Goal: Task Accomplishment & Management: Use online tool/utility

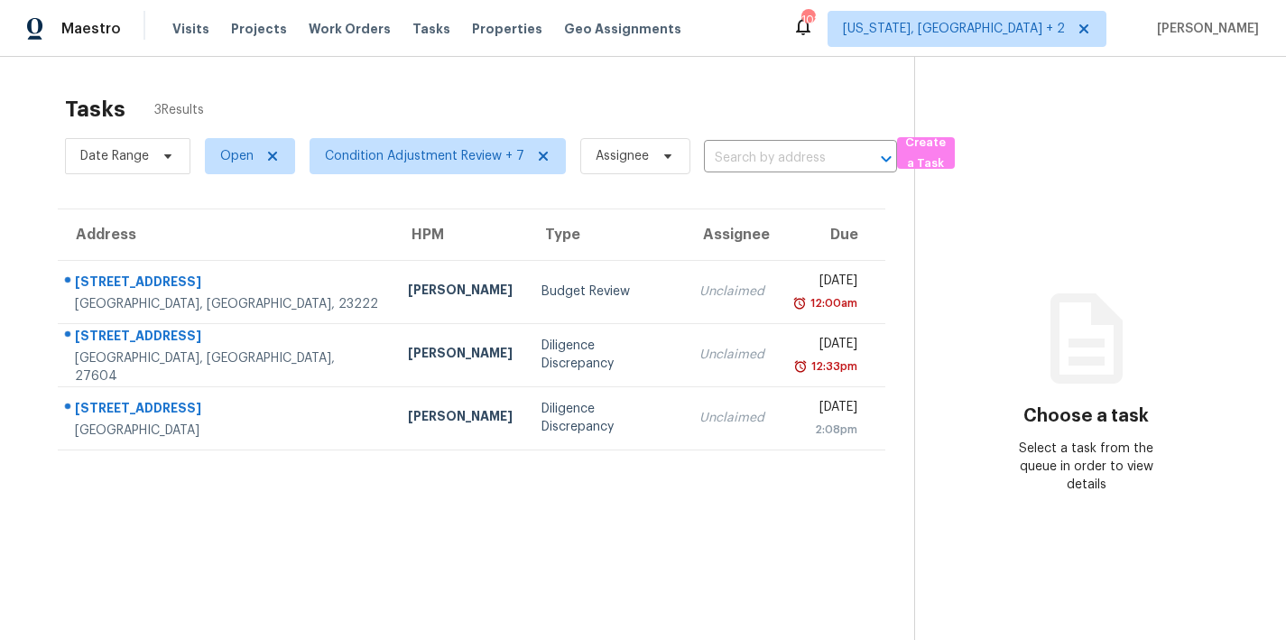
click at [507, 496] on section "Tasks 3 Results Date Range Open Condition Adjustment Review + 7 Assignee ​ Crea…" at bounding box center [472, 391] width 886 height 611
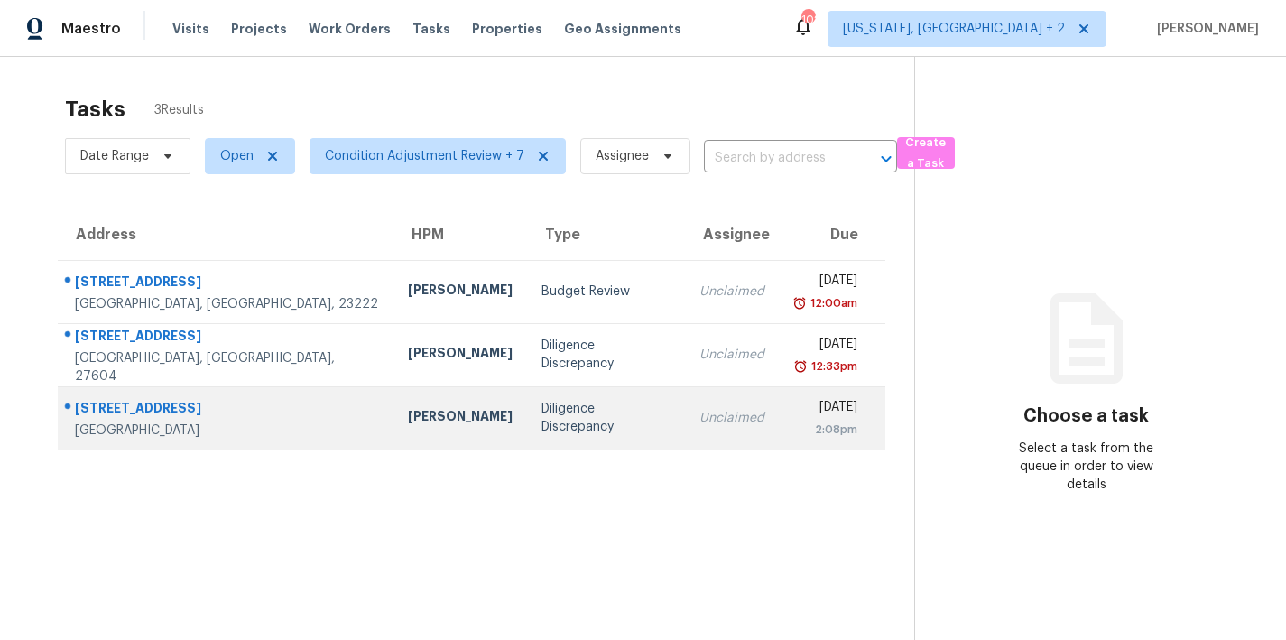
click at [527, 395] on td "Diligence Discrepancy" at bounding box center [605, 417] width 157 height 63
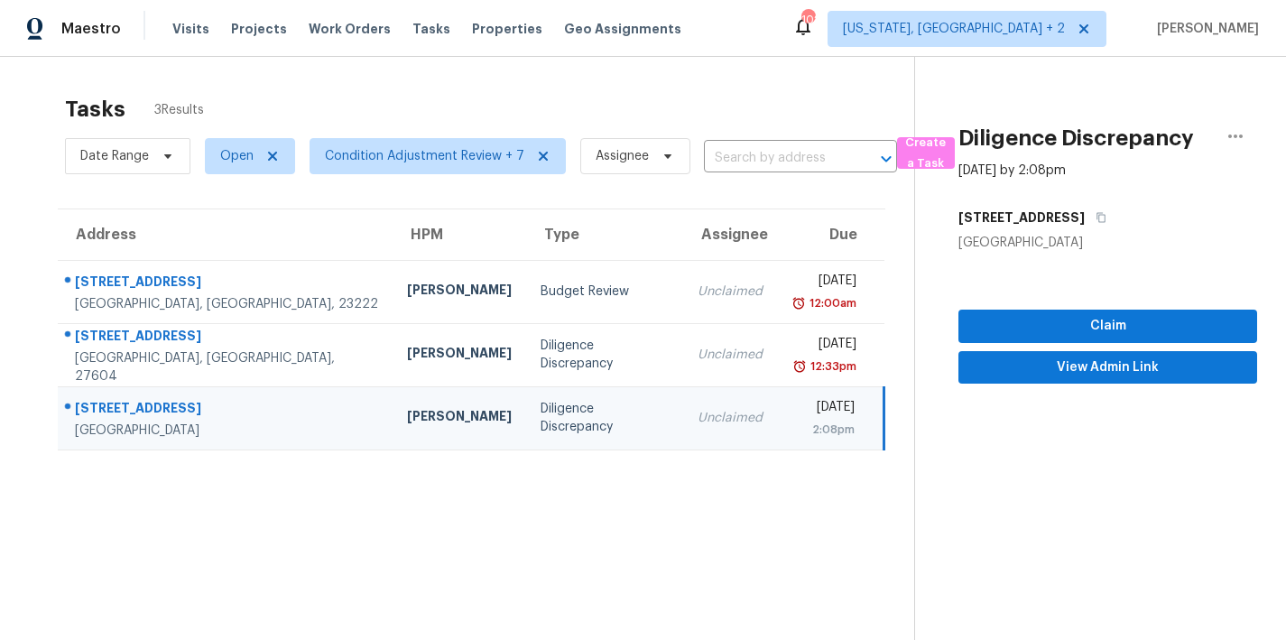
click at [377, 79] on div "Tasks 3 Results Date Range Open Condition Adjustment Review + 7 Assignee ​ Crea…" at bounding box center [643, 377] width 1286 height 640
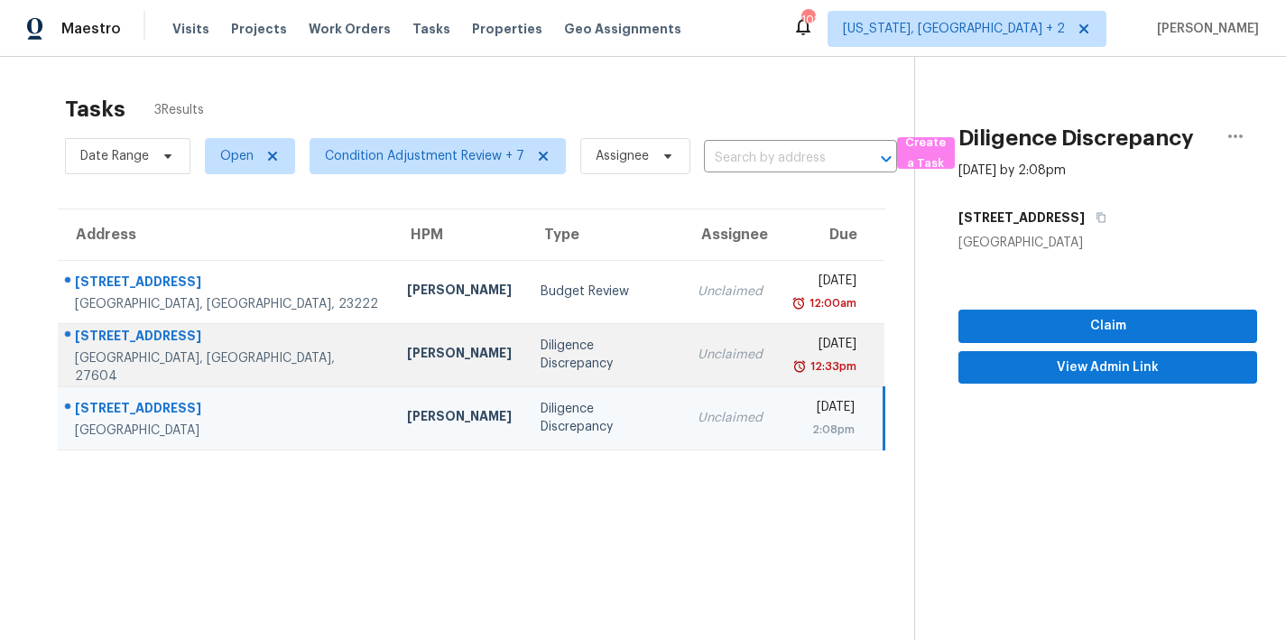
click at [541, 351] on div "Diligence Discrepancy" at bounding box center [605, 355] width 128 height 36
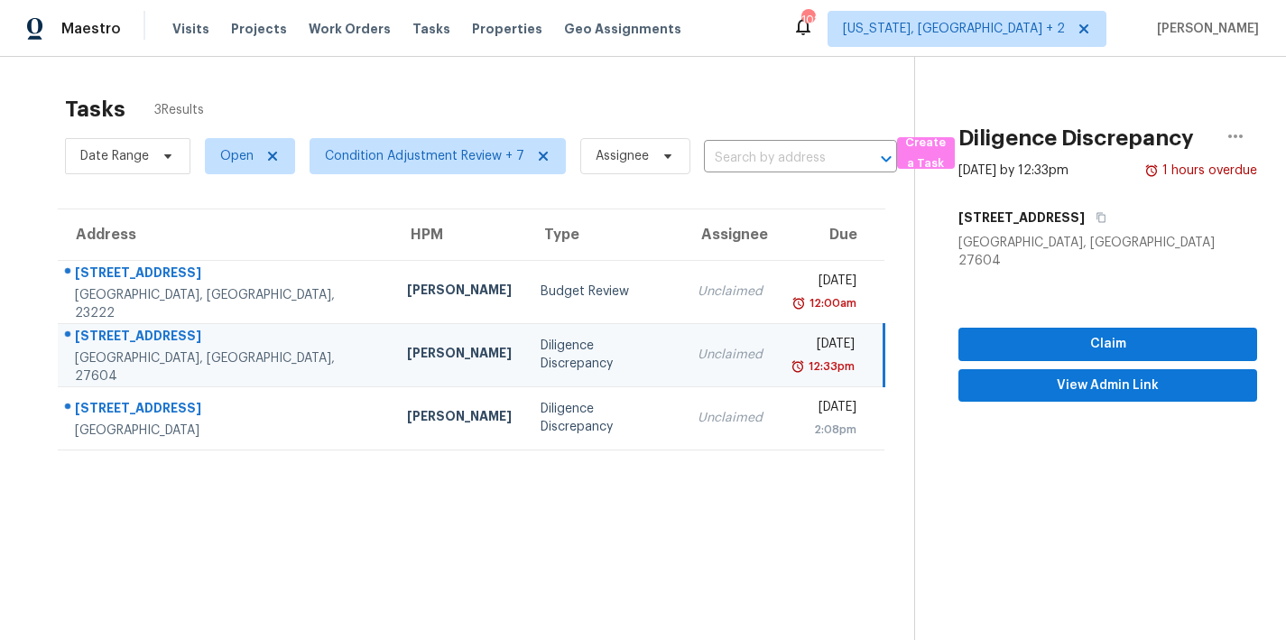
click at [541, 352] on div "Diligence Discrepancy" at bounding box center [605, 355] width 128 height 36
click at [1070, 375] on span "View Admin Link" at bounding box center [1108, 386] width 270 height 23
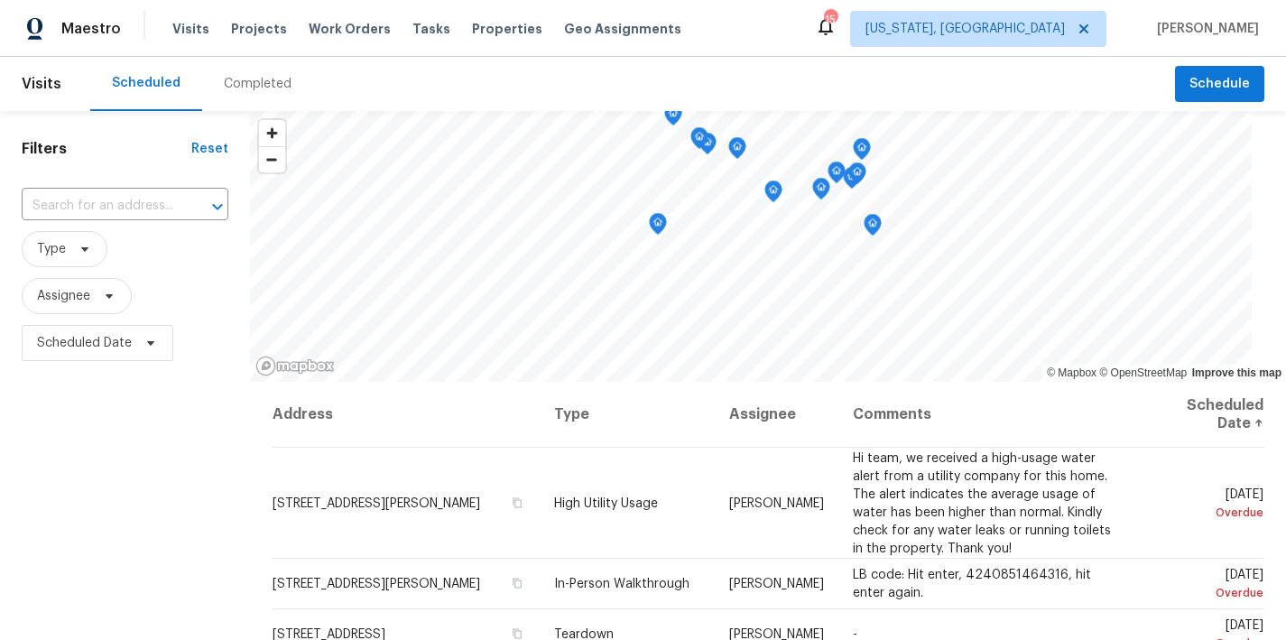
click at [190, 414] on div "Filters Reset ​ Type Assignee Scheduled Date" at bounding box center [125, 502] width 250 height 783
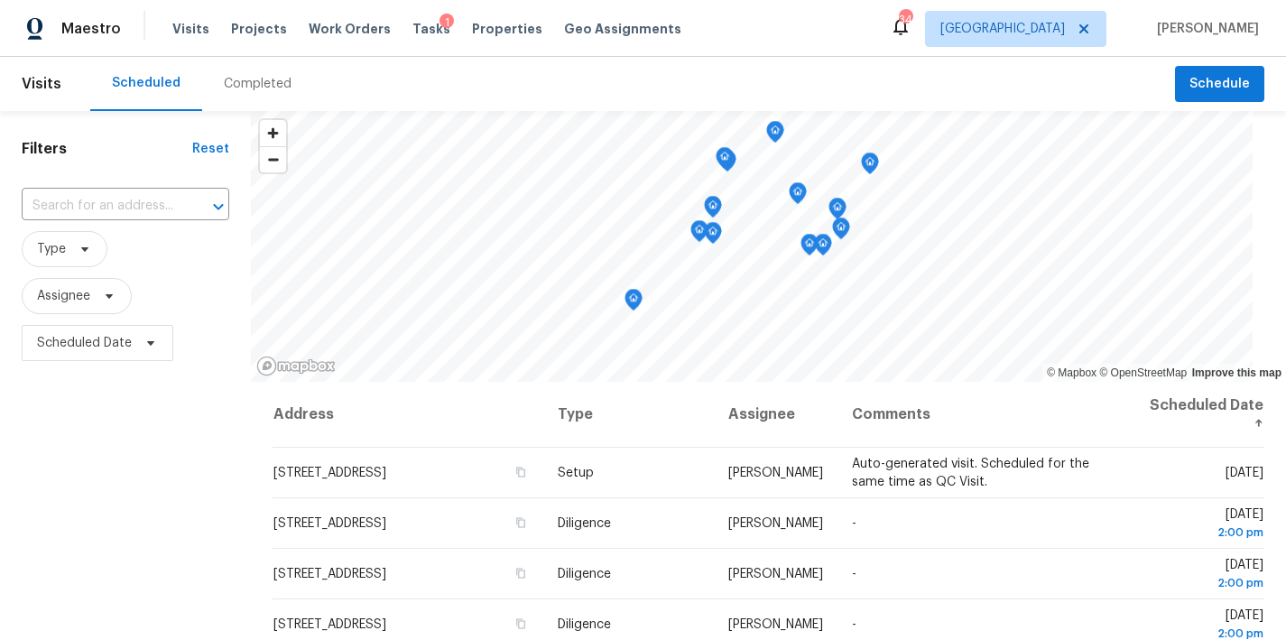
scroll to position [341, 0]
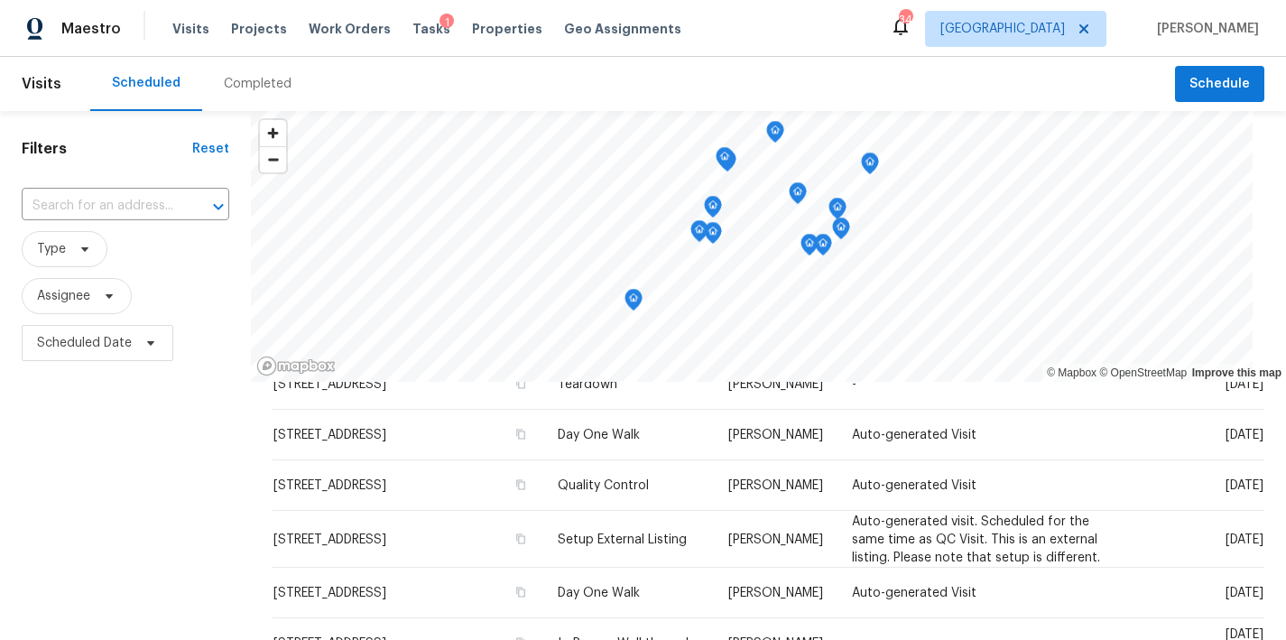
click at [168, 436] on div "Filters Reset ​ Type Assignee Scheduled Date" at bounding box center [125, 502] width 251 height 783
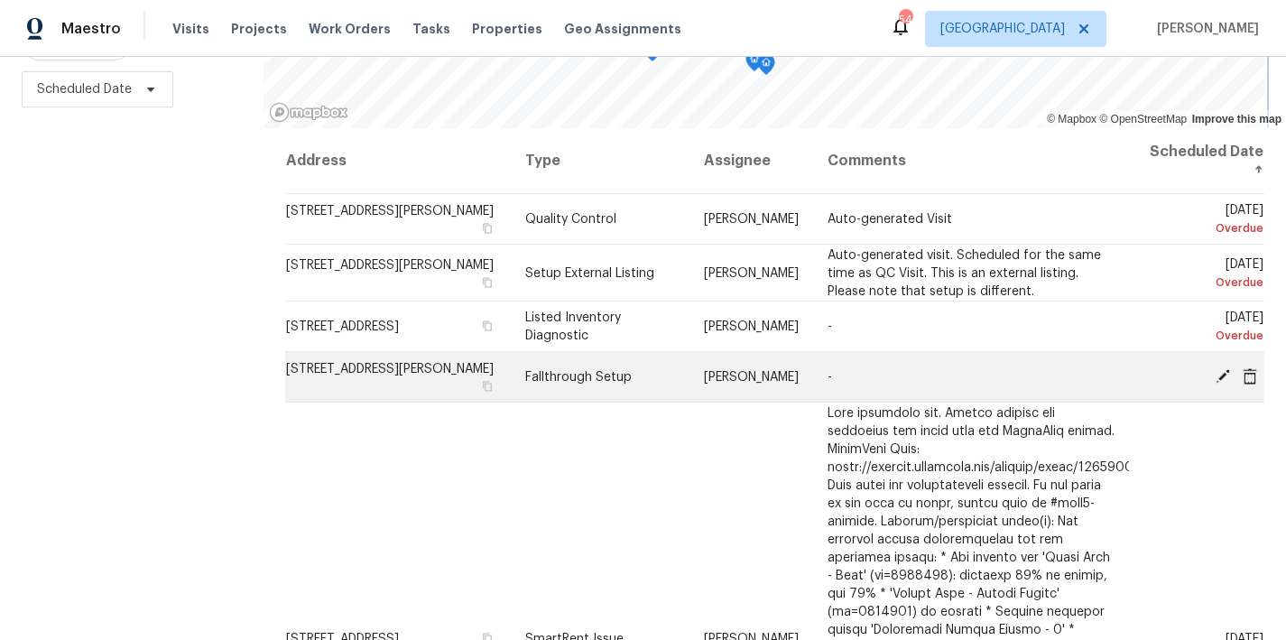
scroll to position [98, 0]
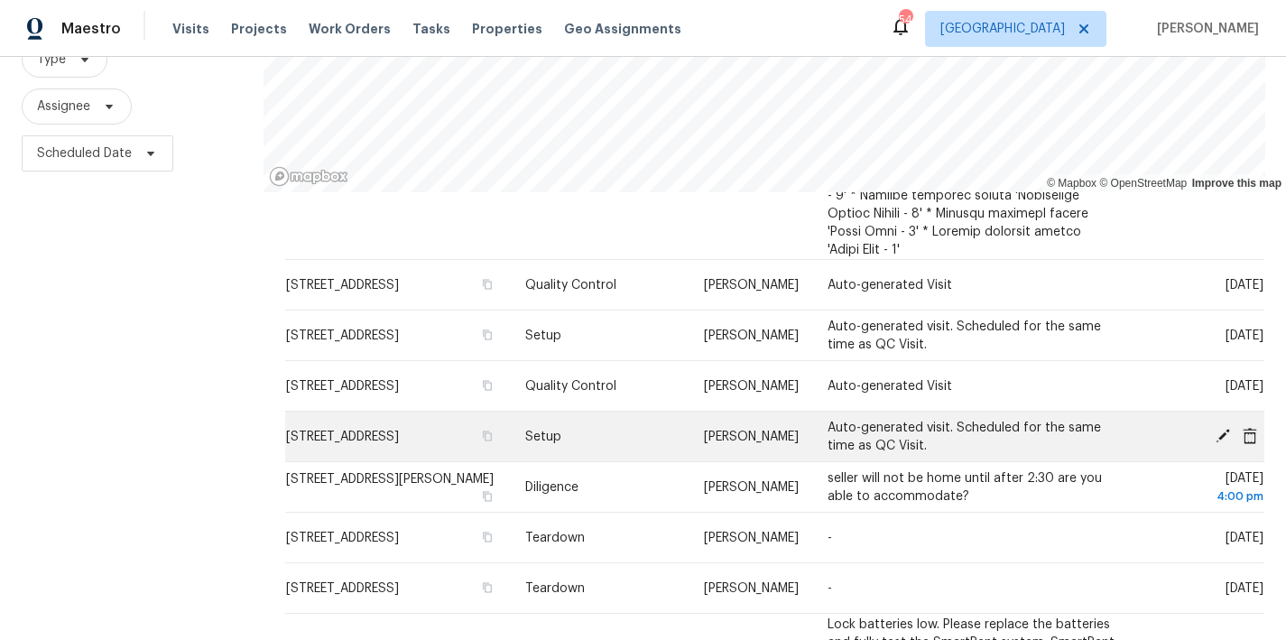
scroll to position [781, 0]
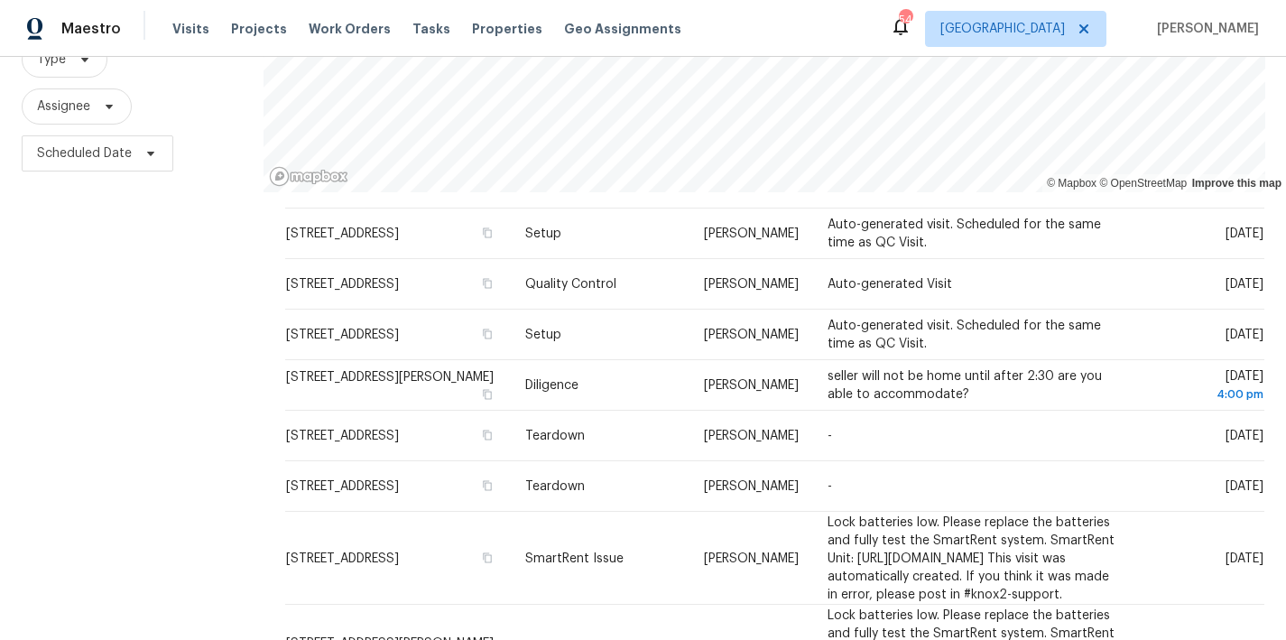
click at [145, 411] on div "Filters Reset ​ Type Assignee Scheduled Date" at bounding box center [132, 312] width 264 height 783
click at [858, 26] on div "Maestro Visits Projects Work Orders Tasks Properties Geo Assignments 54 Raleigh…" at bounding box center [643, 28] width 1286 height 57
click at [166, 275] on div "Filters Reset ​ Type Assignee Scheduled Date" at bounding box center [132, 312] width 264 height 783
click at [731, 29] on div "Maestro Visits Projects Work Orders Tasks Properties Geo Assignments 54 Raleigh…" at bounding box center [643, 28] width 1286 height 57
click at [194, 266] on div "Filters Reset ​ Type Assignee Scheduled Date" at bounding box center [132, 312] width 264 height 783
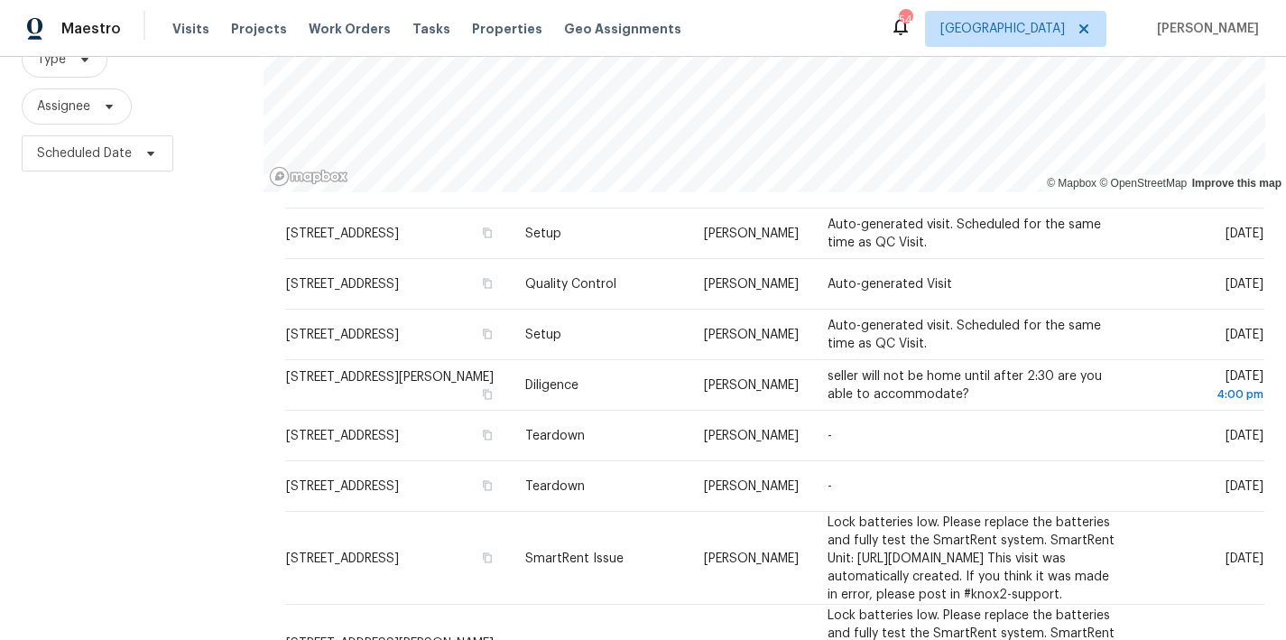
click at [116, 404] on div "Filters Reset ​ Type Assignee Scheduled Date" at bounding box center [132, 312] width 264 height 783
click at [120, 479] on div "Filters Reset ​ Type Assignee Scheduled Date" at bounding box center [132, 312] width 264 height 783
click at [224, 96] on span "Assignee" at bounding box center [132, 106] width 220 height 36
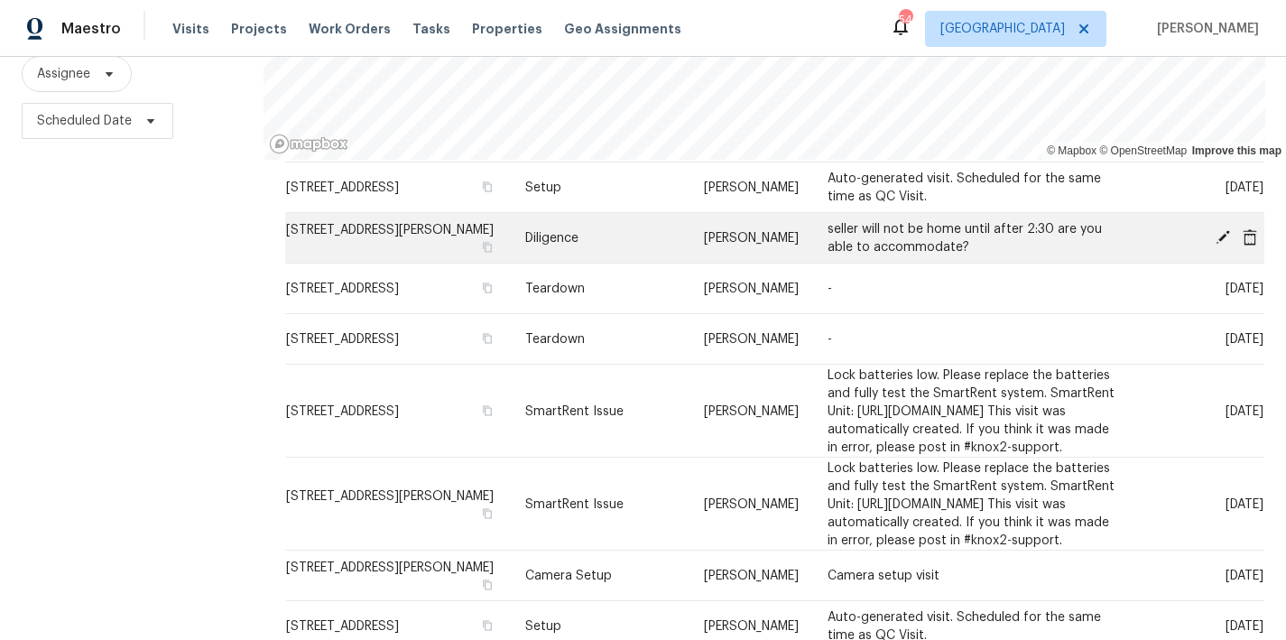
scroll to position [1204, 0]
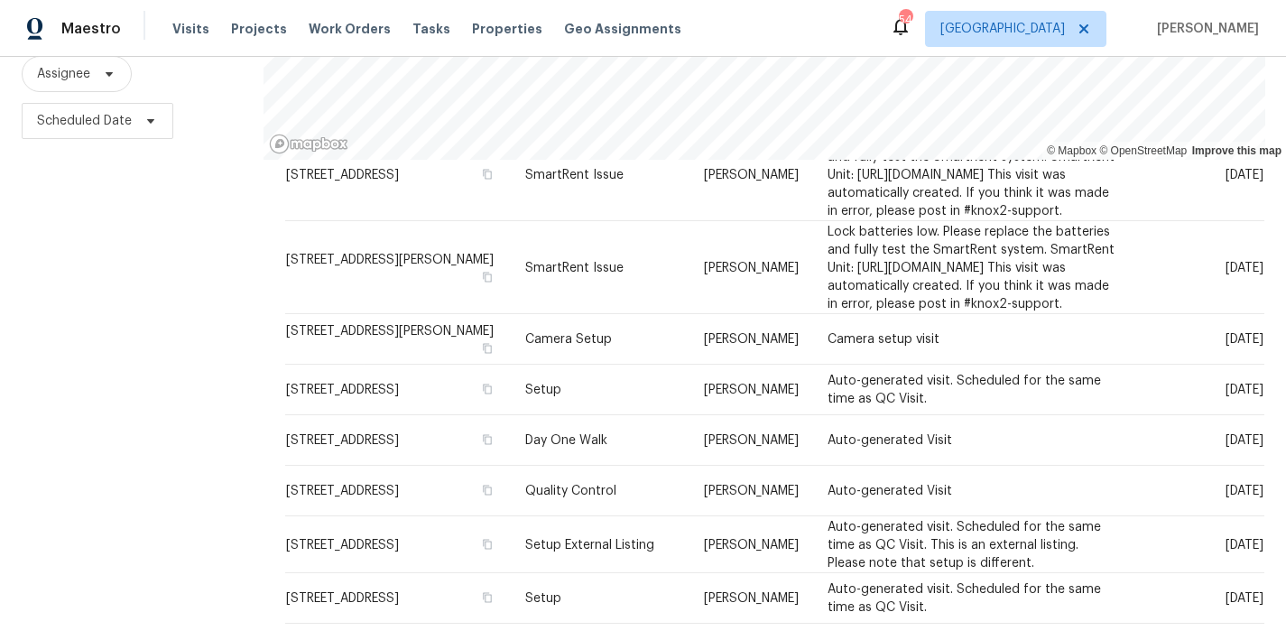
click at [100, 395] on div "Filters Reset ​ Type Assignee Scheduled Date" at bounding box center [132, 280] width 264 height 783
click at [20, 413] on div "Filters Reset ​ Type Assignee Scheduled Date" at bounding box center [132, 280] width 264 height 783
click at [802, 29] on div "Maestro Visits Projects Work Orders Tasks Properties Geo Assignments 54 Raleigh…" at bounding box center [643, 28] width 1286 height 57
click at [1157, 27] on span "[PERSON_NAME]" at bounding box center [1204, 29] width 109 height 18
click at [150, 163] on div "Filters Reset ​ Type Assignee Scheduled Date" at bounding box center [132, 280] width 264 height 783
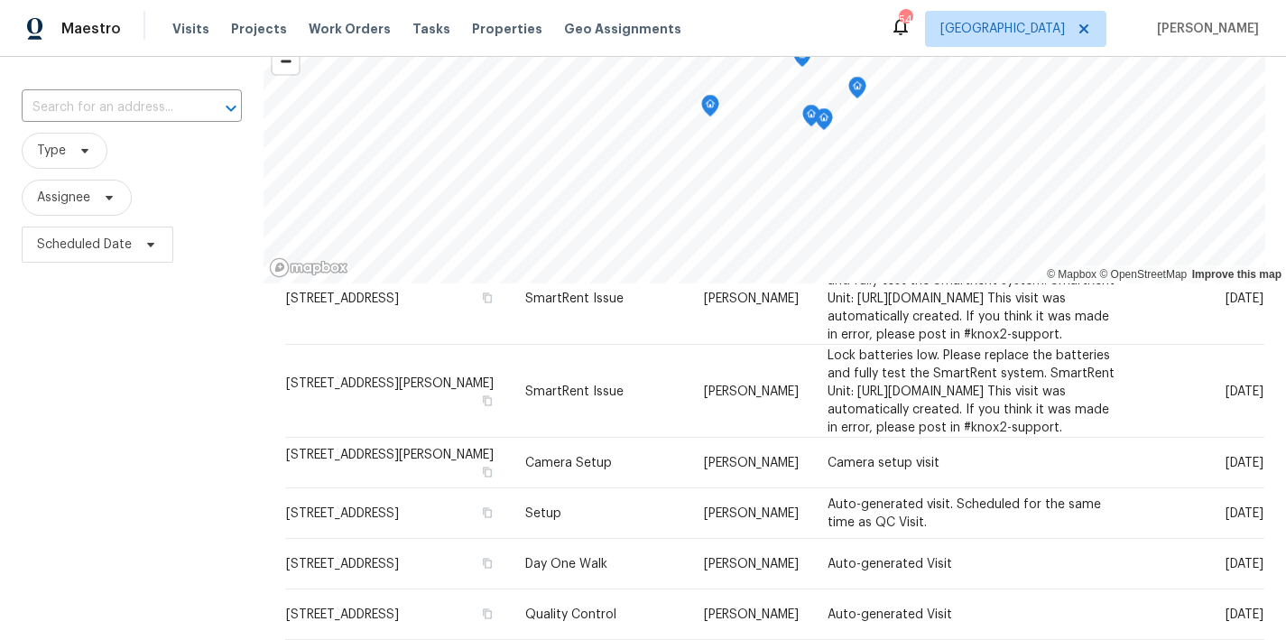
scroll to position [95, 0]
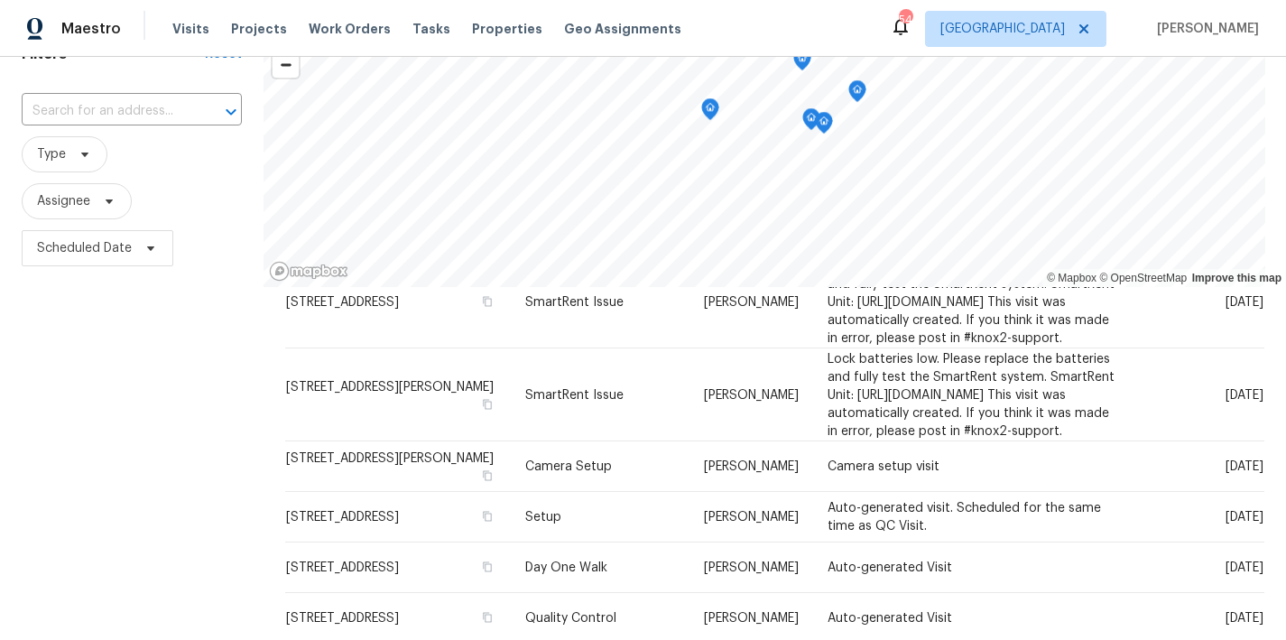
click at [806, 36] on div "Maestro Visits Projects Work Orders Tasks Properties Geo Assignments 54 Raleigh…" at bounding box center [643, 28] width 1286 height 57
click at [197, 497] on div "Filters Reset ​ Type Assignee Scheduled Date" at bounding box center [132, 407] width 264 height 783
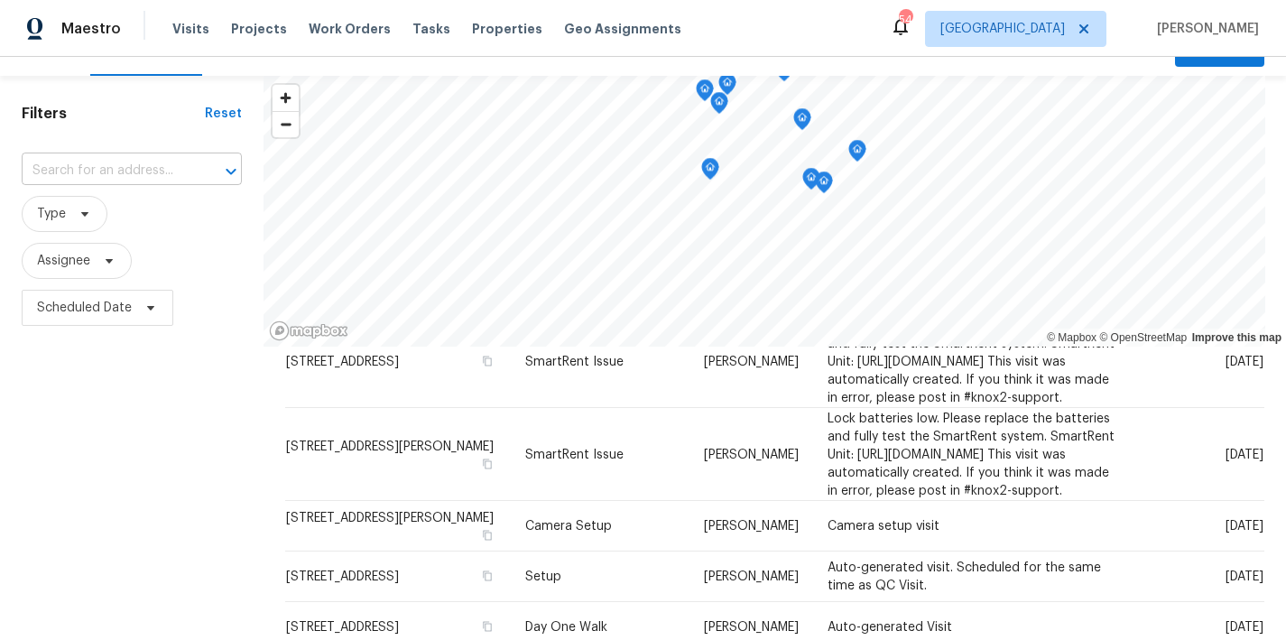
scroll to position [0, 0]
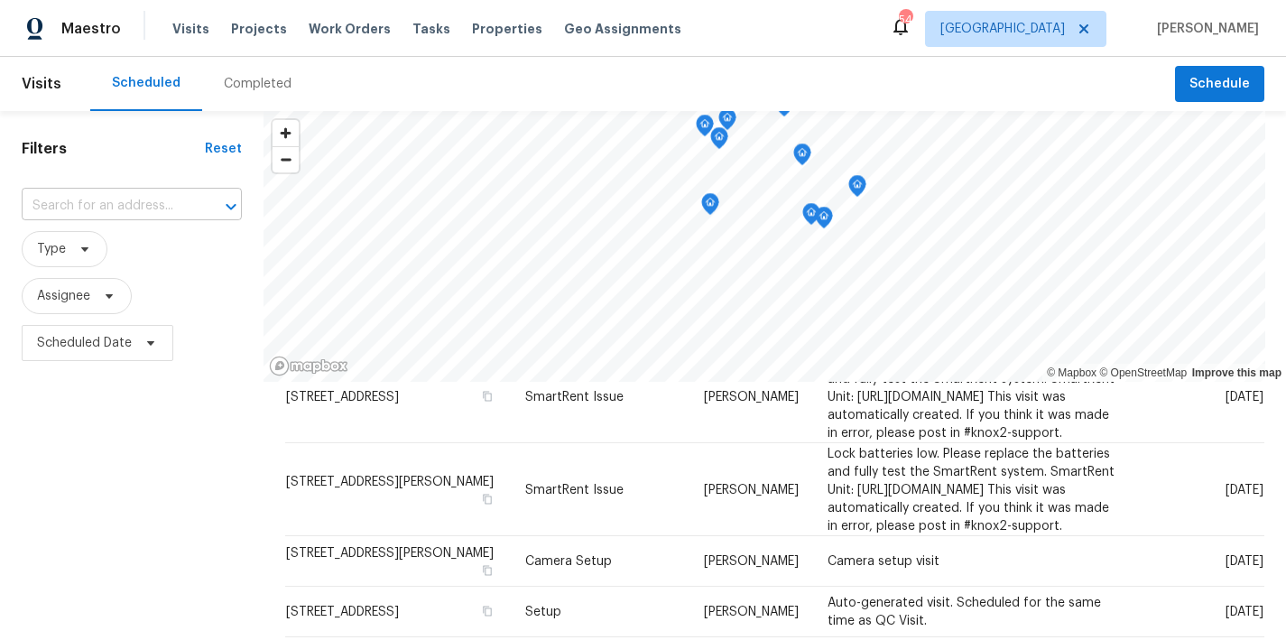
click at [127, 212] on input "text" at bounding box center [107, 206] width 170 height 28
type input "5163 sandy"
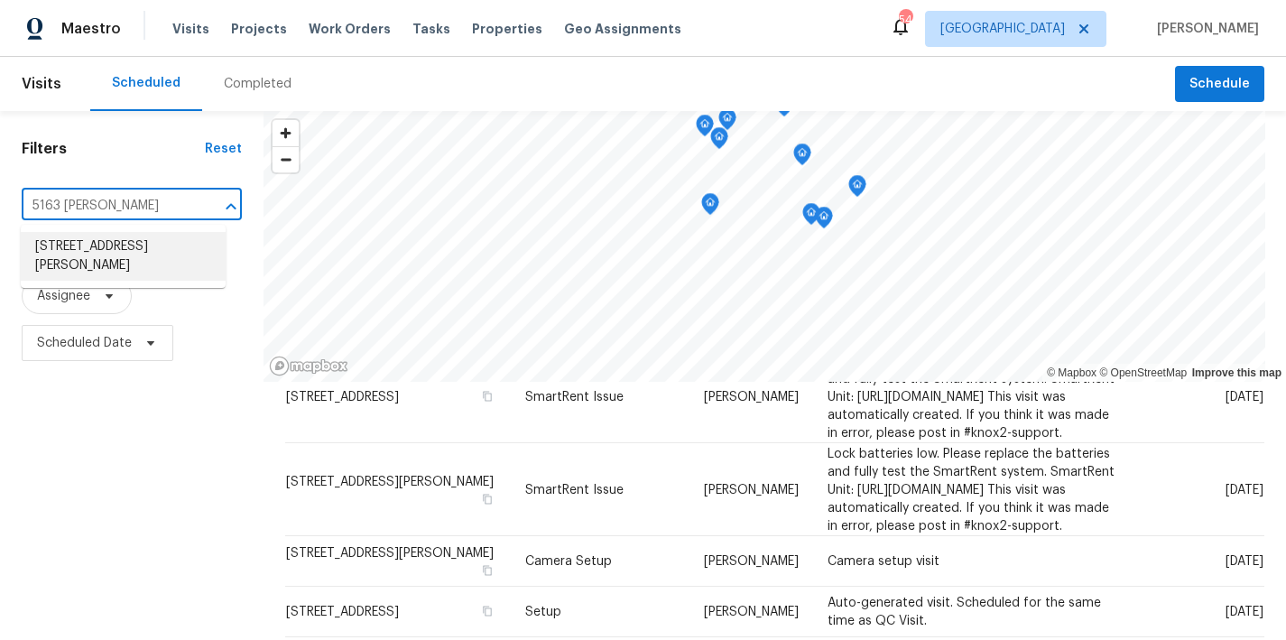
click at [114, 256] on li "5163 Sandy Banks Rd, Raleigh, NC 27616" at bounding box center [123, 256] width 205 height 49
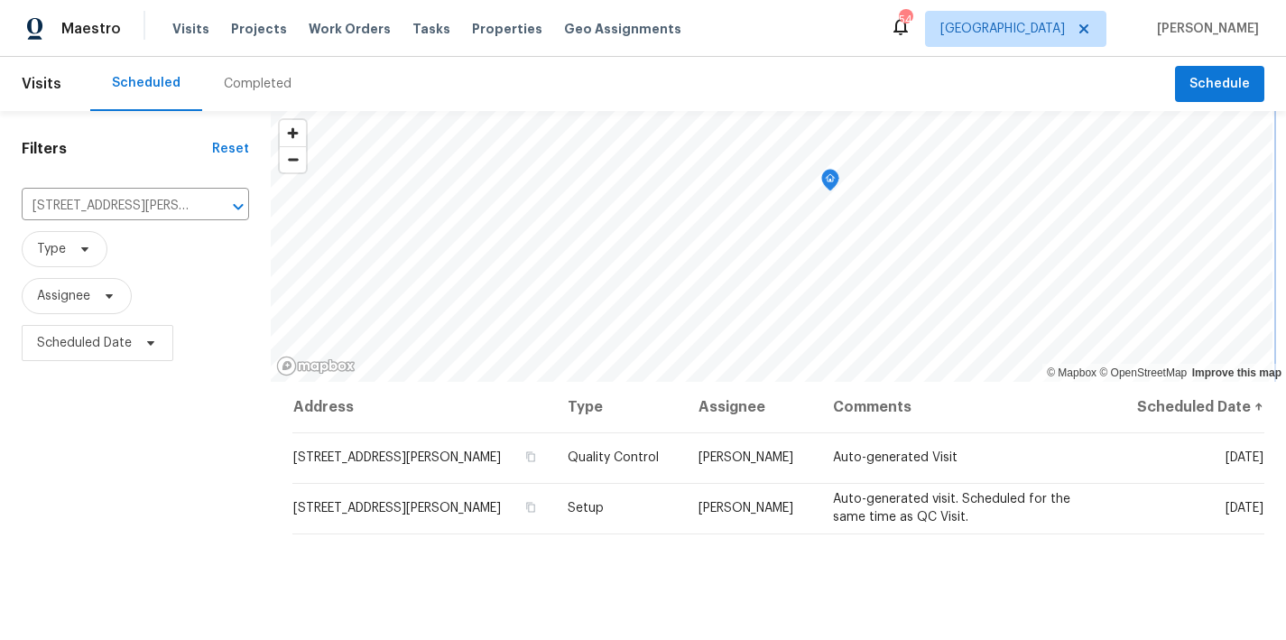
click at [794, 393] on div "© Mapbox © OpenStreetMap Improve this map Address Type Assignee Comments Schedu…" at bounding box center [779, 502] width 1016 height 783
click at [791, 16] on div "Maestro Visits Projects Work Orders Tasks Properties Geo Assignments 54 Raleigh…" at bounding box center [643, 28] width 1286 height 57
click at [207, 208] on icon "Clear" at bounding box center [215, 207] width 18 height 18
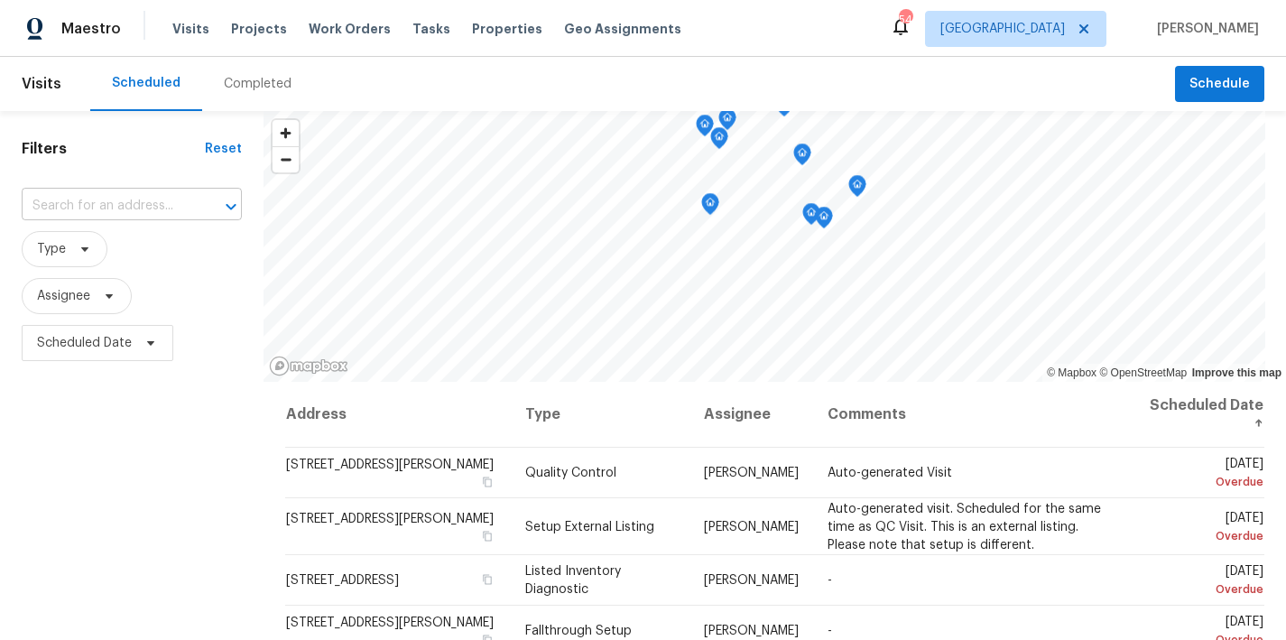
click at [124, 216] on input "text" at bounding box center [107, 206] width 170 height 28
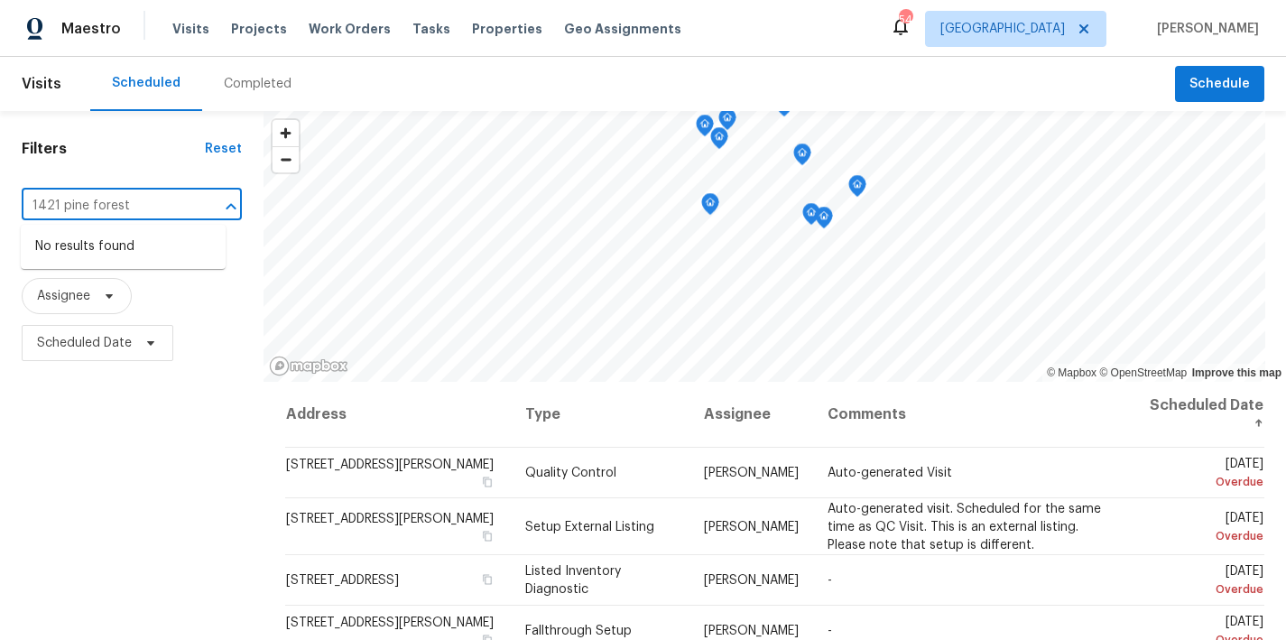
type input "1421 pine forest"
click at [165, 211] on input "1421 pine forest" at bounding box center [107, 206] width 170 height 28
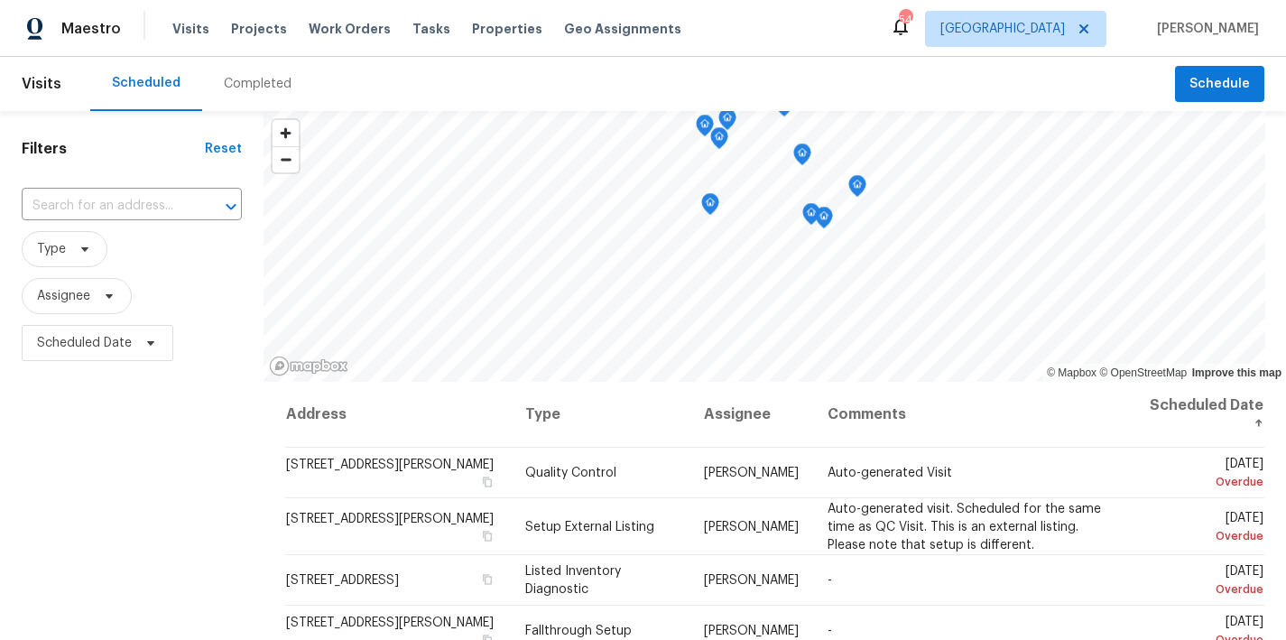
click at [227, 92] on div "Completed" at bounding box center [258, 84] width 68 height 18
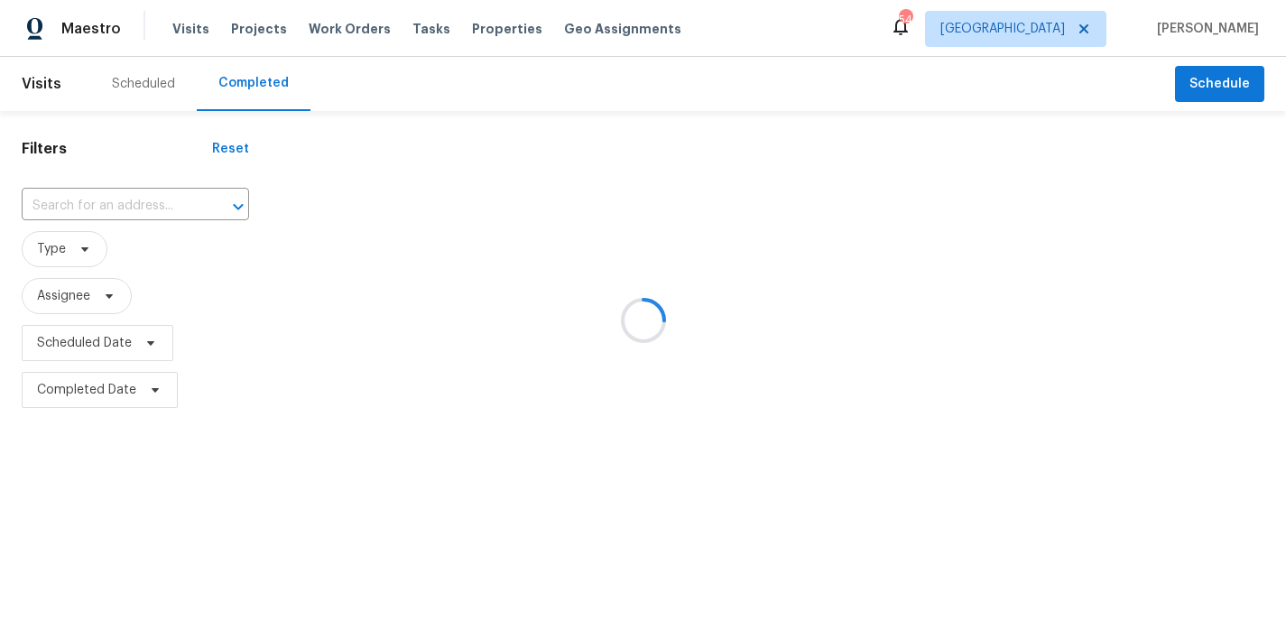
click at [107, 205] on input "text" at bounding box center [110, 206] width 177 height 28
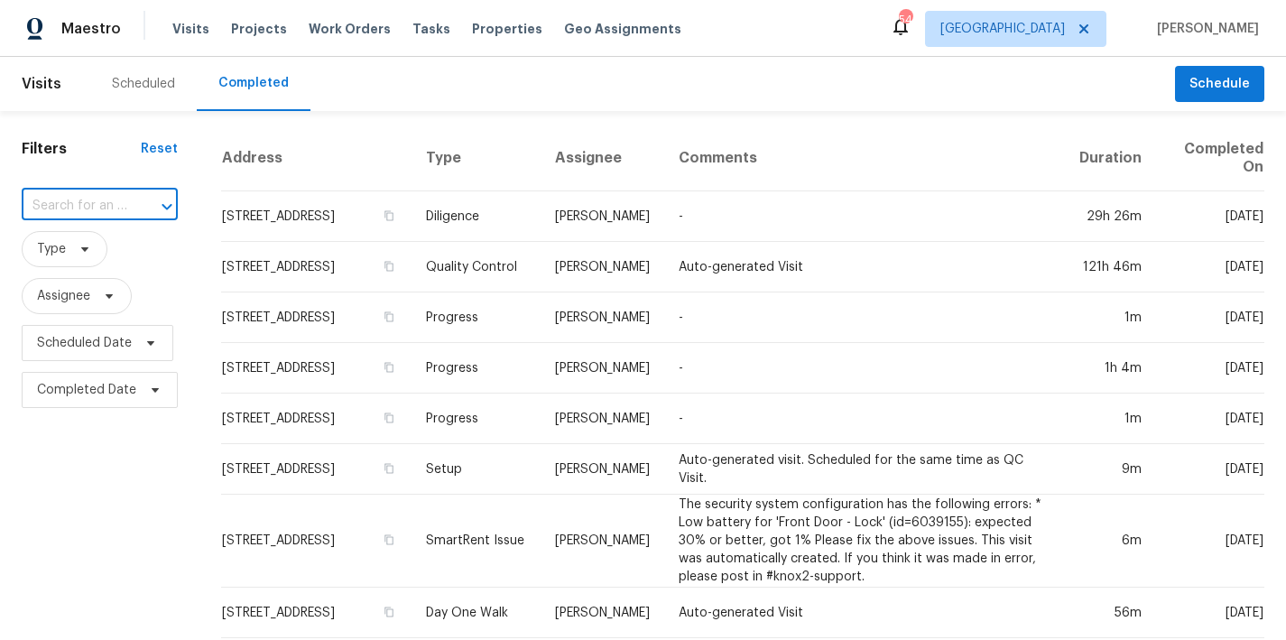
click at [112, 200] on input "text" at bounding box center [75, 206] width 106 height 28
type input "1421 pine forest"
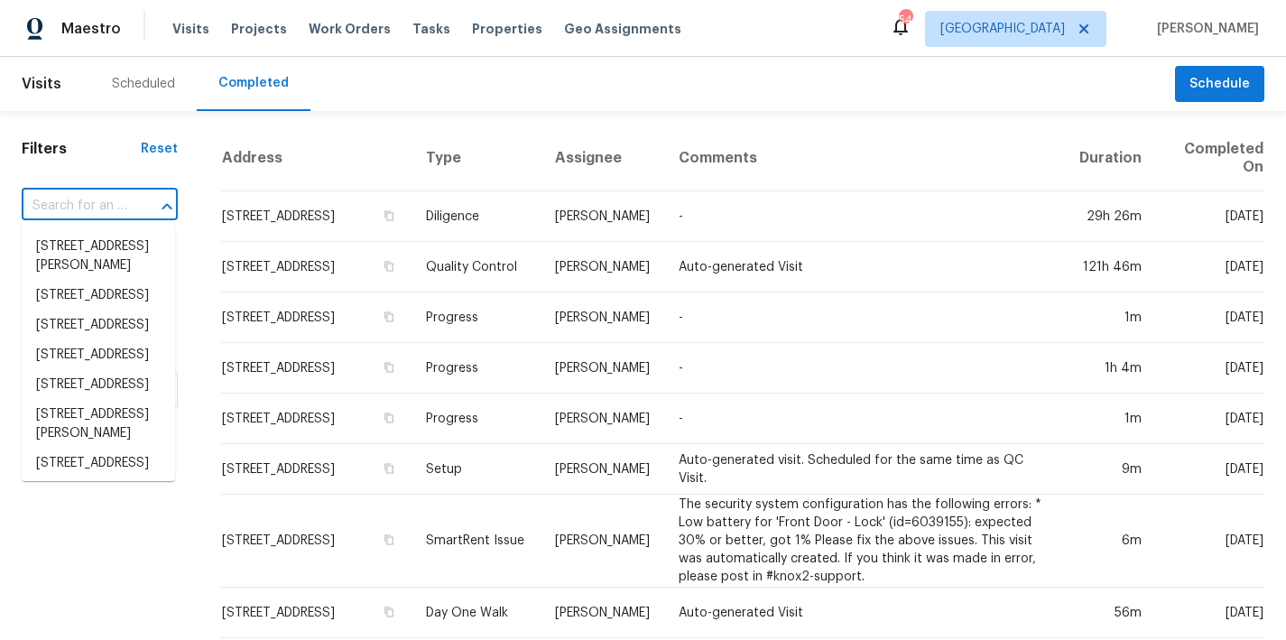
scroll to position [0, 0]
click at [102, 211] on input "text" at bounding box center [75, 206] width 106 height 28
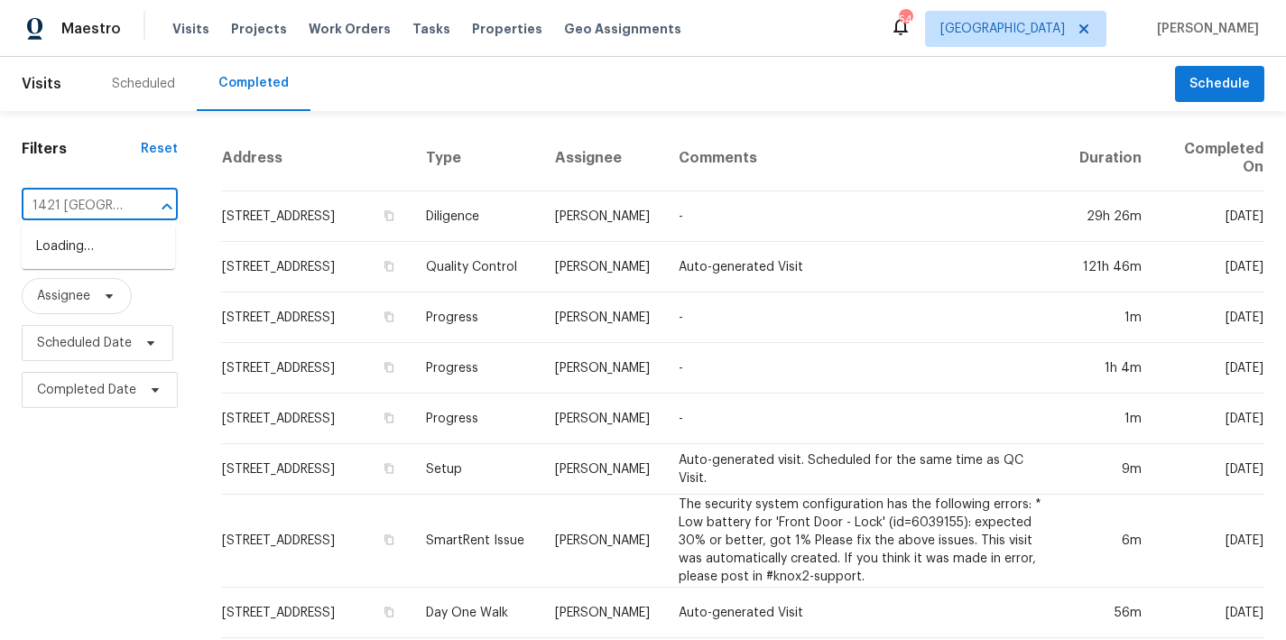
type input "1421 athens"
click at [121, 255] on li "1421 Athens Dr, Raleigh, NC 27606" at bounding box center [98, 247] width 153 height 30
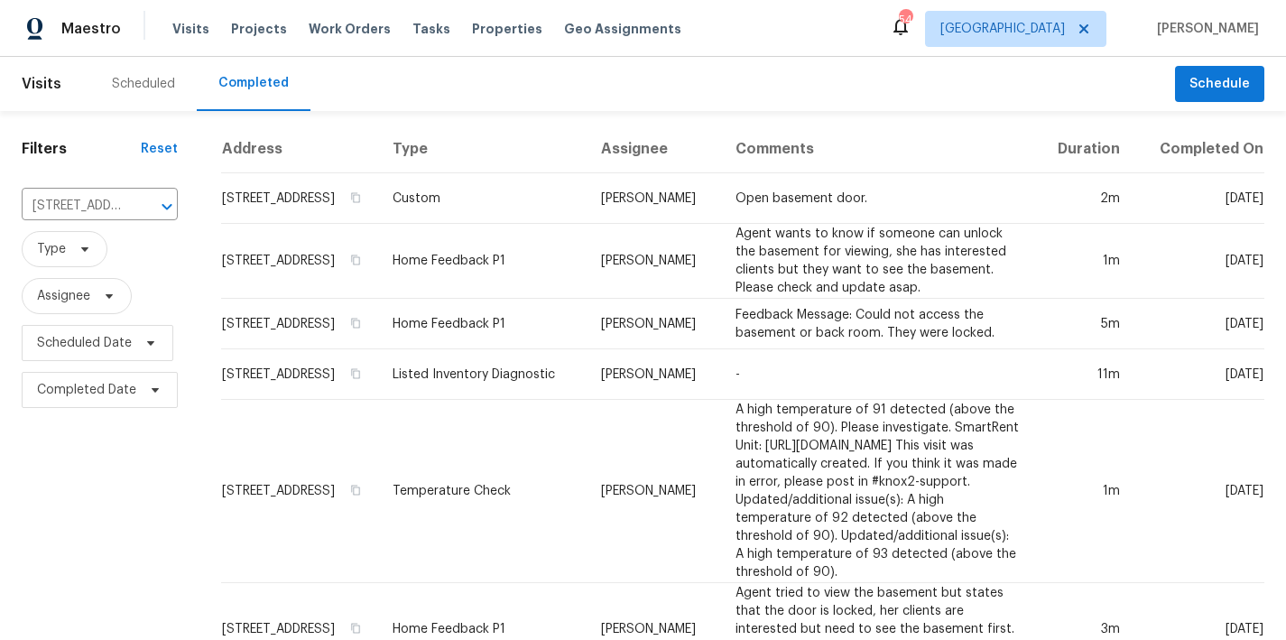
click at [151, 88] on div "Scheduled" at bounding box center [143, 84] width 63 height 18
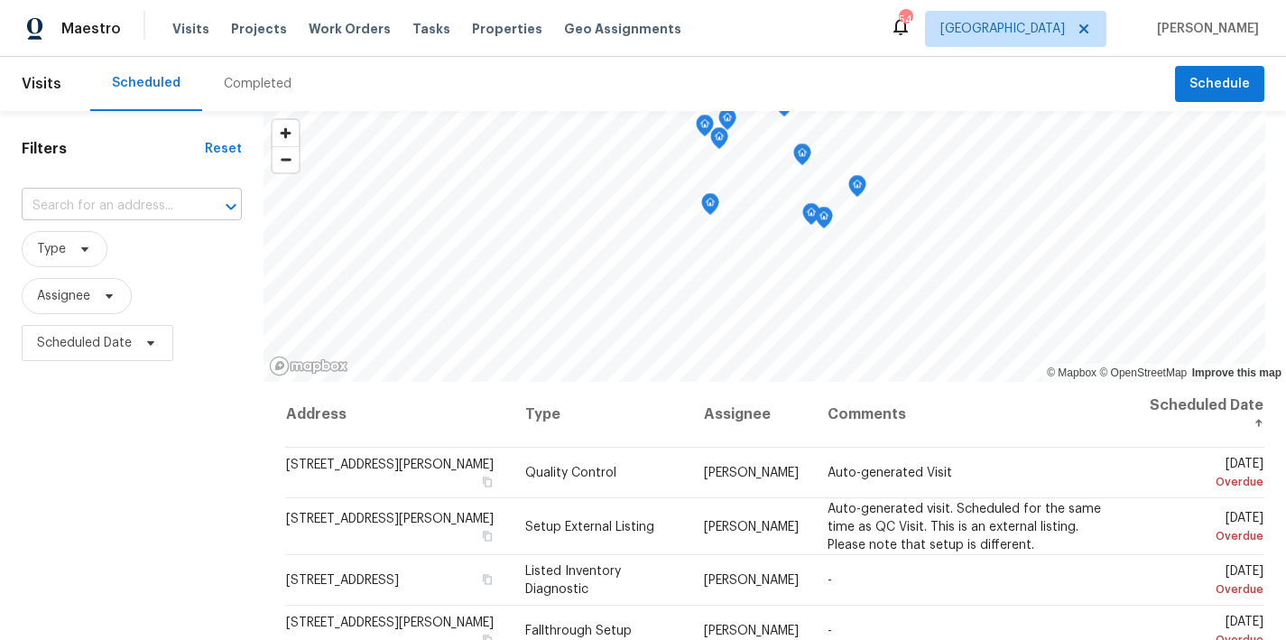
click at [95, 202] on input "text" at bounding box center [107, 206] width 170 height 28
type input "1421 ath"
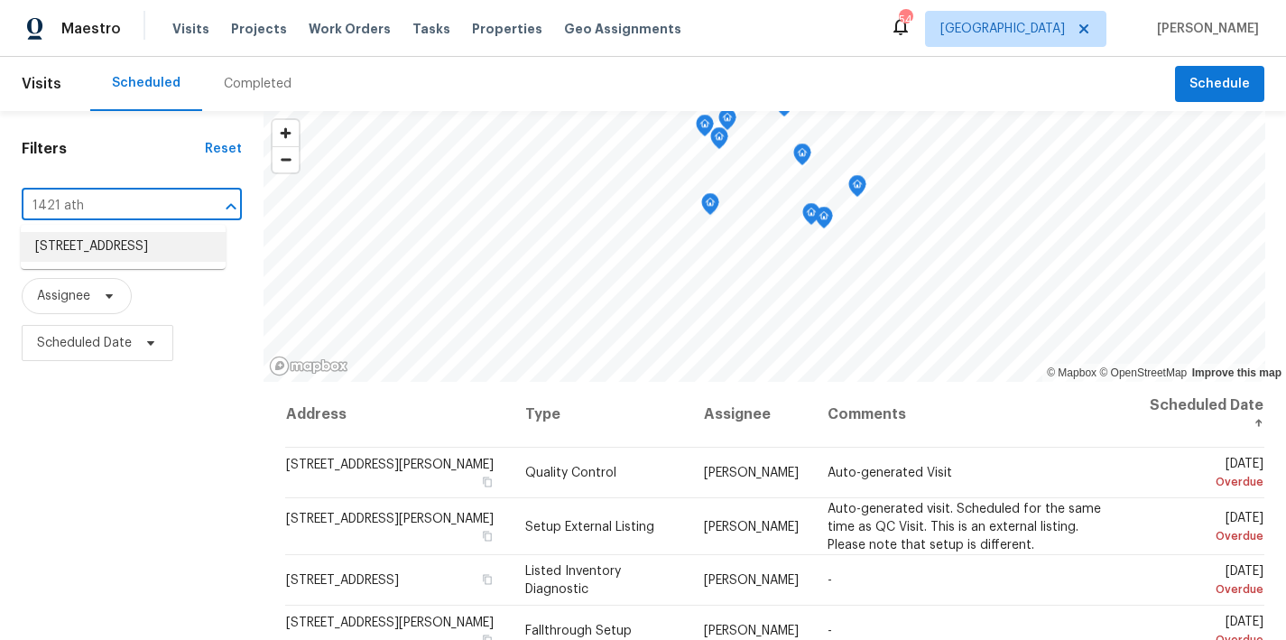
click at [59, 252] on li "1421 Athens Dr, Raleigh, NC 27606" at bounding box center [123, 247] width 205 height 30
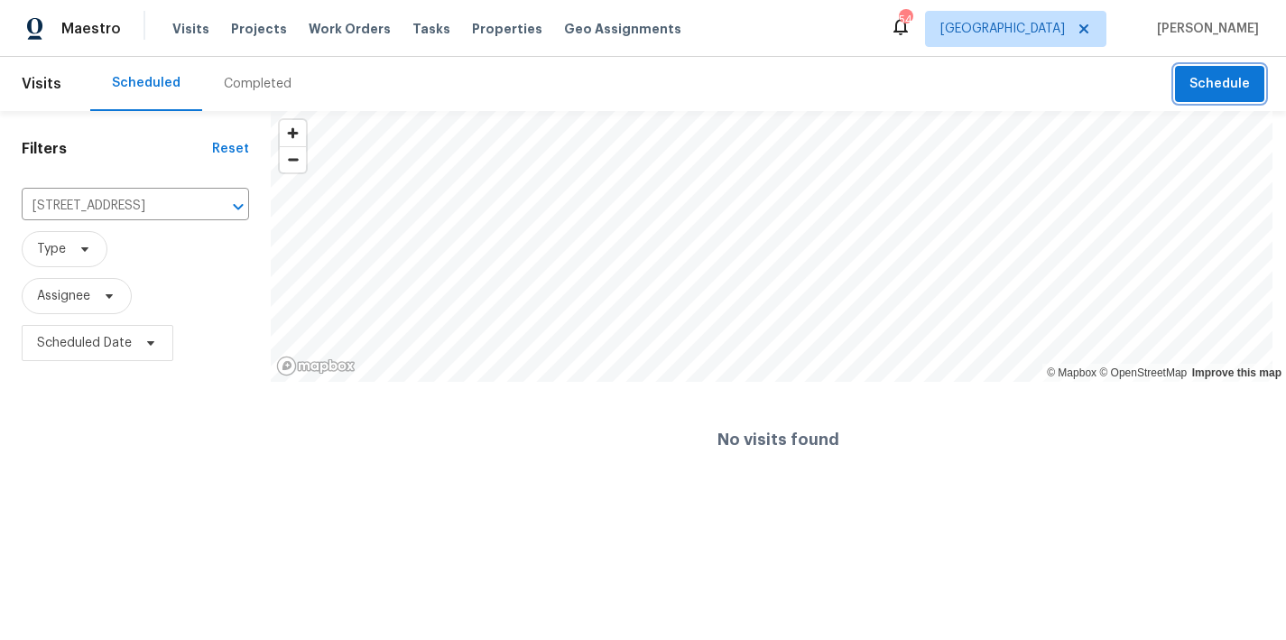
click at [1211, 88] on span "Schedule" at bounding box center [1220, 84] width 60 height 23
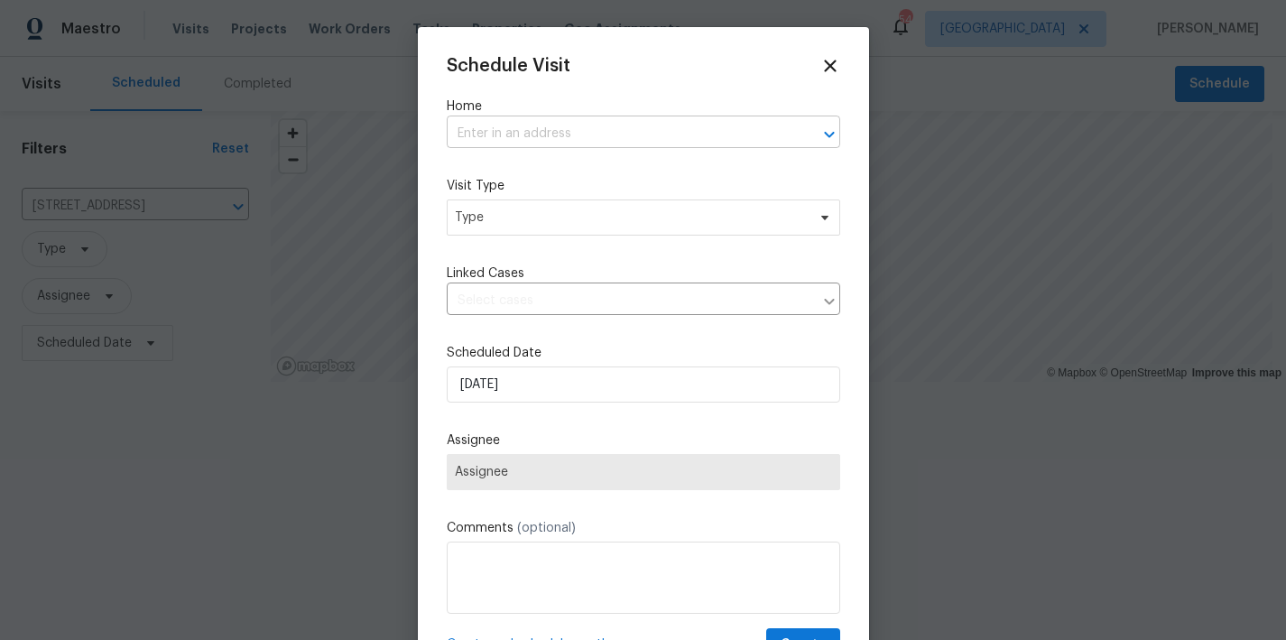
click at [539, 137] on input "text" at bounding box center [618, 134] width 343 height 28
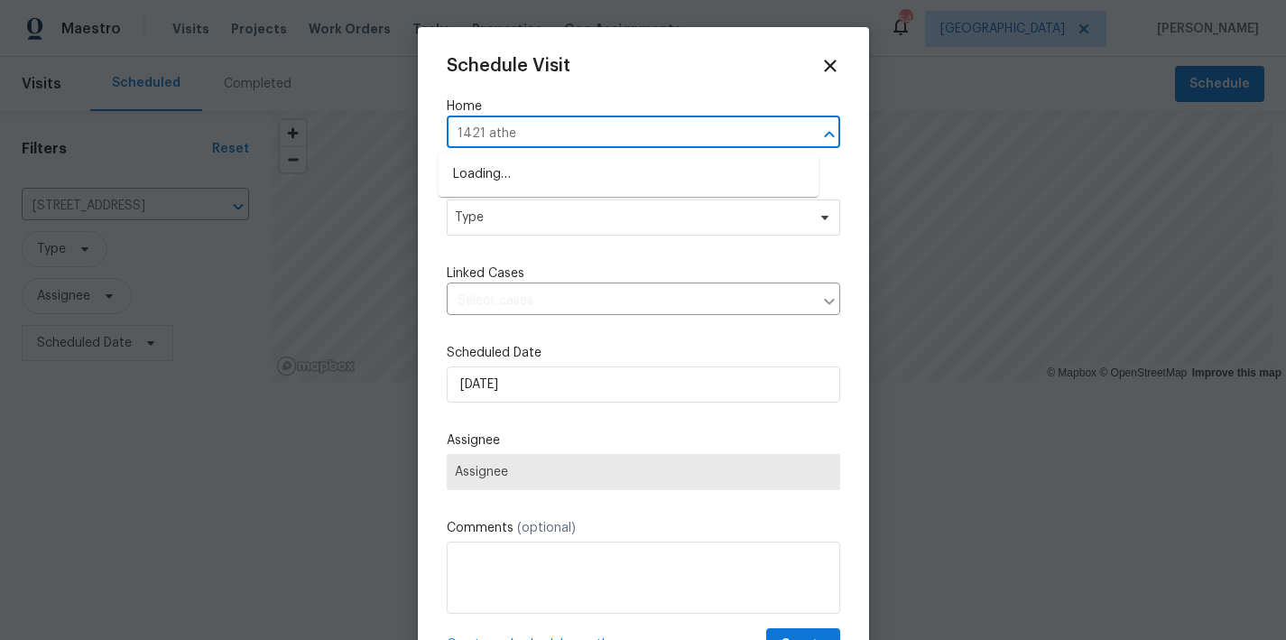
type input "1421 athen"
click at [564, 170] on li "1421 Athens Dr, Raleigh, NC 27606" at bounding box center [629, 175] width 380 height 30
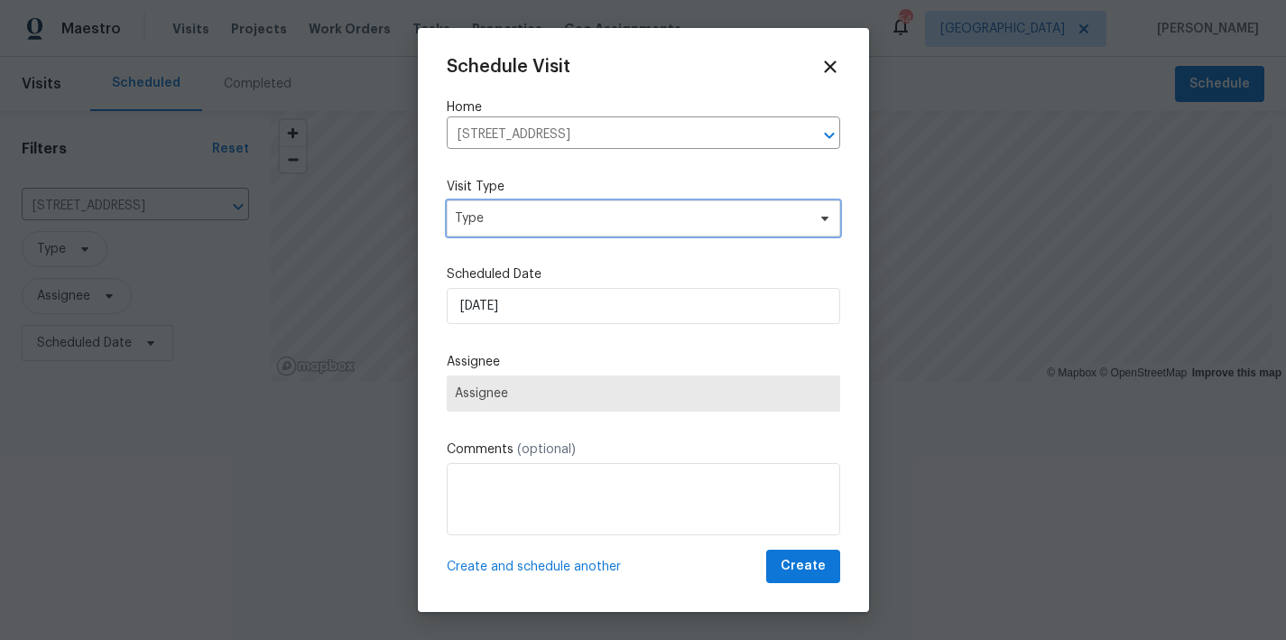
click at [545, 219] on span "Type" at bounding box center [630, 218] width 351 height 18
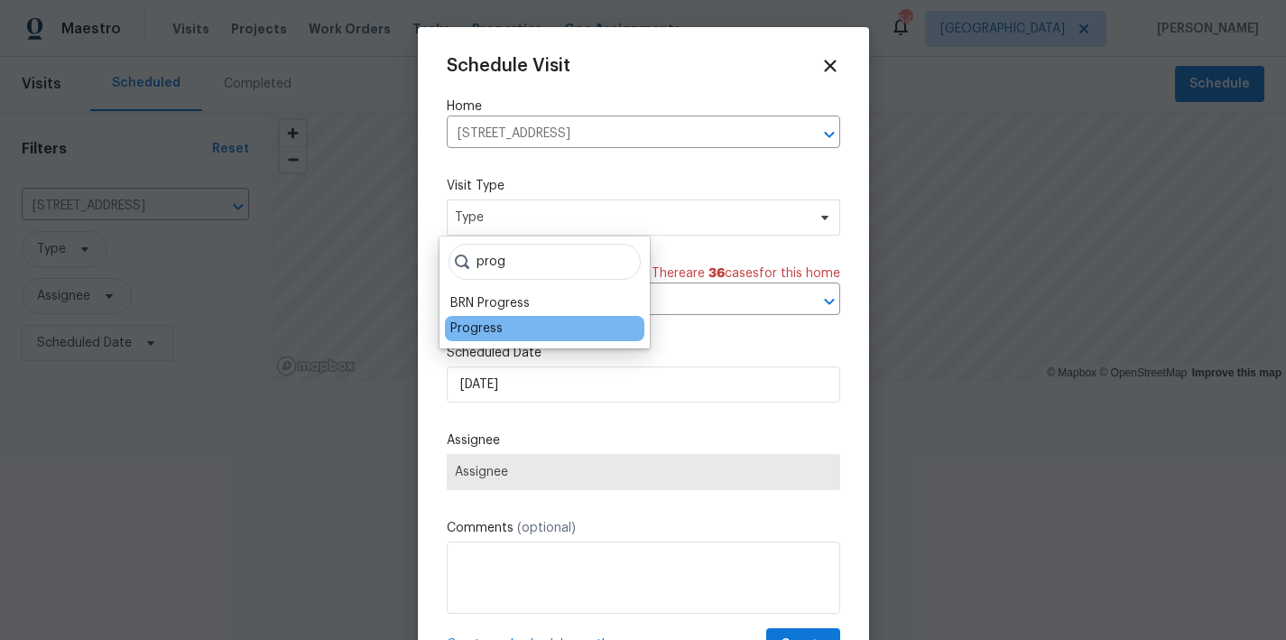
type input "prog"
drag, startPoint x: 513, startPoint y: 328, endPoint x: 456, endPoint y: 468, distance: 151.0
click at [513, 328] on div "Progress" at bounding box center [545, 328] width 200 height 25
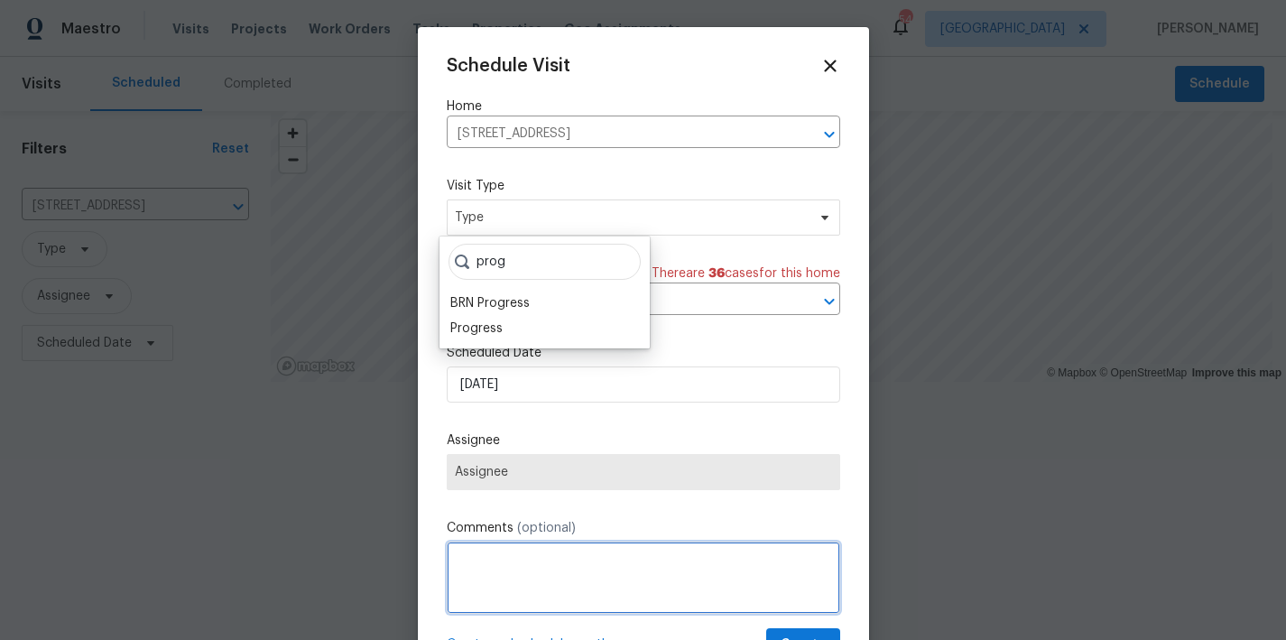
click at [483, 559] on textarea at bounding box center [644, 578] width 394 height 72
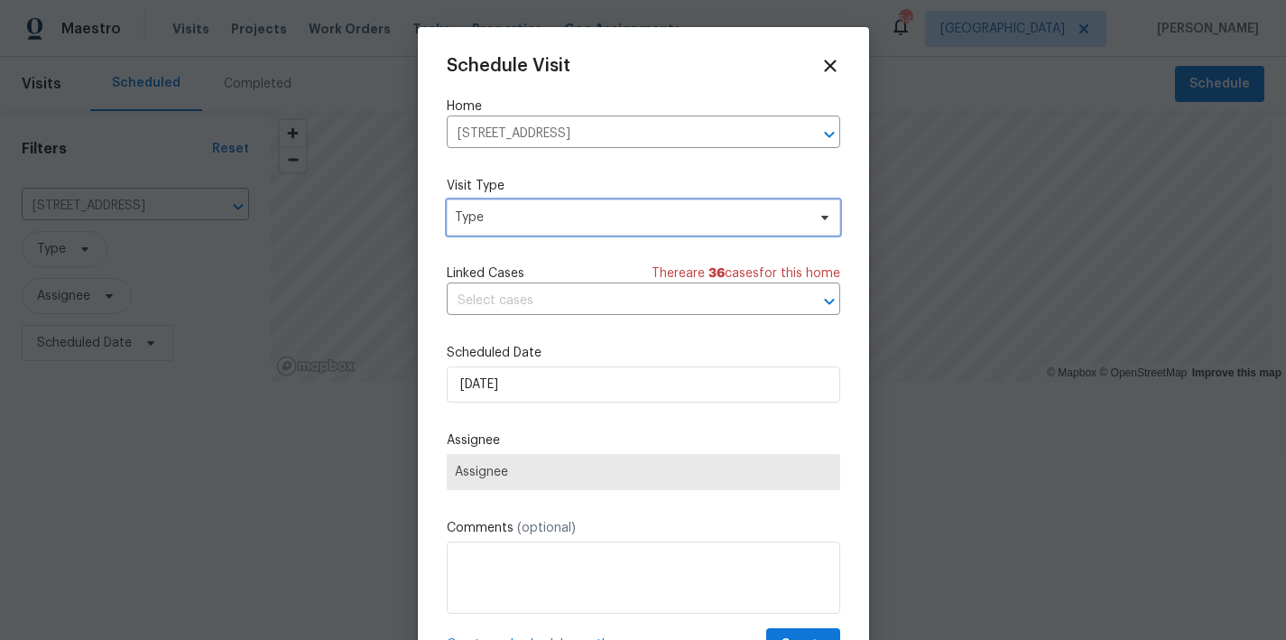
click at [498, 227] on span "Type" at bounding box center [644, 218] width 394 height 36
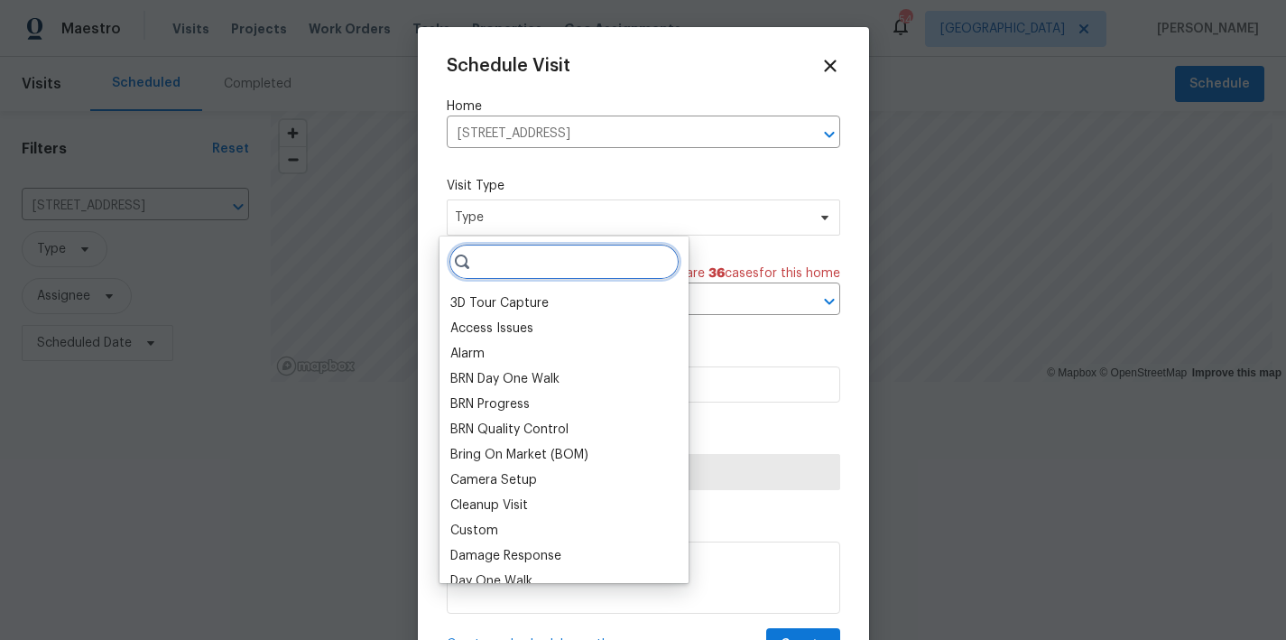
click at [525, 250] on input "search" at bounding box center [564, 262] width 231 height 36
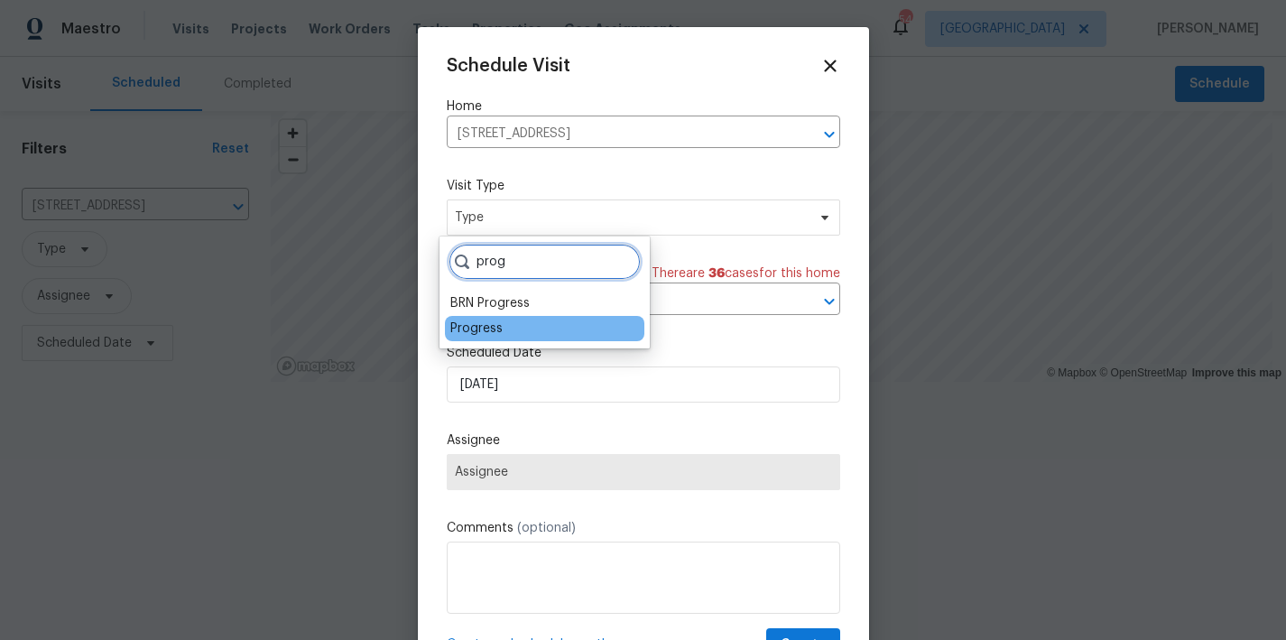
type input "prog"
click at [467, 329] on div "Progress" at bounding box center [476, 329] width 52 height 18
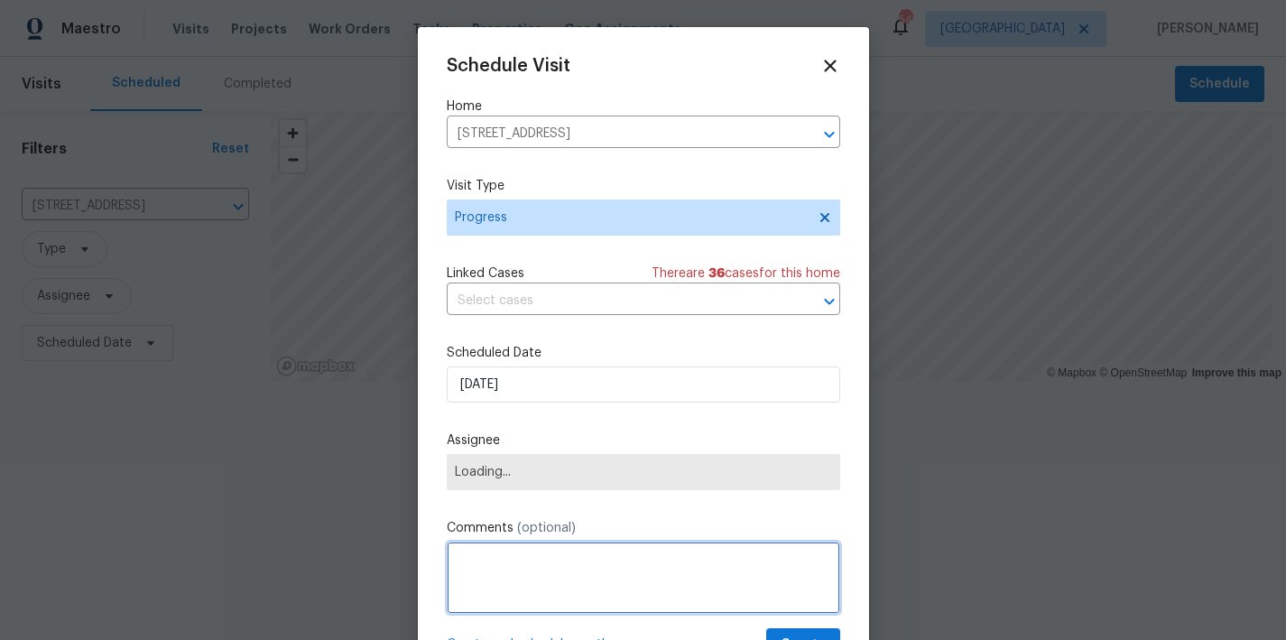
click at [559, 543] on textarea at bounding box center [644, 578] width 394 height 72
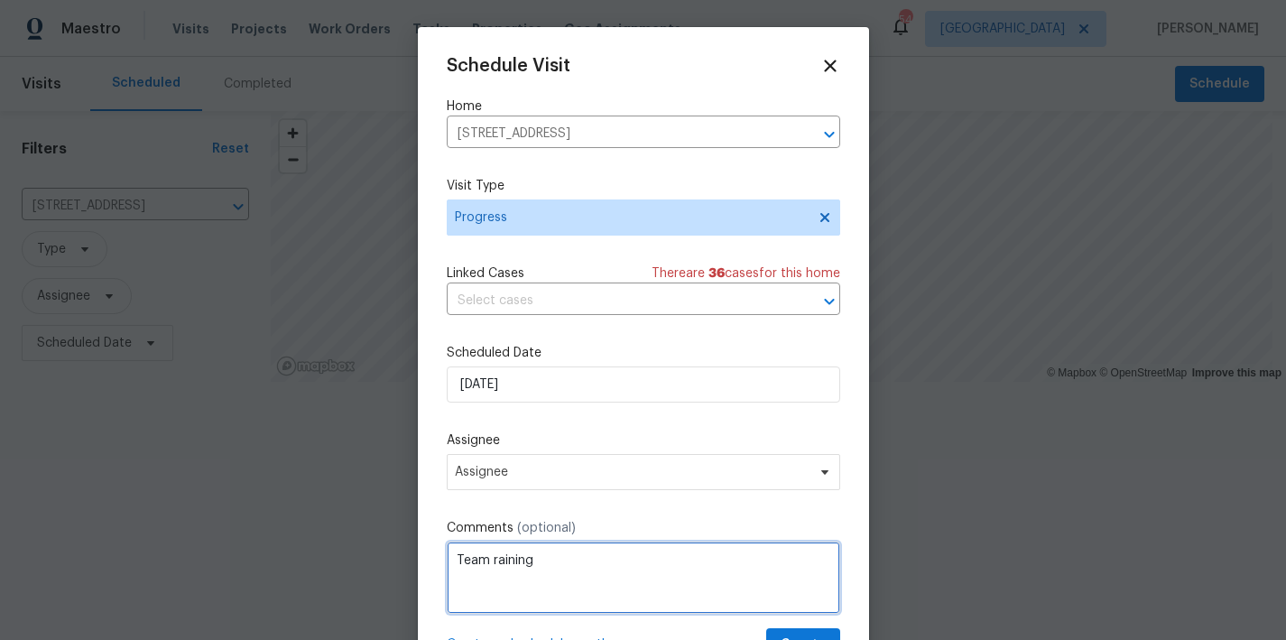
click at [487, 563] on textarea "Team raining" at bounding box center [644, 578] width 394 height 72
type textarea "Team training"
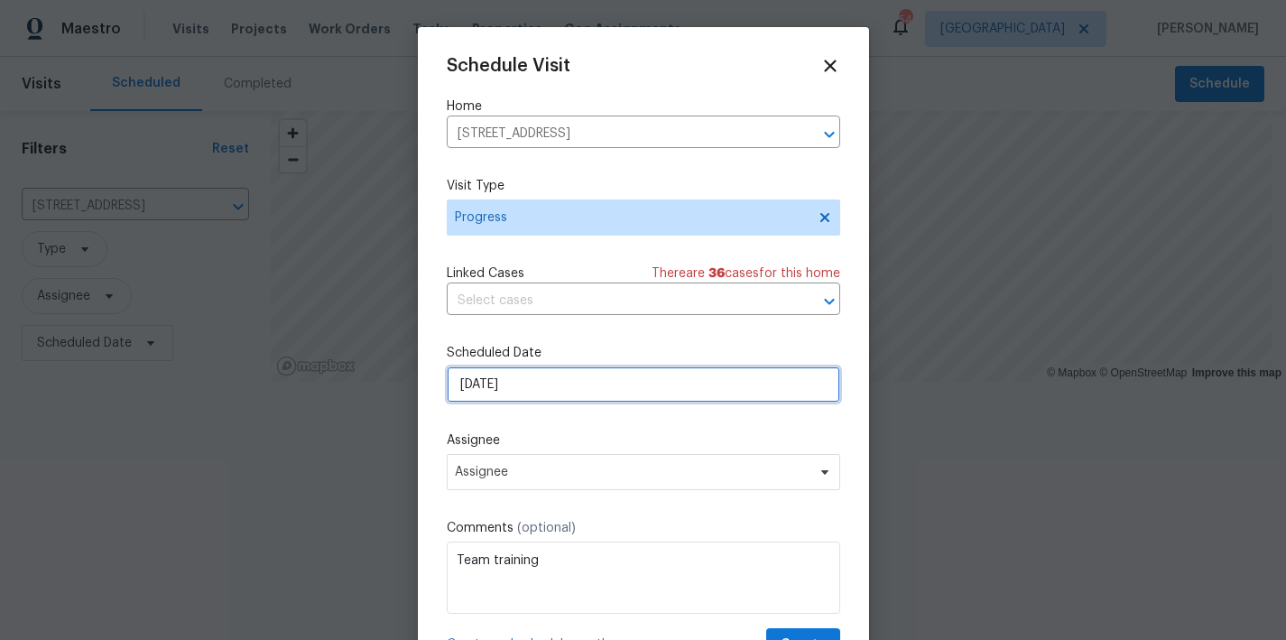
click at [483, 391] on input "8/20/2025" at bounding box center [644, 385] width 394 height 36
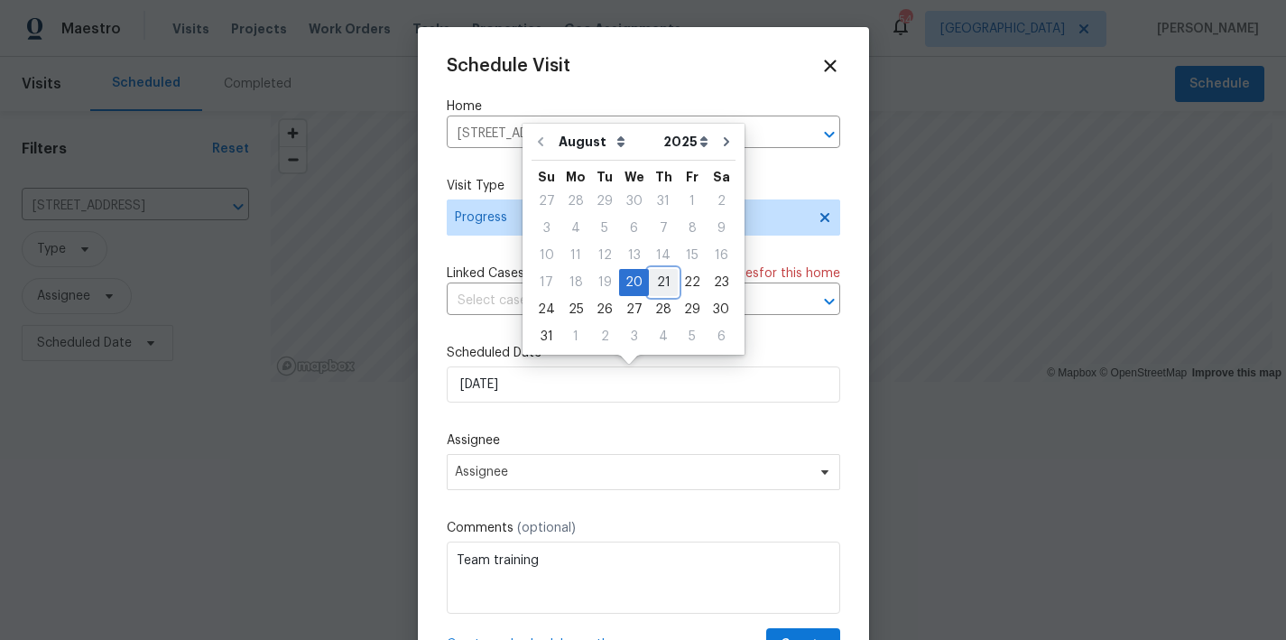
click at [656, 277] on div "21" at bounding box center [663, 282] width 29 height 25
type input "8/21/2025"
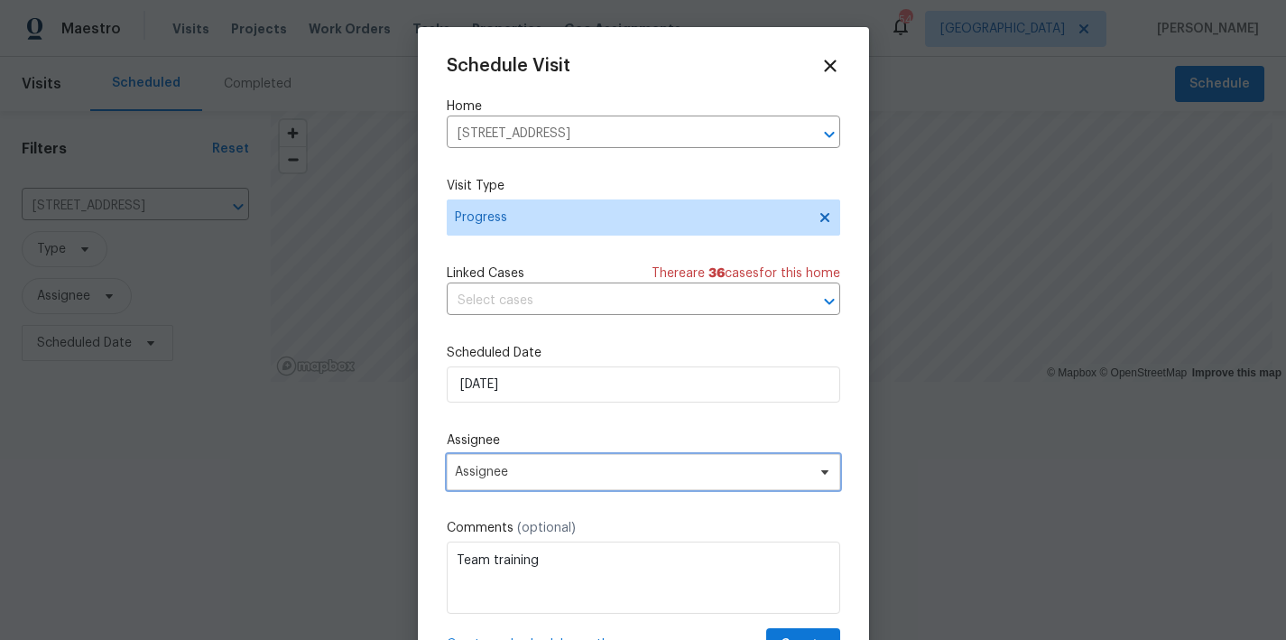
click at [530, 469] on span "Assignee" at bounding box center [632, 472] width 354 height 14
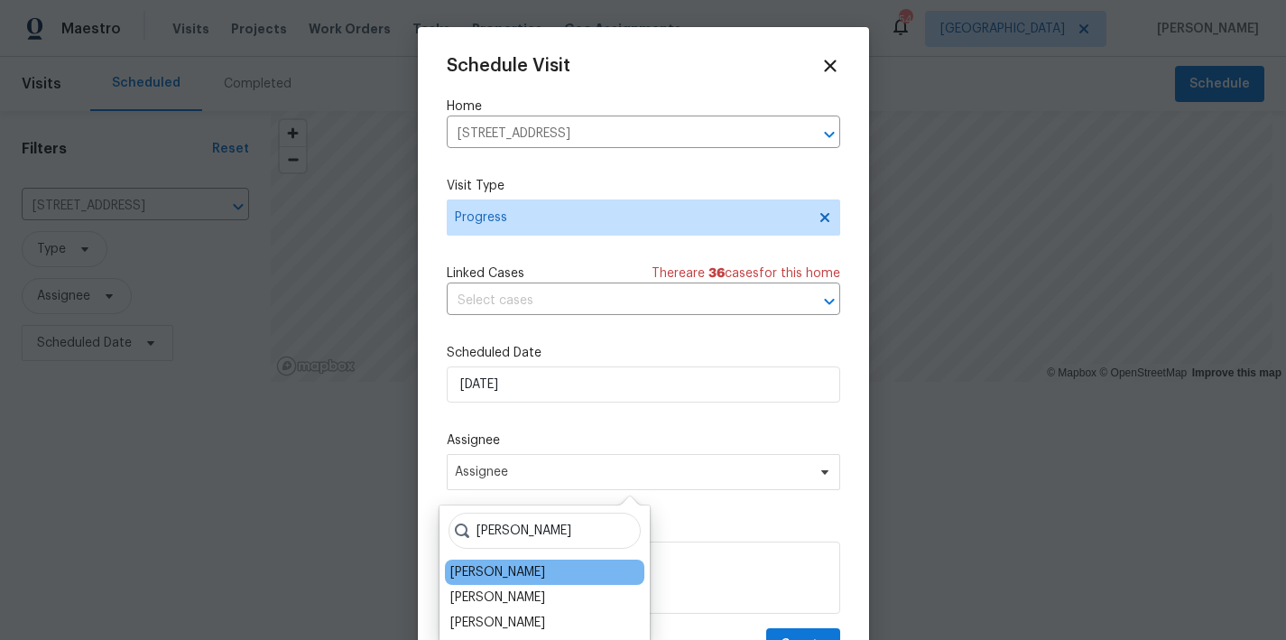
type input "nicholas"
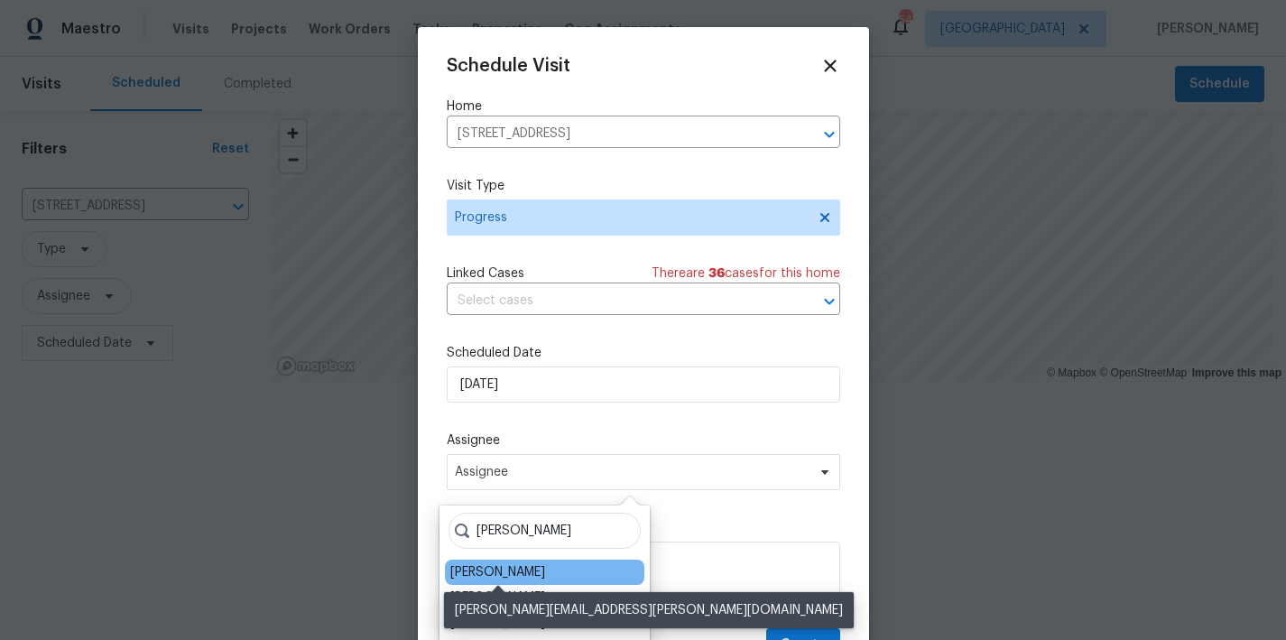
click at [508, 575] on div "[PERSON_NAME]" at bounding box center [497, 572] width 95 height 18
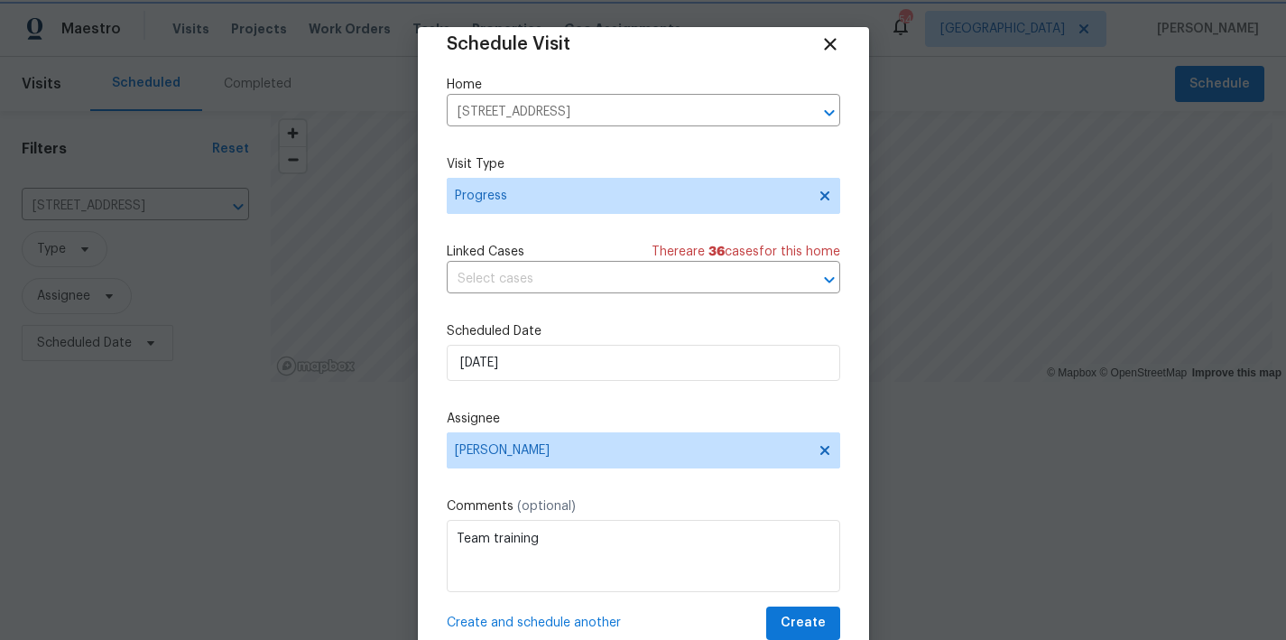
scroll to position [33, 0]
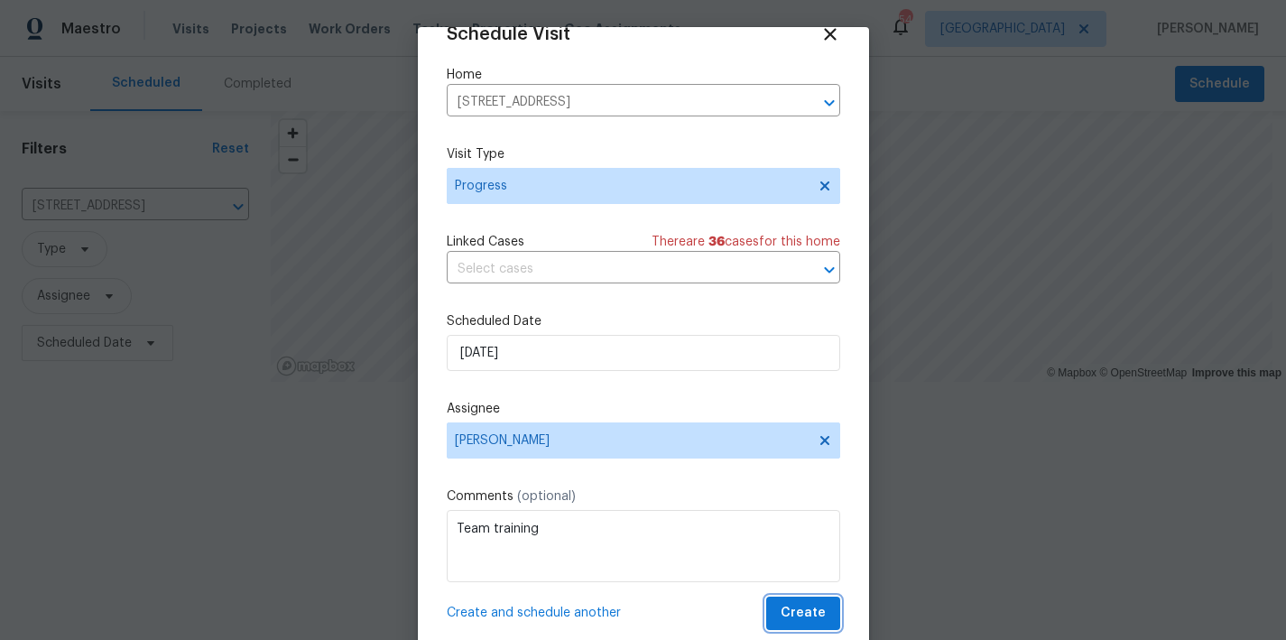
click at [794, 619] on span "Create" at bounding box center [803, 613] width 45 height 23
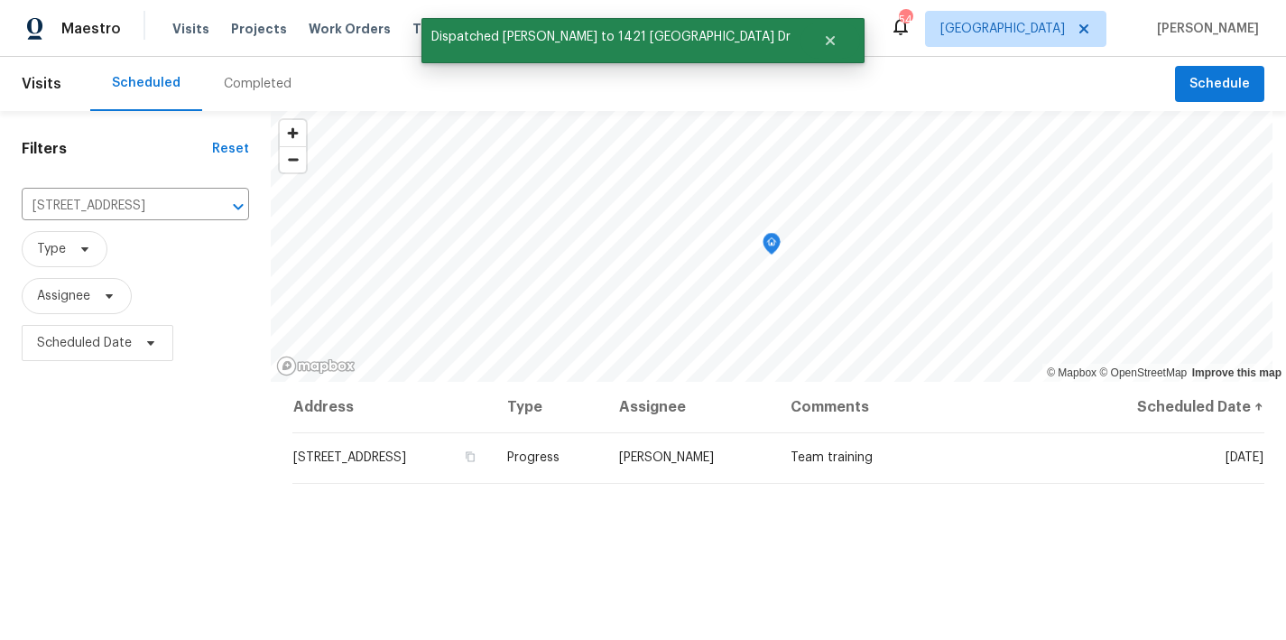
click at [157, 478] on div "Filters Reset 1421 Athens Dr, Raleigh, NC 27606 ​ Type Assignee Scheduled Date" at bounding box center [135, 502] width 271 height 783
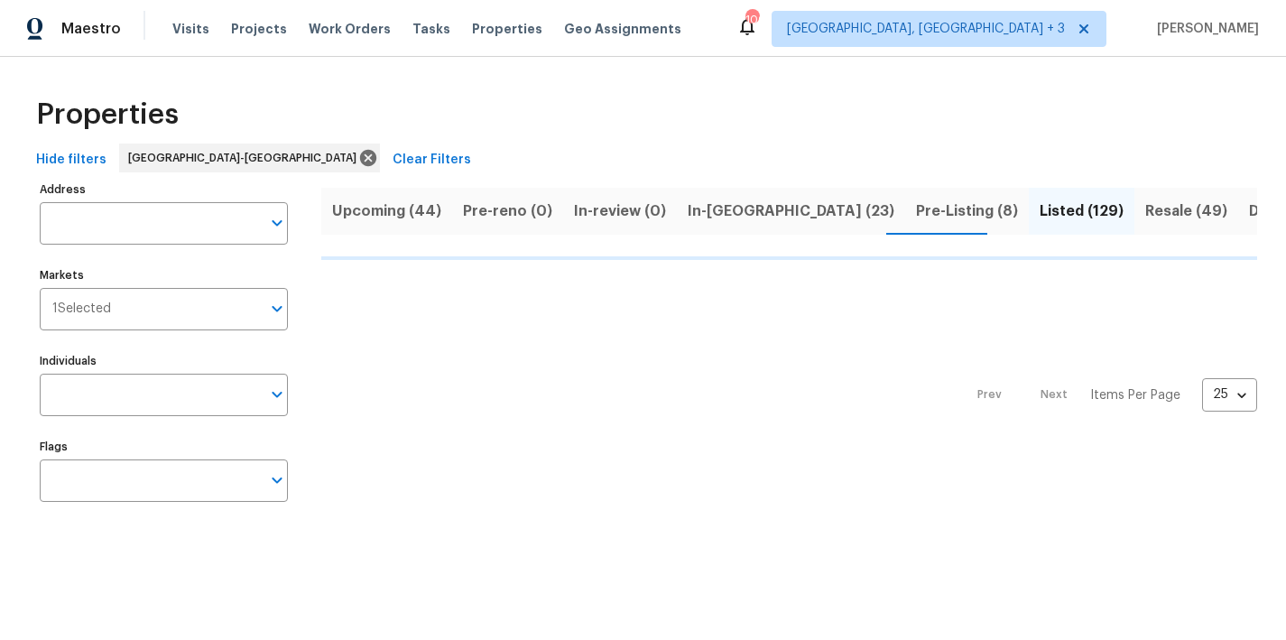
click at [712, 207] on span "In-[GEOGRAPHIC_DATA] (23)" at bounding box center [791, 211] width 207 height 25
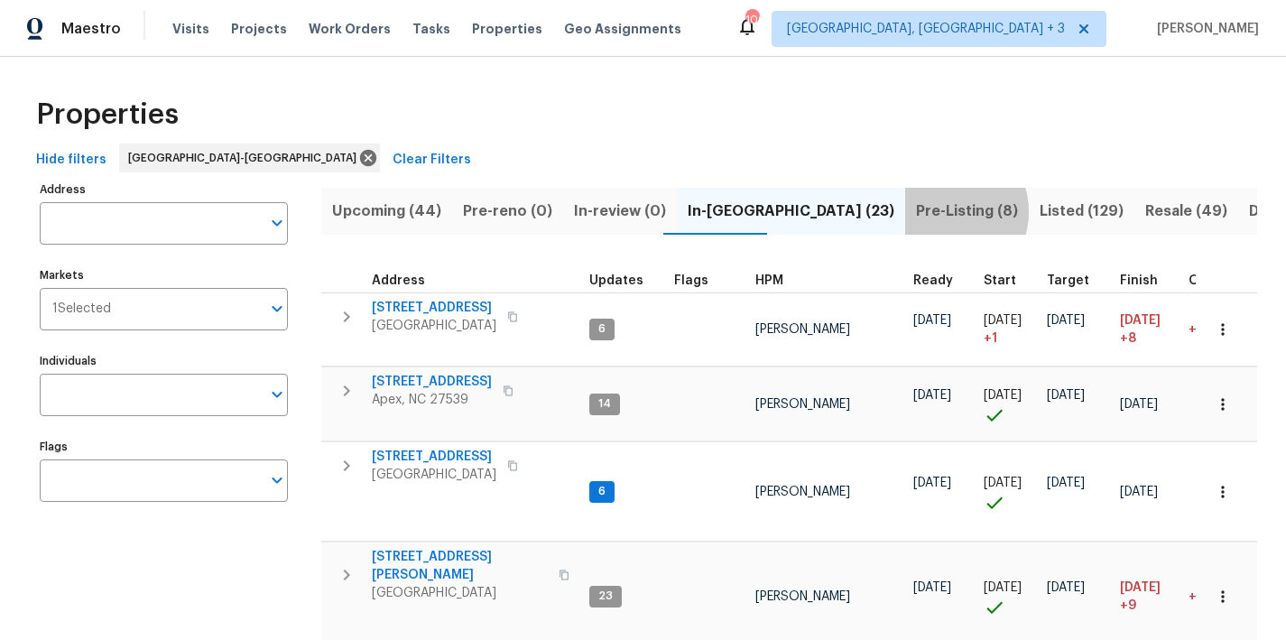
click at [916, 211] on span "Pre-Listing (8)" at bounding box center [967, 211] width 102 height 25
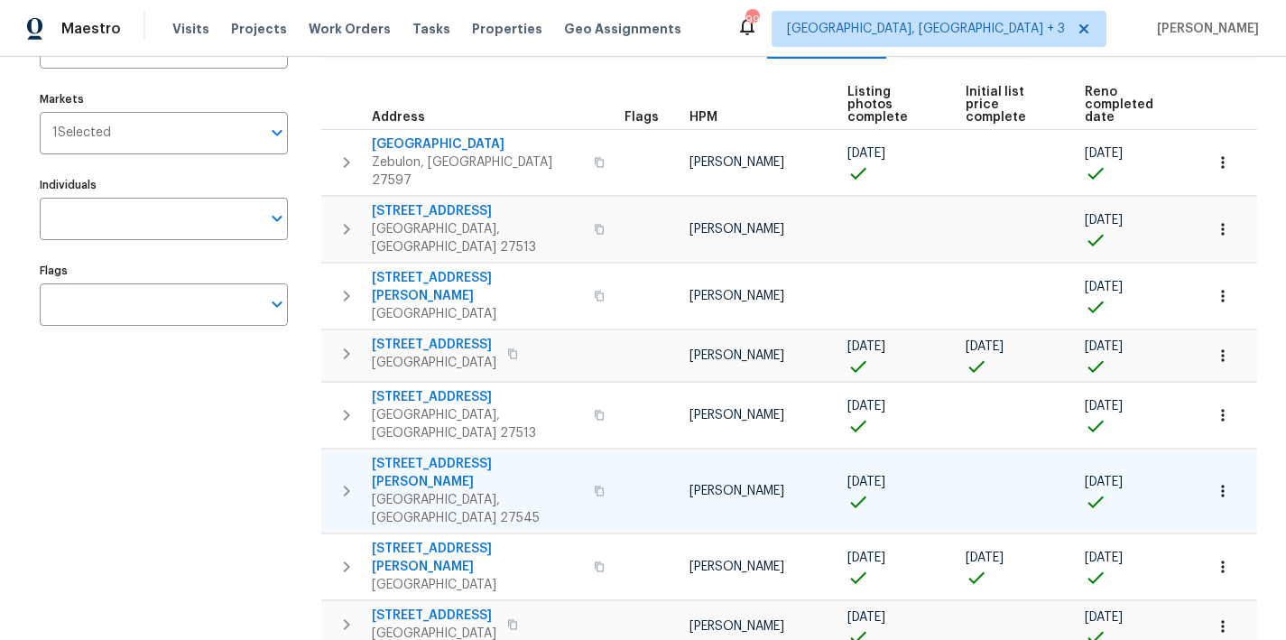
scroll to position [47, 0]
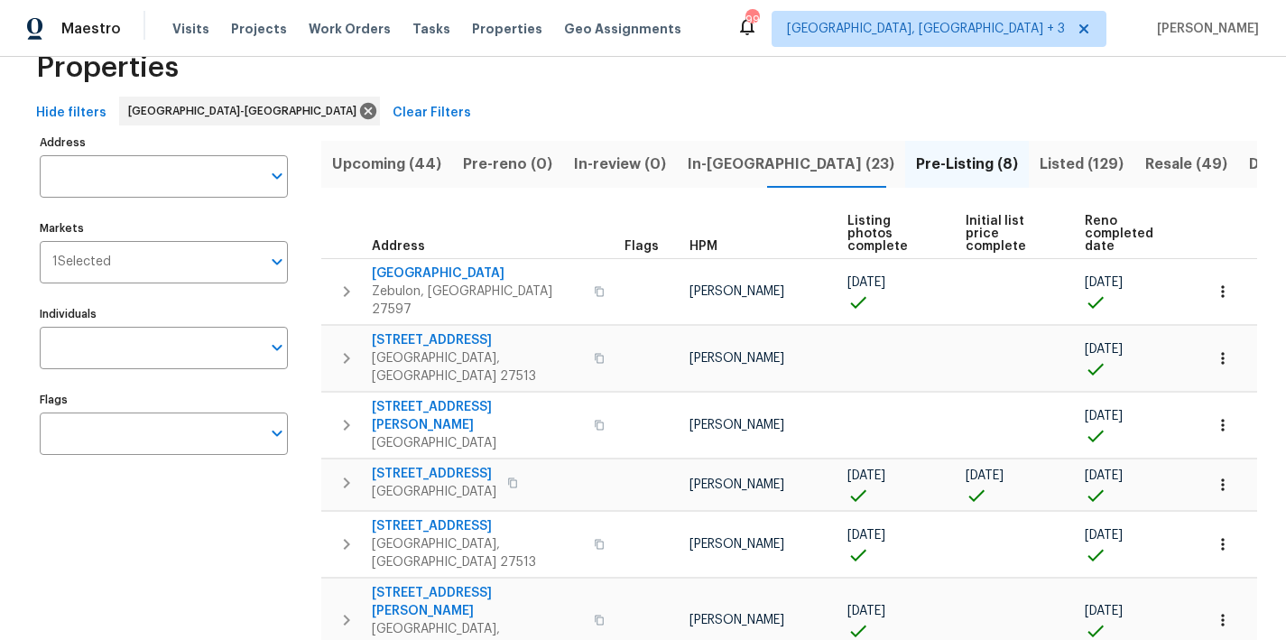
click at [575, 111] on div "Hide filters Raleigh-Durham Clear Filters" at bounding box center [643, 113] width 1229 height 33
click at [343, 348] on icon "button" at bounding box center [347, 359] width 22 height 22
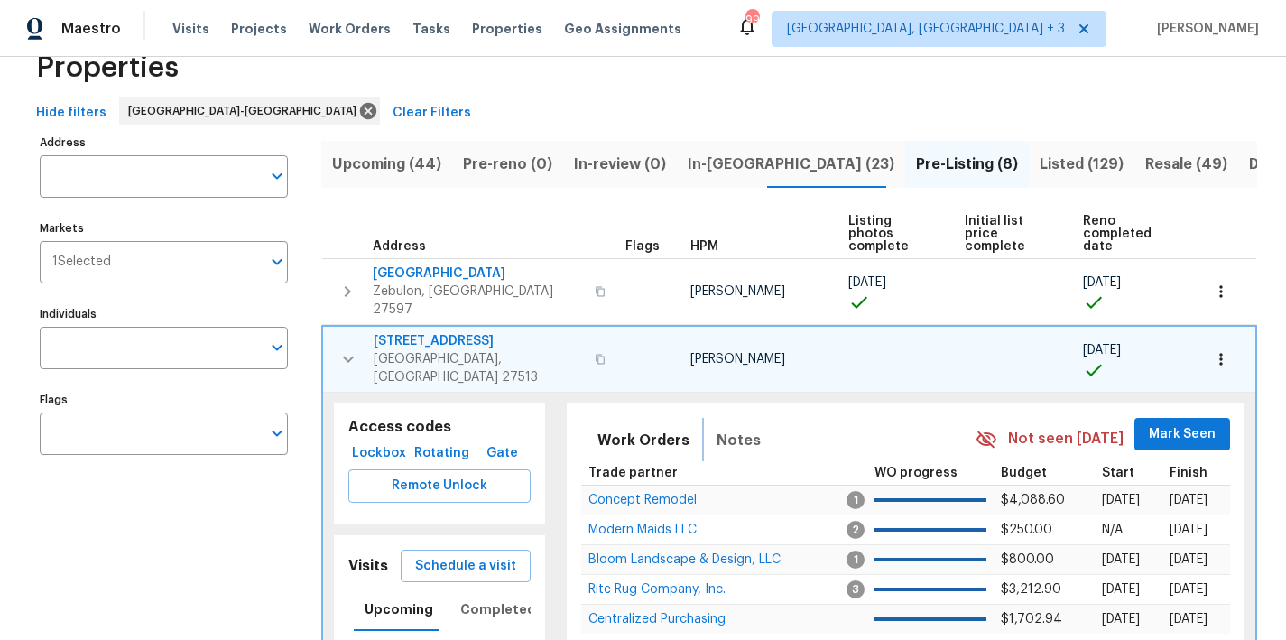
click at [738, 428] on span "Notes" at bounding box center [739, 440] width 44 height 25
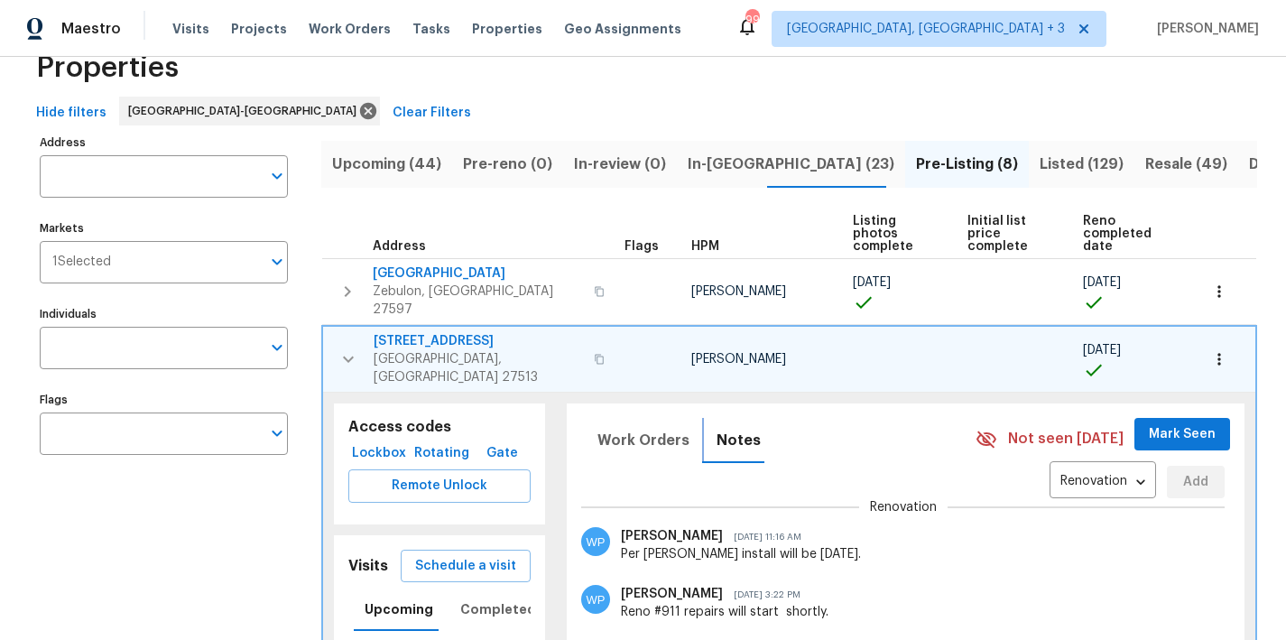
scroll to position [91, 0]
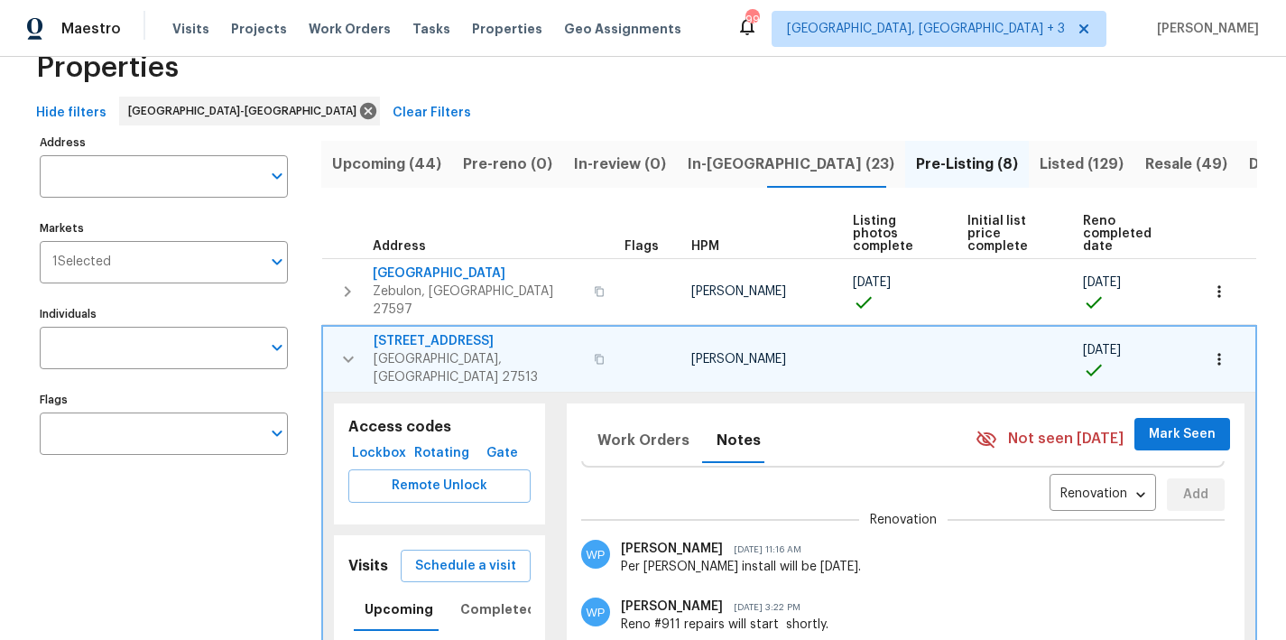
click at [342, 348] on icon "button" at bounding box center [349, 359] width 22 height 22
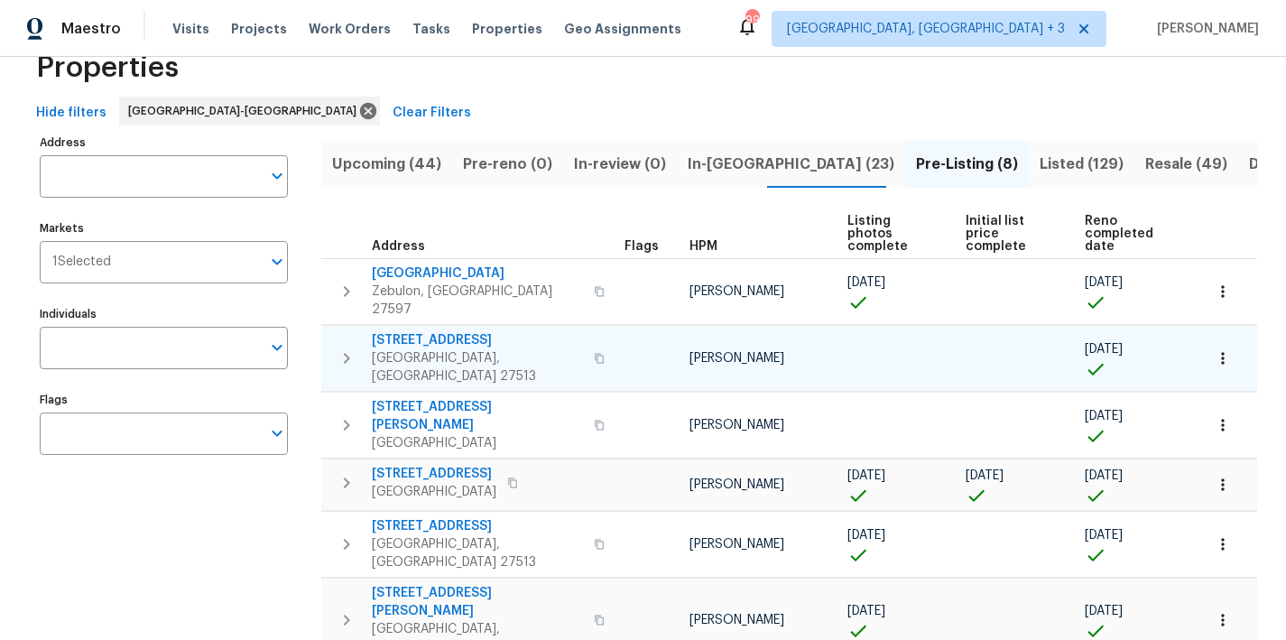
click at [729, 168] on span "In-reno (23)" at bounding box center [791, 164] width 207 height 25
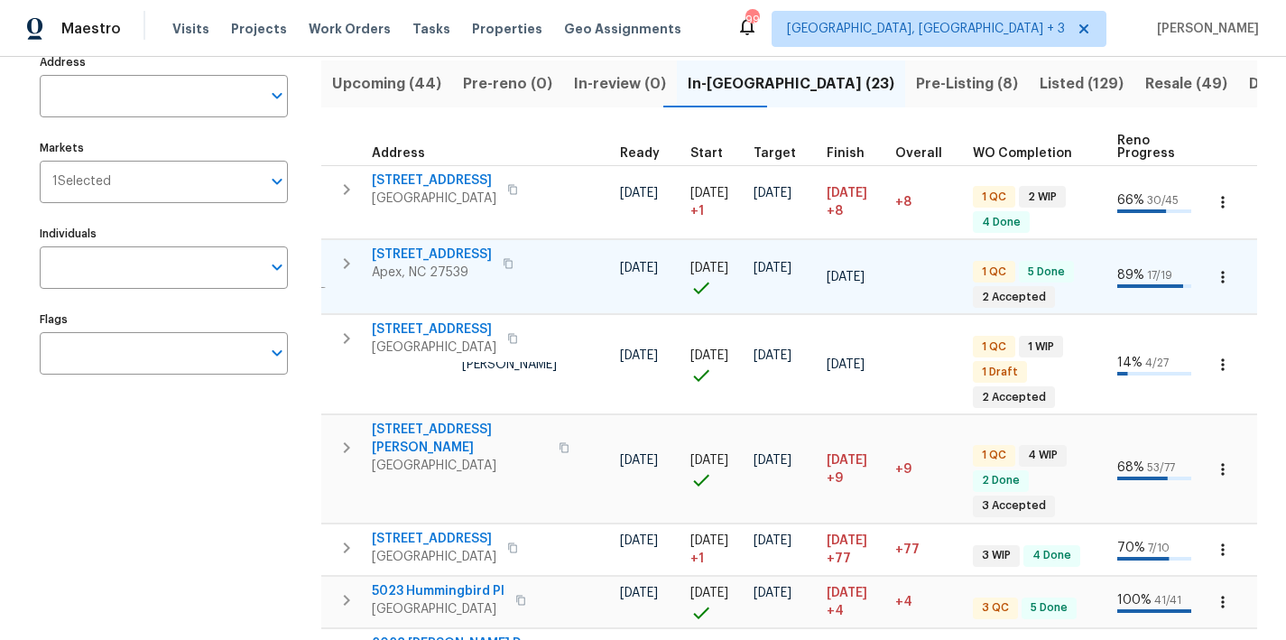
scroll to position [0, 293]
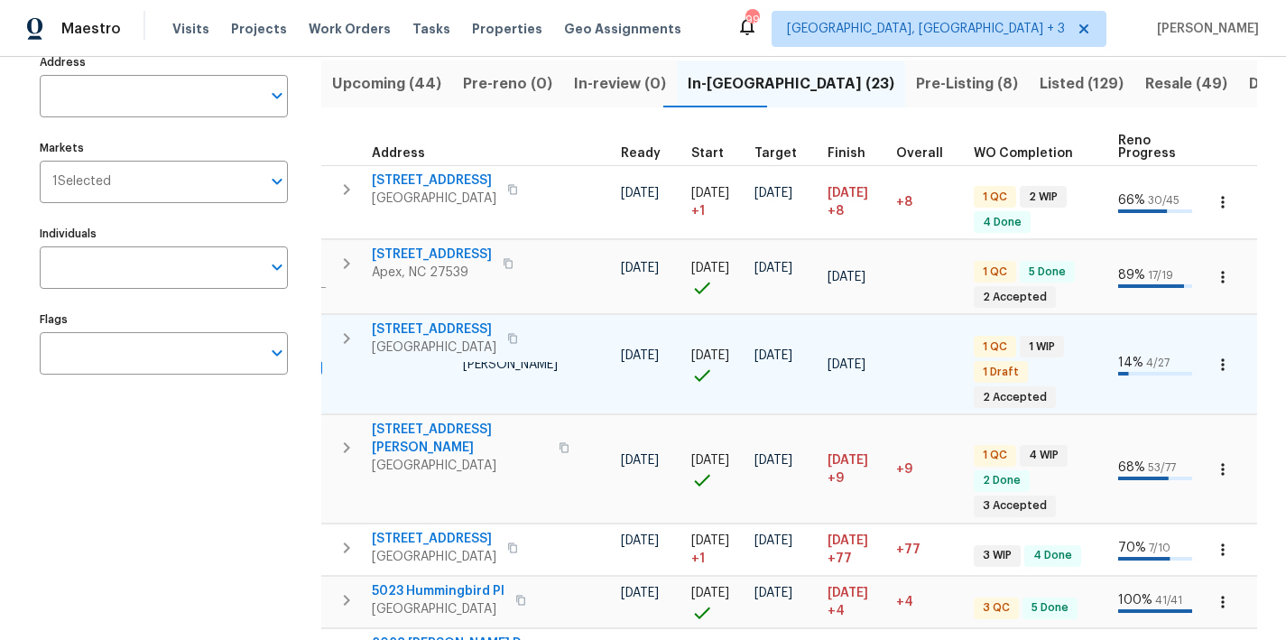
click at [342, 263] on icon "button" at bounding box center [347, 264] width 22 height 22
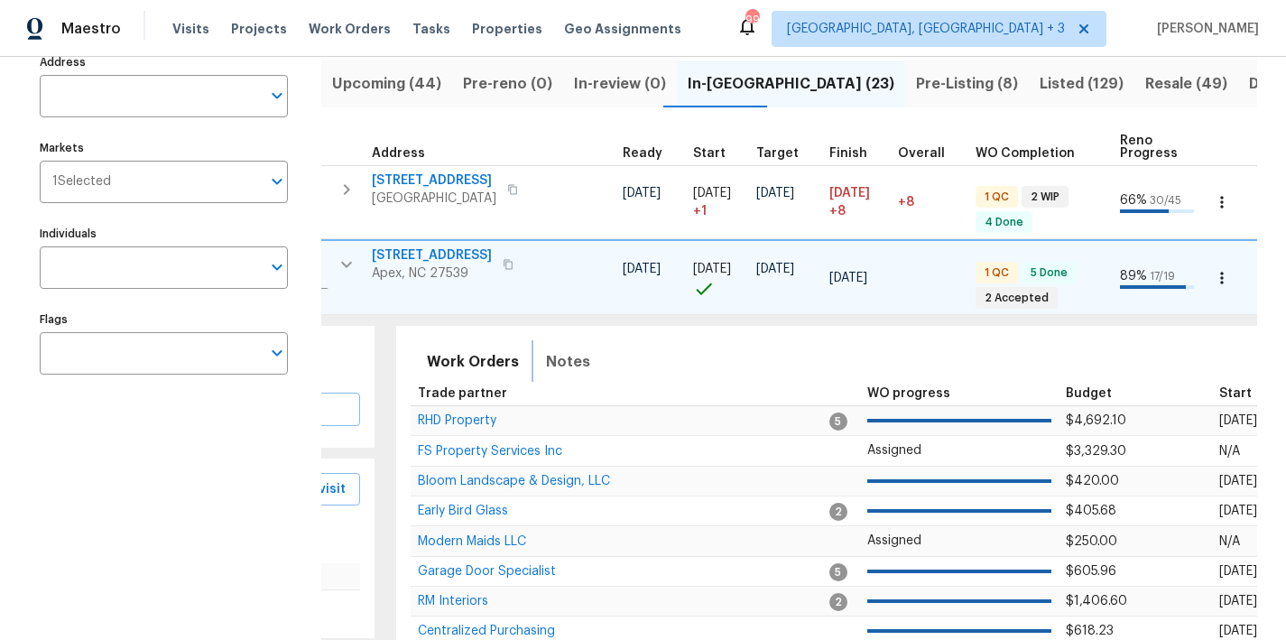
click at [562, 364] on span "Notes" at bounding box center [568, 361] width 44 height 25
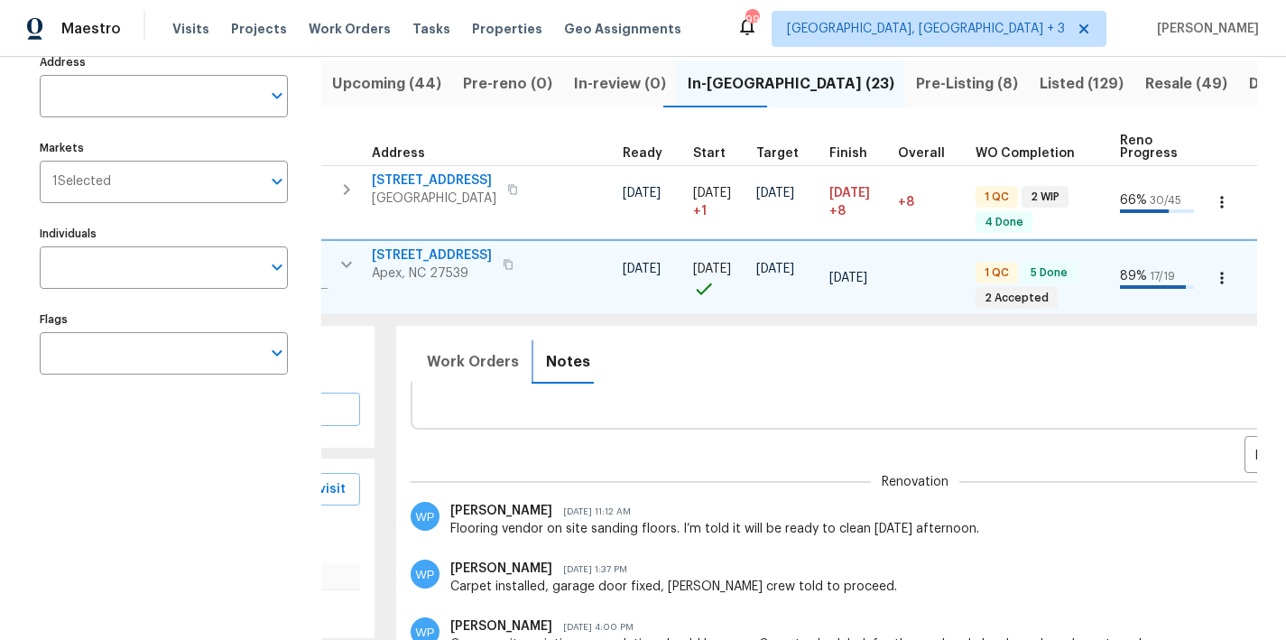
scroll to position [130, 0]
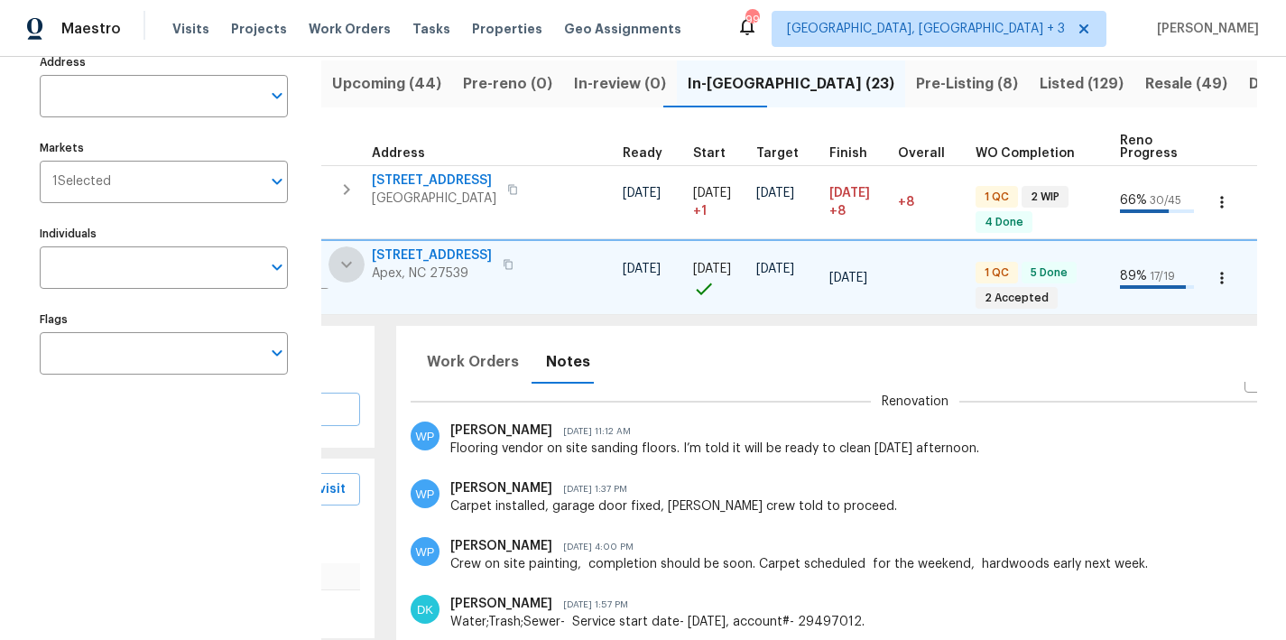
click at [340, 263] on icon "button" at bounding box center [347, 265] width 22 height 22
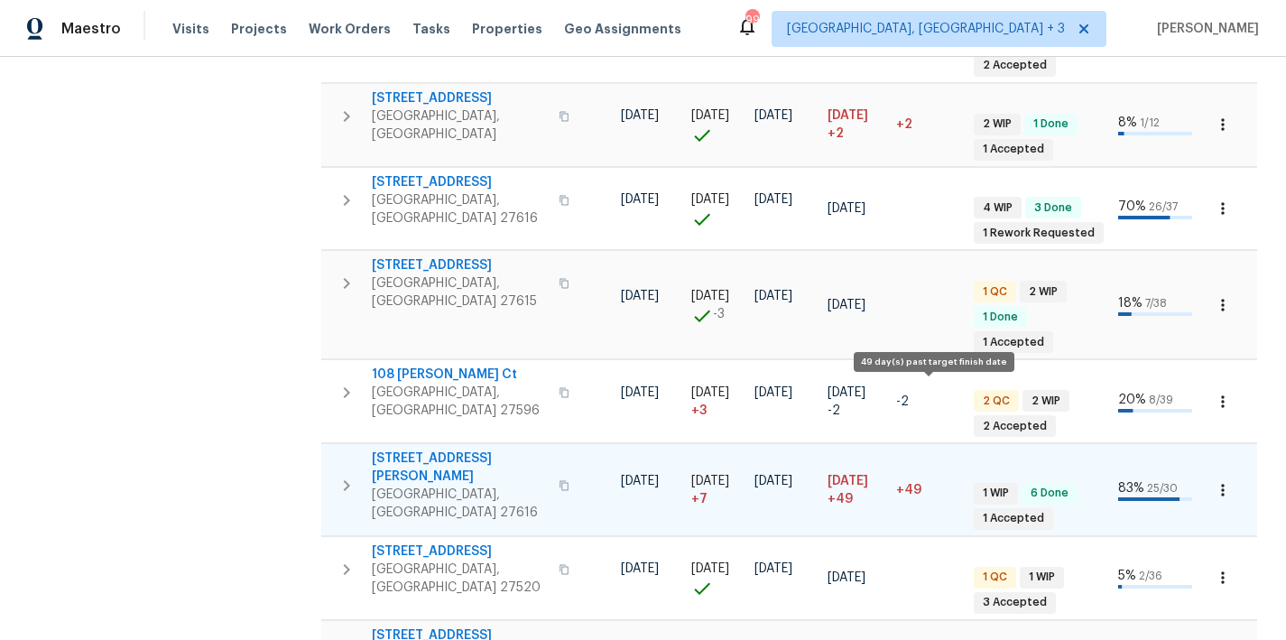
scroll to position [966, 0]
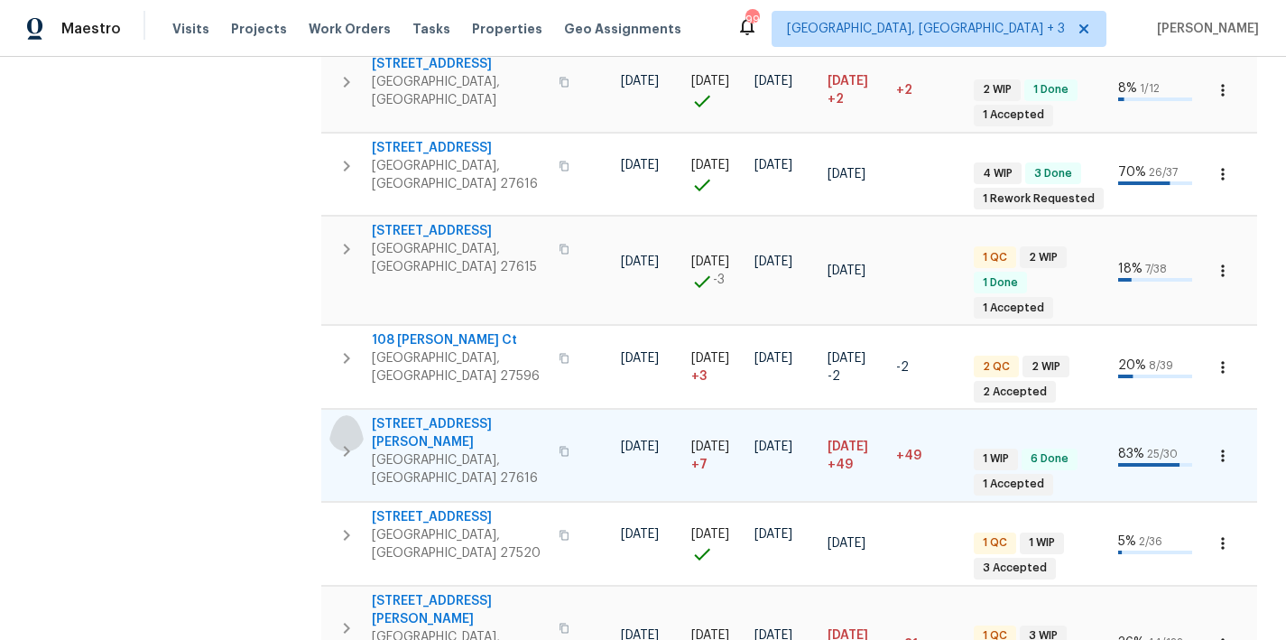
click at [342, 441] on icon "button" at bounding box center [347, 452] width 22 height 22
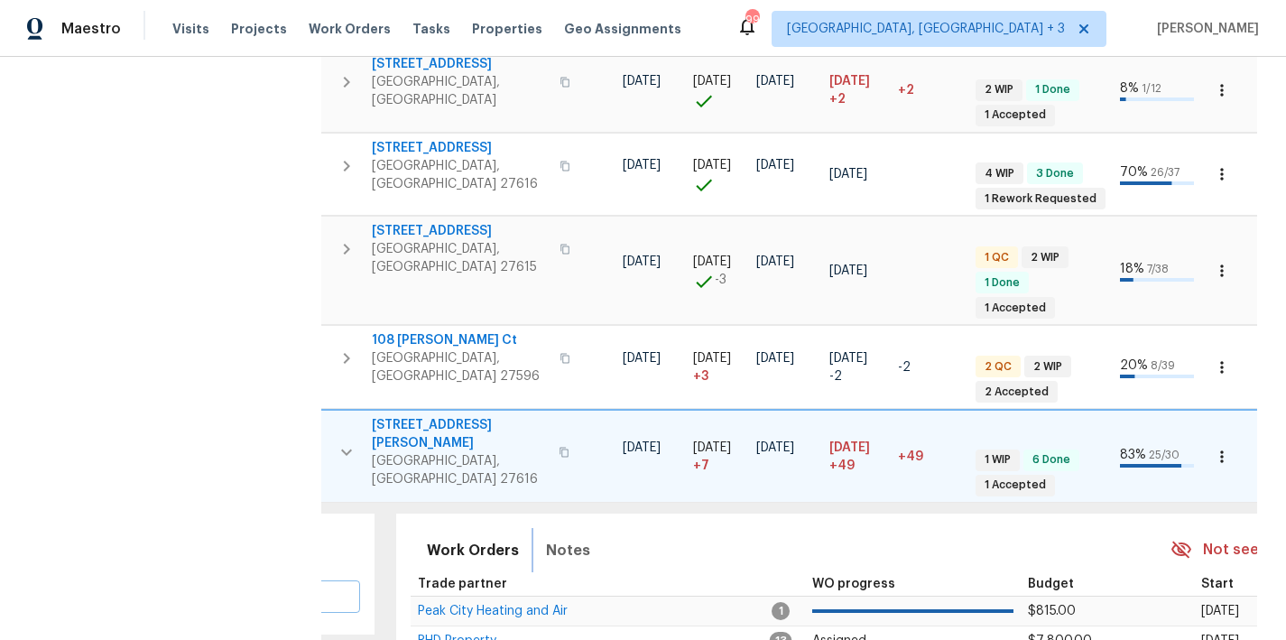
click at [556, 538] on span "Notes" at bounding box center [568, 550] width 44 height 25
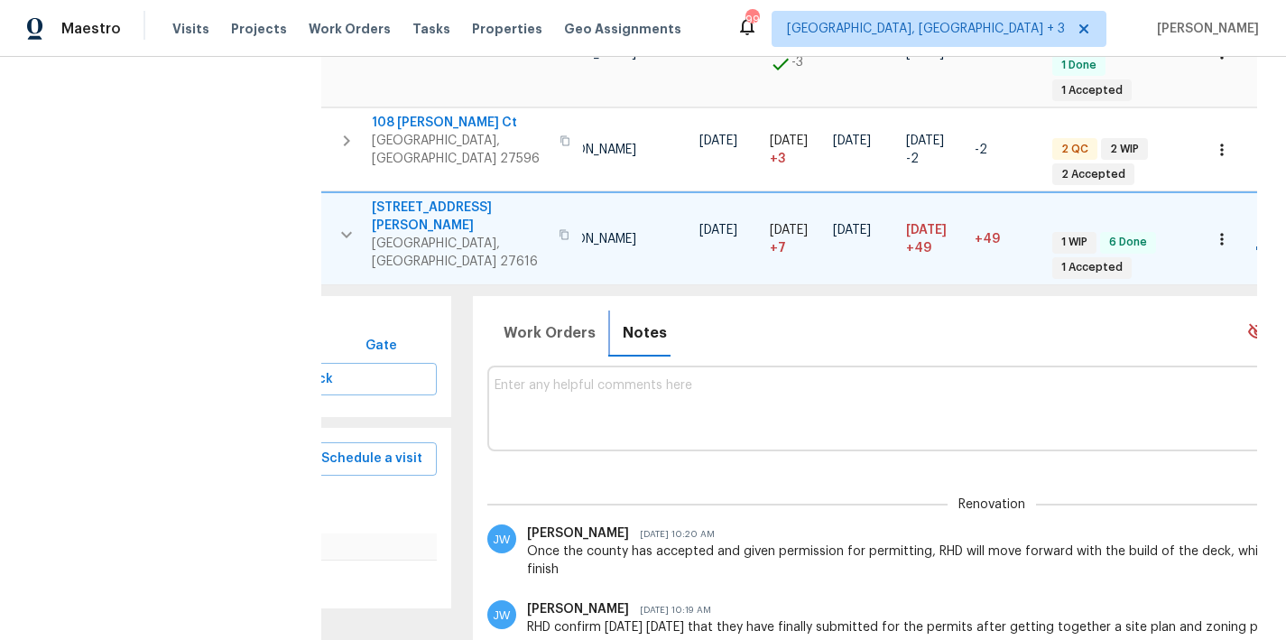
scroll to position [0, 0]
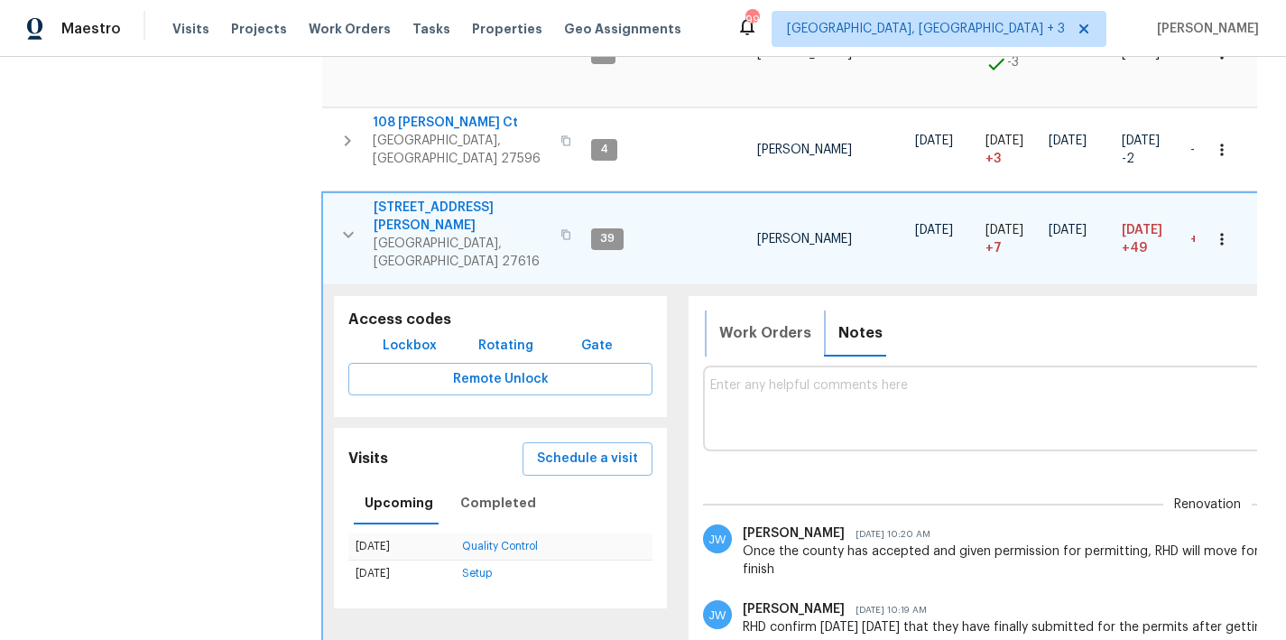
click at [740, 320] on span "Work Orders" at bounding box center [766, 332] width 92 height 25
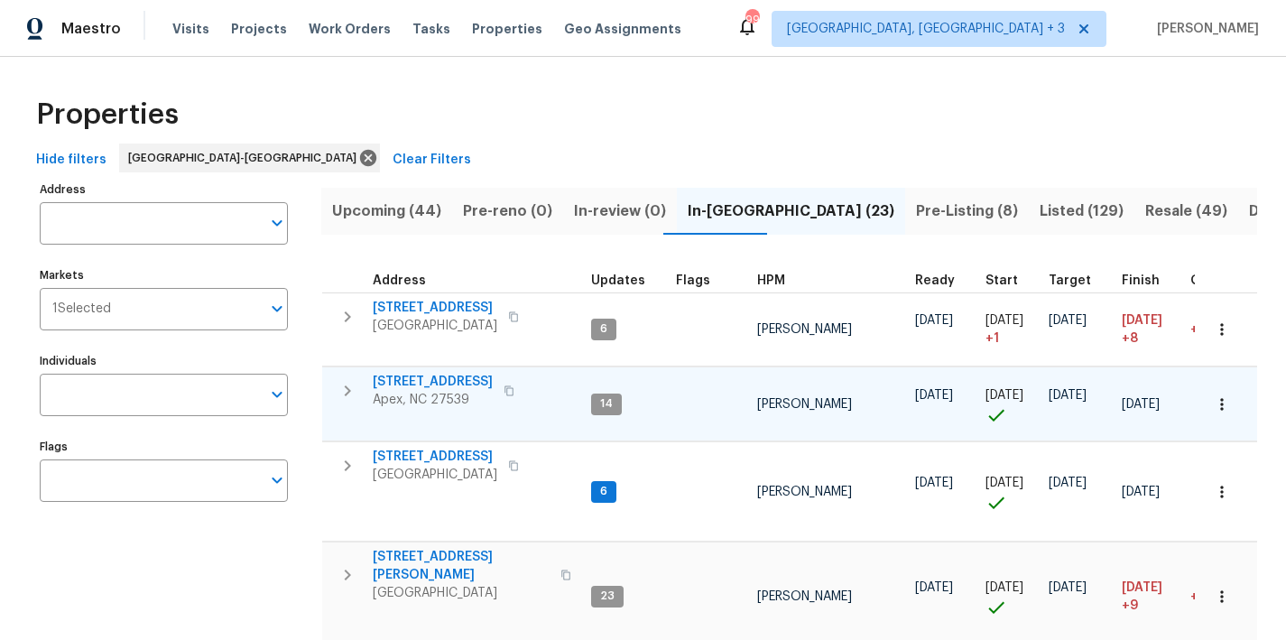
click at [1040, 220] on span "Listed (129)" at bounding box center [1082, 211] width 84 height 25
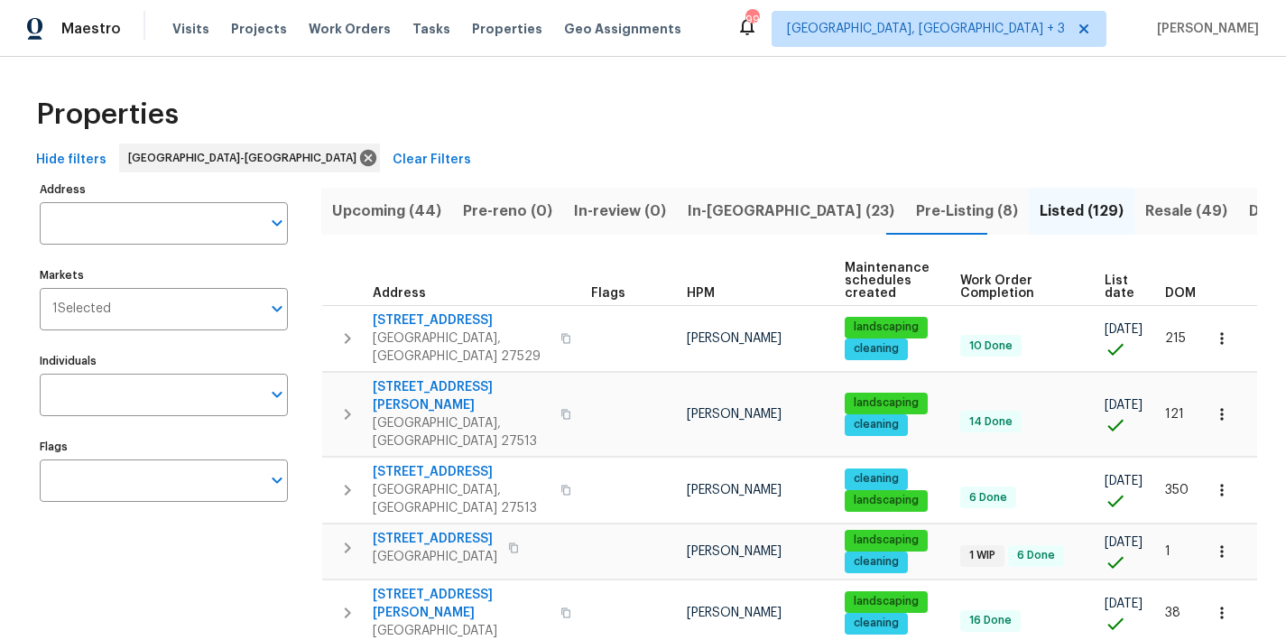
click at [710, 92] on div "Properties" at bounding box center [643, 115] width 1229 height 58
click at [782, 32] on div "Maestro Visits Projects Work Orders Tasks Properties Geo Assignments 99 Greenvi…" at bounding box center [643, 28] width 1286 height 57
click at [817, 125] on div "Properties" at bounding box center [643, 115] width 1229 height 58
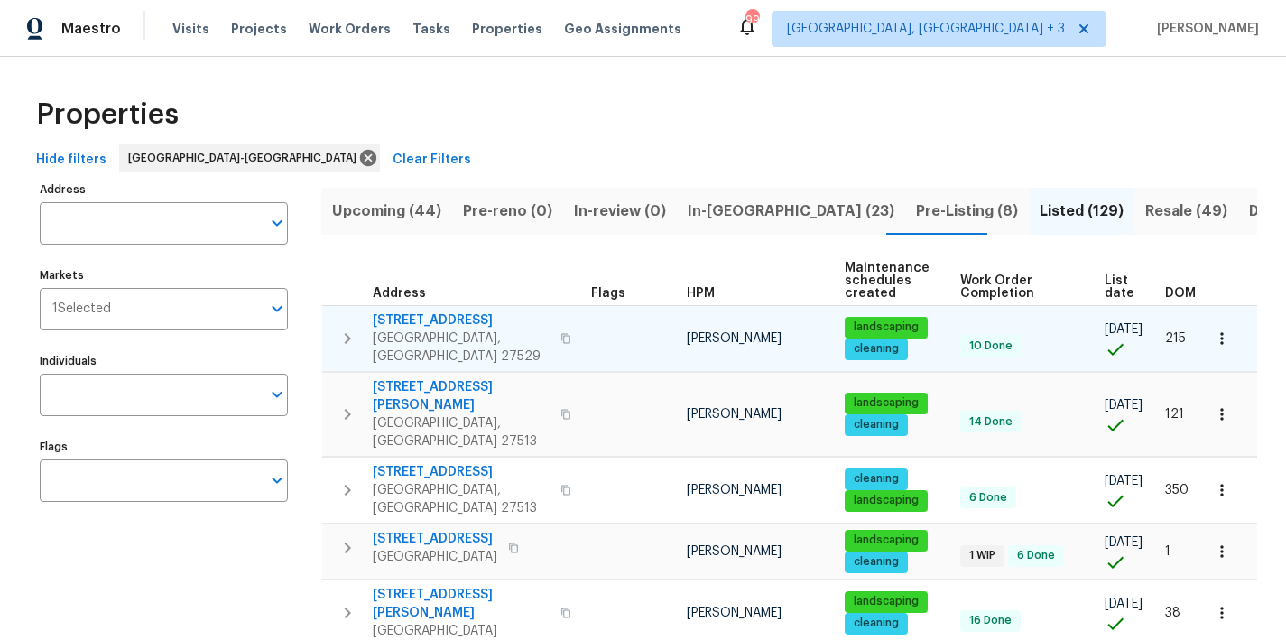
scroll to position [0, 39]
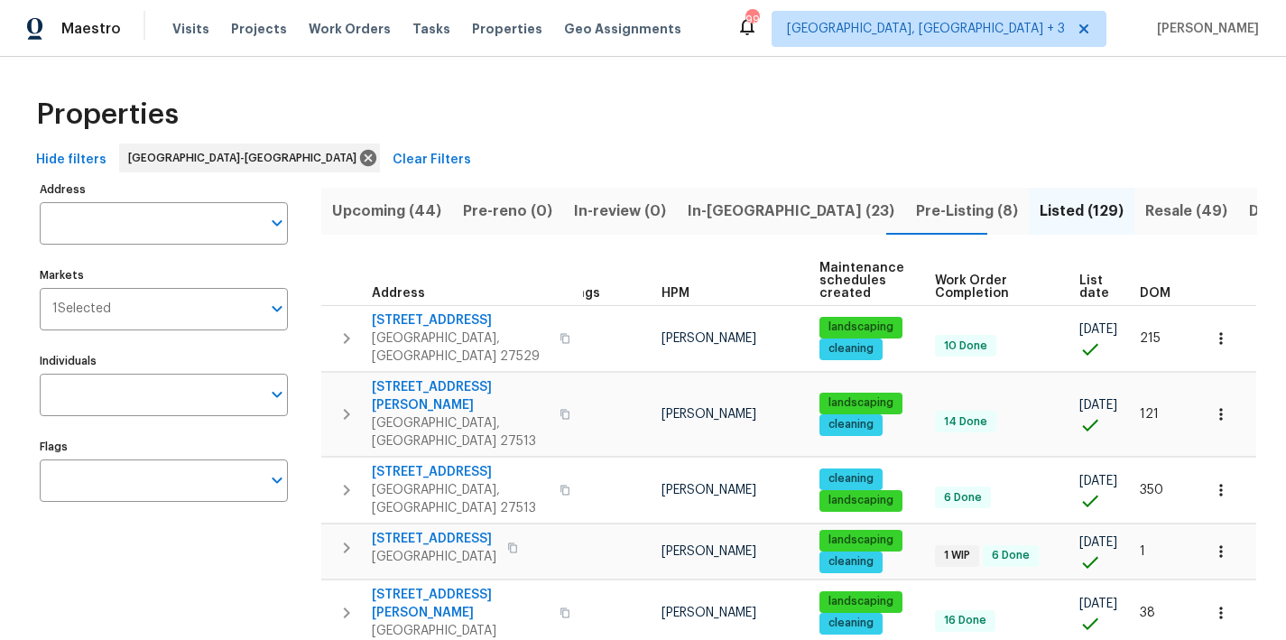
click at [1141, 293] on span "DOM" at bounding box center [1155, 293] width 31 height 13
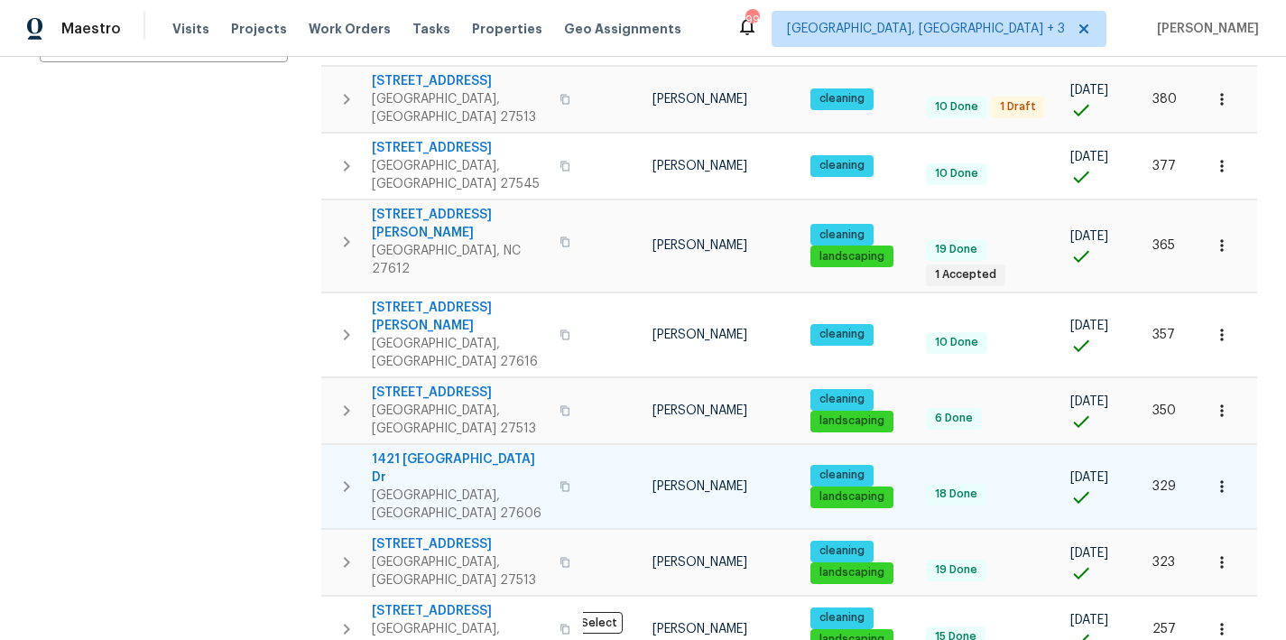
scroll to position [451, 0]
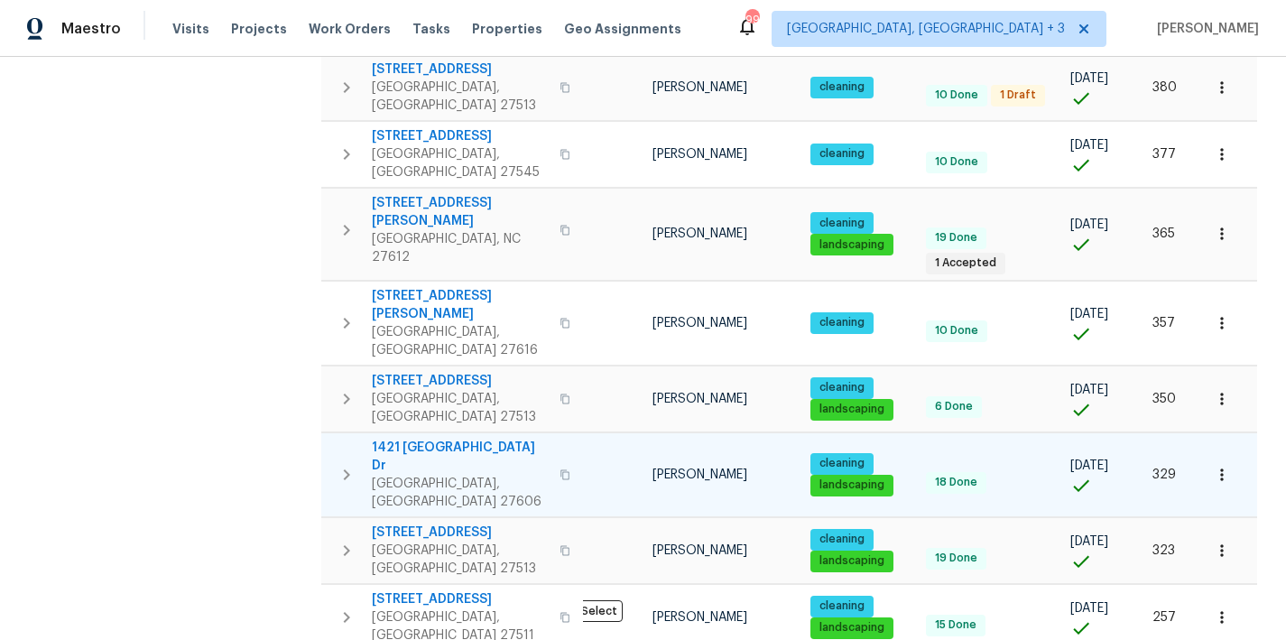
click at [342, 439] on button "button" at bounding box center [347, 475] width 36 height 72
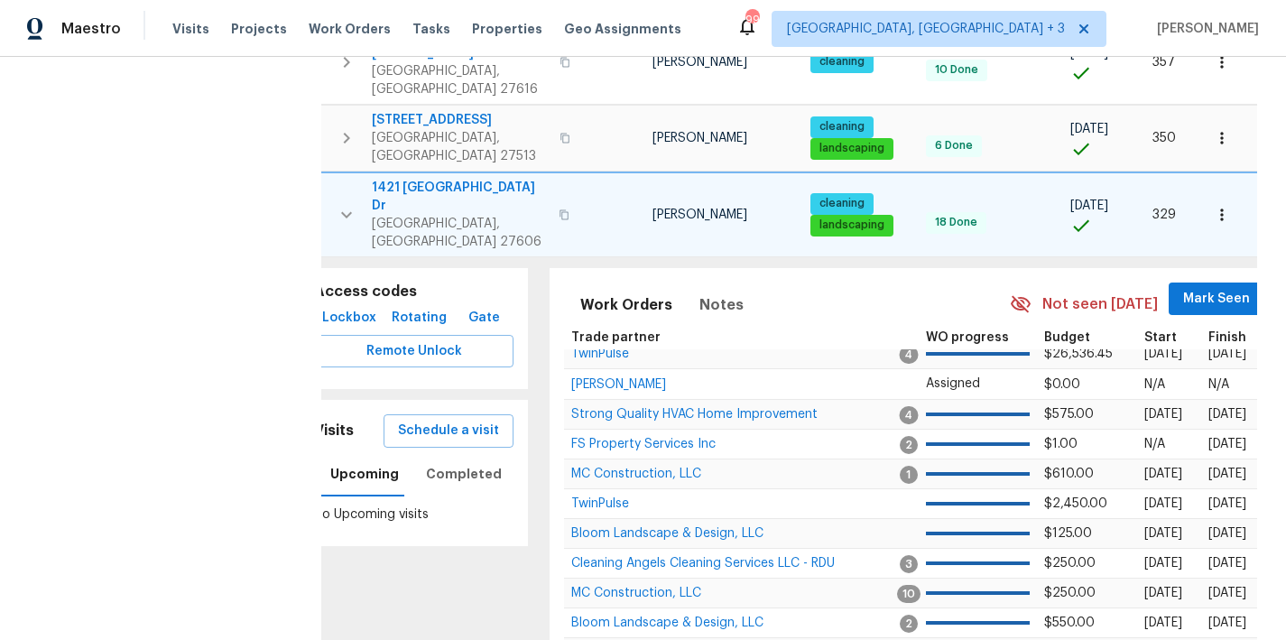
scroll to position [0, 0]
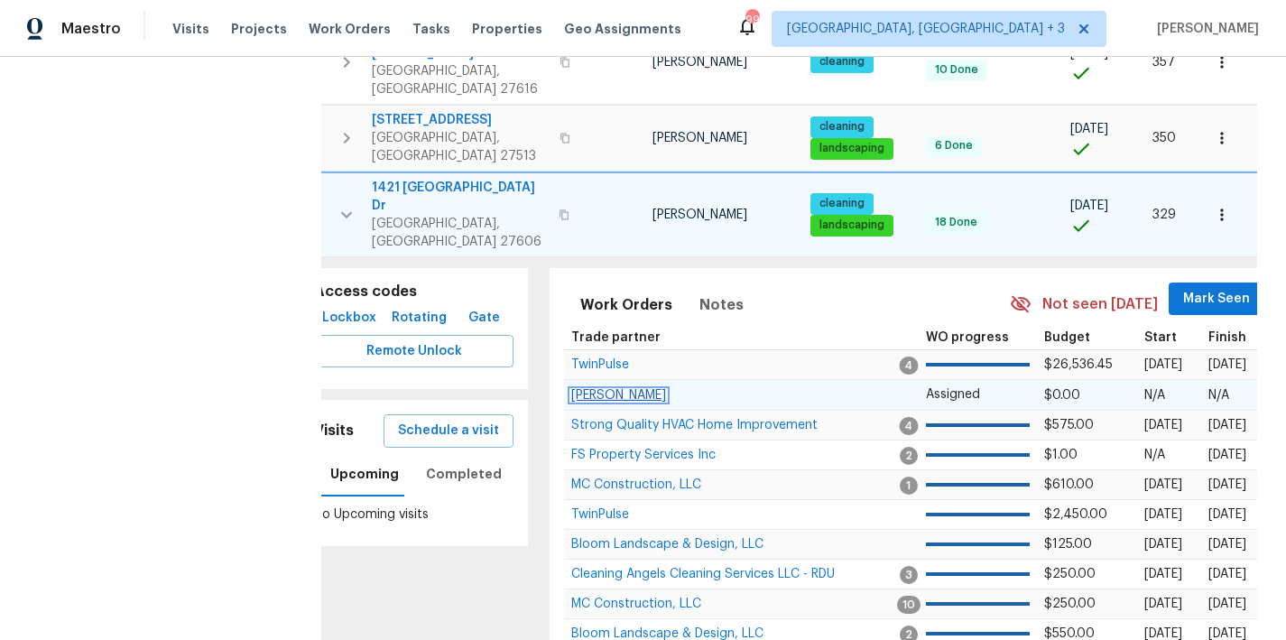
click at [635, 389] on span "Cameron Sweeney" at bounding box center [618, 395] width 95 height 13
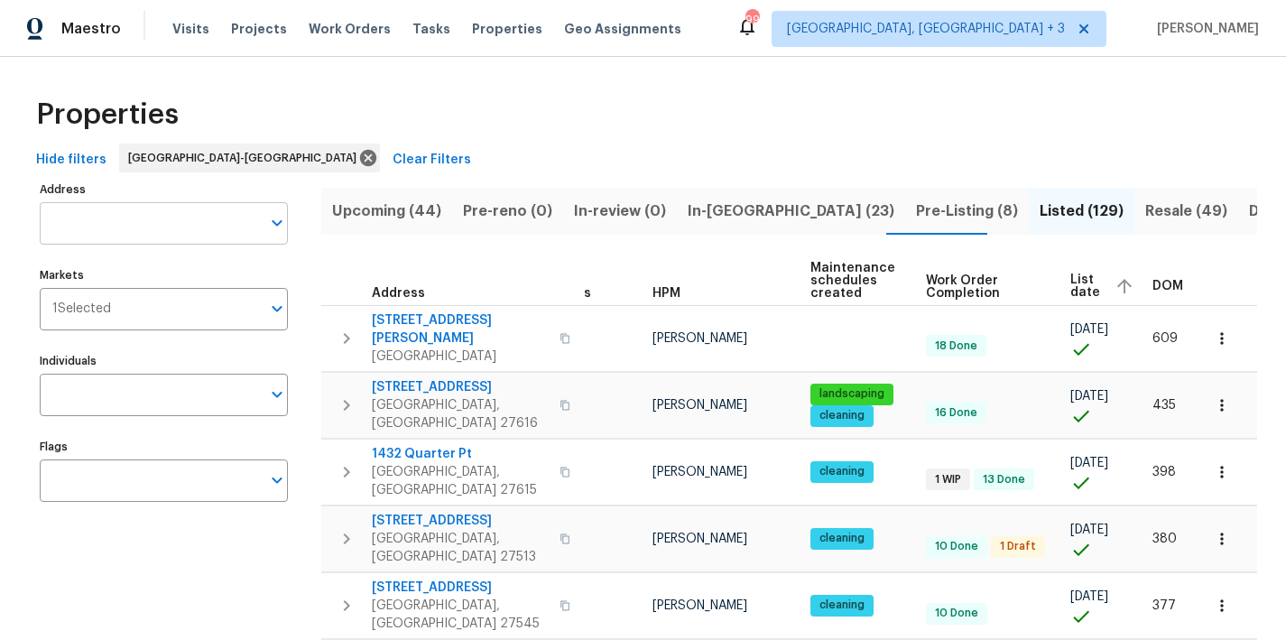
click at [148, 215] on input "Address" at bounding box center [150, 223] width 221 height 42
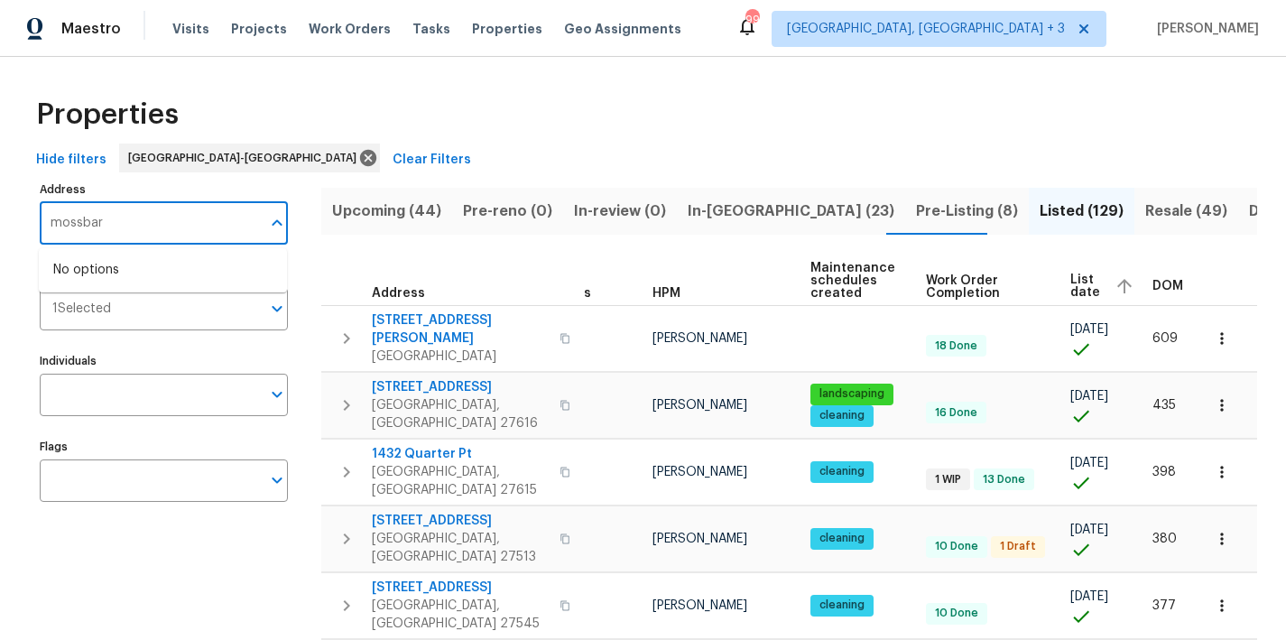
type input "mossbark"
click at [151, 259] on li "104 Mossbark Ln Chapel Hill NC 27514" at bounding box center [163, 270] width 248 height 30
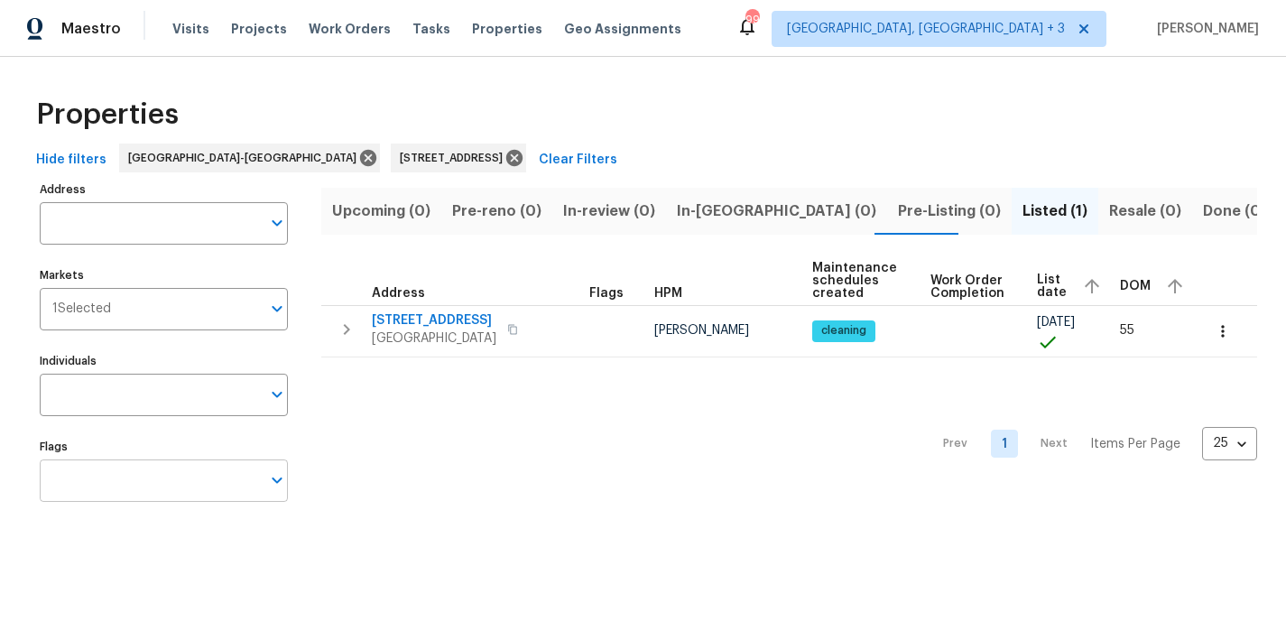
type input "104 Mossbark Ln Chapel Hill NC 27514"
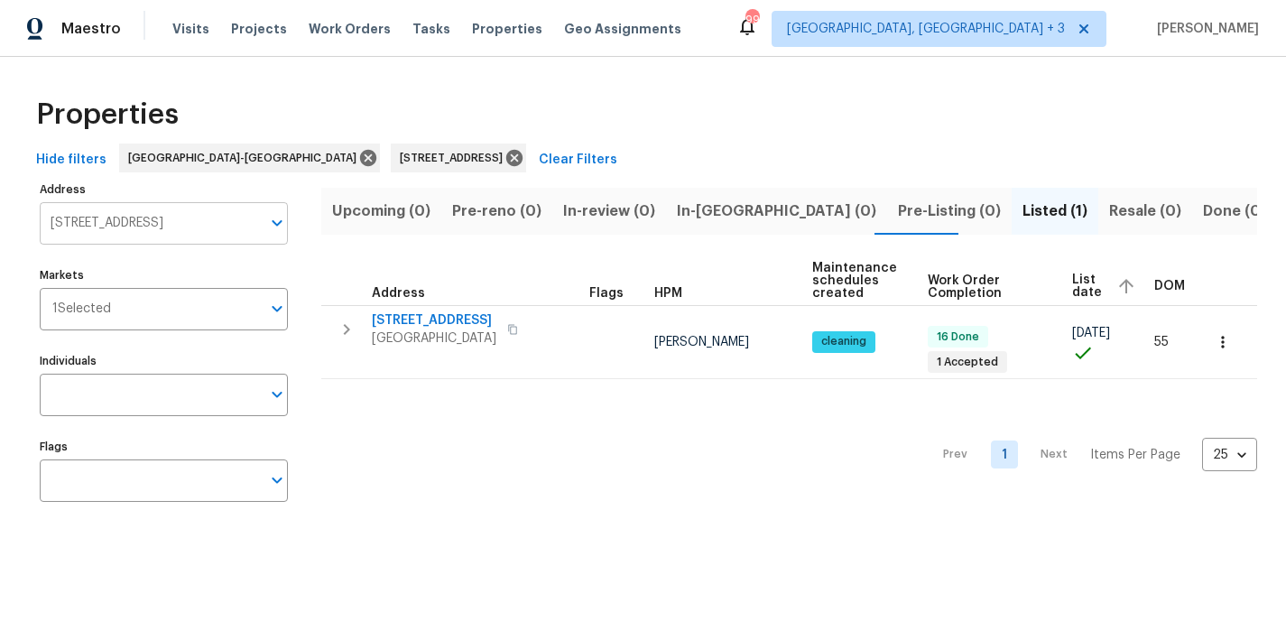
click at [196, 229] on input "104 Mossbark Ln Chapel Hill NC 27514" at bounding box center [150, 223] width 221 height 42
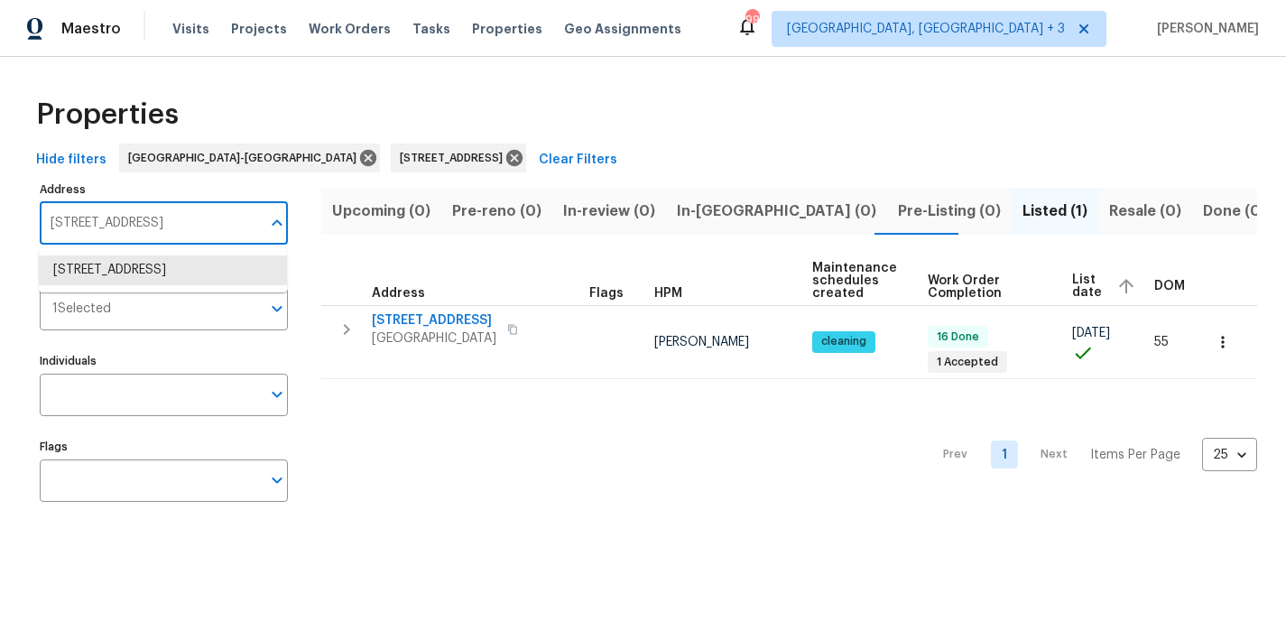
click at [196, 229] on input "104 Mossbark Ln Chapel Hill NC 27514" at bounding box center [150, 223] width 221 height 42
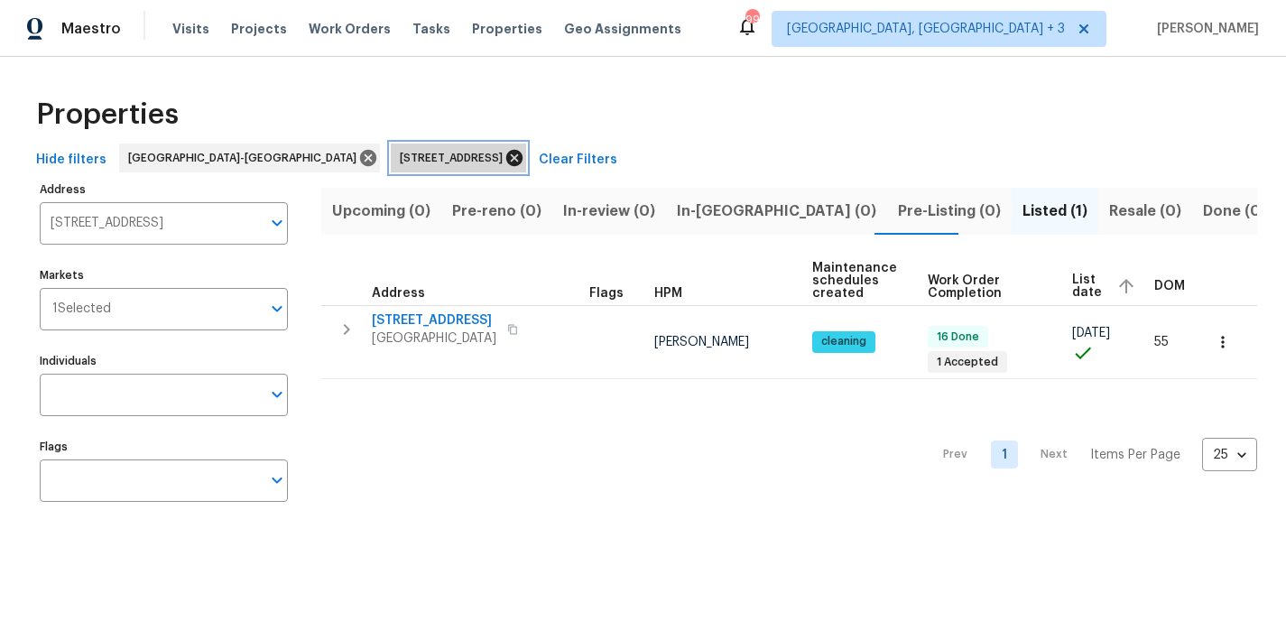
click at [506, 159] on icon at bounding box center [514, 158] width 16 height 16
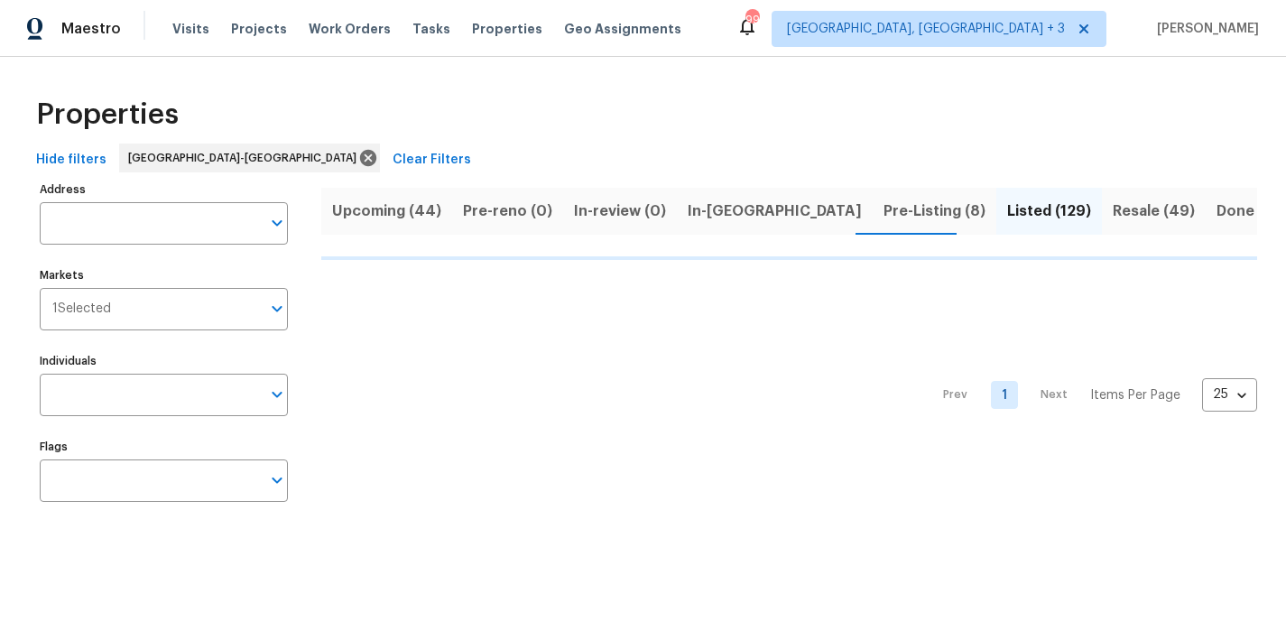
click at [734, 31] on div "Maestro Visits Projects Work Orders Tasks Properties Geo Assignments 99 Greenvi…" at bounding box center [643, 28] width 1286 height 57
click at [797, 134] on div "Properties" at bounding box center [643, 115] width 1229 height 58
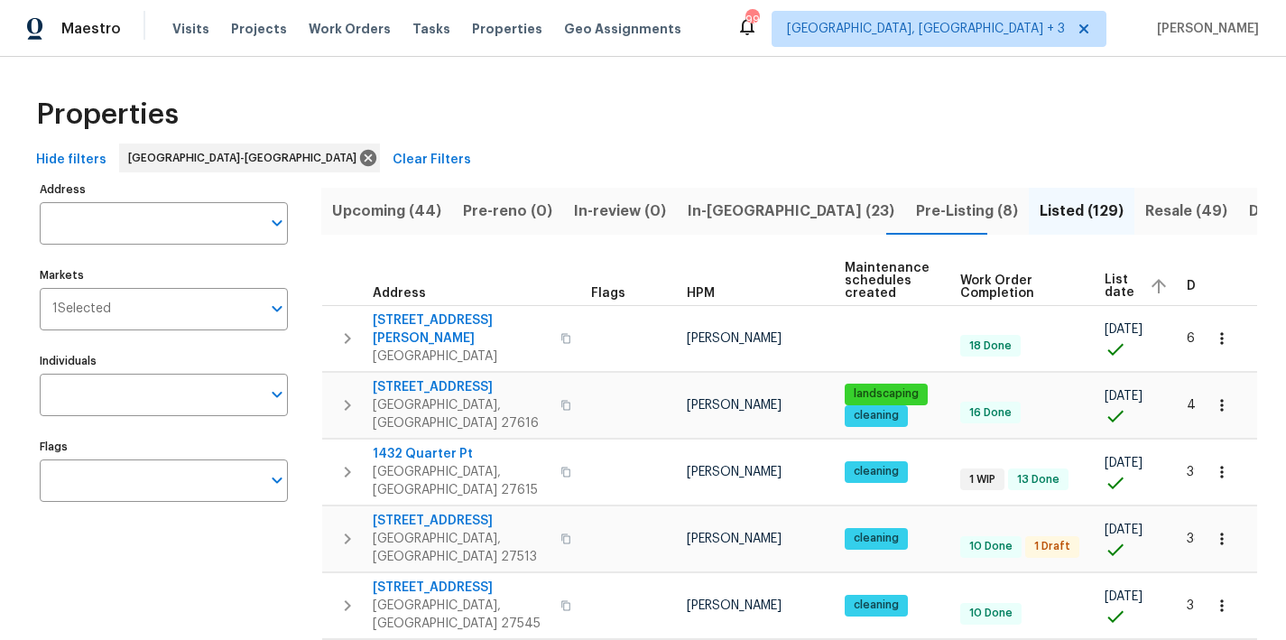
click at [797, 134] on div "Properties" at bounding box center [643, 115] width 1229 height 58
click at [765, 23] on div "Maestro Visits Projects Work Orders Tasks Properties Geo Assignments 96 Greenvi…" at bounding box center [643, 28] width 1286 height 57
click at [725, 100] on div "Properties" at bounding box center [643, 115] width 1229 height 58
click at [343, 120] on div "Properties" at bounding box center [643, 115] width 1229 height 58
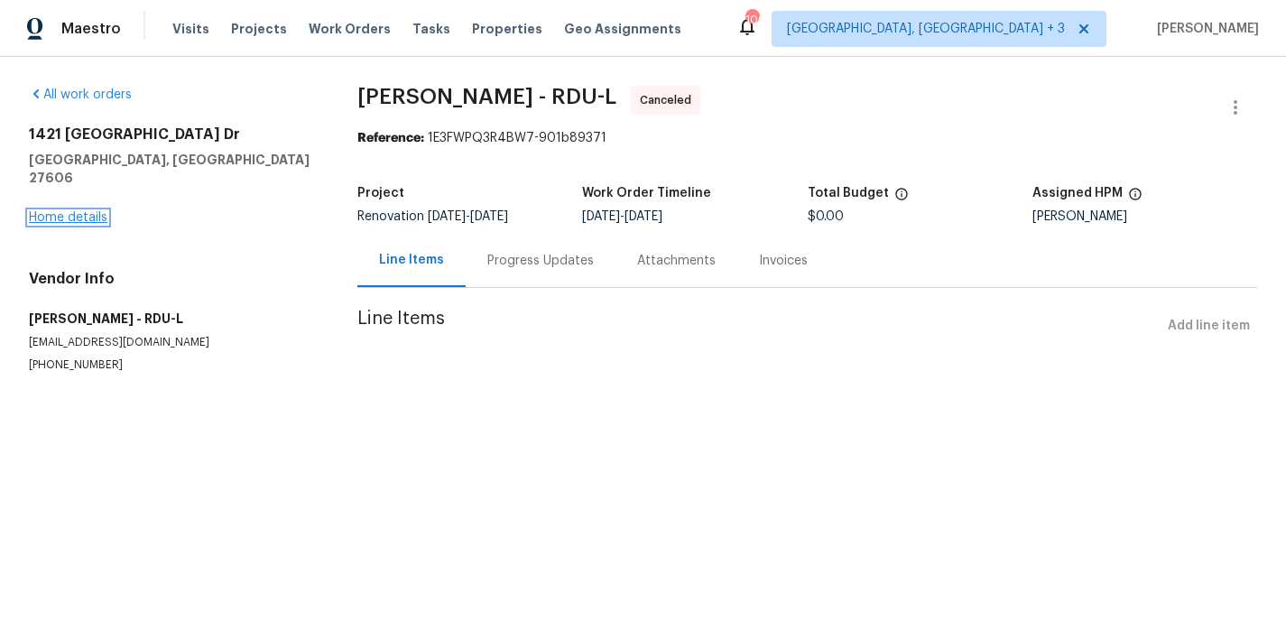
click at [65, 211] on link "Home details" at bounding box center [68, 217] width 79 height 13
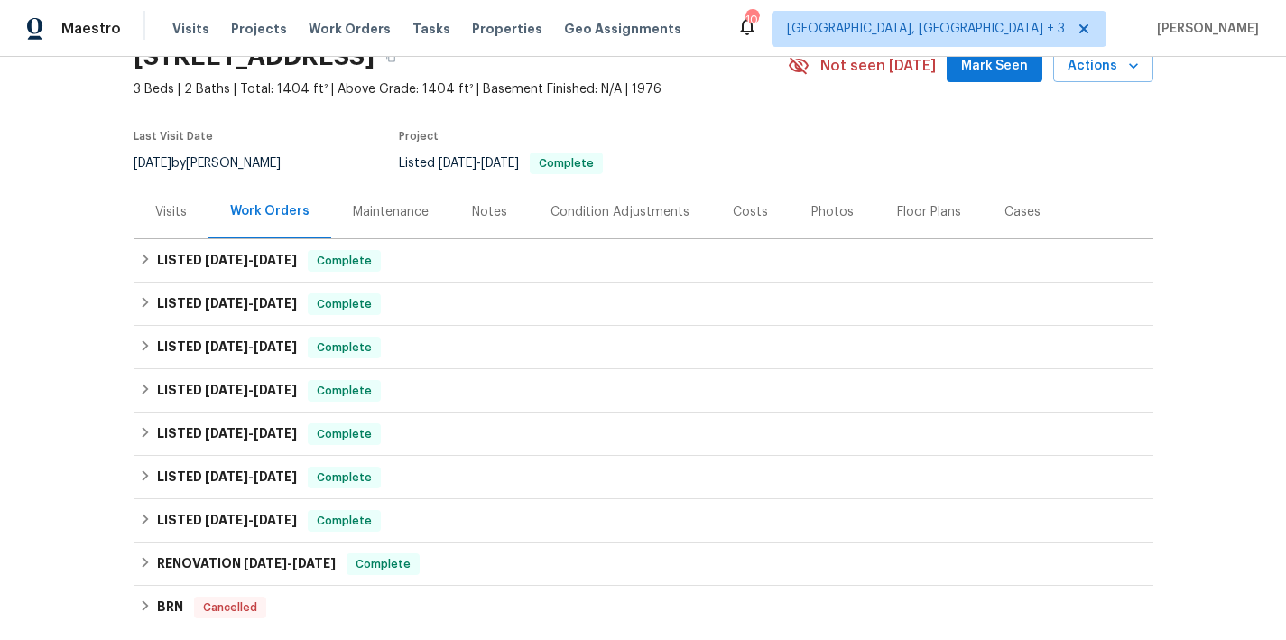
scroll to position [43, 0]
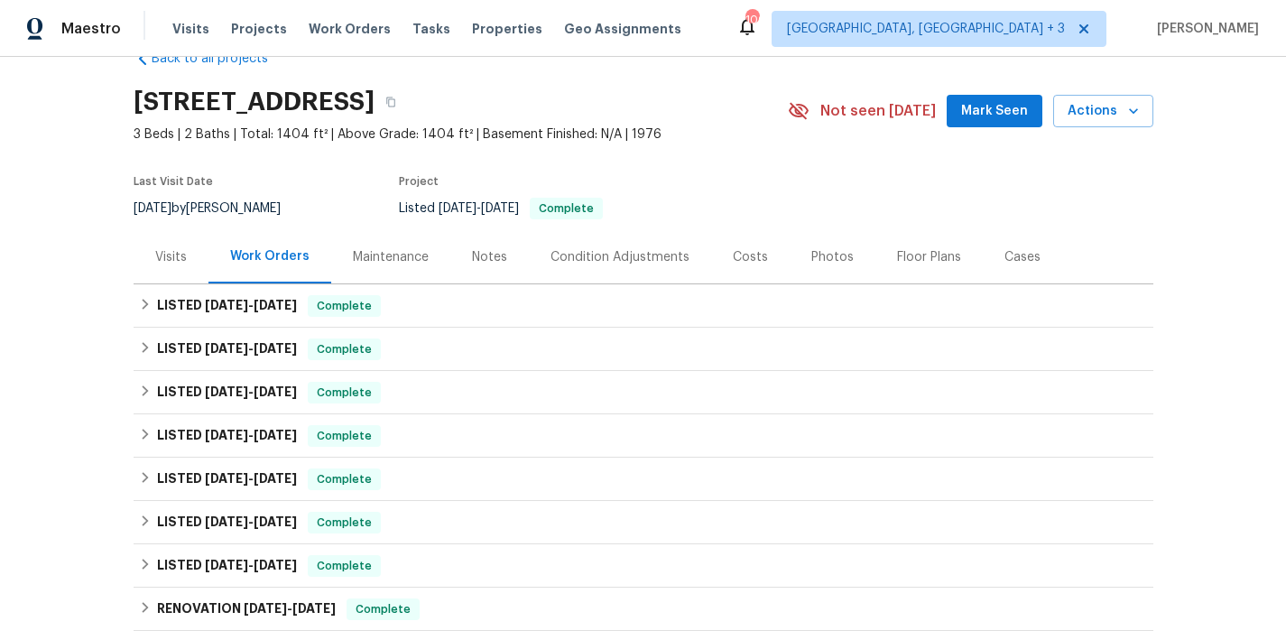
click at [812, 256] on div "Photos" at bounding box center [833, 257] width 42 height 18
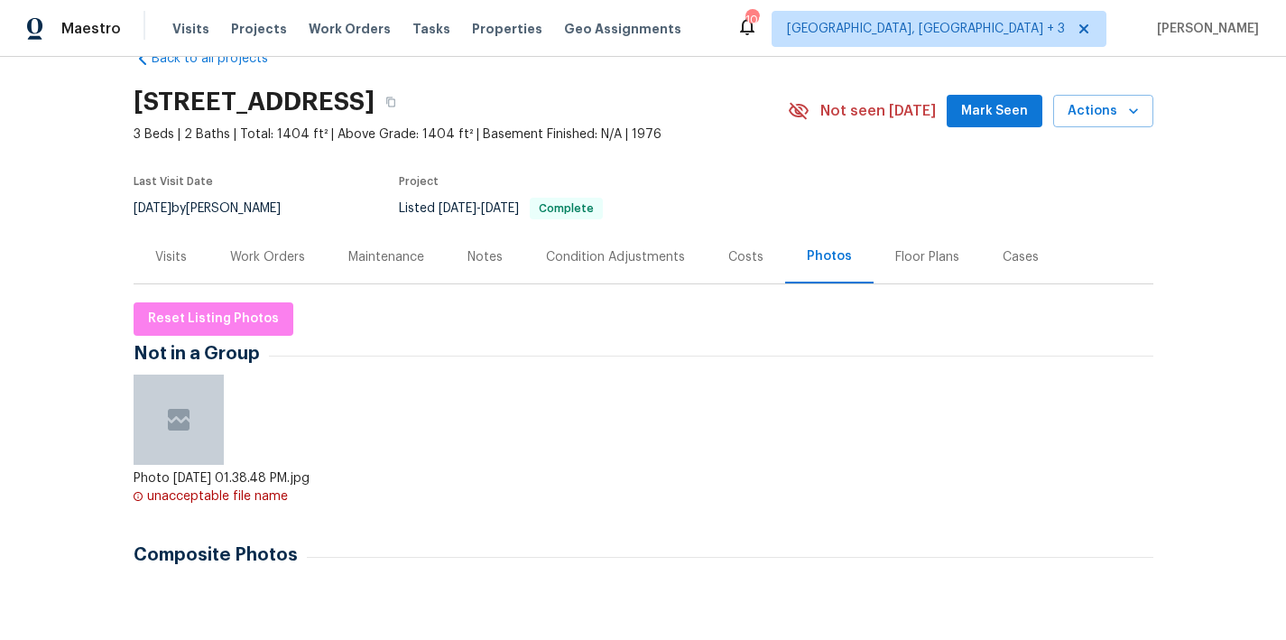
scroll to position [398, 0]
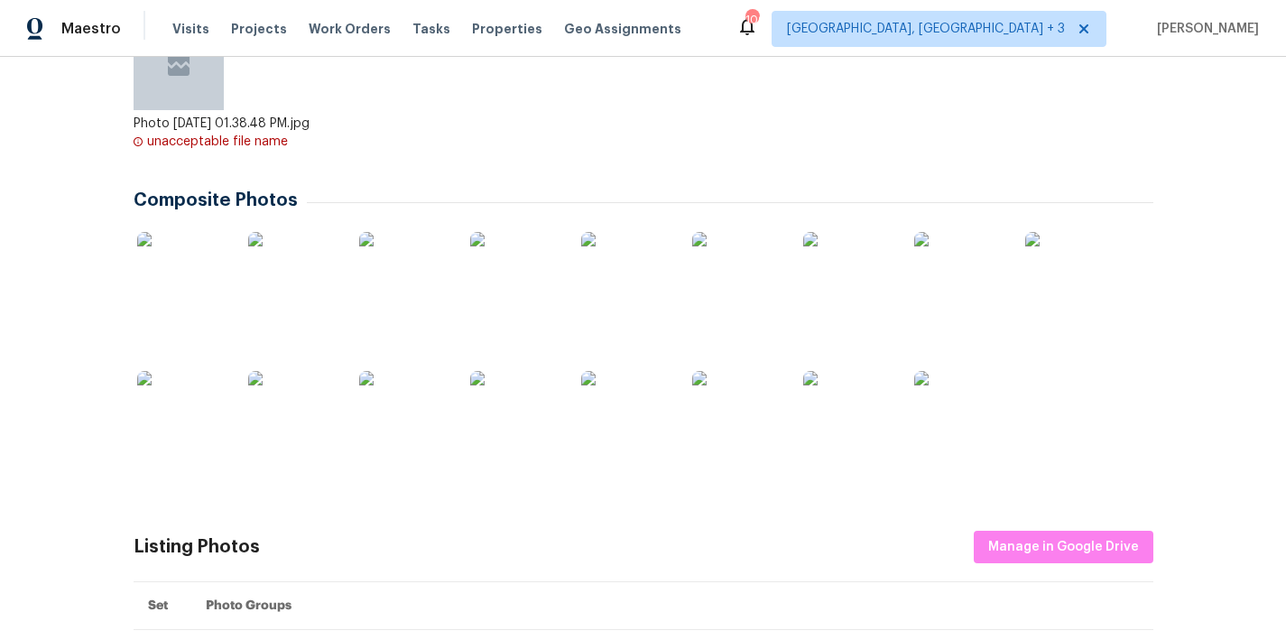
click at [376, 421] on img at bounding box center [404, 416] width 90 height 90
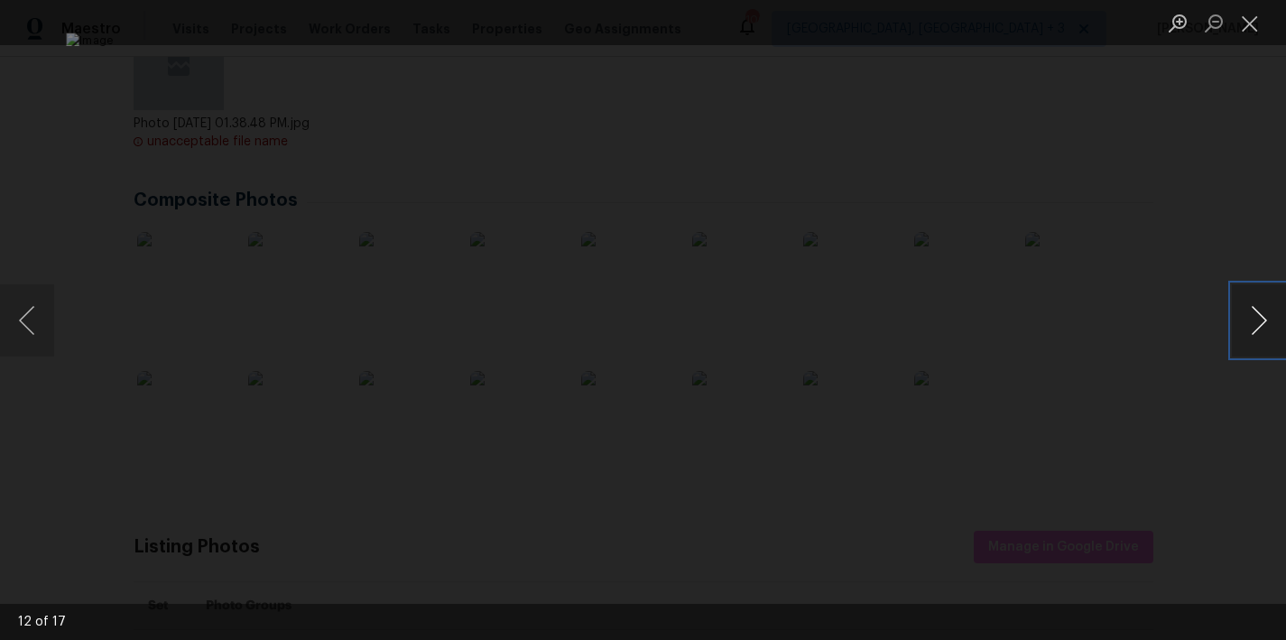
click at [1259, 334] on button "Next image" at bounding box center [1259, 320] width 54 height 72
click at [1258, 322] on button "Next image" at bounding box center [1259, 320] width 54 height 72
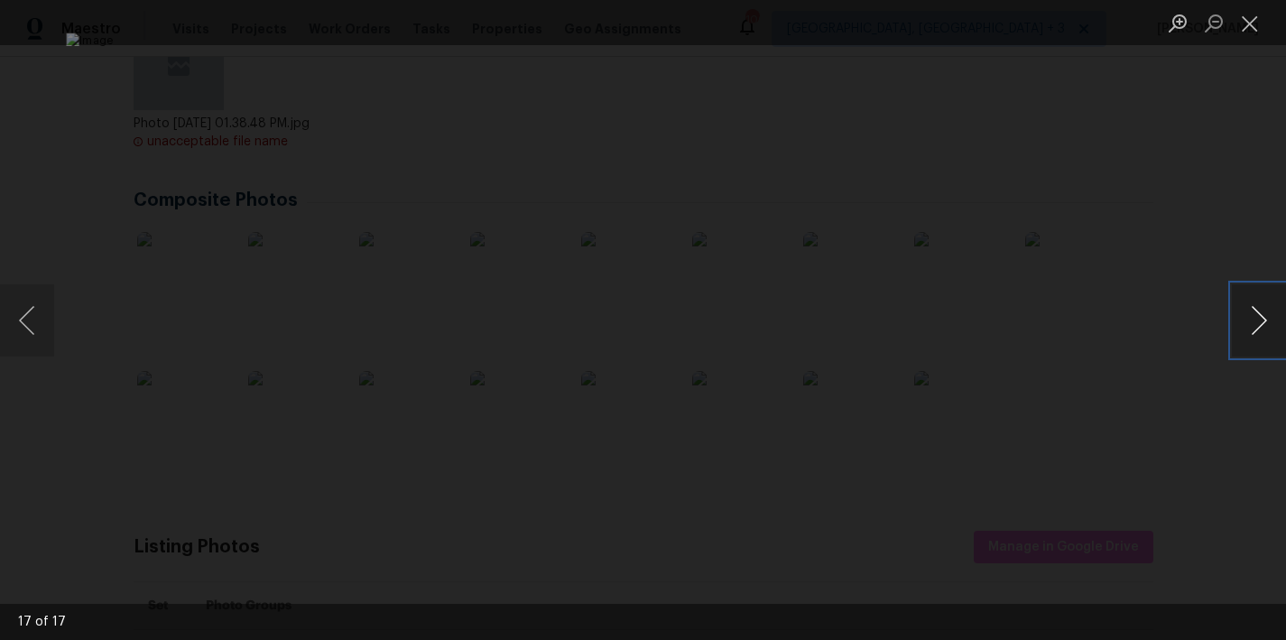
click at [1258, 322] on button "Next image" at bounding box center [1259, 320] width 54 height 72
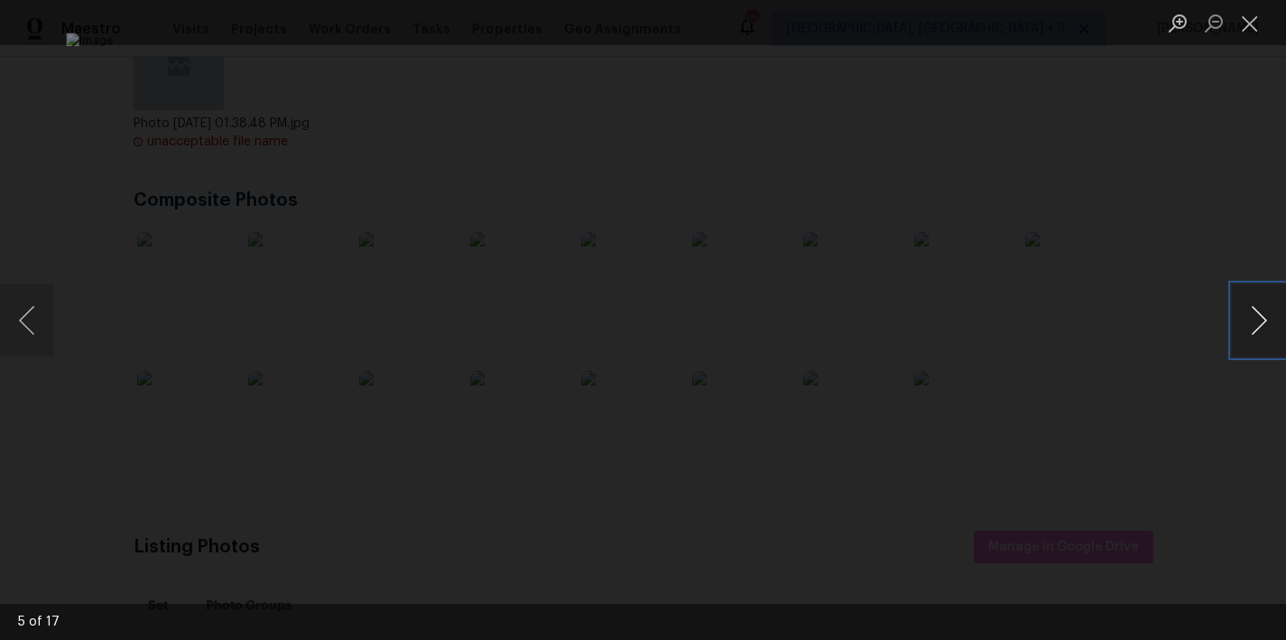
click at [1258, 322] on button "Next image" at bounding box center [1259, 320] width 54 height 72
click at [1242, 18] on button "Close lightbox" at bounding box center [1250, 23] width 36 height 32
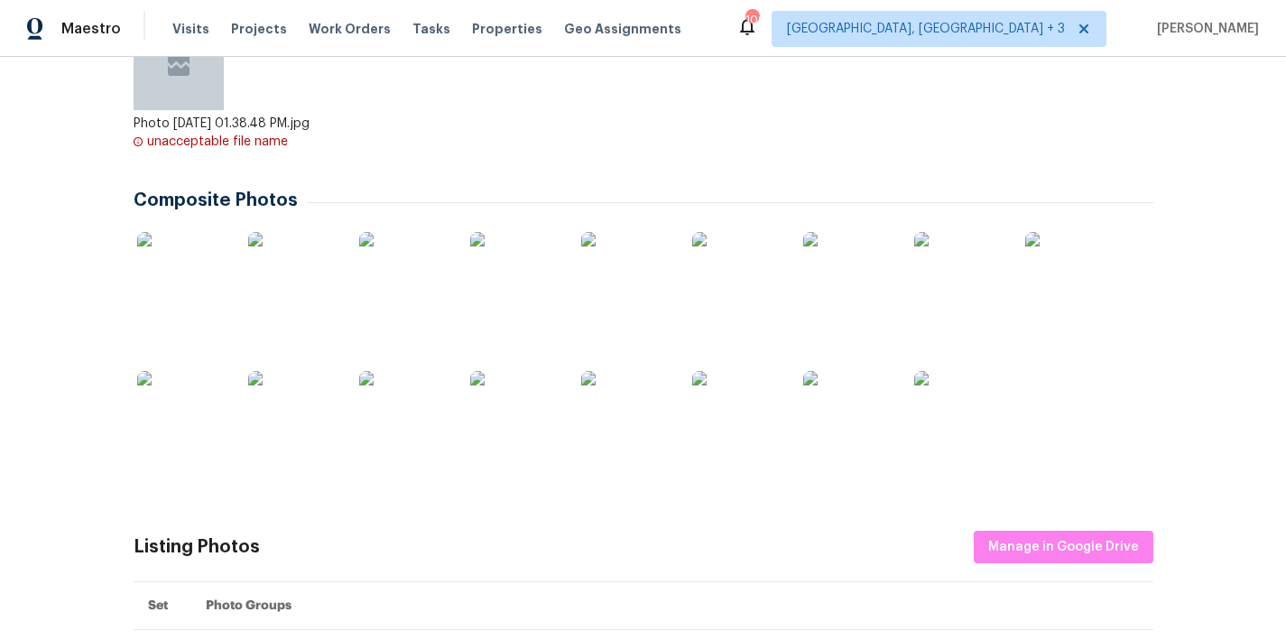
drag, startPoint x: 772, startPoint y: 46, endPoint x: 642, endPoint y: 41, distance: 130.1
click at [772, 45] on div "Maestro Visits Projects Work Orders Tasks Properties Geo Assignments 100 Greenv…" at bounding box center [643, 28] width 1286 height 57
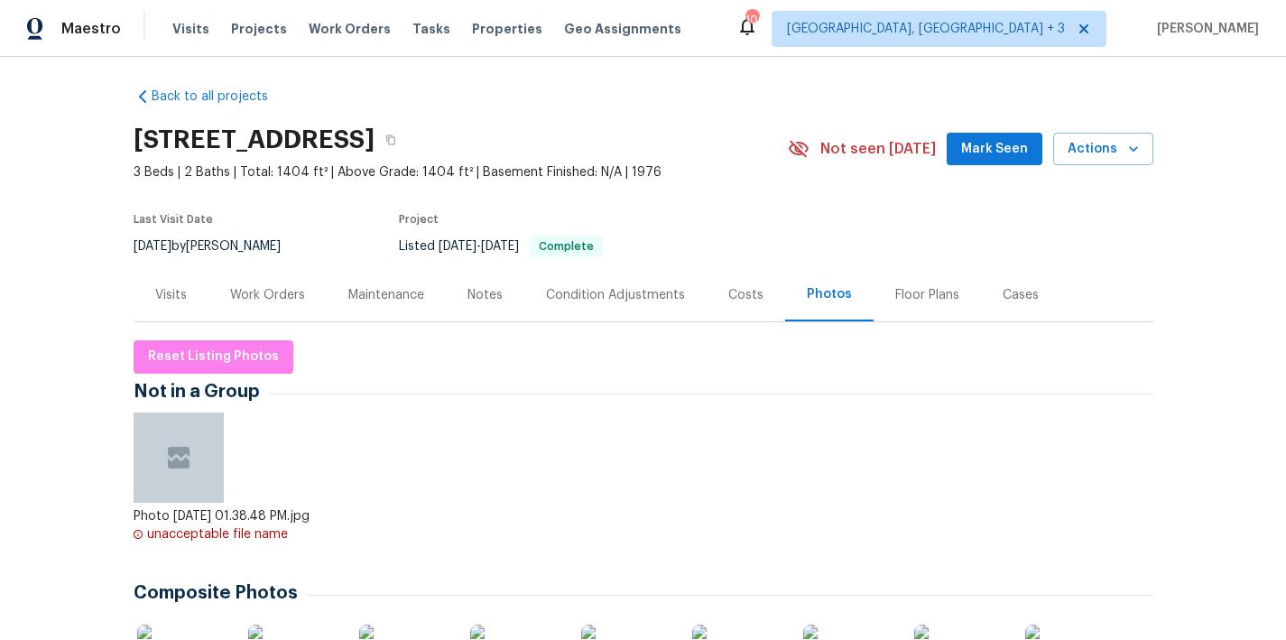
scroll to position [0, 0]
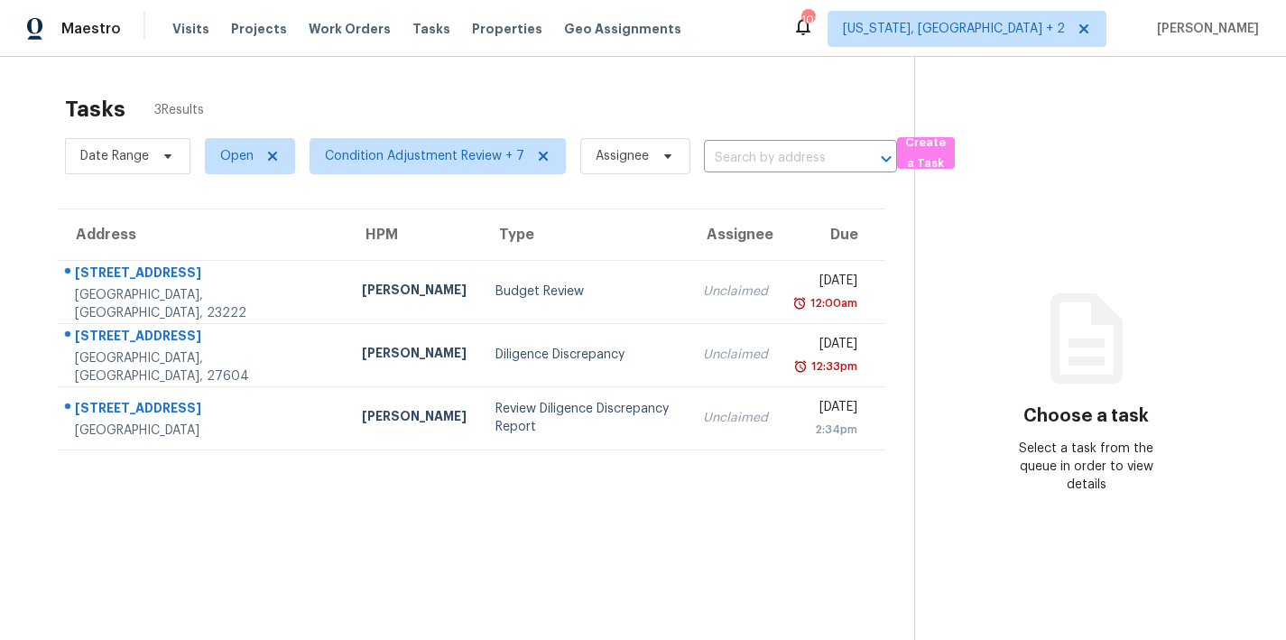
click at [549, 88] on div "Tasks 3 Results" at bounding box center [490, 109] width 850 height 47
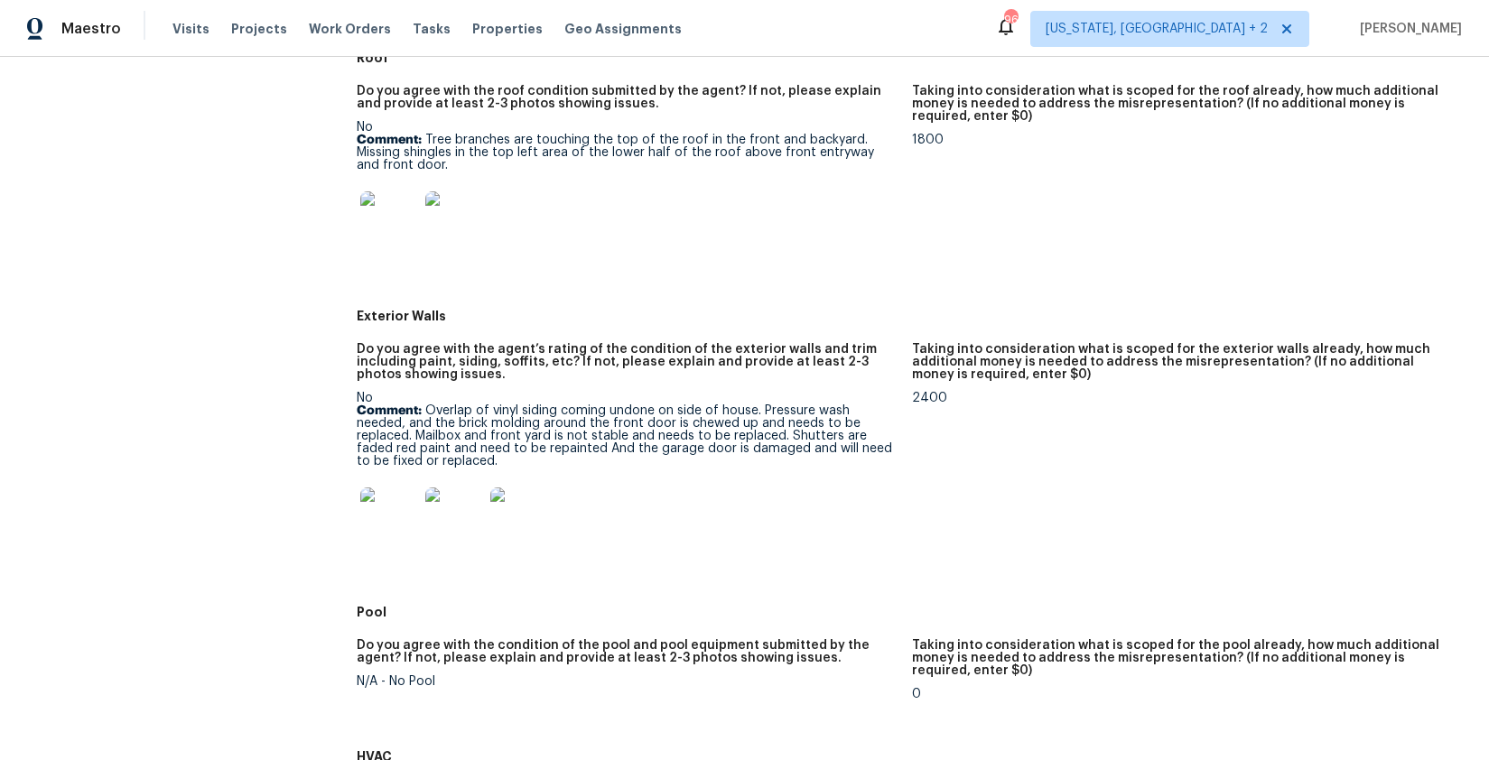
scroll to position [915, 0]
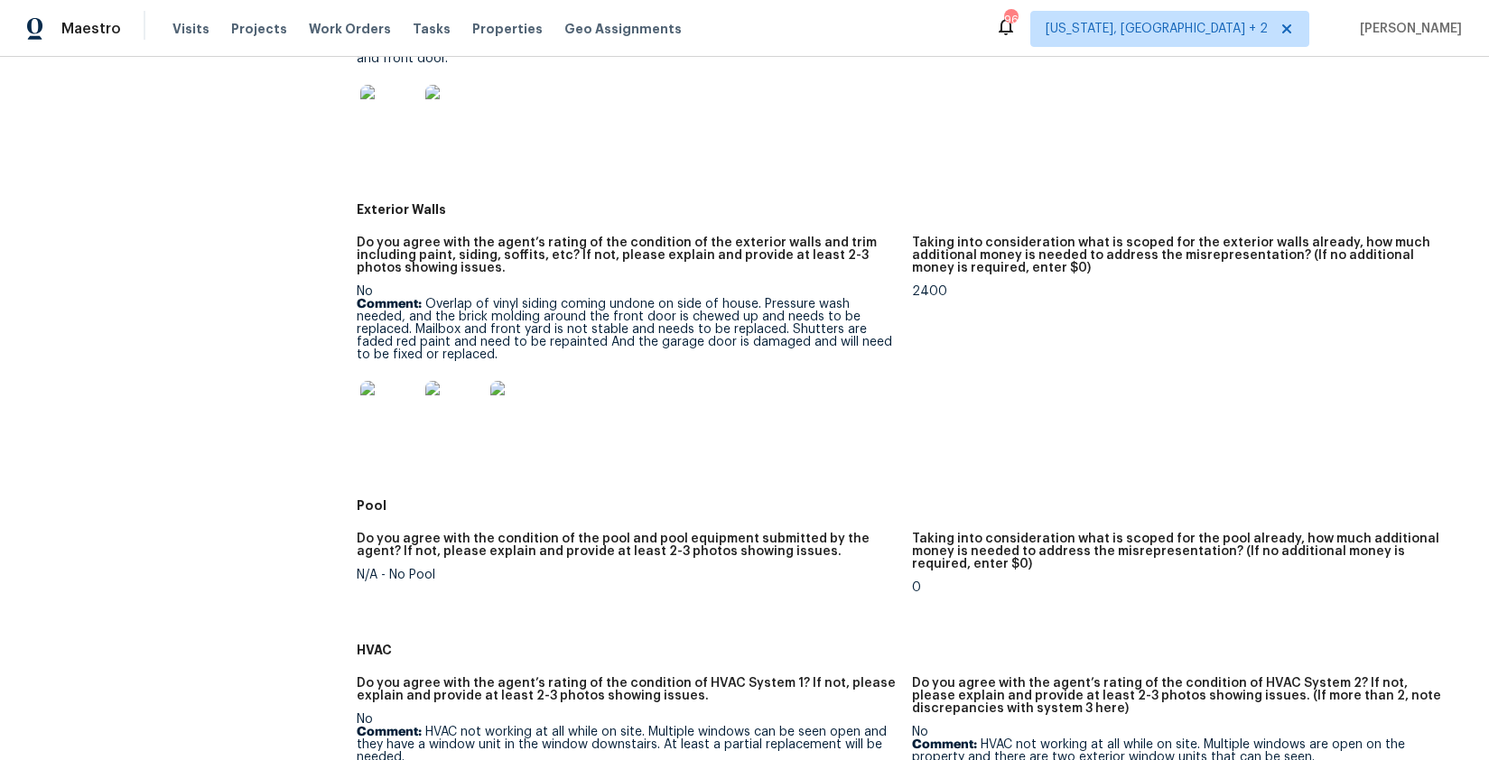
click at [381, 431] on img at bounding box center [389, 410] width 58 height 58
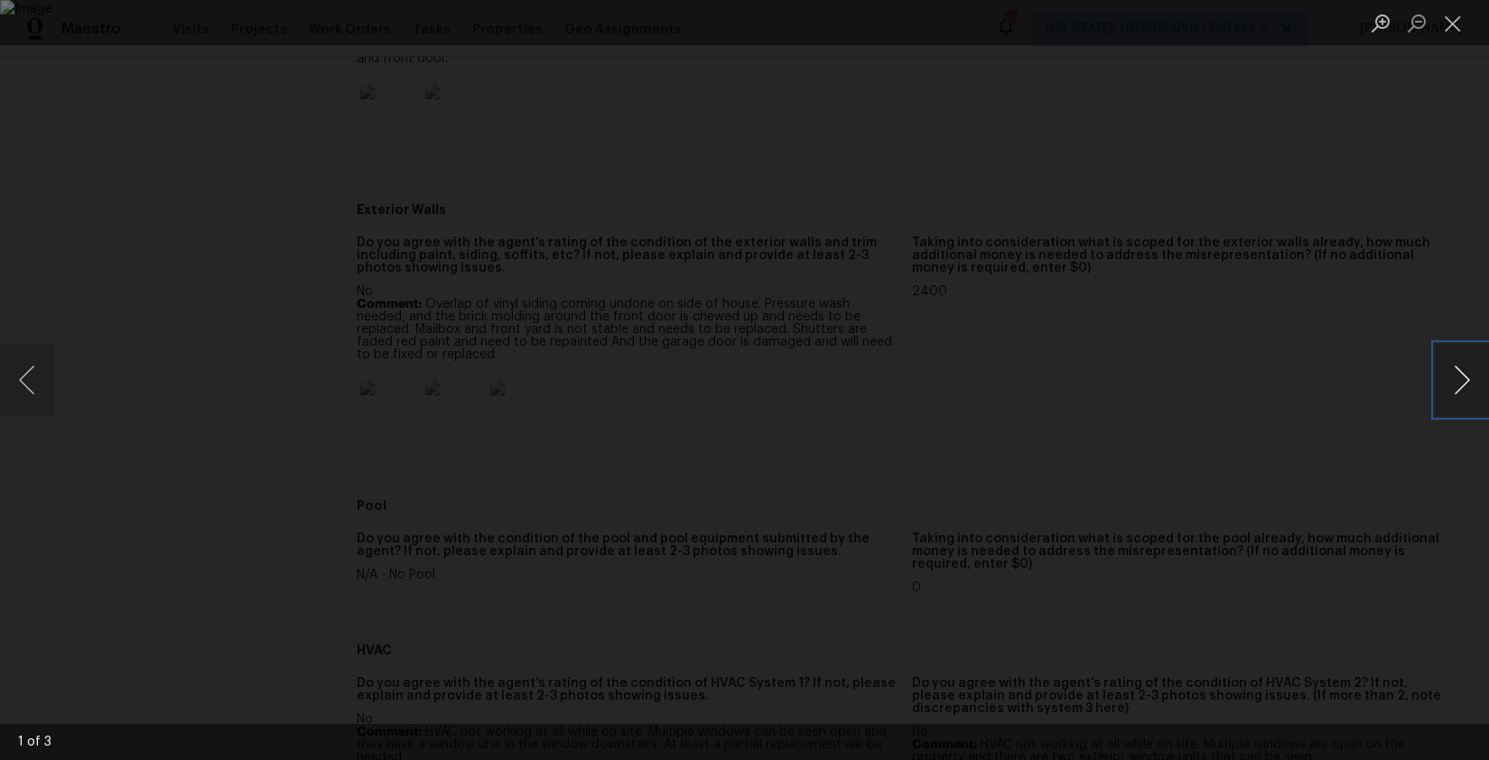
click at [1457, 385] on button "Next image" at bounding box center [1462, 380] width 54 height 72
click at [1455, 19] on button "Close lightbox" at bounding box center [1453, 23] width 36 height 32
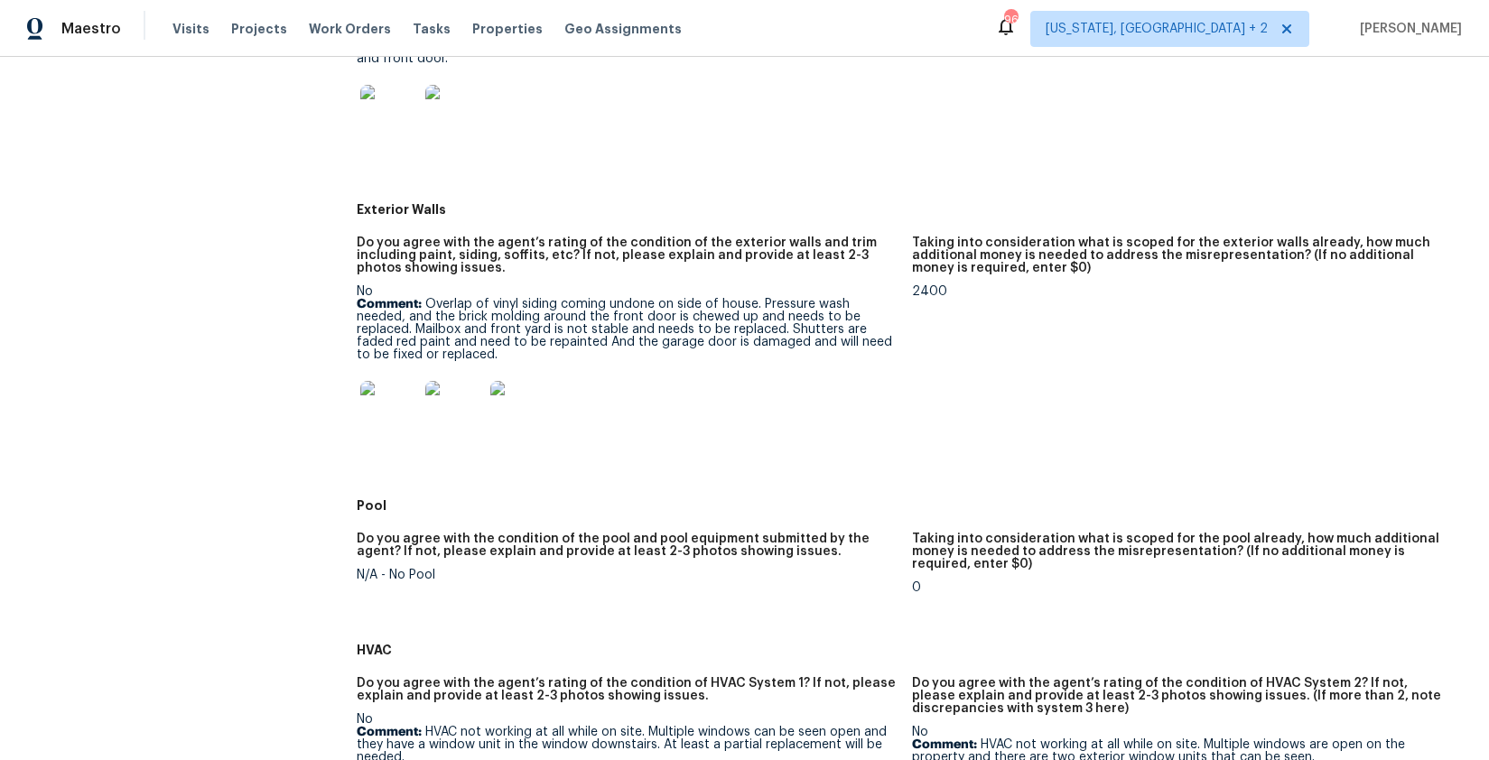
click at [975, 472] on figure "Taking into consideration what is scoped for the exterior walls already, how mu…" at bounding box center [1189, 358] width 555 height 242
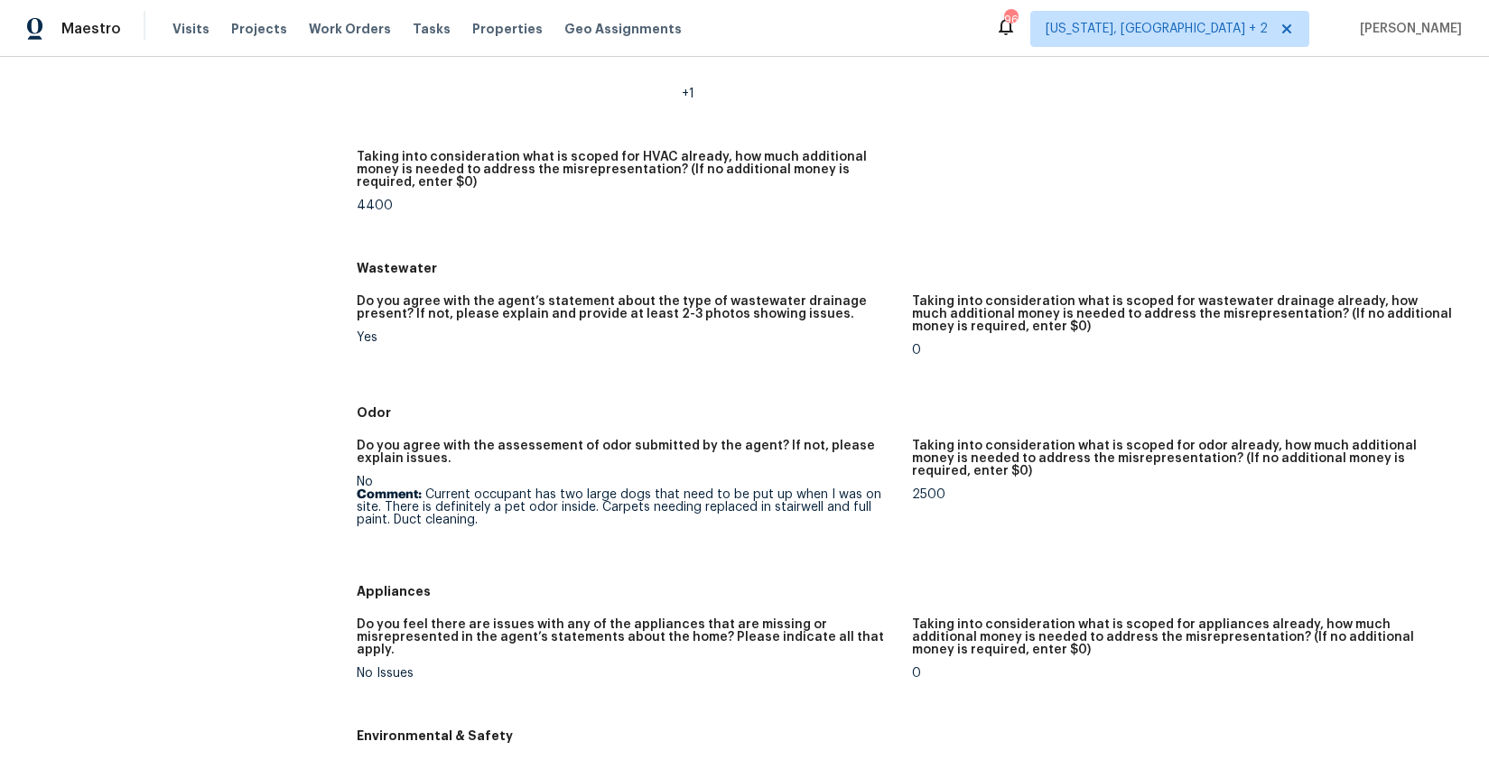
scroll to position [1700, 0]
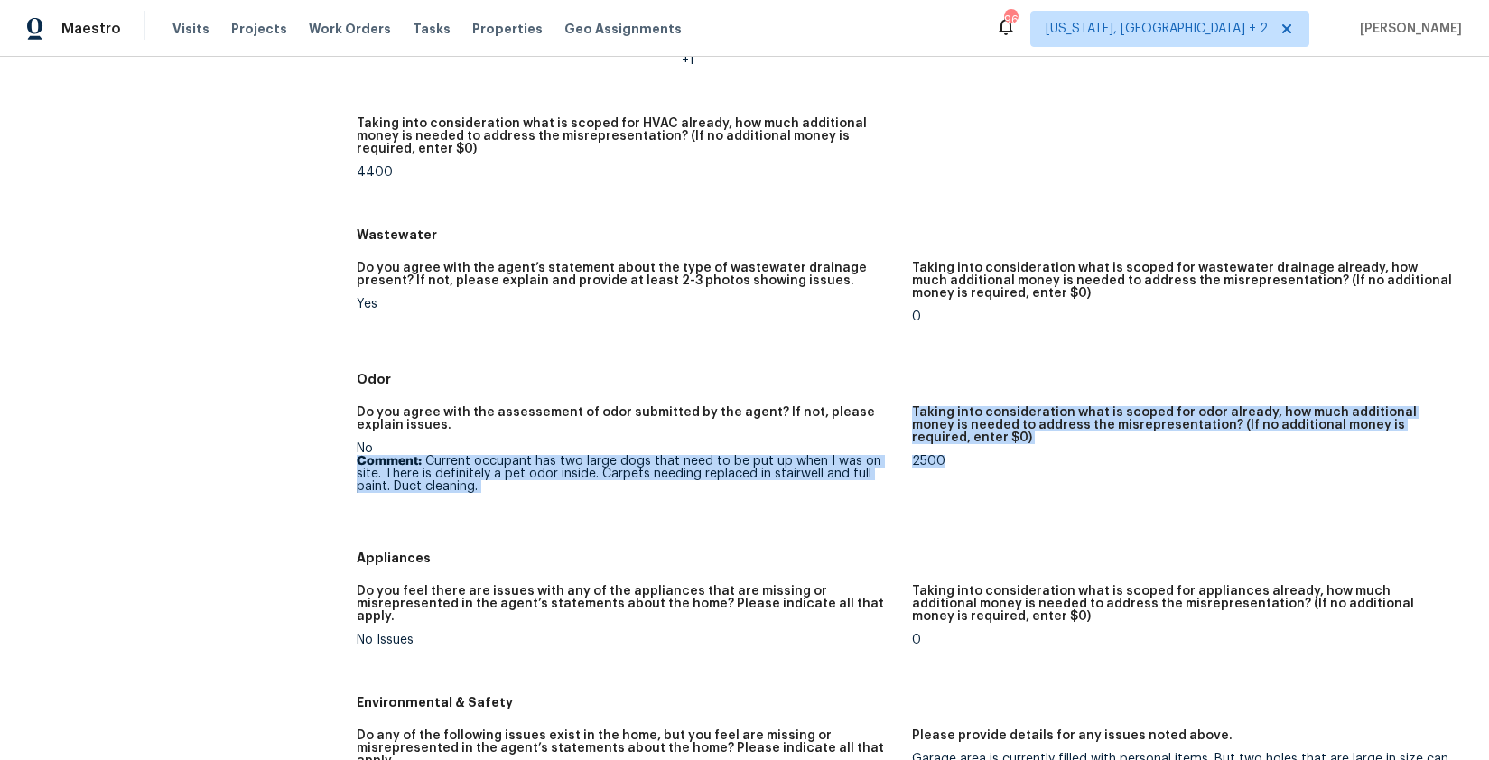
drag, startPoint x: 925, startPoint y: 453, endPoint x: 898, endPoint y: 452, distance: 27.1
click at [899, 450] on div "Do you agree with the assessement of odor submitted by the agent? If not, pleas…" at bounding box center [912, 468] width 1110 height 146
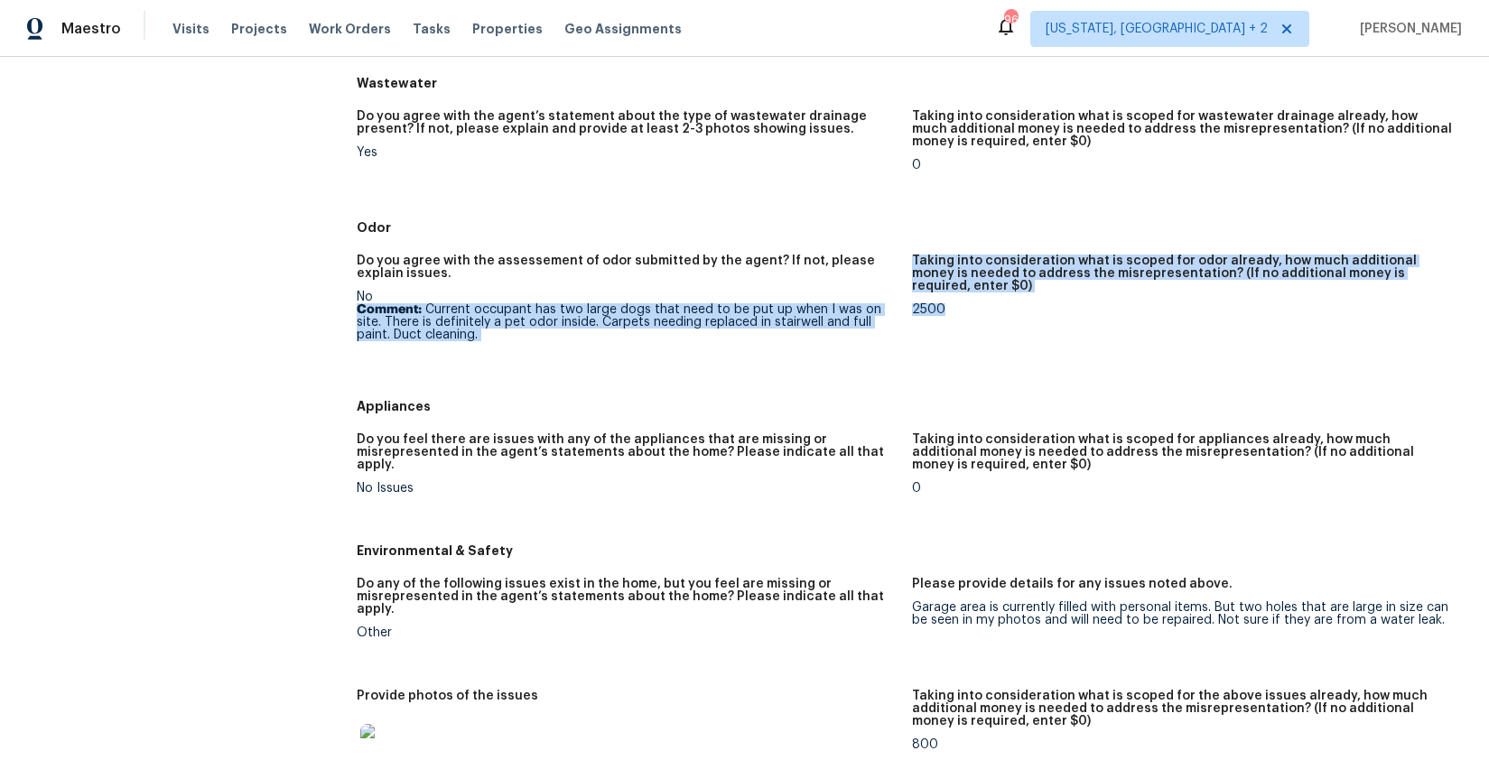
scroll to position [2206, 0]
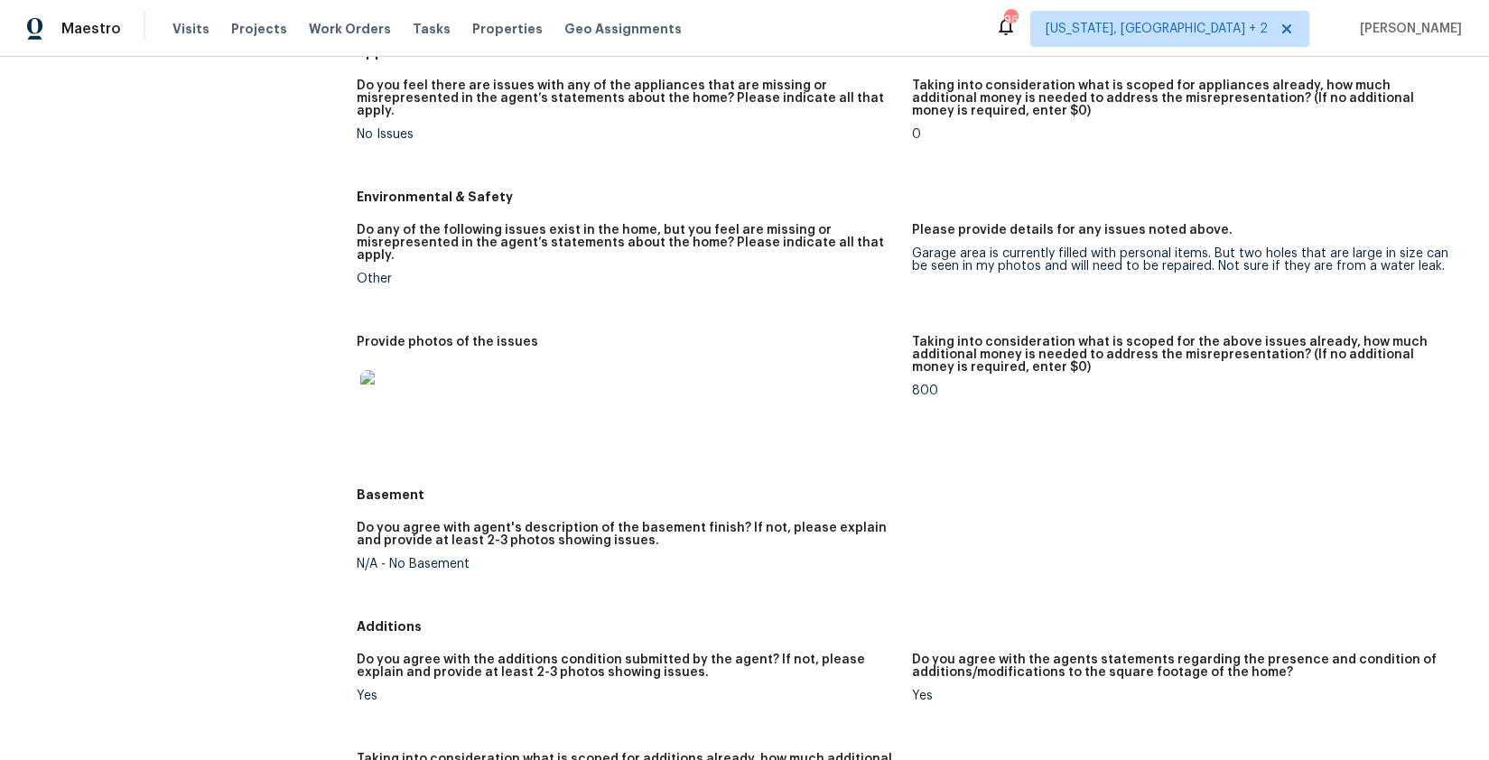
click at [804, 421] on div at bounding box center [627, 398] width 541 height 79
click at [970, 366] on div "Taking into consideration what is scoped for the above issues already, how much…" at bounding box center [1182, 360] width 541 height 49
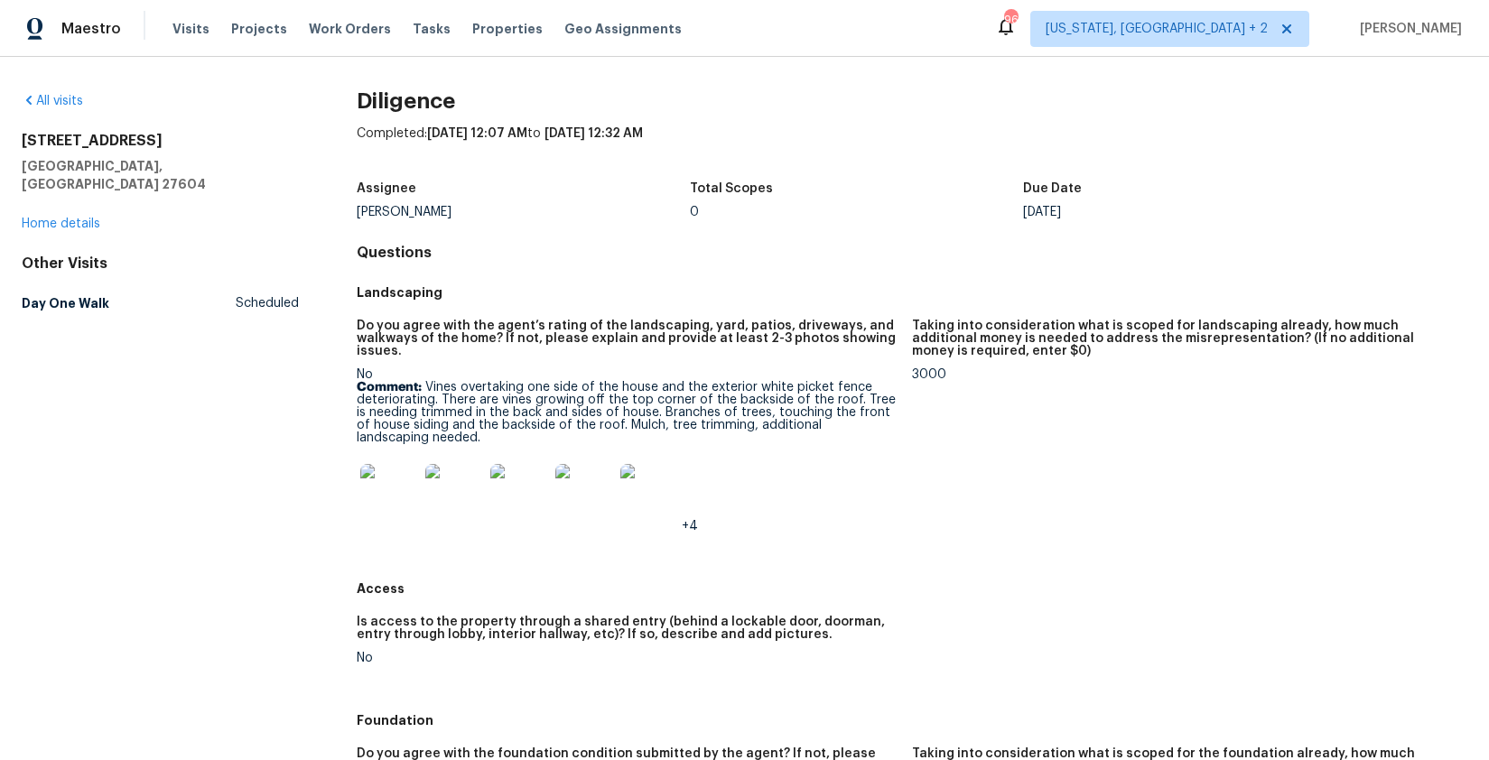
scroll to position [0, 0]
click at [408, 441] on p "Comment: Vines overtaking one side of the house and the exterior white picket f…" at bounding box center [627, 413] width 541 height 63
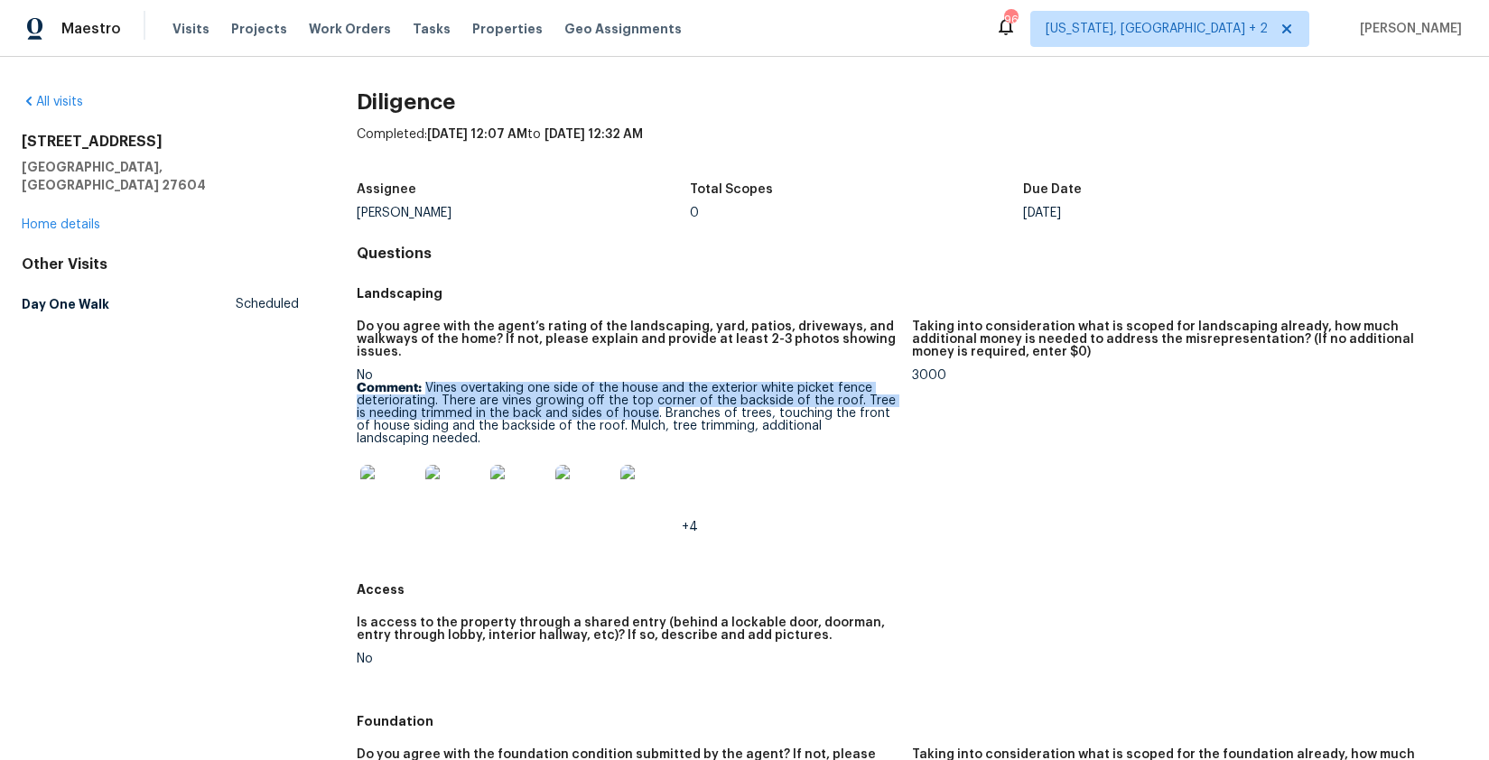
drag, startPoint x: 423, startPoint y: 387, endPoint x: 652, endPoint y: 413, distance: 229.9
click at [652, 413] on p "Comment: Vines overtaking one side of the house and the exterior white picket f…" at bounding box center [627, 413] width 541 height 63
copy p "Vines overtaking one side of the house and the exterior white picket fence dete…"
click at [803, 405] on p "Comment: Vines overtaking one side of the house and the exterior white picket f…" at bounding box center [627, 413] width 541 height 63
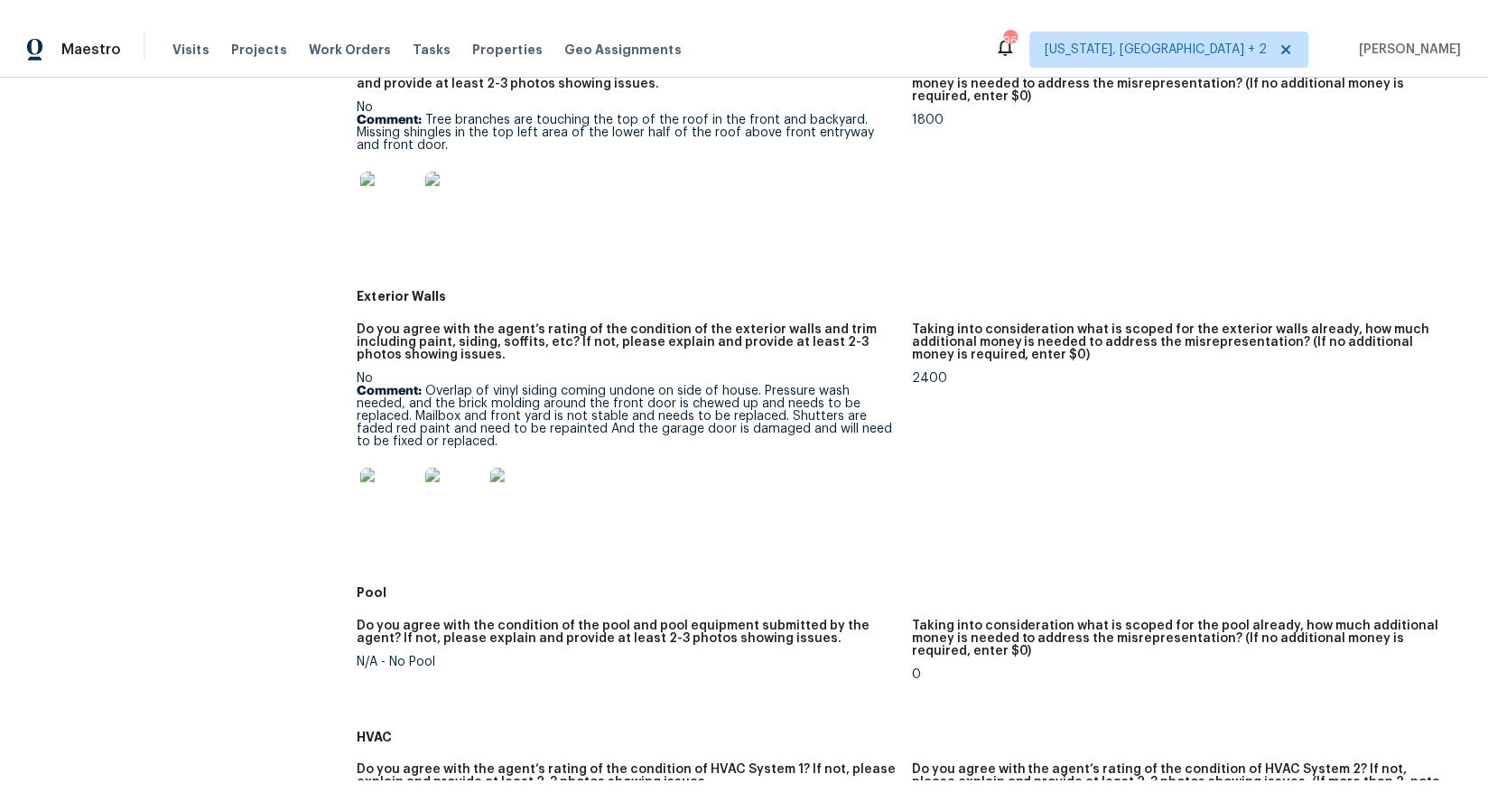
scroll to position [853, 0]
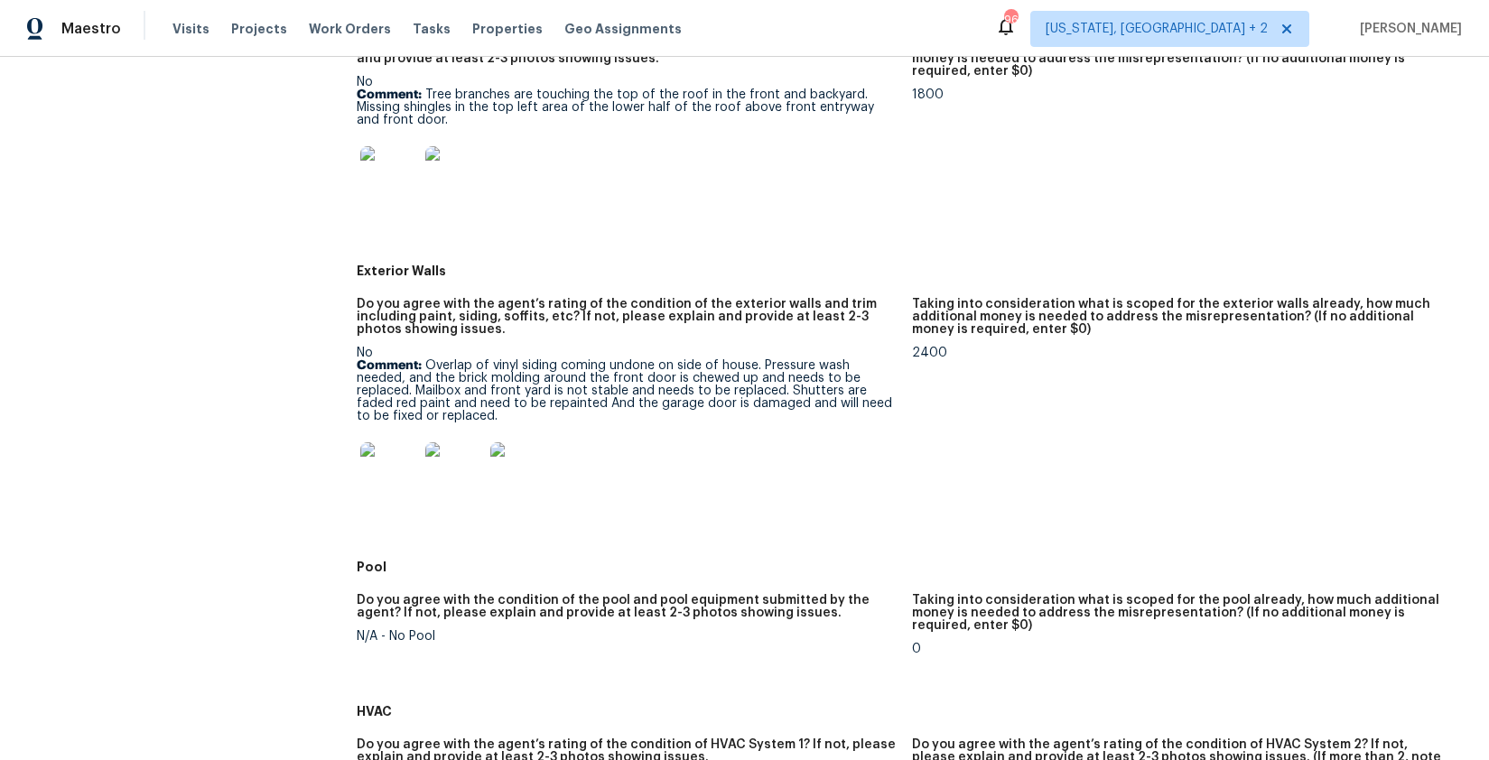
click at [599, 400] on p "Comment: Overlap of vinyl siding coming undone on side of house. Pressure wash …" at bounding box center [627, 390] width 541 height 63
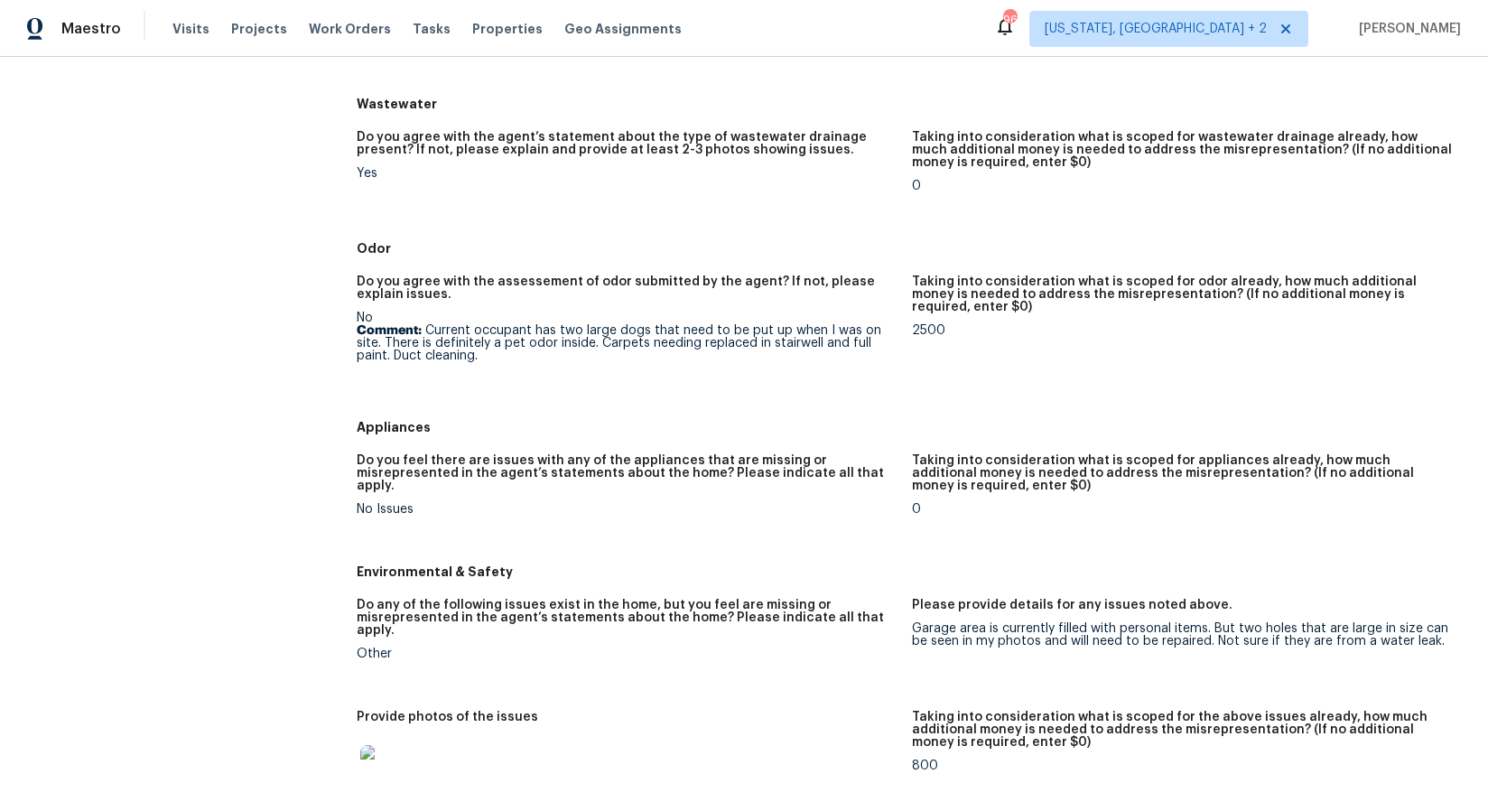
scroll to position [1907, 0]
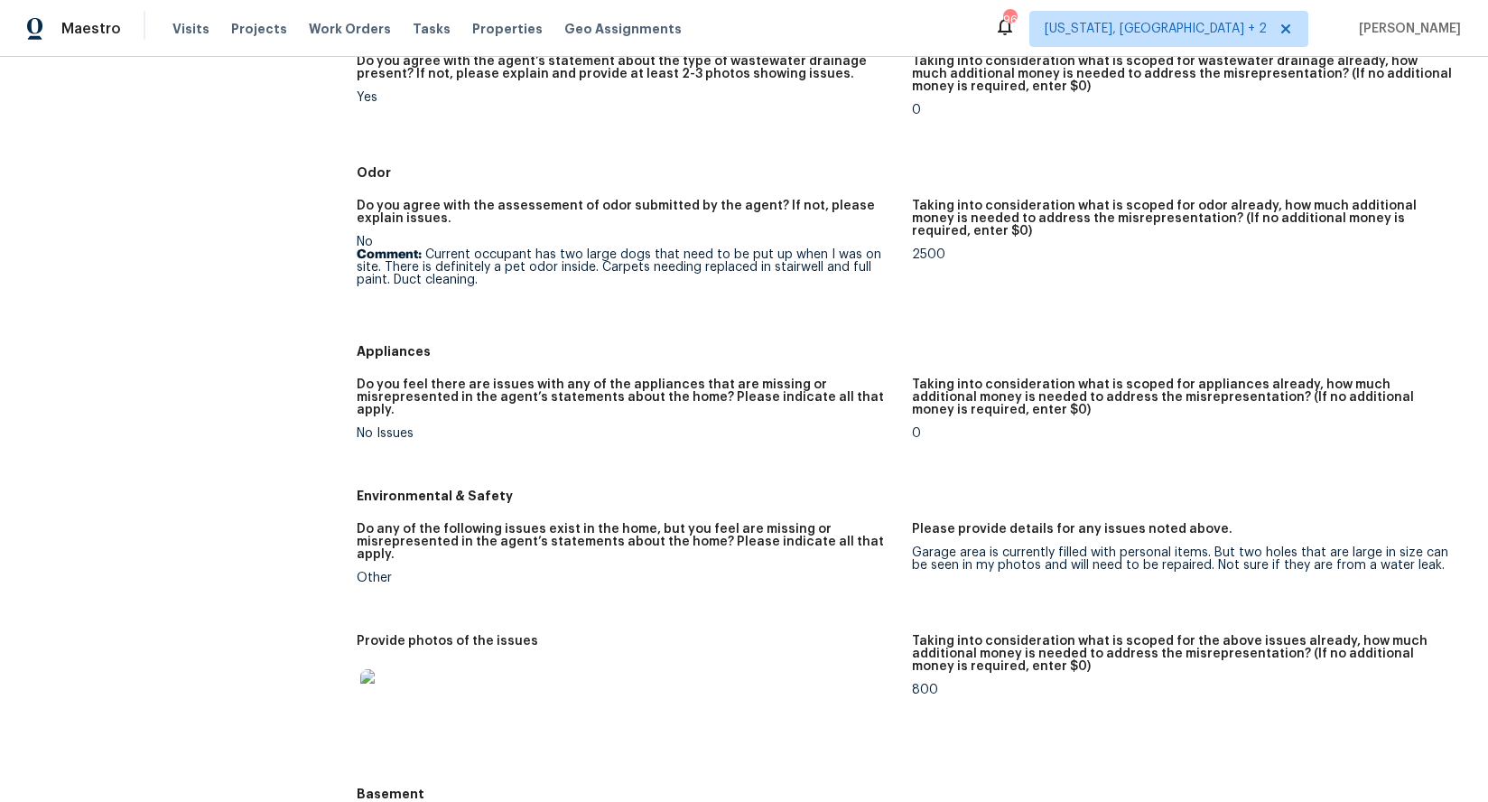
click at [464, 286] on p "Comment: Current occupant has two large dogs that need to be put up when I was …" at bounding box center [627, 267] width 540 height 38
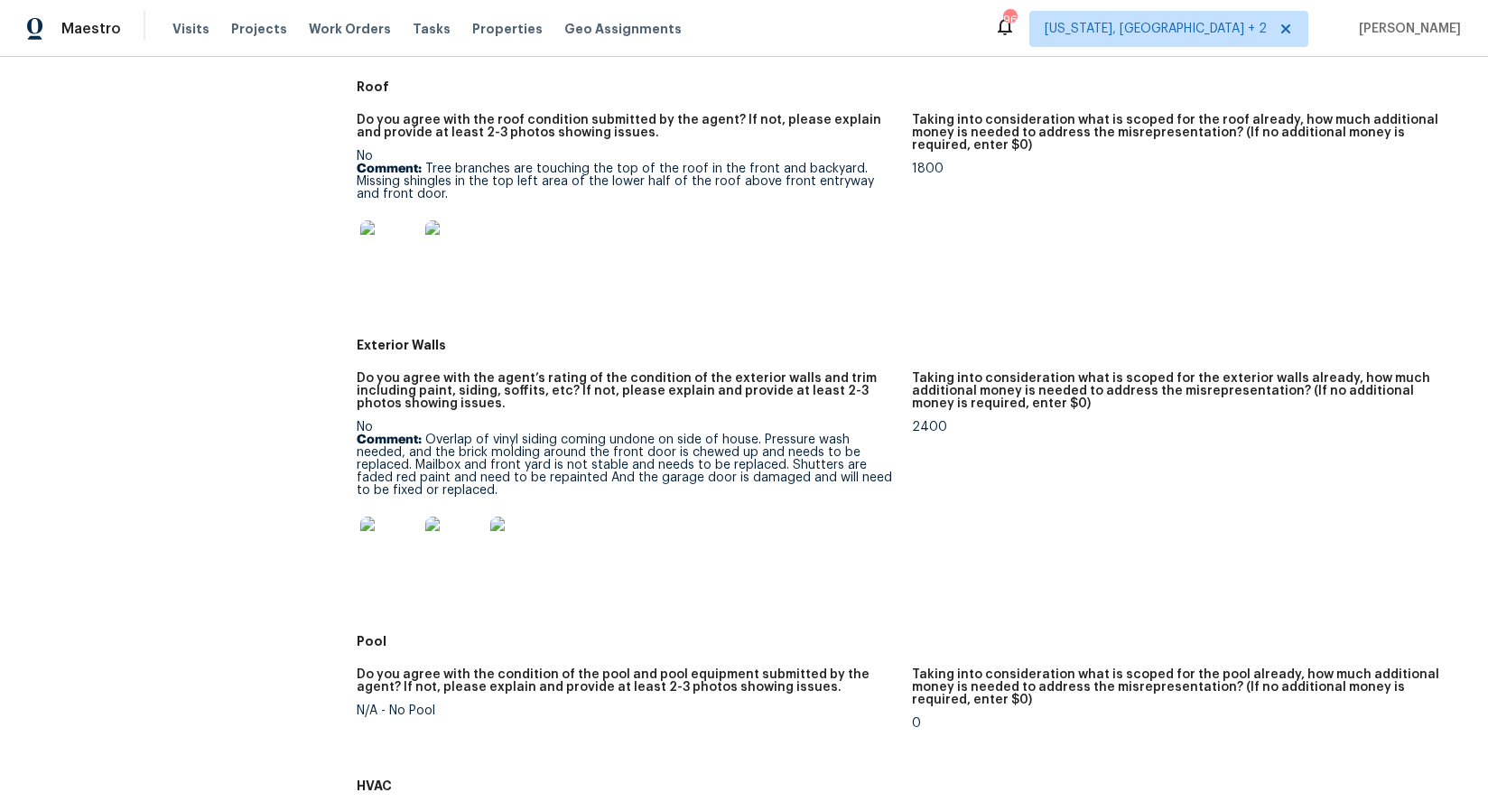
scroll to position [770, 0]
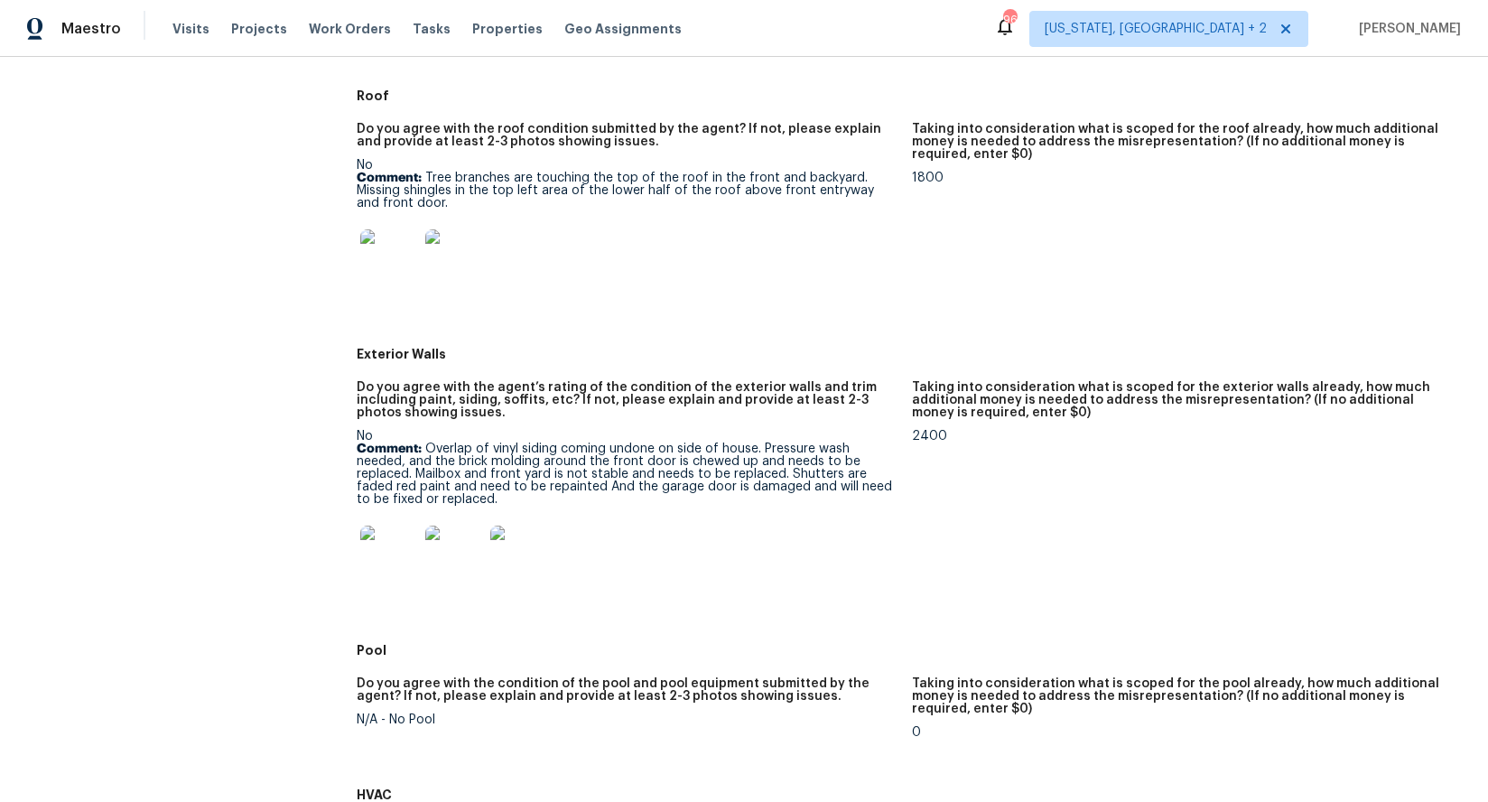
click at [590, 499] on p "Comment: Overlap of vinyl siding coming undone on side of house. Pressure wash …" at bounding box center [627, 473] width 540 height 63
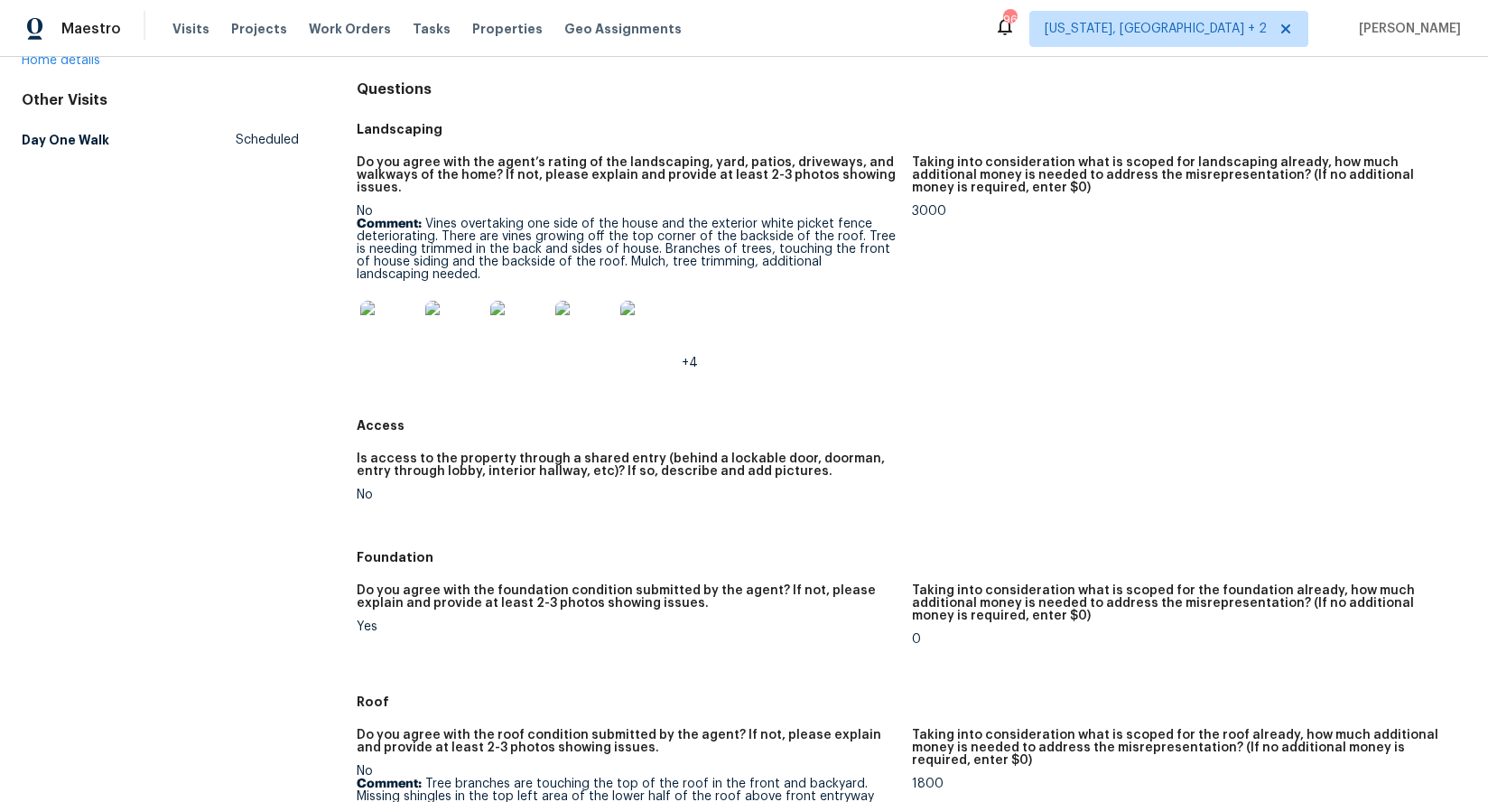
scroll to position [39, 0]
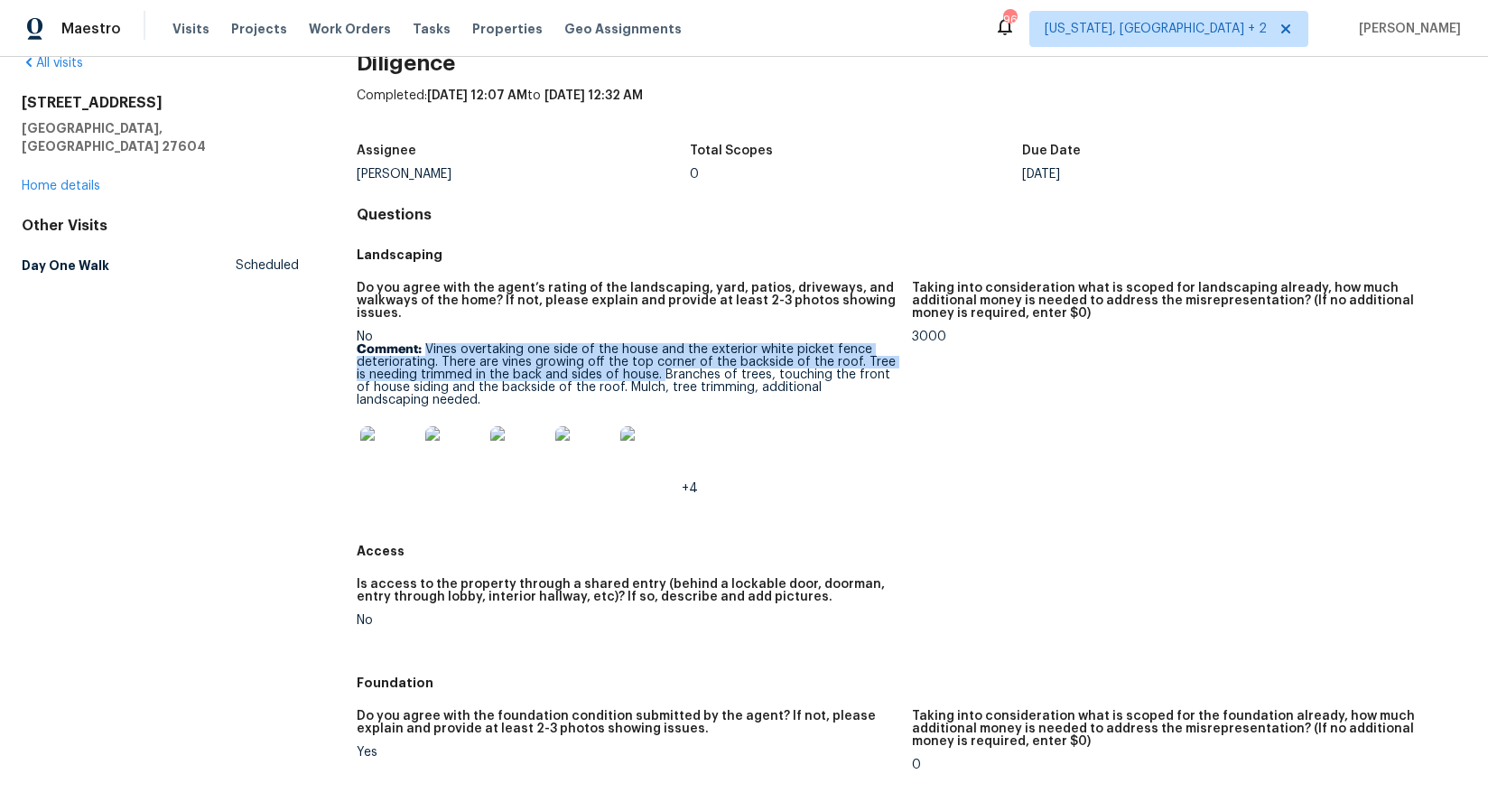
drag, startPoint x: 423, startPoint y: 348, endPoint x: 657, endPoint y: 376, distance: 235.6
click at [657, 376] on p "Comment: Vines overtaking one side of the house and the exterior white picket f…" at bounding box center [627, 374] width 540 height 63
copy p "Vines overtaking one side of the house and the exterior white picket fence dete…"
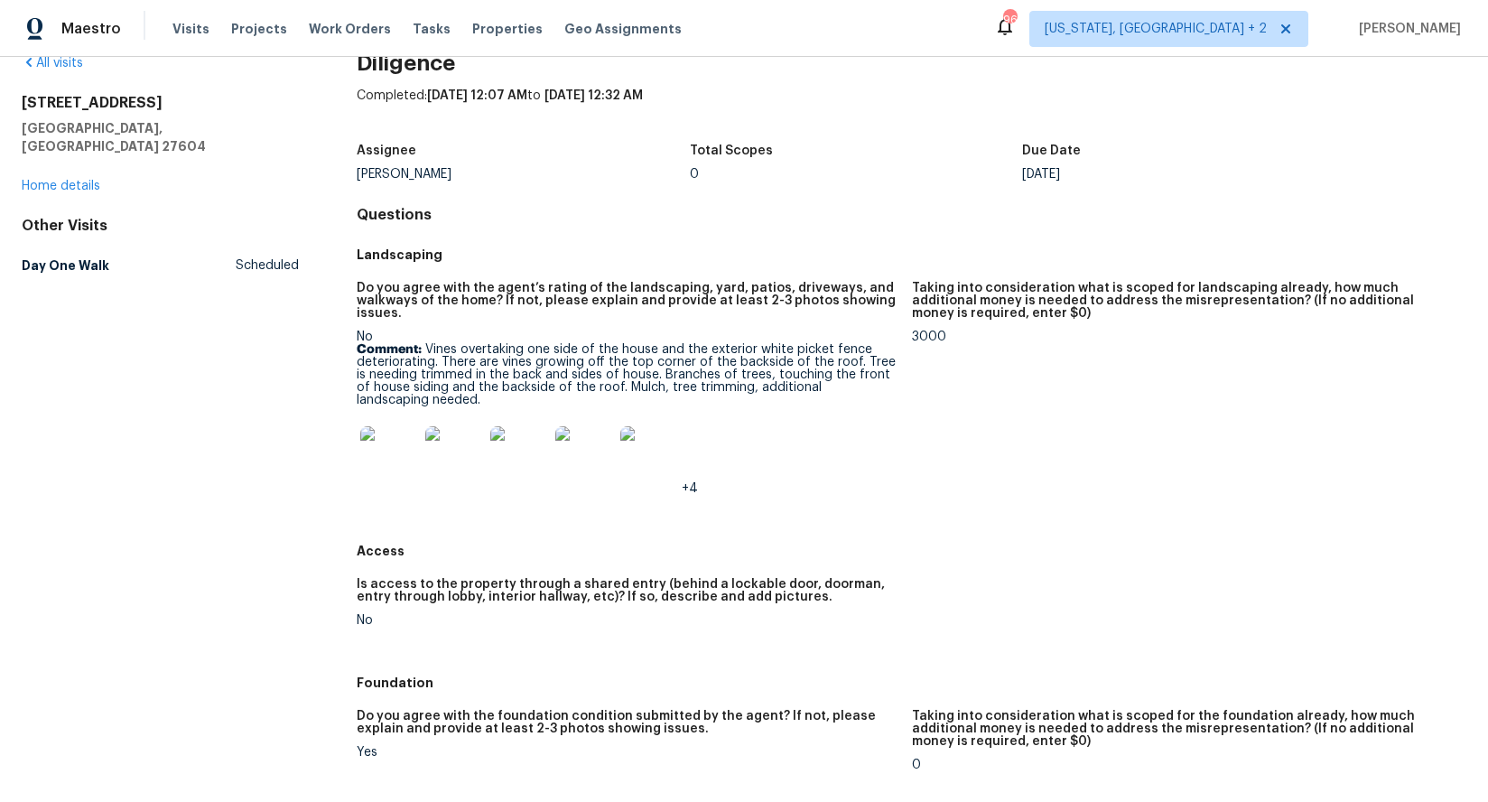
click at [740, 376] on p "Comment: Vines overtaking one side of the house and the exterior white picket f…" at bounding box center [627, 374] width 540 height 63
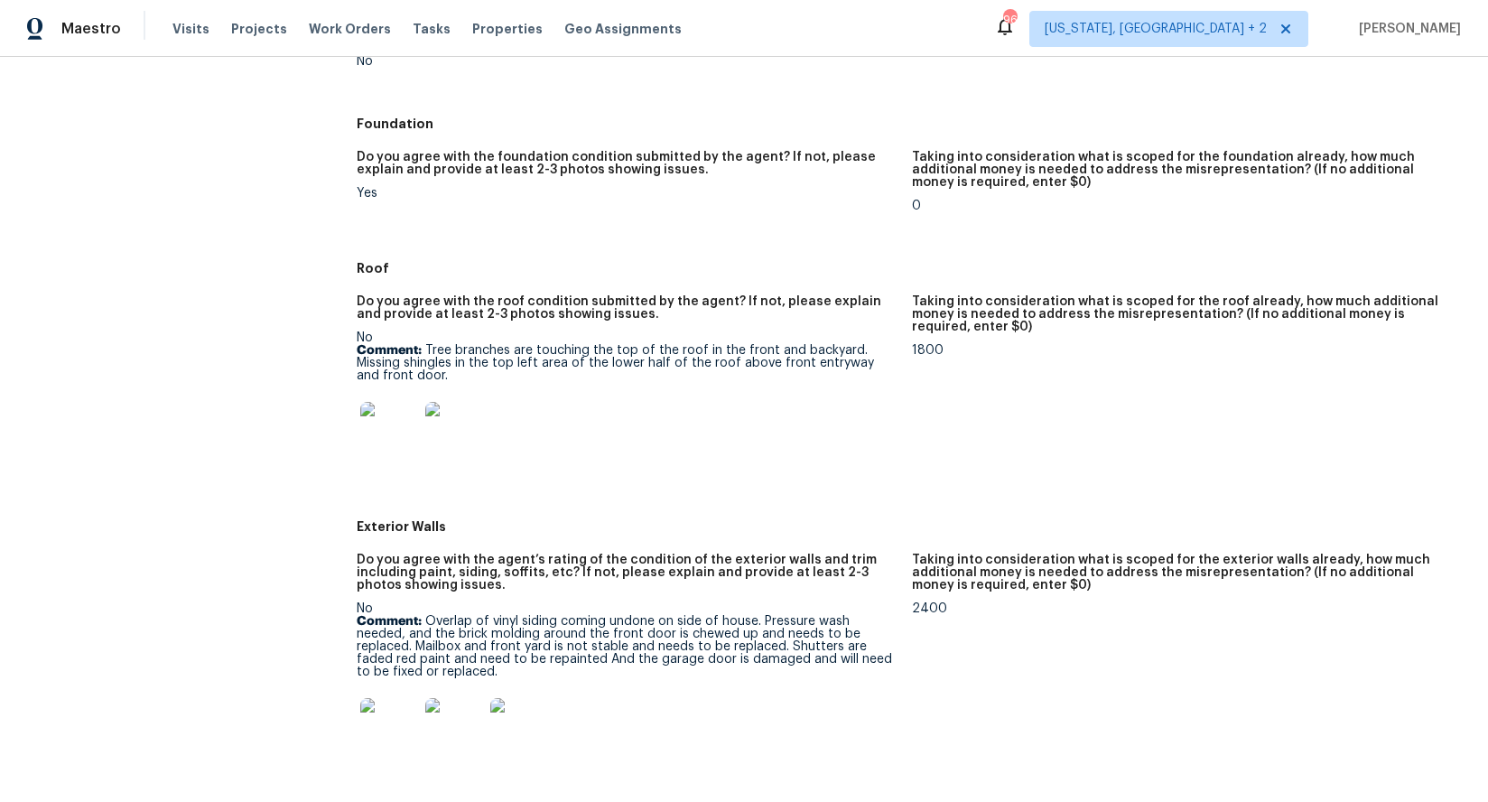
scroll to position [760, 0]
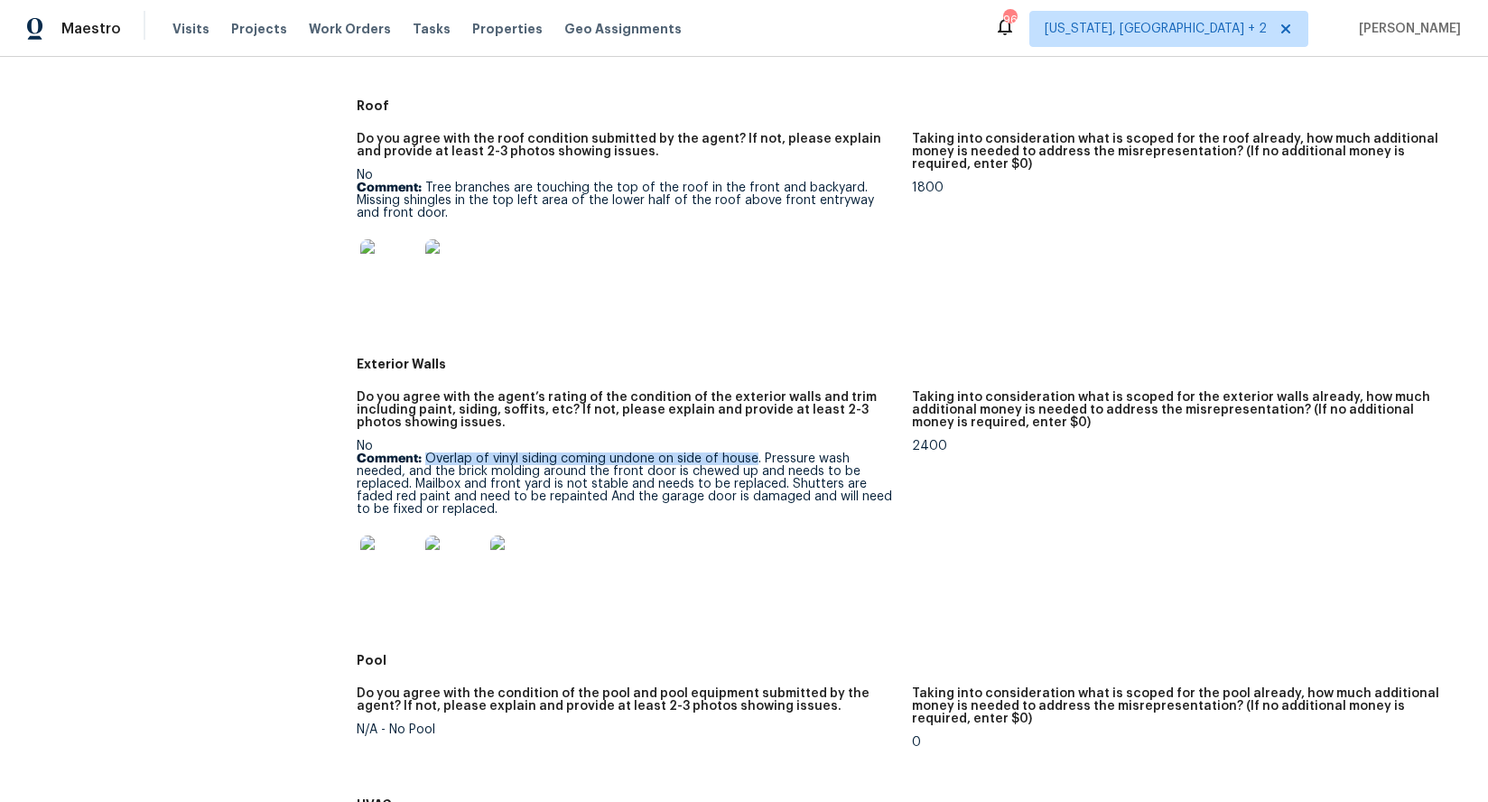
drag, startPoint x: 423, startPoint y: 459, endPoint x: 754, endPoint y: 462, distance: 330.4
click at [754, 462] on p "Comment: Overlap of vinyl siding coming undone on side of house. Pressure wash …" at bounding box center [627, 483] width 540 height 63
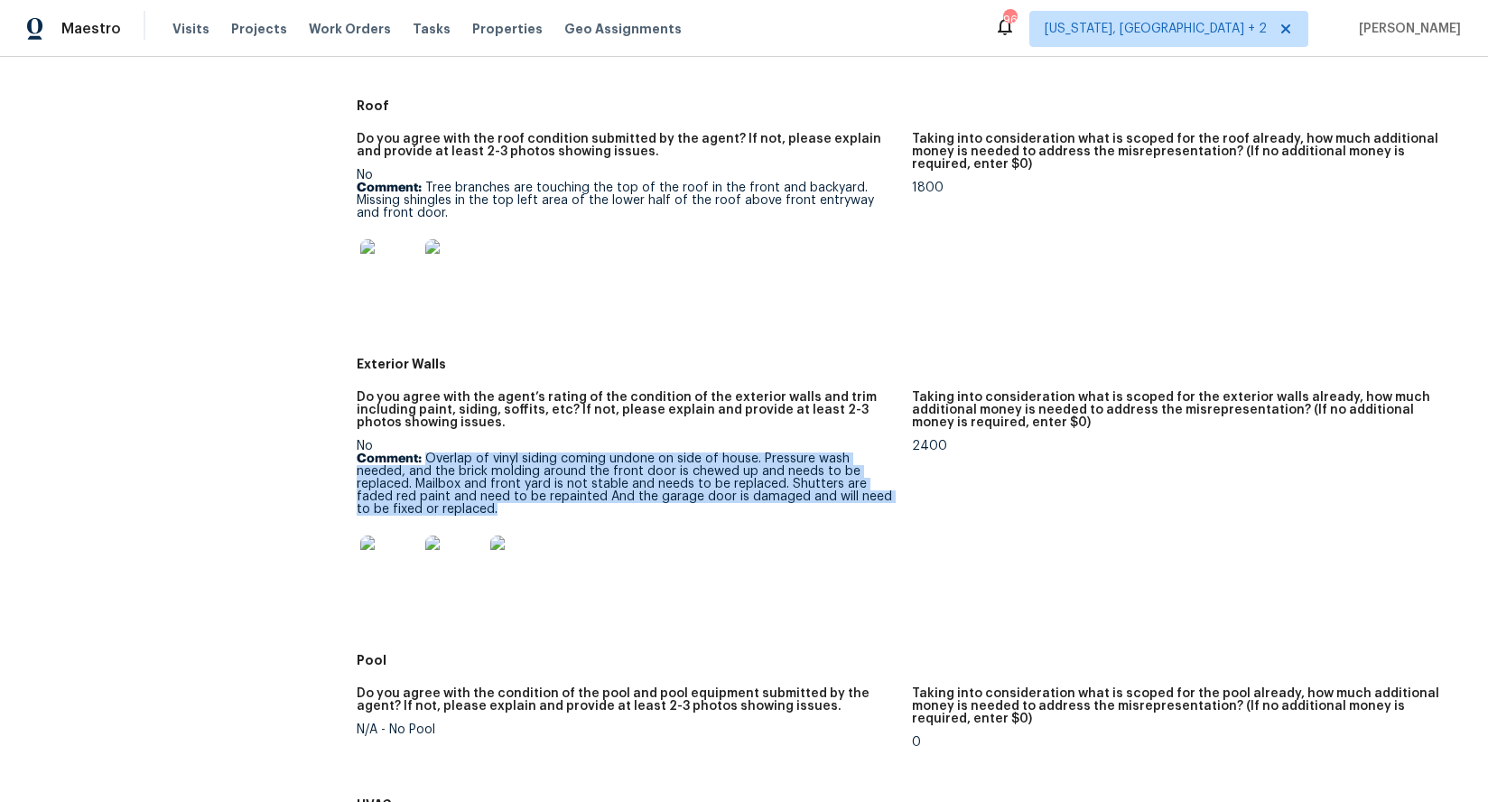
drag, startPoint x: 628, startPoint y: 497, endPoint x: 840, endPoint y: 507, distance: 212.4
click at [840, 507] on p "Comment: Overlap of vinyl siding coming undone on side of house. Pressure wash …" at bounding box center [627, 483] width 540 height 63
copy p "Overlap of vinyl siding coming undone on side of house. Pressure wash needed, a…"
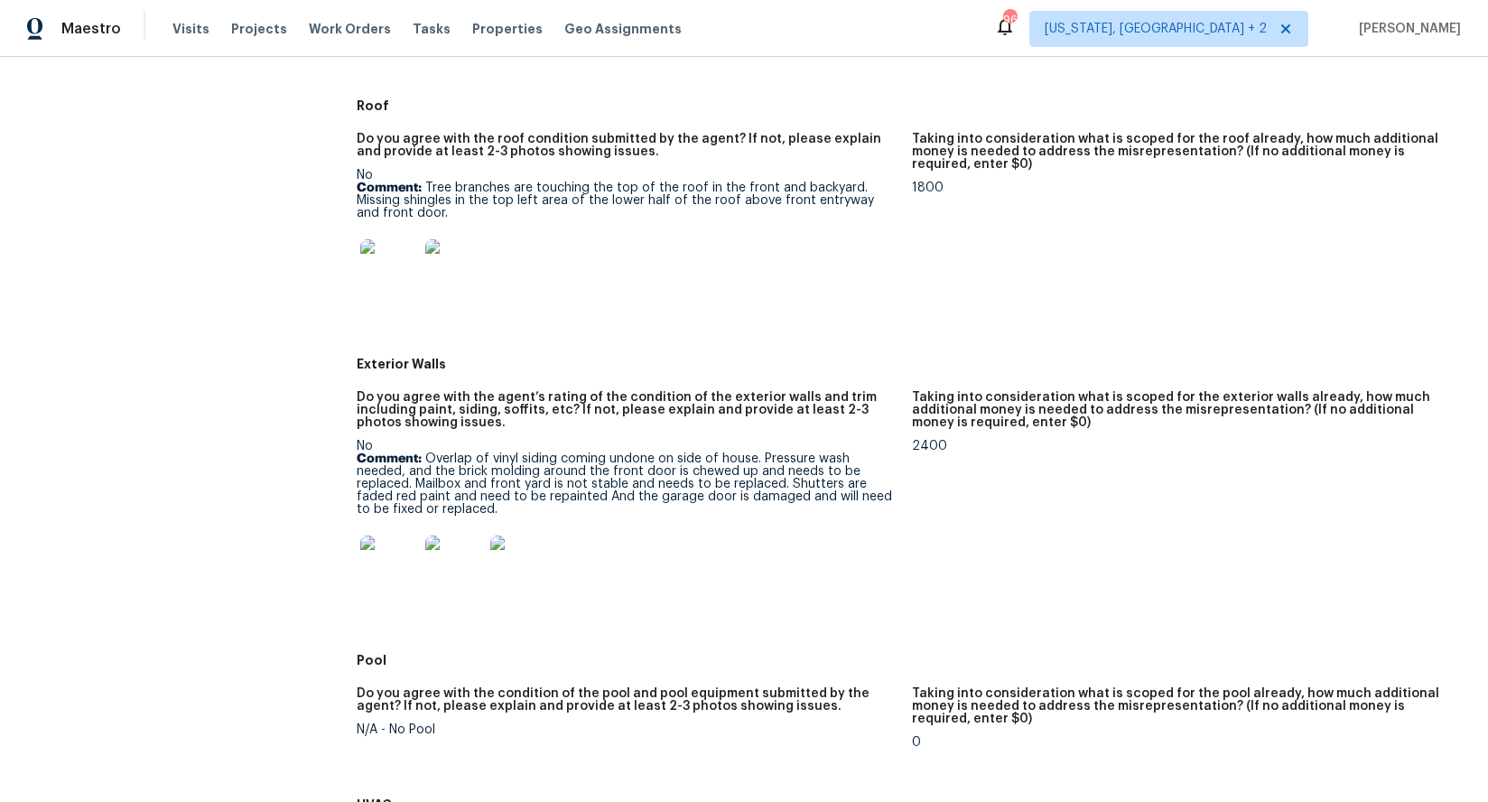
click at [703, 547] on div at bounding box center [627, 564] width 540 height 79
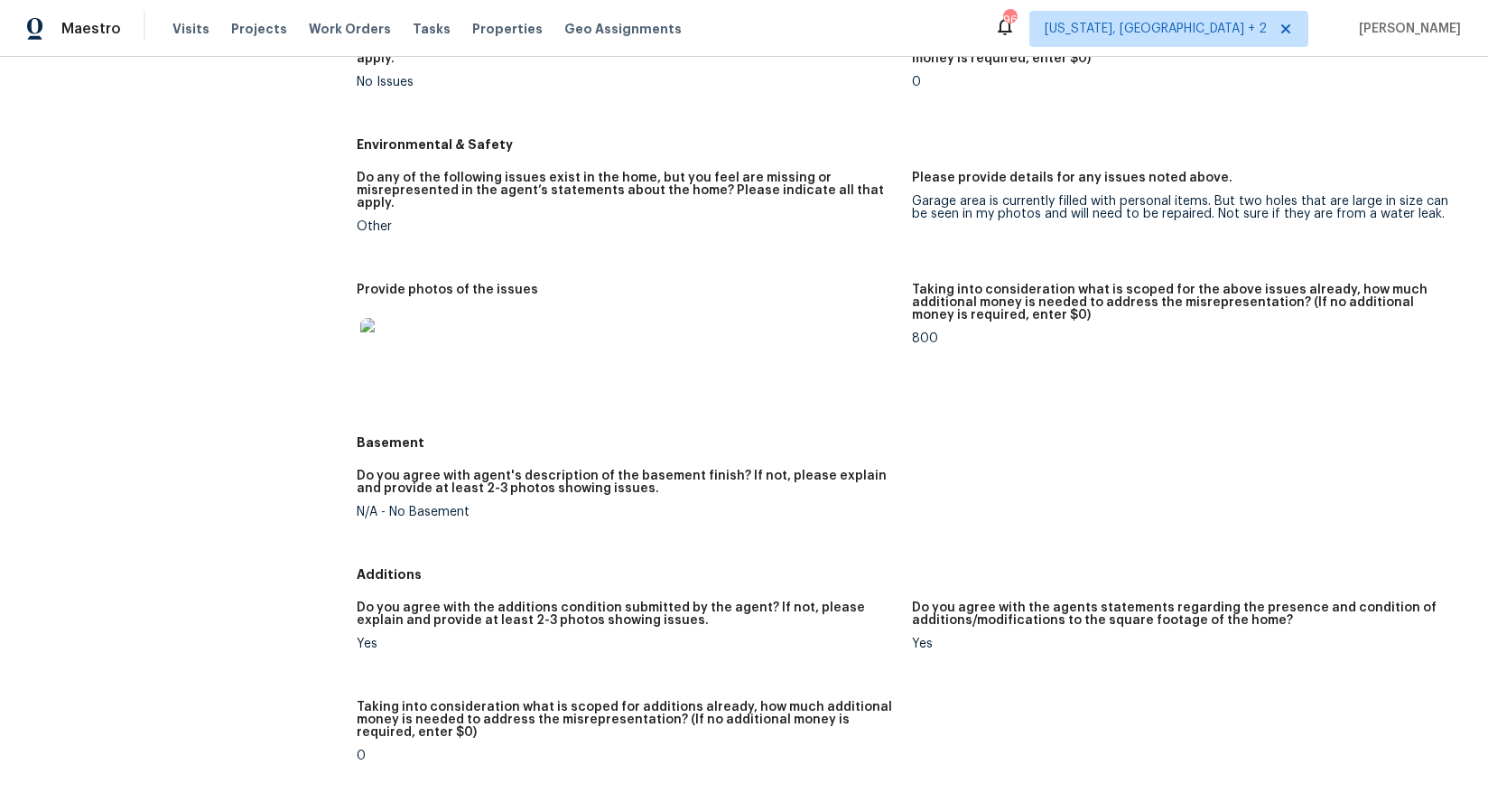
scroll to position [1879, 0]
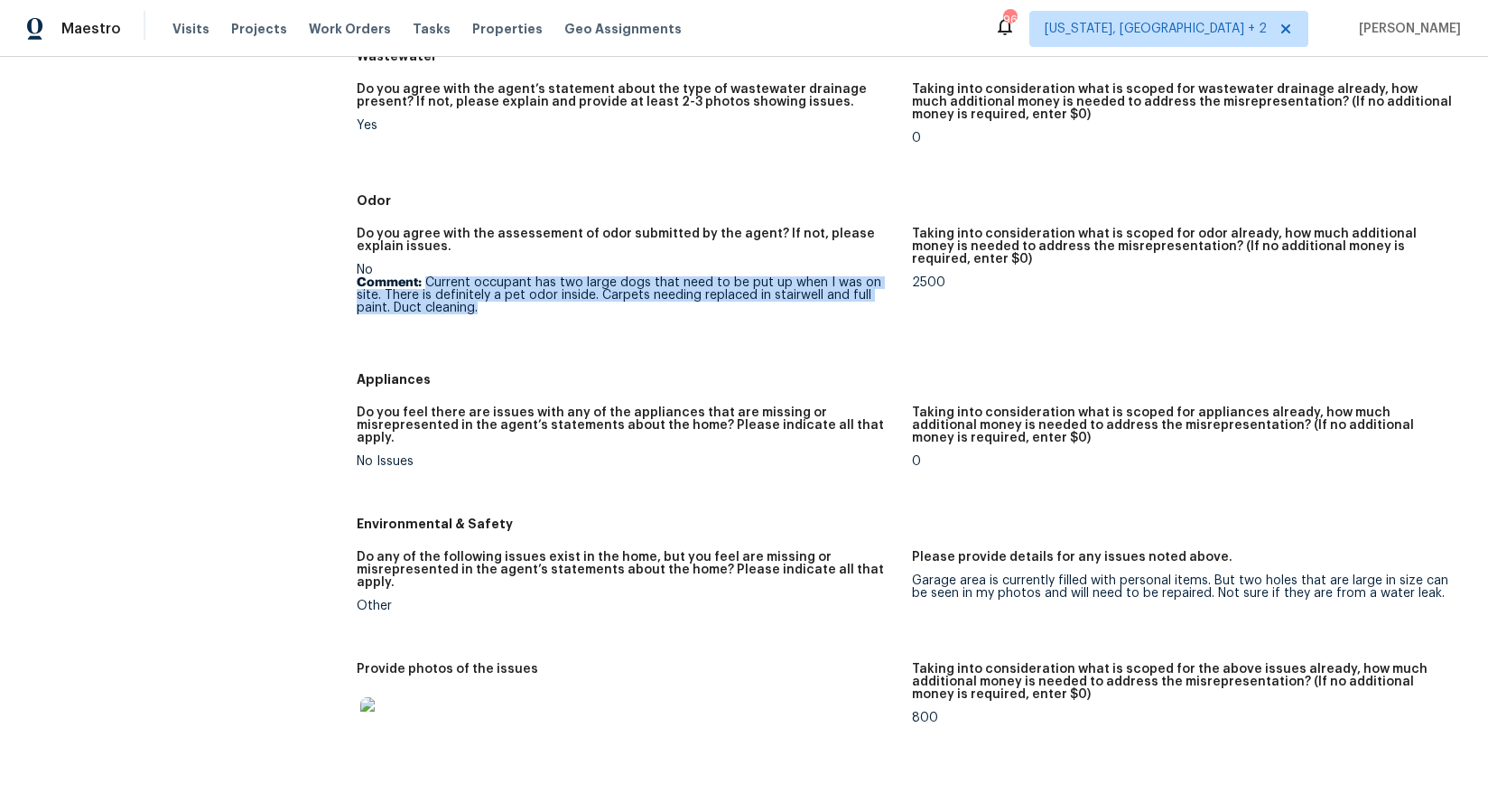
drag, startPoint x: 488, startPoint y: 316, endPoint x: 424, endPoint y: 286, distance: 70.7
click at [424, 286] on p "Comment: Current occupant has two large dogs that need to be put up when I was …" at bounding box center [627, 295] width 540 height 38
copy p "Current occupant has two large dogs that need to be put up when I was on site. …"
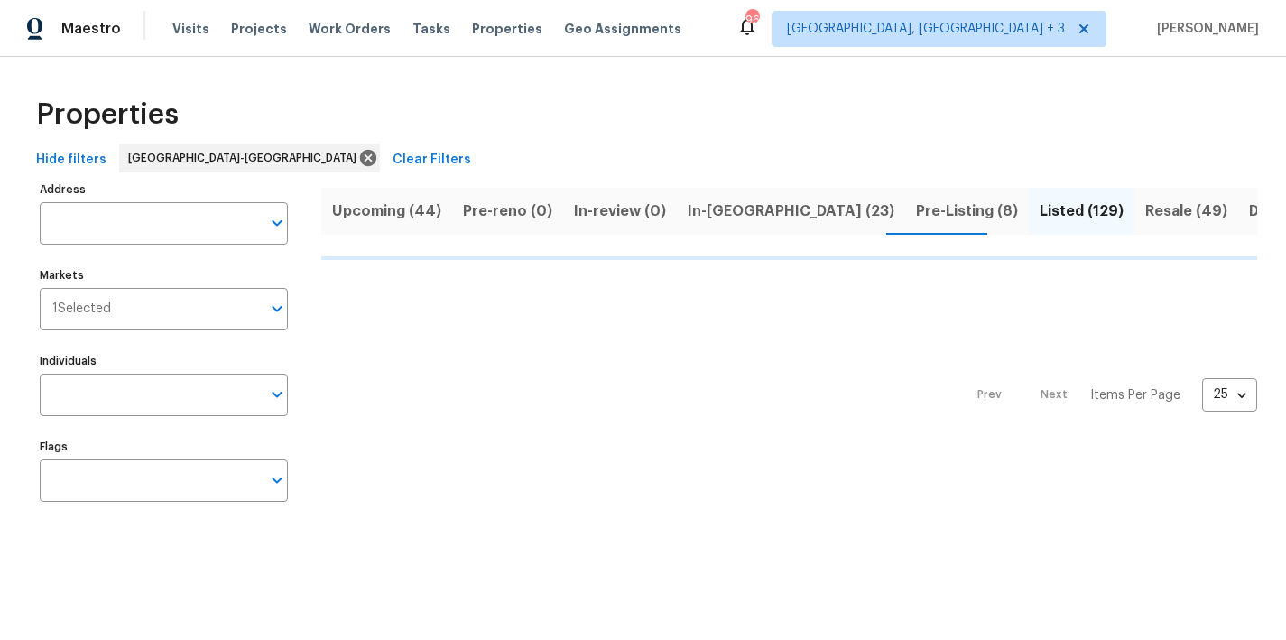
click at [631, 111] on div "Properties" at bounding box center [643, 115] width 1229 height 58
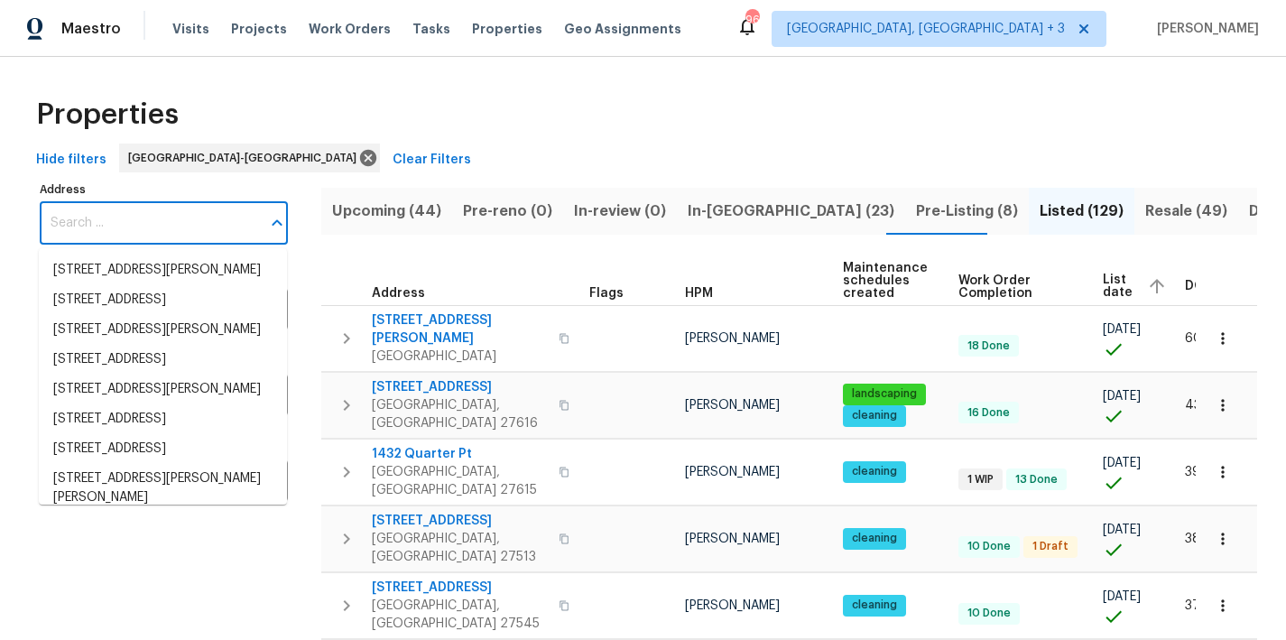
click at [111, 204] on input "Address" at bounding box center [150, 223] width 221 height 42
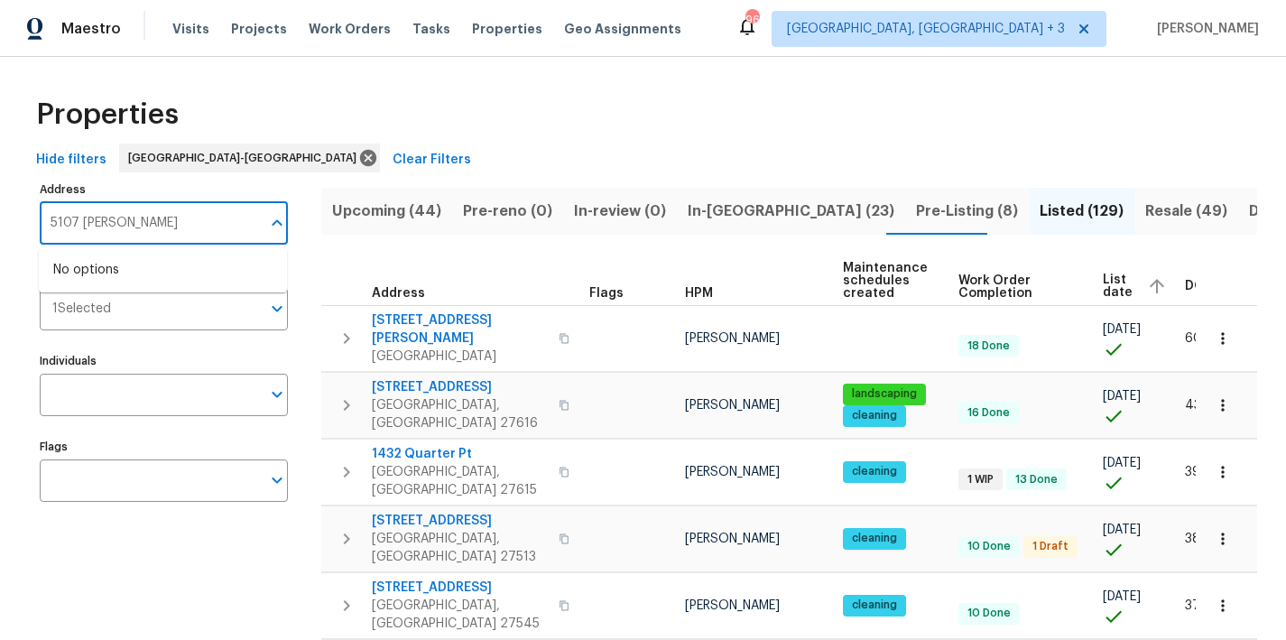
type input "5107 tulip"
click at [182, 283] on li "[STREET_ADDRESS]" at bounding box center [163, 270] width 248 height 30
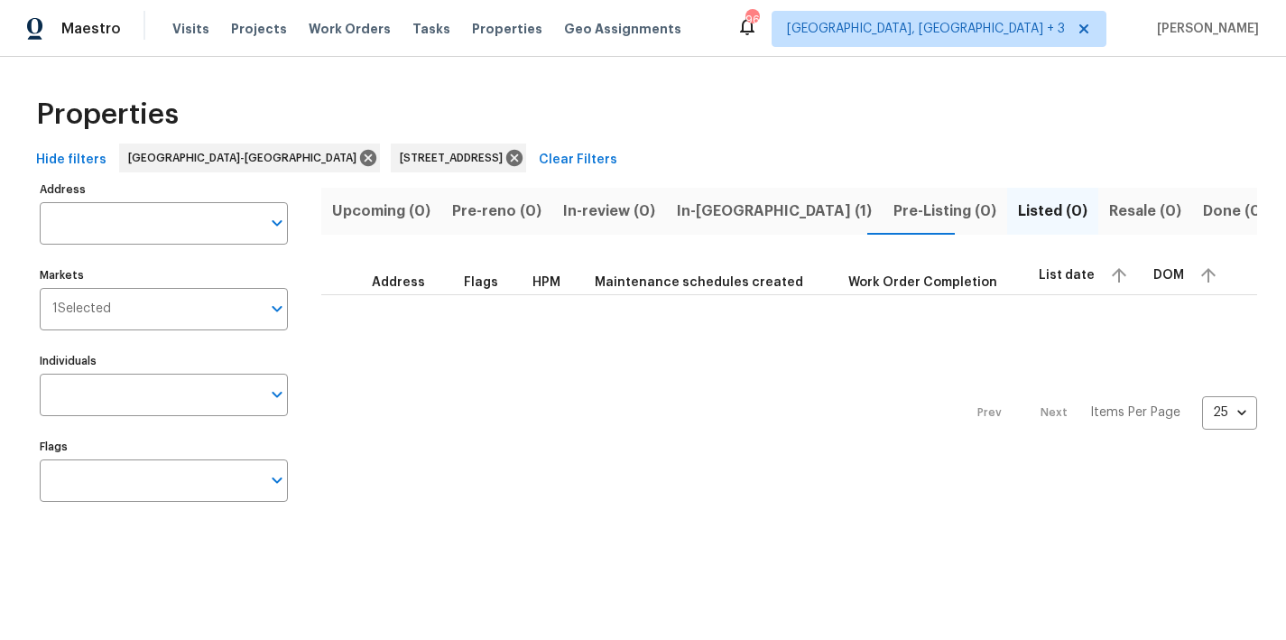
type input "[STREET_ADDRESS]"
click at [678, 209] on span "In-[GEOGRAPHIC_DATA] (1)" at bounding box center [774, 211] width 195 height 25
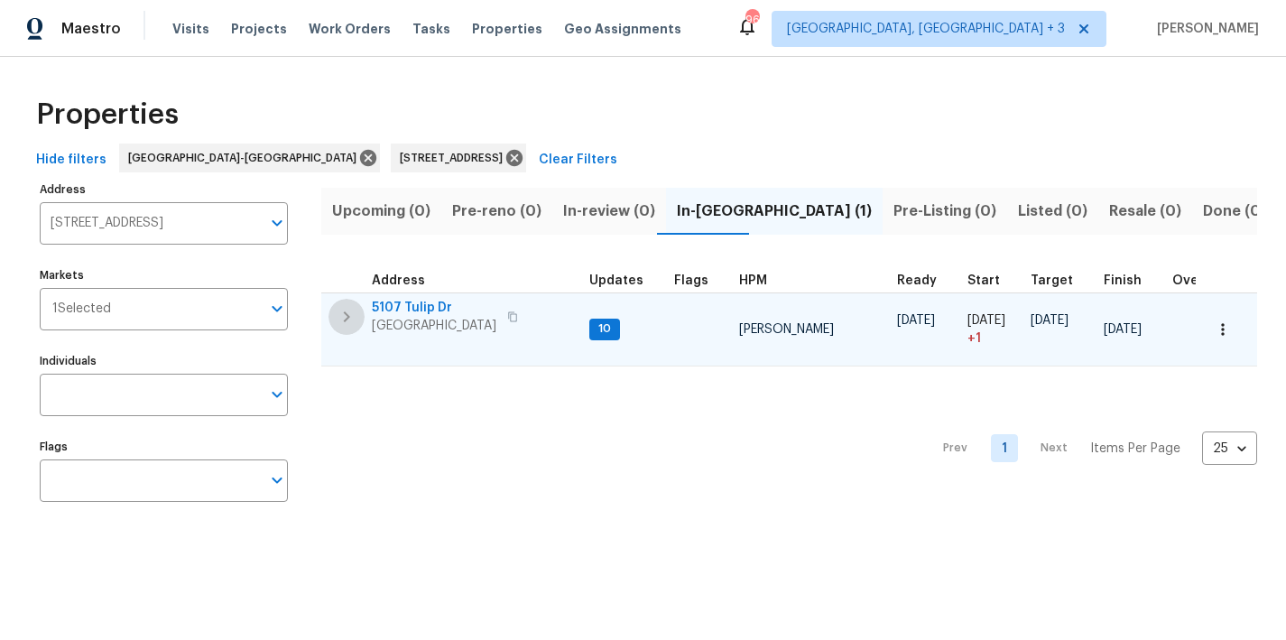
click at [347, 317] on icon "button" at bounding box center [347, 316] width 6 height 11
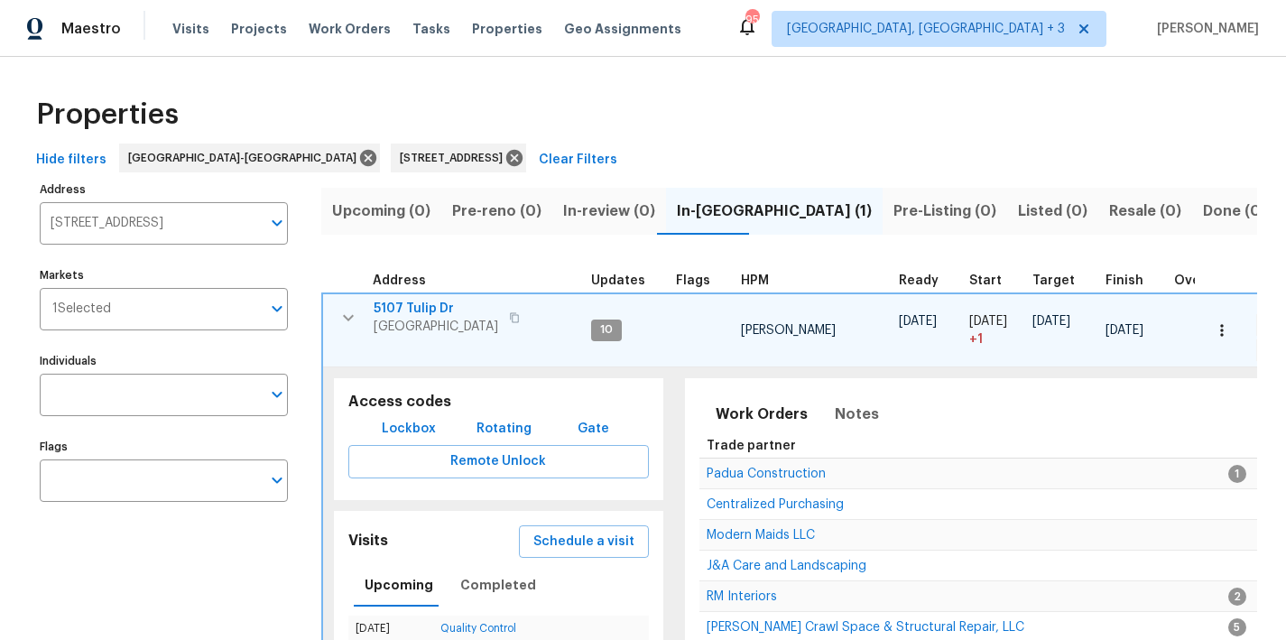
click at [349, 307] on icon "button" at bounding box center [349, 318] width 22 height 22
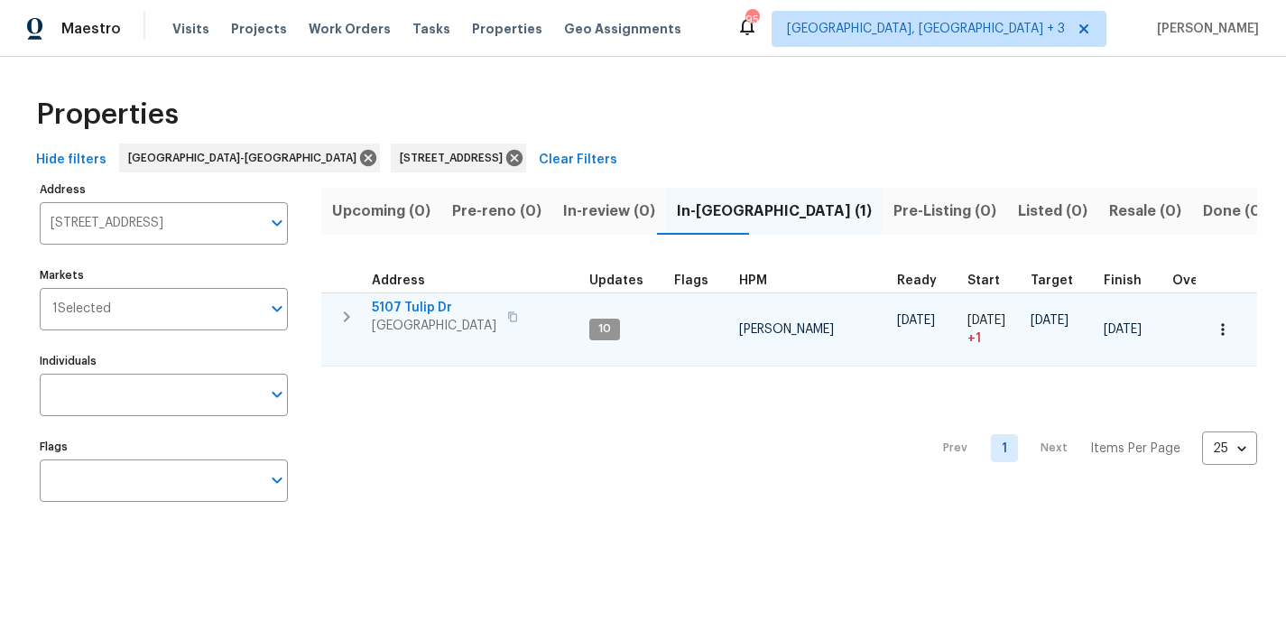
click at [1214, 330] on icon "button" at bounding box center [1223, 329] width 18 height 18
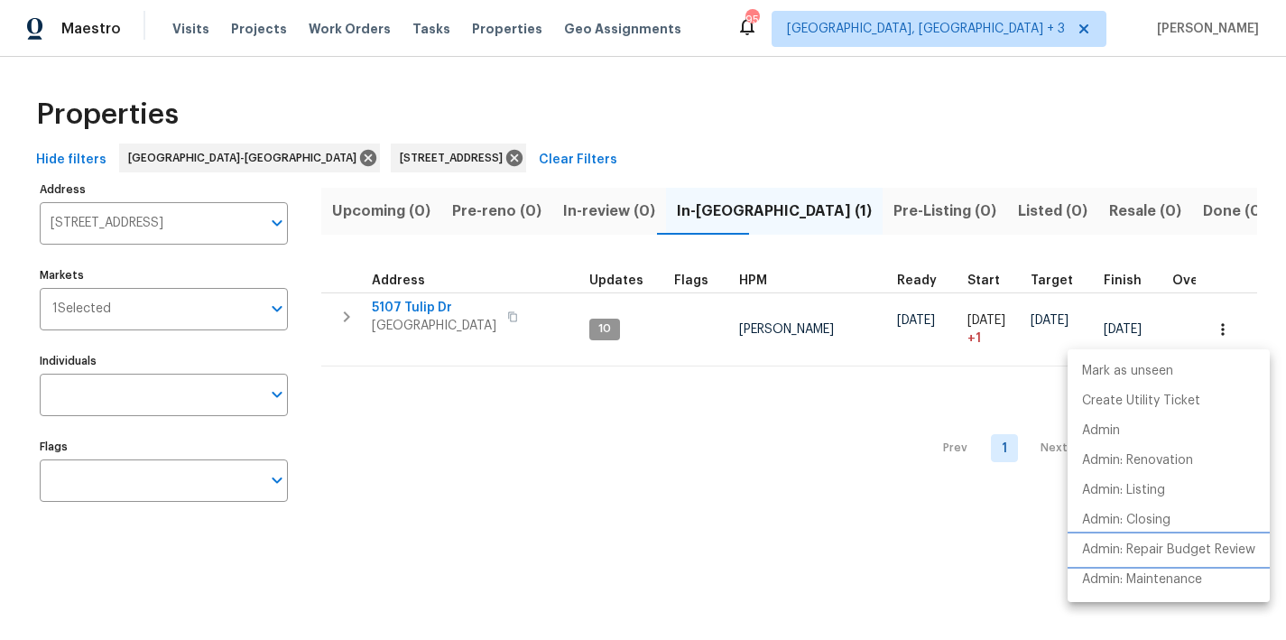
click at [1190, 552] on p "Admin: Repair Budget Review" at bounding box center [1168, 550] width 173 height 19
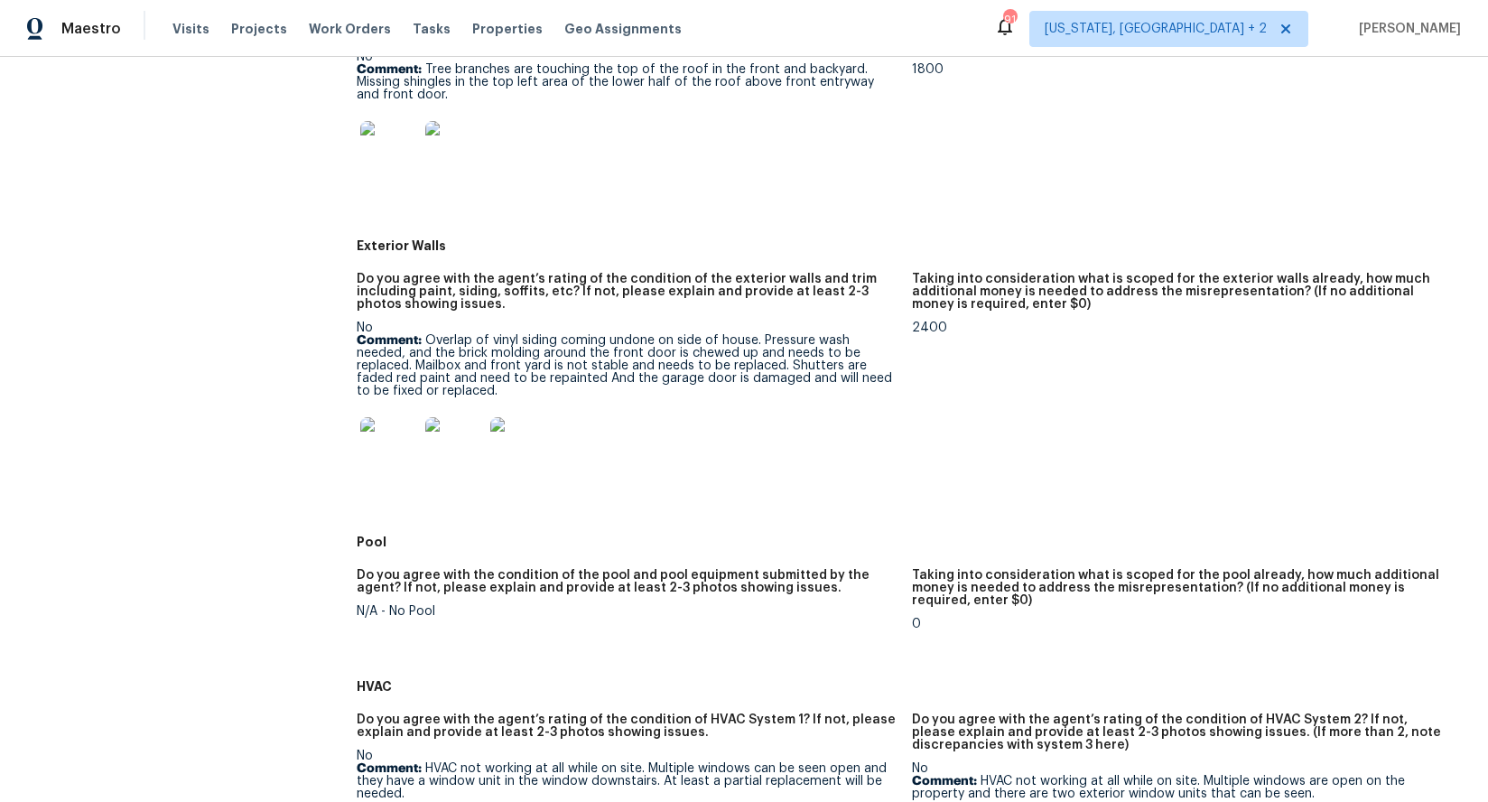
scroll to position [1056, 0]
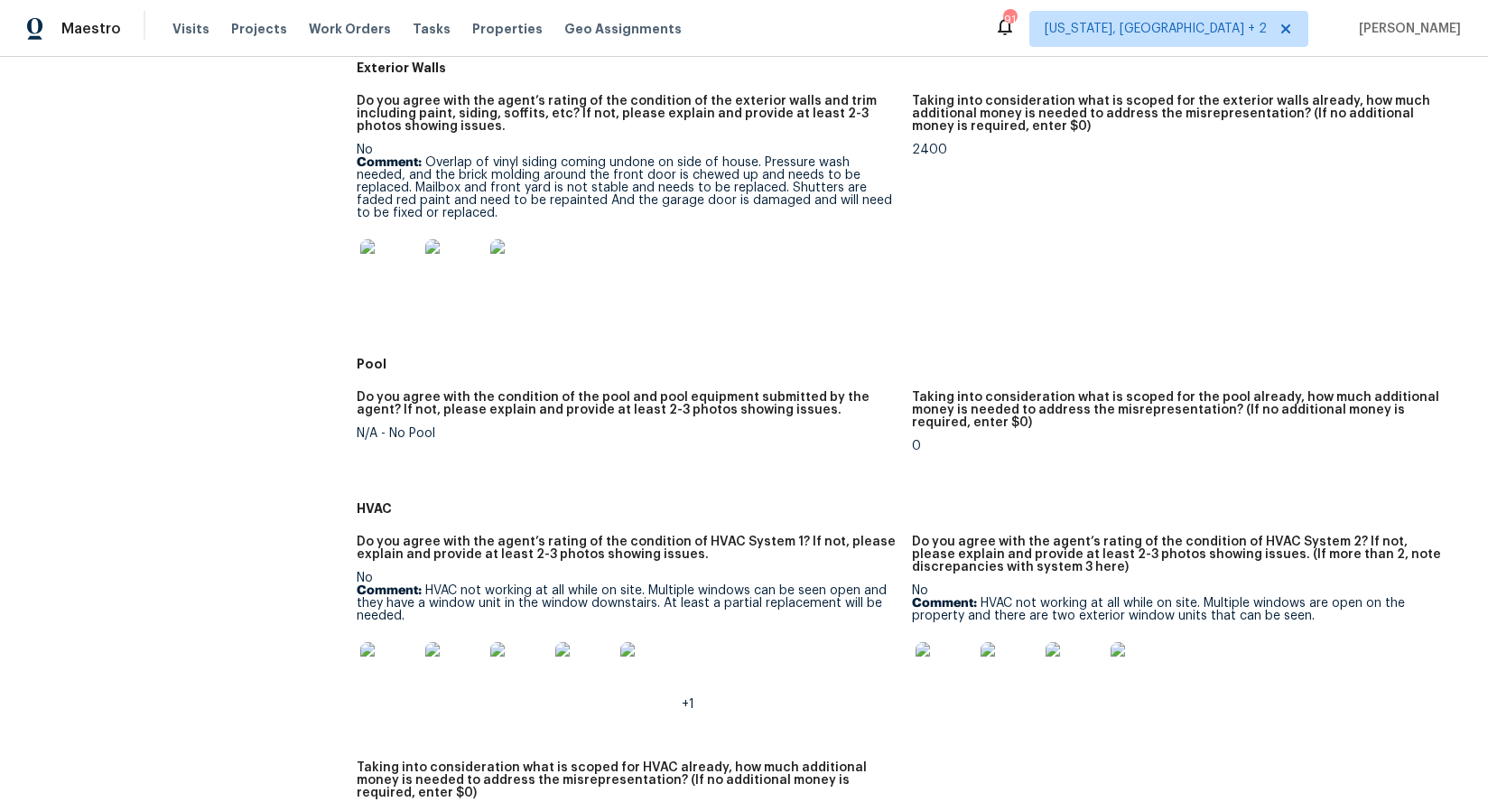
click at [441, 677] on img at bounding box center [454, 671] width 58 height 58
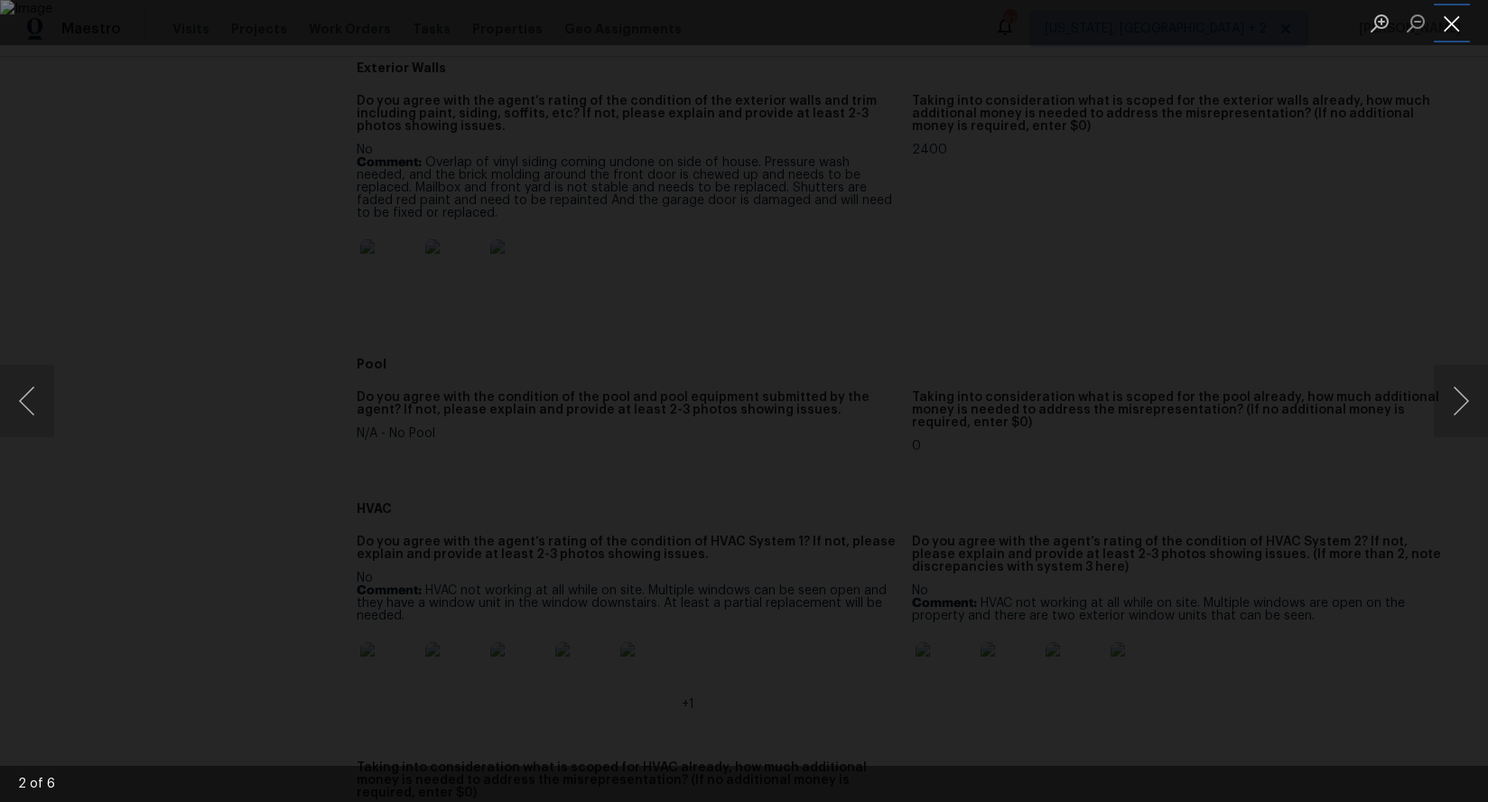
click at [1455, 26] on button "Close lightbox" at bounding box center [1452, 23] width 36 height 32
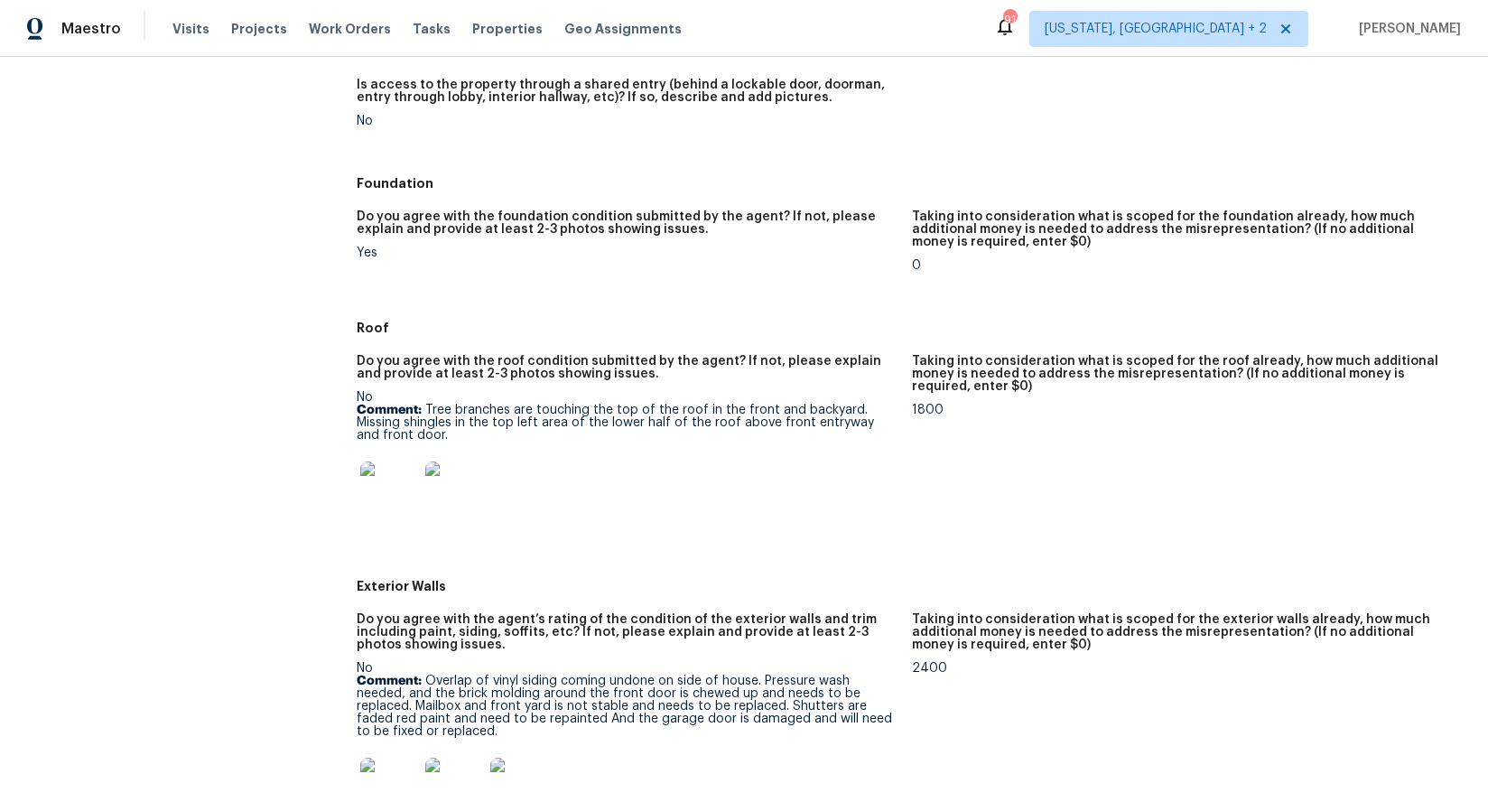
scroll to position [539, 0]
click at [386, 474] on img at bounding box center [389, 489] width 58 height 58
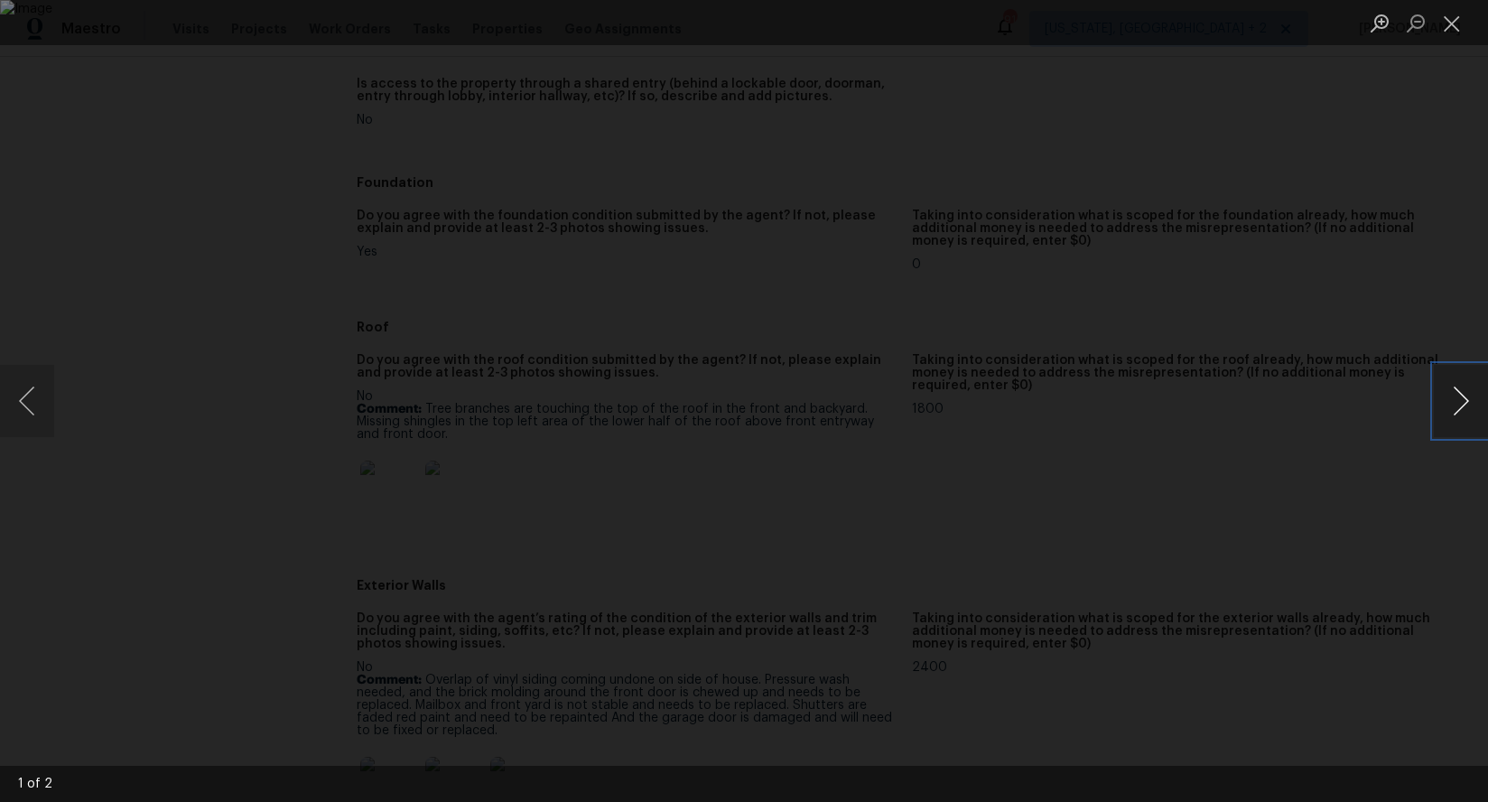
click at [1453, 406] on button "Next image" at bounding box center [1461, 401] width 54 height 72
click at [1453, 31] on button "Close lightbox" at bounding box center [1452, 23] width 36 height 32
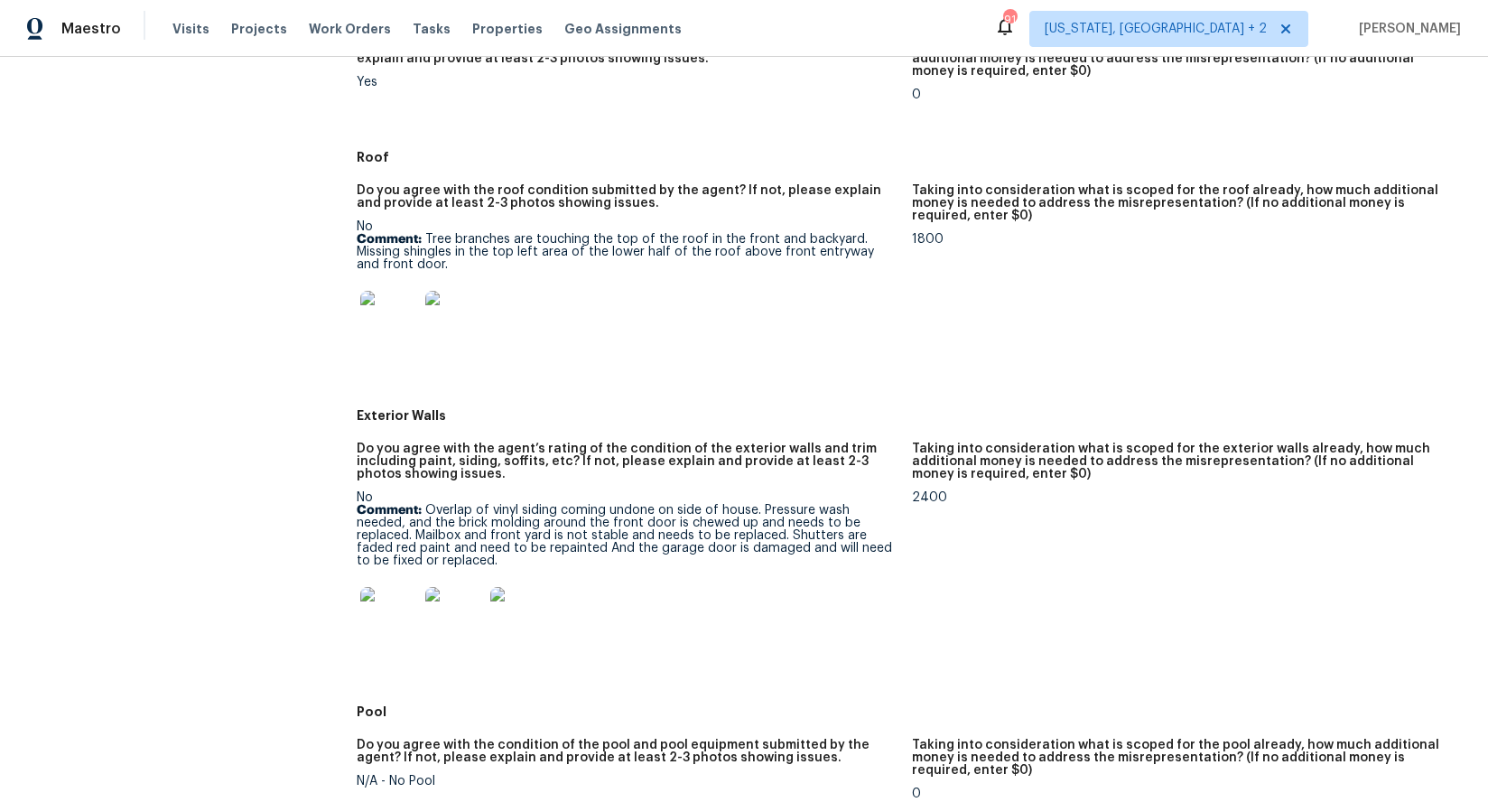
scroll to position [808, 0]
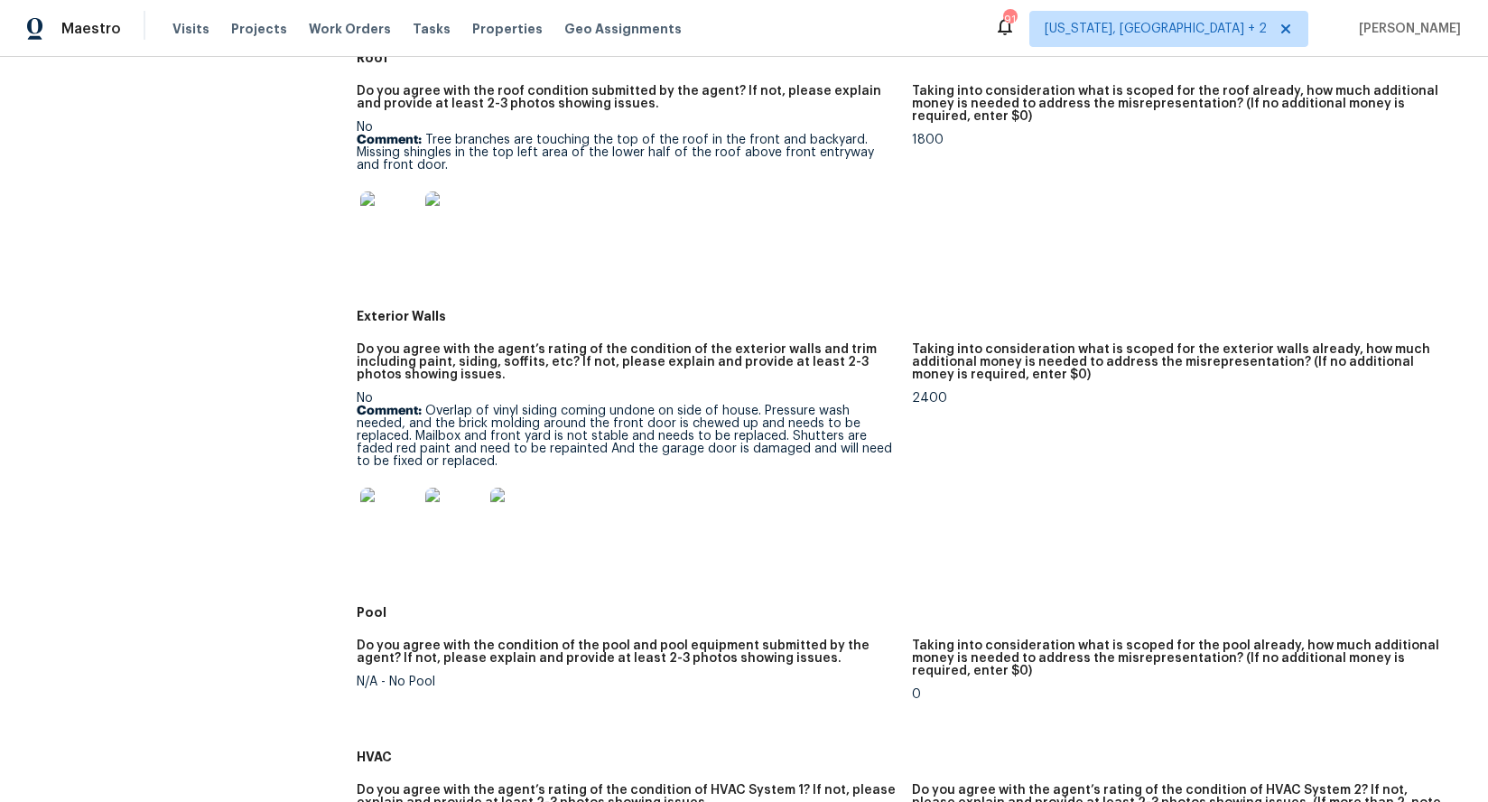
click at [441, 526] on img at bounding box center [454, 517] width 58 height 58
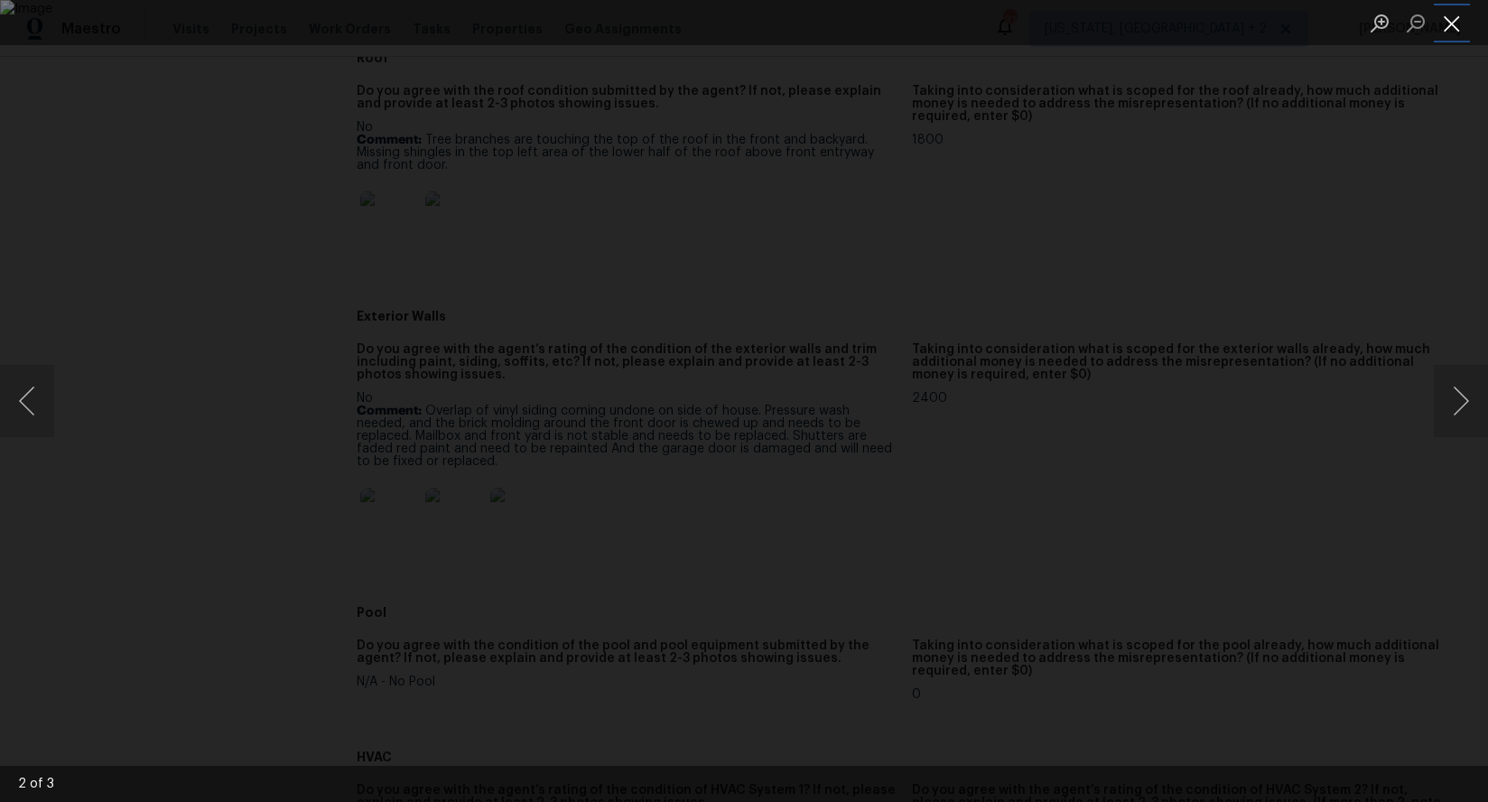
click at [1459, 25] on button "Close lightbox" at bounding box center [1452, 23] width 36 height 32
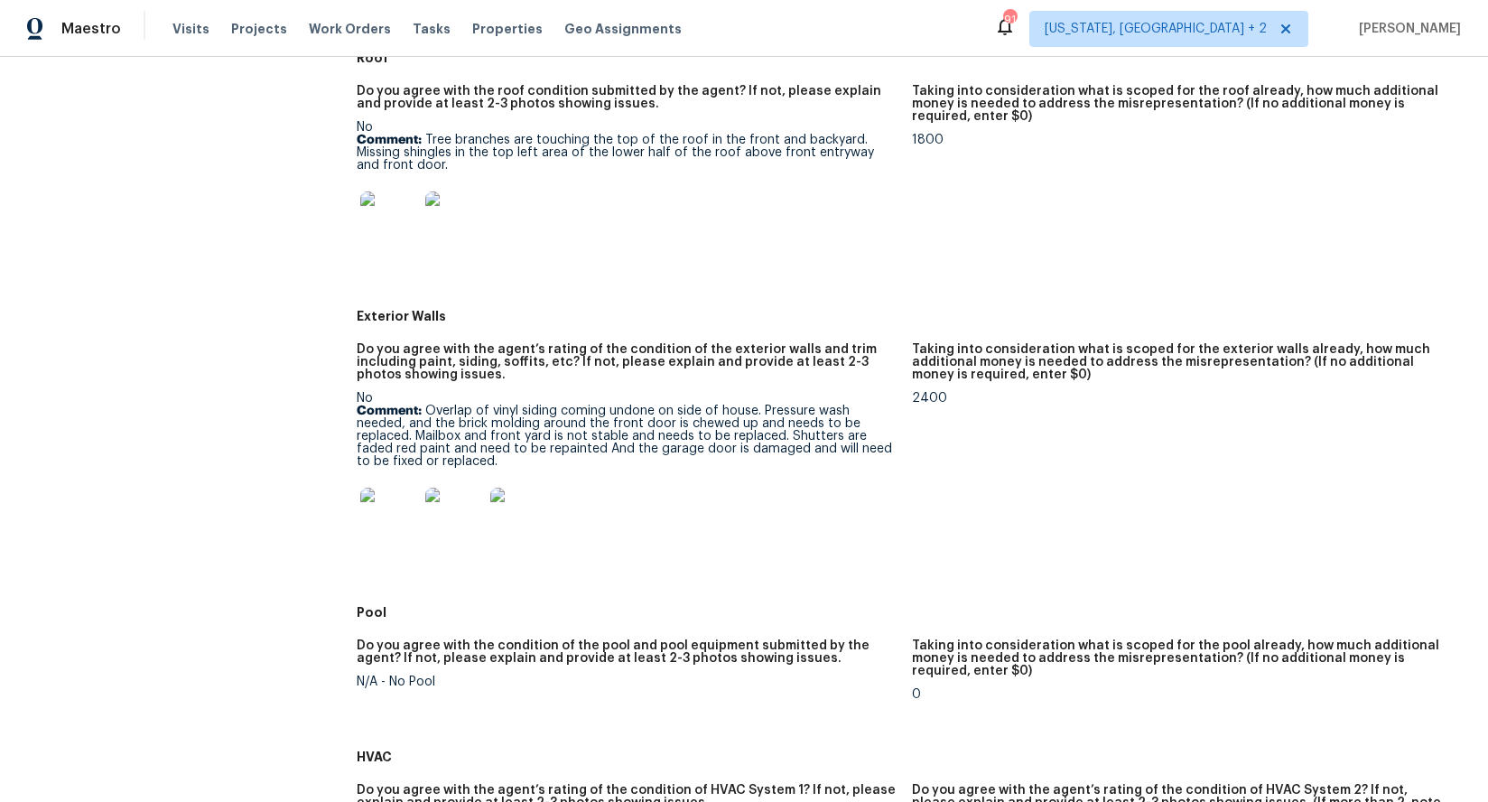
click at [518, 534] on img at bounding box center [519, 517] width 58 height 58
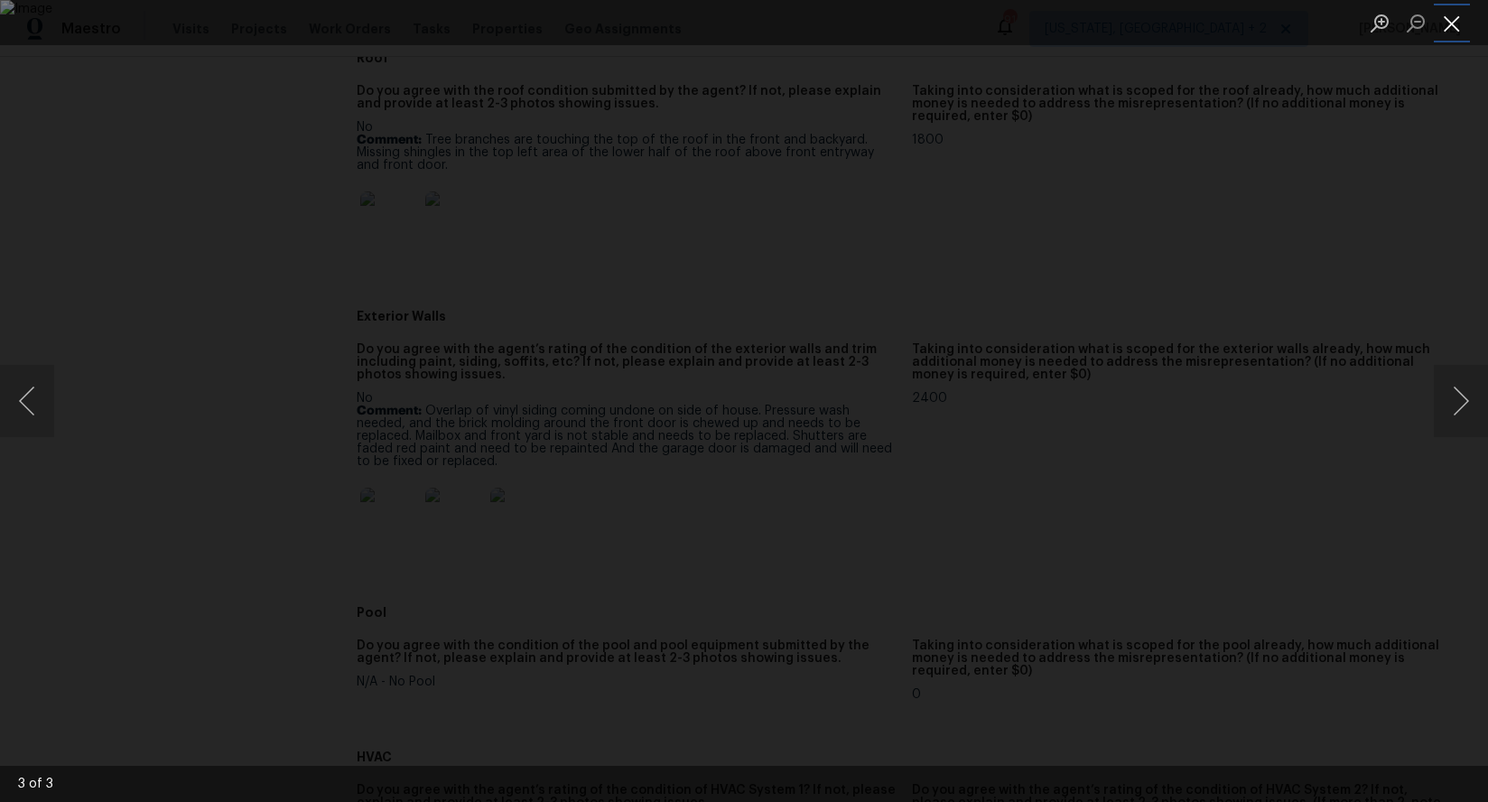
click at [1461, 30] on button "Close lightbox" at bounding box center [1452, 23] width 36 height 32
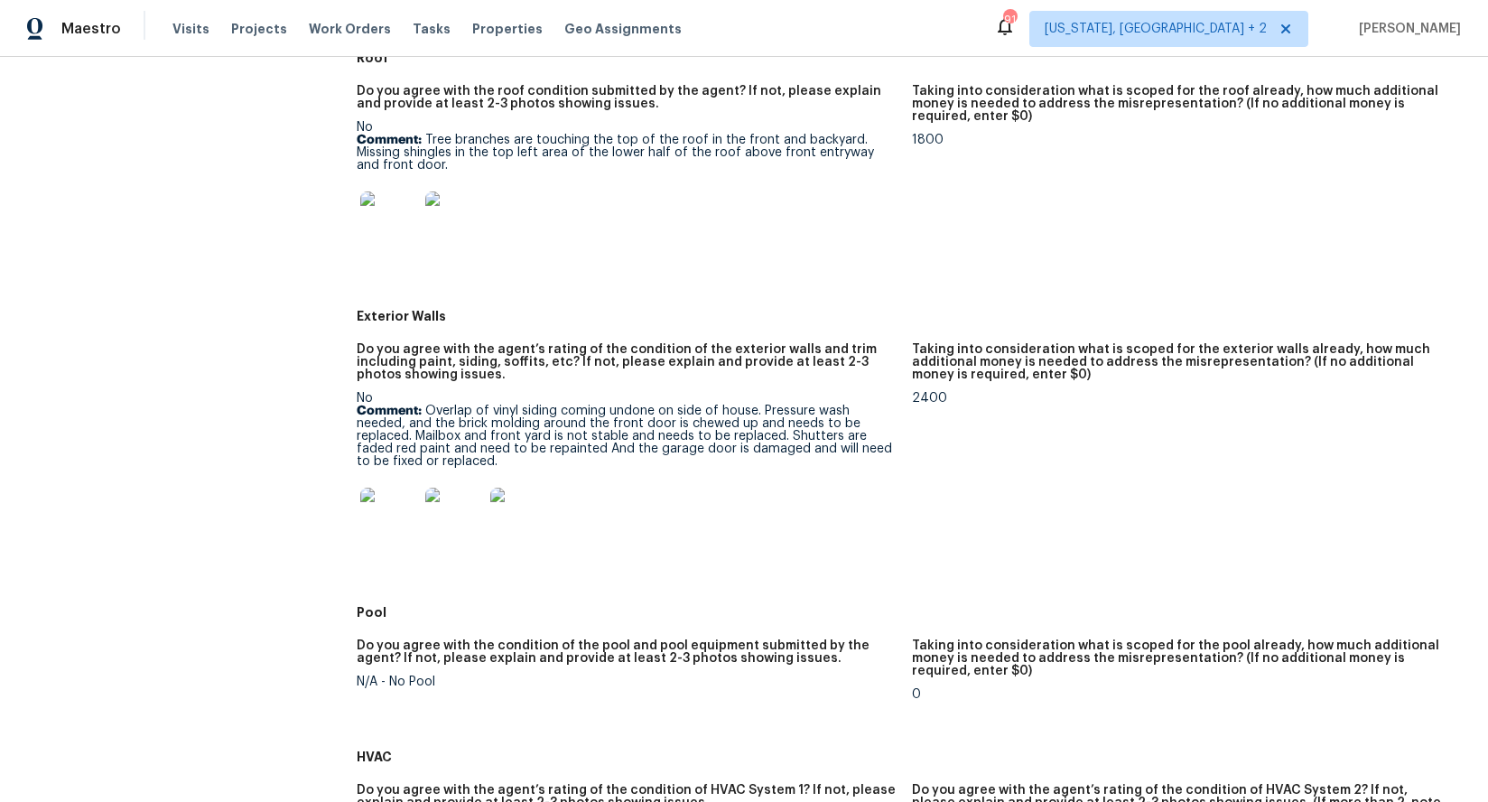
click at [395, 515] on img at bounding box center [389, 517] width 58 height 58
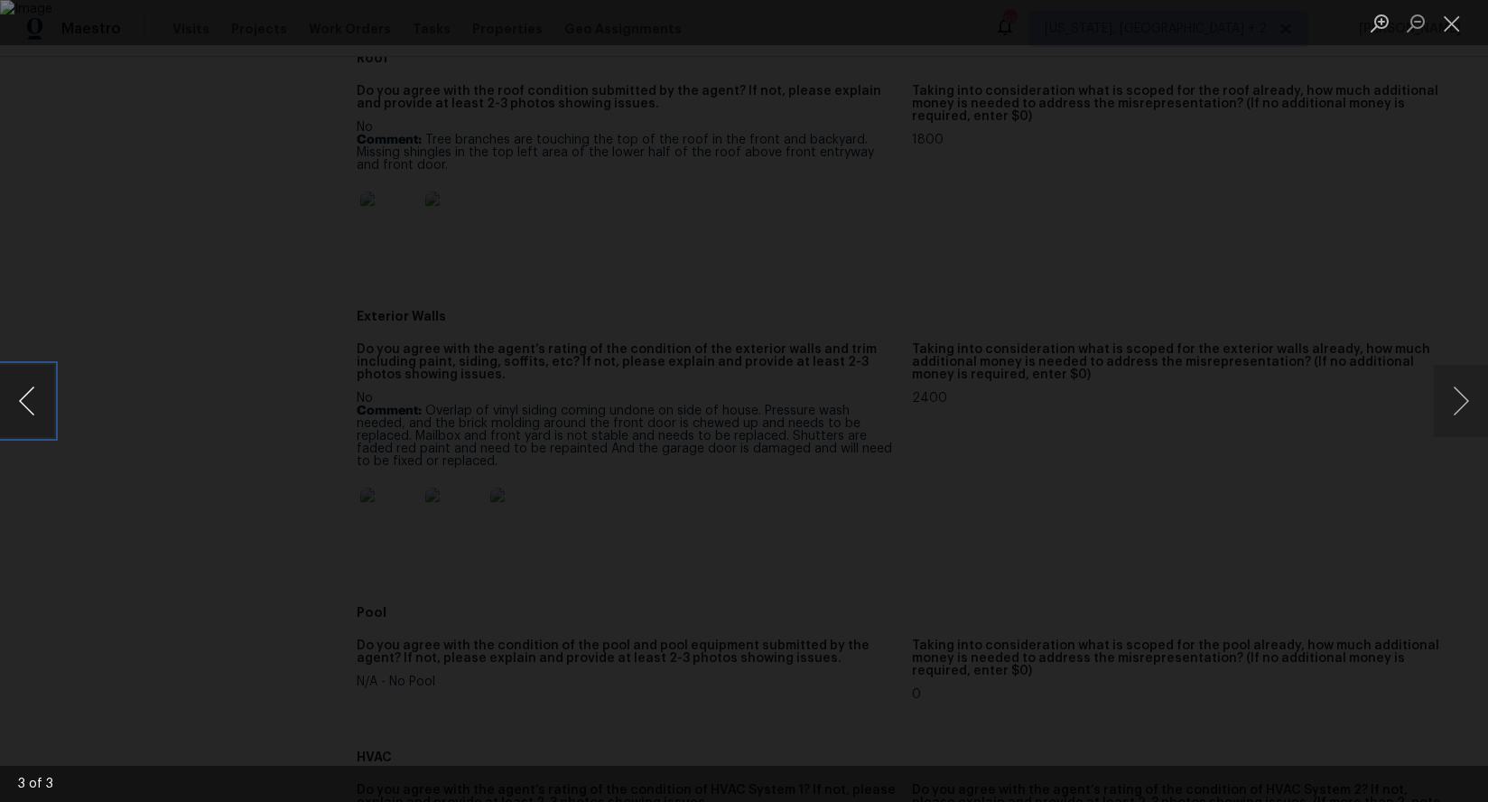
click at [31, 410] on button "Previous image" at bounding box center [27, 401] width 54 height 72
click at [31, 408] on button "Previous image" at bounding box center [27, 401] width 54 height 72
click at [1460, 23] on button "Close lightbox" at bounding box center [1452, 23] width 36 height 32
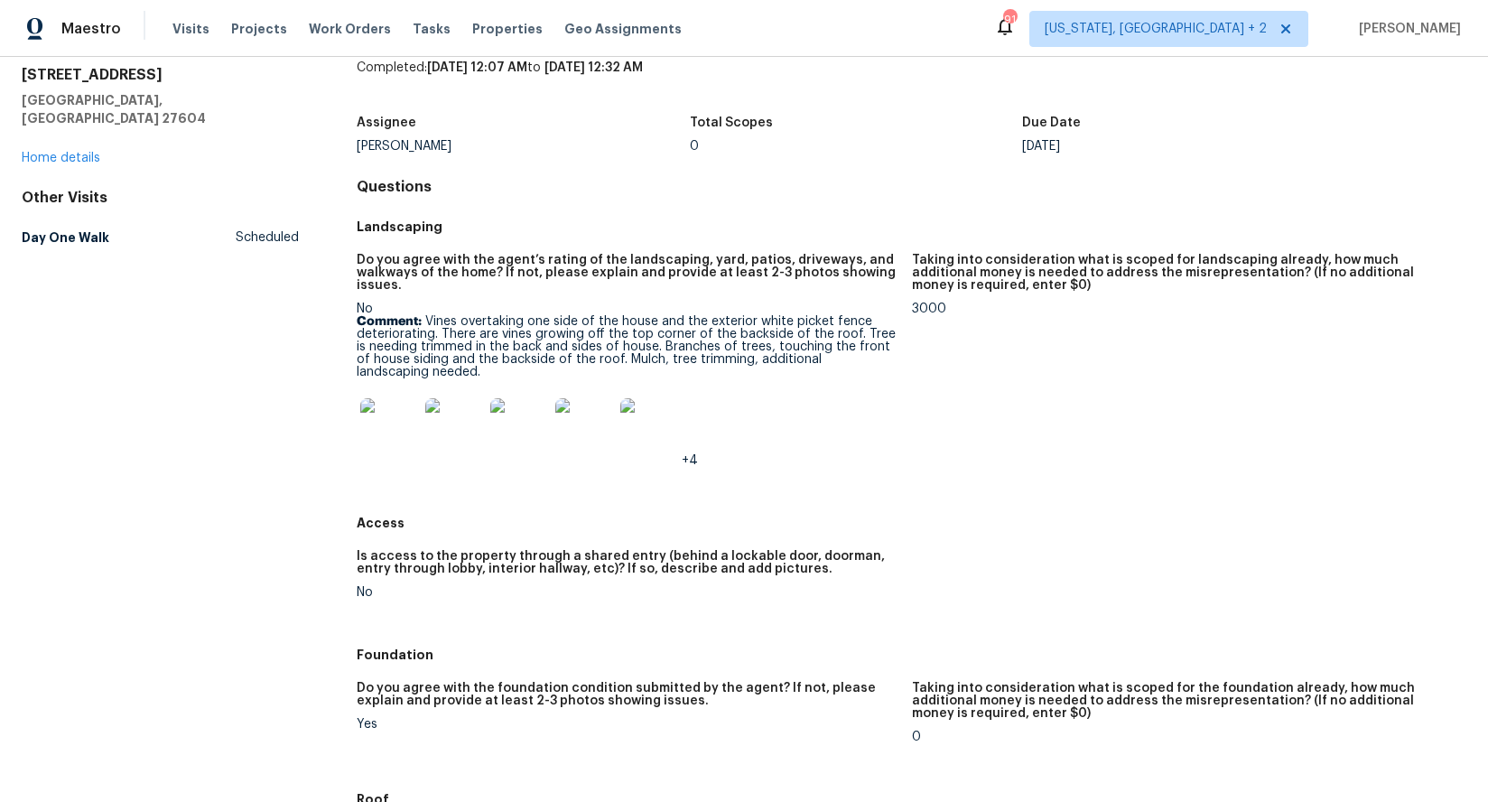
scroll to position [55, 0]
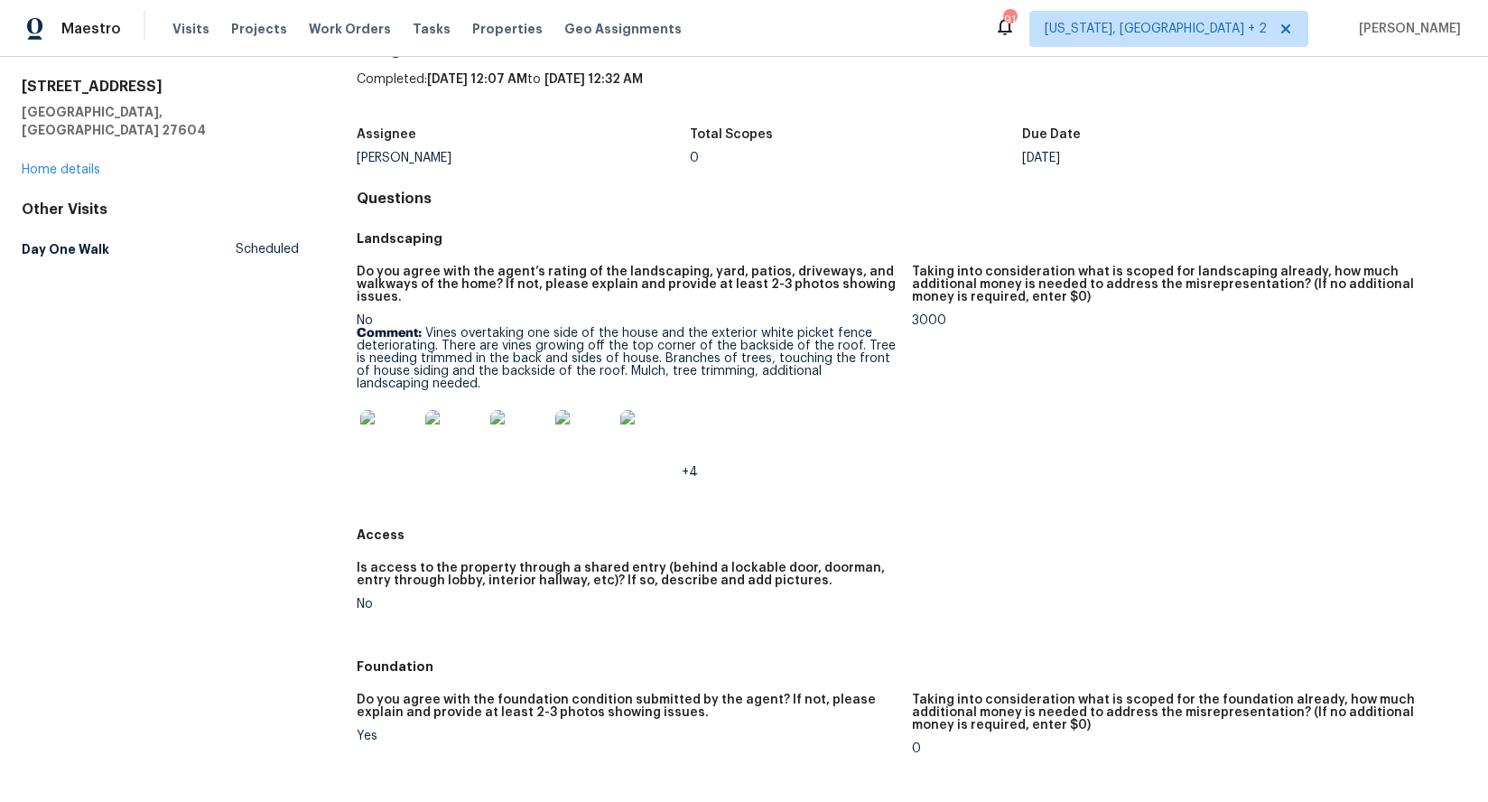
click at [516, 453] on img at bounding box center [519, 439] width 58 height 58
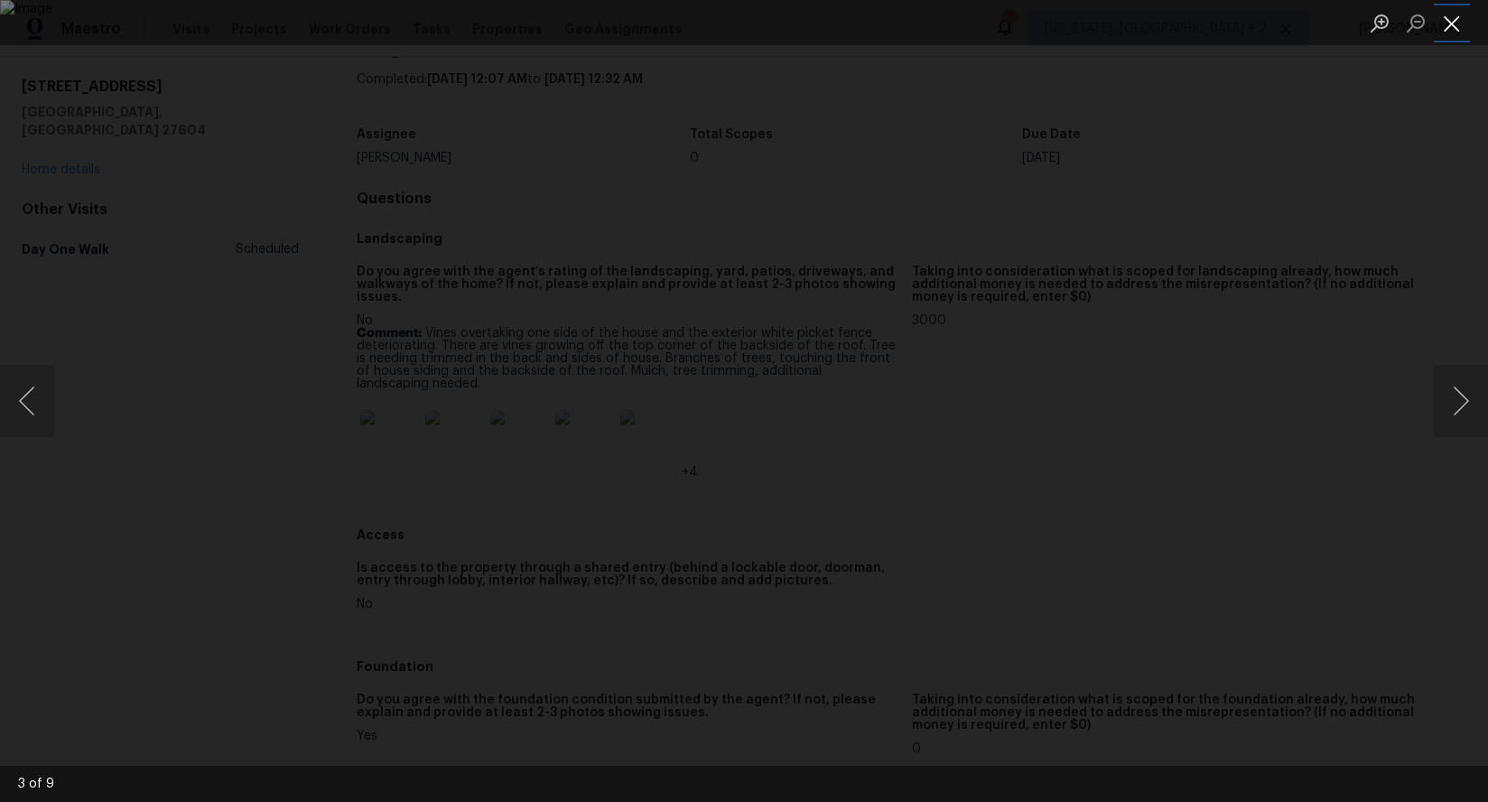
click at [1467, 22] on button "Close lightbox" at bounding box center [1452, 23] width 36 height 32
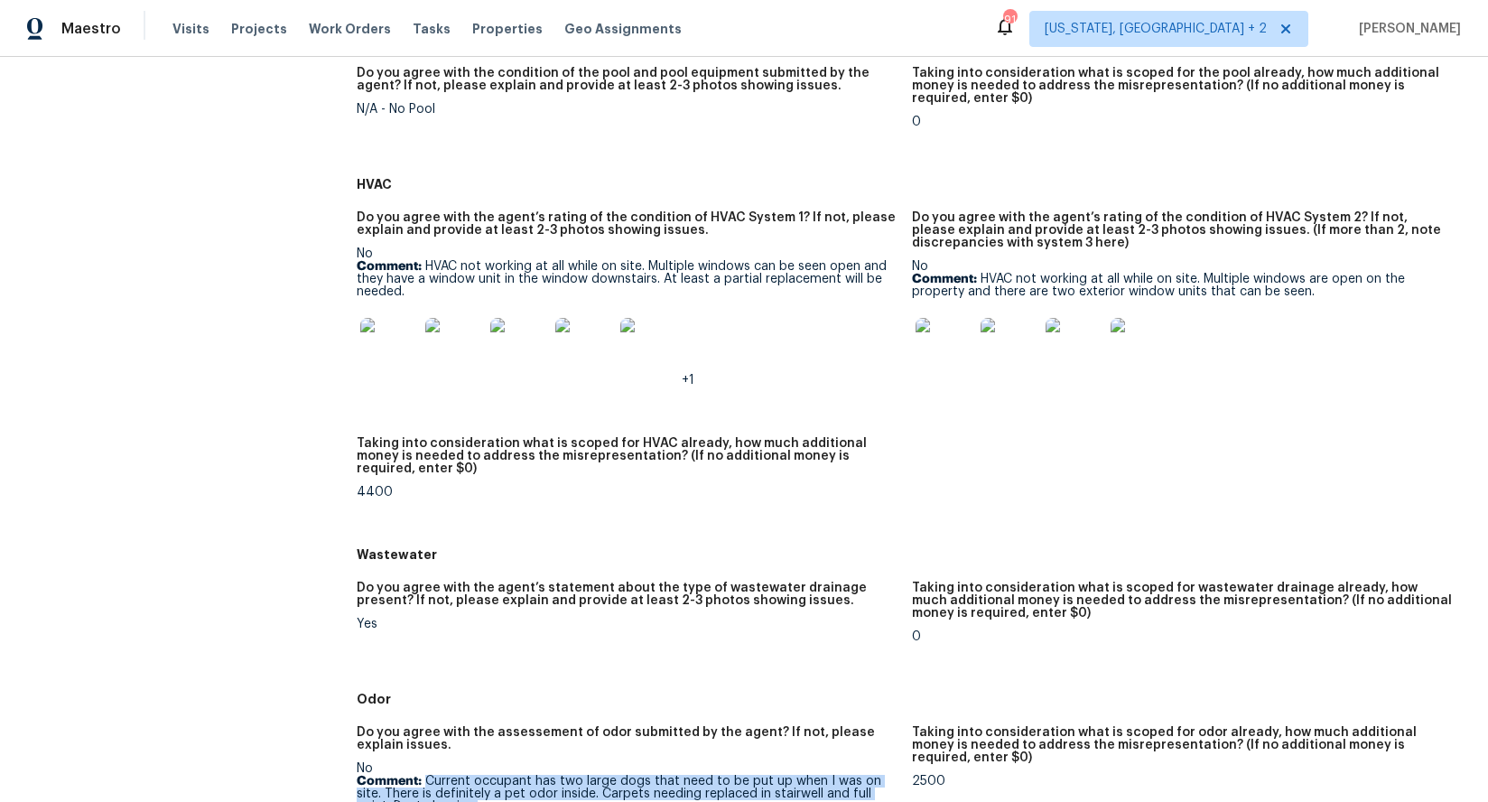
scroll to position [1019, 0]
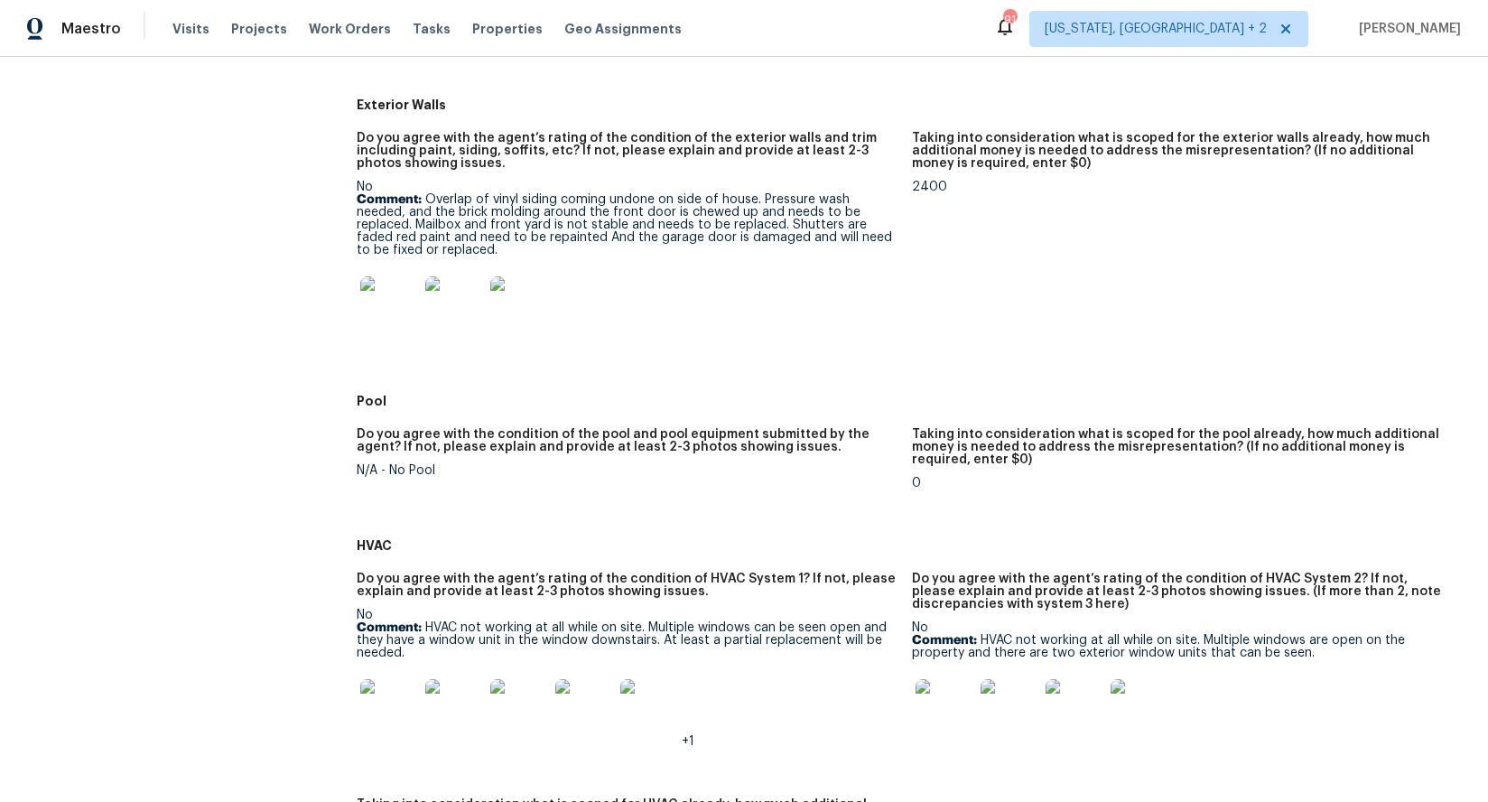
click at [512, 704] on img at bounding box center [519, 708] width 58 height 58
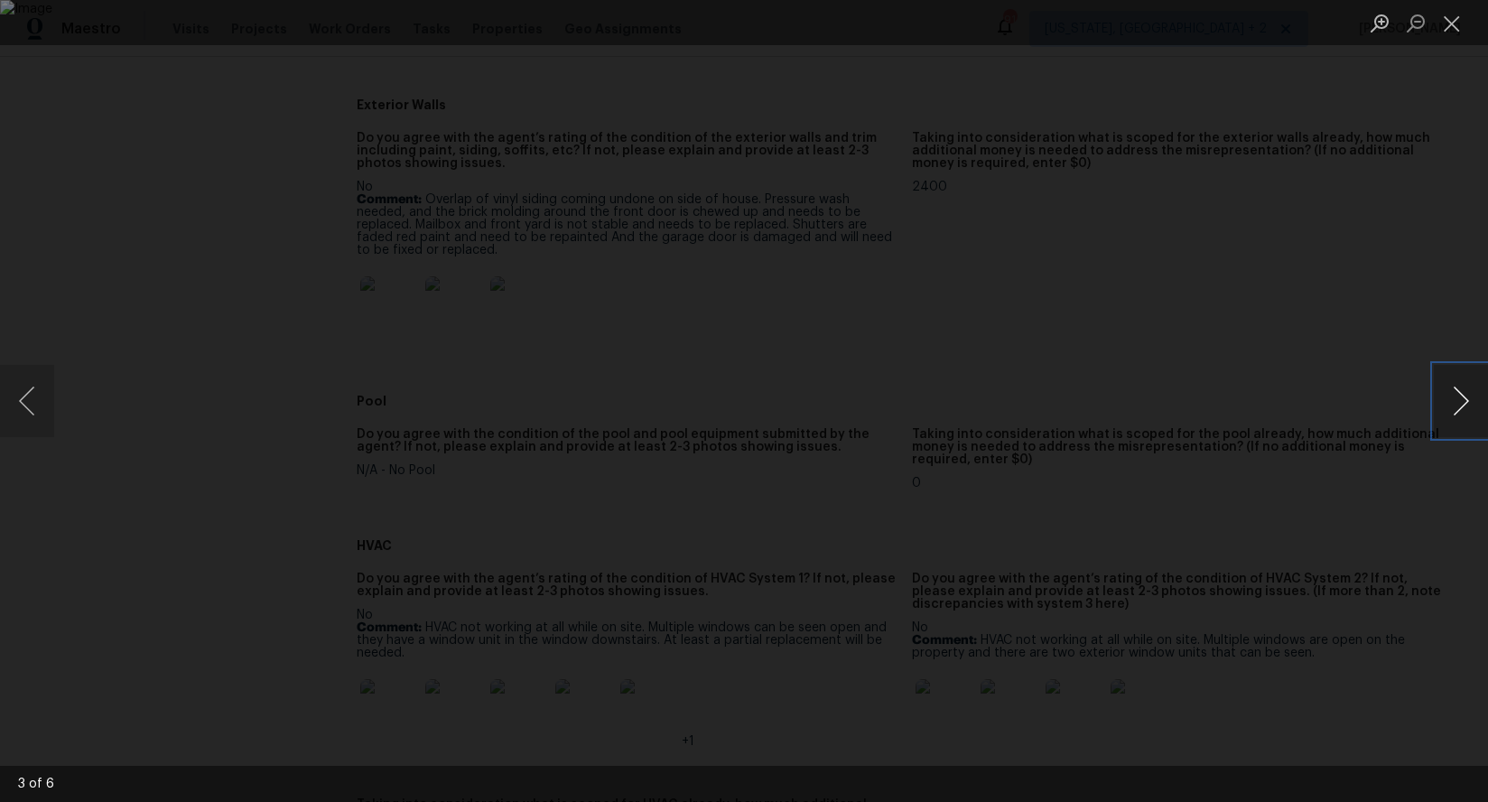
click at [1458, 404] on button "Next image" at bounding box center [1461, 401] width 54 height 72
click at [1457, 407] on button "Next image" at bounding box center [1461, 401] width 54 height 72
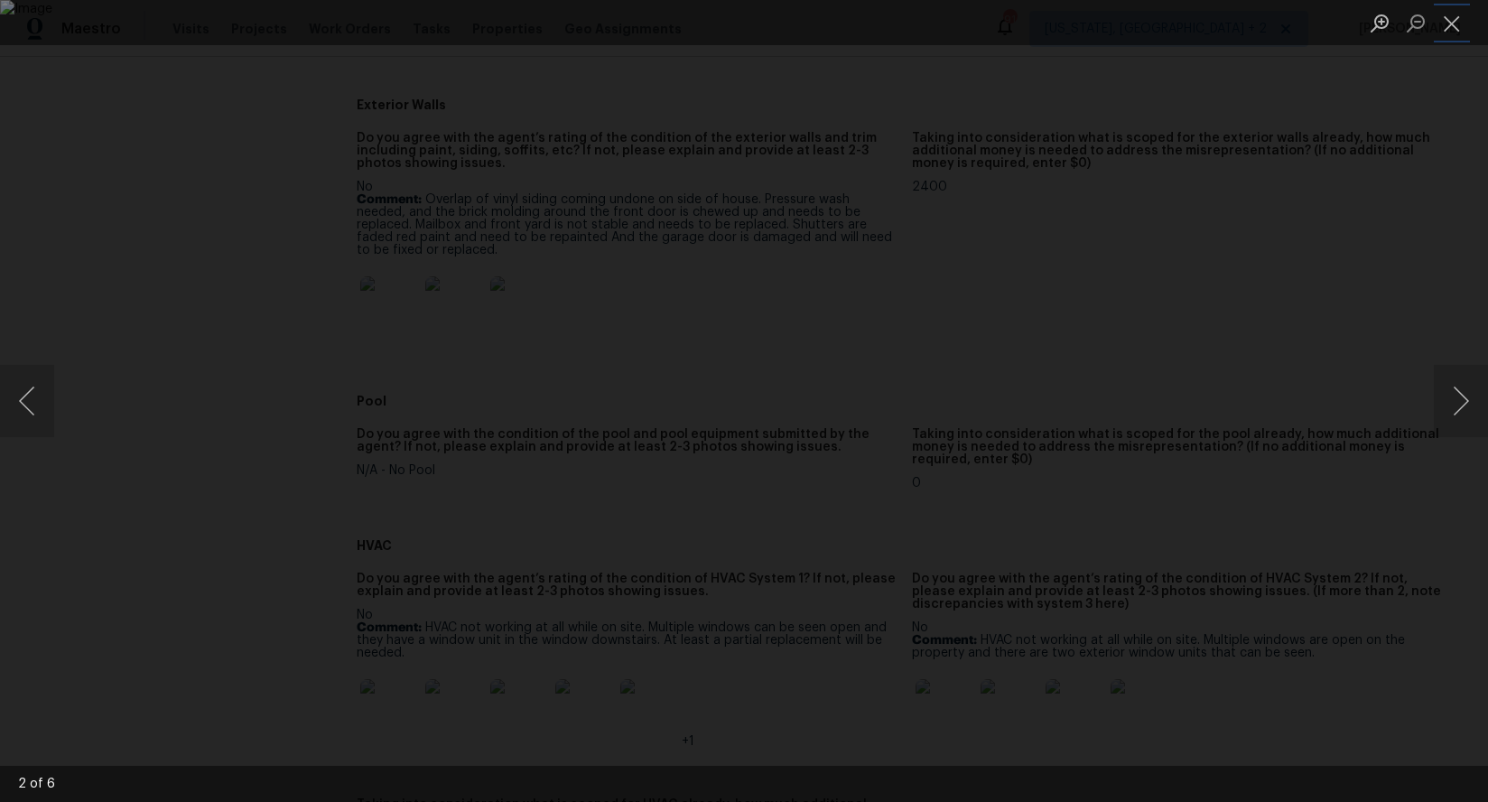
drag, startPoint x: 1446, startPoint y: 20, endPoint x: 1432, endPoint y: 42, distance: 26.0
click at [1446, 19] on button "Close lightbox" at bounding box center [1452, 23] width 36 height 32
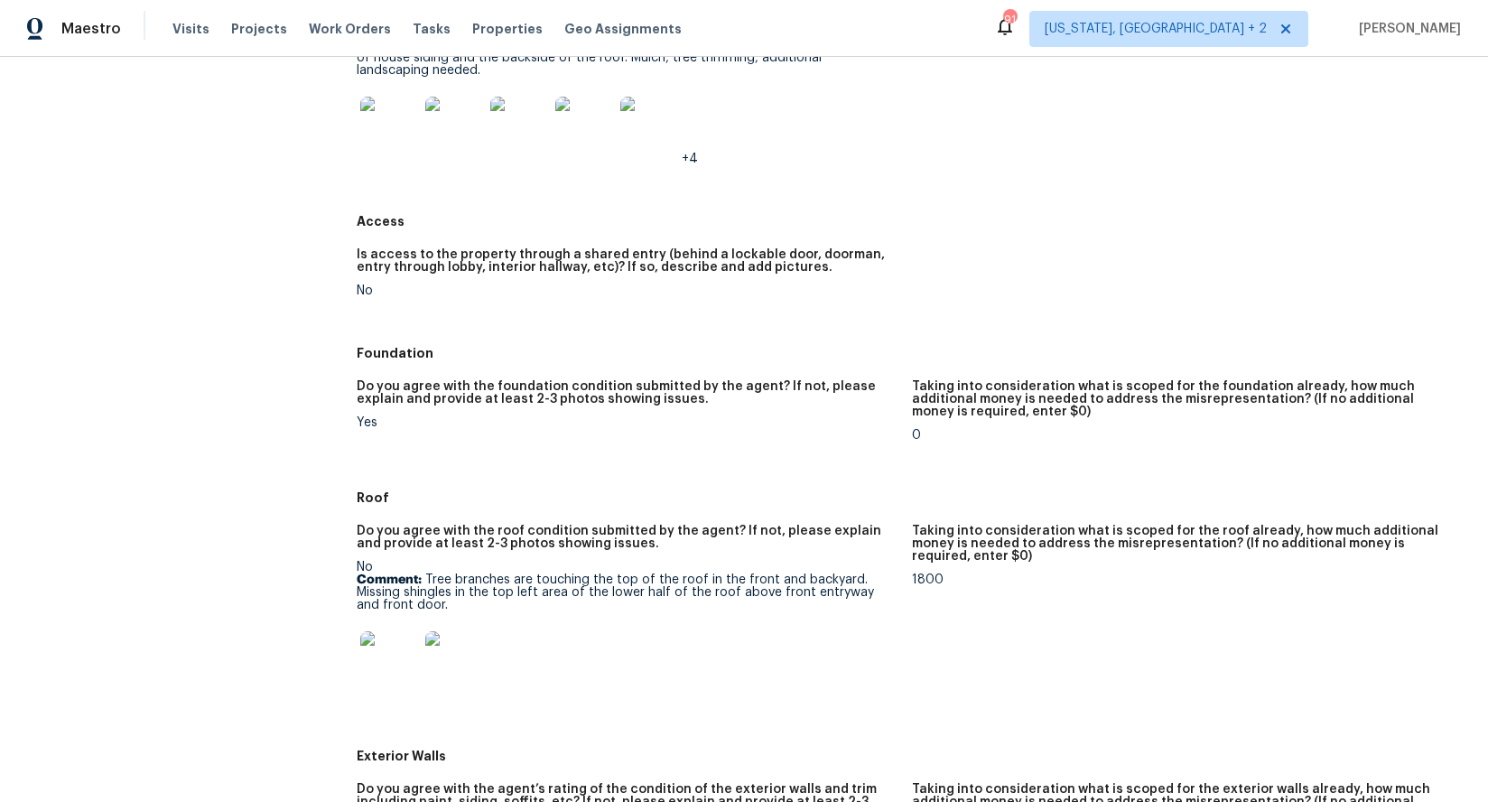
scroll to position [0, 0]
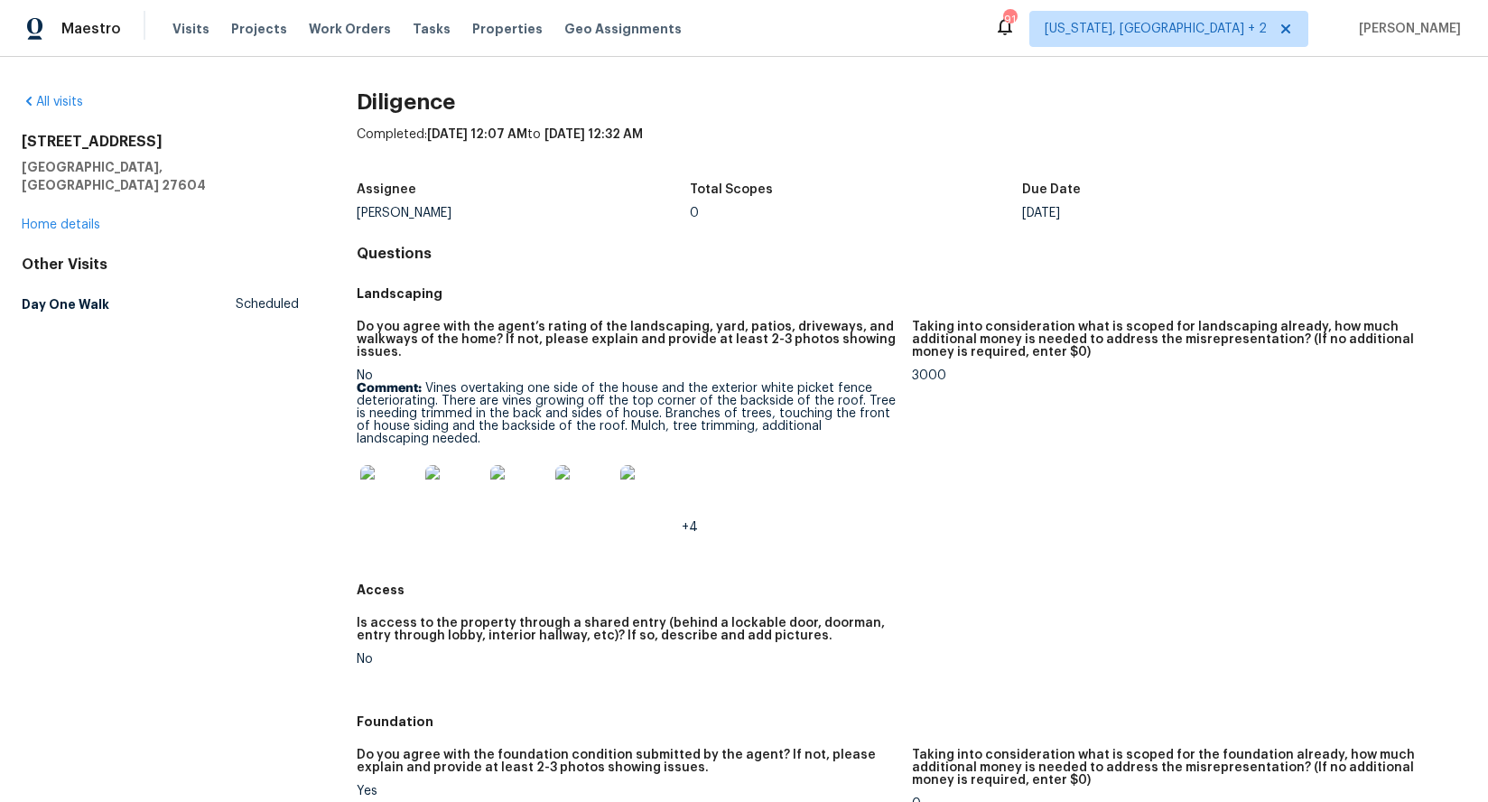
click at [410, 523] on img at bounding box center [389, 494] width 58 height 58
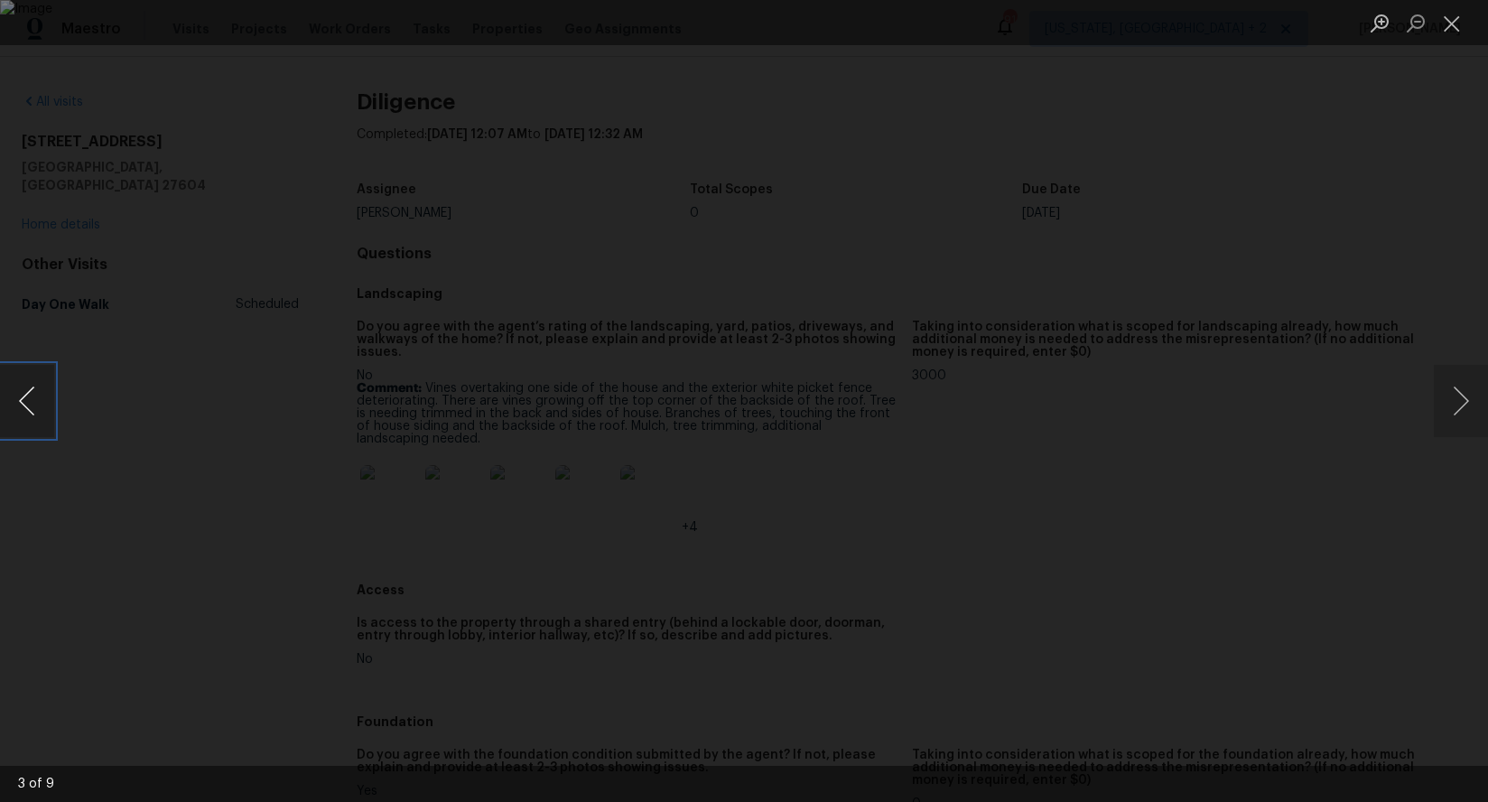
click at [10, 405] on button "Previous image" at bounding box center [27, 401] width 54 height 72
click at [35, 405] on button "Previous image" at bounding box center [27, 401] width 54 height 72
click at [1456, 30] on button "Close lightbox" at bounding box center [1452, 23] width 36 height 32
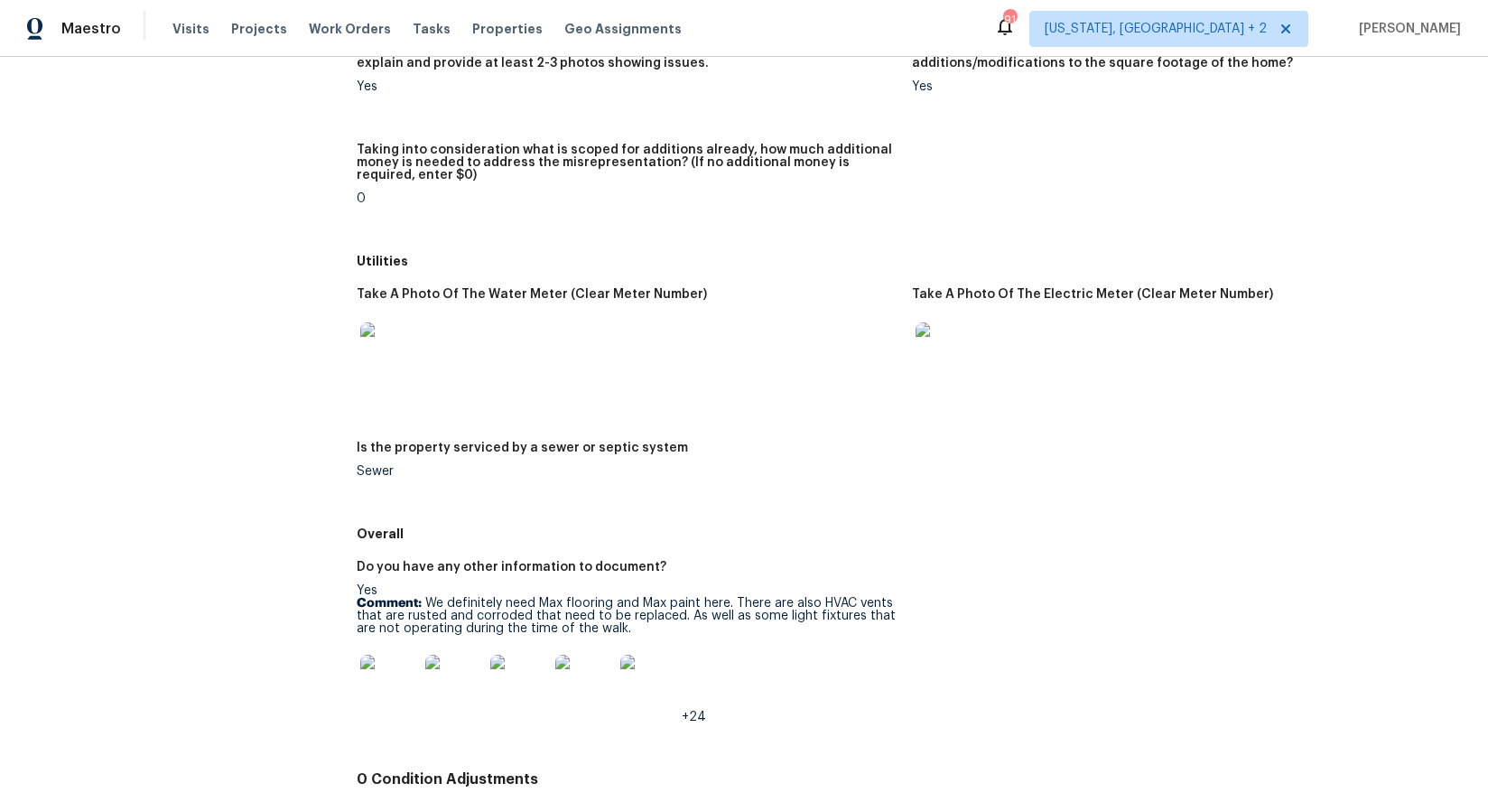
scroll to position [2981, 0]
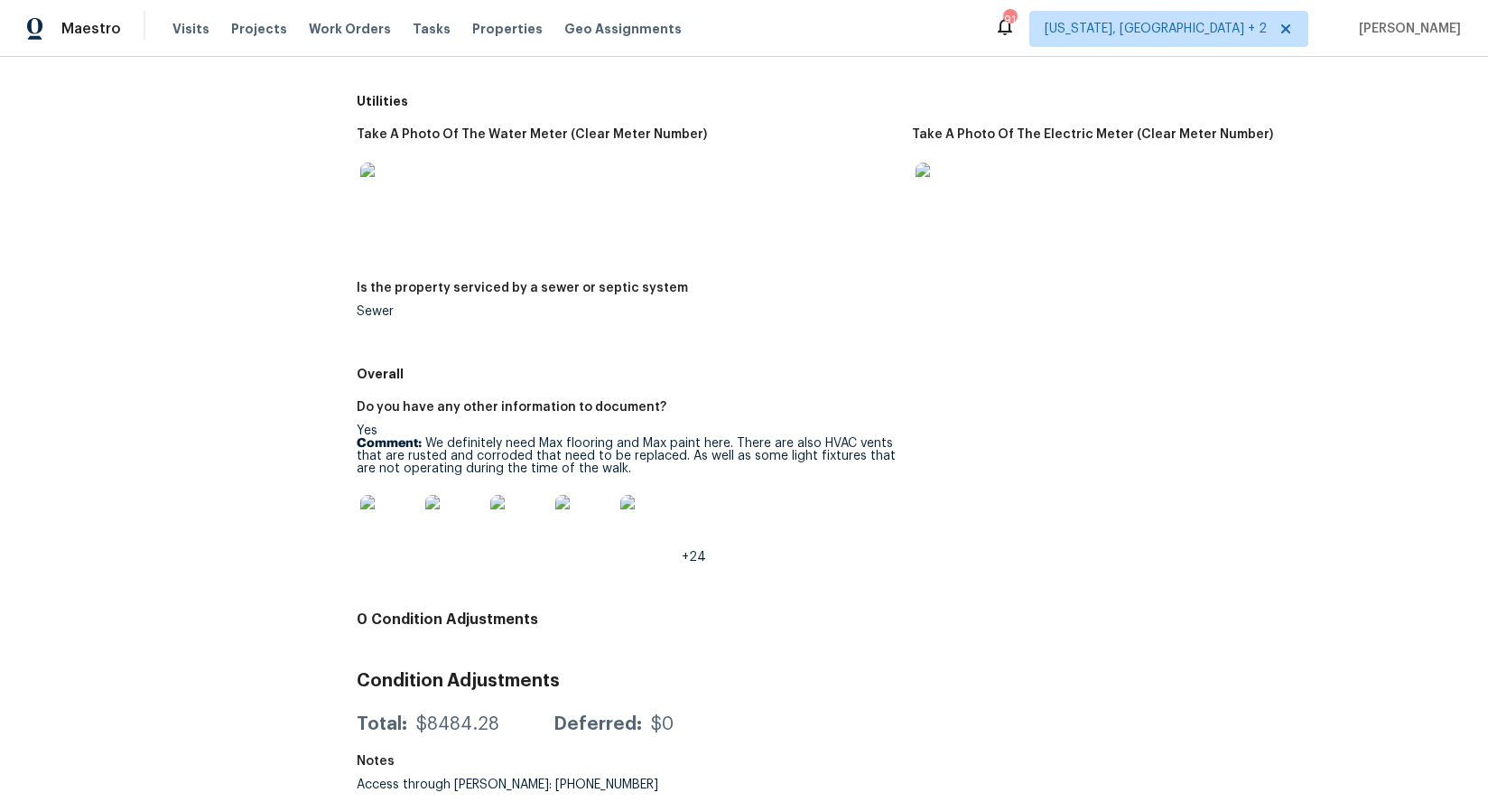
click at [370, 508] on img at bounding box center [389, 524] width 58 height 58
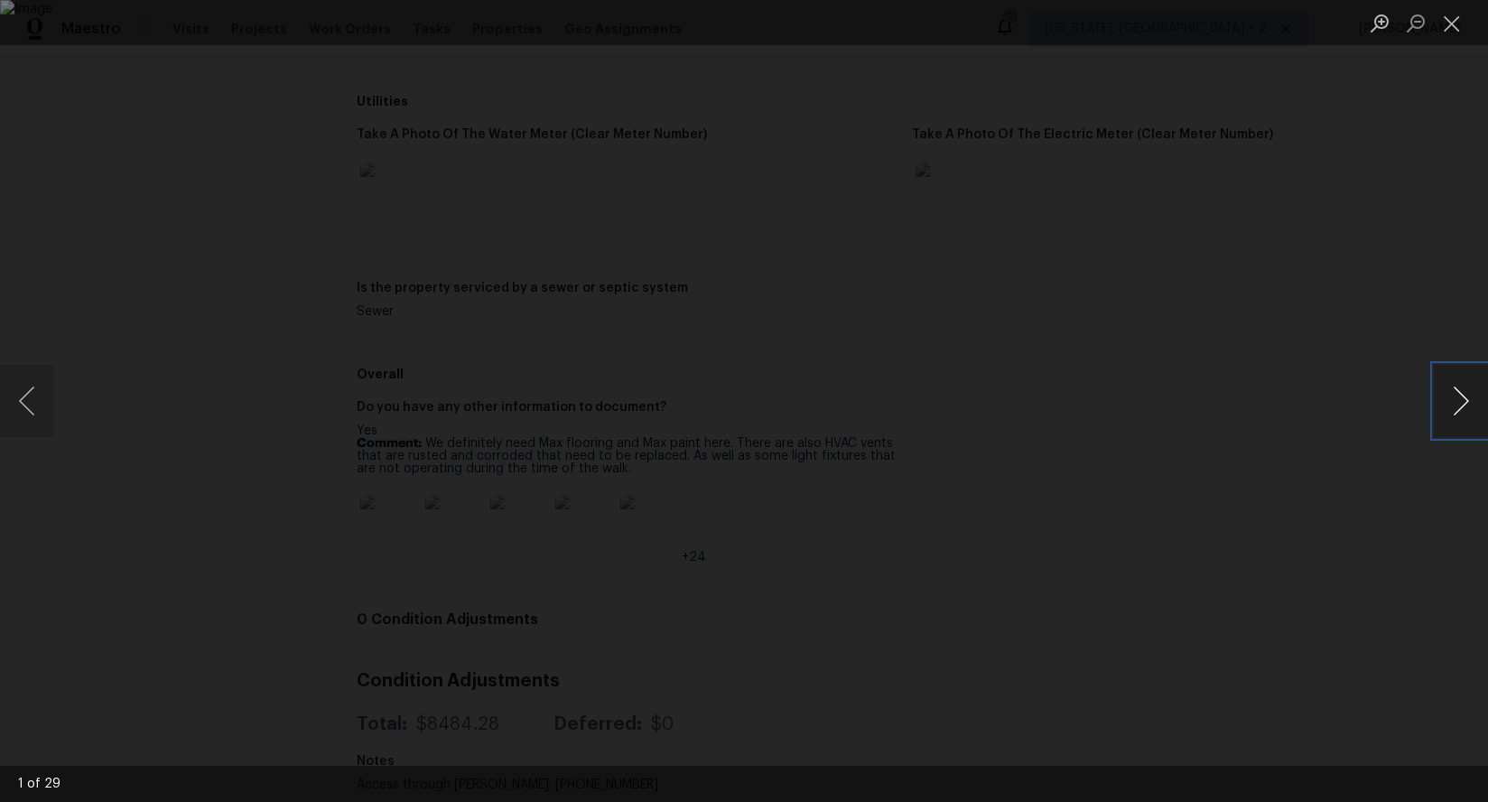
click at [1458, 403] on button "Next image" at bounding box center [1461, 401] width 54 height 72
click at [22, 417] on button "Previous image" at bounding box center [27, 401] width 54 height 72
click at [1450, 401] on button "Next image" at bounding box center [1461, 401] width 54 height 72
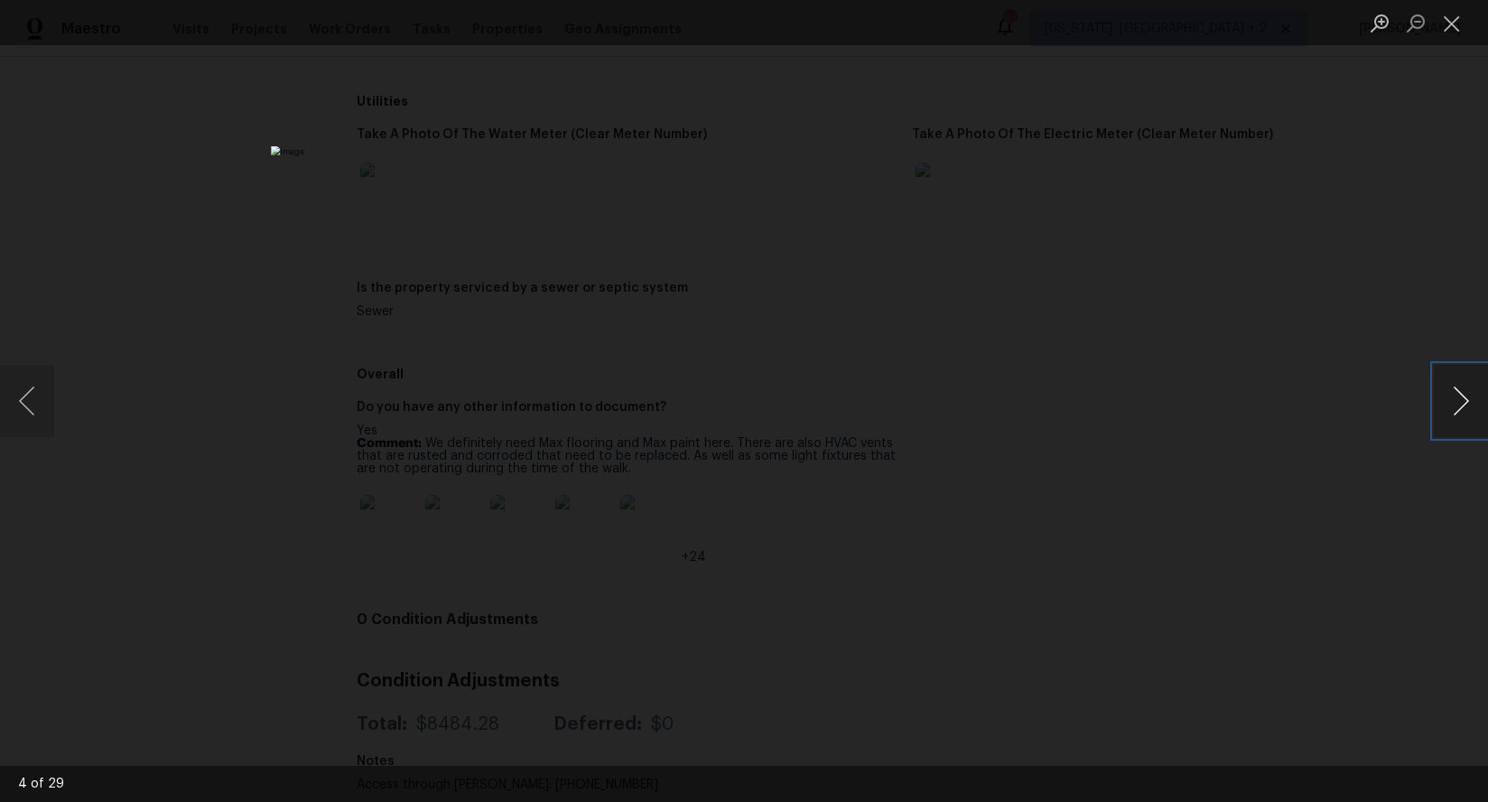
click at [1450, 401] on button "Next image" at bounding box center [1461, 401] width 54 height 72
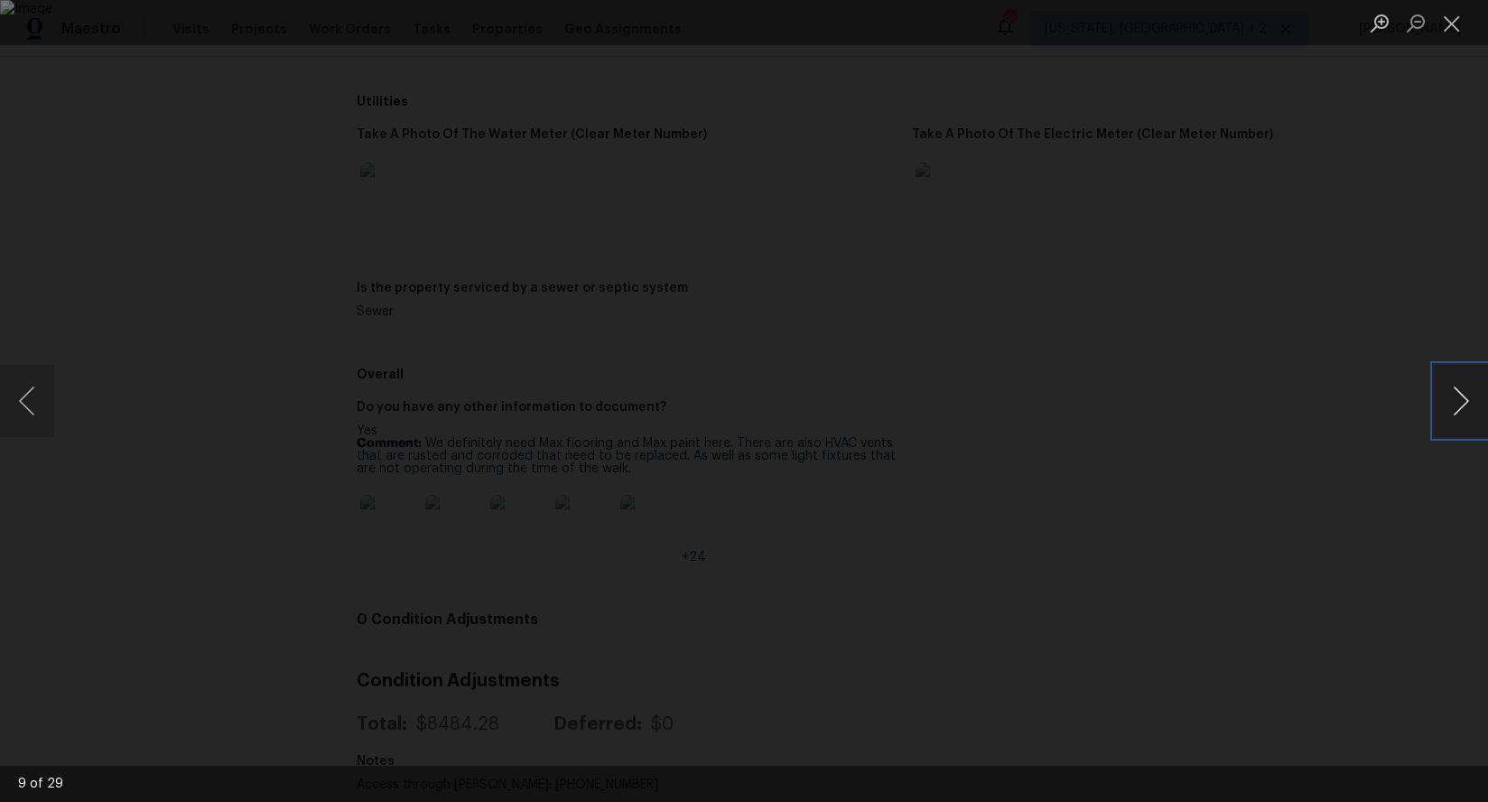
click at [1450, 401] on button "Next image" at bounding box center [1461, 401] width 54 height 72
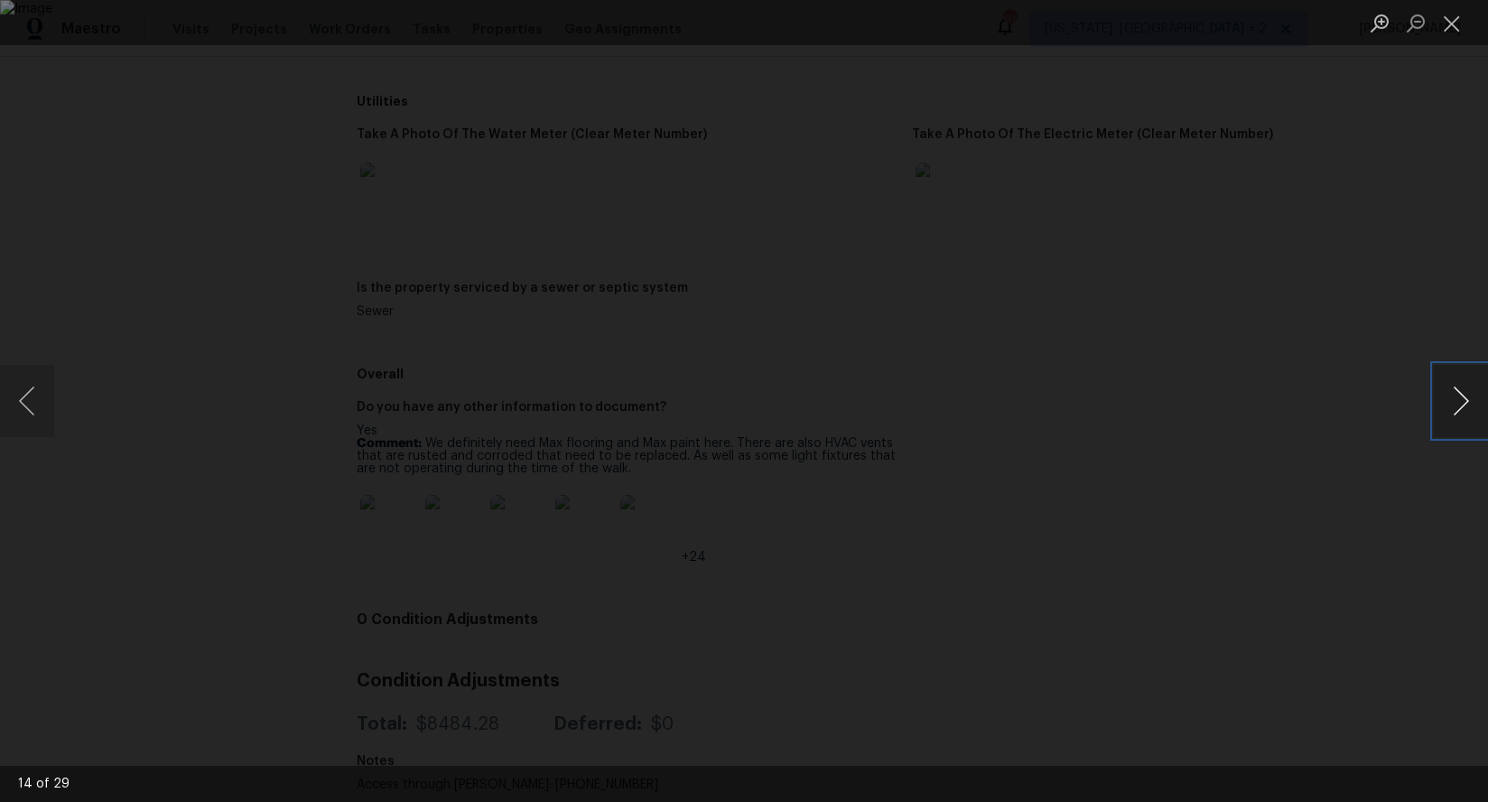
click at [1450, 401] on button "Next image" at bounding box center [1461, 401] width 54 height 72
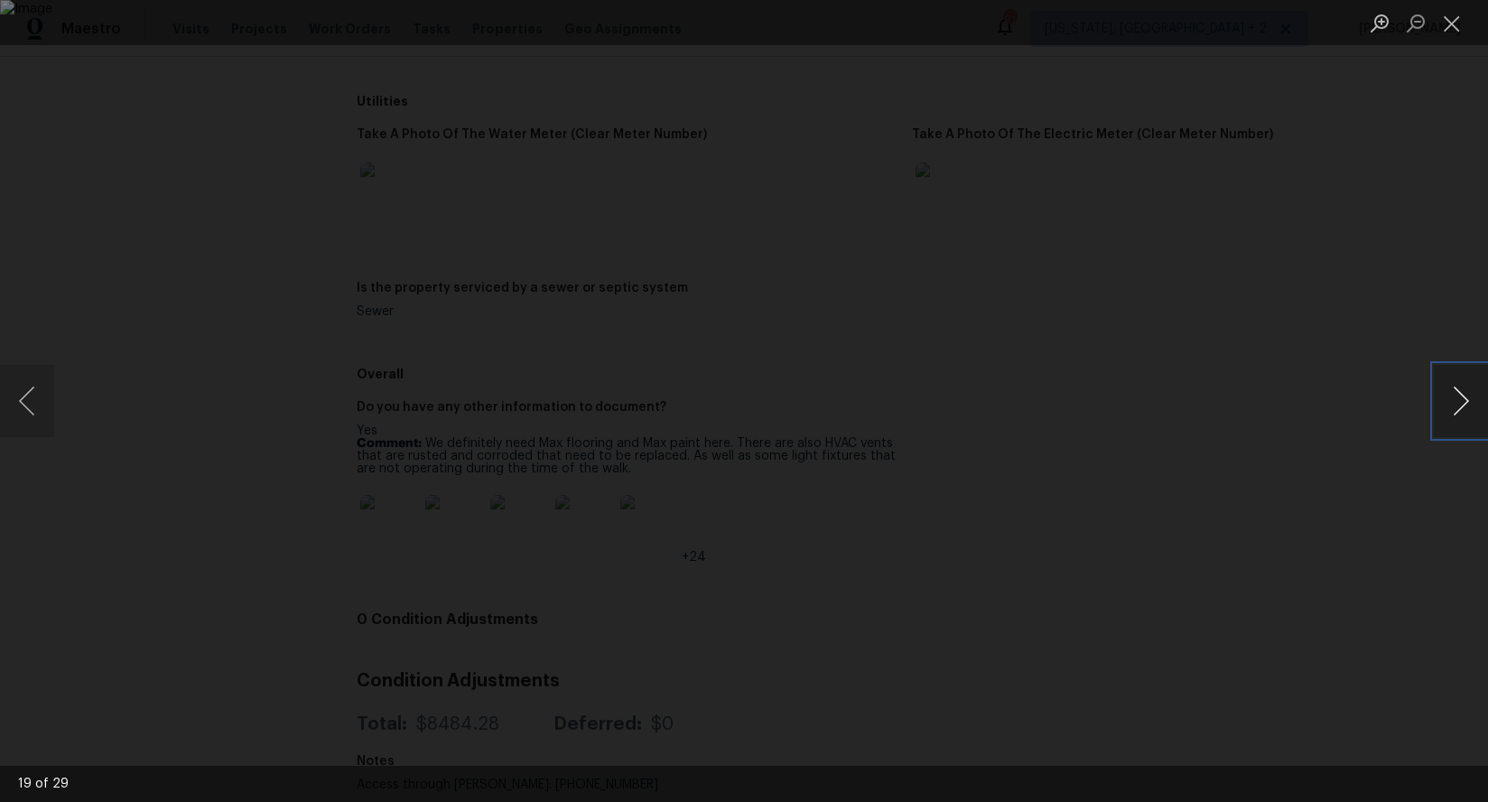
click at [1450, 401] on button "Next image" at bounding box center [1461, 401] width 54 height 72
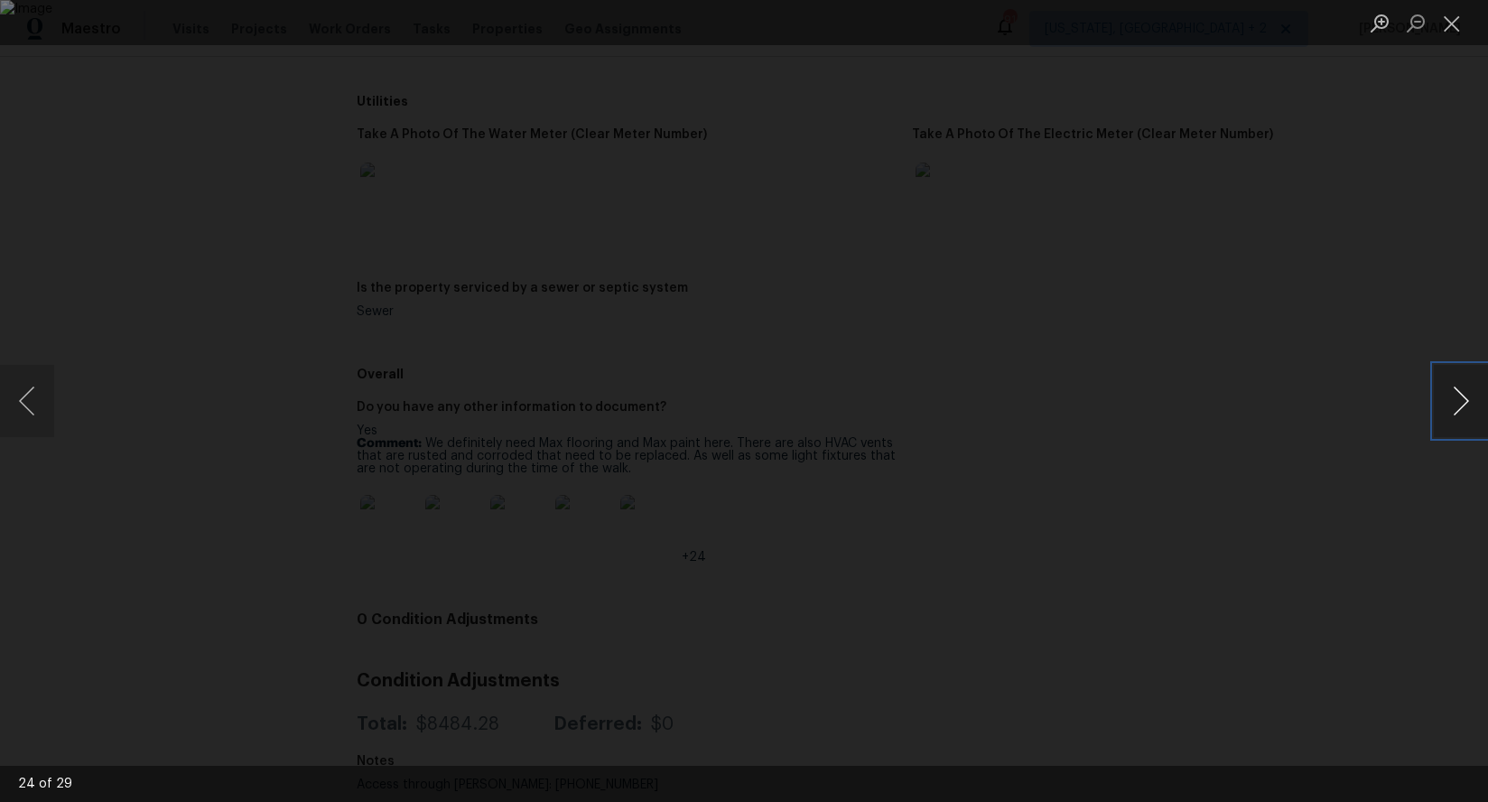
click at [1450, 401] on button "Next image" at bounding box center [1461, 401] width 54 height 72
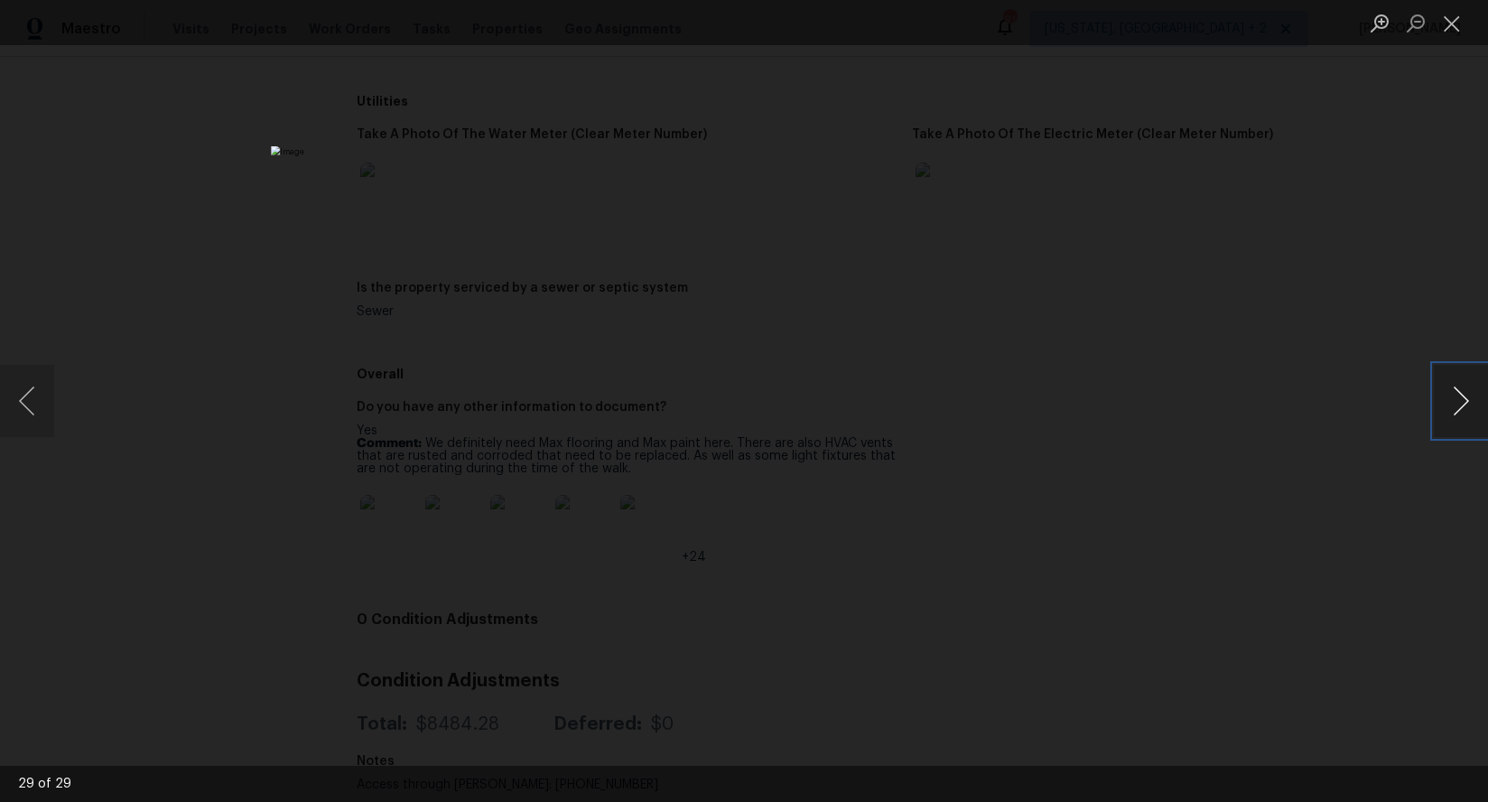
click at [1450, 401] on button "Next image" at bounding box center [1461, 401] width 54 height 72
click at [1452, 22] on button "Close lightbox" at bounding box center [1452, 23] width 36 height 32
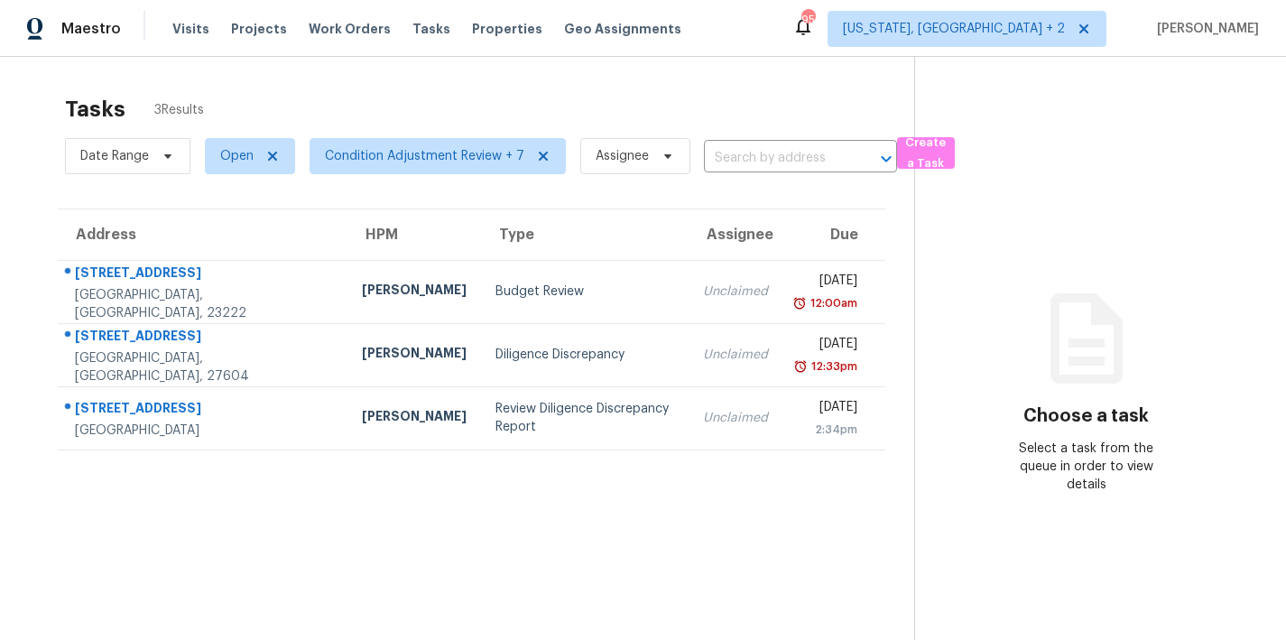
click at [570, 553] on section "Tasks 3 Results Date Range Open Condition Adjustment Review + 7 Assignee ​ Crea…" at bounding box center [472, 391] width 886 height 611
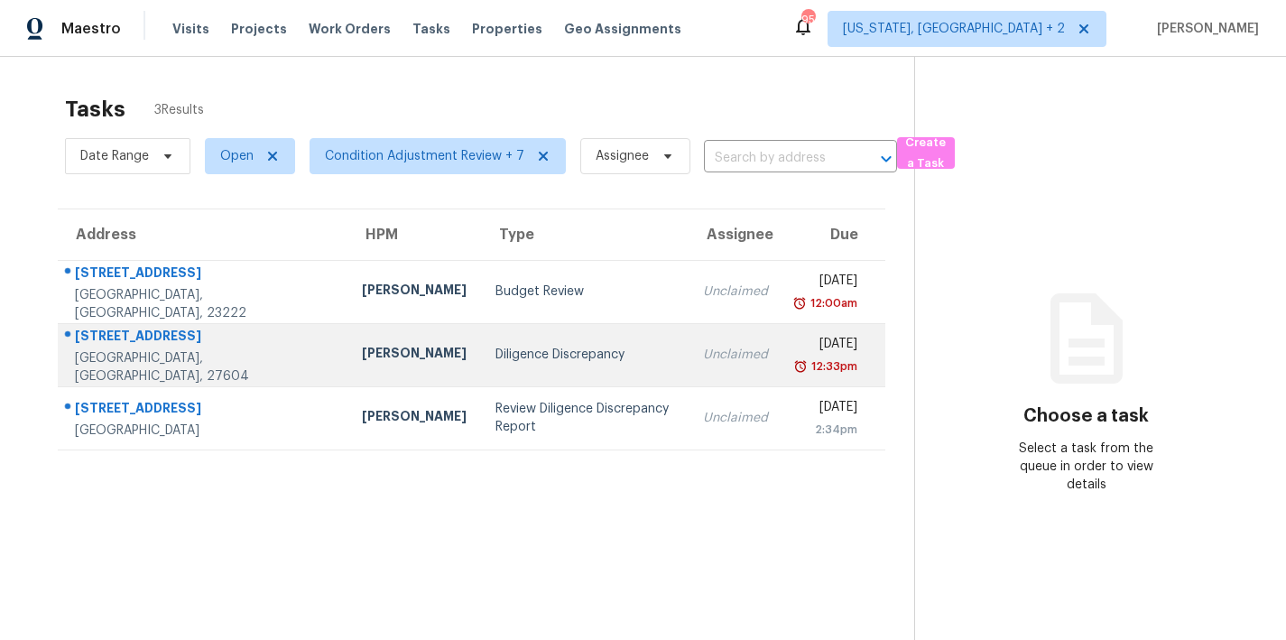
click at [617, 346] on td "Diligence Discrepancy" at bounding box center [585, 354] width 208 height 63
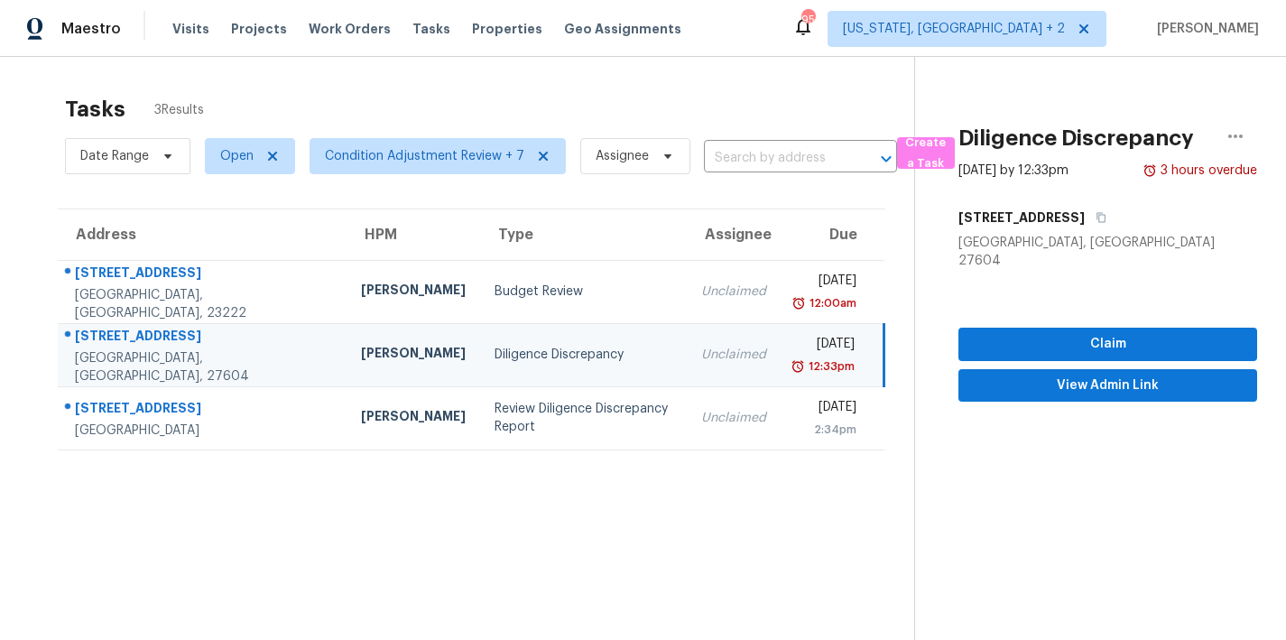
click at [1243, 143] on span at bounding box center [1235, 136] width 43 height 43
click at [1118, 138] on div "Cancel this task" at bounding box center [1119, 140] width 141 height 18
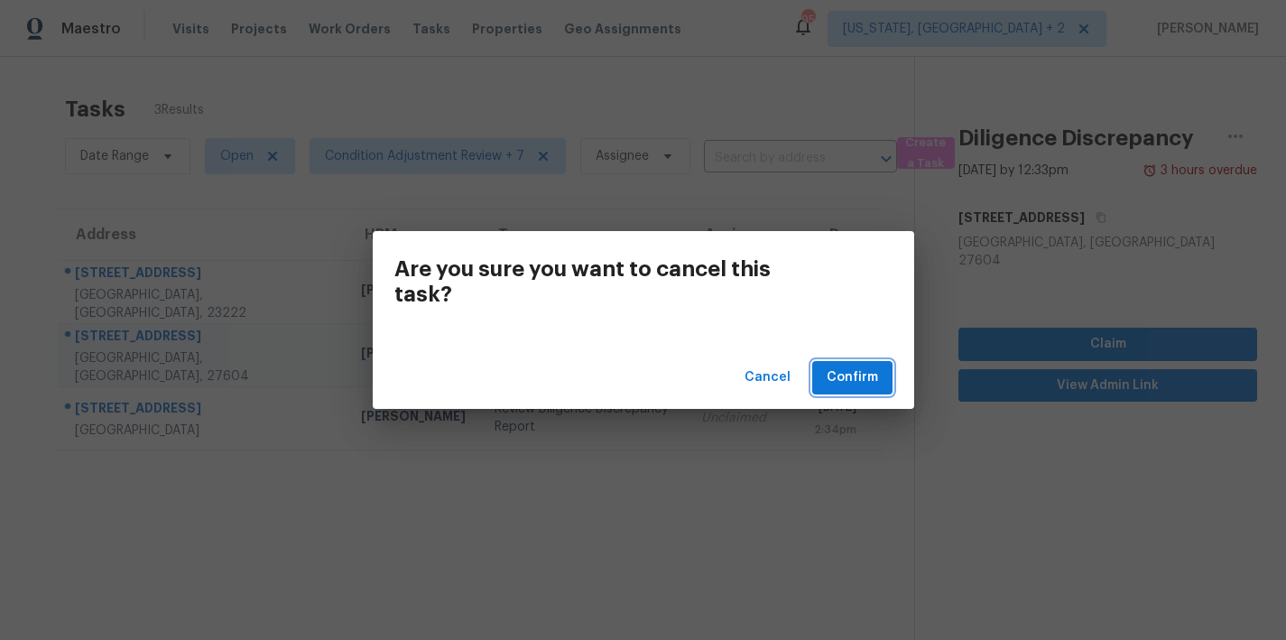
click at [858, 379] on span "Confirm" at bounding box center [852, 378] width 51 height 23
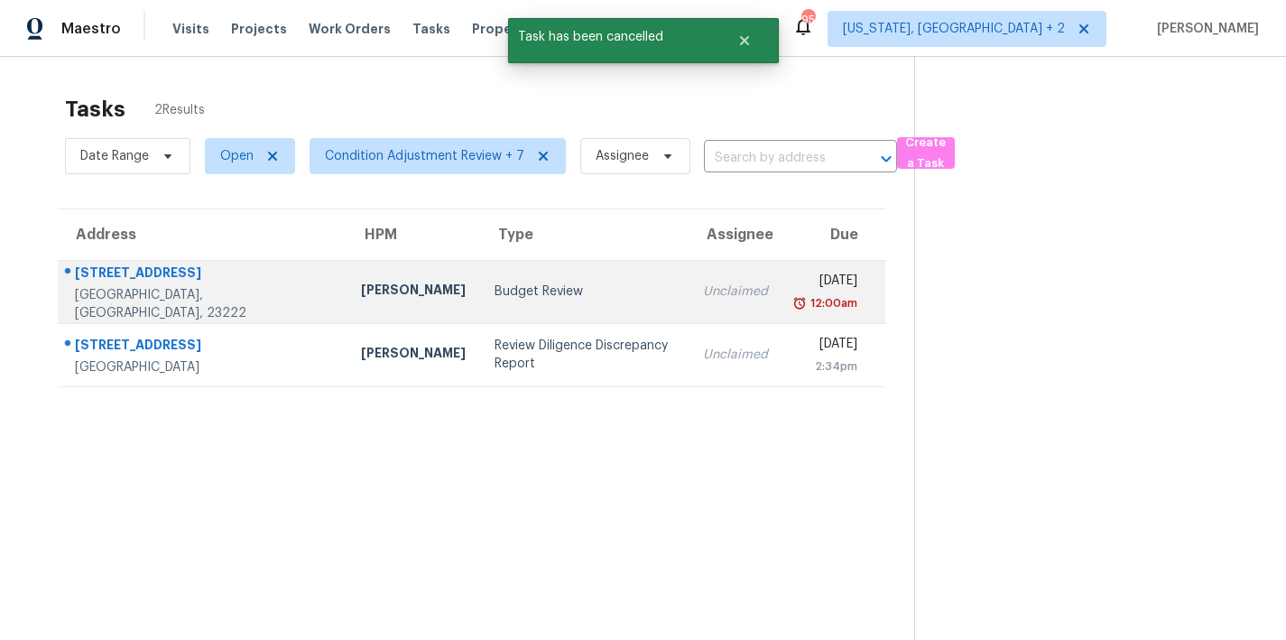
click at [361, 292] on div "[PERSON_NAME]" at bounding box center [413, 292] width 105 height 23
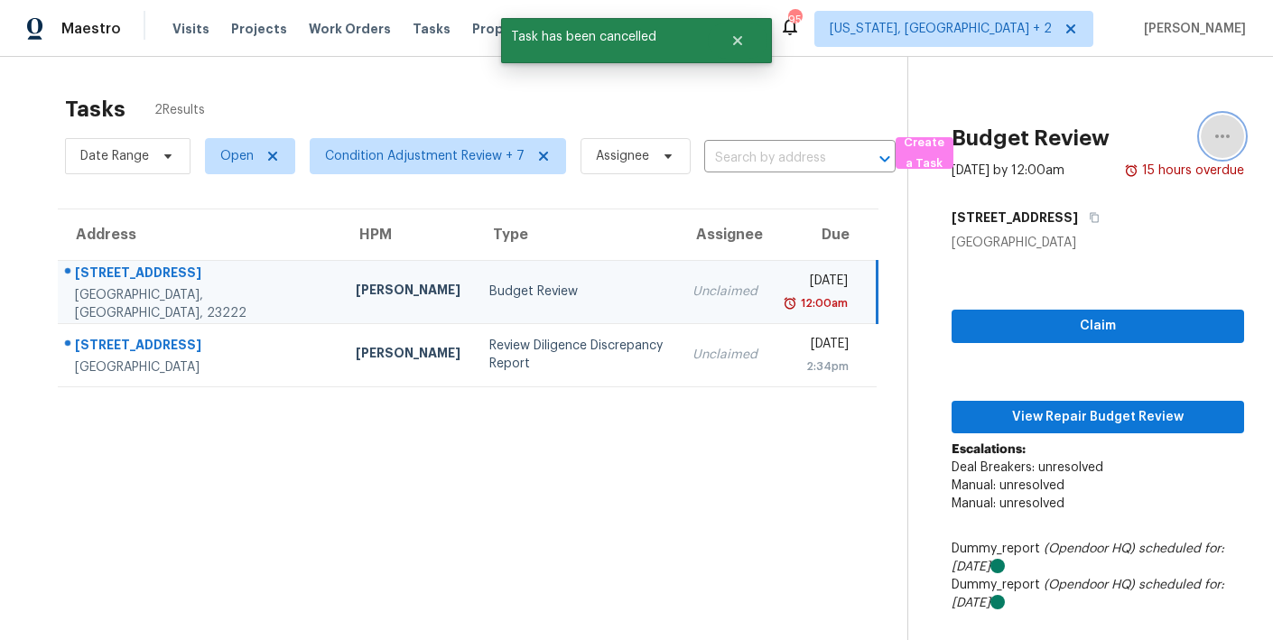
click at [1215, 135] on icon "button" at bounding box center [1222, 137] width 14 height 4
click at [1069, 136] on div "Cancel this task" at bounding box center [1105, 140] width 141 height 18
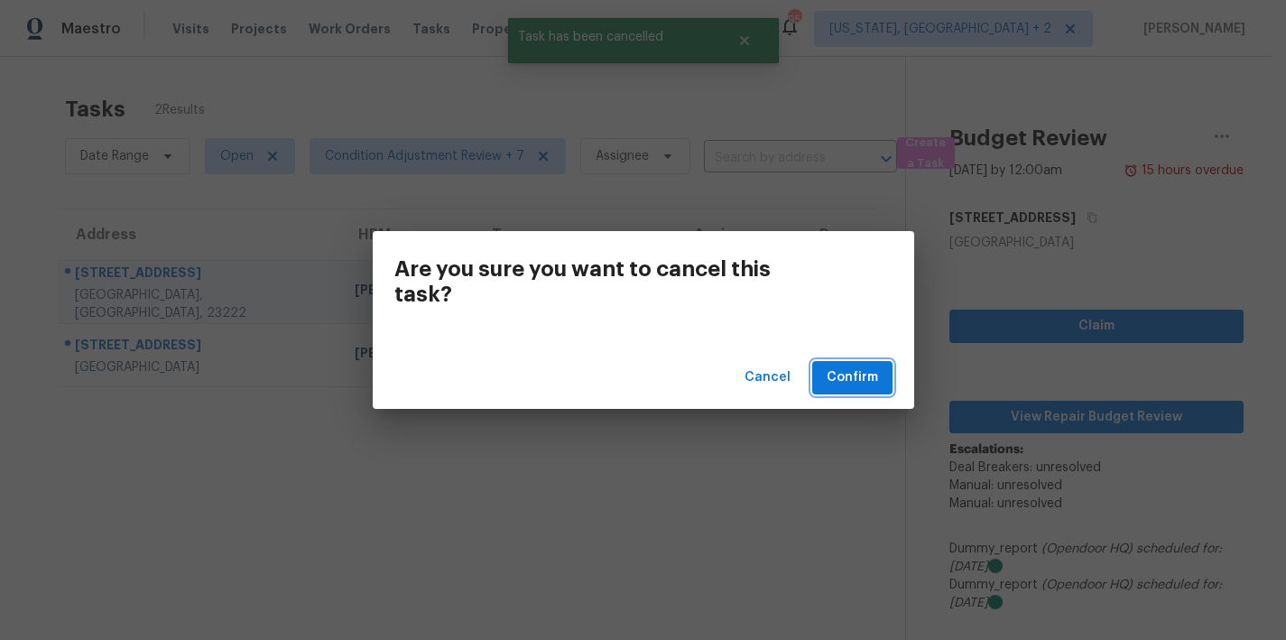
click at [840, 375] on span "Confirm" at bounding box center [852, 378] width 51 height 23
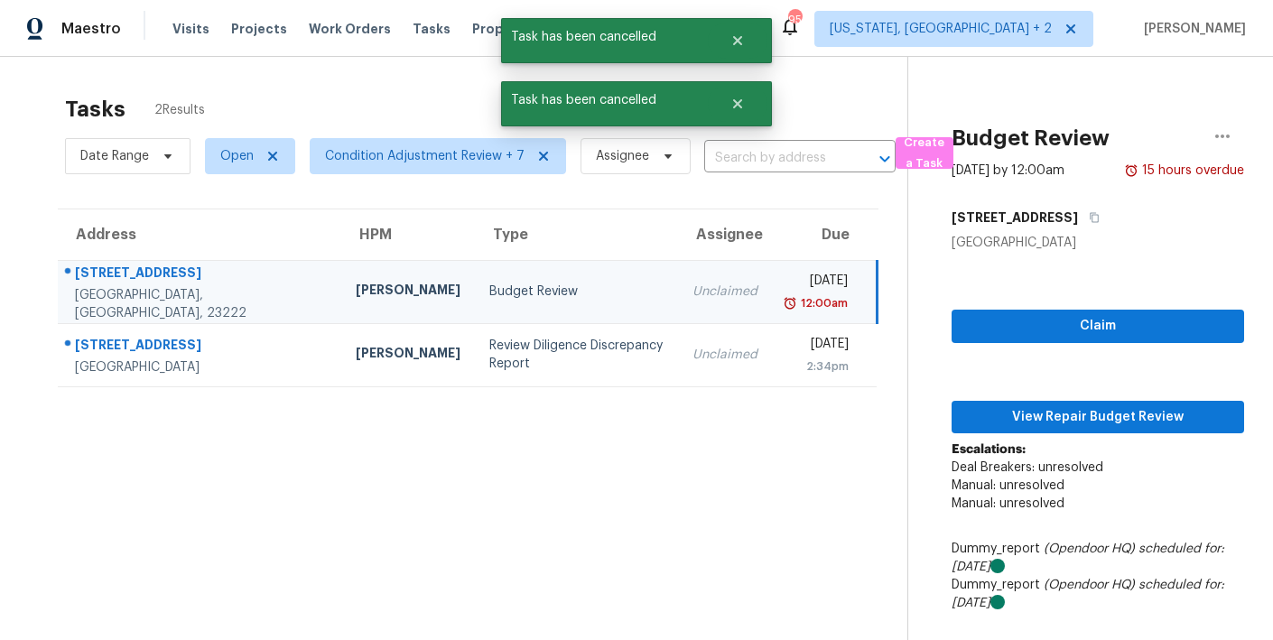
click at [335, 89] on div "Tasks 2 Results" at bounding box center [486, 109] width 842 height 47
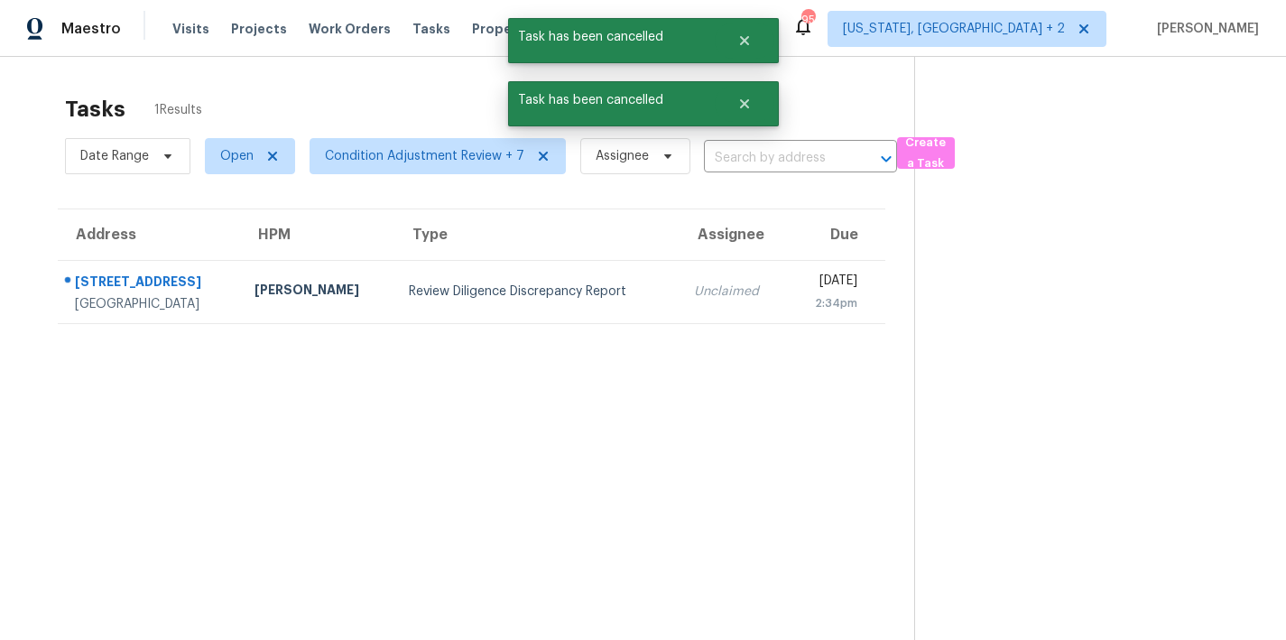
click at [432, 413] on section "Tasks 1 Results Date Range Open Condition Adjustment Review + 7 Assignee ​ Crea…" at bounding box center [472, 391] width 886 height 611
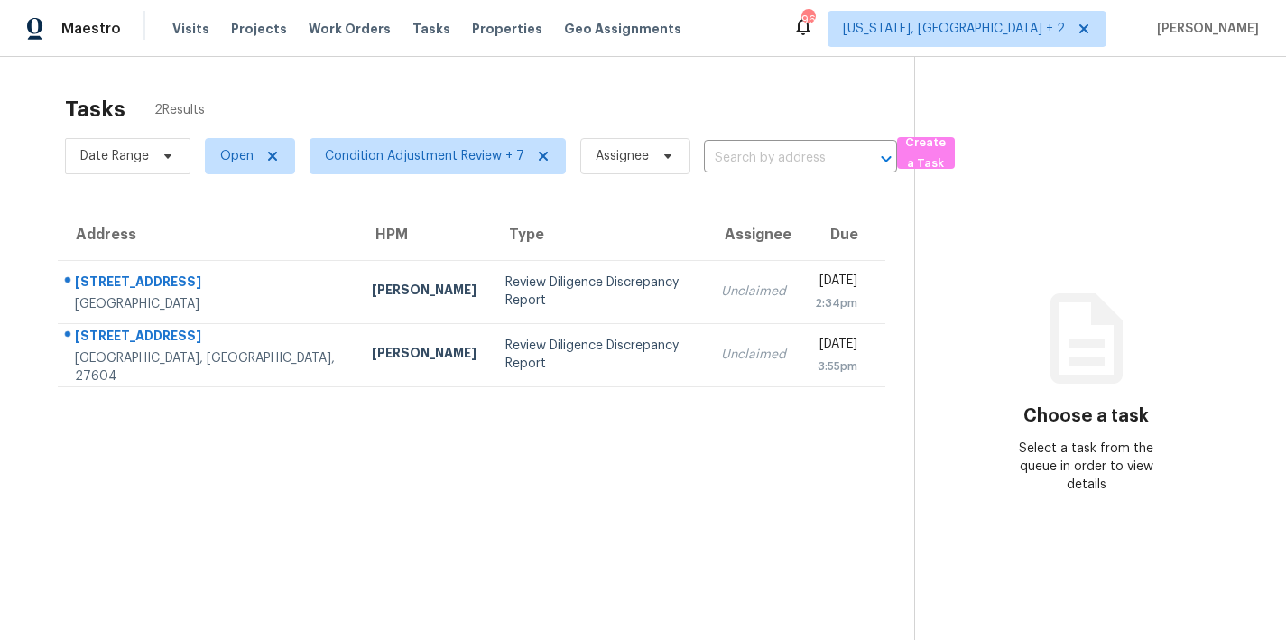
click at [477, 432] on section "Tasks 2 Results Date Range Open Condition Adjustment Review + 7 Assignee ​ Crea…" at bounding box center [472, 391] width 886 height 611
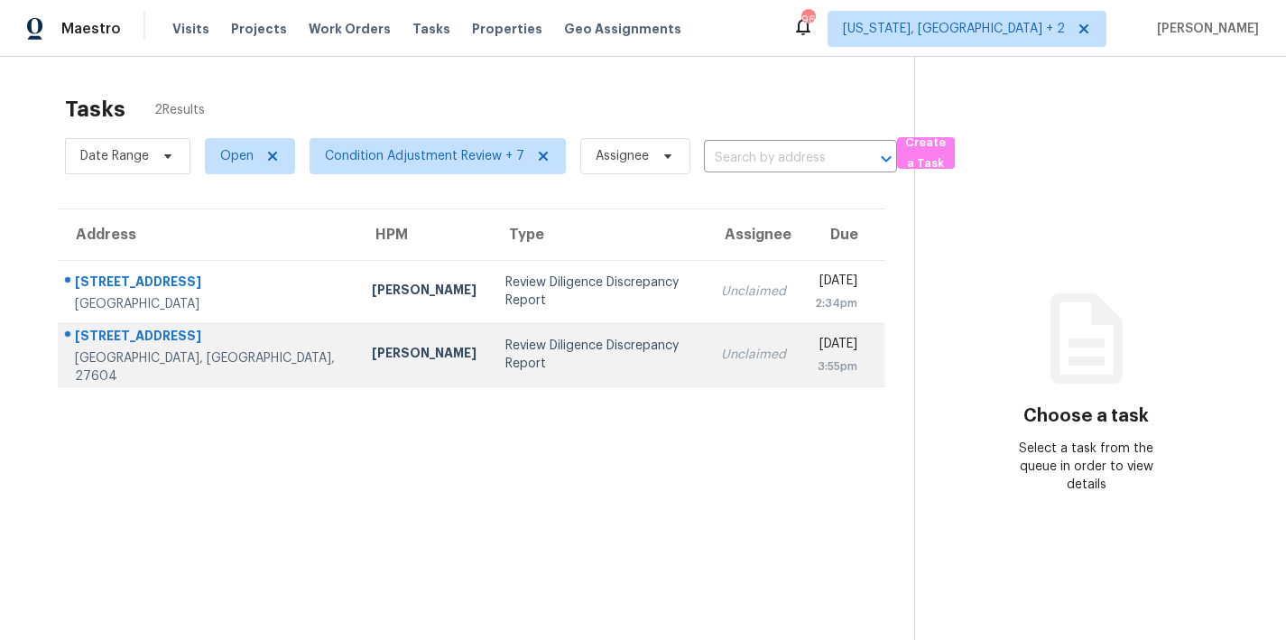
click at [543, 364] on td "Review Diligence Discrepancy Report" at bounding box center [599, 354] width 216 height 63
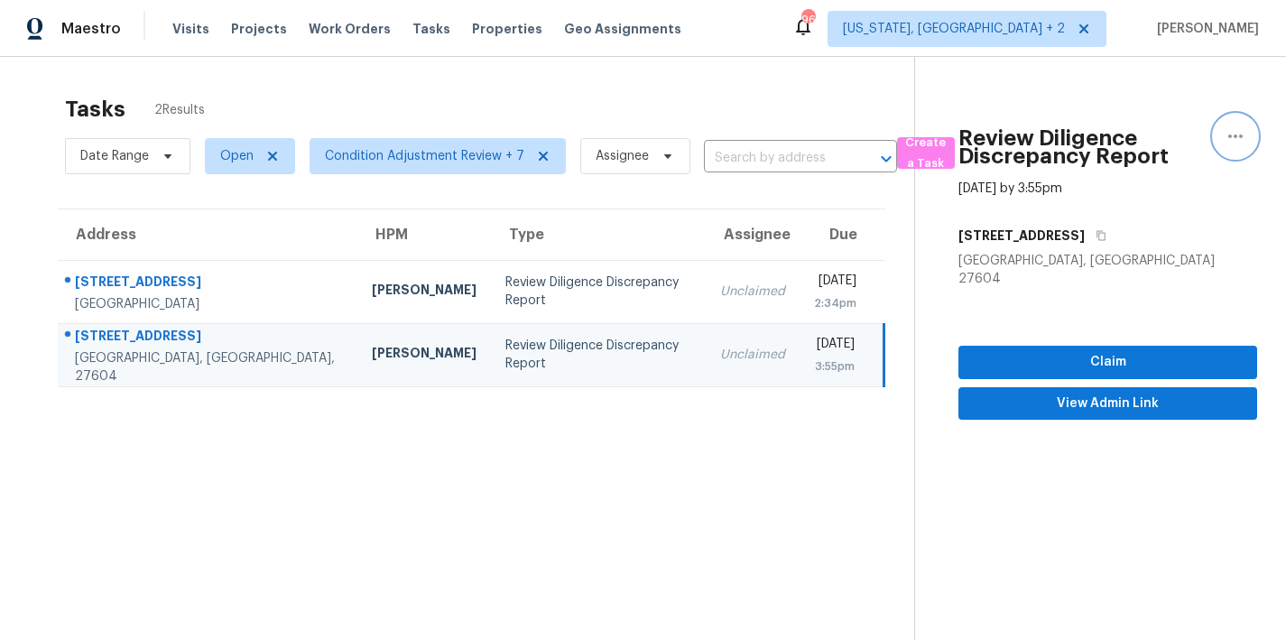
click at [1225, 142] on icon "button" at bounding box center [1236, 136] width 22 height 22
click at [1087, 141] on div "Cancel this task" at bounding box center [1119, 140] width 141 height 18
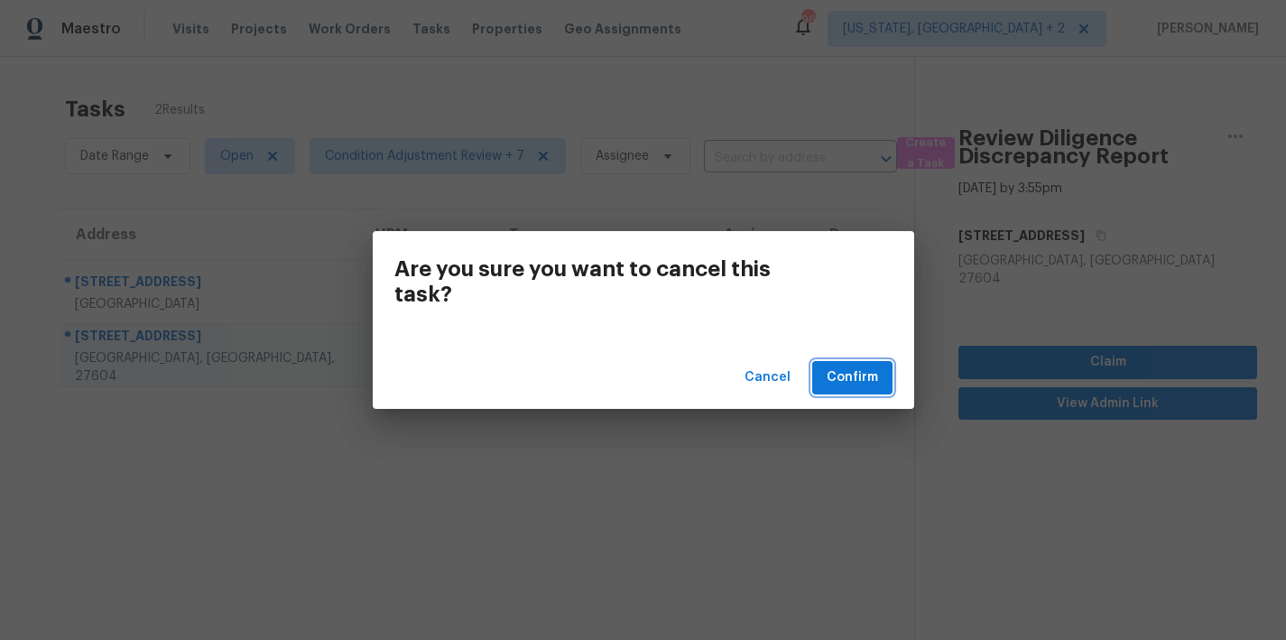
click at [854, 376] on span "Confirm" at bounding box center [852, 378] width 51 height 23
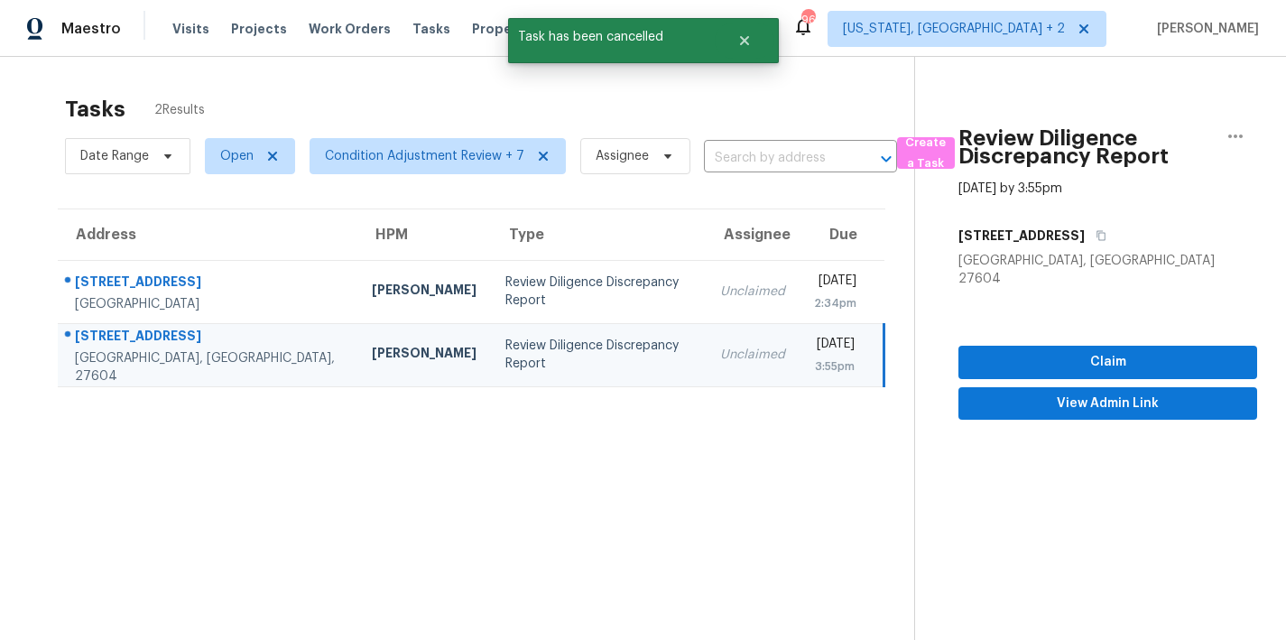
click at [822, 34] on div "Maestro Visits Projects Work Orders Tasks Properties Geo Assignments 96 [US_STA…" at bounding box center [643, 28] width 1286 height 57
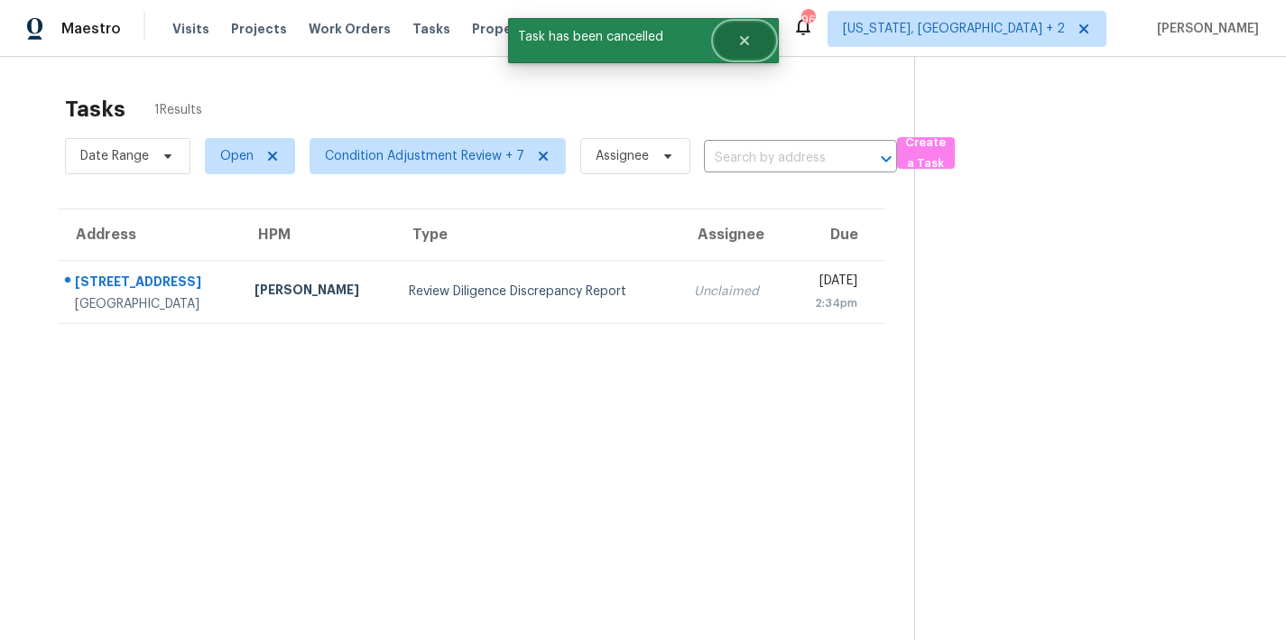
click at [738, 43] on icon "Close" at bounding box center [745, 40] width 14 height 14
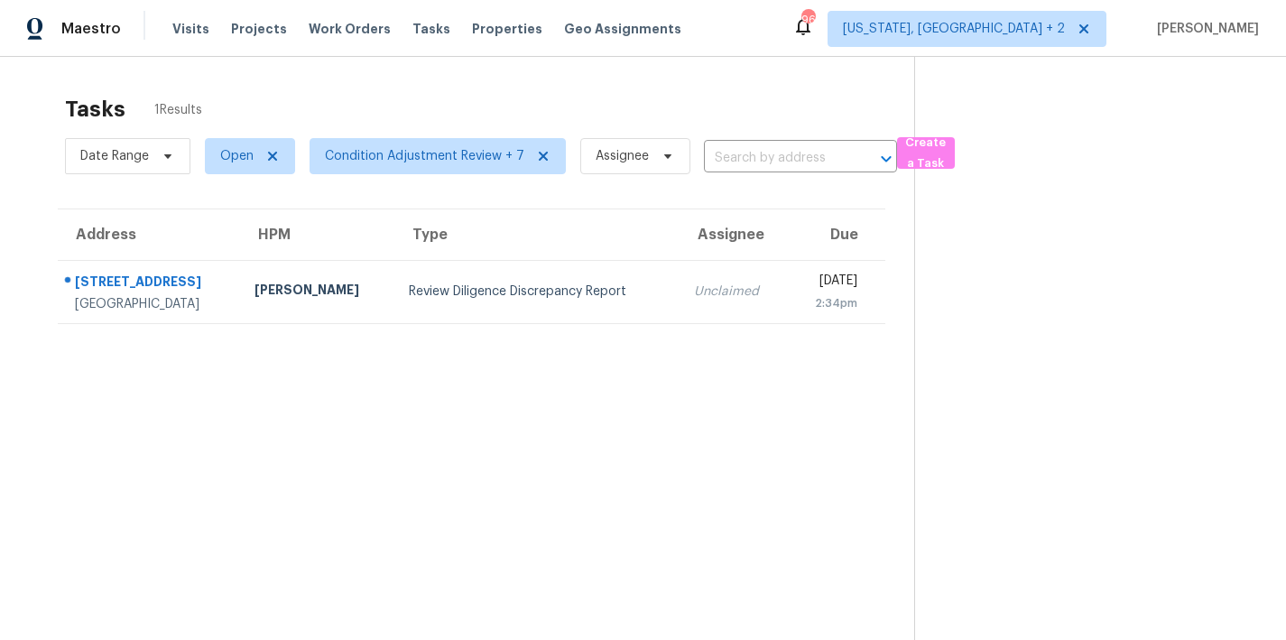
click at [829, 34] on div "Maestro Visits Projects Work Orders Tasks Properties Geo Assignments 96 [US_STA…" at bounding box center [643, 28] width 1286 height 57
drag, startPoint x: 660, startPoint y: 92, endPoint x: 657, endPoint y: 121, distance: 29.0
click at [660, 92] on div "Tasks 1 Results" at bounding box center [490, 109] width 850 height 47
click at [382, 398] on section "Tasks 1 Results Date Range Open Condition Adjustment Review + 7 Assignee ​ Crea…" at bounding box center [472, 391] width 886 height 611
click at [543, 245] on th "Type" at bounding box center [537, 234] width 284 height 51
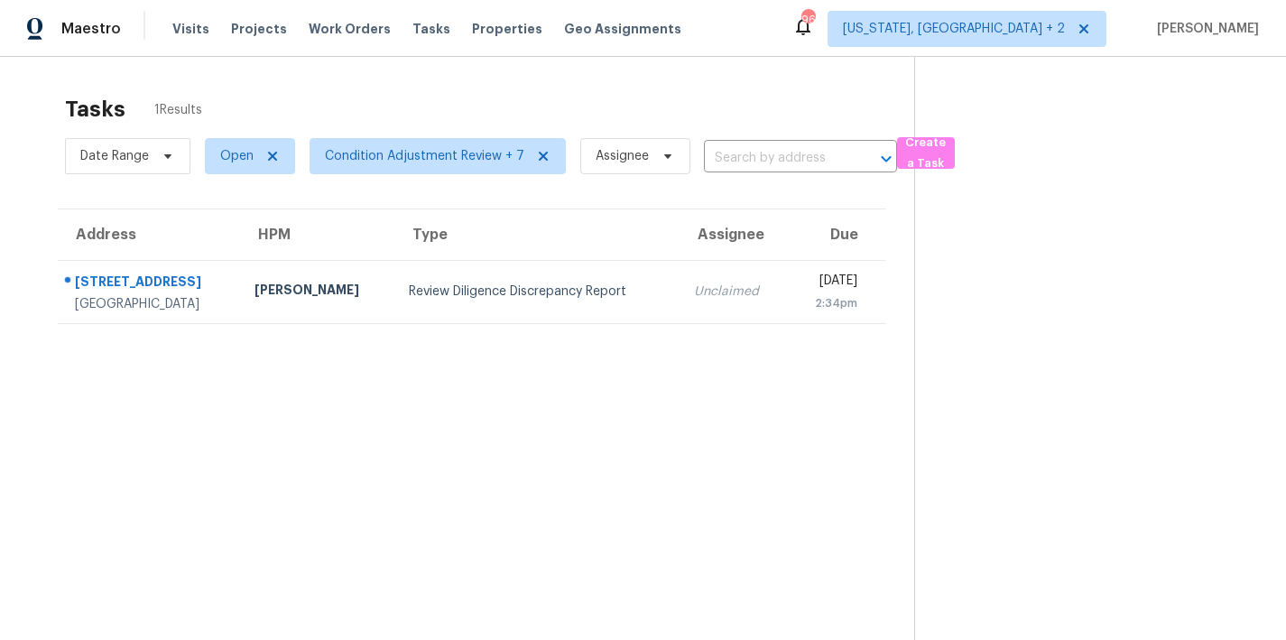
click at [733, 96] on div "Tasks 1 Results" at bounding box center [490, 109] width 850 height 47
click at [824, 42] on div "Maestro Visits Projects Work Orders Tasks Properties Geo Assignments 96 [US_STA…" at bounding box center [643, 28] width 1286 height 57
click at [759, 40] on div "Maestro Visits Projects Work Orders Tasks Properties Geo Assignments 96 [US_STA…" at bounding box center [643, 28] width 1286 height 57
click at [726, 97] on div "Tasks 1 Results" at bounding box center [490, 109] width 850 height 47
click at [670, 525] on section "Tasks 1 Results Date Range Open Condition Adjustment Review + 7 Assignee ​ Crea…" at bounding box center [472, 391] width 886 height 611
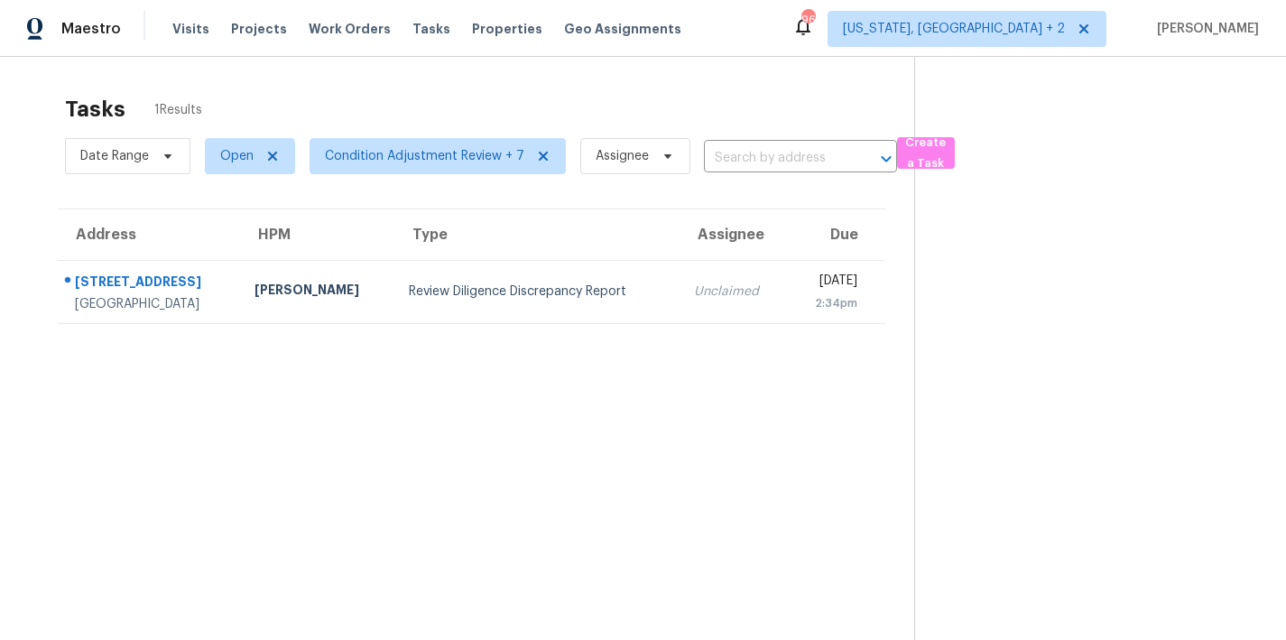
click at [757, 69] on div "Tasks 1 Results Date Range Open Condition Adjustment Review + 7 Assignee ​ Crea…" at bounding box center [643, 377] width 1286 height 640
click at [725, 102] on div "Tasks 1 Results" at bounding box center [490, 109] width 850 height 47
click at [770, 19] on div "Maestro Visits Projects Work Orders Tasks Properties Geo Assignments 96 [US_STA…" at bounding box center [643, 28] width 1286 height 57
click at [527, 80] on div "Tasks 1 Results Date Range Open Condition Adjustment Review + 7 Assignee ​ Crea…" at bounding box center [643, 377] width 1286 height 640
click at [491, 436] on section "Tasks 1 Results Date Range Open Condition Adjustment Review + 7 Assignee ​ Crea…" at bounding box center [472, 391] width 886 height 611
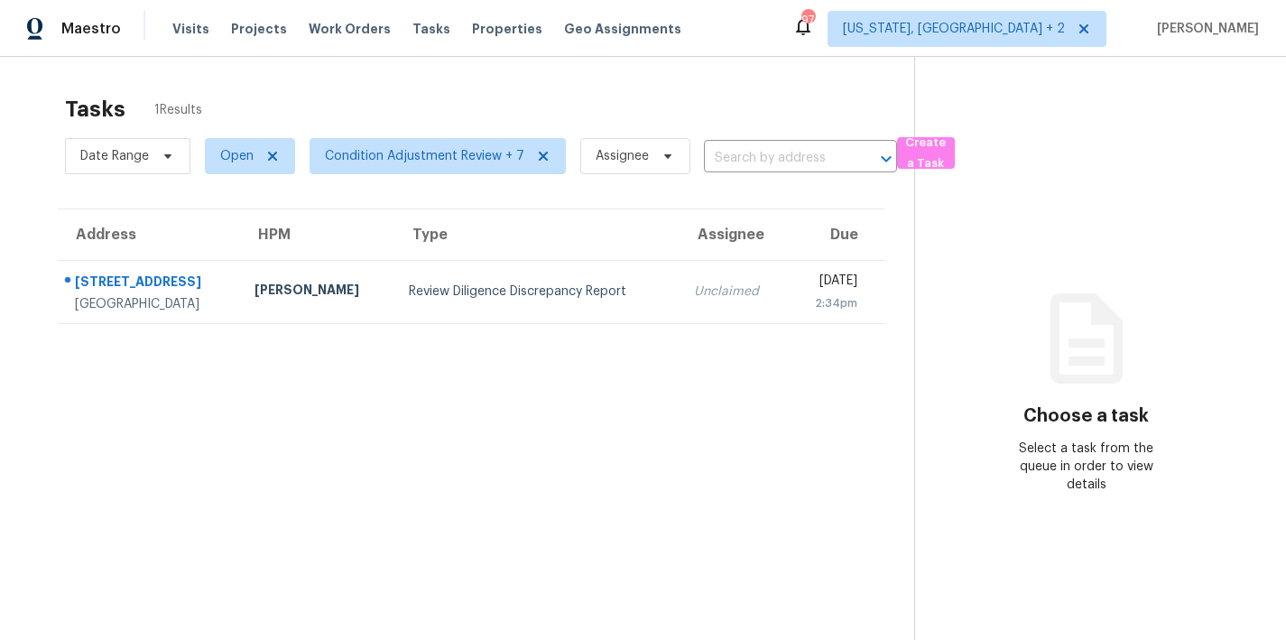
click at [464, 231] on th "Type" at bounding box center [537, 234] width 284 height 51
click at [602, 100] on div "Tasks 1 Results" at bounding box center [490, 109] width 850 height 47
click at [351, 88] on div "Tasks 1 Results" at bounding box center [490, 109] width 850 height 47
click at [712, 30] on div "Maestro Visits Projects Work Orders Tasks Properties Geo Assignments 96 Washing…" at bounding box center [643, 28] width 1286 height 57
click at [787, 88] on div "Tasks 1 Results" at bounding box center [490, 109] width 850 height 47
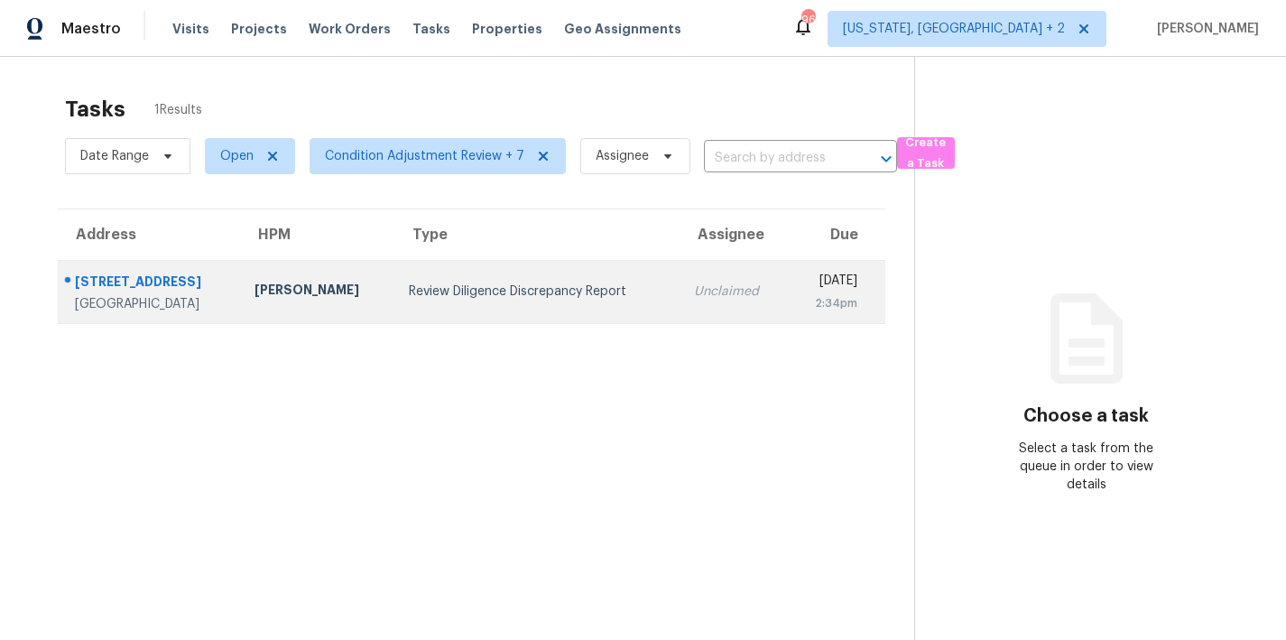
click at [423, 284] on div "Review Diligence Discrepancy Report" at bounding box center [536, 292] width 255 height 18
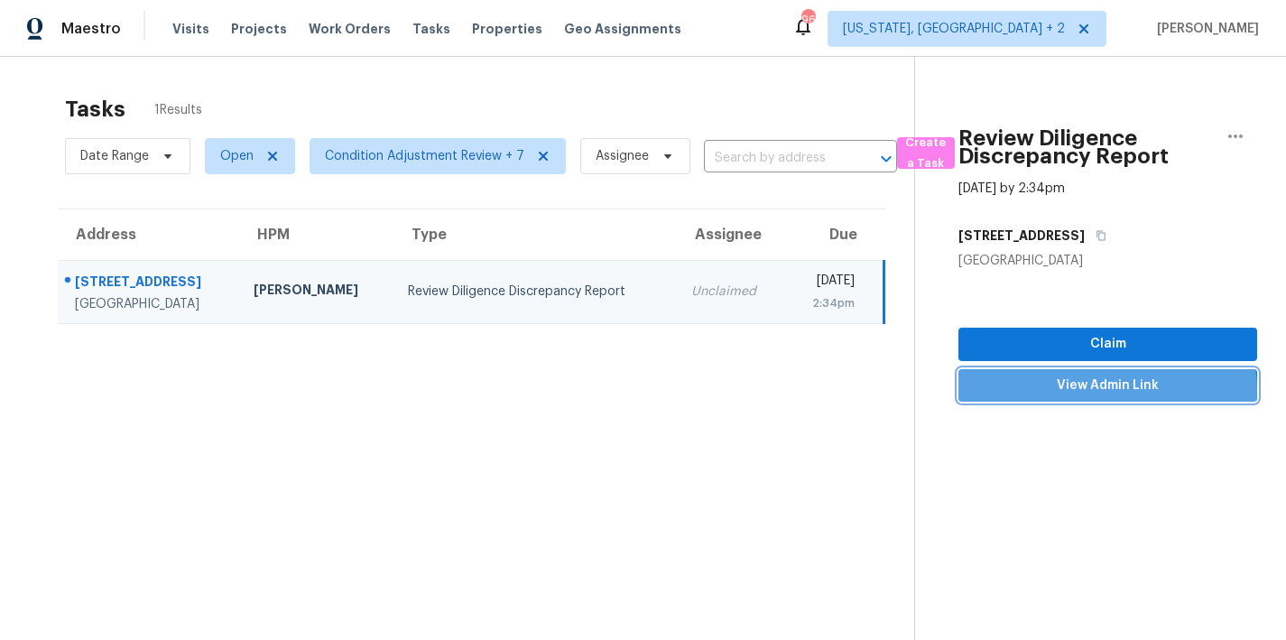
click at [1082, 390] on span "View Admin Link" at bounding box center [1108, 386] width 270 height 23
click at [530, 350] on section "Tasks 1 Results Date Range Open Condition Adjustment Review + 7 Assignee ​ Crea…" at bounding box center [472, 391] width 886 height 611
click at [526, 274] on td "Review Diligence Discrepancy Report" at bounding box center [535, 291] width 283 height 63
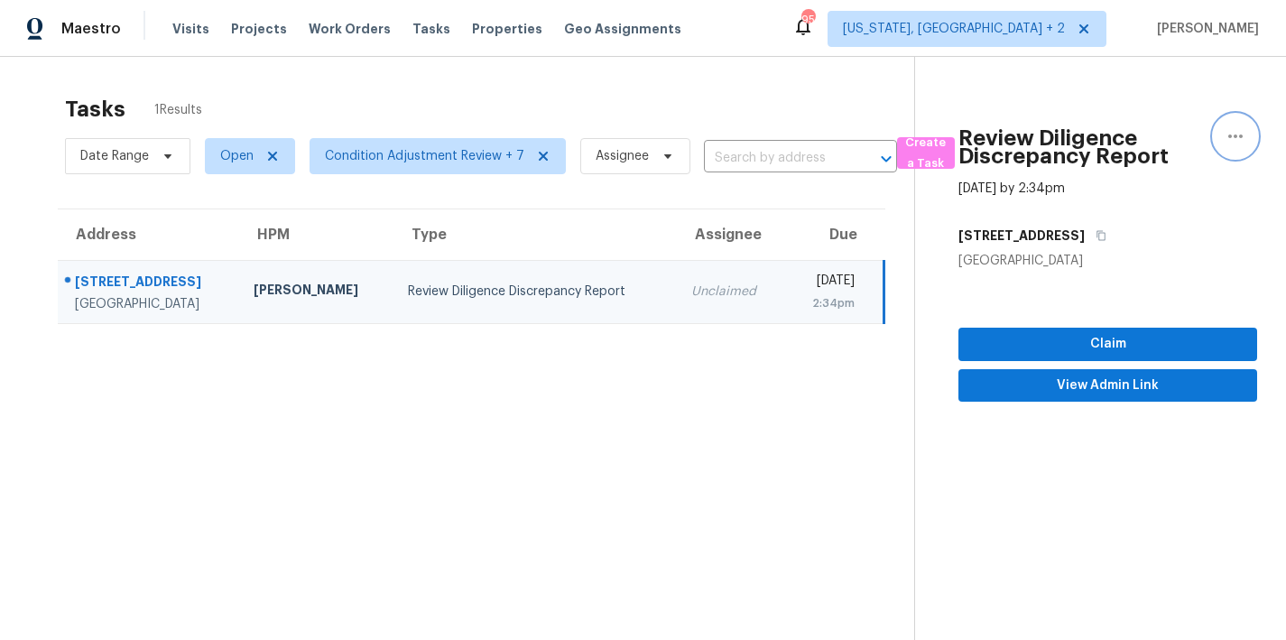
click at [1228, 139] on icon "button" at bounding box center [1236, 136] width 22 height 22
click at [1091, 135] on div "Cancel this task" at bounding box center [1119, 140] width 141 height 18
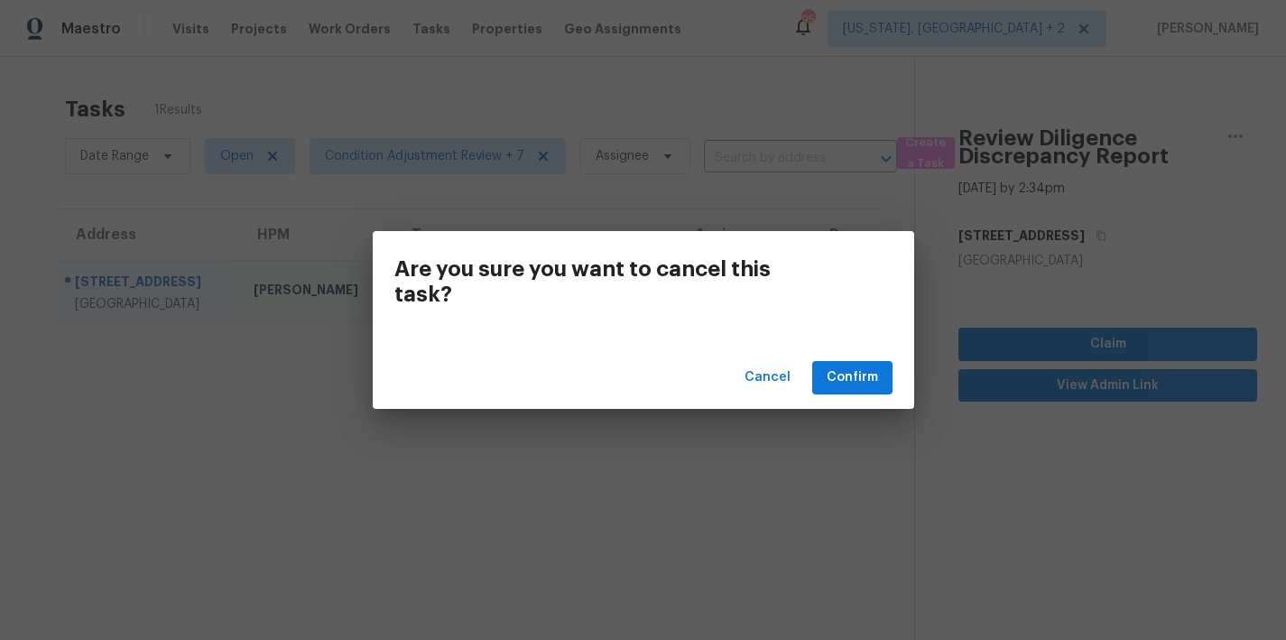
click at [852, 356] on div "Cancel Confirm" at bounding box center [644, 378] width 542 height 62
click at [850, 392] on button "Confirm" at bounding box center [853, 377] width 80 height 33
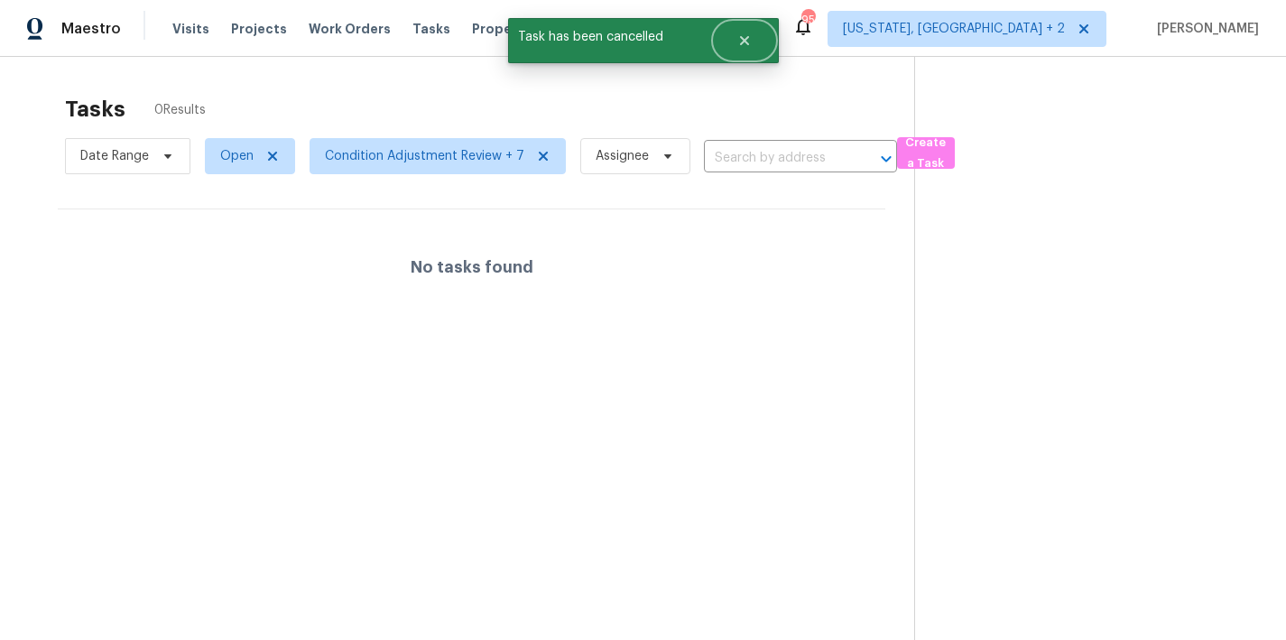
click at [735, 42] on button "Close" at bounding box center [745, 41] width 60 height 36
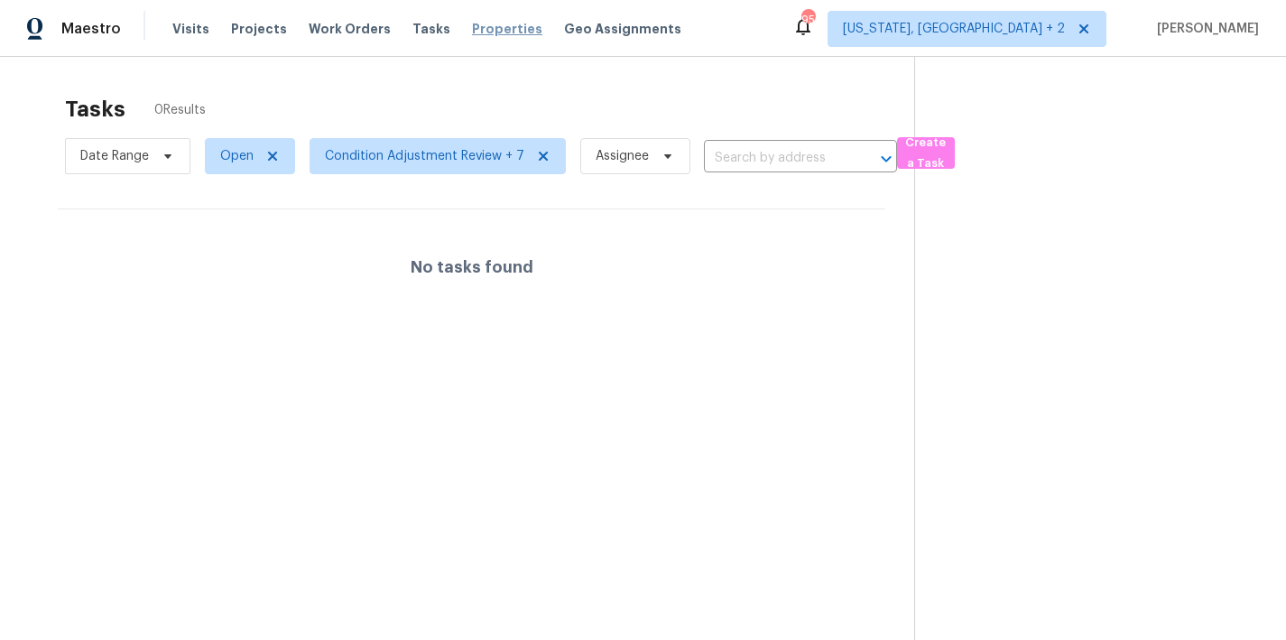
drag, startPoint x: 821, startPoint y: 23, endPoint x: 483, endPoint y: 32, distance: 337.7
click at [821, 23] on div "Maestro Visits Projects Work Orders Tasks Properties Geo Assignments 95 Washing…" at bounding box center [643, 28] width 1286 height 57
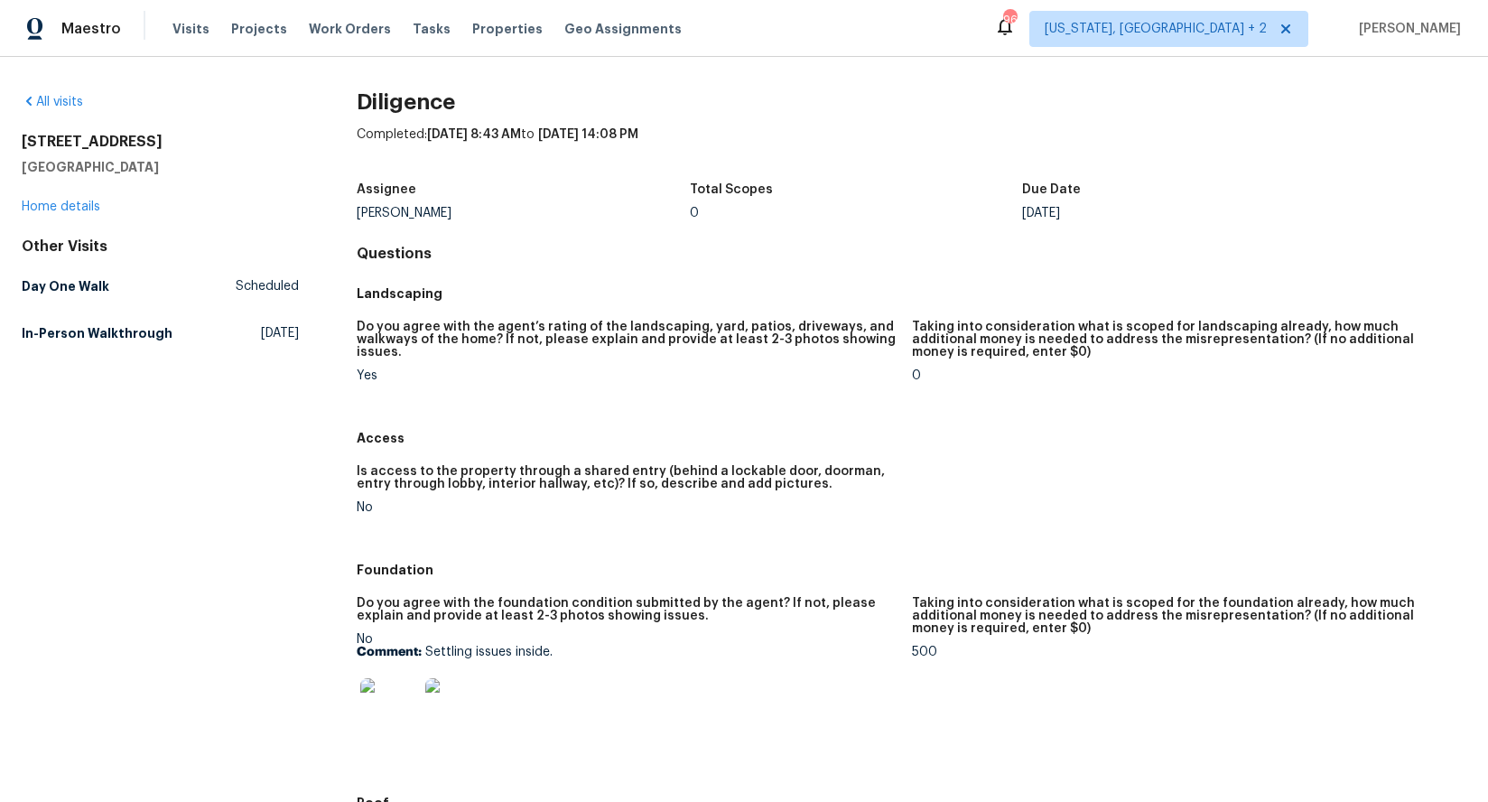
click at [842, 16] on div "Maestro Visits Projects Work Orders Tasks Properties Geo Assignments 96 [US_STA…" at bounding box center [744, 28] width 1488 height 57
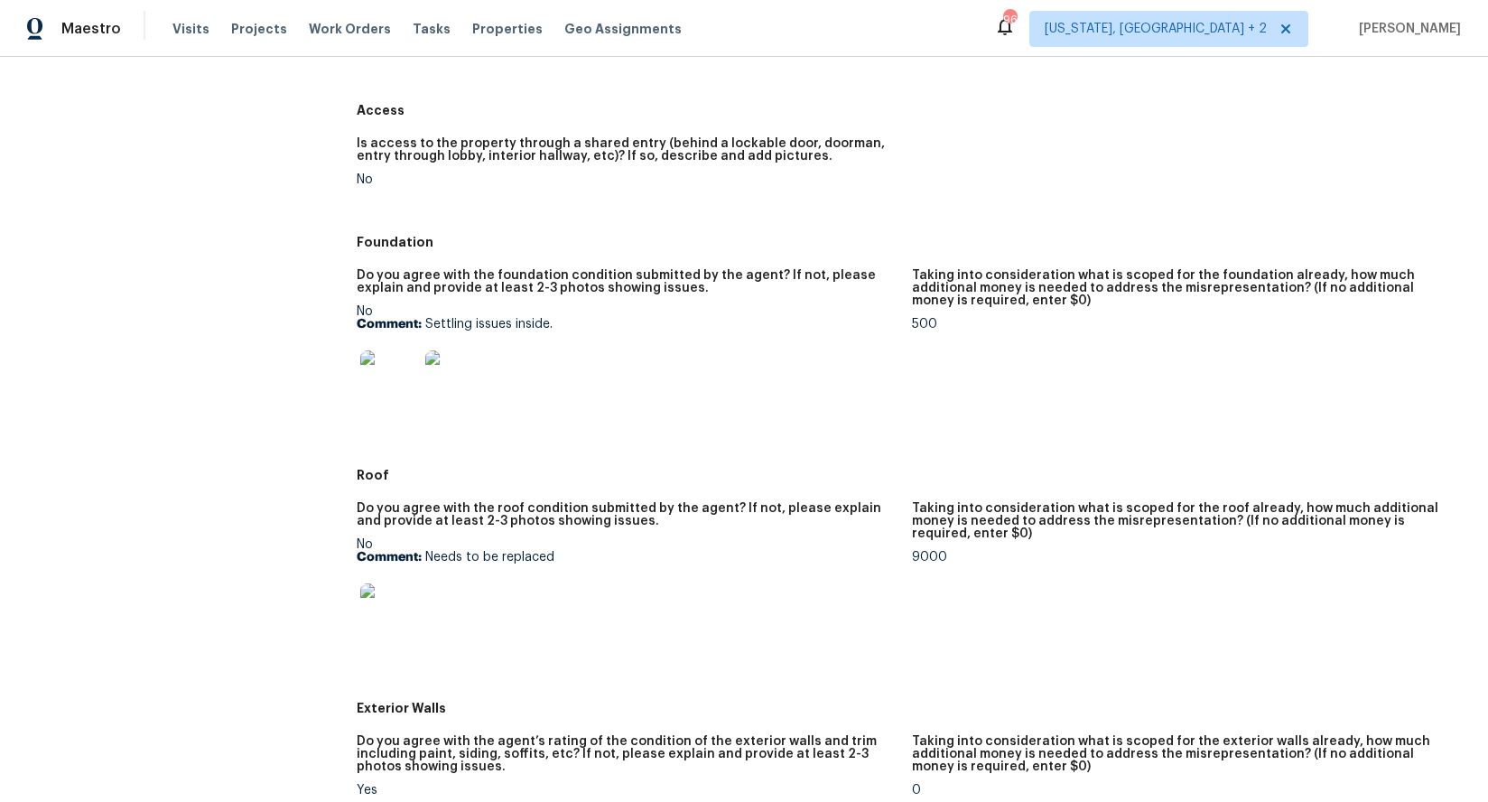
scroll to position [309, 0]
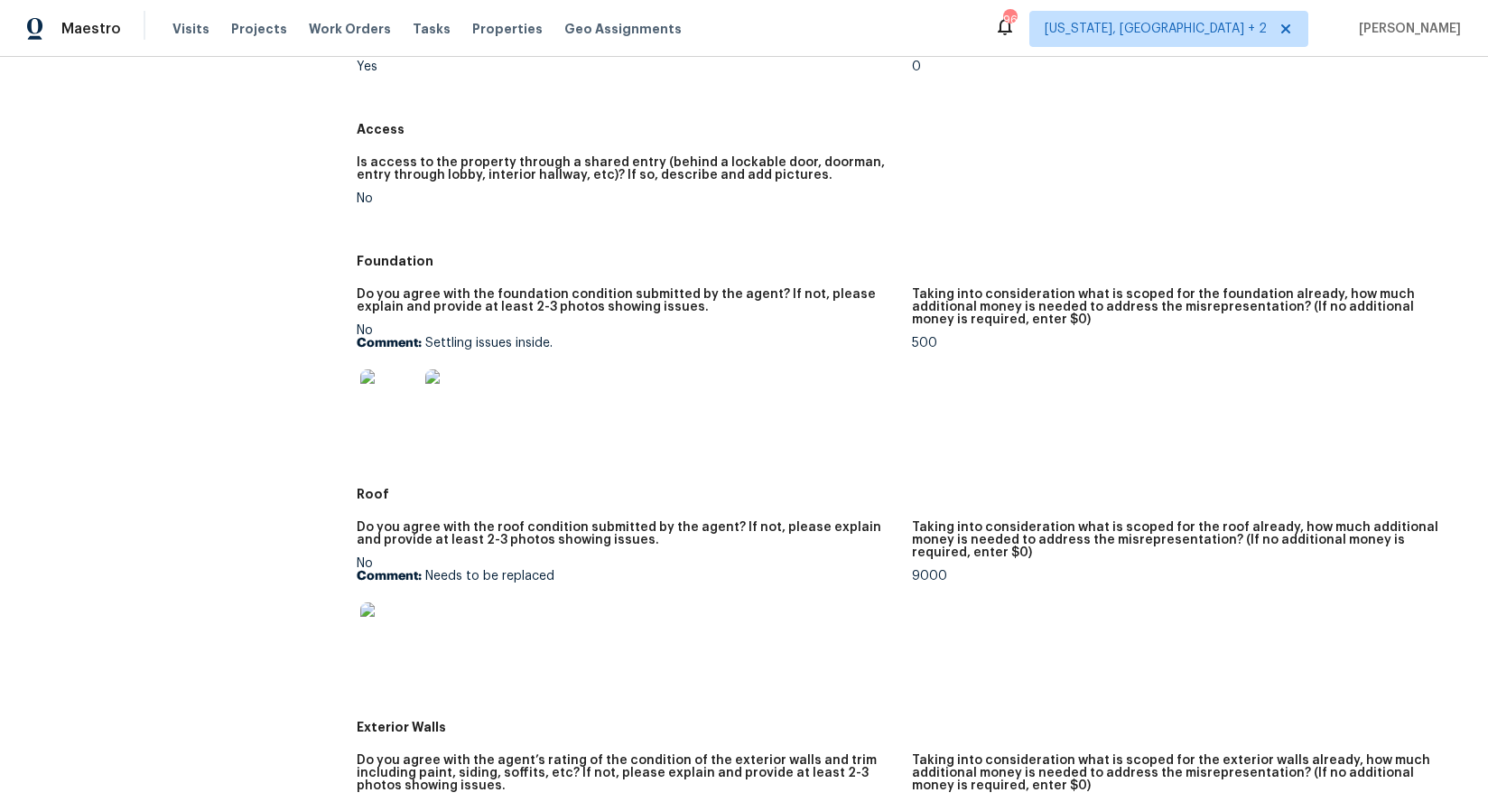
click at [382, 395] on img at bounding box center [389, 398] width 58 height 58
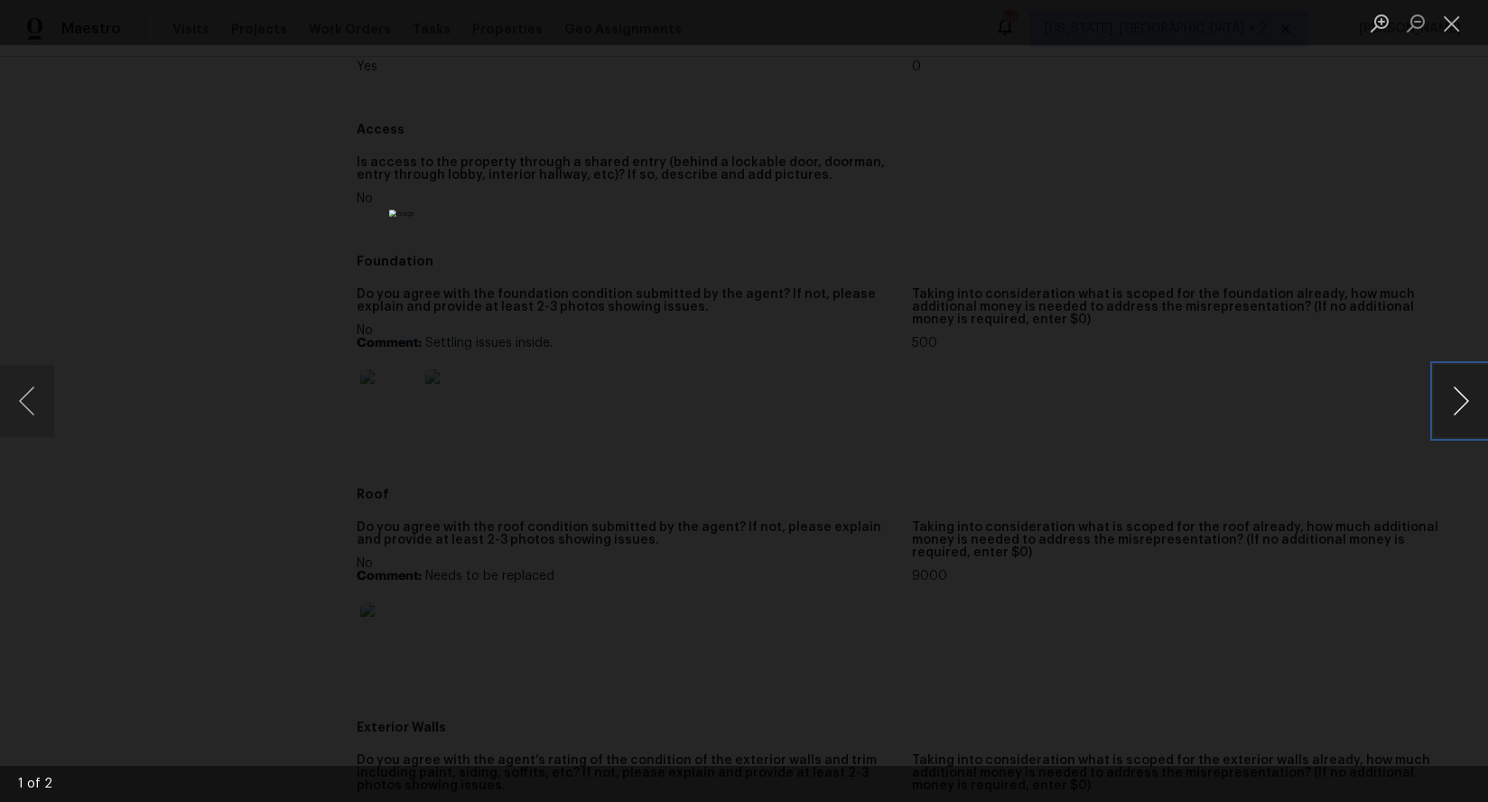
click at [1286, 402] on button "Next image" at bounding box center [1461, 401] width 54 height 72
click at [1286, 27] on button "Close lightbox" at bounding box center [1452, 23] width 36 height 32
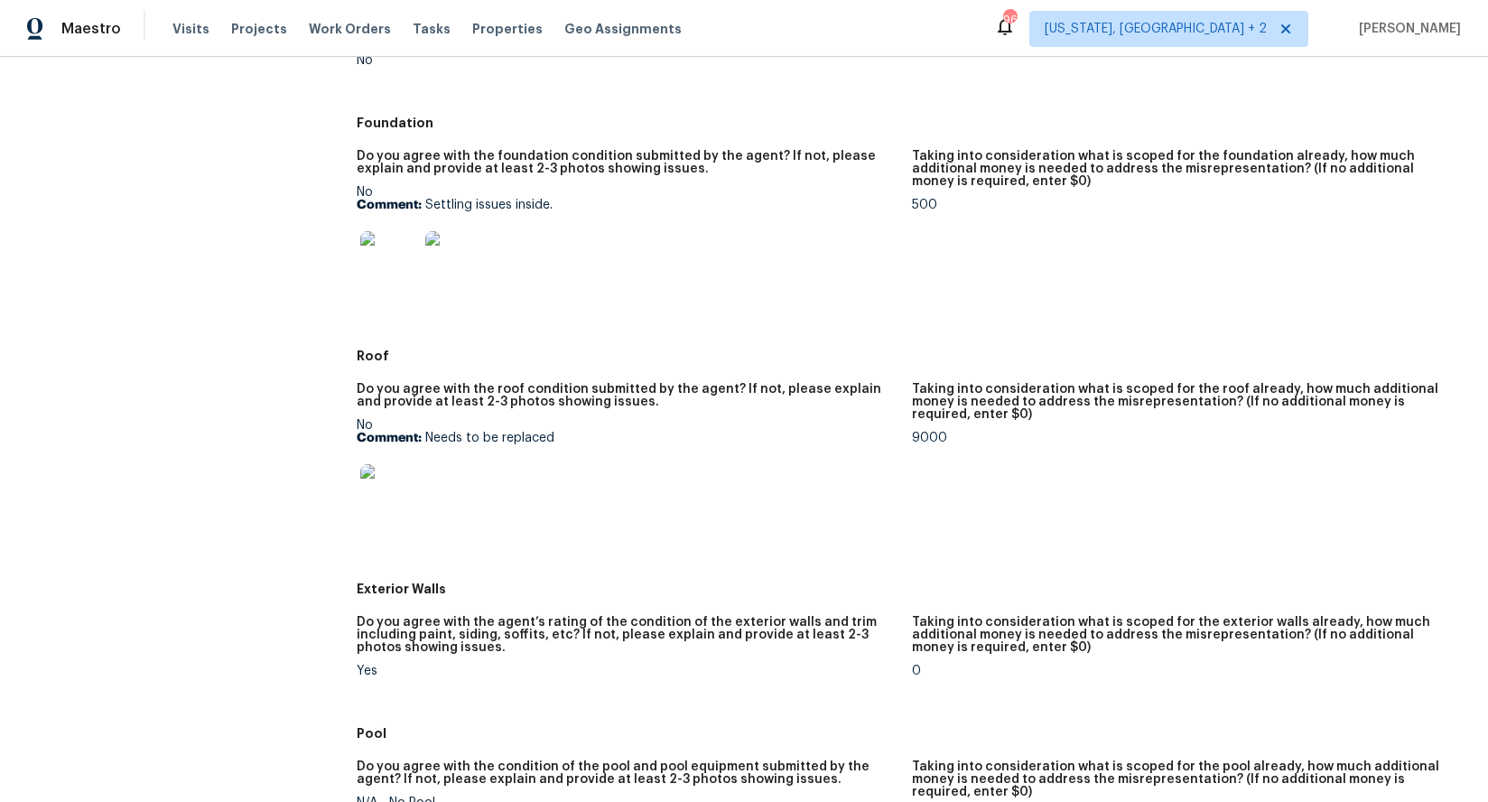
scroll to position [537, 0]
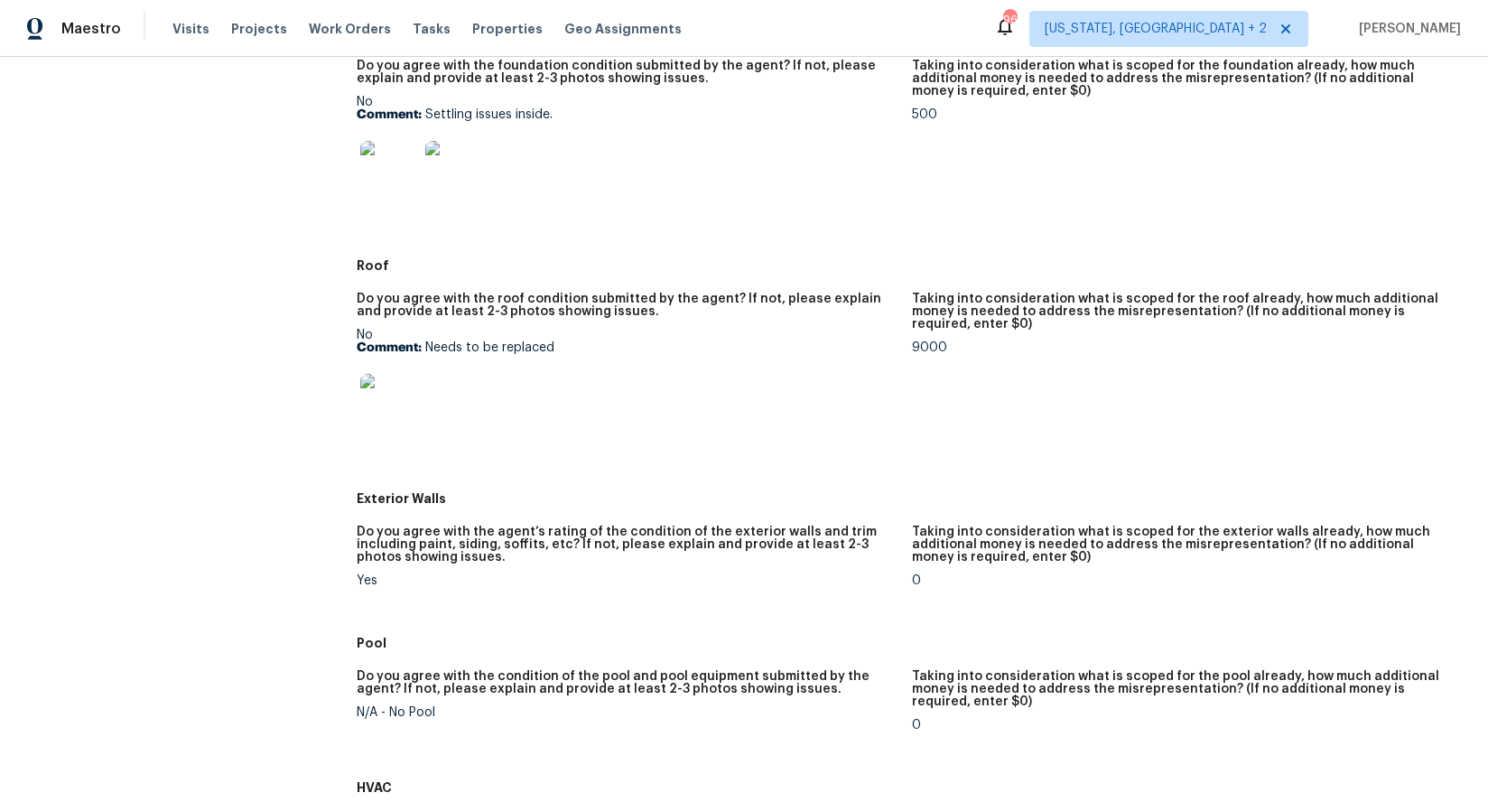
click at [402, 393] on img at bounding box center [389, 403] width 58 height 58
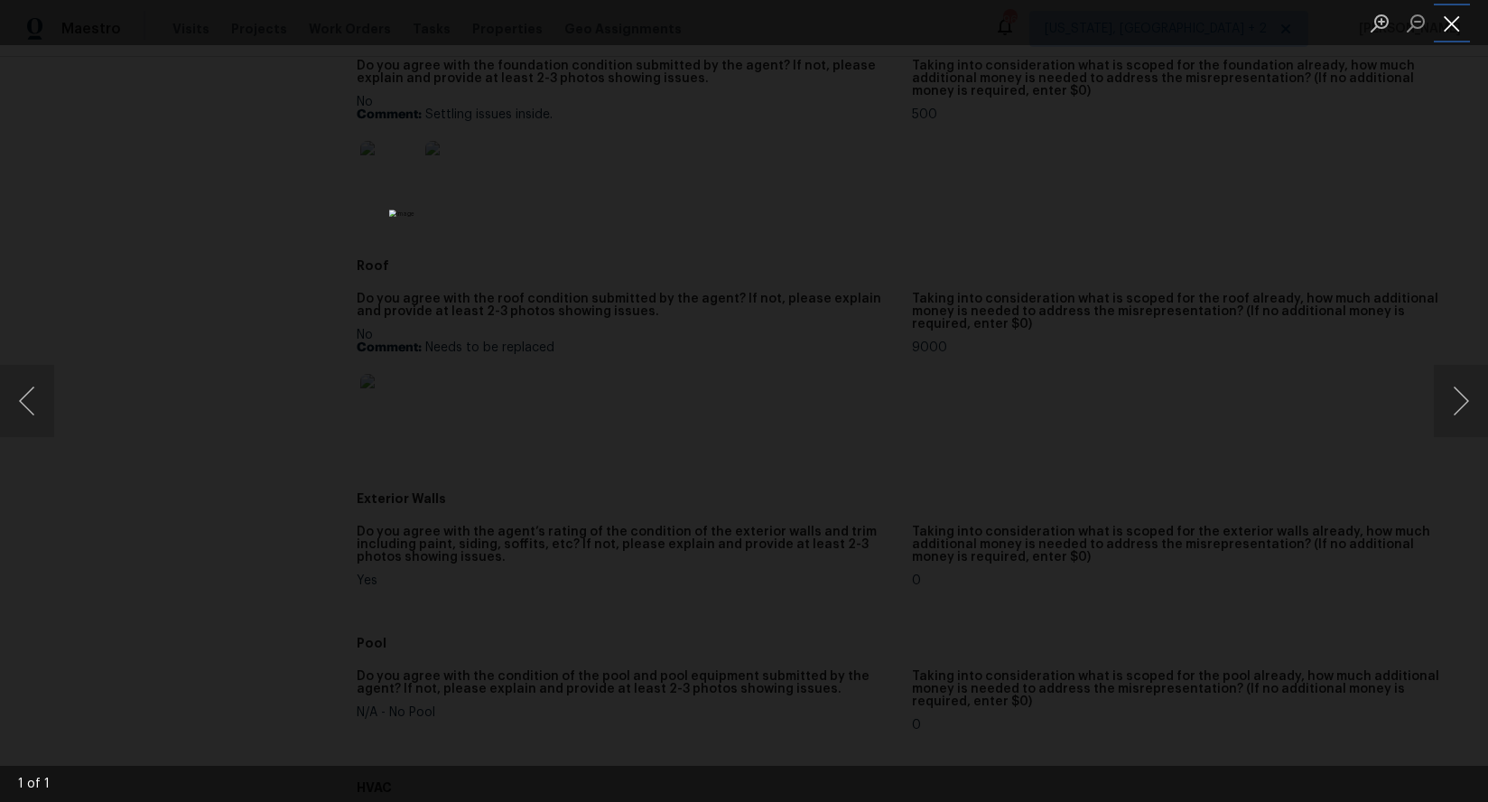
click at [1286, 24] on button "Close lightbox" at bounding box center [1452, 23] width 36 height 32
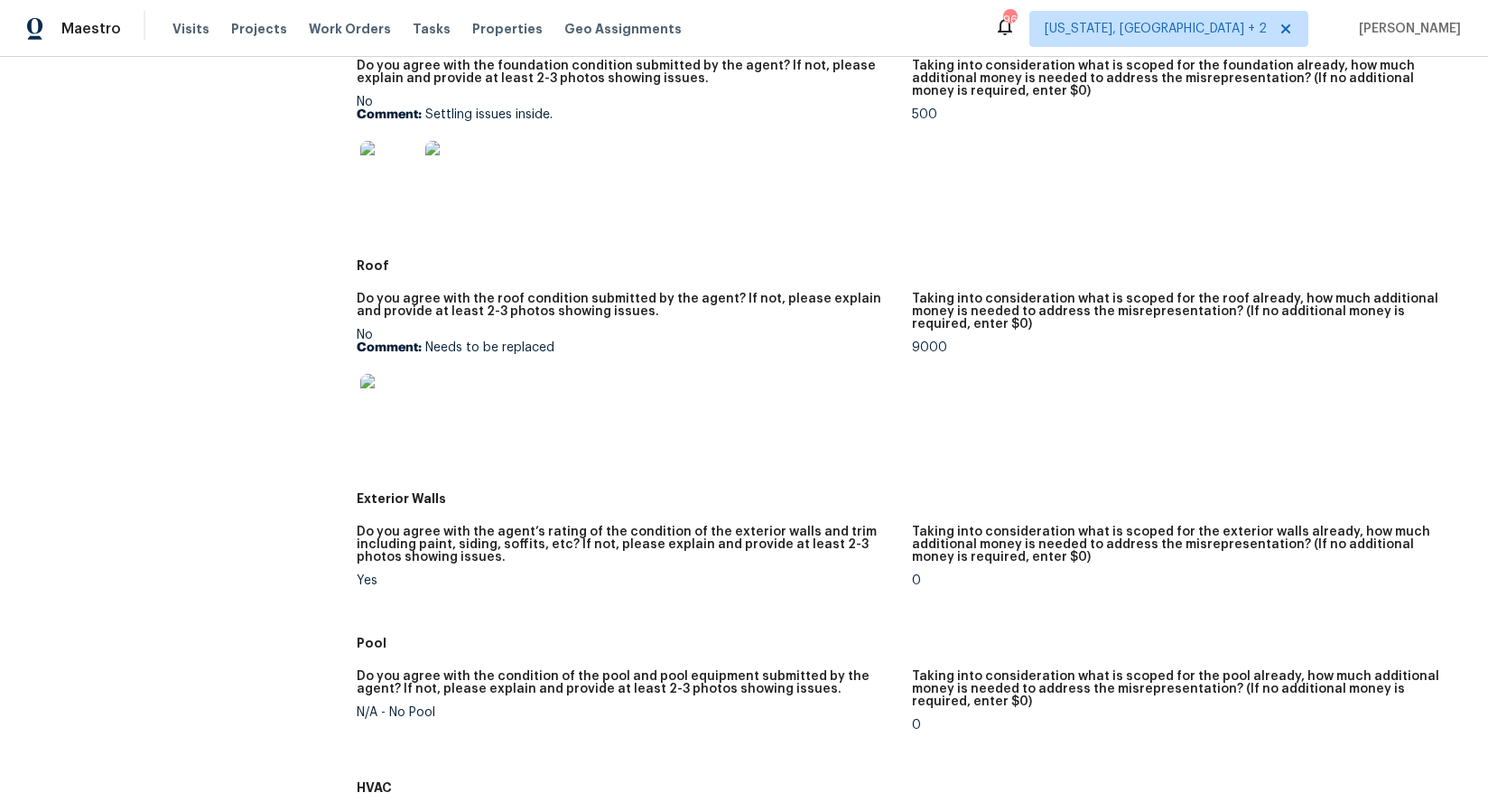
click at [394, 413] on img at bounding box center [389, 403] width 58 height 58
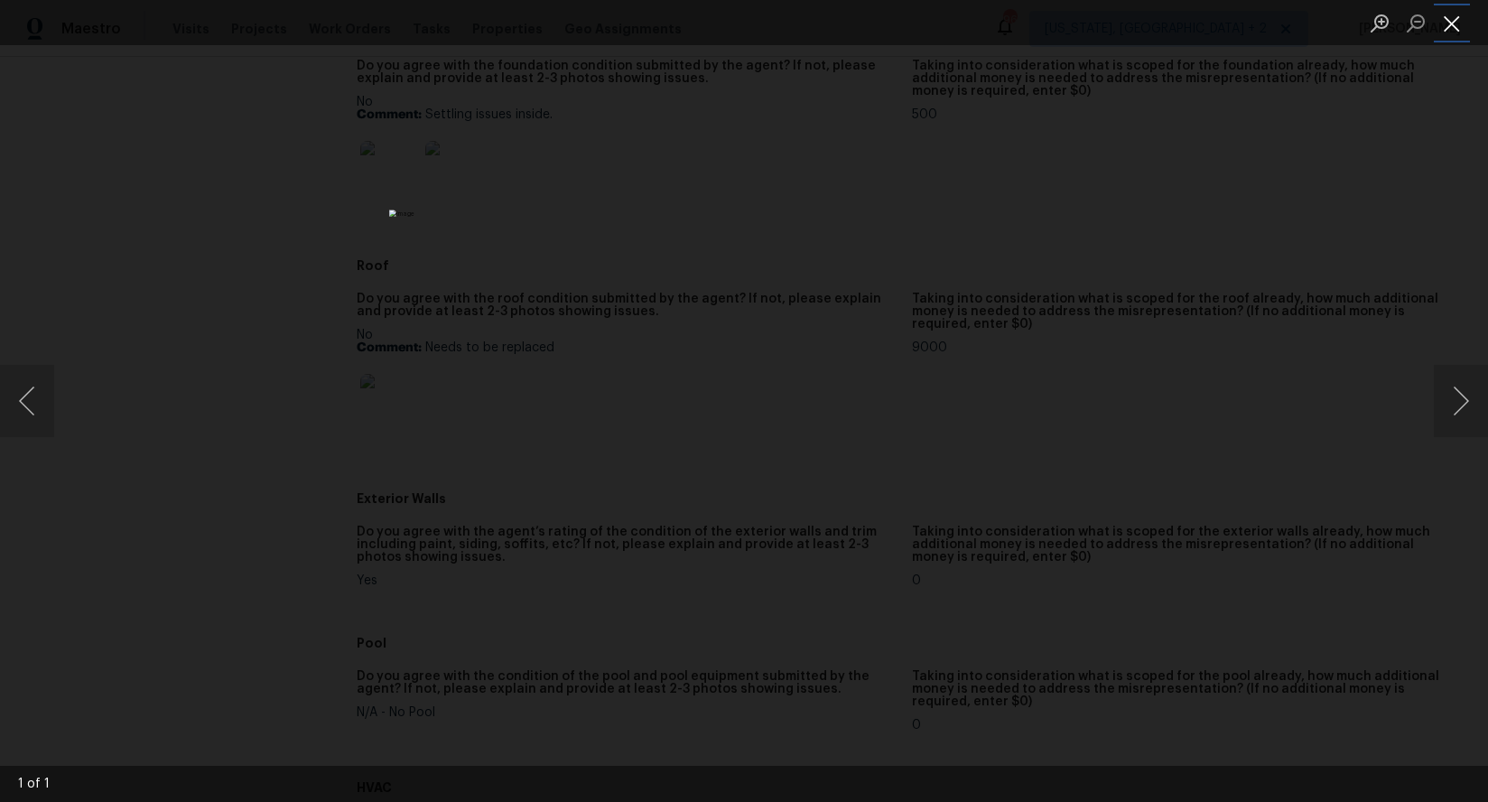
click at [1286, 29] on button "Close lightbox" at bounding box center [1452, 23] width 36 height 32
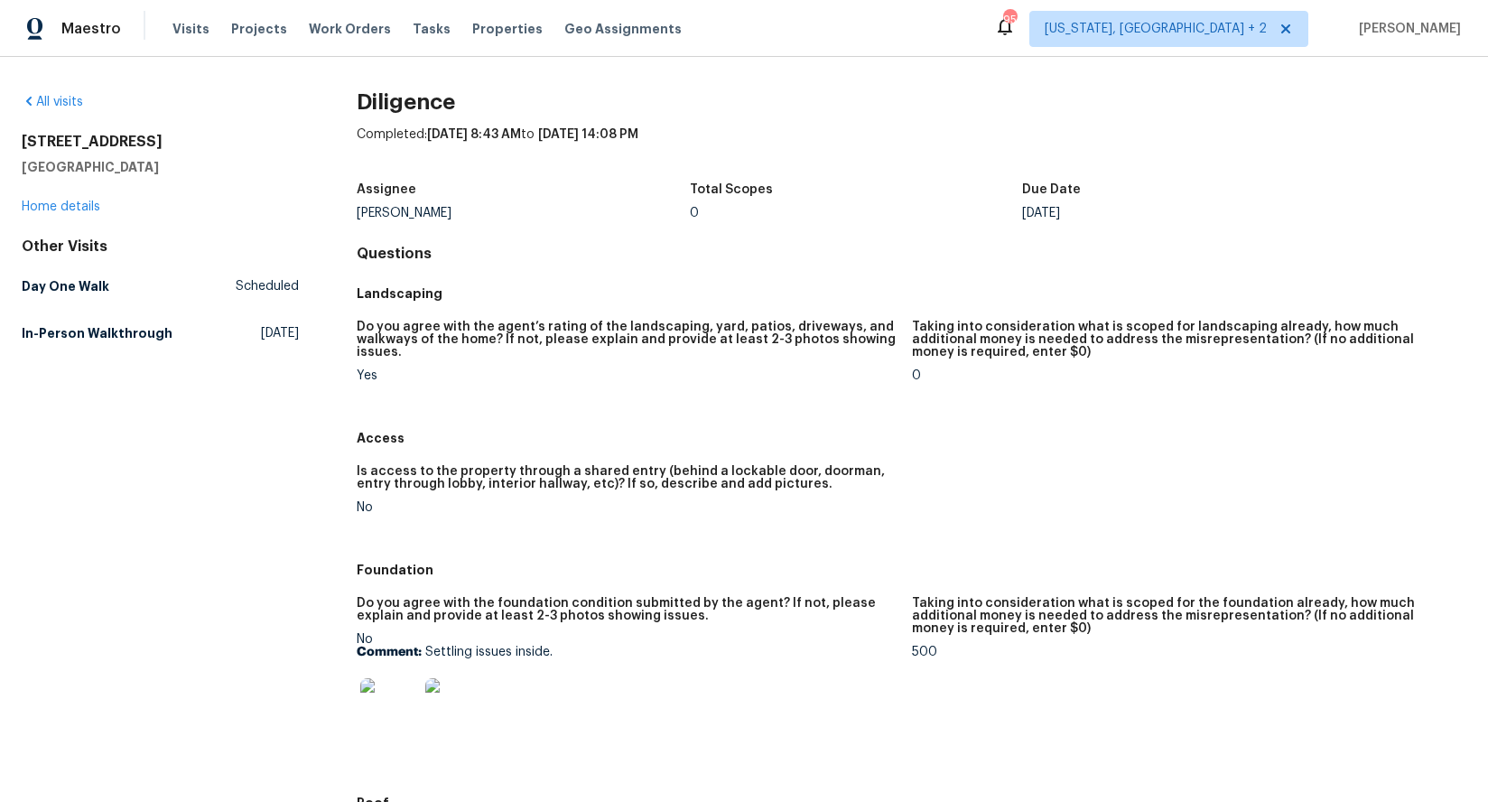
scroll to position [608, 0]
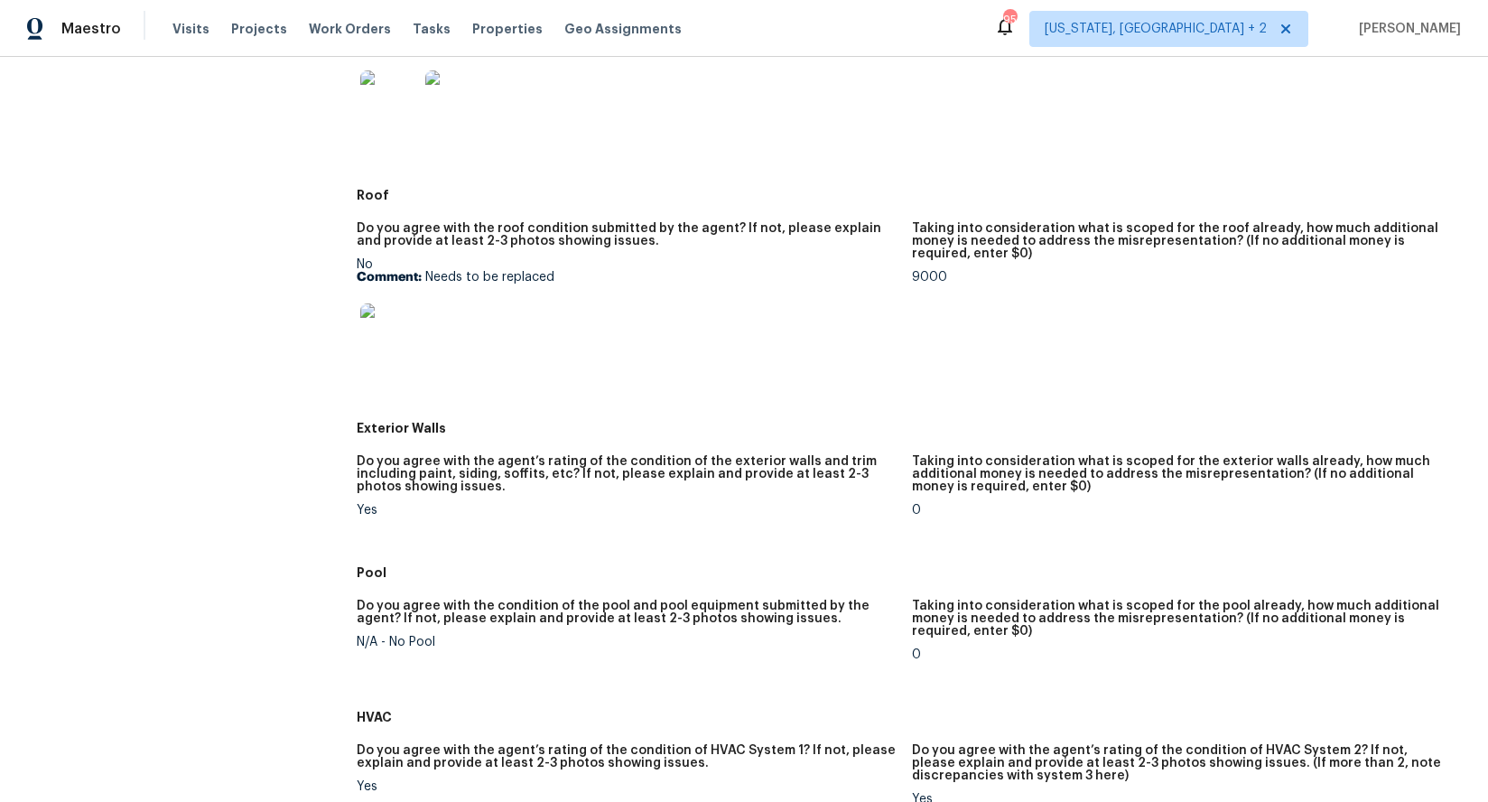
click at [386, 337] on img at bounding box center [389, 332] width 58 height 58
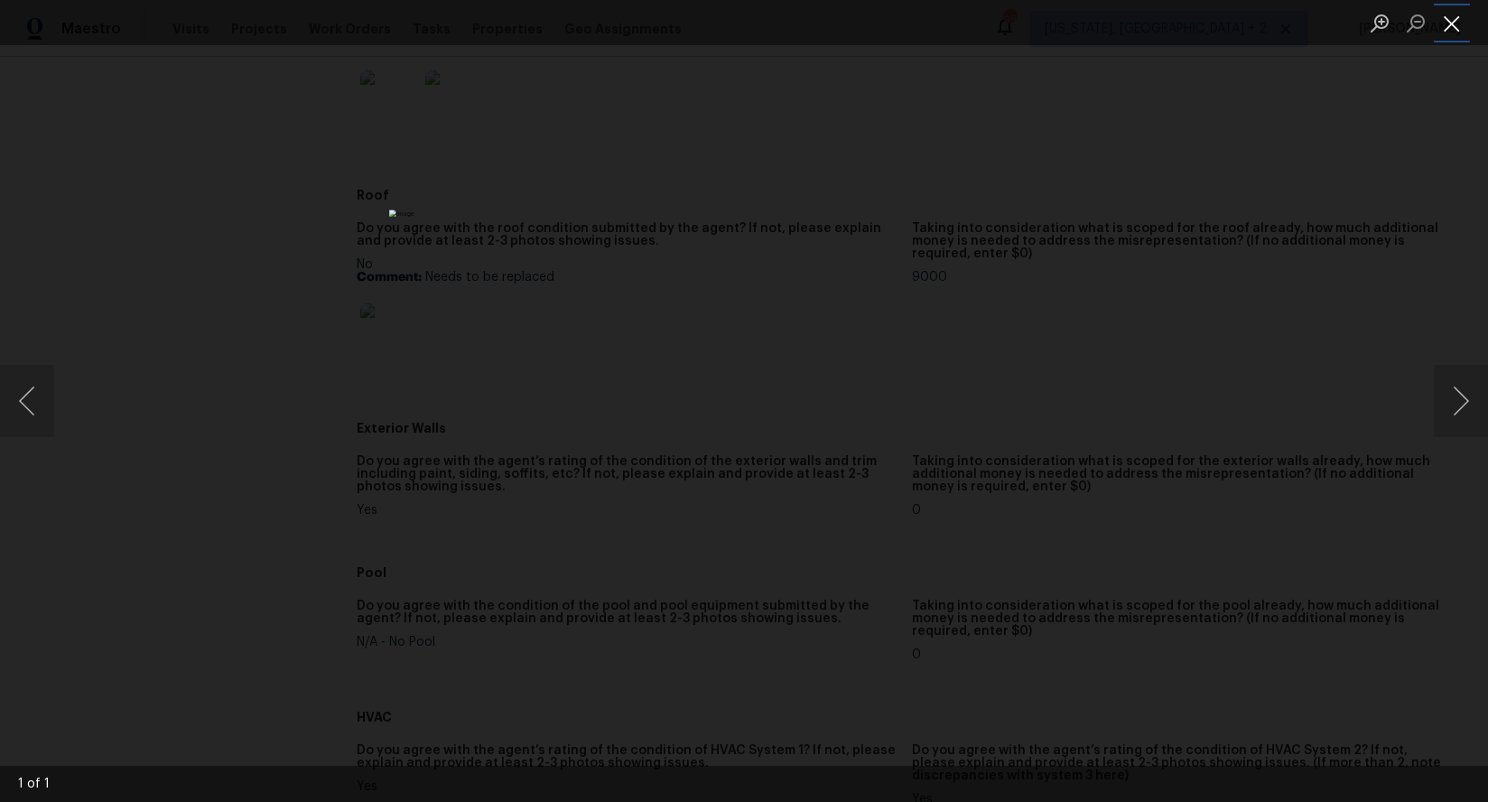
click at [1286, 29] on button "Close lightbox" at bounding box center [1452, 23] width 36 height 32
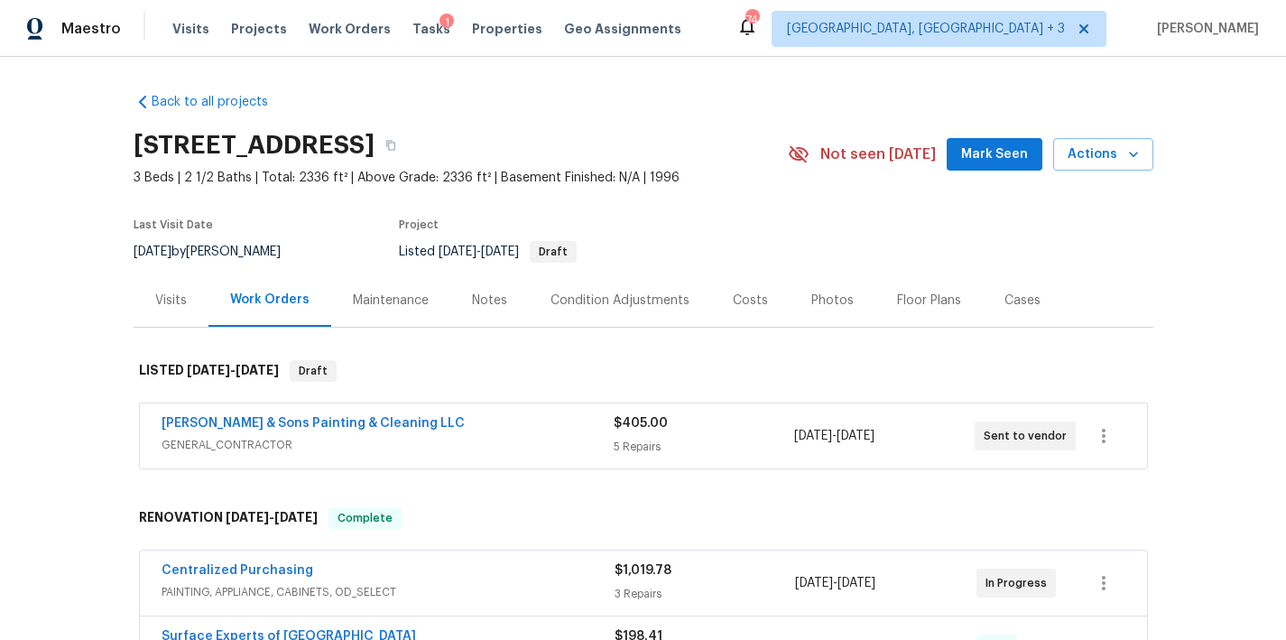
click at [761, 51] on div "Maestro Visits Projects Work Orders Tasks 1 Properties Geo Assignments [STREET_…" at bounding box center [643, 28] width 1286 height 57
click at [538, 79] on div "Back to all projects 104 Avenel Ln, Clayton, NC 27527 3 Beds | 2 1/2 Baths | To…" at bounding box center [644, 632] width 1020 height 1107
drag, startPoint x: 721, startPoint y: 90, endPoint x: 740, endPoint y: 42, distance: 52.3
click at [721, 90] on div "Back to all projects 104 Avenel Ln, Clayton, NC 27527 3 Beds | 2 1/2 Baths | To…" at bounding box center [644, 632] width 1020 height 1107
click at [743, 39] on div "Maestro Visits Projects Work Orders Tasks 1 Properties Geo Assignments 74 Green…" at bounding box center [643, 28] width 1286 height 57
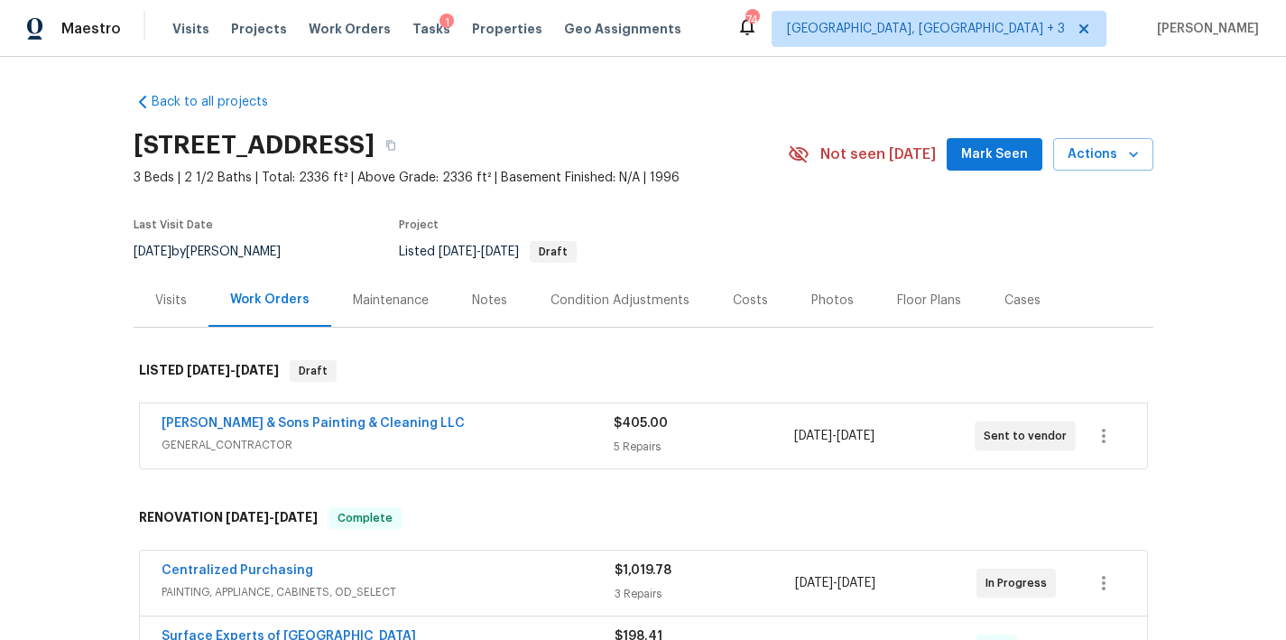
click at [859, 160] on span "Not seen [DATE]" at bounding box center [879, 154] width 116 height 18
click at [846, 100] on div "Back to all projects 104 Avenel Ln, Clayton, NC 27527 3 Beds | 2 1/2 Baths | To…" at bounding box center [644, 632] width 1020 height 1107
click at [756, 33] on div "Maestro Visits Projects Work Orders Tasks 1 Properties Geo Assignments 74 Green…" at bounding box center [643, 28] width 1286 height 57
click at [646, 148] on div "104 Avenel Ln, Clayton, NC 27527" at bounding box center [461, 145] width 655 height 47
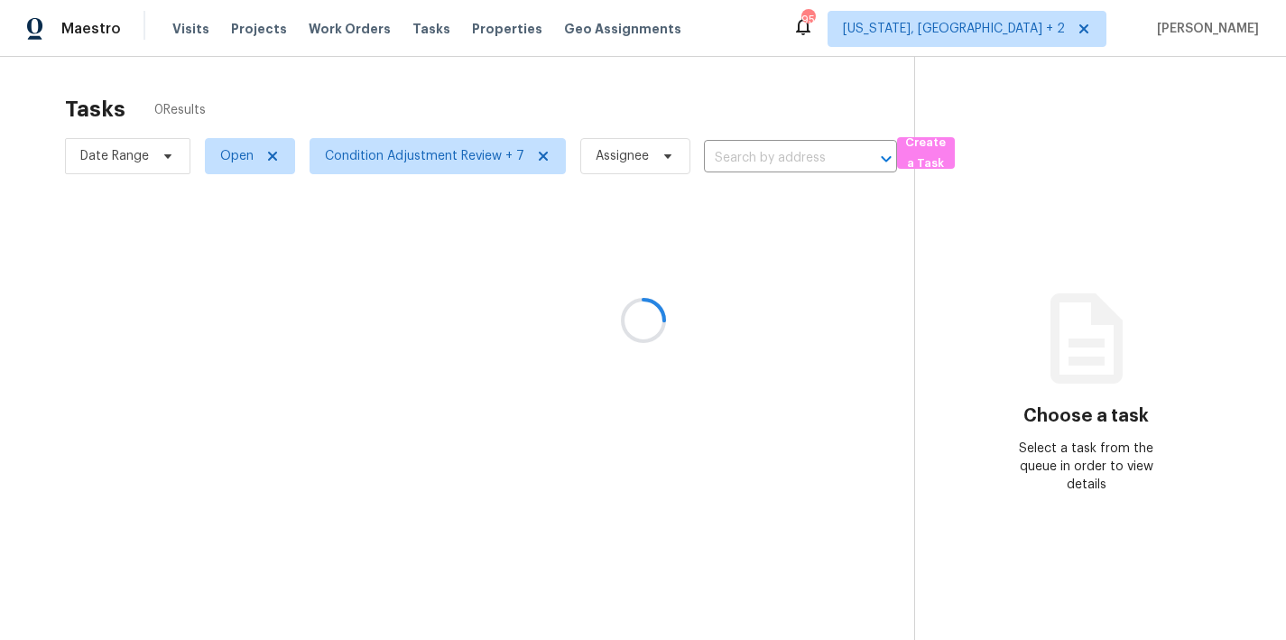
click at [754, 55] on div at bounding box center [643, 320] width 1286 height 640
click at [316, 103] on div "Tasks 0 Results" at bounding box center [490, 109] width 850 height 47
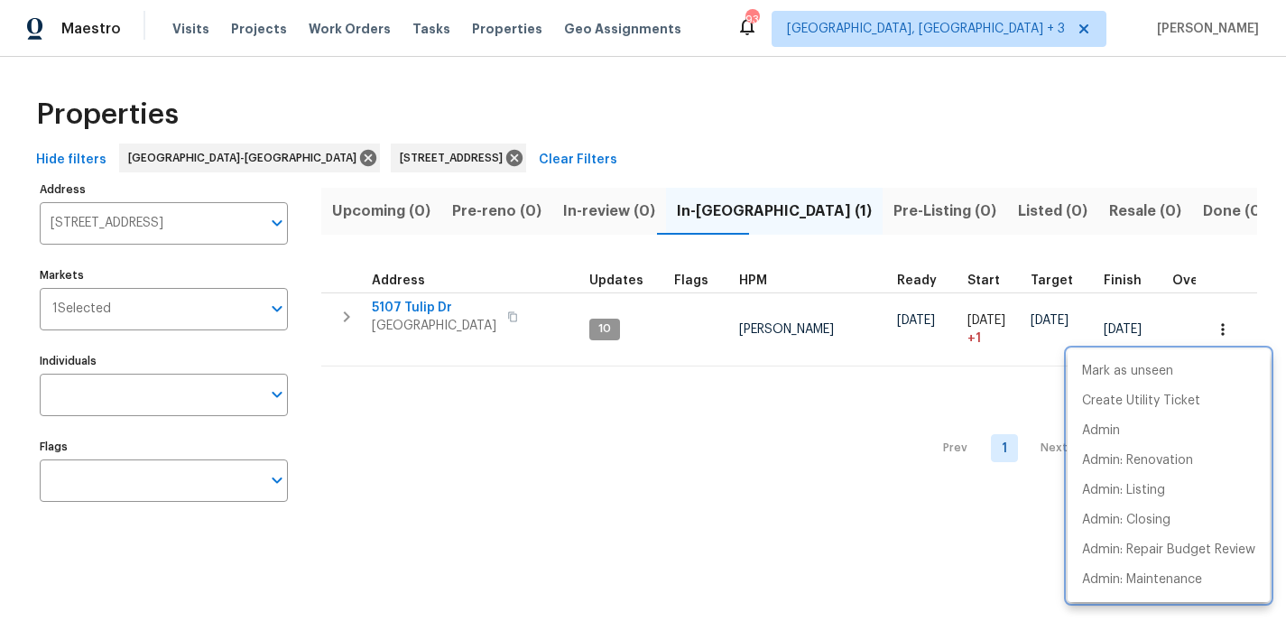
click at [447, 164] on div at bounding box center [643, 320] width 1286 height 640
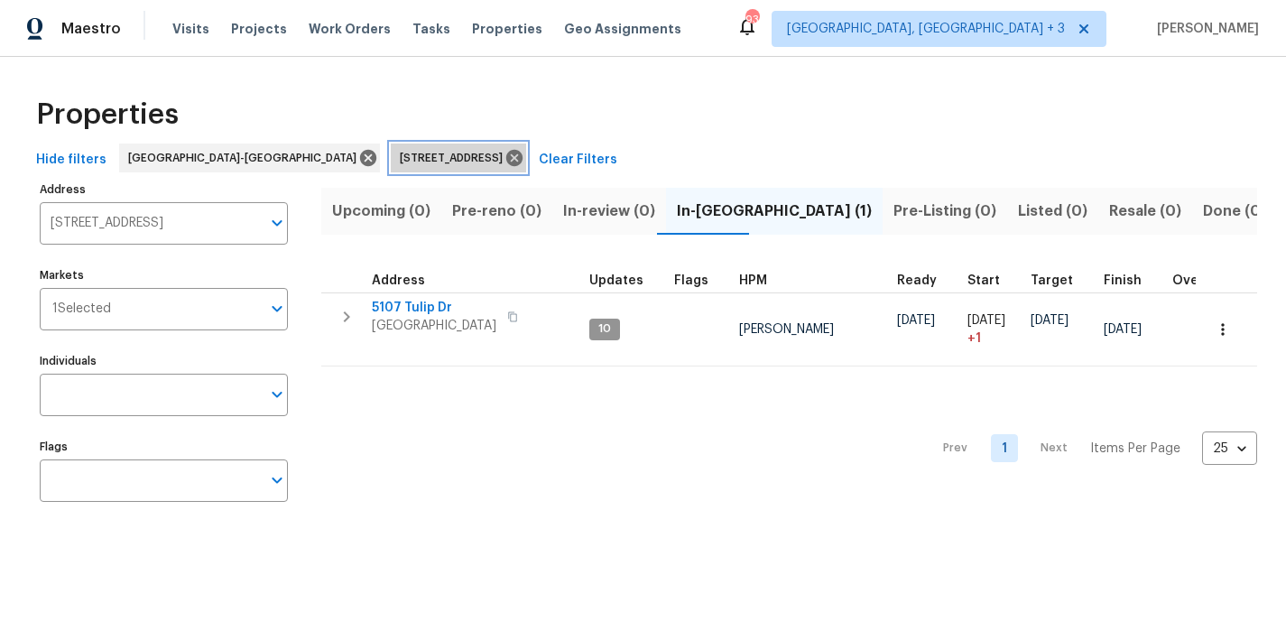
click at [506, 161] on icon at bounding box center [514, 158] width 16 height 16
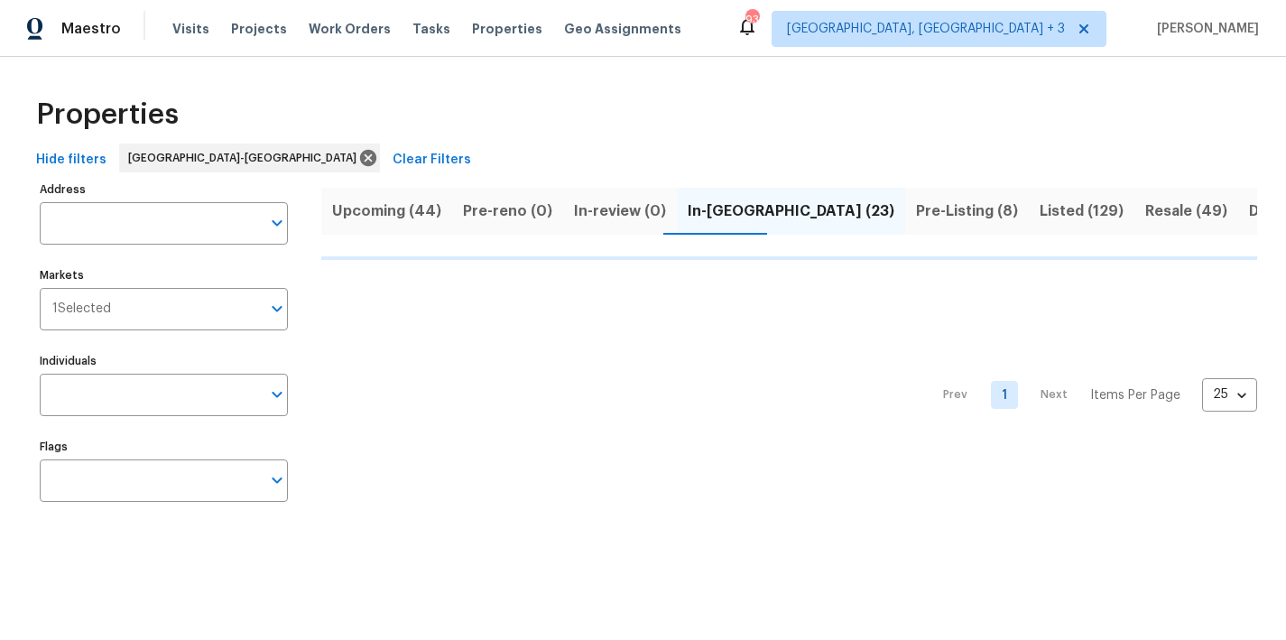
click at [748, 33] on div "Maestro Visits Projects Work Orders Tasks Properties Geo Assignments [STREET_AD…" at bounding box center [643, 28] width 1286 height 57
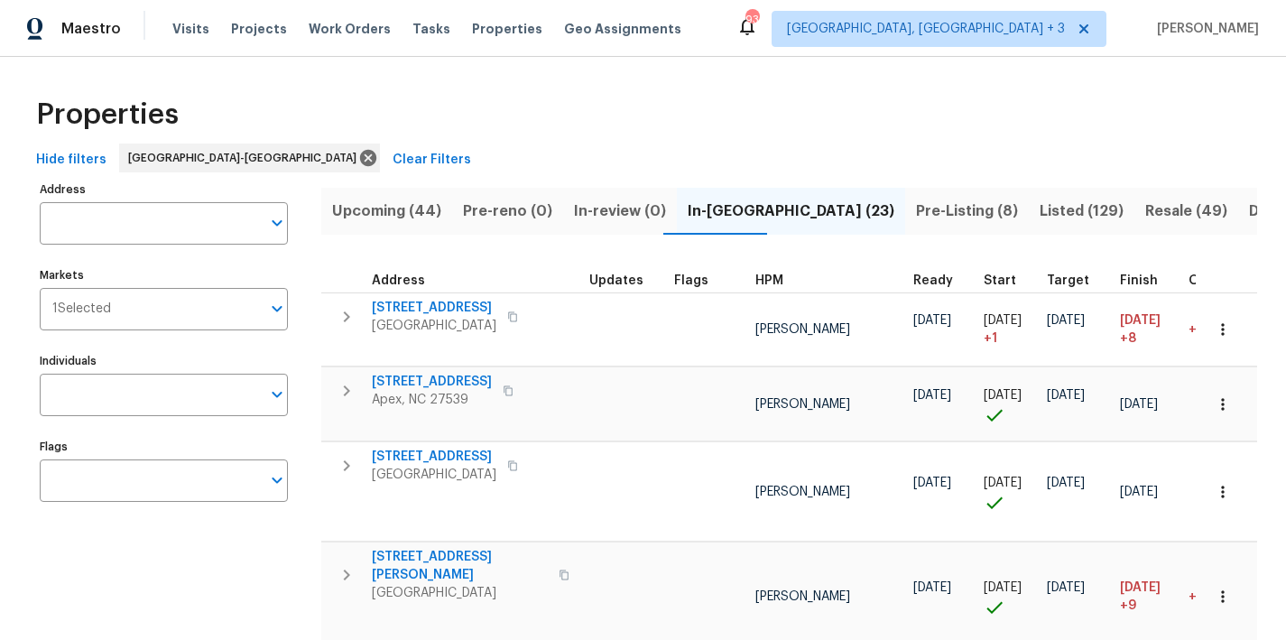
click at [393, 209] on span "Upcoming (44)" at bounding box center [386, 211] width 109 height 25
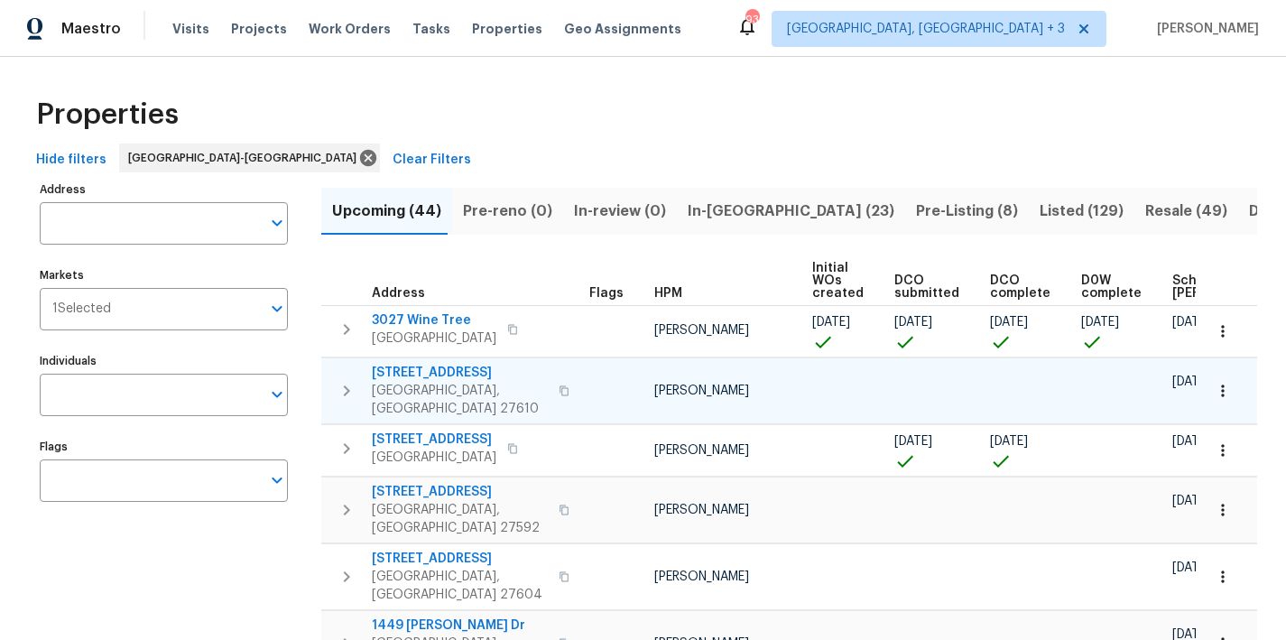
scroll to position [0, 226]
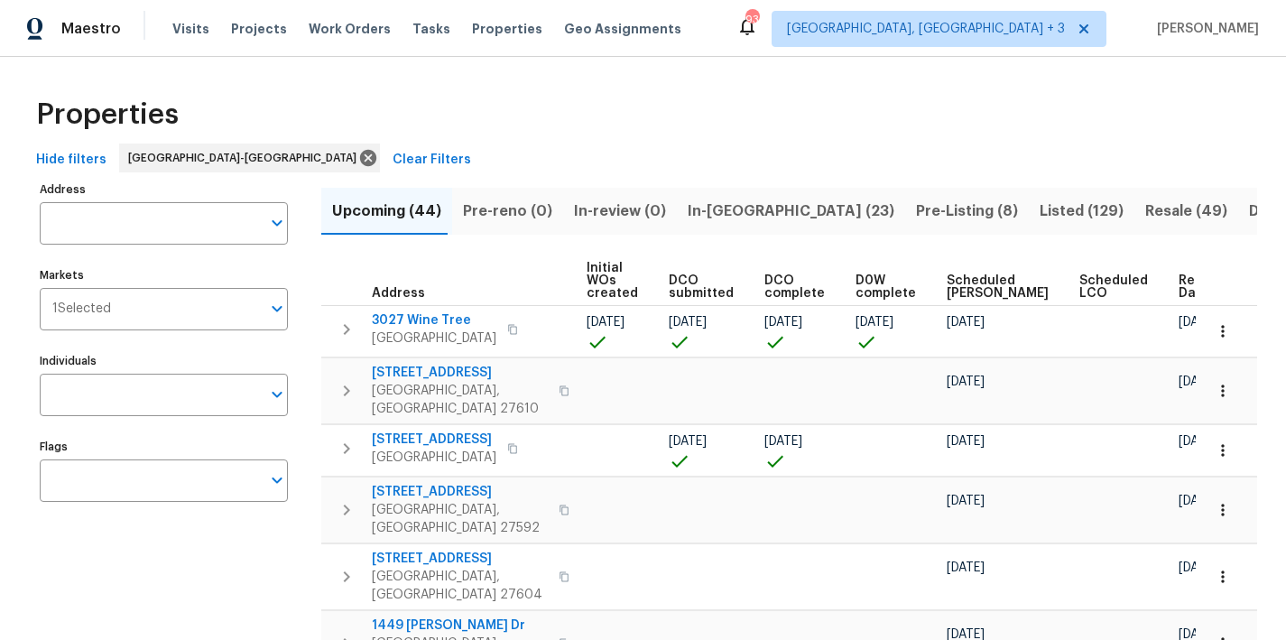
click at [1179, 290] on span "Ready Date" at bounding box center [1199, 286] width 40 height 25
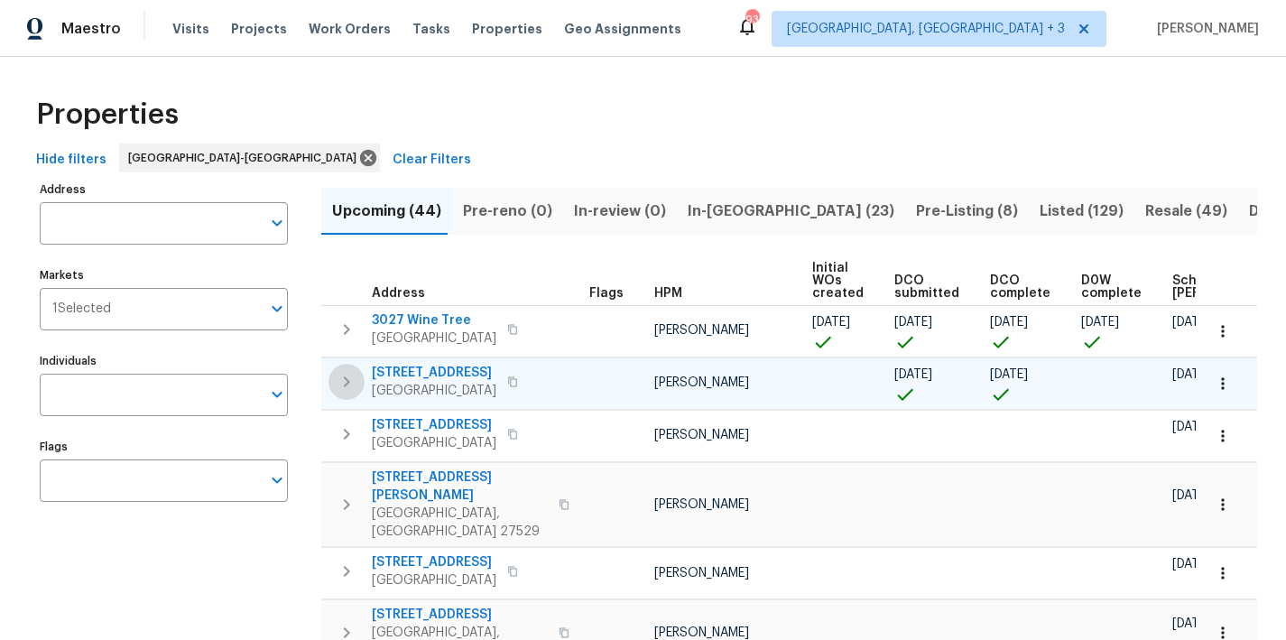
click at [356, 382] on icon "button" at bounding box center [347, 382] width 22 height 22
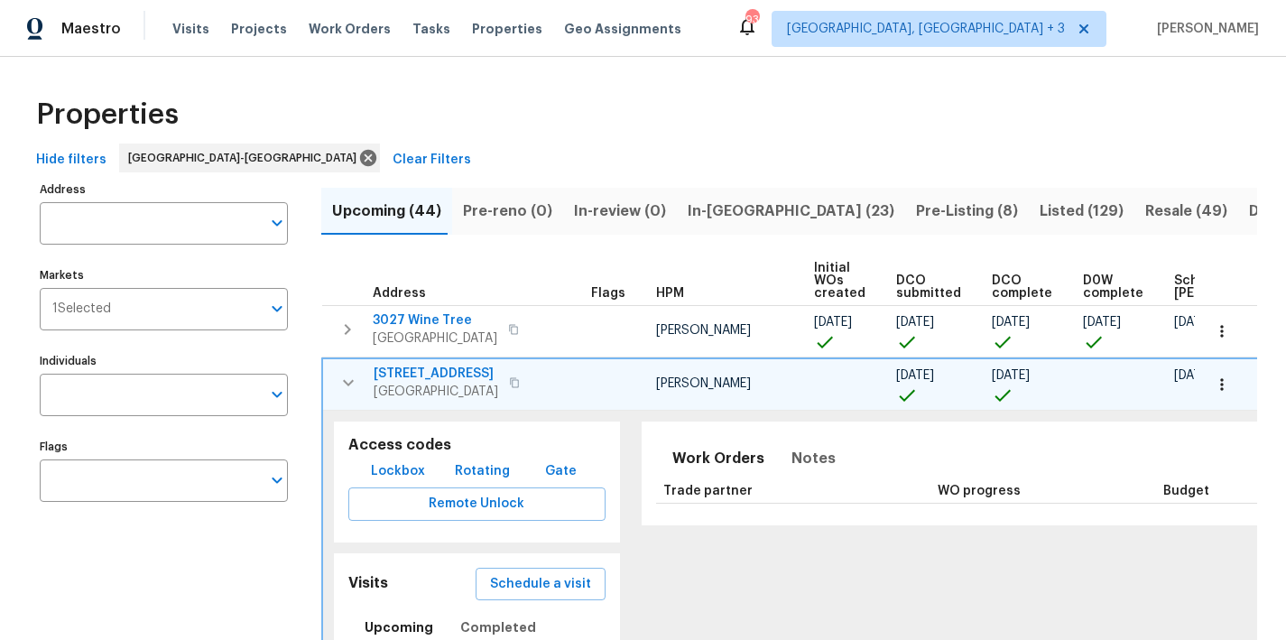
scroll to position [128, 0]
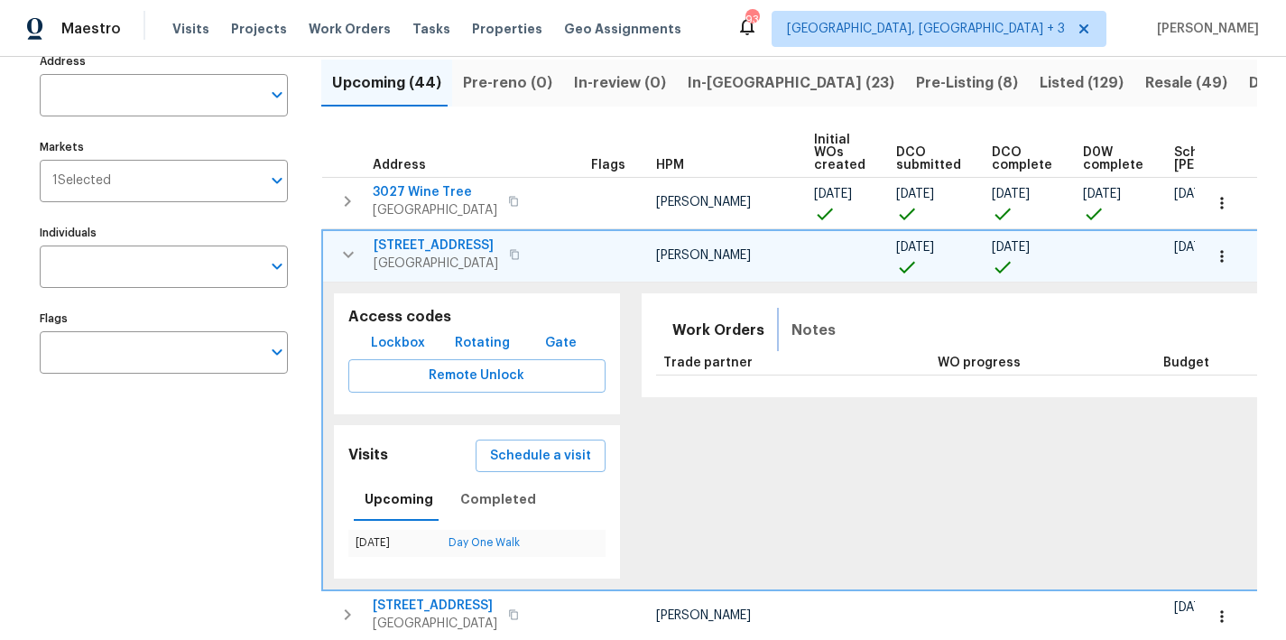
click at [793, 343] on button "Notes" at bounding box center [814, 330] width 66 height 43
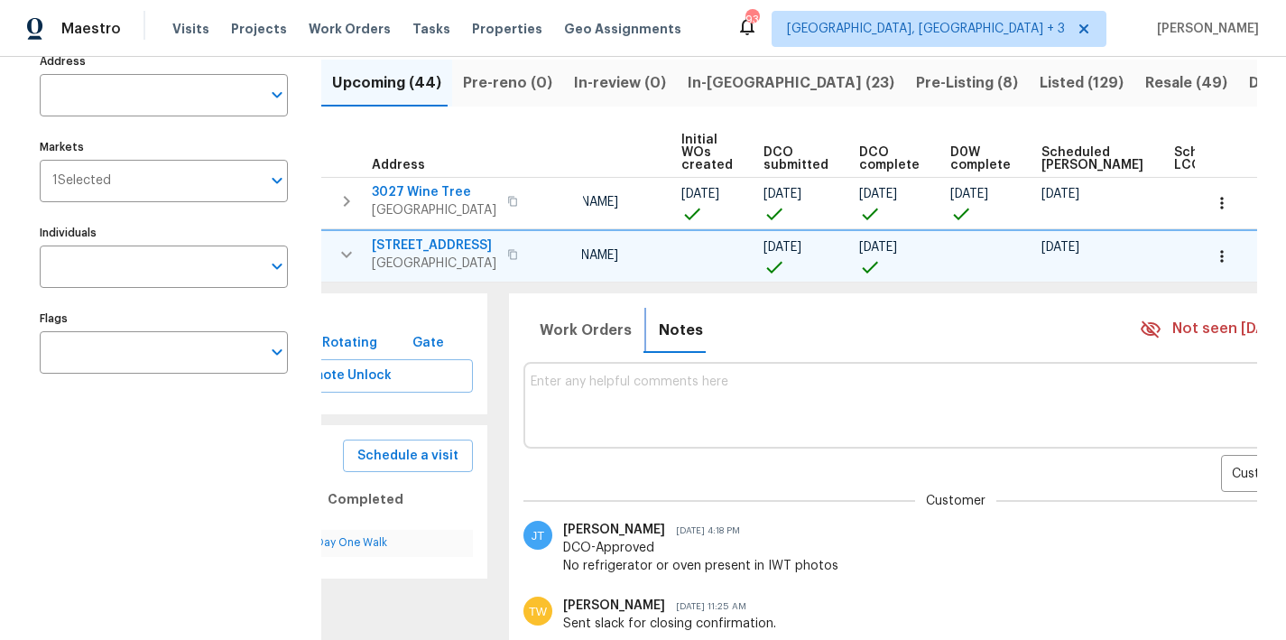
scroll to position [0, 134]
click at [1196, 464] on body "Maestro Visits Projects Work Orders Tasks Properties Geo Assignments 93 Greenvi…" at bounding box center [643, 320] width 1286 height 640
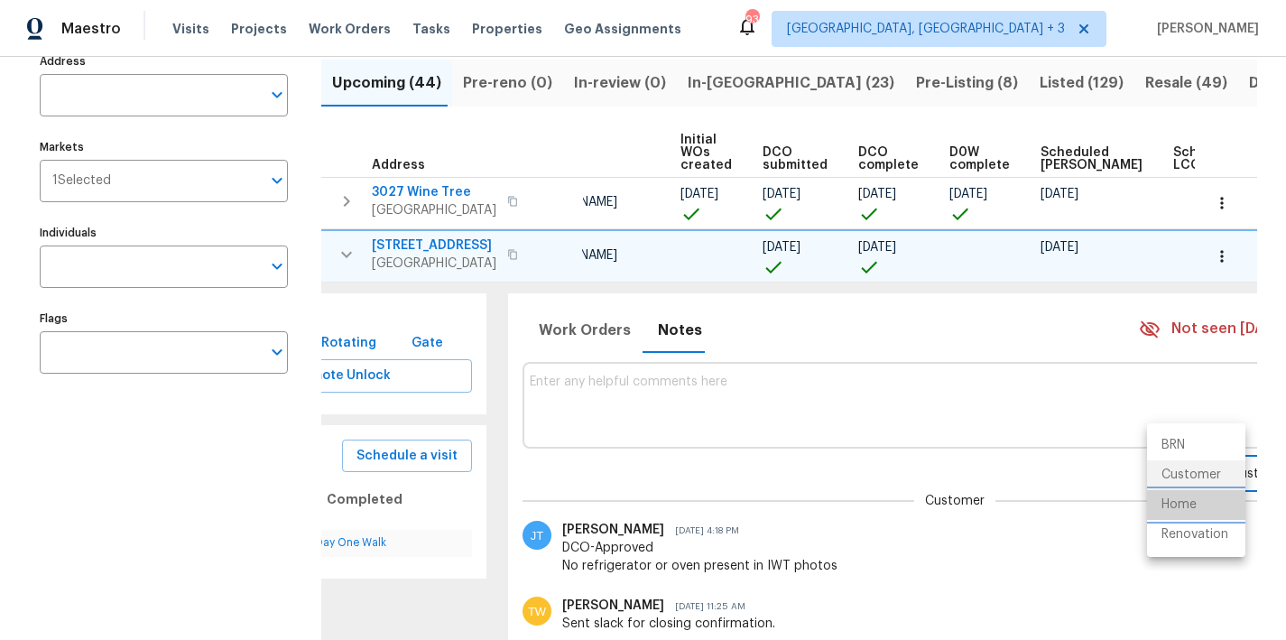
click at [1190, 519] on li "Home" at bounding box center [1196, 505] width 98 height 30
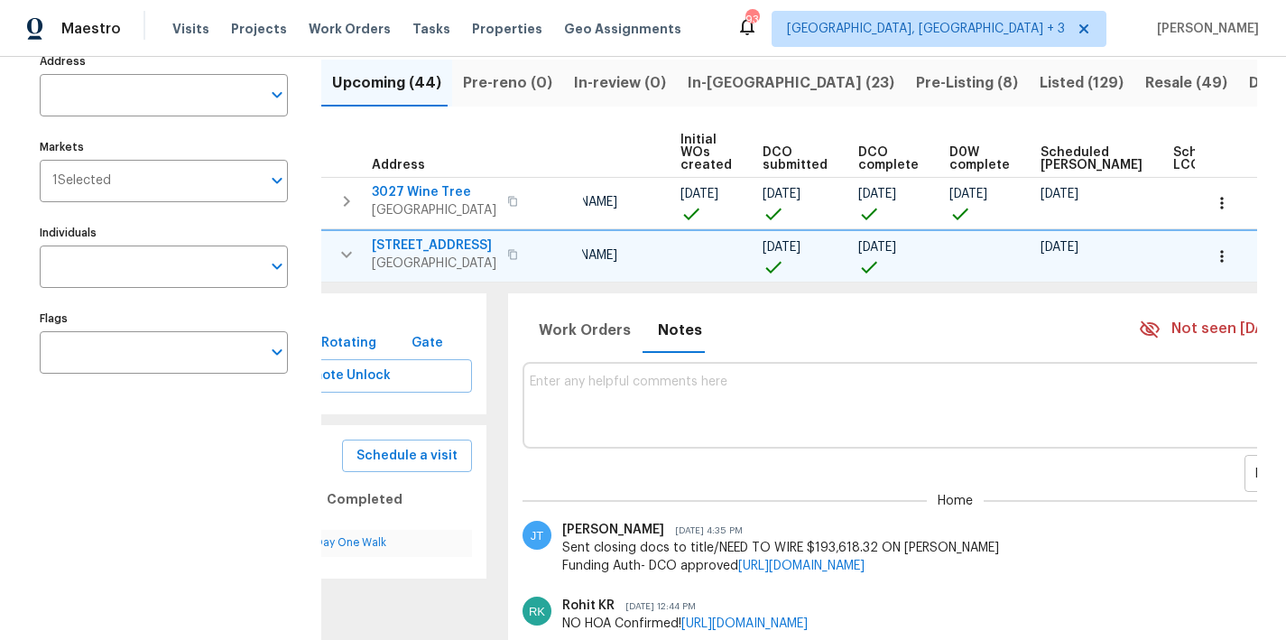
click at [1198, 472] on body "Maestro Visits Projects Work Orders Tasks Properties Geo Assignments 93 Greenvi…" at bounding box center [643, 320] width 1286 height 640
click at [1201, 514] on li "Renovation" at bounding box center [1218, 505] width 96 height 30
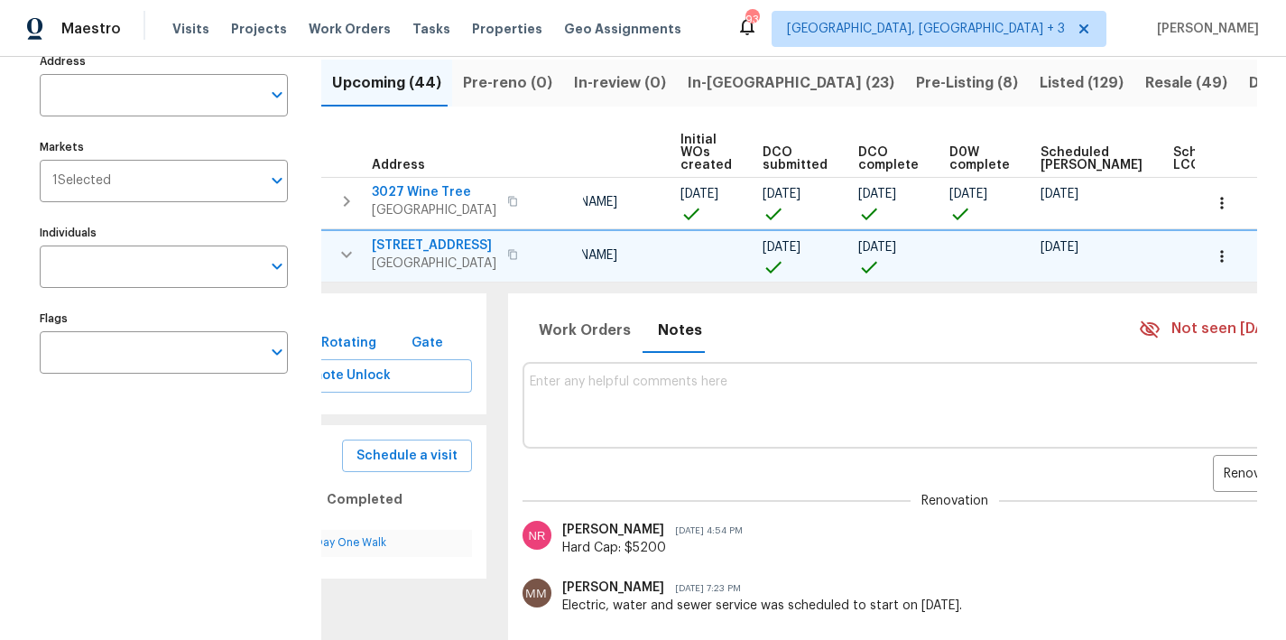
click at [353, 254] on icon "button" at bounding box center [347, 255] width 22 height 22
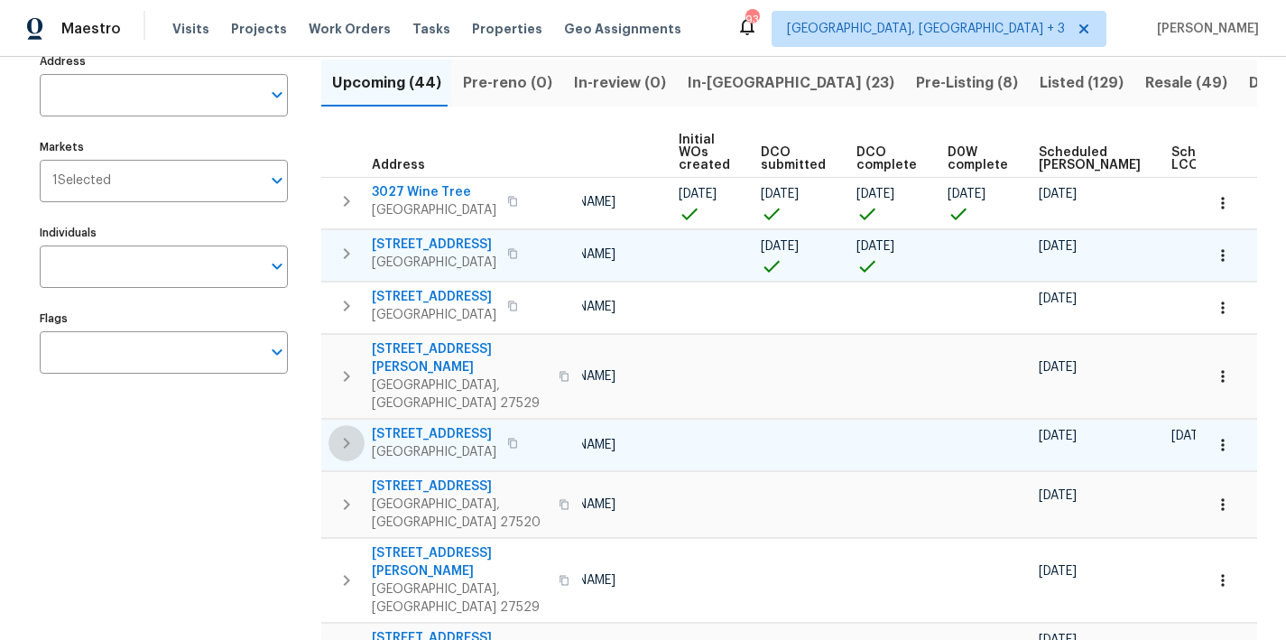
click at [350, 432] on icon "button" at bounding box center [347, 443] width 22 height 22
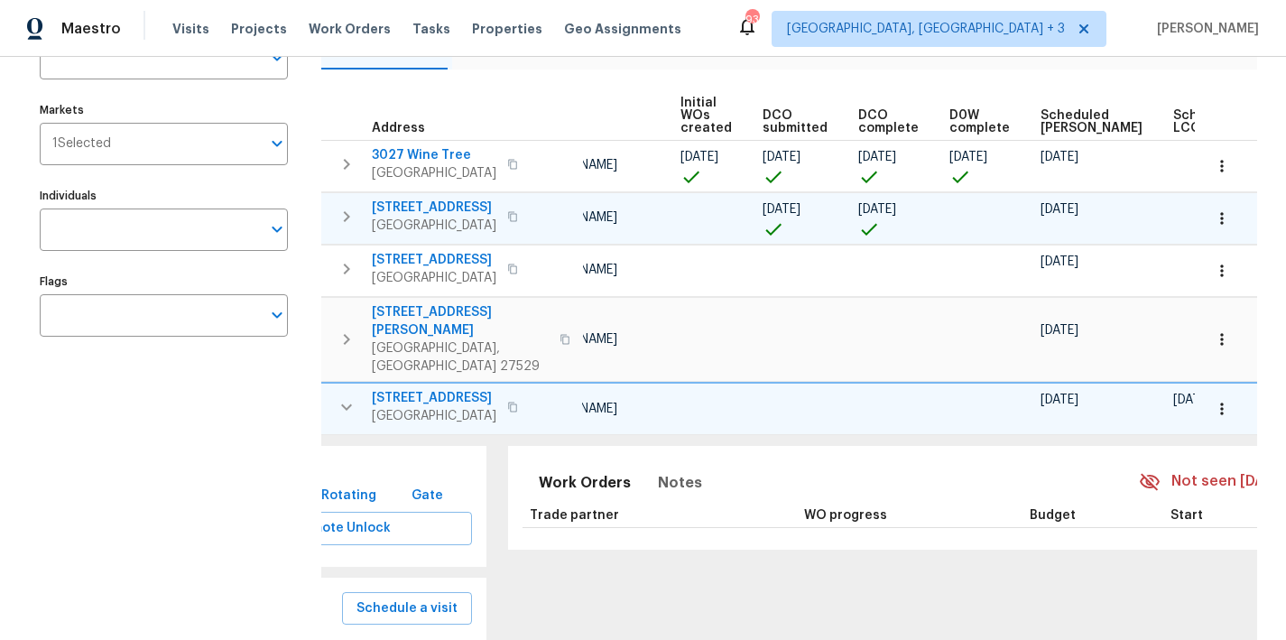
scroll to position [263, 0]
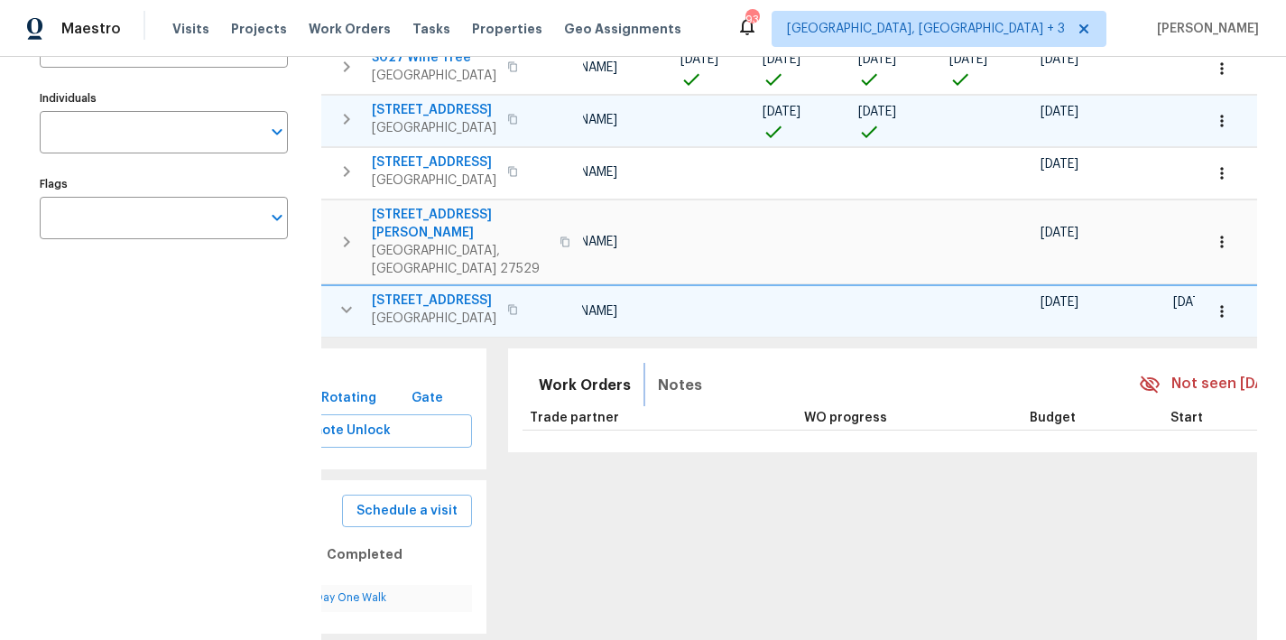
click at [673, 373] on span "Notes" at bounding box center [680, 385] width 44 height 25
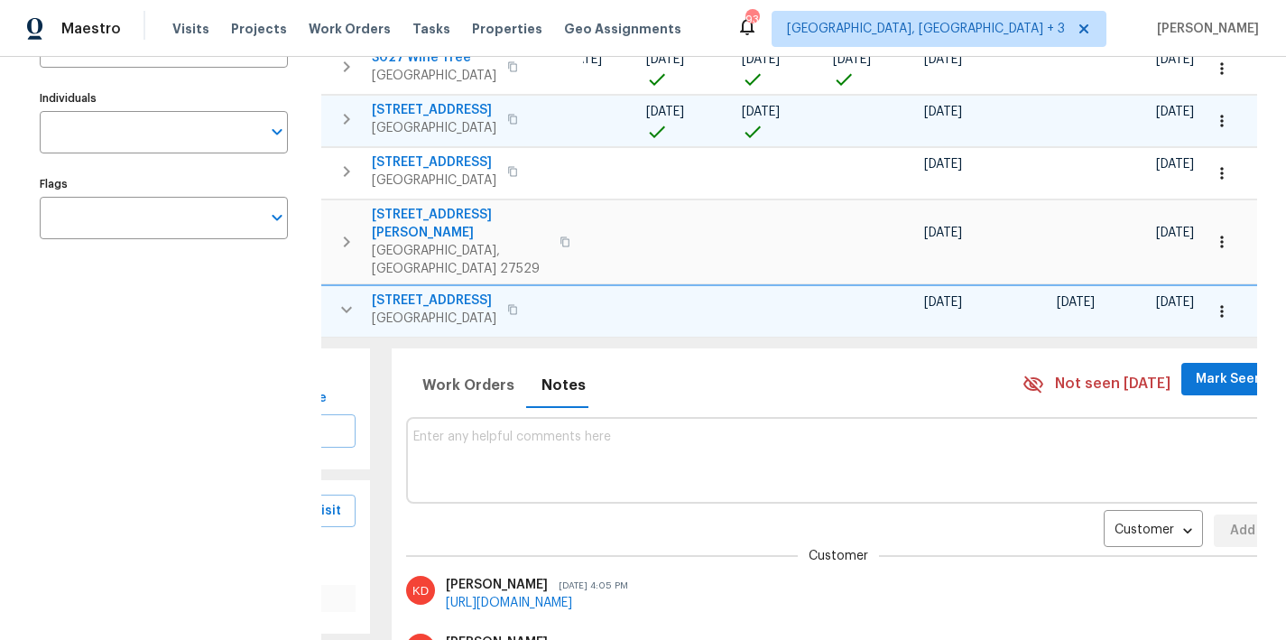
click at [342, 306] on icon "button" at bounding box center [346, 309] width 11 height 6
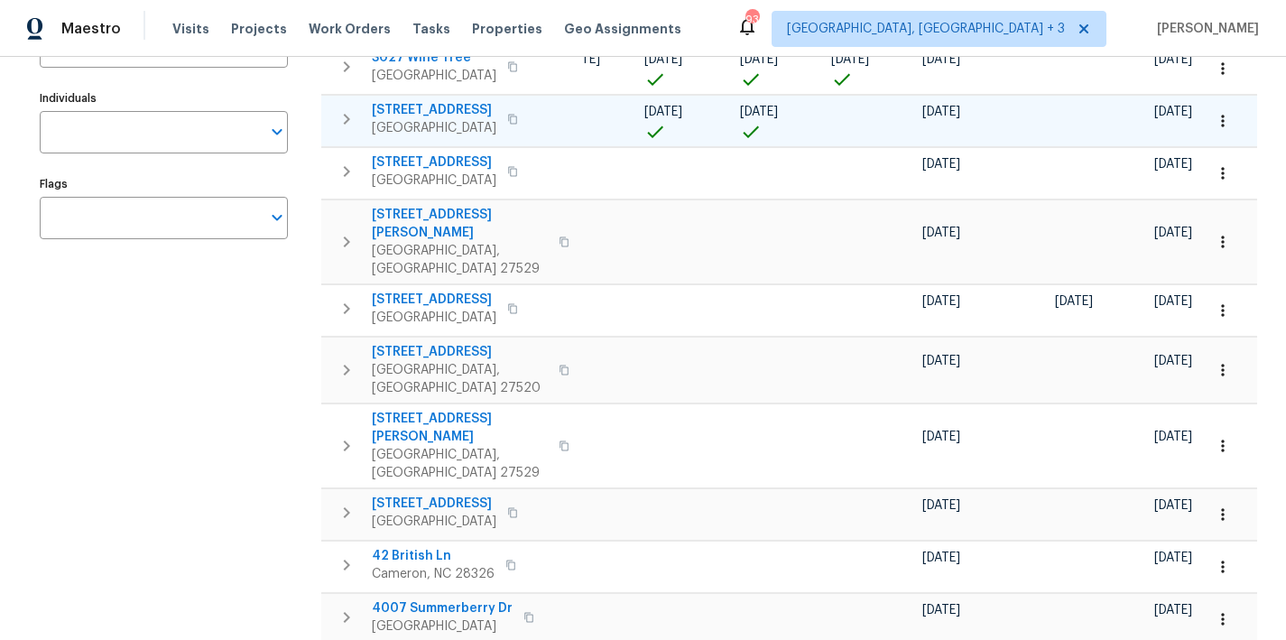
scroll to position [0, 246]
click at [347, 365] on icon "button" at bounding box center [347, 370] width 6 height 11
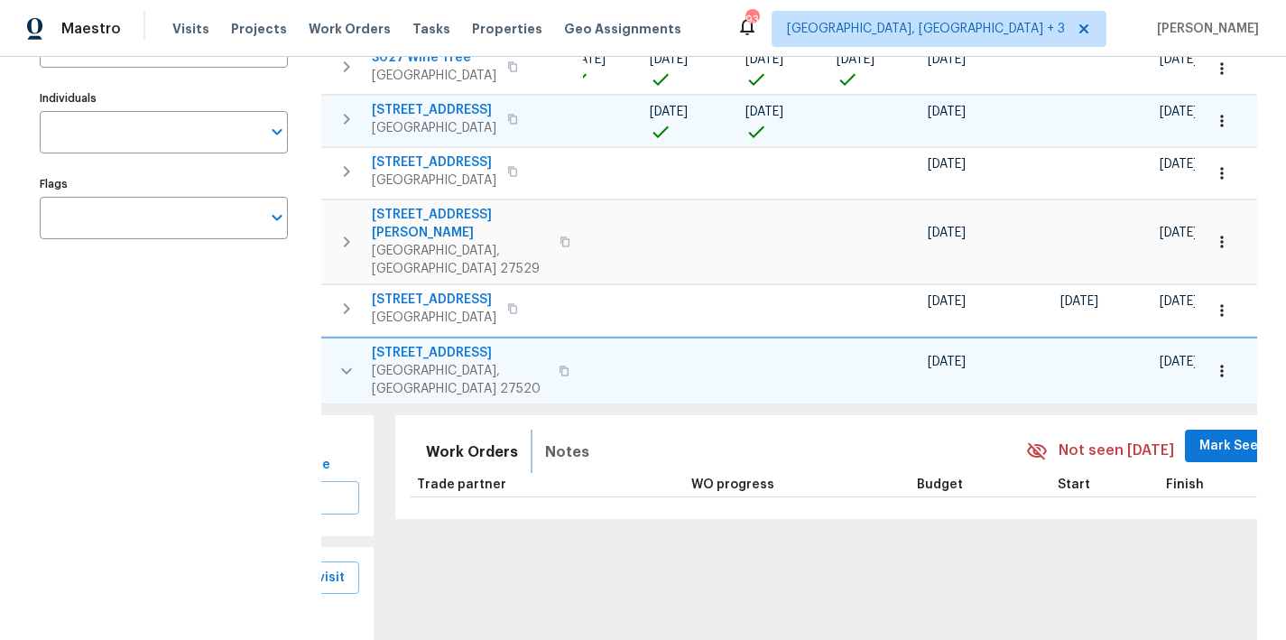
click at [545, 440] on span "Notes" at bounding box center [567, 452] width 44 height 25
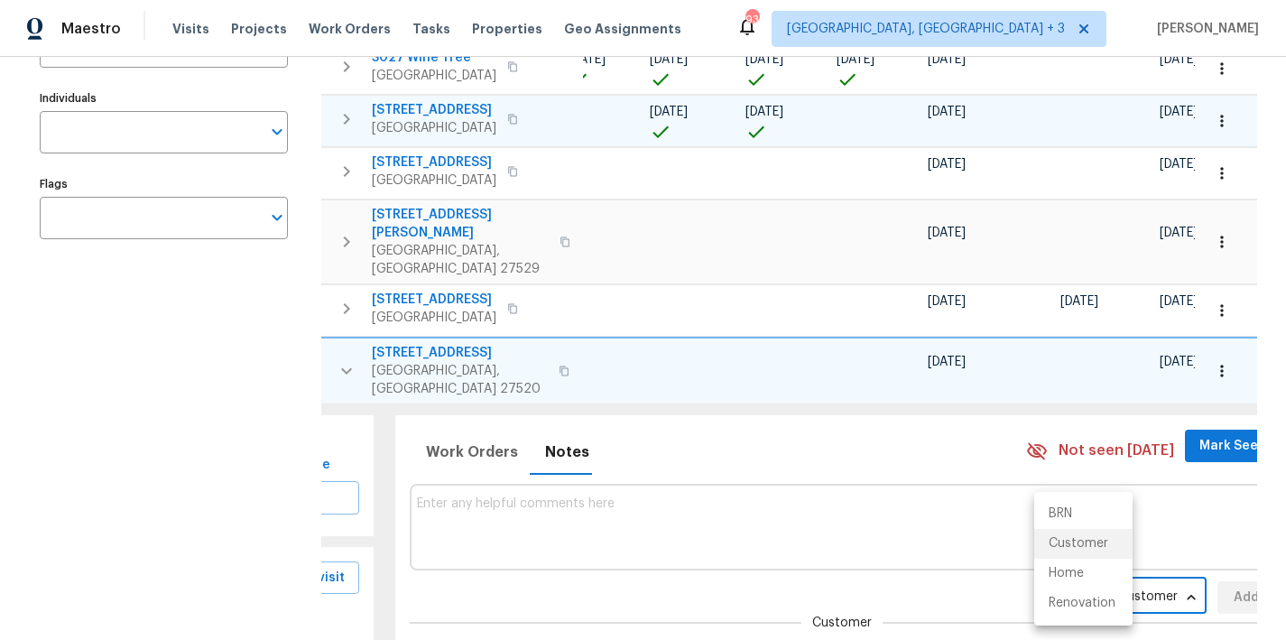
click at [1091, 543] on body "Maestro Visits Projects Work Orders Tasks Properties Geo Assignments 93 Greenvi…" at bounding box center [643, 320] width 1286 height 640
click at [1094, 608] on li "Renovation" at bounding box center [1084, 604] width 98 height 30
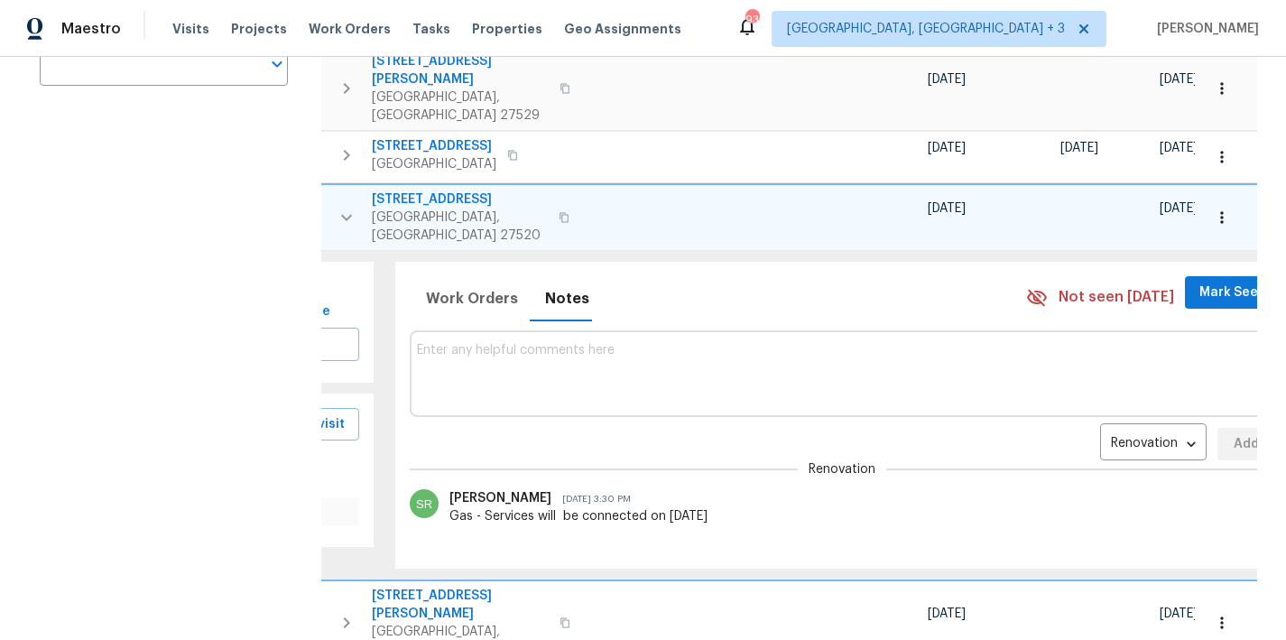
scroll to position [397, 0]
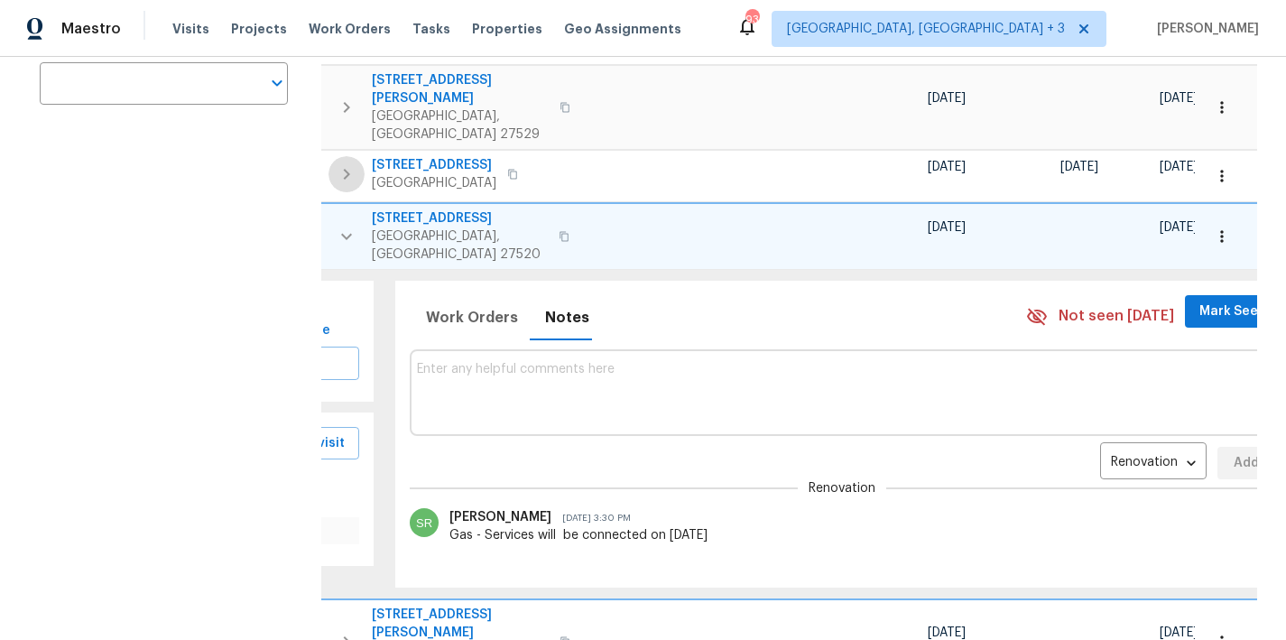
click at [348, 163] on icon "button" at bounding box center [347, 174] width 22 height 22
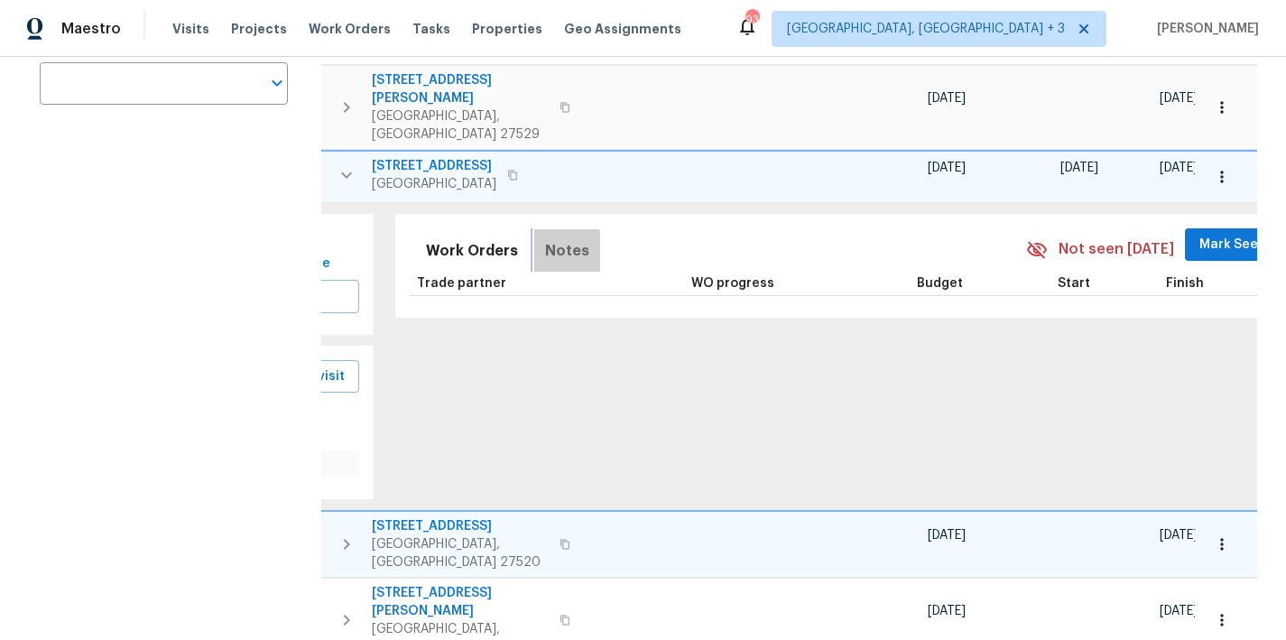
click at [546, 238] on span "Notes" at bounding box center [567, 250] width 44 height 25
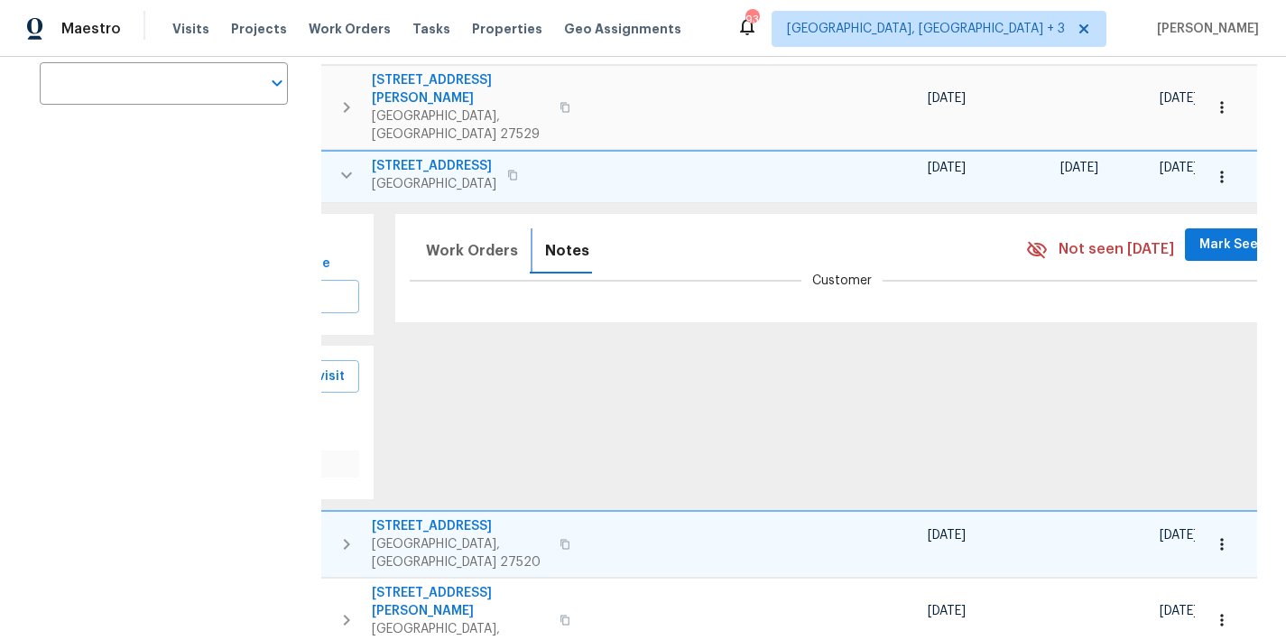
click at [546, 238] on span "Notes" at bounding box center [567, 250] width 44 height 25
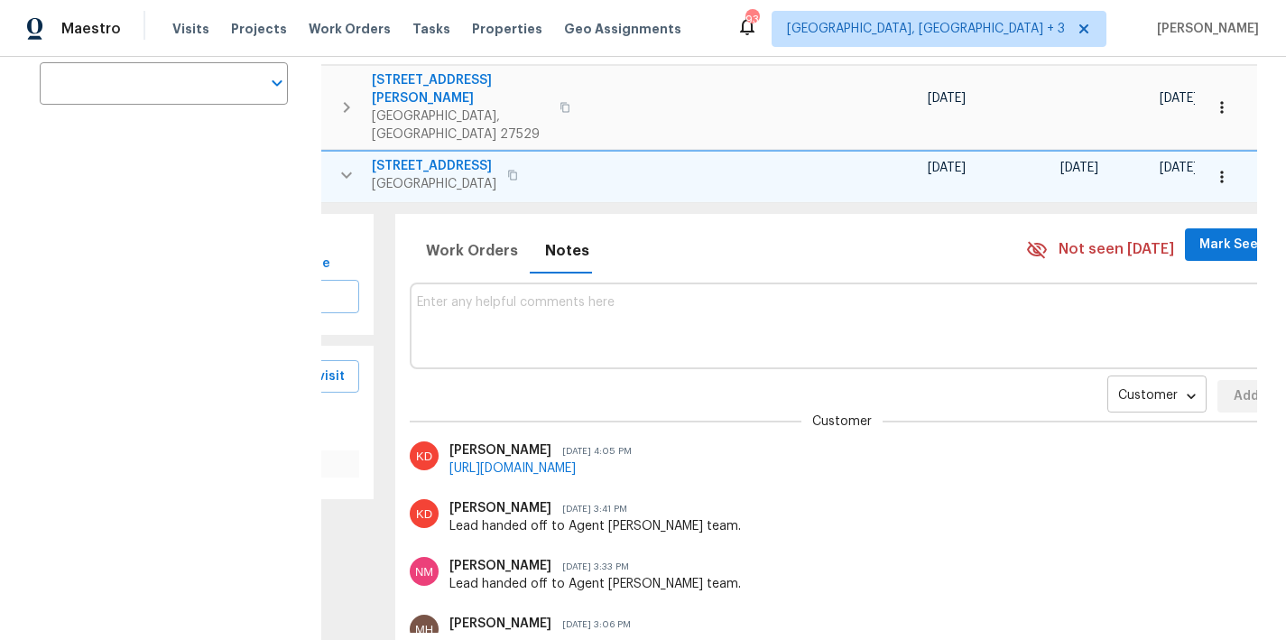
click at [1067, 354] on body "Maestro Visits Projects Work Orders Tasks Properties Geo Assignments 93 Greenvi…" at bounding box center [643, 320] width 1286 height 640
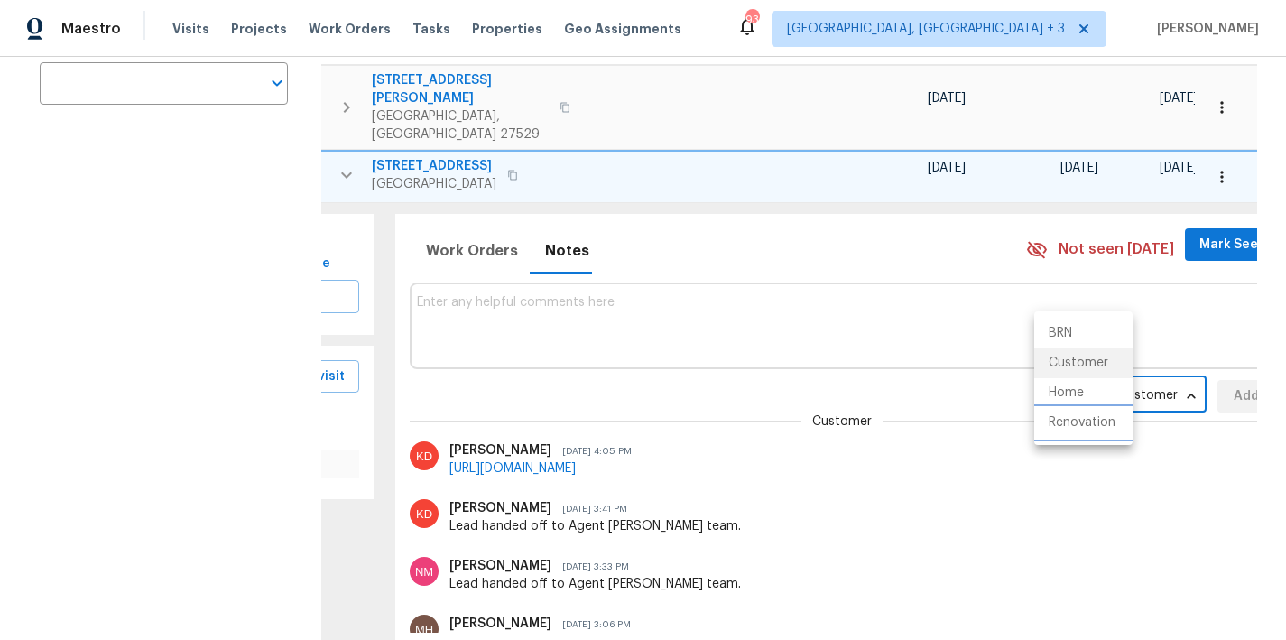
click at [1082, 432] on li "Renovation" at bounding box center [1084, 423] width 98 height 30
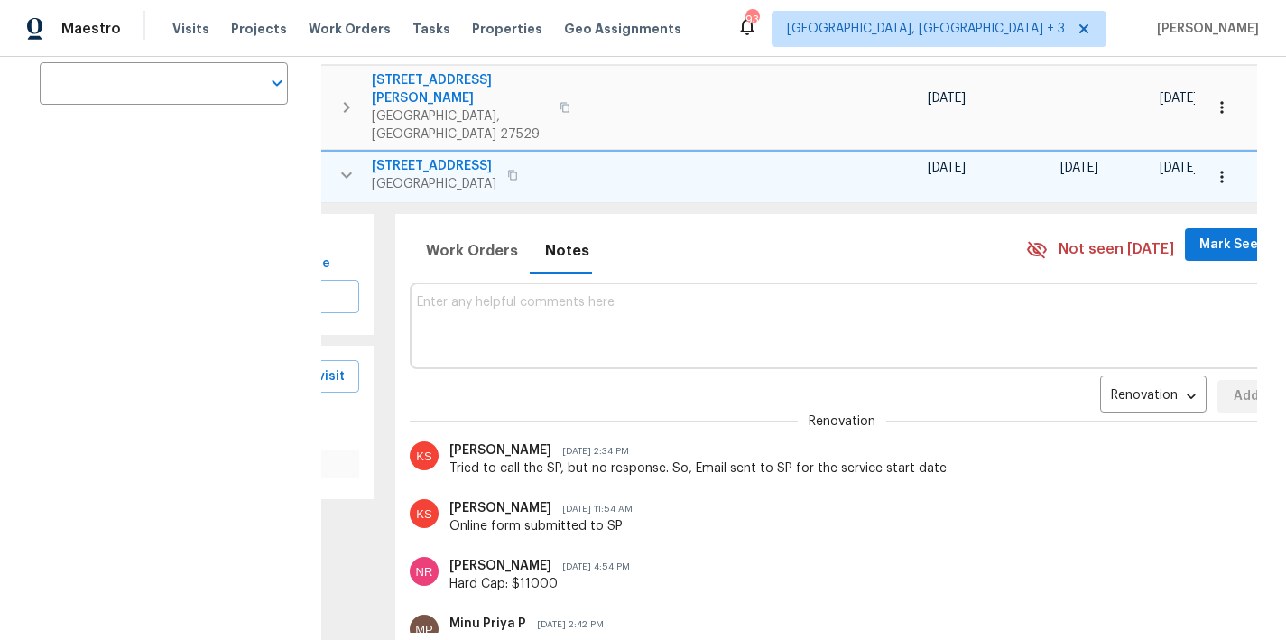
click at [339, 164] on icon "button" at bounding box center [347, 175] width 22 height 22
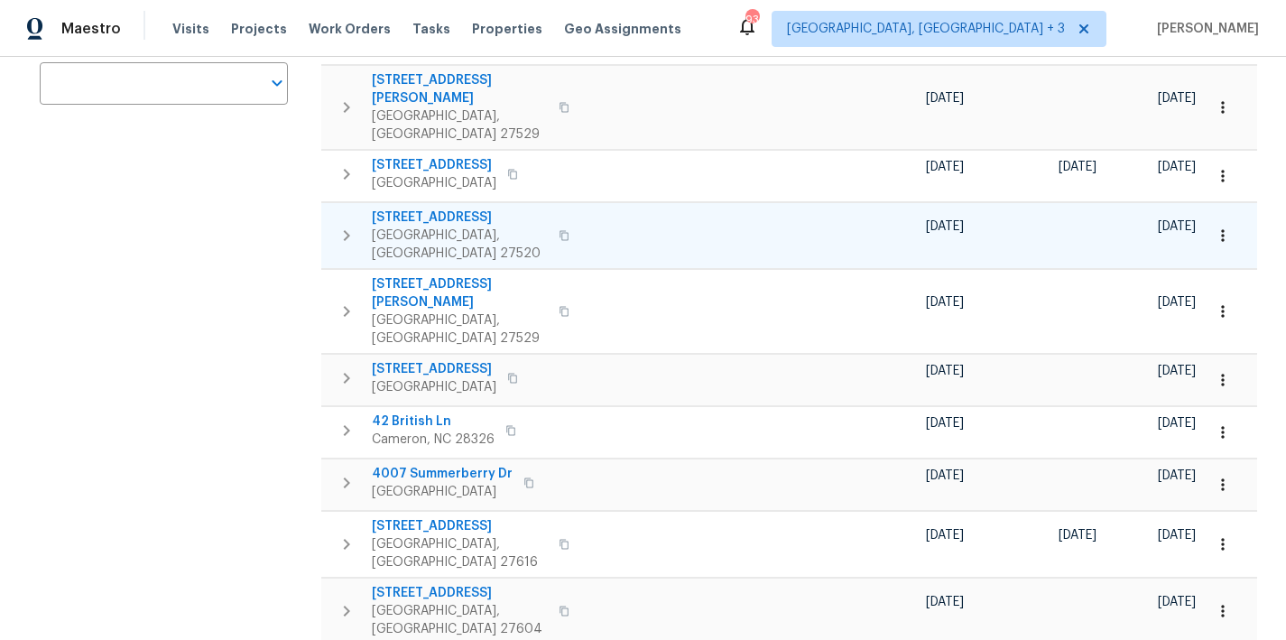
click at [339, 225] on icon "button" at bounding box center [347, 236] width 22 height 22
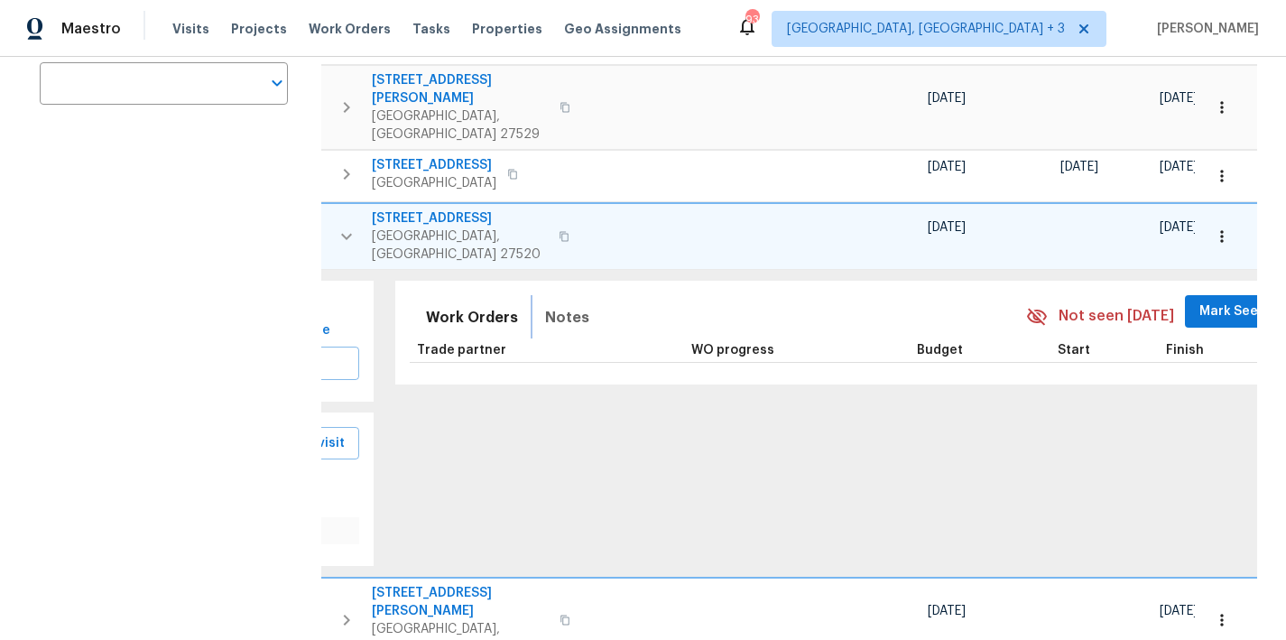
click at [552, 305] on span "Notes" at bounding box center [567, 317] width 44 height 25
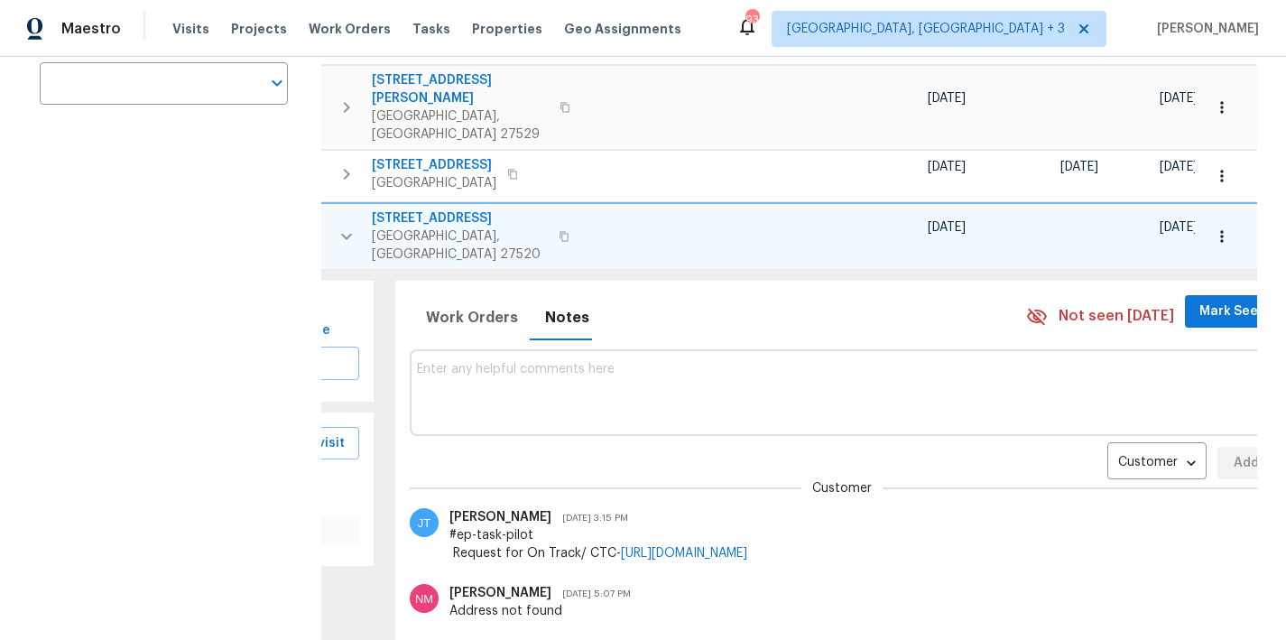
click at [1216, 228] on icon "button" at bounding box center [1222, 237] width 18 height 18
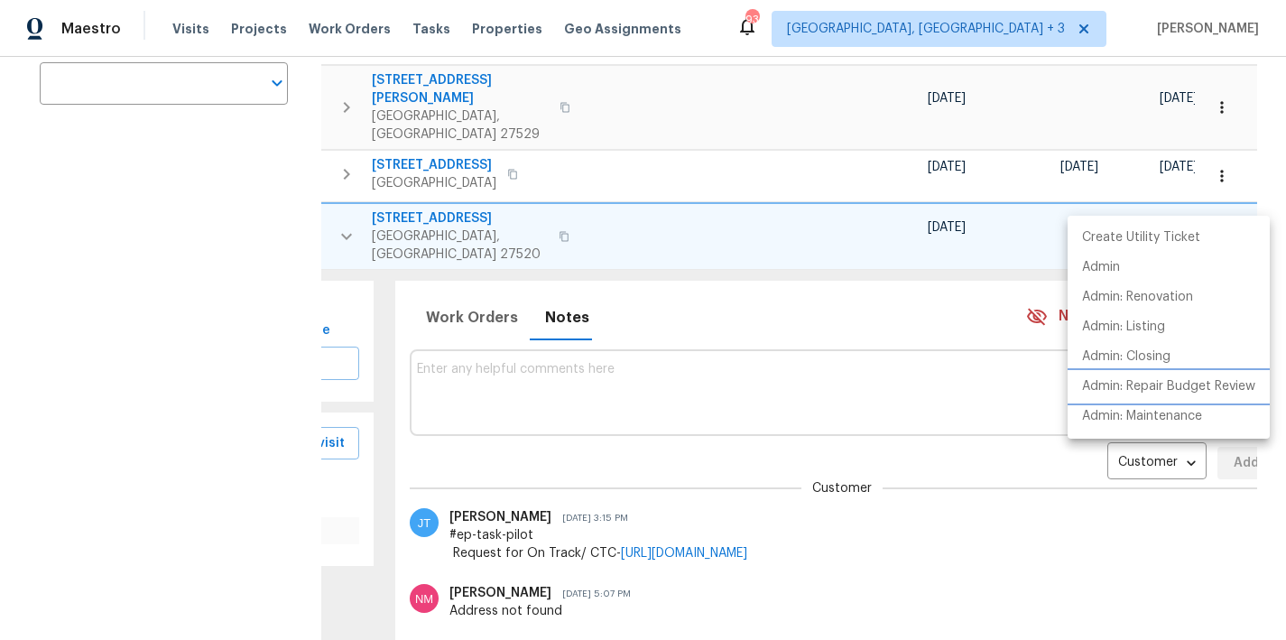
click at [1214, 379] on p "Admin: Repair Budget Review" at bounding box center [1168, 386] width 173 height 19
click at [473, 330] on div at bounding box center [643, 320] width 1286 height 640
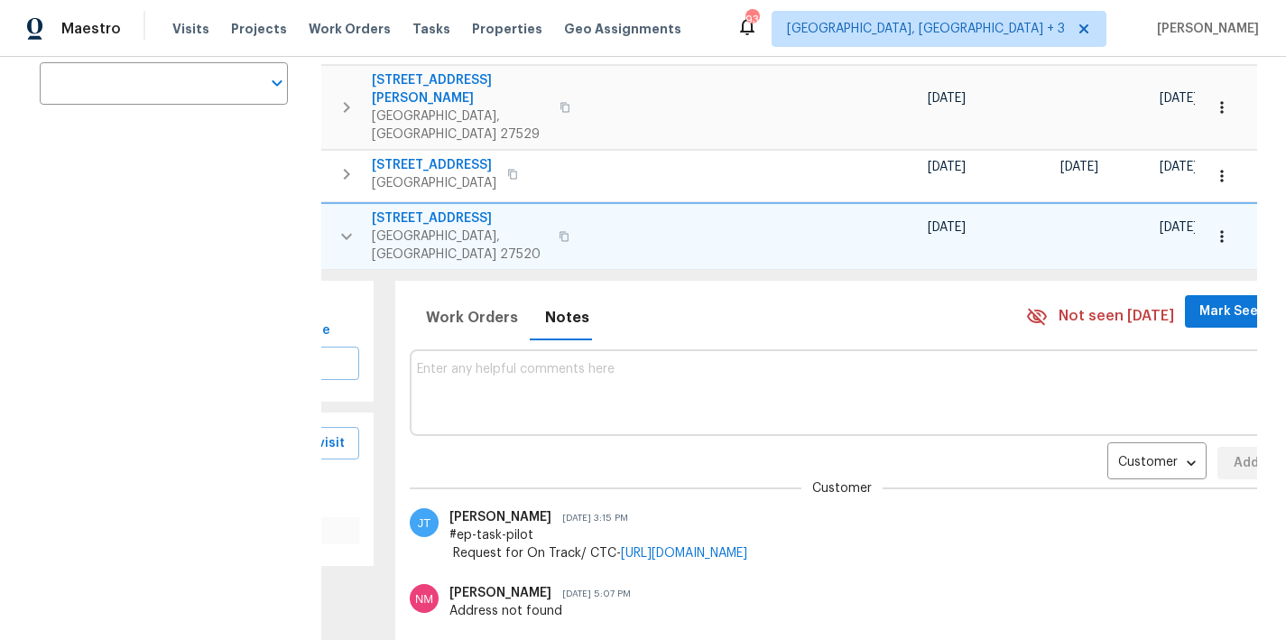
click at [480, 362] on textarea at bounding box center [843, 392] width 852 height 60
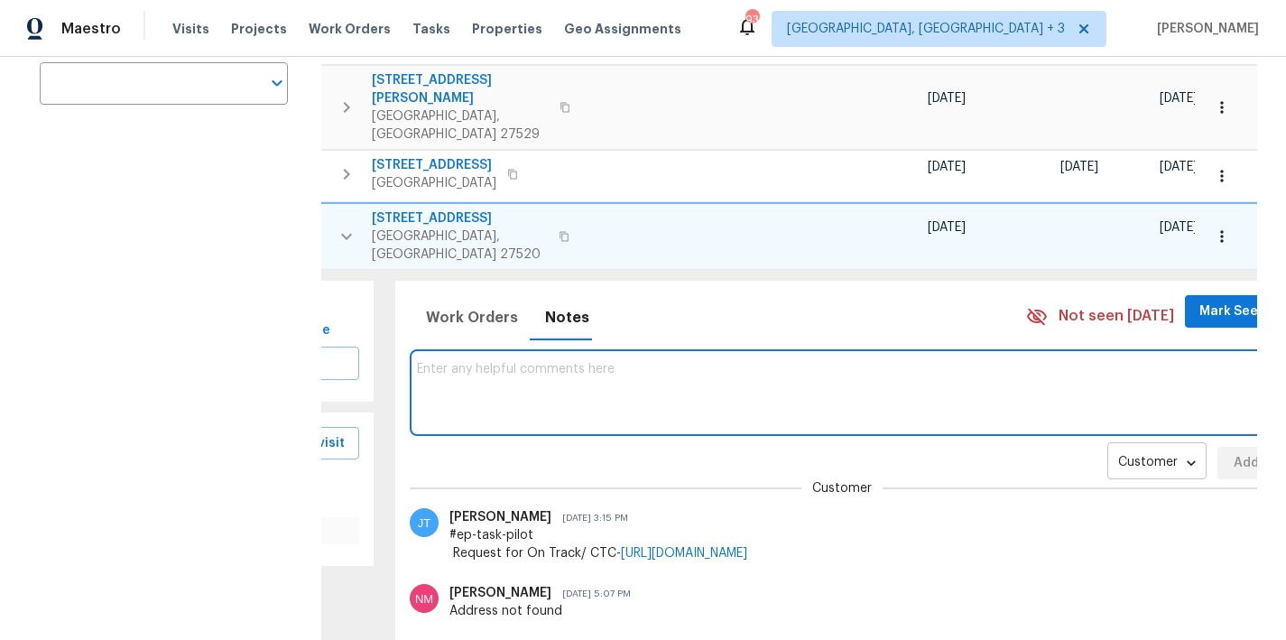
click at [1073, 427] on body "Maestro Visits Projects Work Orders Tasks Properties Geo Assignments 93 Greenvi…" at bounding box center [643, 320] width 1286 height 640
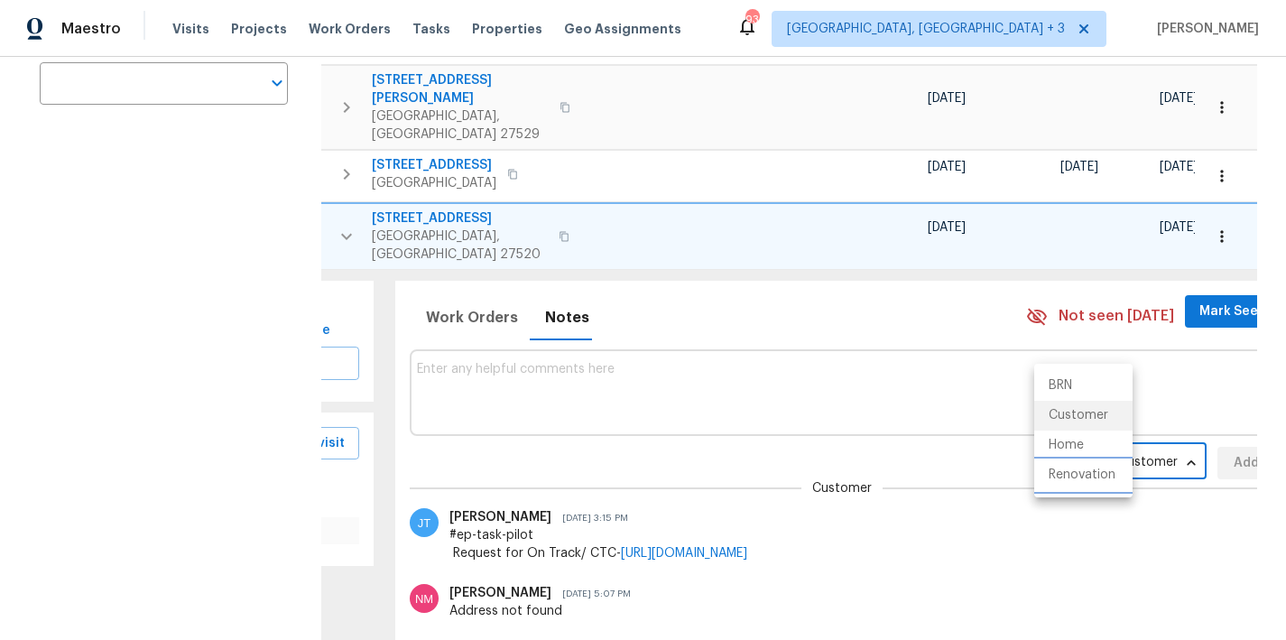
click at [1058, 473] on li "Renovation" at bounding box center [1084, 475] width 98 height 30
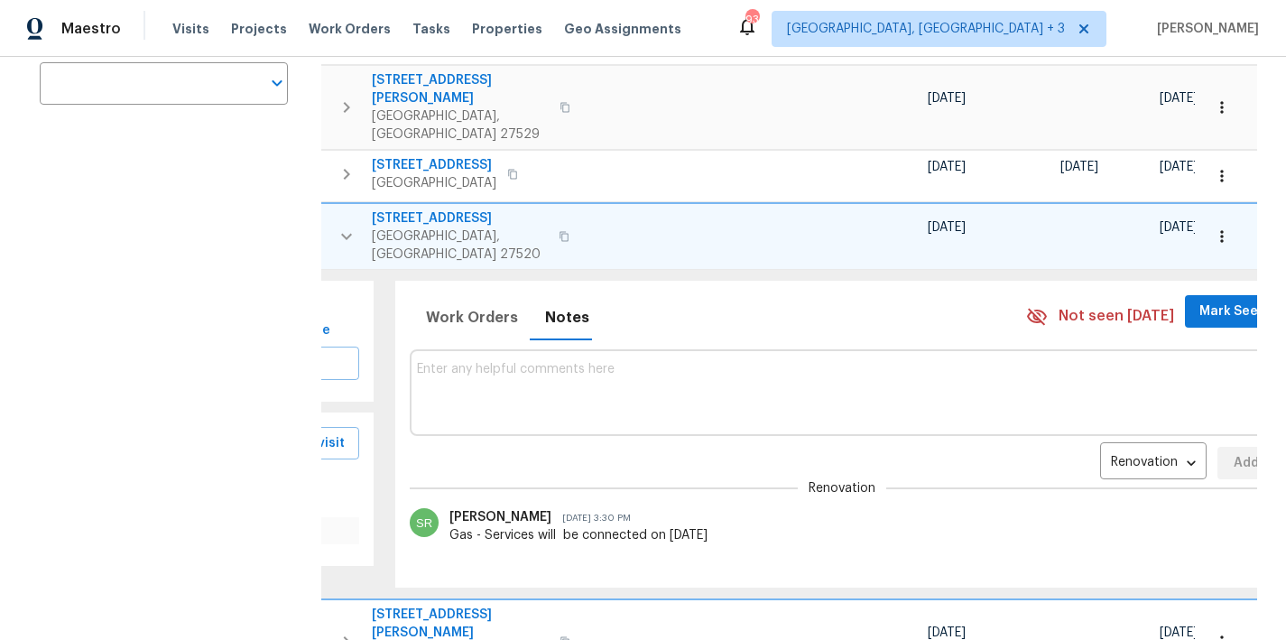
click at [531, 362] on textarea at bounding box center [843, 392] width 852 height 60
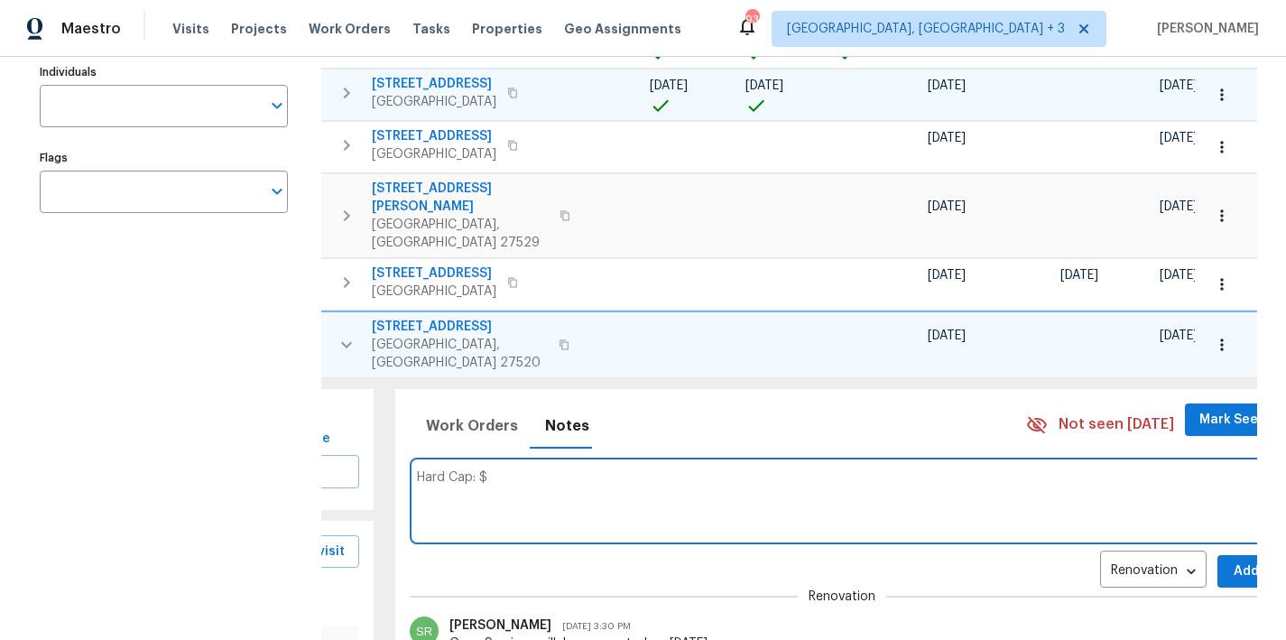
scroll to position [321, 0]
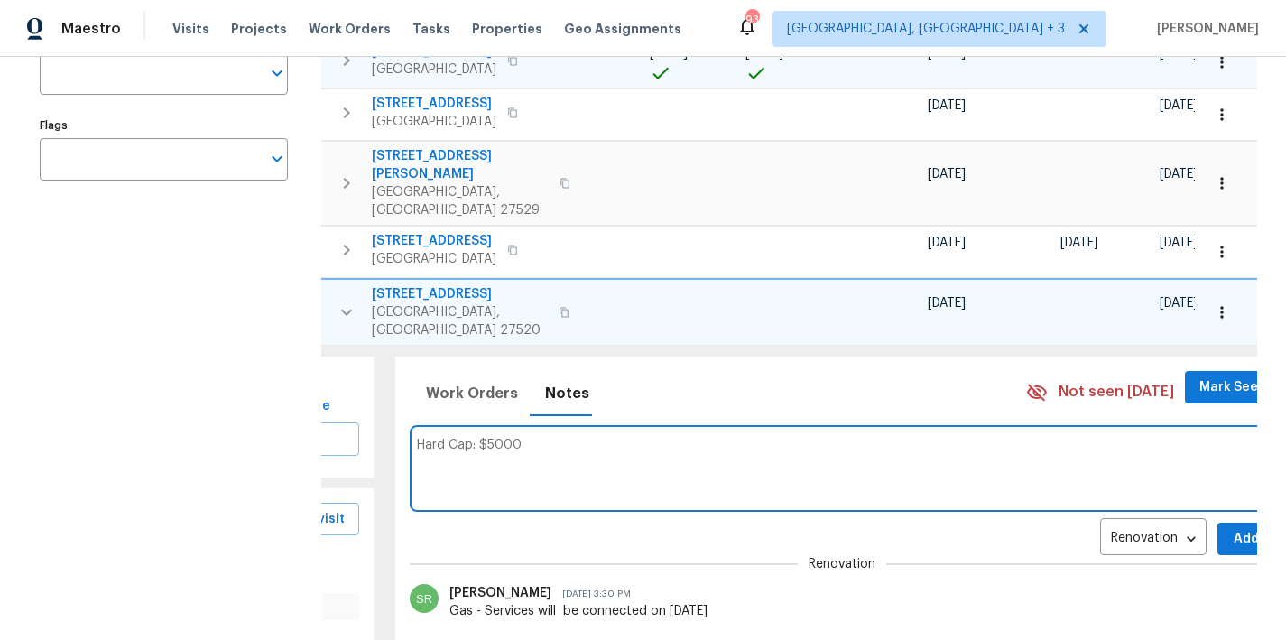
type textarea "Hard Cap: $5000"
click at [1218, 523] on button "Add" at bounding box center [1247, 539] width 58 height 33
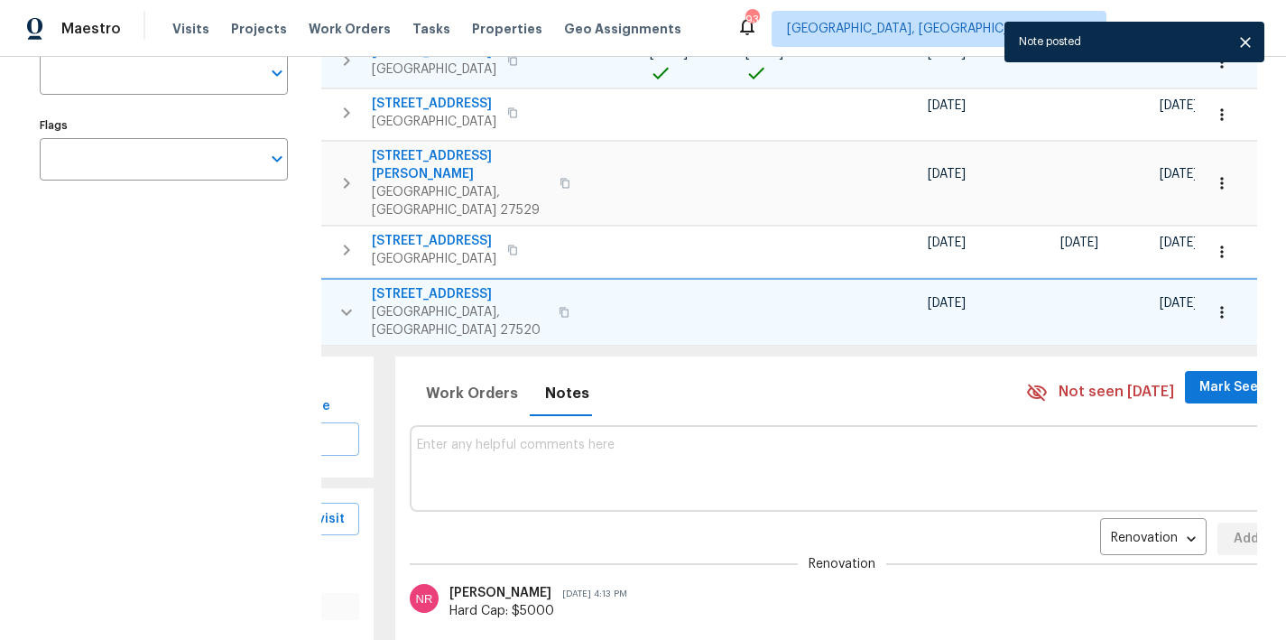
click at [348, 302] on icon "button" at bounding box center [347, 313] width 22 height 22
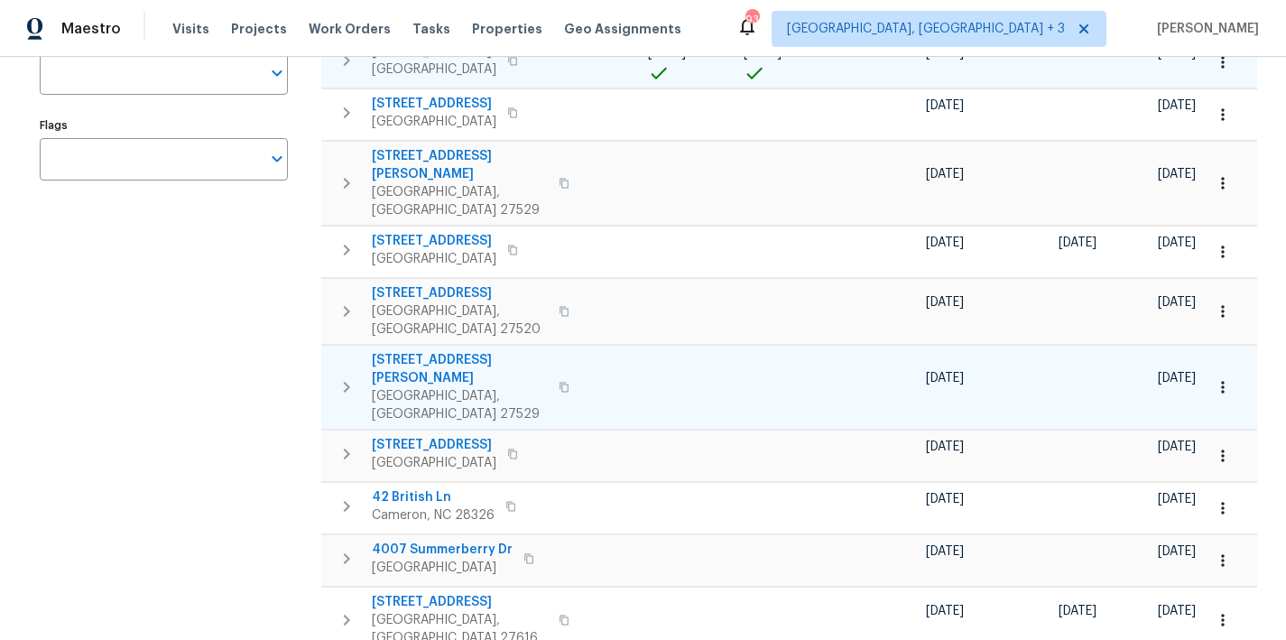
click at [348, 382] on icon "button" at bounding box center [347, 387] width 6 height 11
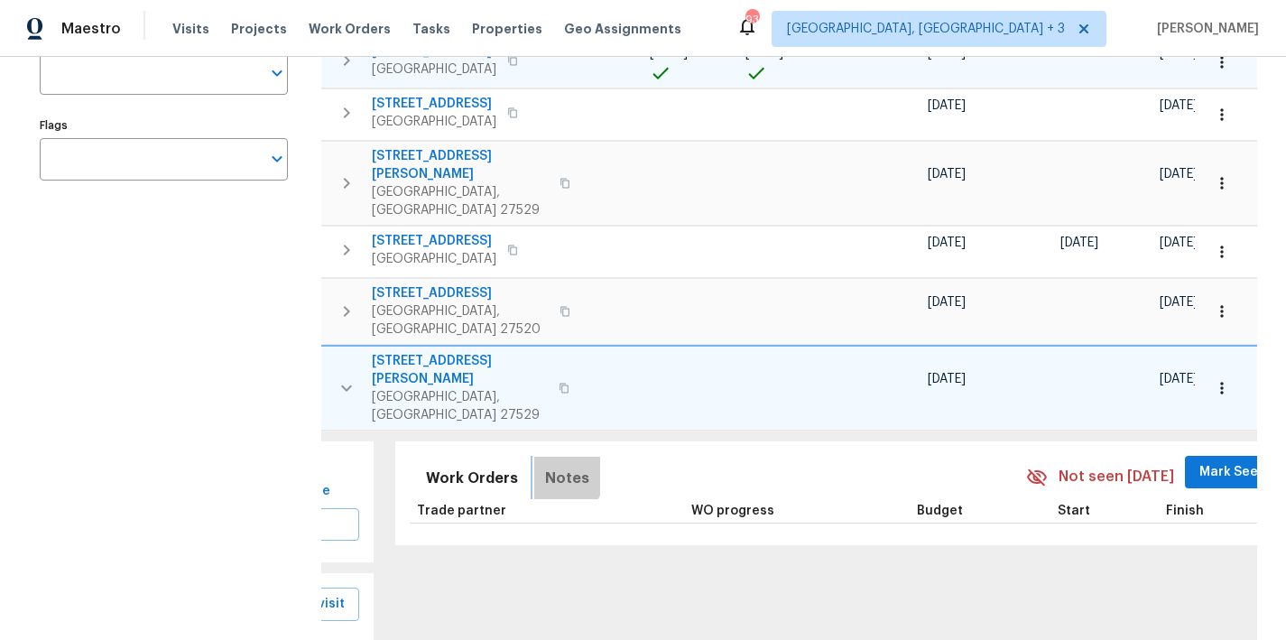
click at [545, 466] on span "Notes" at bounding box center [567, 478] width 44 height 25
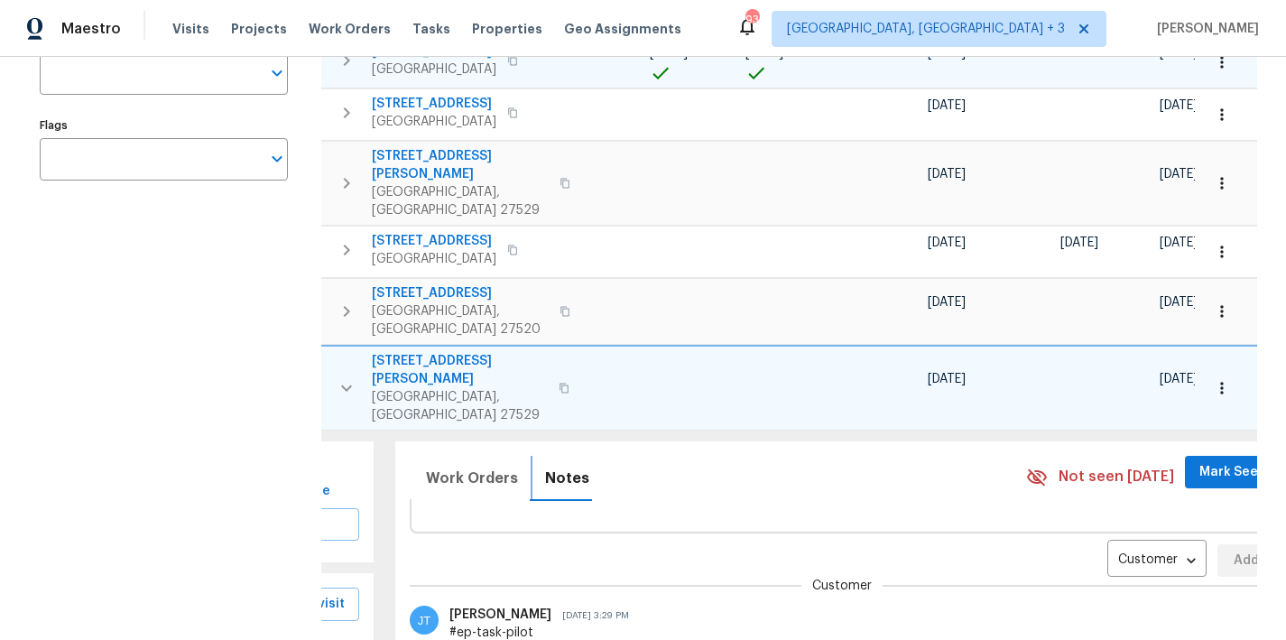
scroll to position [94, 0]
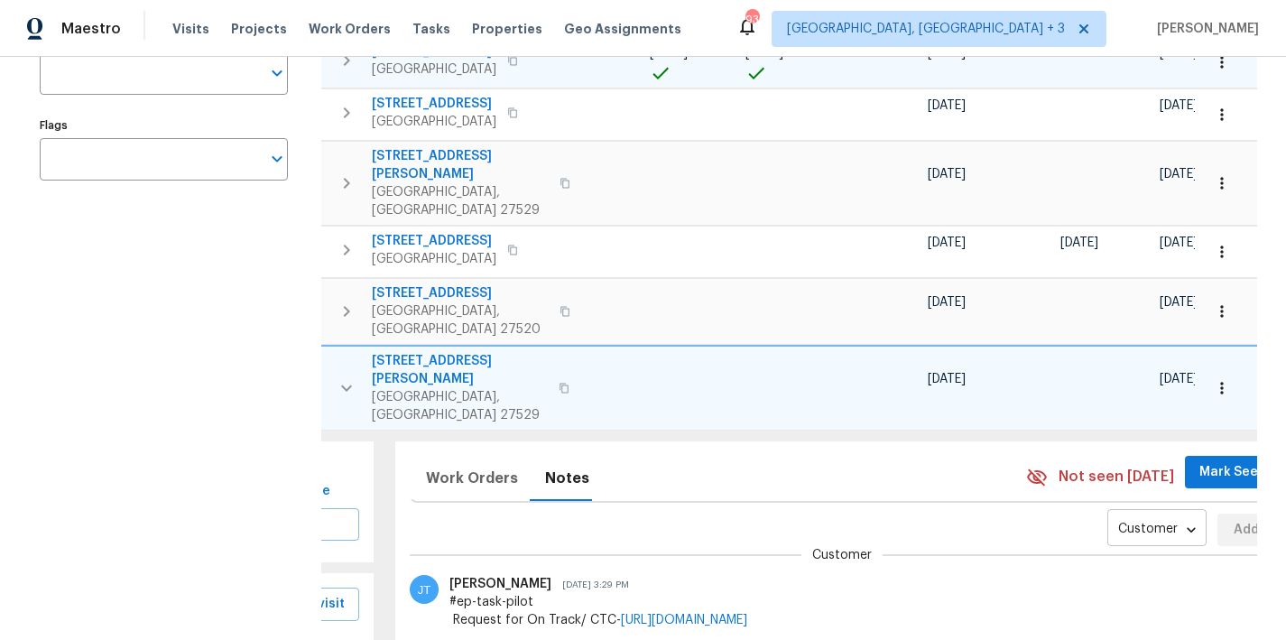
click at [1086, 460] on body "Maestro Visits Projects Work Orders Tasks Properties Geo Assignments 93 Greenvi…" at bounding box center [643, 320] width 1286 height 640
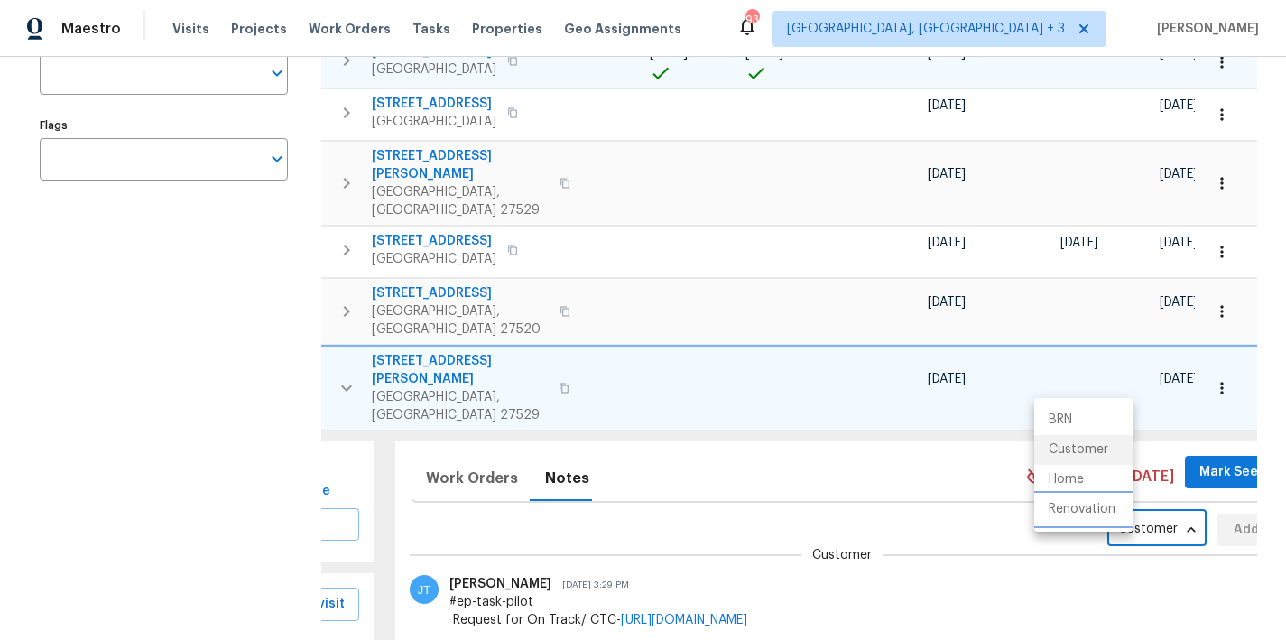
click at [1068, 517] on li "Renovation" at bounding box center [1084, 510] width 98 height 30
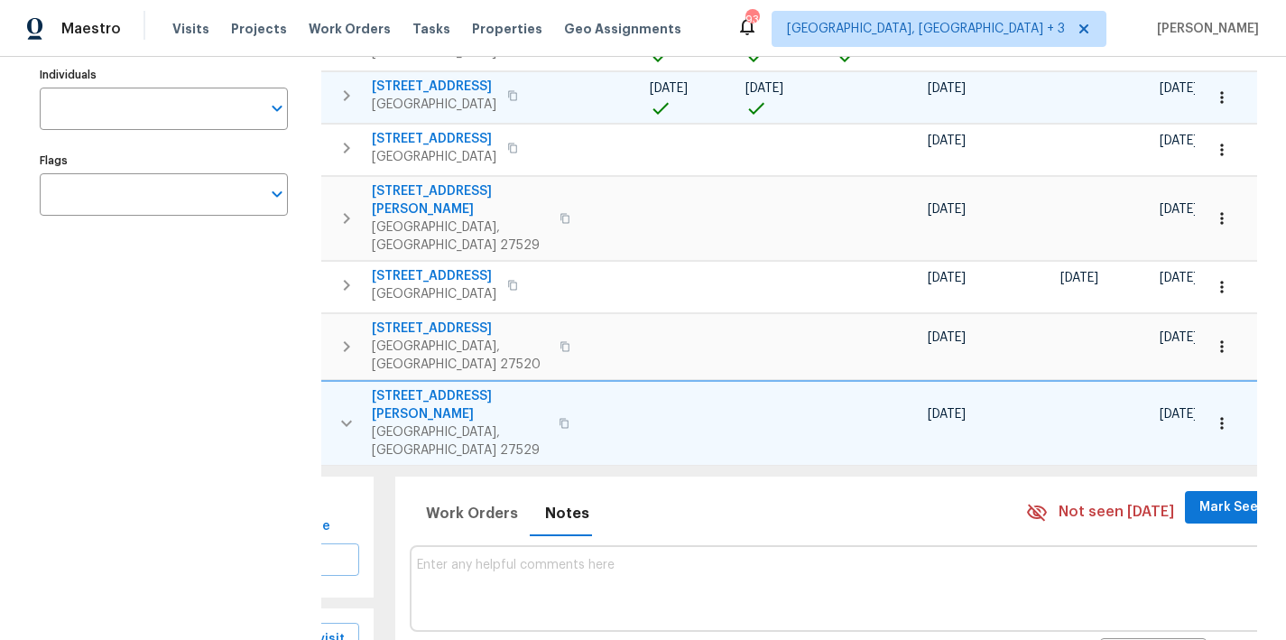
scroll to position [321, 0]
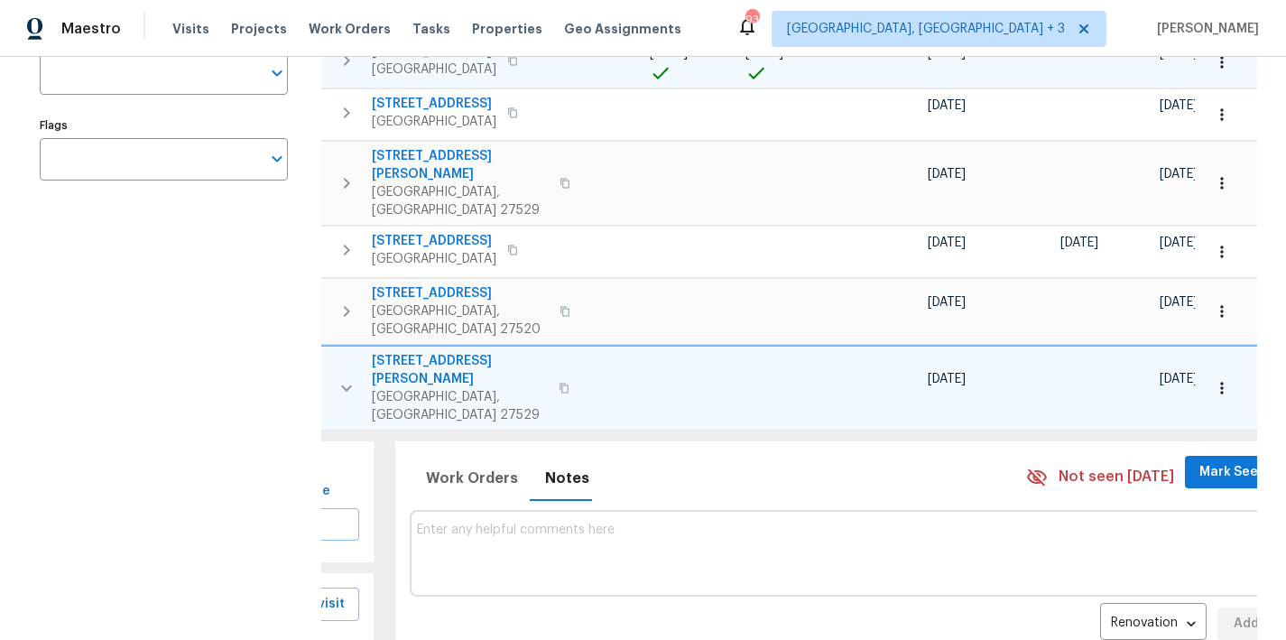
click at [1219, 368] on button "button" at bounding box center [1223, 388] width 40 height 40
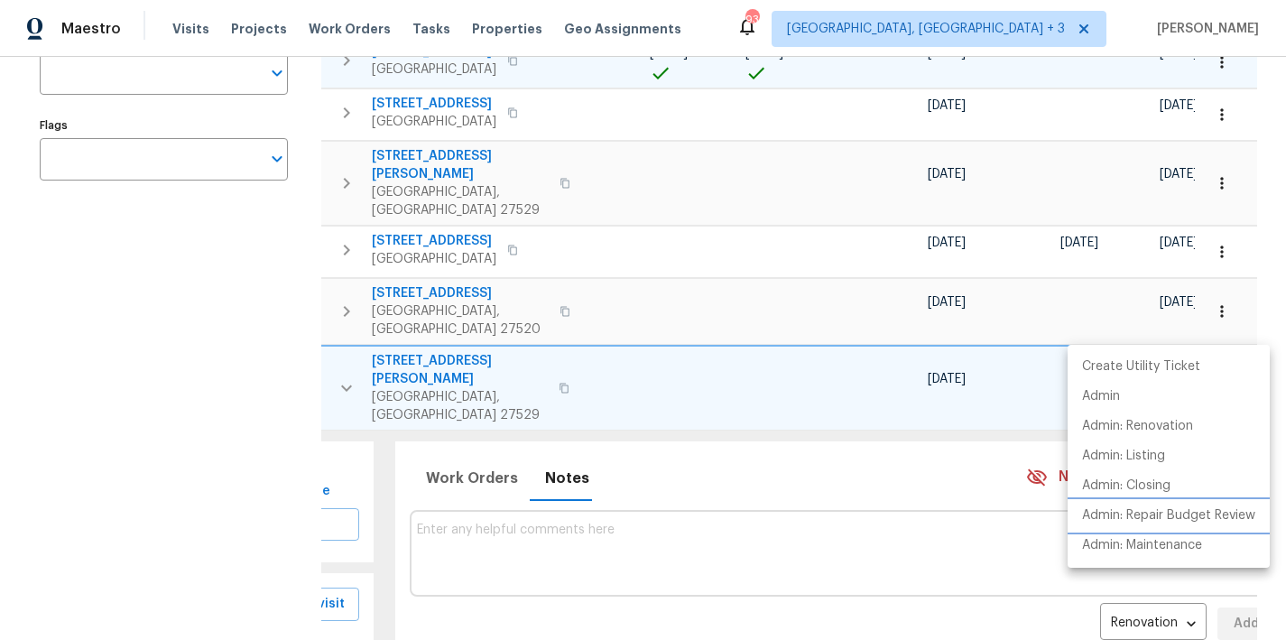
click at [1229, 516] on p "Admin: Repair Budget Review" at bounding box center [1168, 515] width 173 height 19
click at [694, 479] on div at bounding box center [643, 320] width 1286 height 640
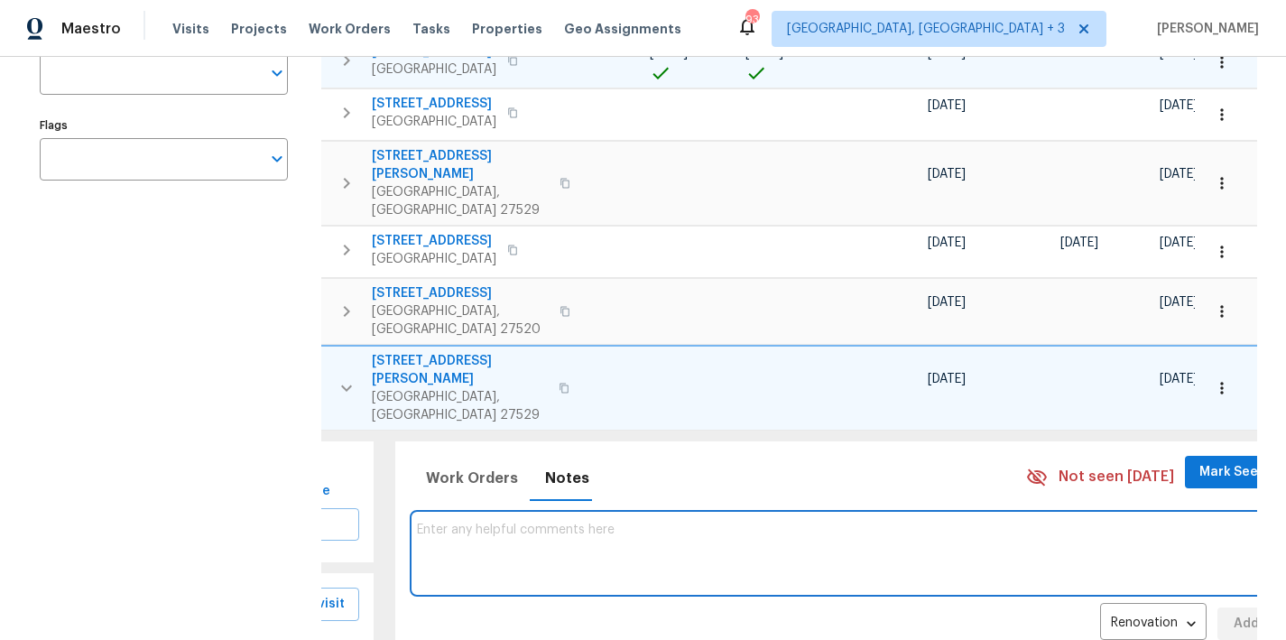
click at [699, 523] on textarea at bounding box center [843, 553] width 852 height 60
type textarea "Hard cap: $14500"
click at [1232, 613] on span "Add" at bounding box center [1246, 624] width 29 height 23
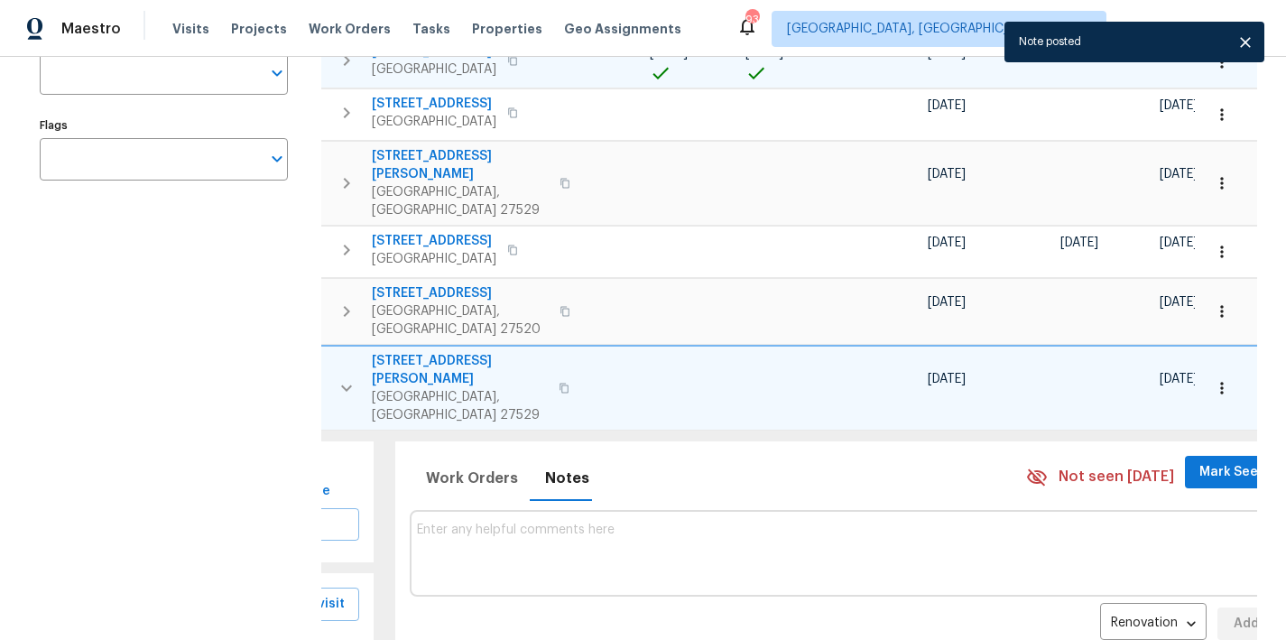
click at [347, 377] on icon "button" at bounding box center [347, 388] width 22 height 22
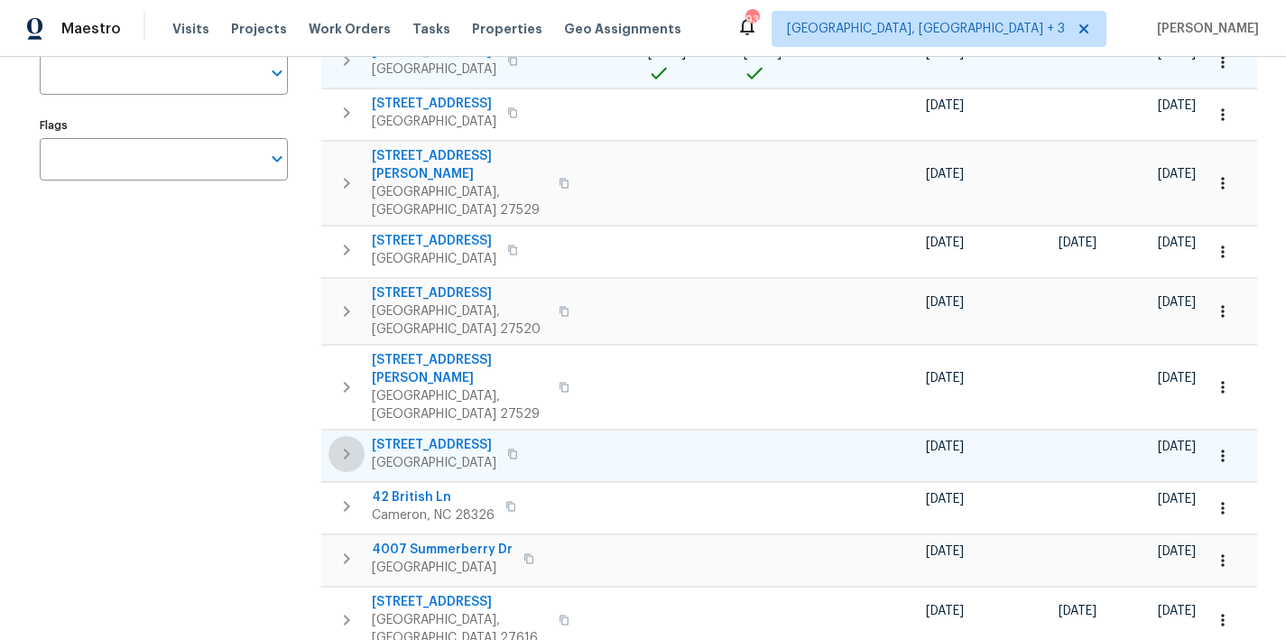
click at [339, 443] on icon "button" at bounding box center [347, 454] width 22 height 22
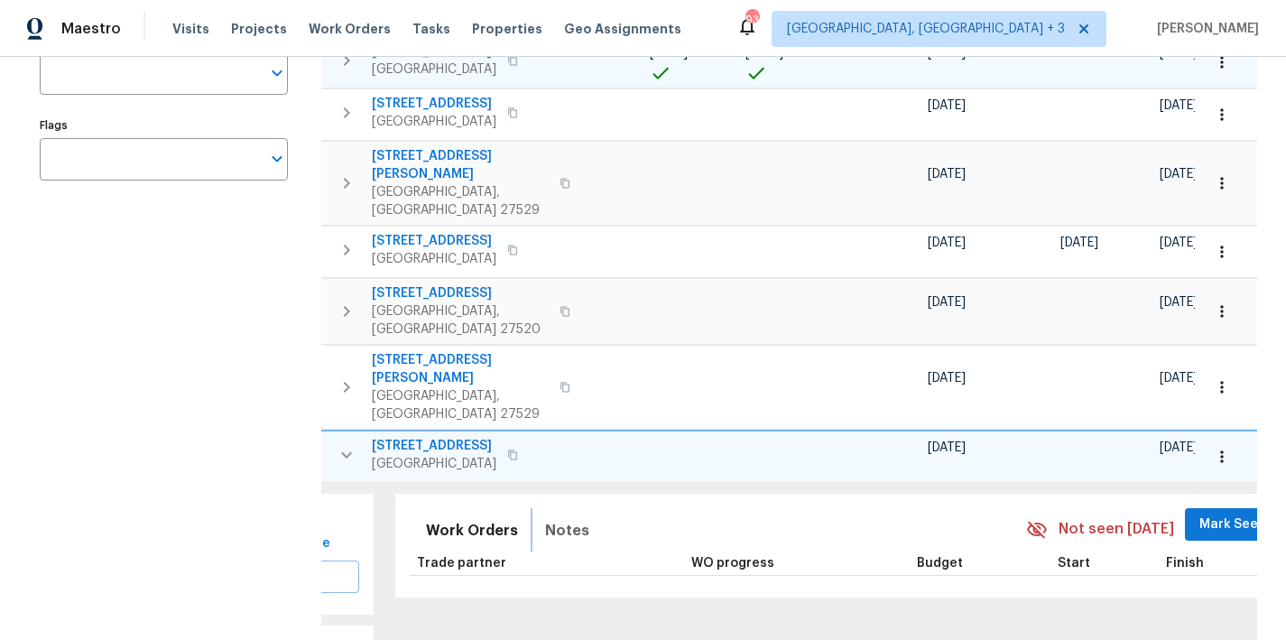
click at [545, 518] on span "Notes" at bounding box center [567, 530] width 44 height 25
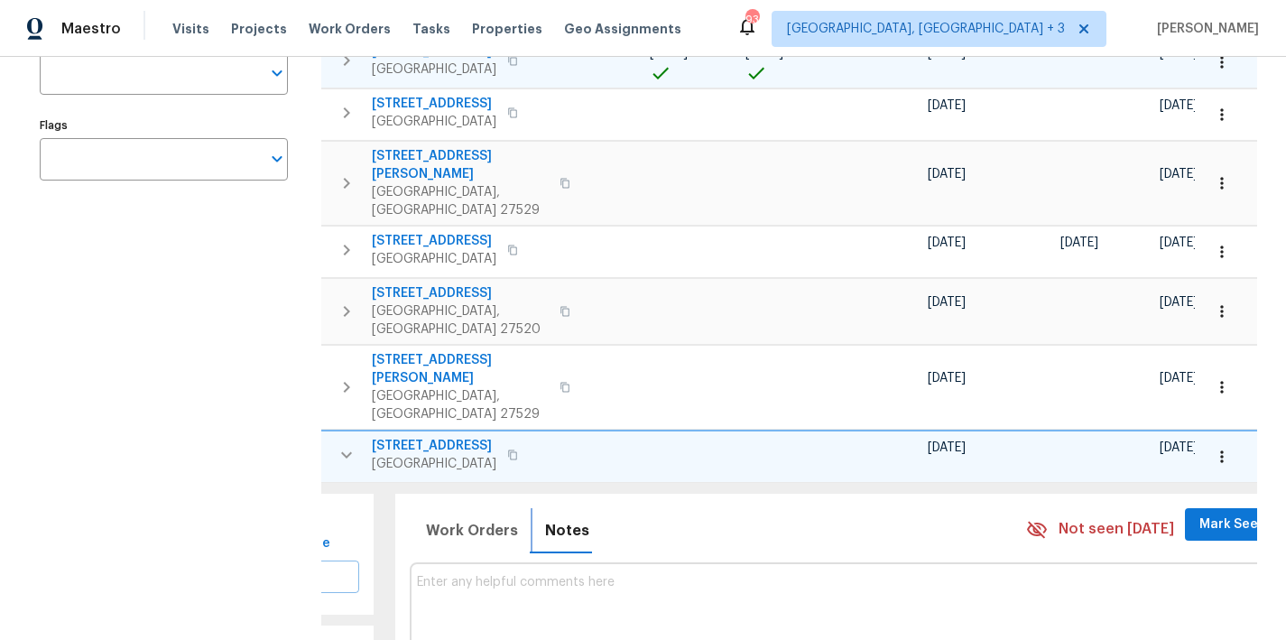
scroll to position [463, 0]
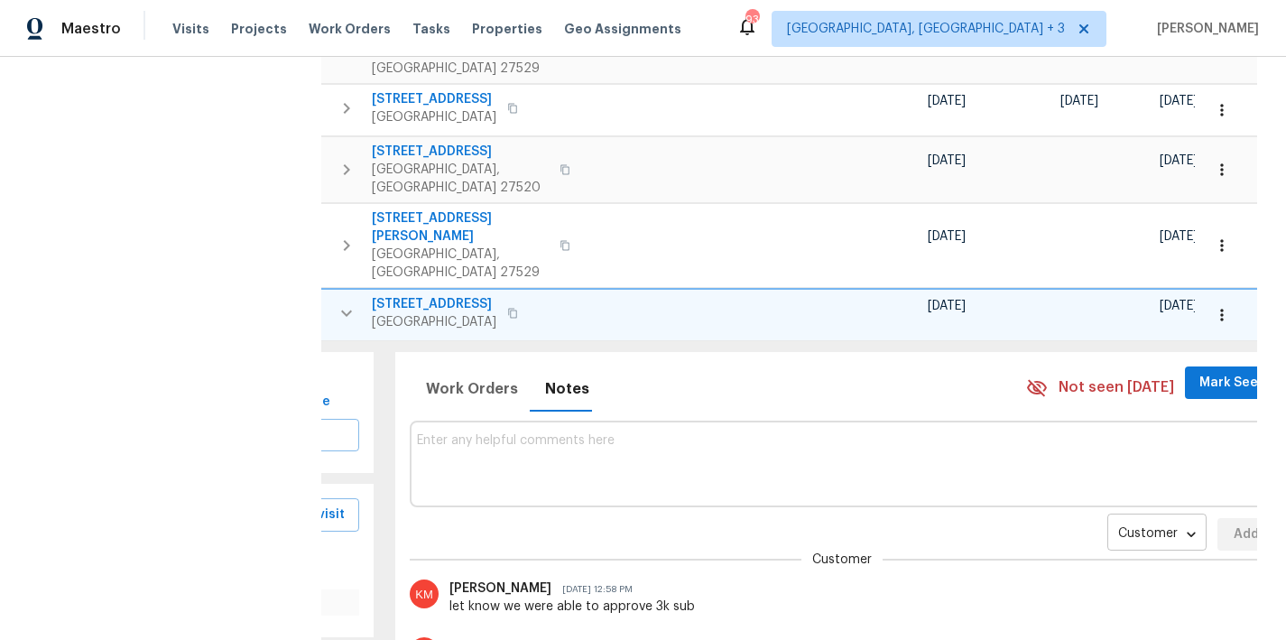
click at [1048, 447] on body "Maestro Visits Projects Work Orders Tasks Properties Geo Assignments 93 Greenvi…" at bounding box center [643, 320] width 1286 height 640
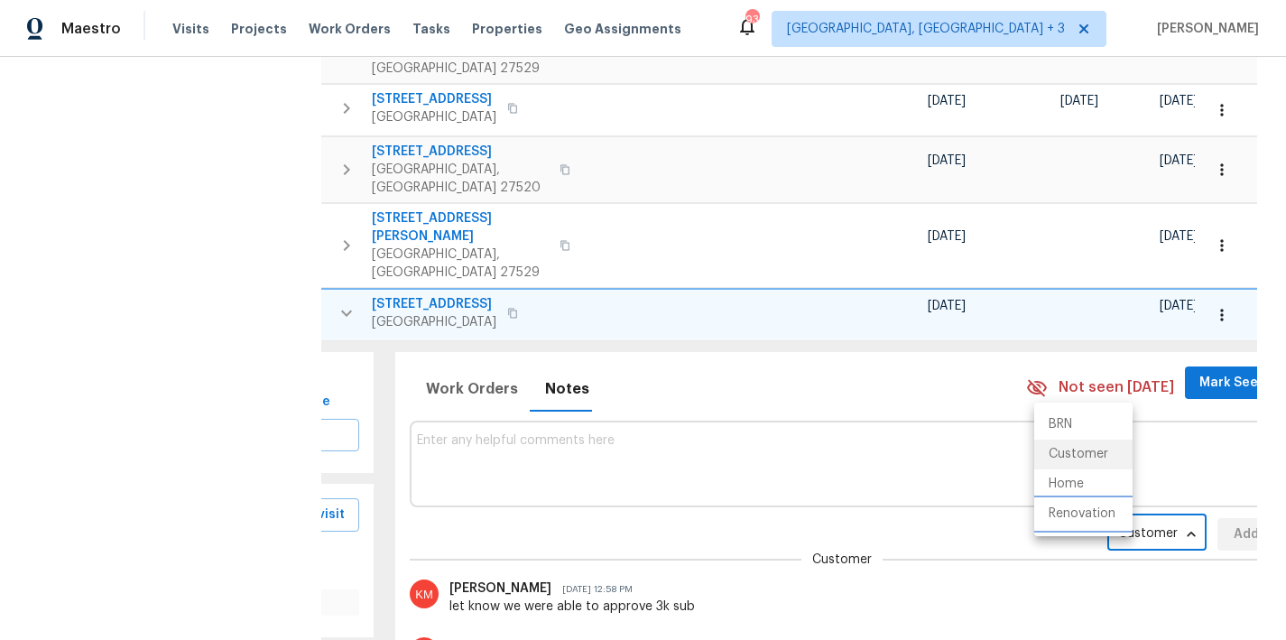
click at [1075, 521] on li "Renovation" at bounding box center [1084, 514] width 98 height 30
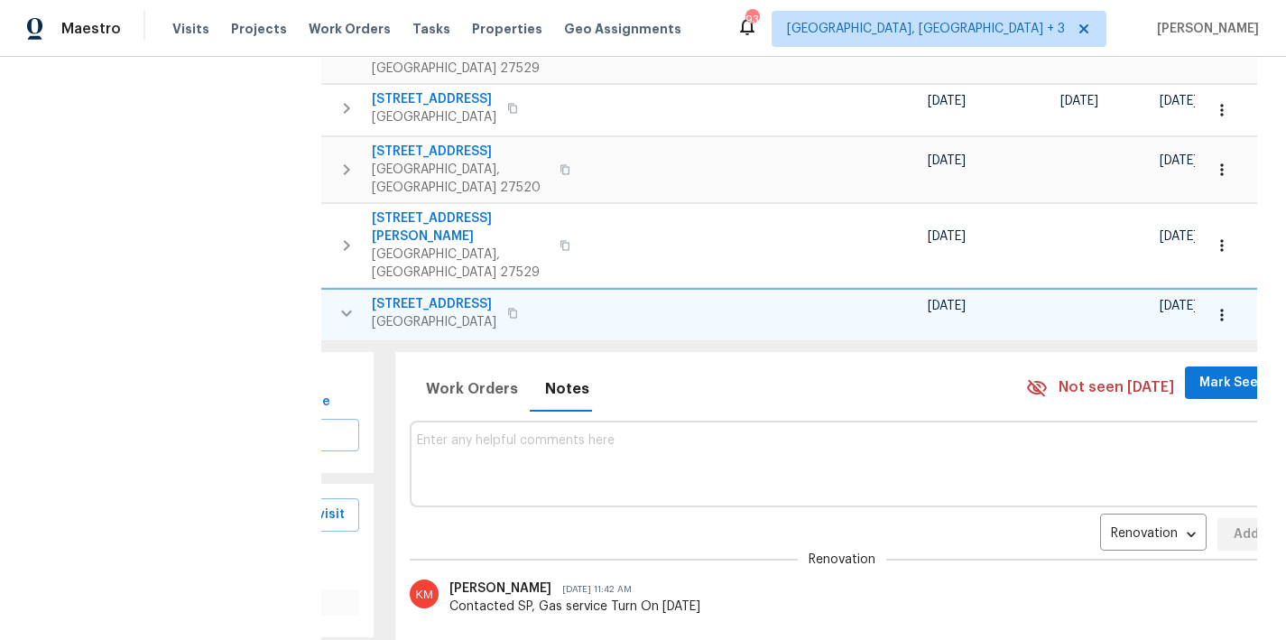
click at [1217, 306] on icon "button" at bounding box center [1222, 315] width 18 height 18
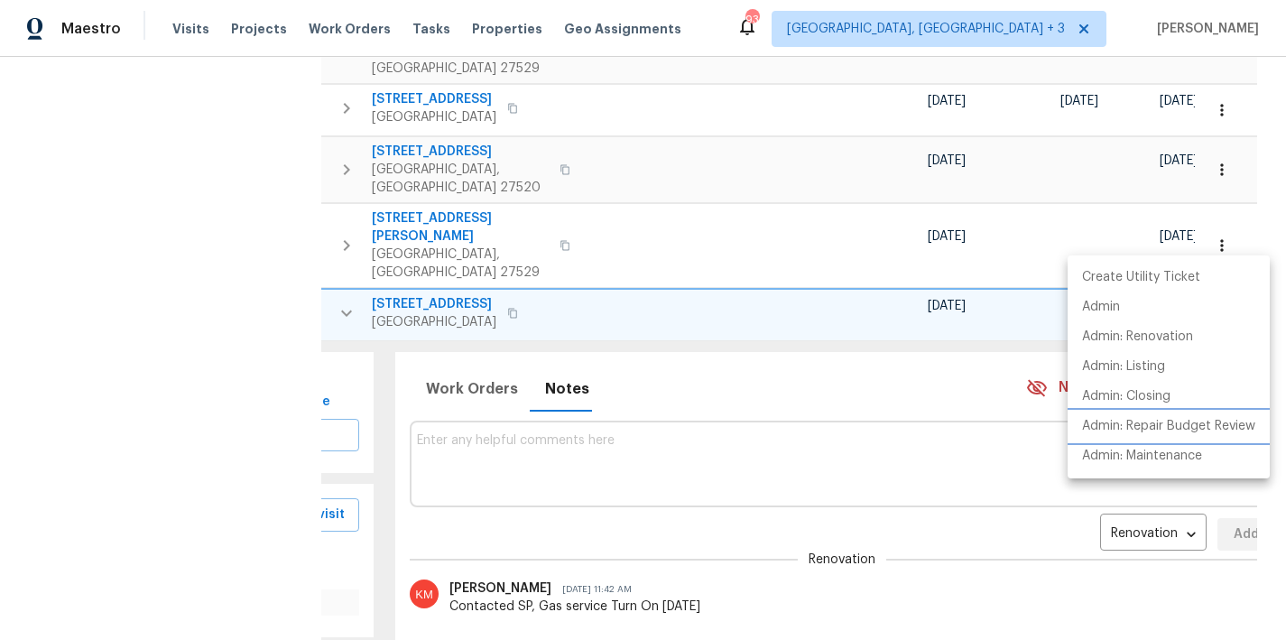
click at [1212, 428] on p "Admin: Repair Budget Review" at bounding box center [1168, 426] width 173 height 19
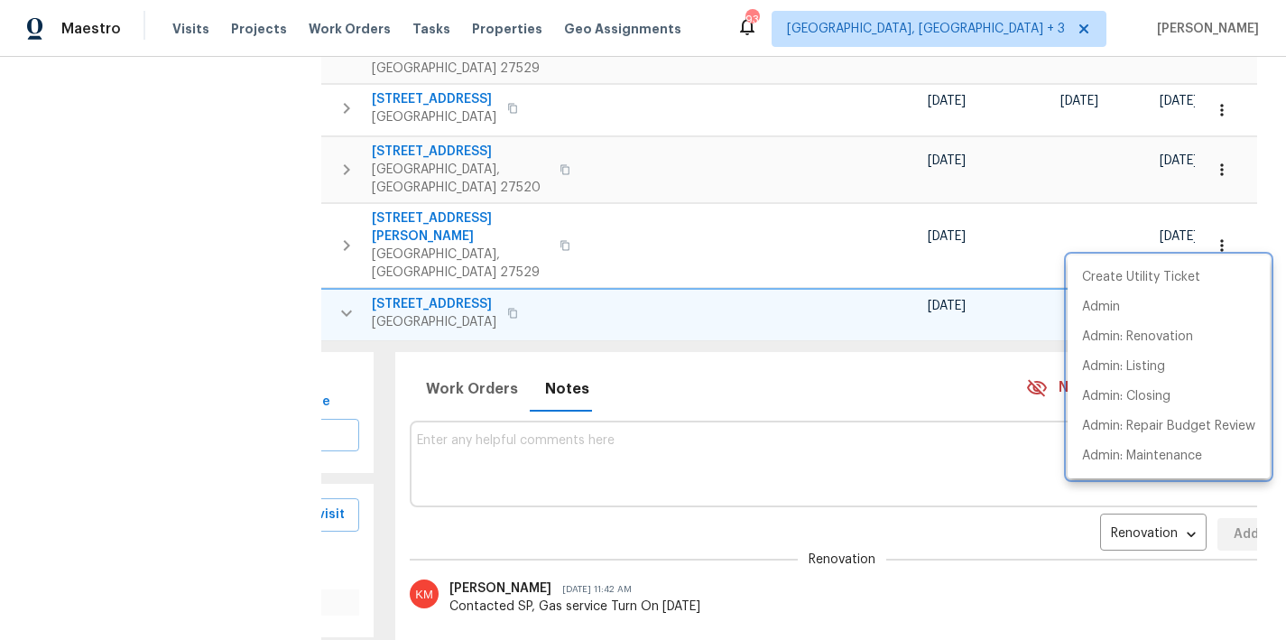
click at [488, 366] on div at bounding box center [643, 320] width 1286 height 640
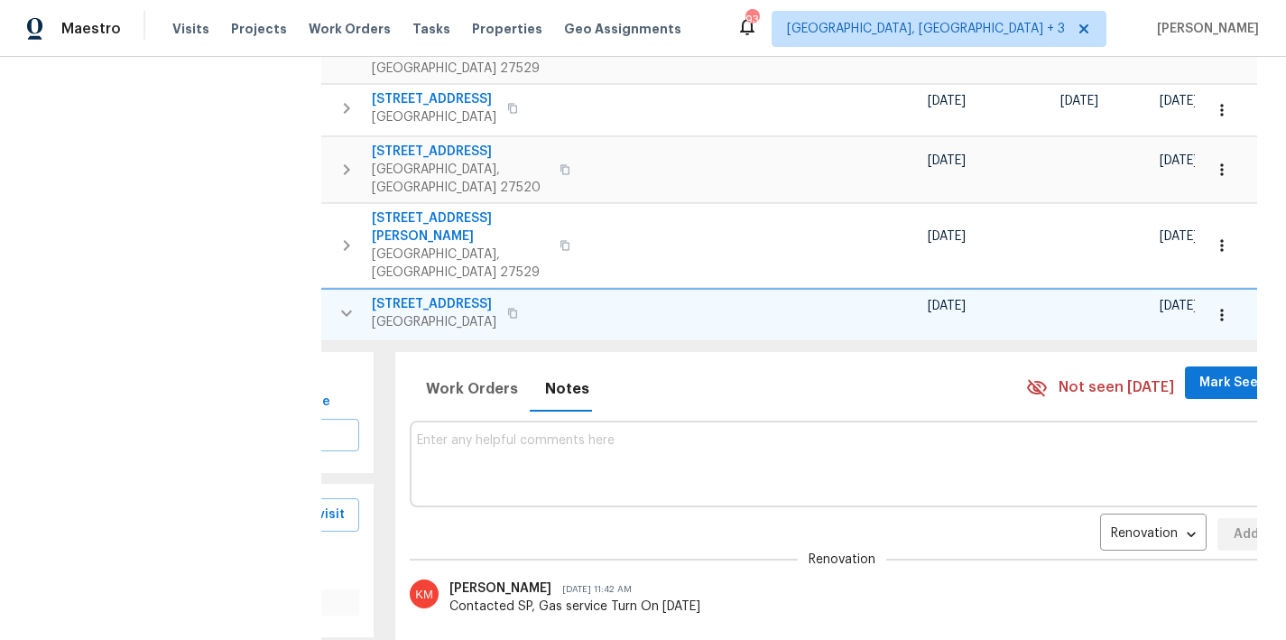
click at [540, 433] on textarea at bounding box center [843, 463] width 852 height 60
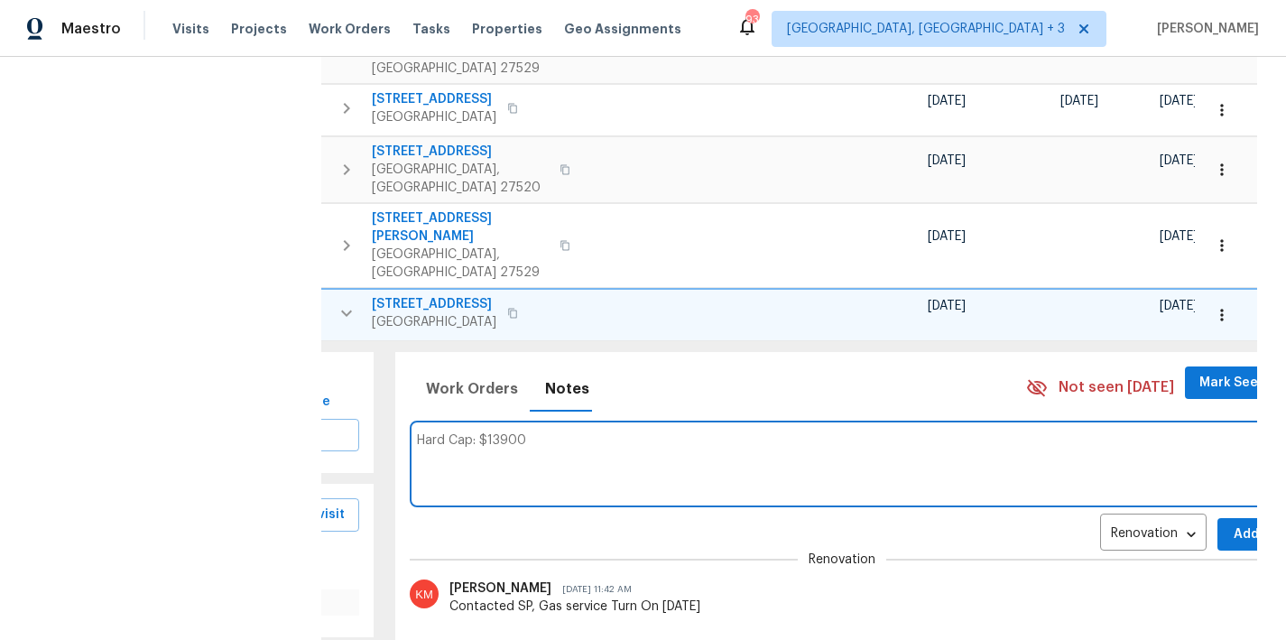
type textarea "Hard Cap: $13900"
click at [1159, 435] on div "Hard Cap: $13900 Renovation RENOVATION ​ Add" at bounding box center [843, 480] width 867 height 141
click at [1232, 524] on span "Add" at bounding box center [1246, 535] width 29 height 23
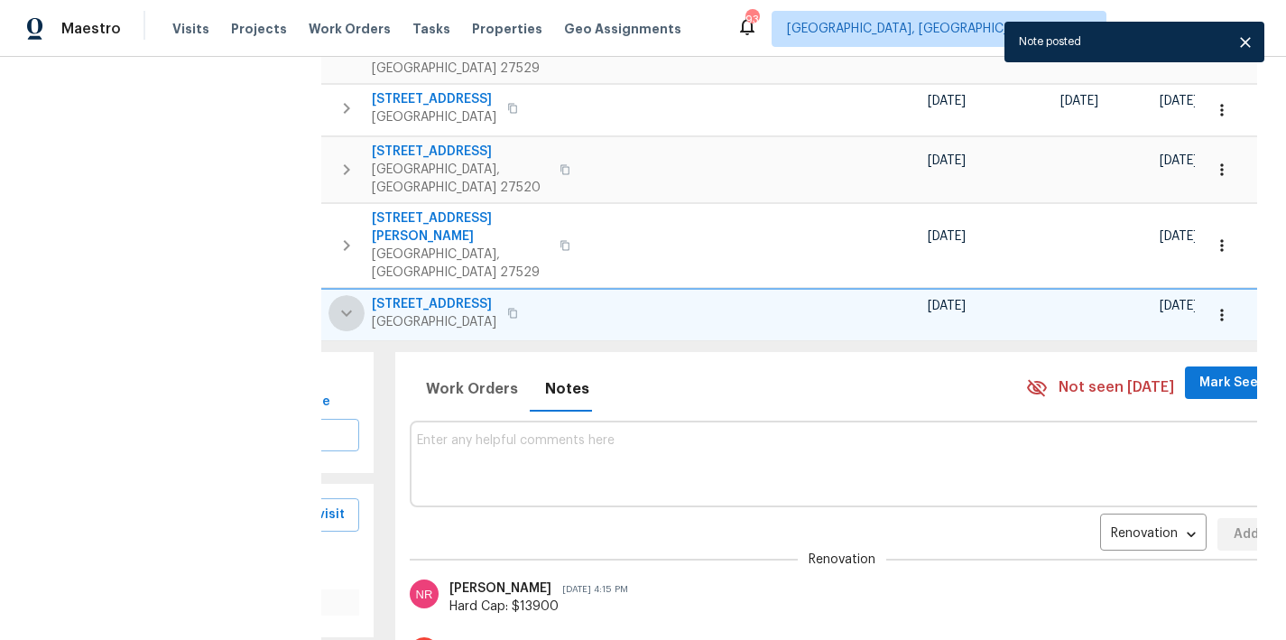
click at [336, 302] on icon "button" at bounding box center [347, 313] width 22 height 22
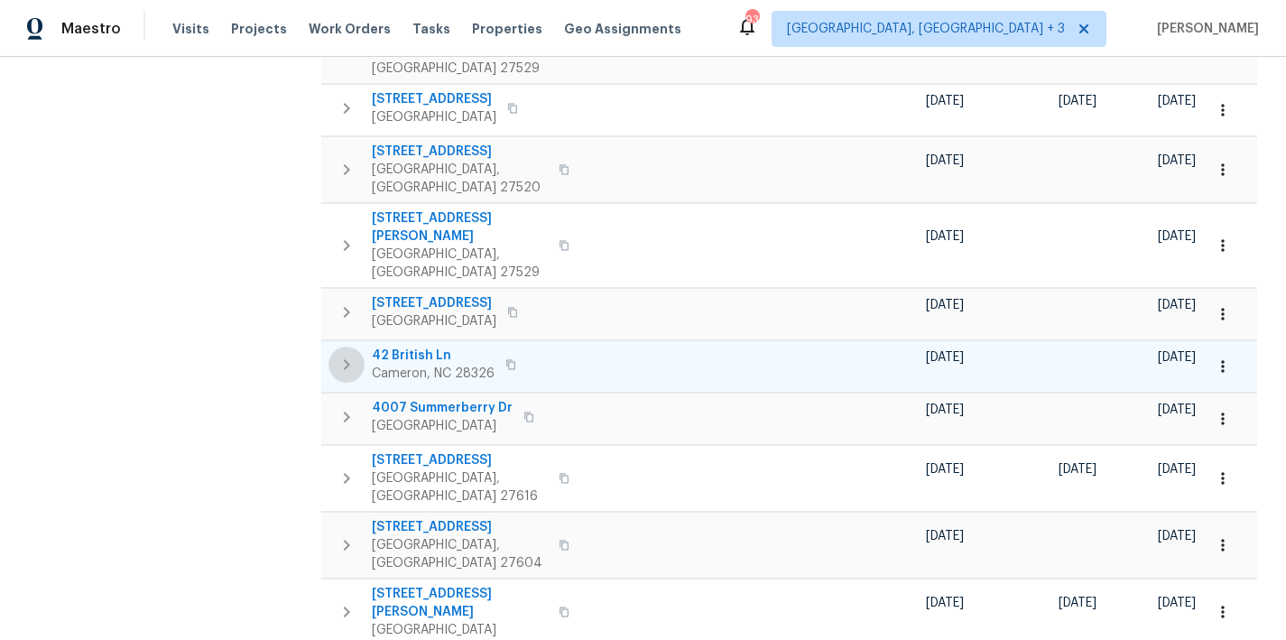
click at [339, 354] on icon "button" at bounding box center [347, 365] width 22 height 22
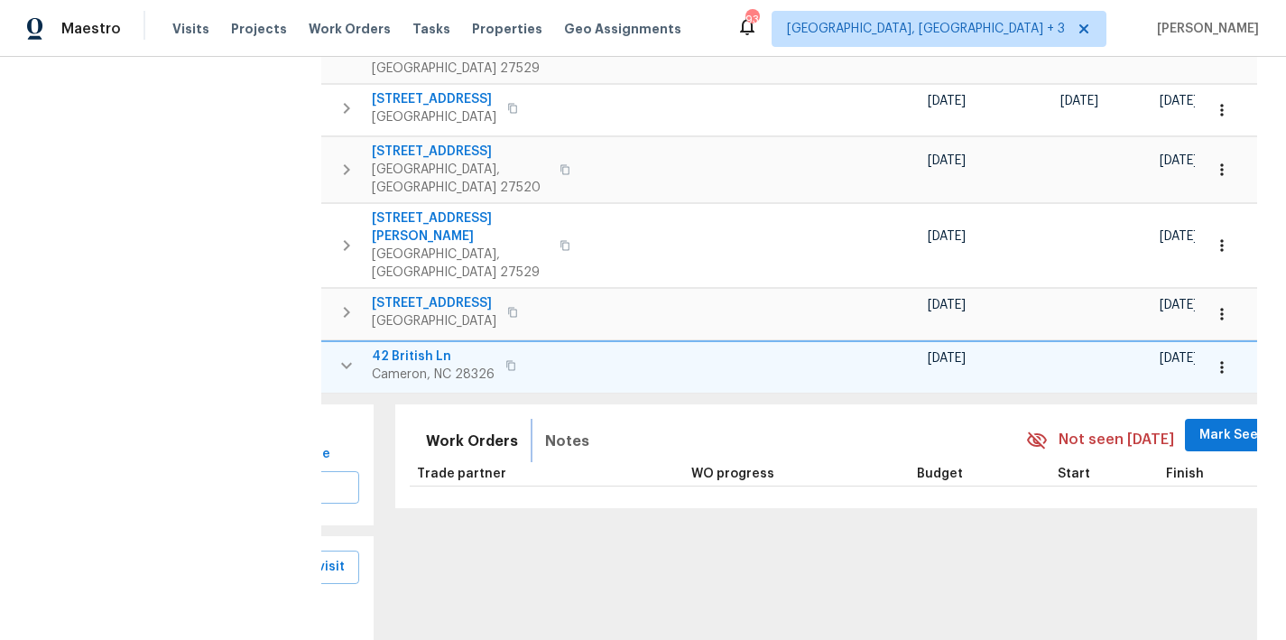
click at [545, 429] on span "Notes" at bounding box center [567, 441] width 44 height 25
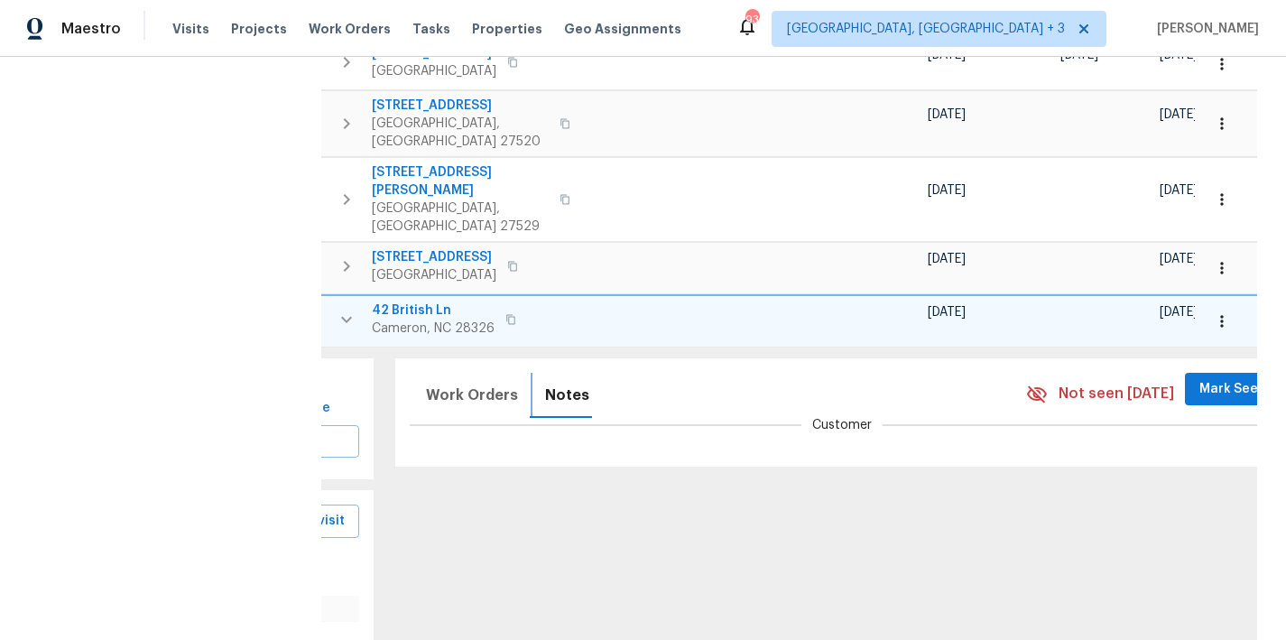
scroll to position [608, 0]
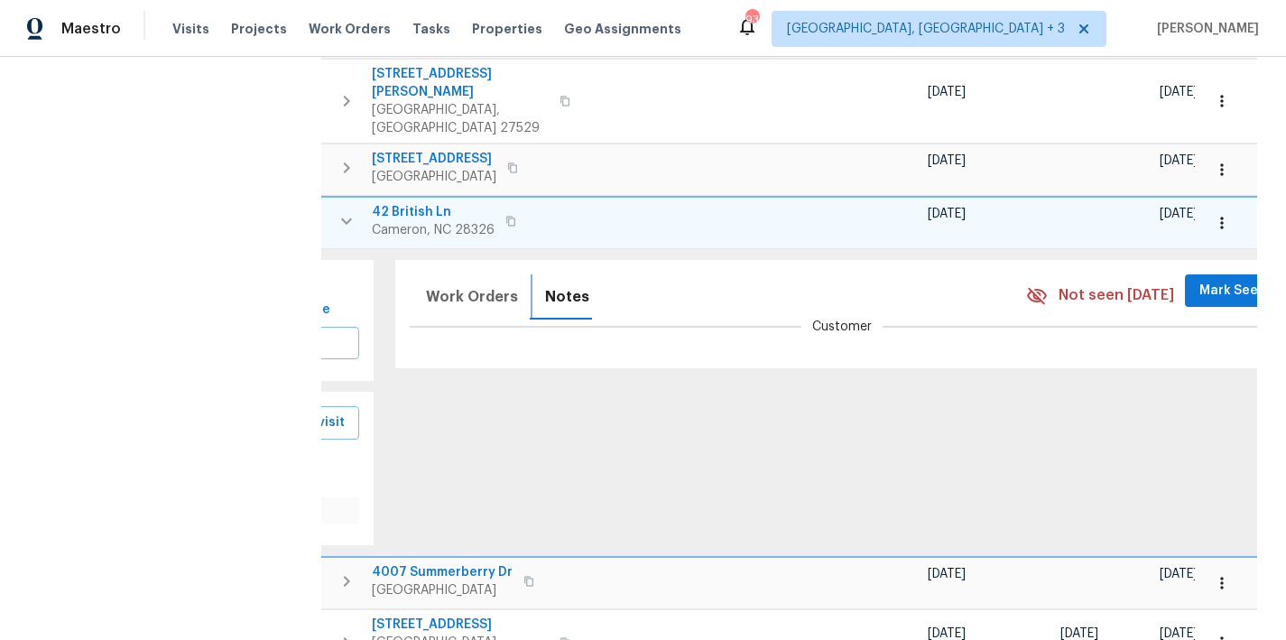
click at [545, 284] on span "Notes" at bounding box center [567, 296] width 44 height 25
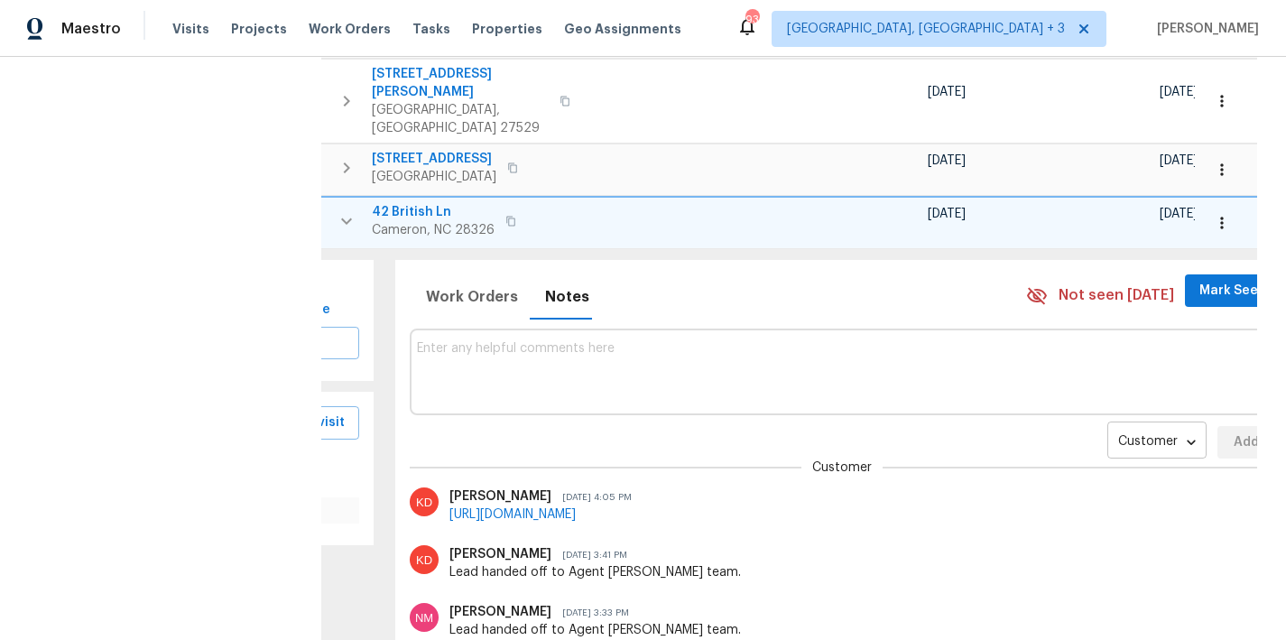
click at [1107, 360] on body "Maestro Visits Projects Work Orders Tasks Properties Geo Assignments 93 Greenvi…" at bounding box center [643, 320] width 1286 height 640
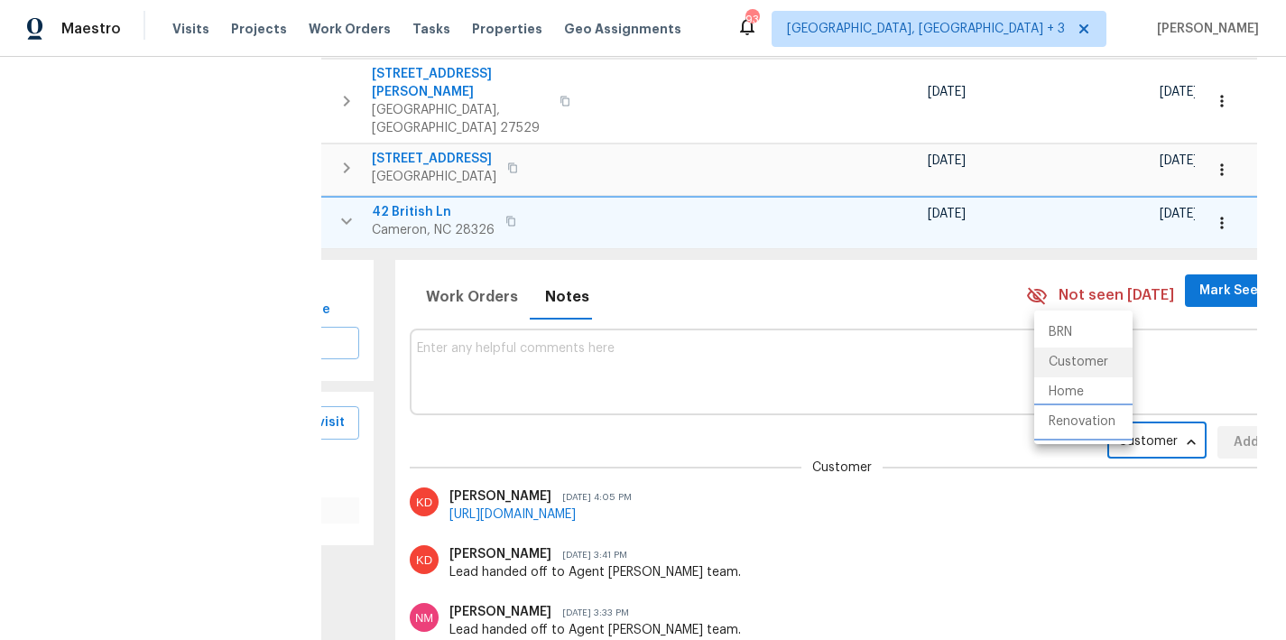
click at [1098, 429] on li "Renovation" at bounding box center [1084, 422] width 98 height 30
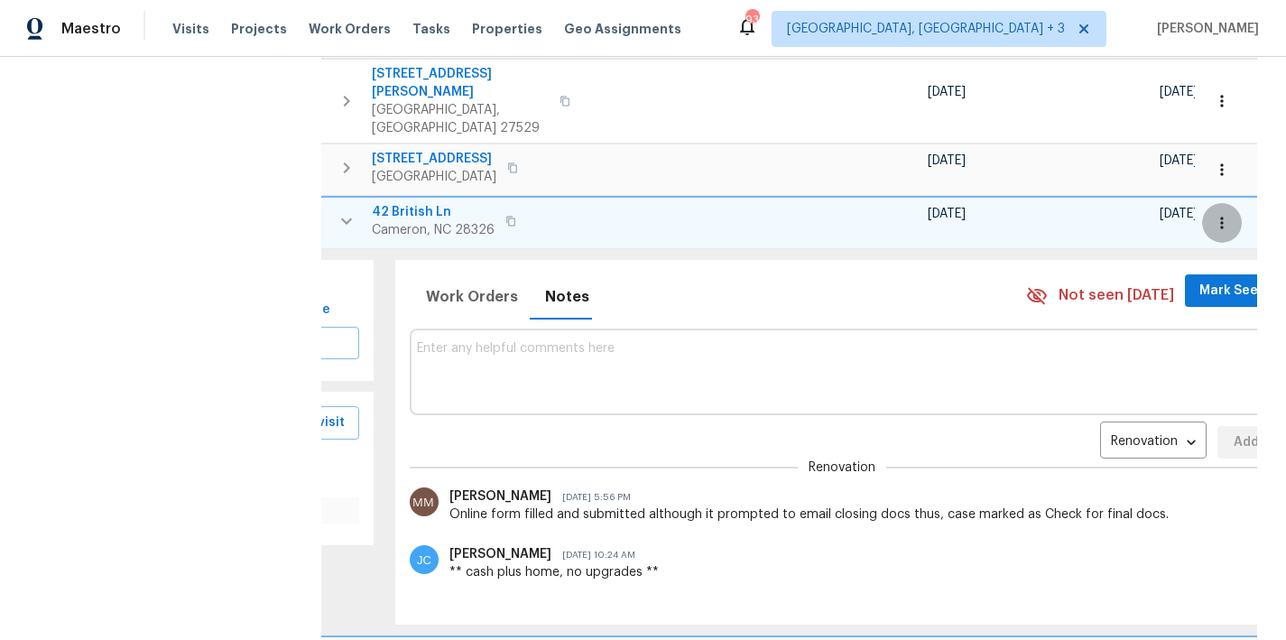
click at [1216, 214] on icon "button" at bounding box center [1222, 223] width 18 height 18
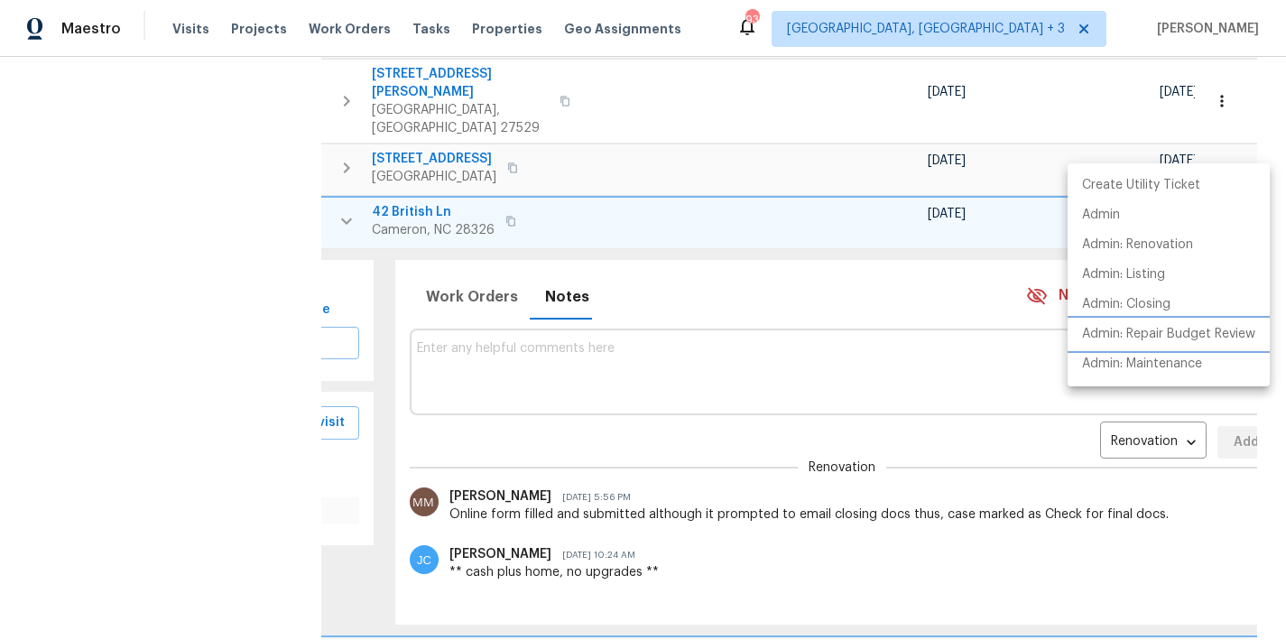
click at [1237, 331] on p "Admin: Repair Budget Review" at bounding box center [1168, 334] width 173 height 19
click at [539, 290] on div at bounding box center [643, 320] width 1286 height 640
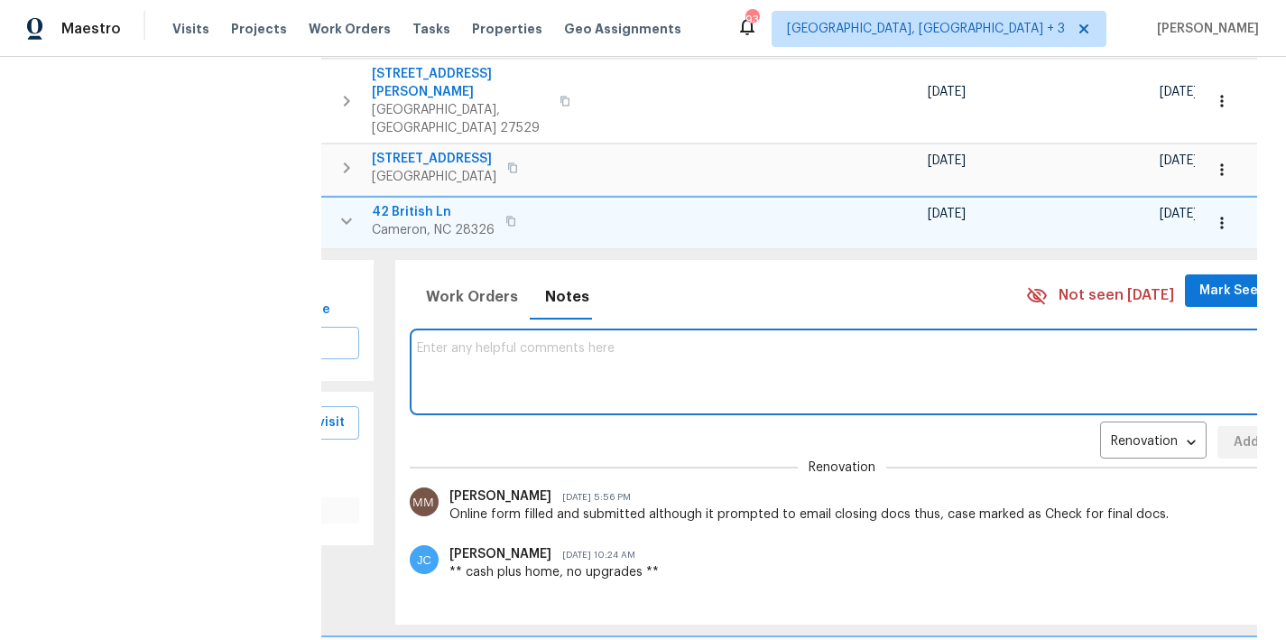
click at [560, 341] on textarea at bounding box center [843, 371] width 852 height 60
type textarea "Hard Cap: $10800"
click at [1218, 426] on button "Add" at bounding box center [1247, 442] width 58 height 33
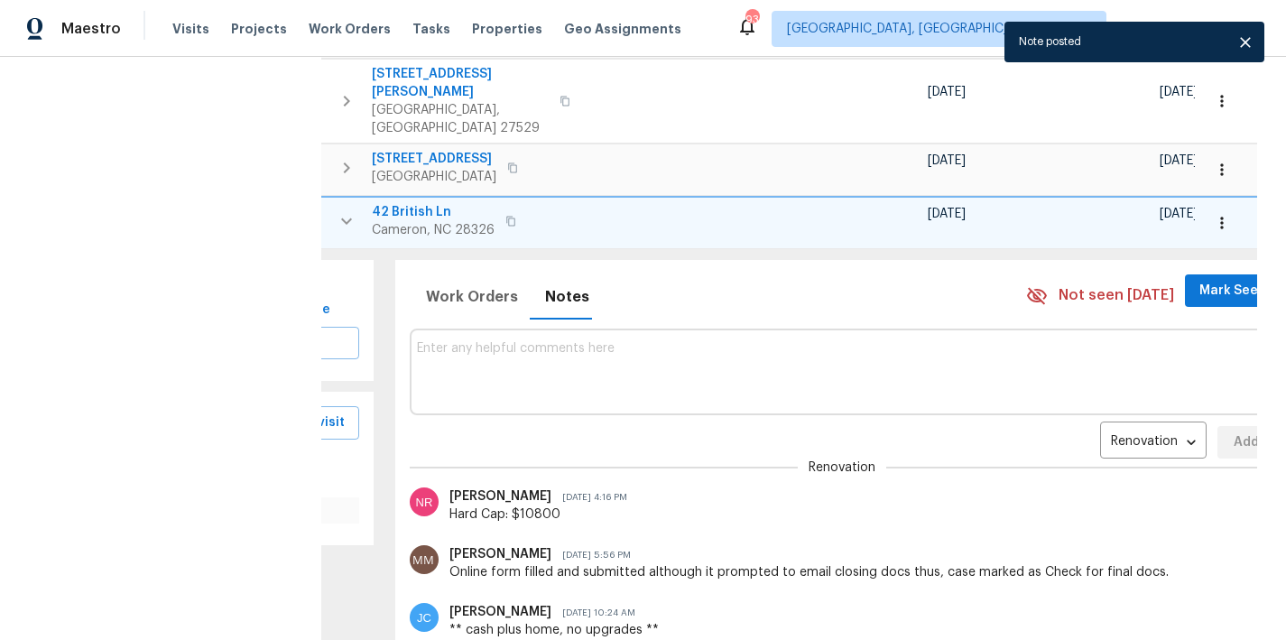
click at [344, 203] on button "button" at bounding box center [347, 221] width 36 height 36
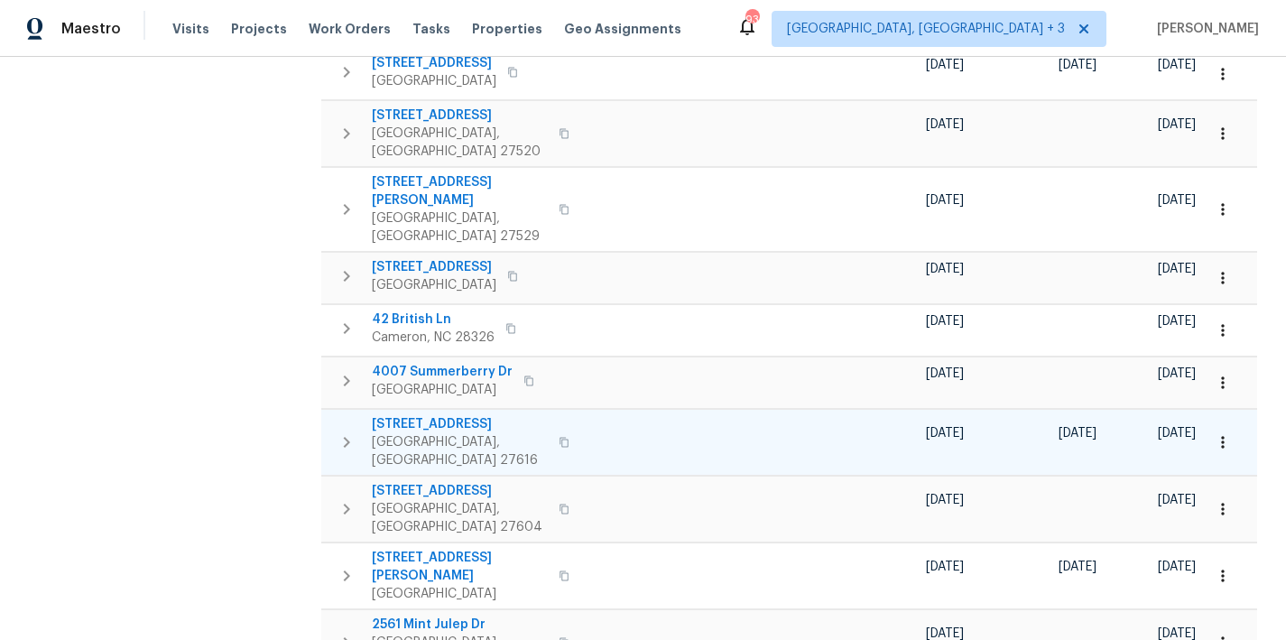
scroll to position [499, 0]
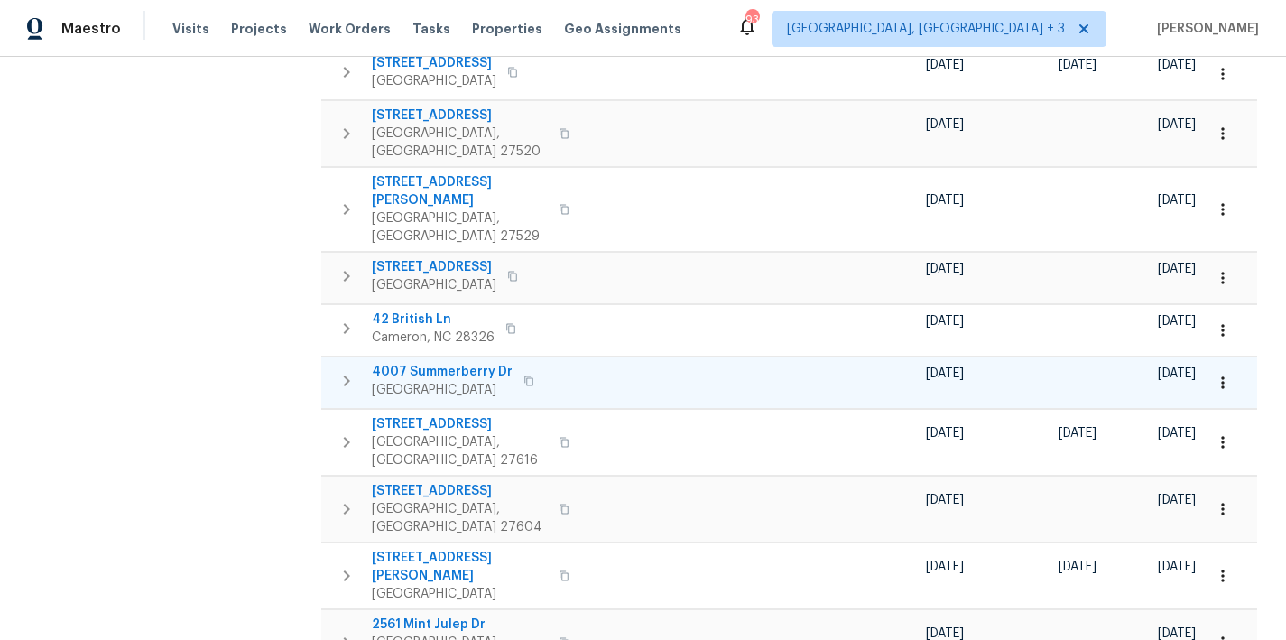
click at [343, 370] on icon "button" at bounding box center [347, 381] width 22 height 22
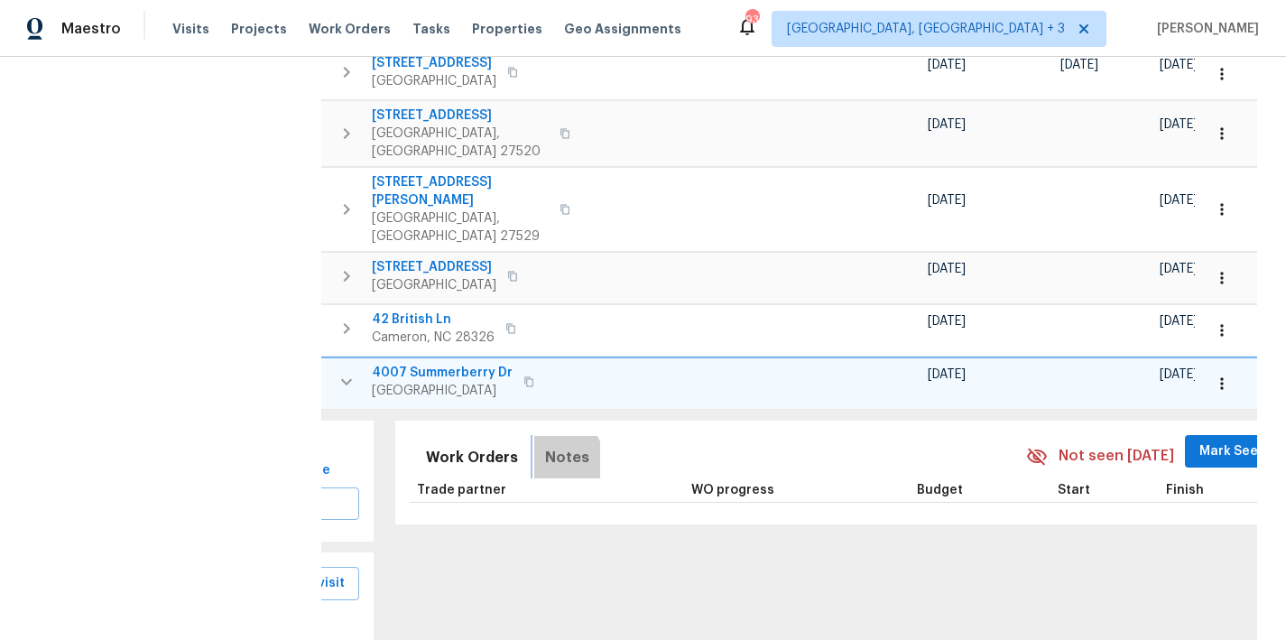
click at [545, 445] on span "Notes" at bounding box center [567, 457] width 44 height 25
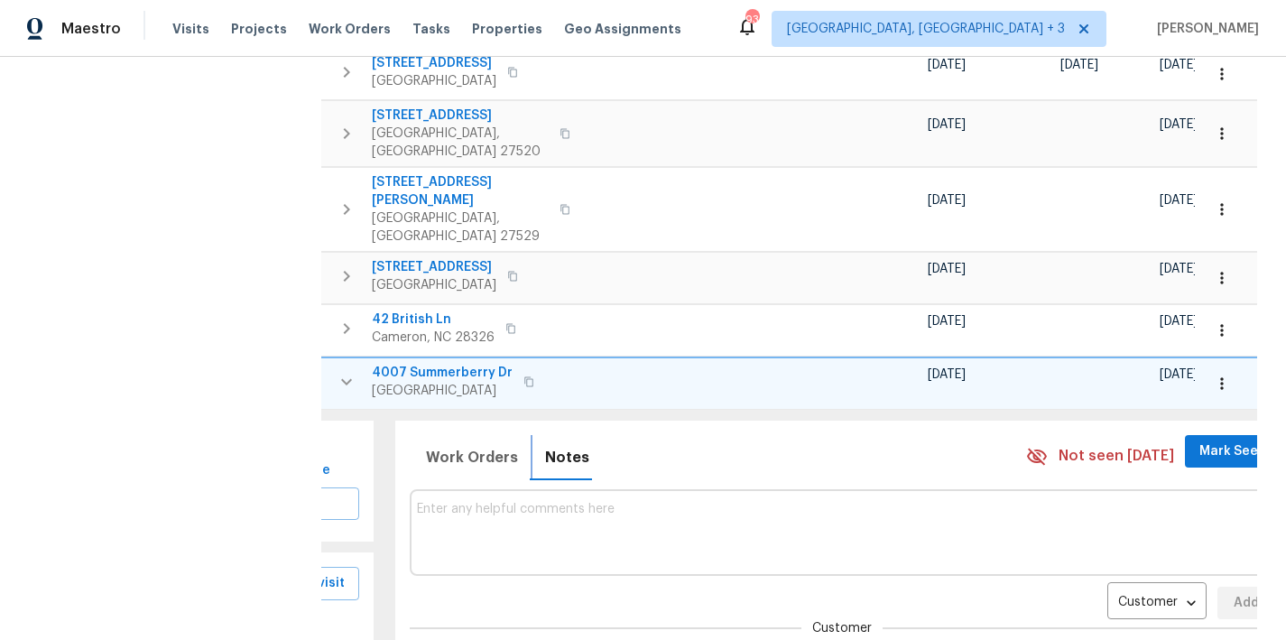
scroll to position [806, 0]
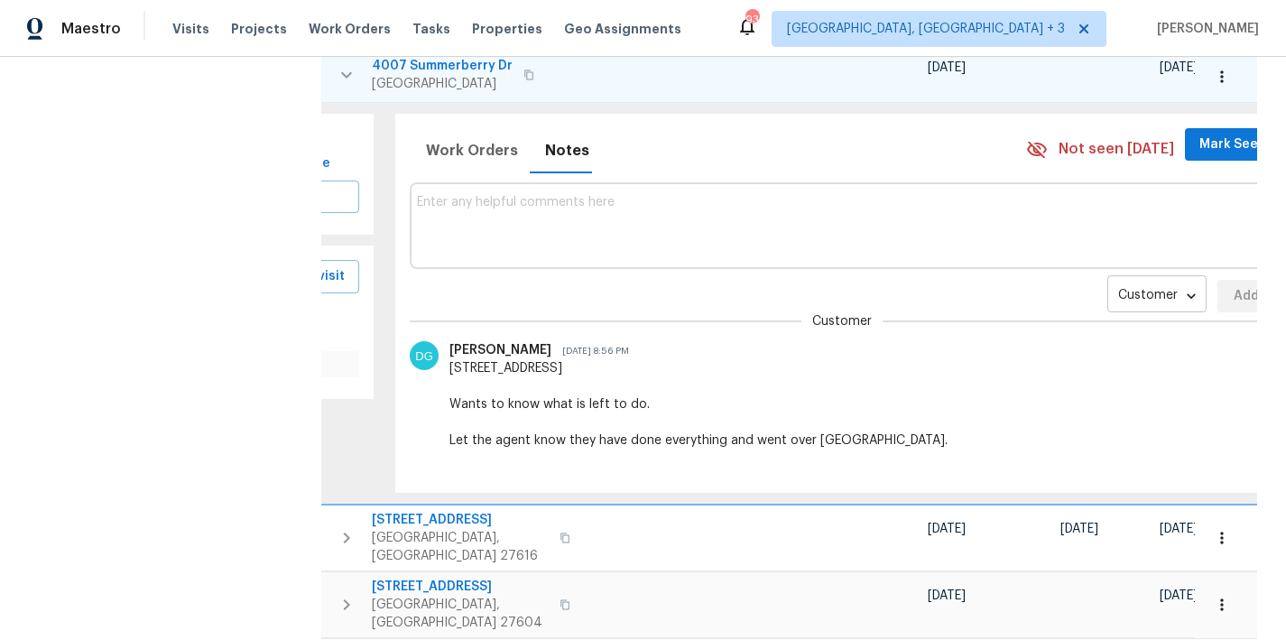
click at [1073, 207] on body "Maestro Visits Projects Work Orders Tasks Properties Geo Assignments 93 Greenvi…" at bounding box center [643, 320] width 1286 height 640
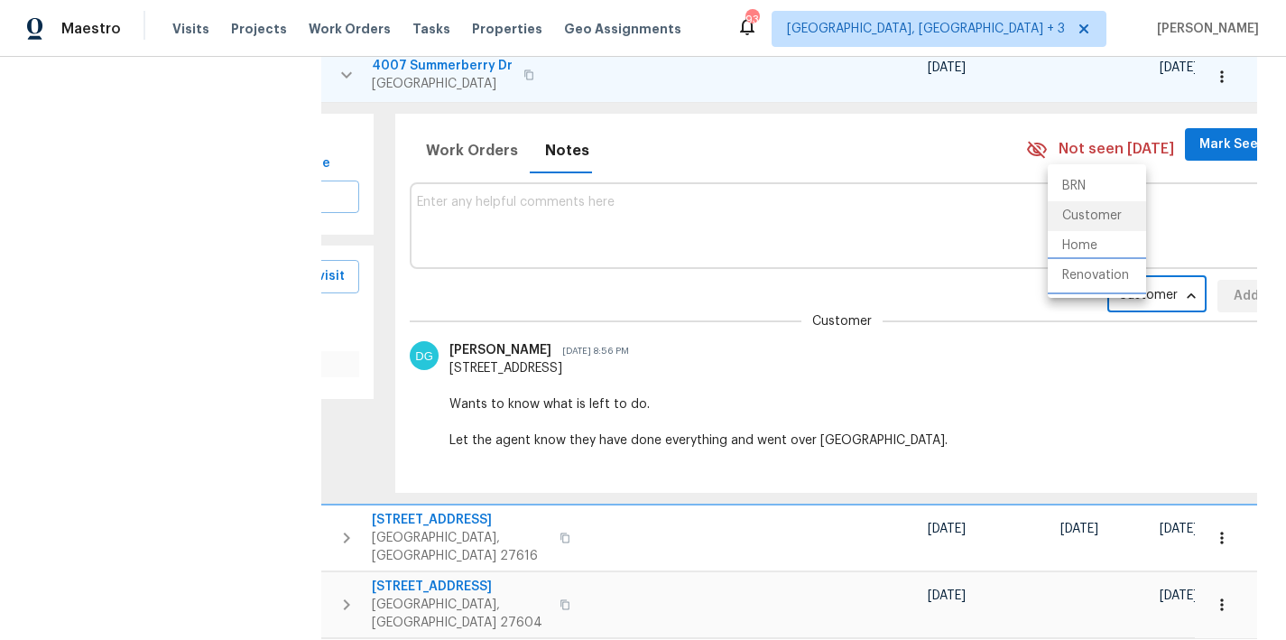
click at [1090, 283] on li "Renovation" at bounding box center [1097, 276] width 98 height 30
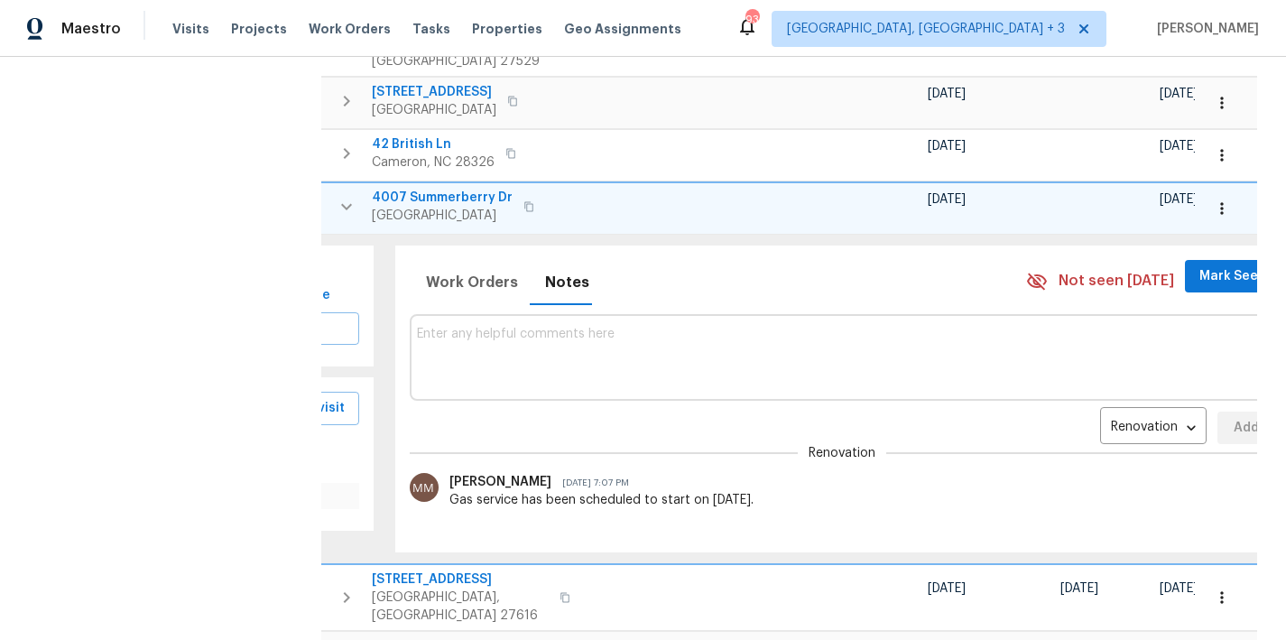
scroll to position [673, 0]
click at [1216, 200] on icon "button" at bounding box center [1222, 209] width 18 height 18
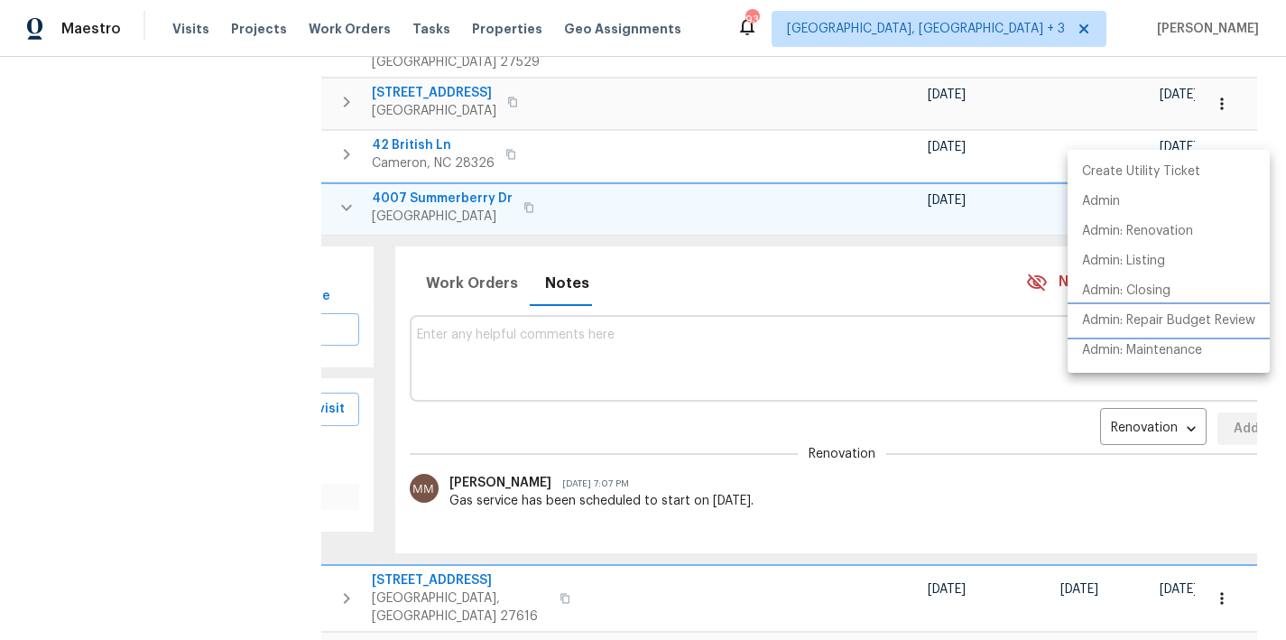
click at [1220, 323] on p "Admin: Repair Budget Review" at bounding box center [1168, 320] width 173 height 19
drag, startPoint x: 525, startPoint y: 293, endPoint x: 524, endPoint y: 281, distance: 12.8
click at [525, 293] on div at bounding box center [643, 320] width 1286 height 640
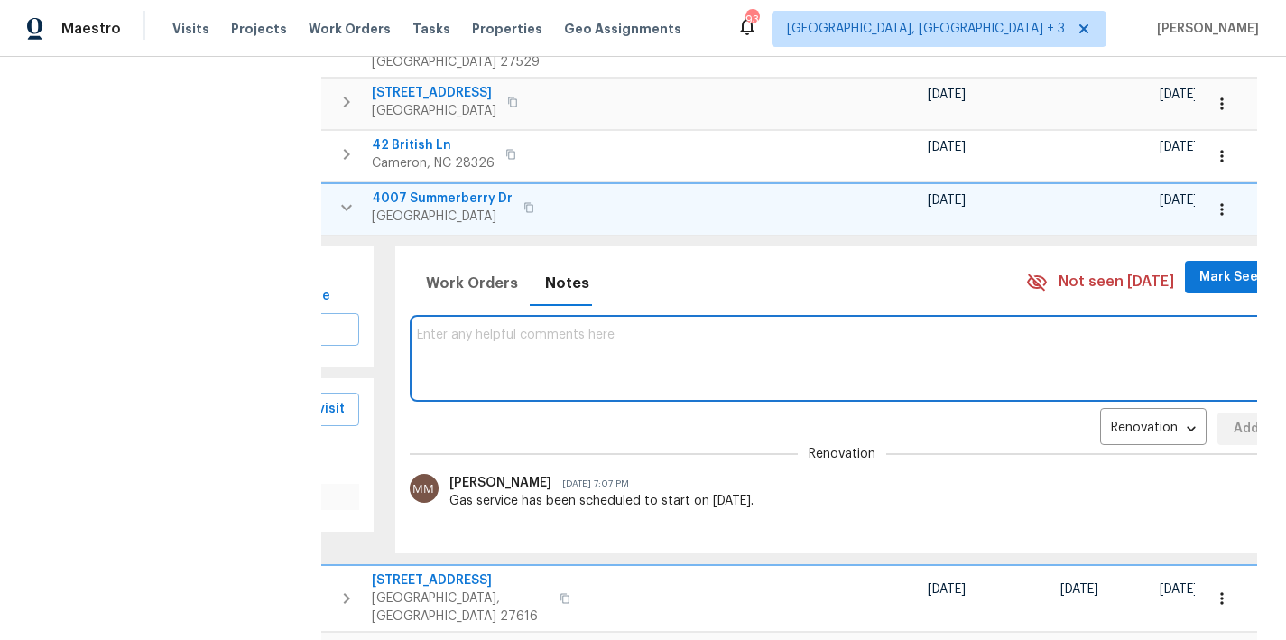
click at [533, 328] on textarea at bounding box center [843, 358] width 852 height 60
type textarea "Hard Cap: $19900"
click at [1232, 418] on span "Add" at bounding box center [1246, 429] width 29 height 23
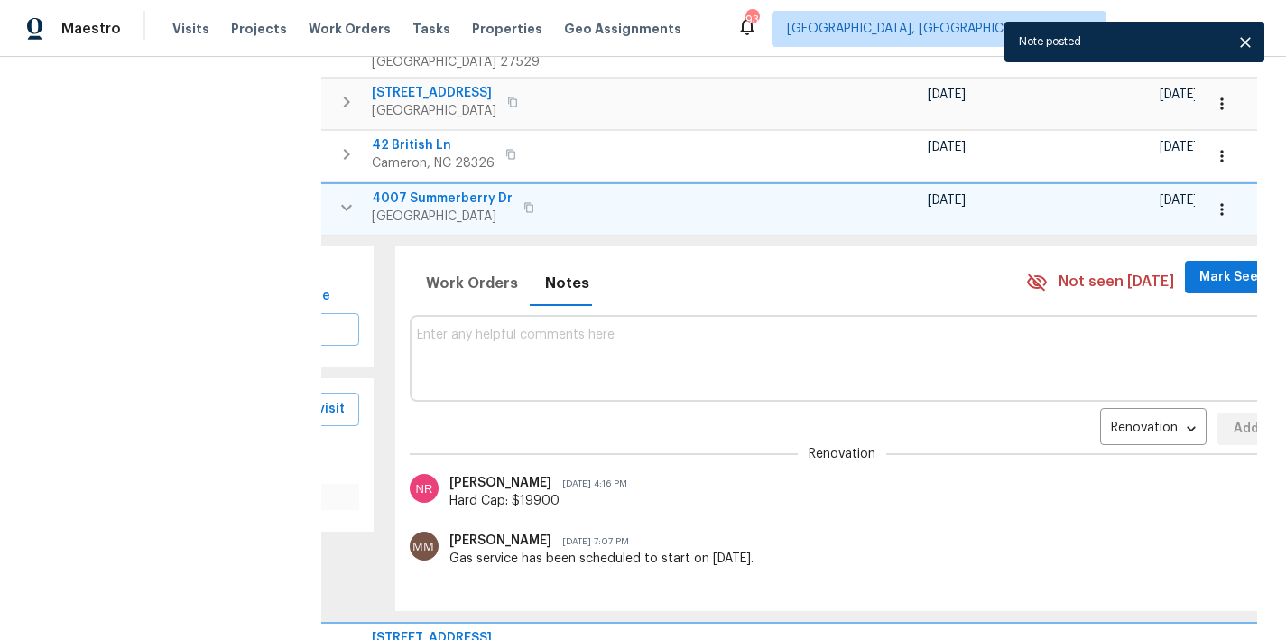
click at [346, 197] on icon "button" at bounding box center [347, 208] width 22 height 22
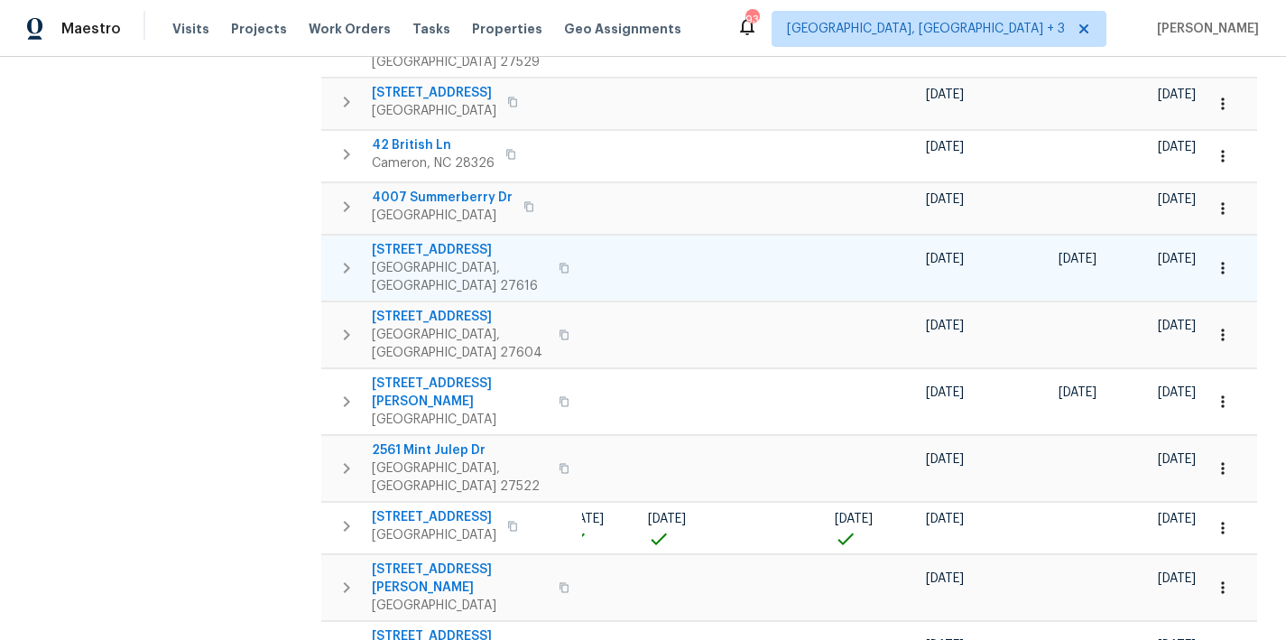
click at [347, 263] on icon "button" at bounding box center [347, 268] width 6 height 11
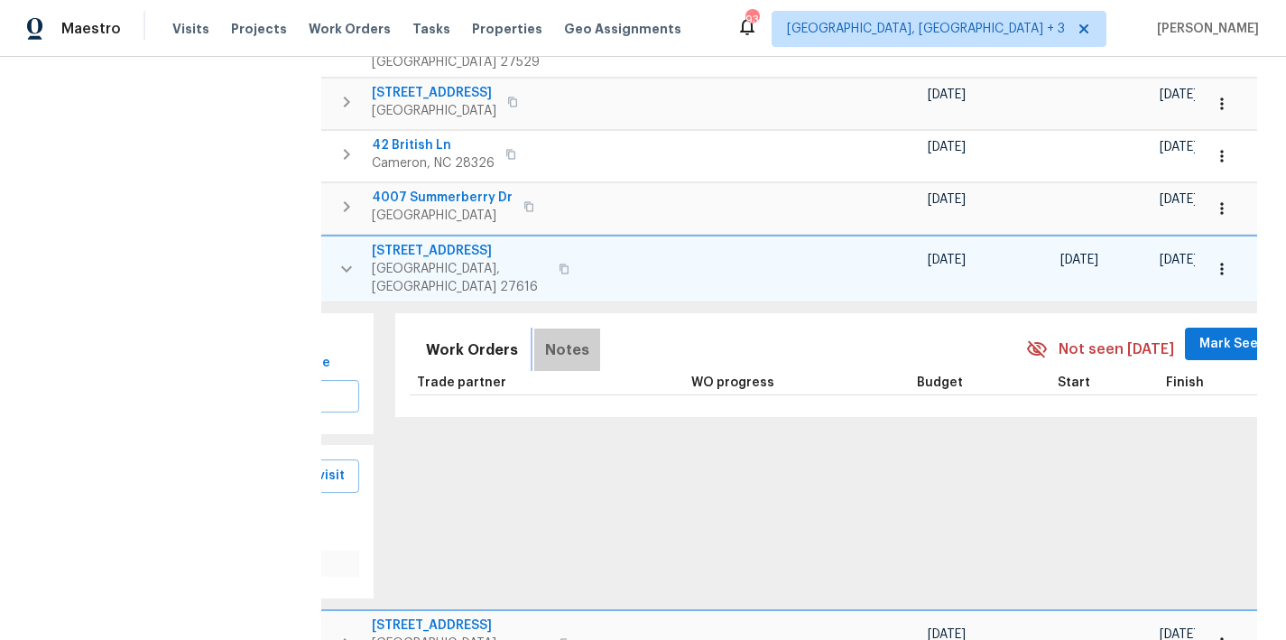
click at [557, 338] on span "Notes" at bounding box center [567, 350] width 44 height 25
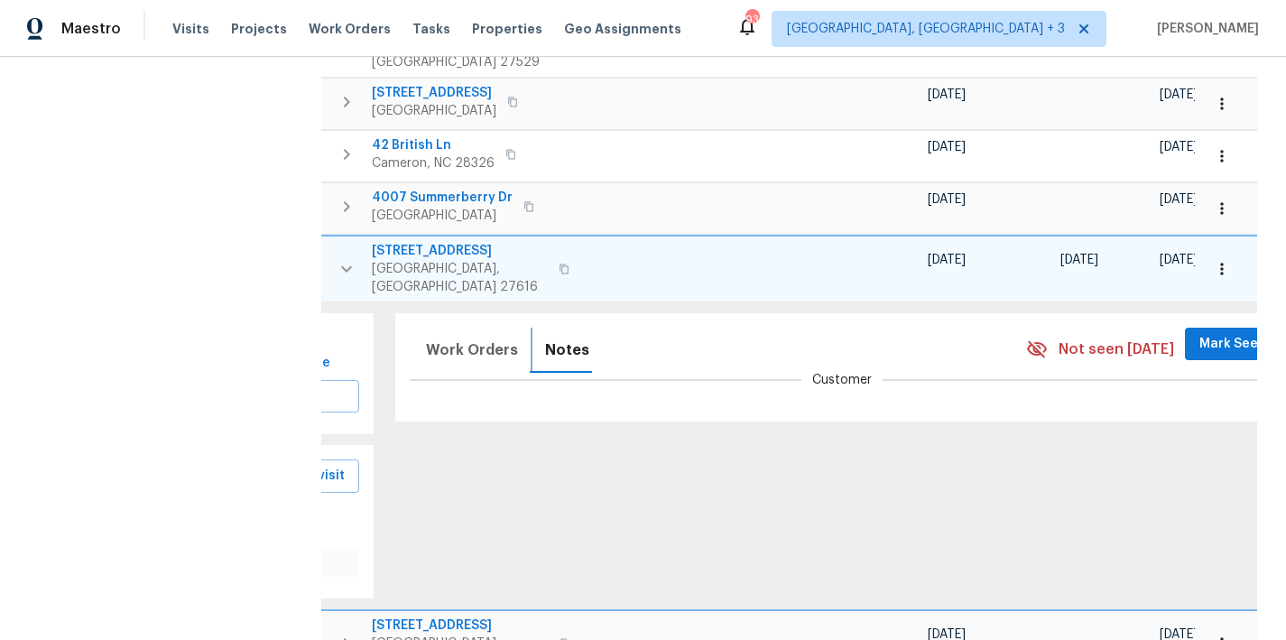
scroll to position [707, 0]
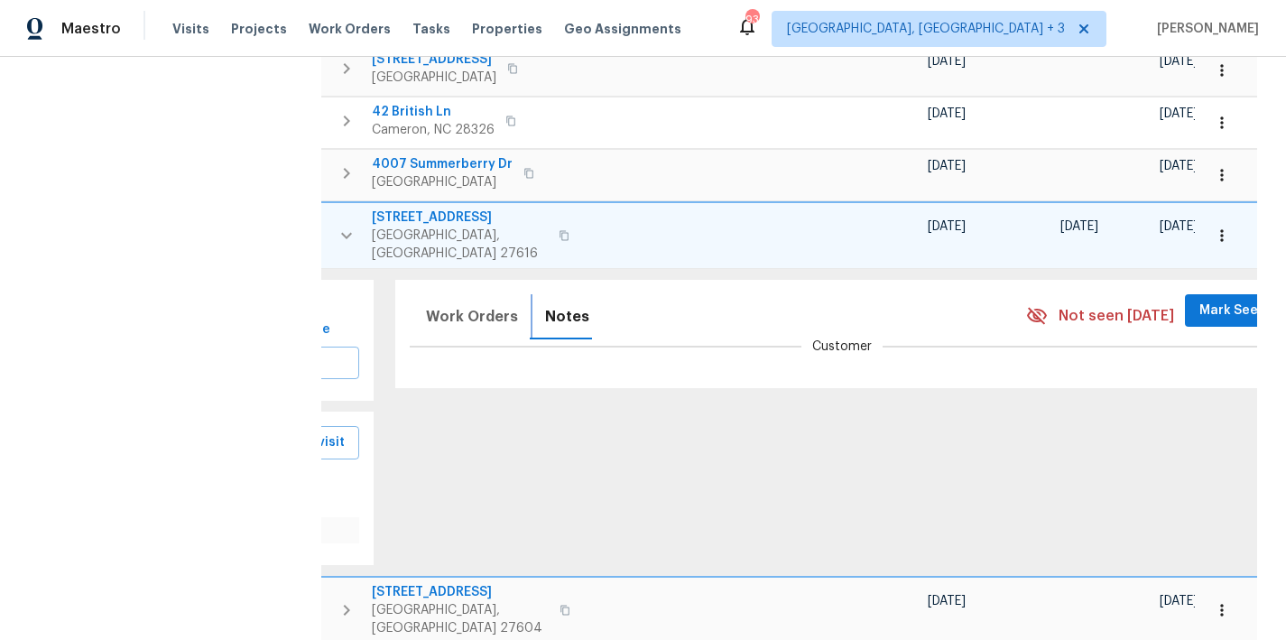
click at [545, 304] on span "Notes" at bounding box center [567, 316] width 44 height 25
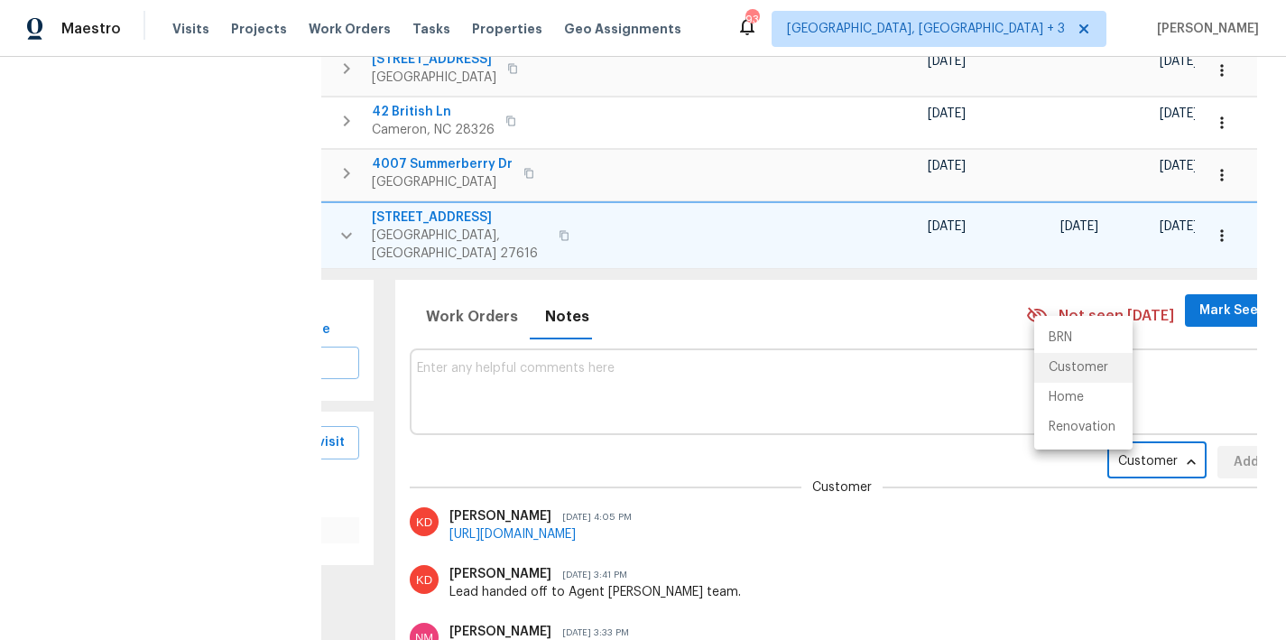
click at [1060, 357] on body "Maestro Visits Projects Work Orders Tasks Properties Geo Assignments 93 Greenvi…" at bounding box center [643, 320] width 1286 height 640
click at [1082, 432] on li "Renovation" at bounding box center [1084, 428] width 98 height 30
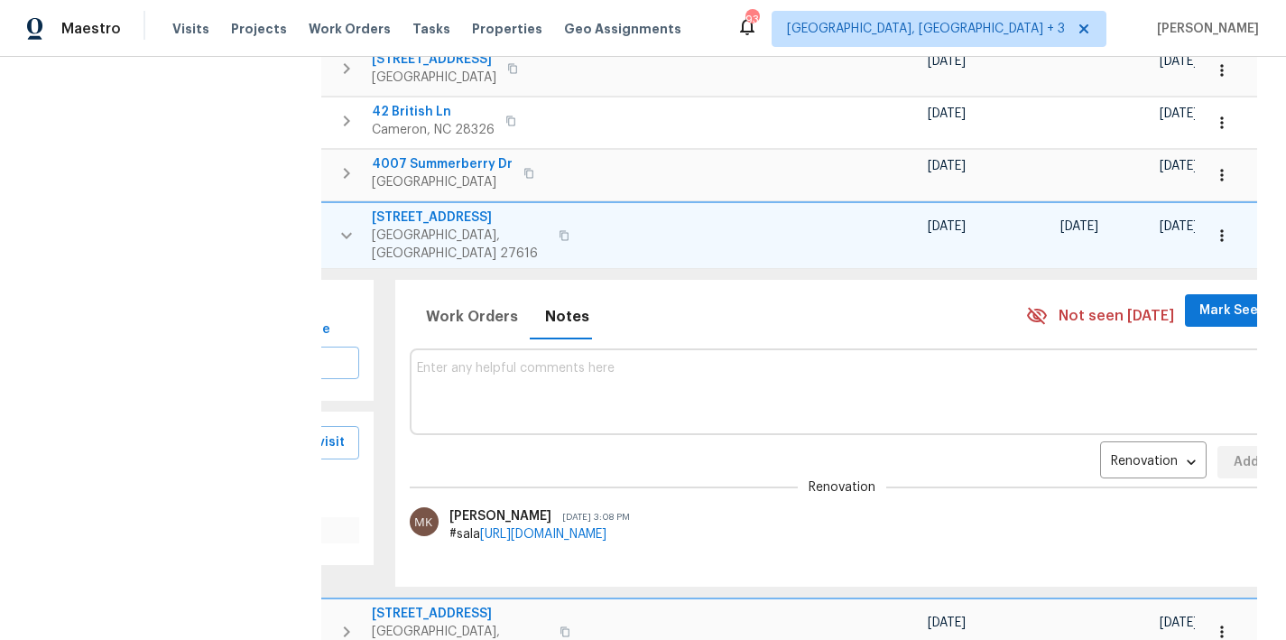
click at [1213, 227] on icon "button" at bounding box center [1222, 236] width 18 height 18
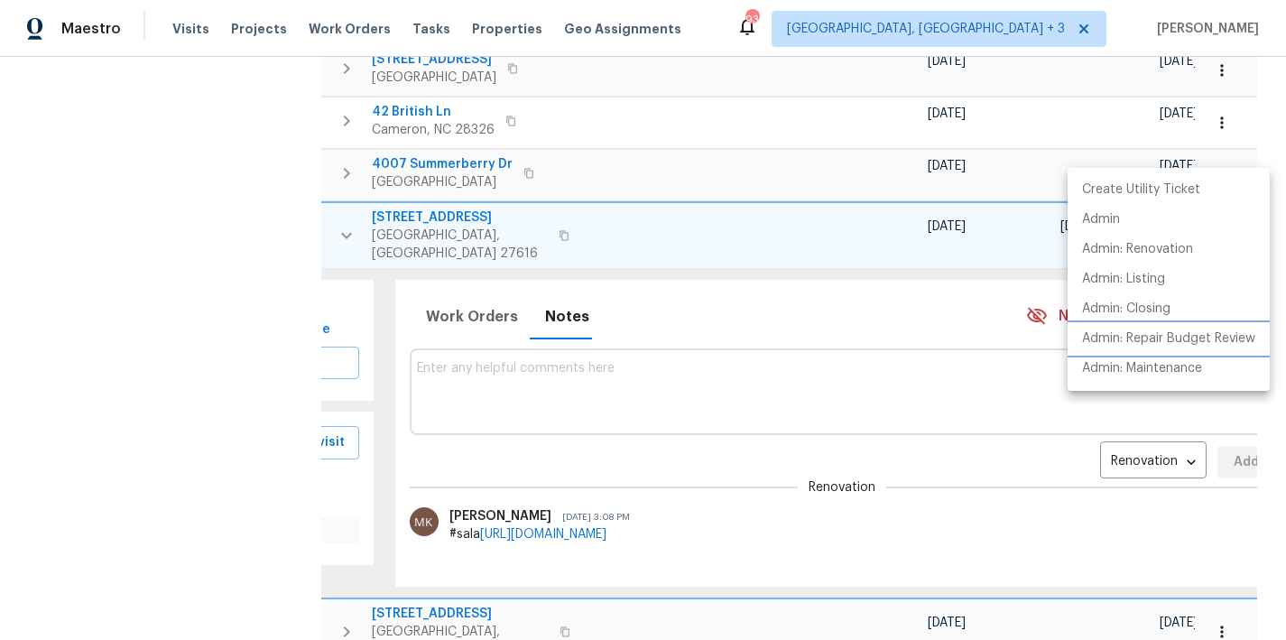
click at [1241, 330] on p "Admin: Repair Budget Review" at bounding box center [1168, 339] width 173 height 19
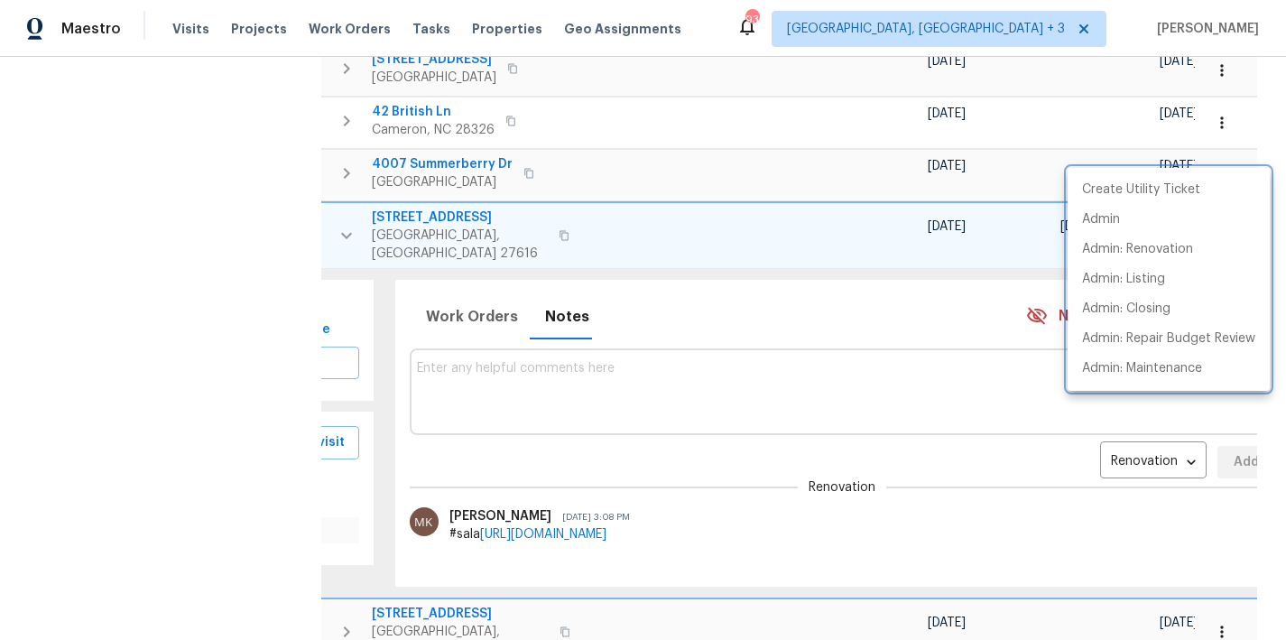
click at [471, 305] on div at bounding box center [643, 320] width 1286 height 640
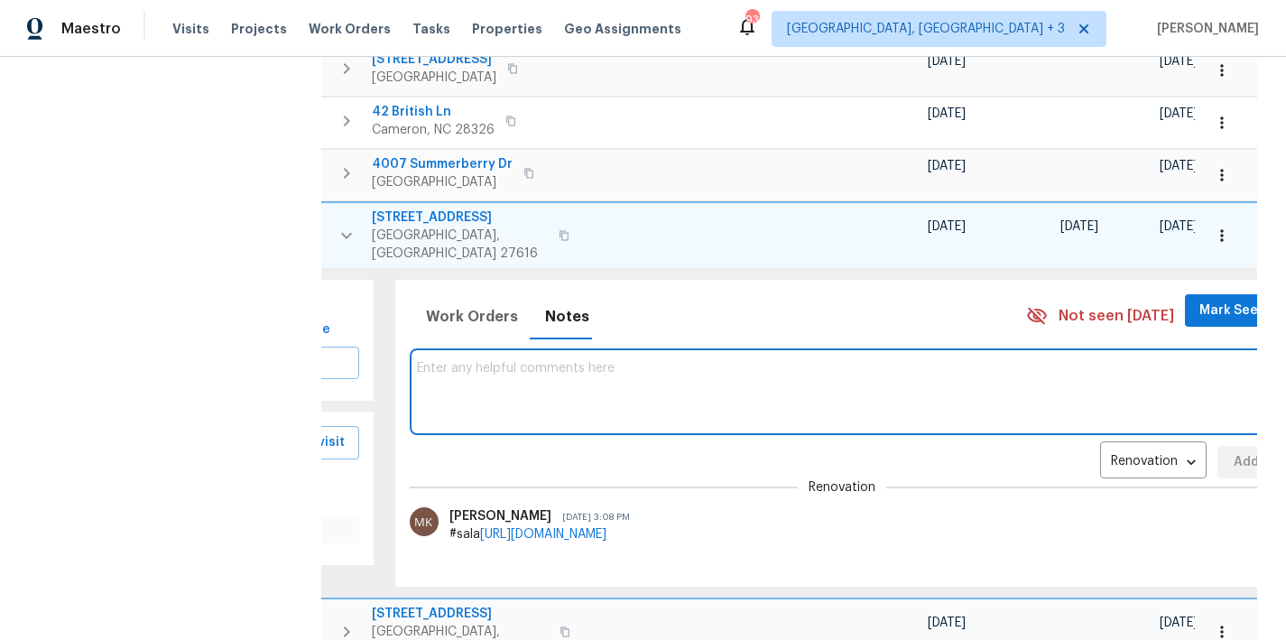
click at [488, 361] on textarea at bounding box center [843, 391] width 852 height 60
type textarea "Hard Cap: $5000"
click at [1232, 451] on span "Add" at bounding box center [1246, 462] width 29 height 23
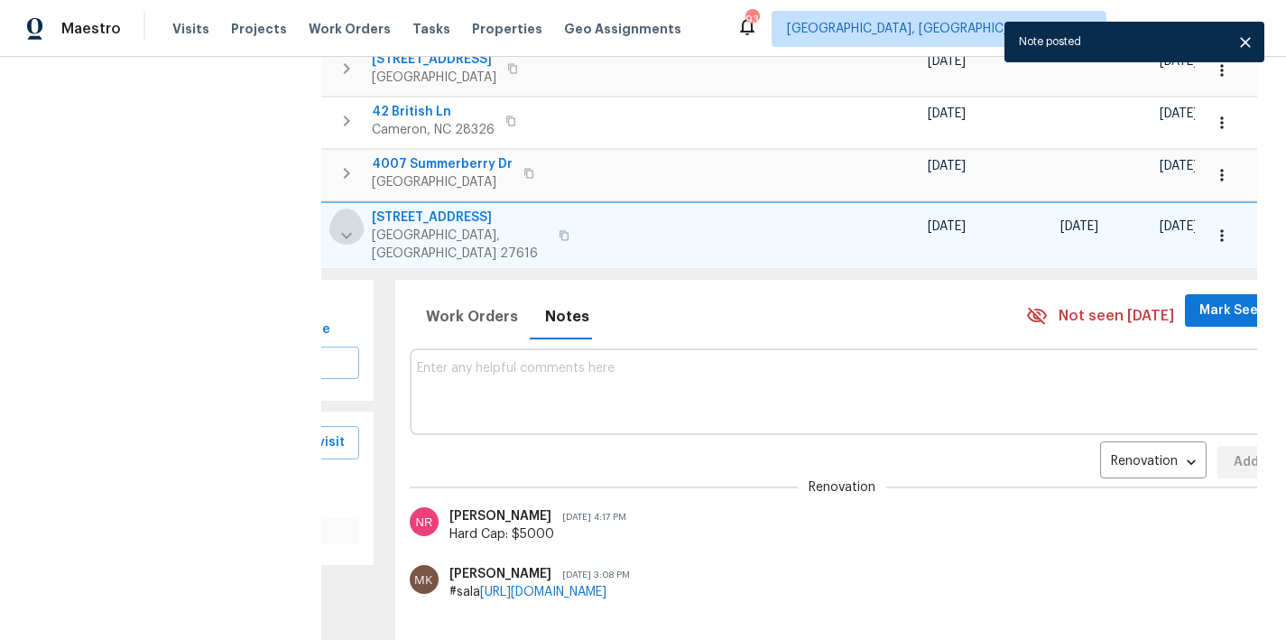
click at [343, 232] on icon "button" at bounding box center [346, 235] width 11 height 6
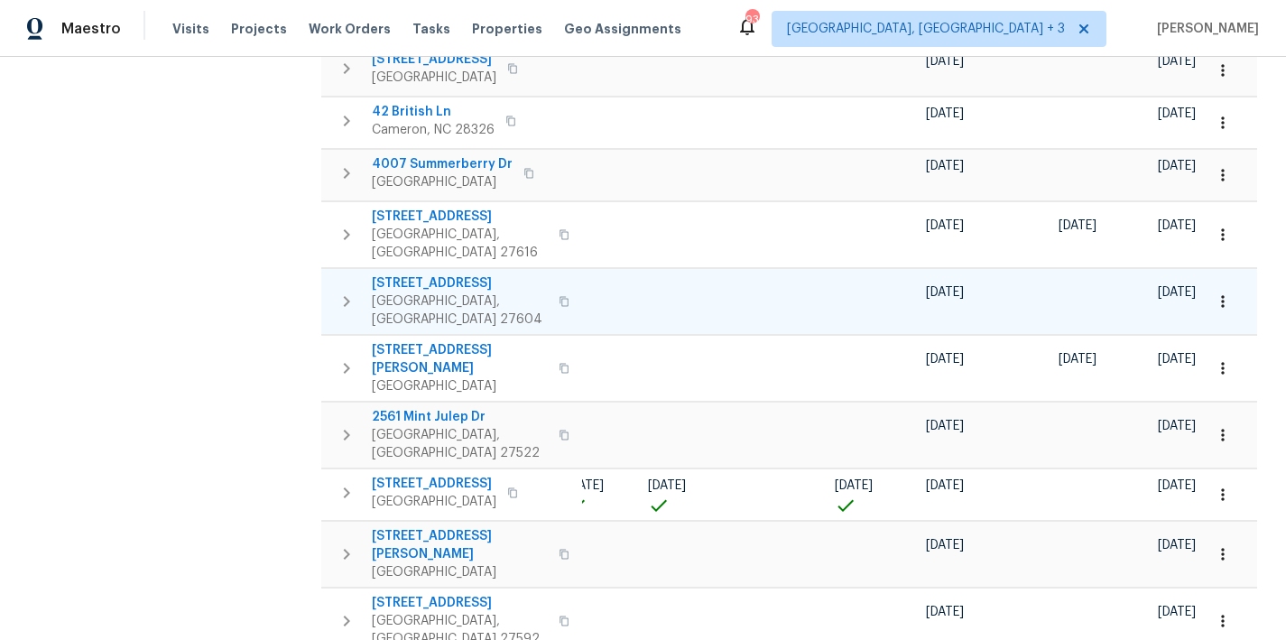
click at [347, 296] on icon "button" at bounding box center [347, 301] width 6 height 11
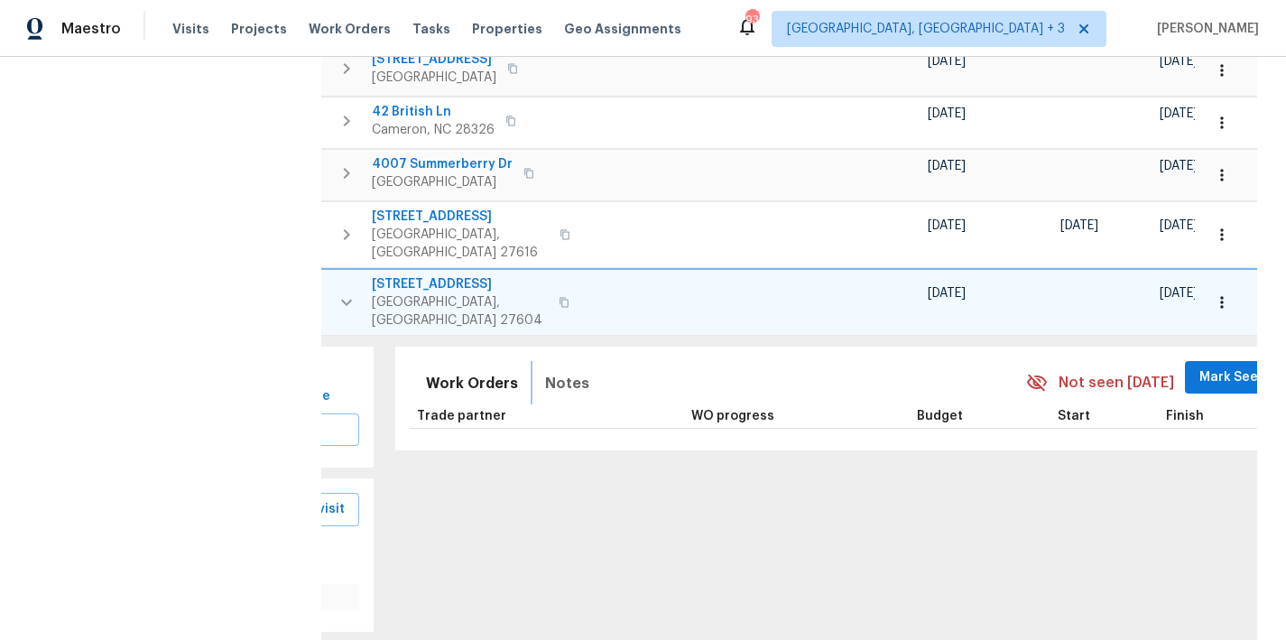
click at [545, 371] on span "Notes" at bounding box center [567, 383] width 44 height 25
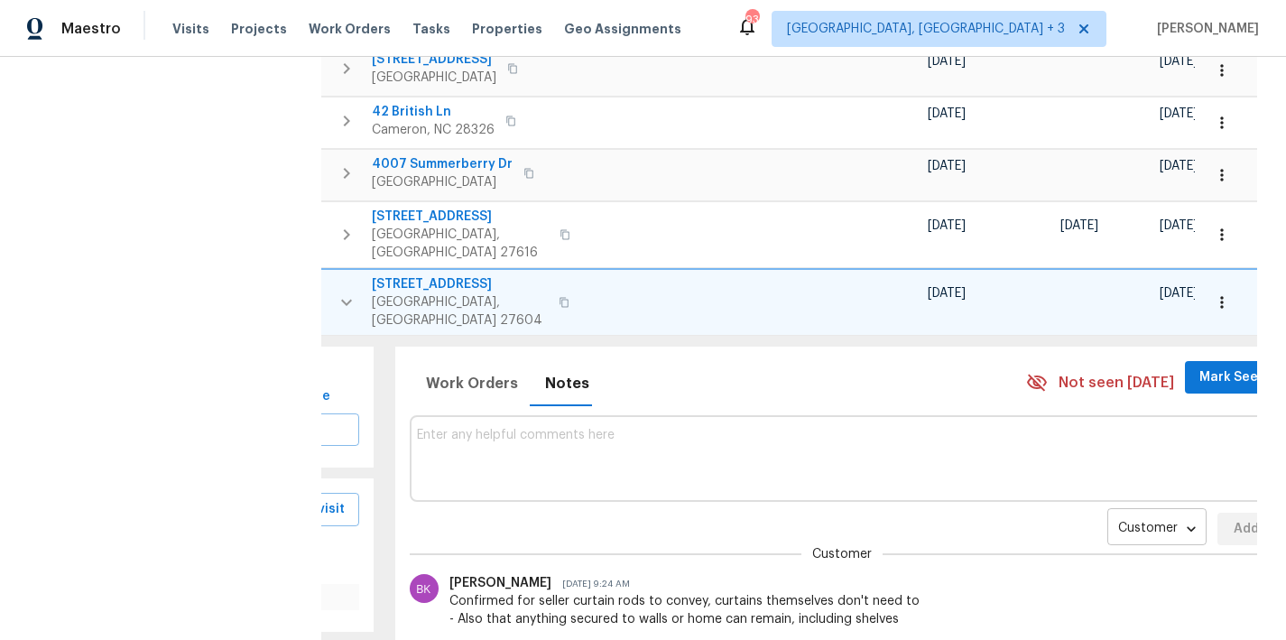
click at [1086, 421] on body "Maestro Visits Projects Work Orders Tasks Properties Geo Assignments 93 Greenvi…" at bounding box center [643, 320] width 1286 height 640
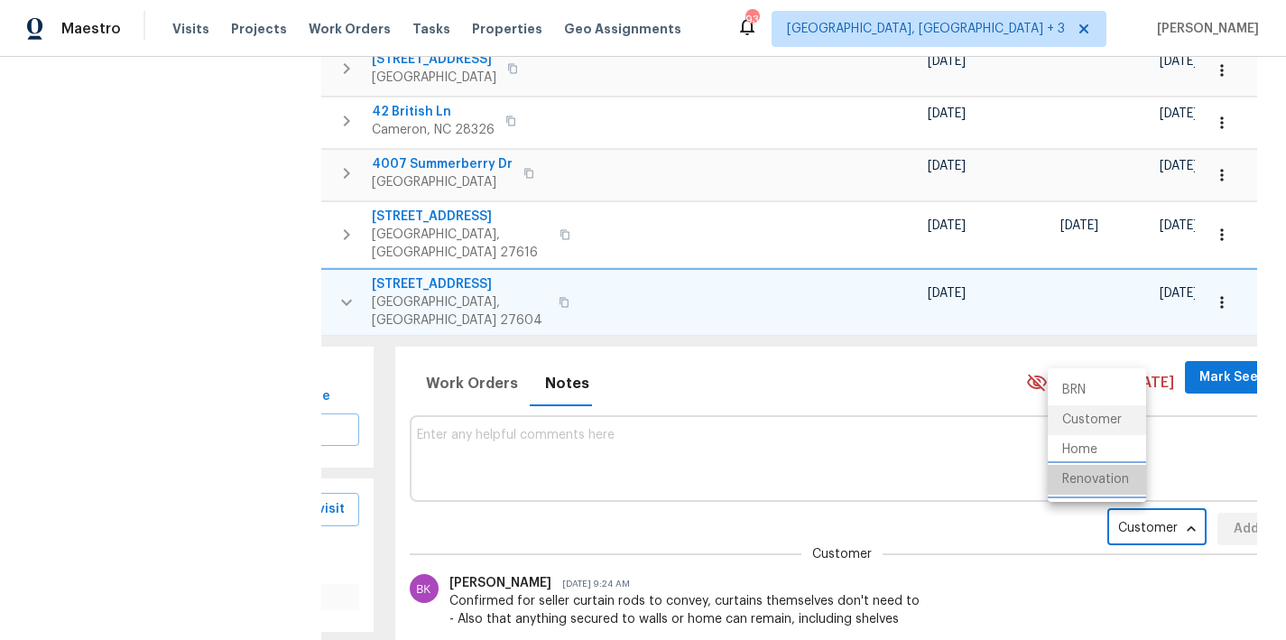
click at [1100, 478] on li "Renovation" at bounding box center [1097, 480] width 98 height 30
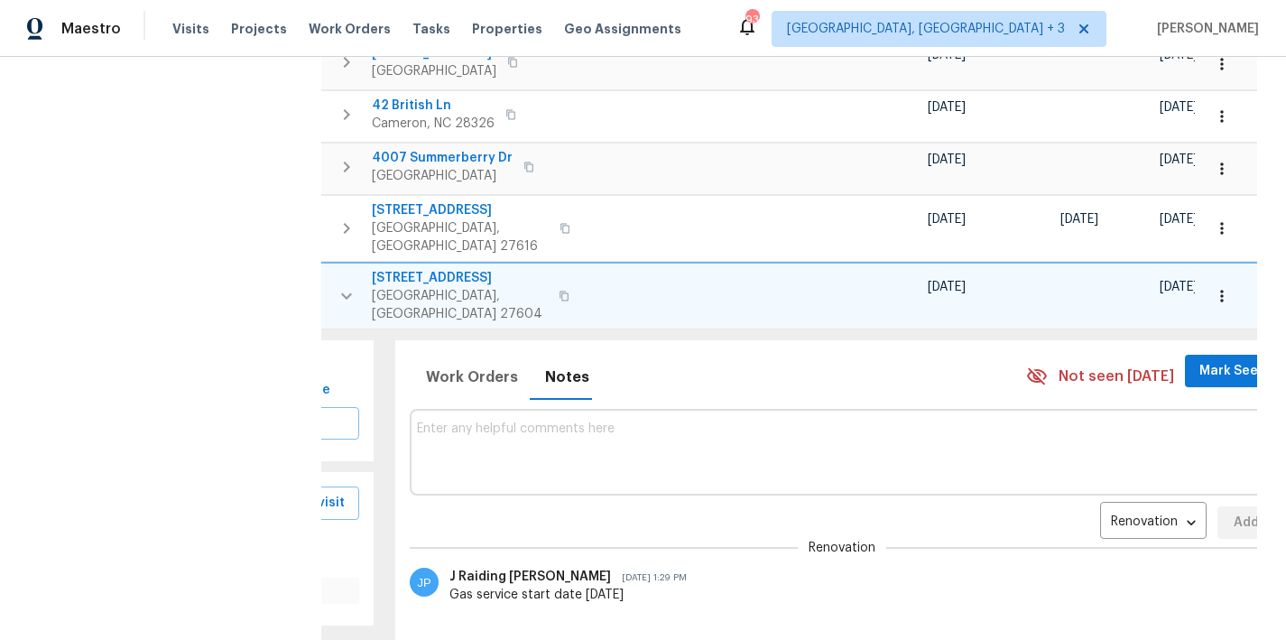
scroll to position [714, 0]
click at [1214, 286] on icon "button" at bounding box center [1222, 295] width 18 height 18
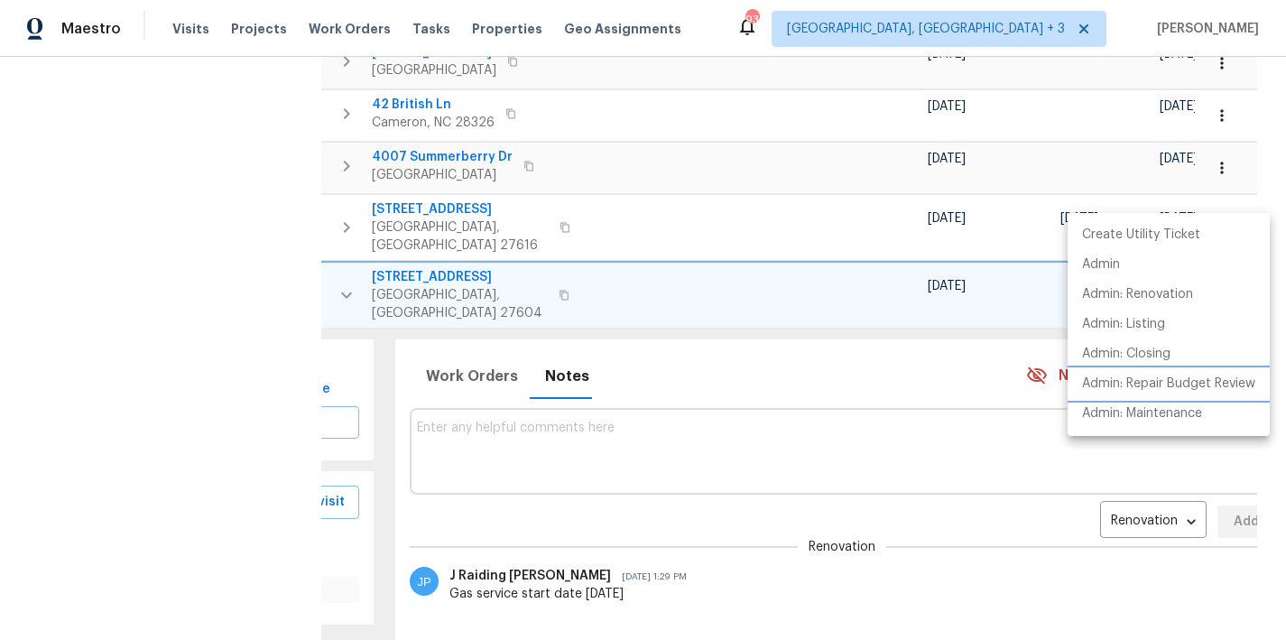
click at [1209, 379] on p "Admin: Repair Budget Review" at bounding box center [1168, 384] width 173 height 19
click at [511, 343] on div at bounding box center [643, 320] width 1286 height 640
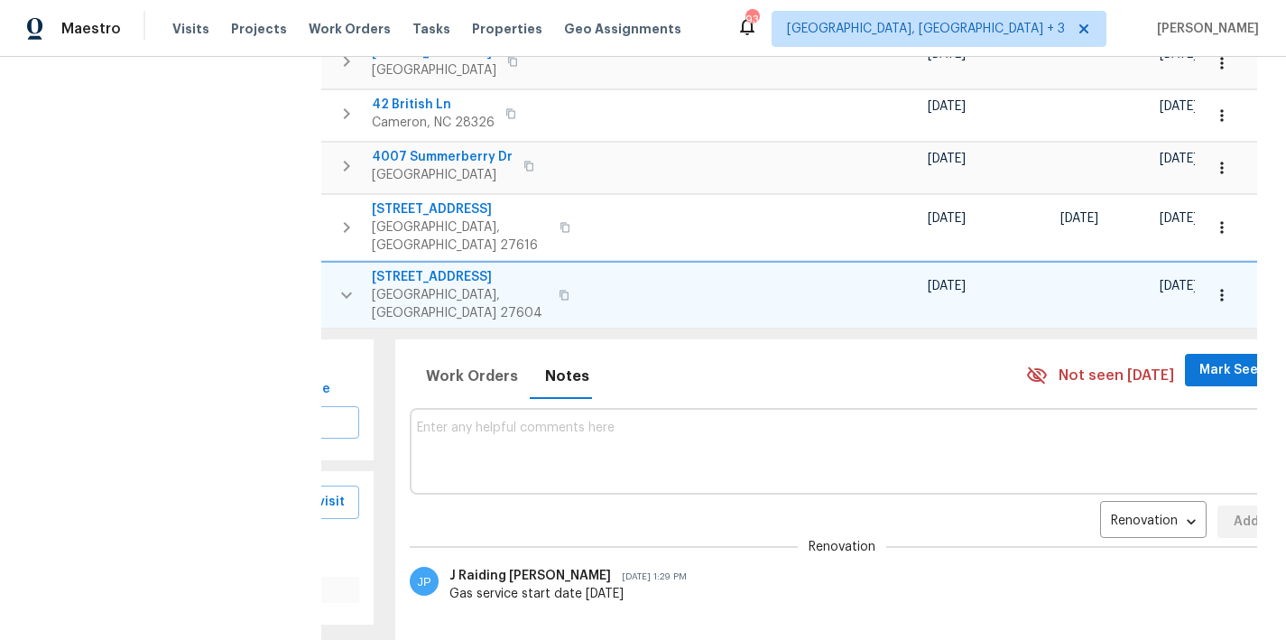
click at [488, 421] on textarea at bounding box center [843, 451] width 852 height 60
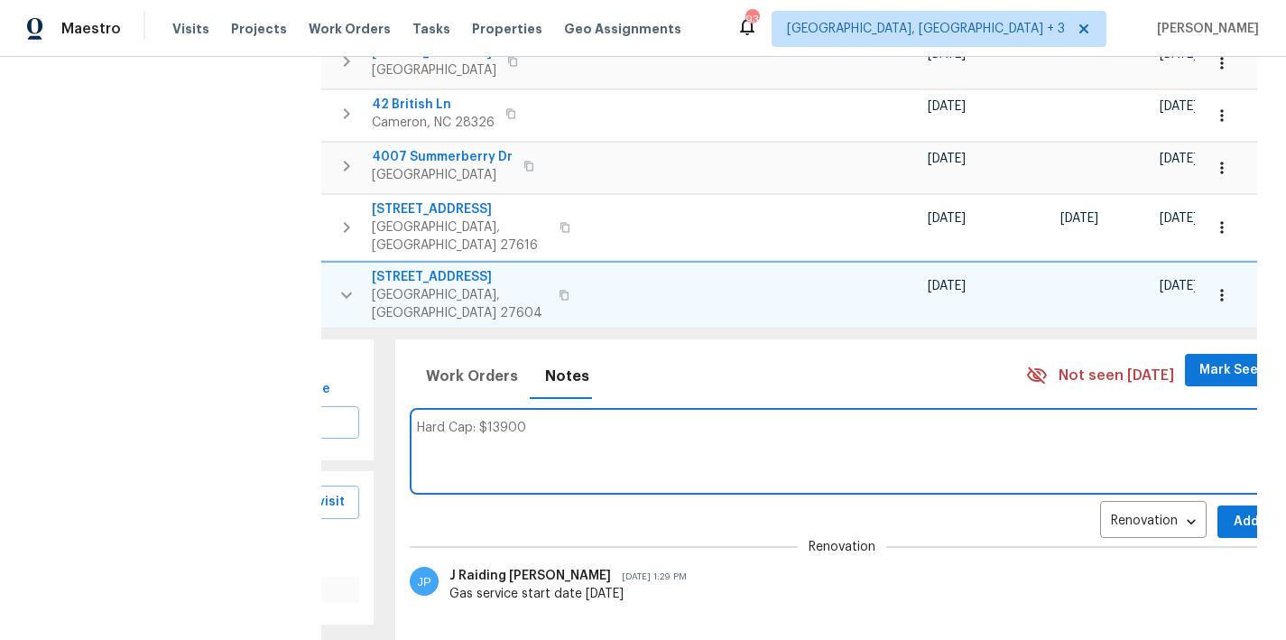
type textarea "Hard Cap: $13900"
click at [1218, 506] on button "Add" at bounding box center [1247, 522] width 58 height 33
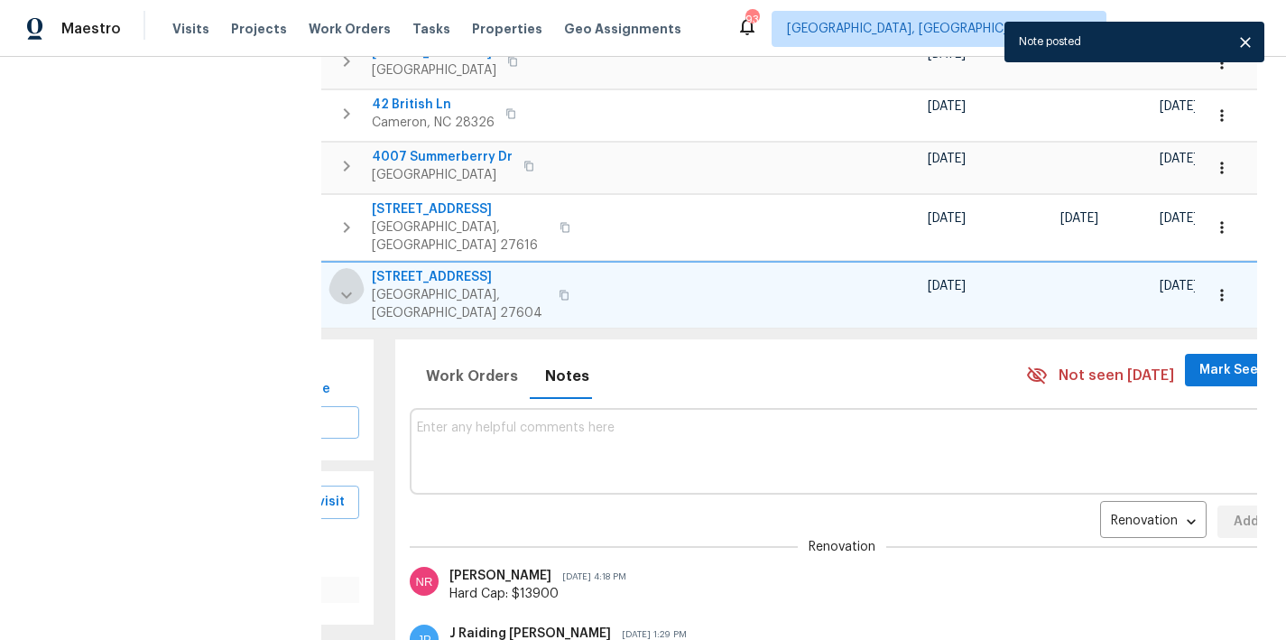
click at [347, 284] on icon "button" at bounding box center [347, 295] width 22 height 22
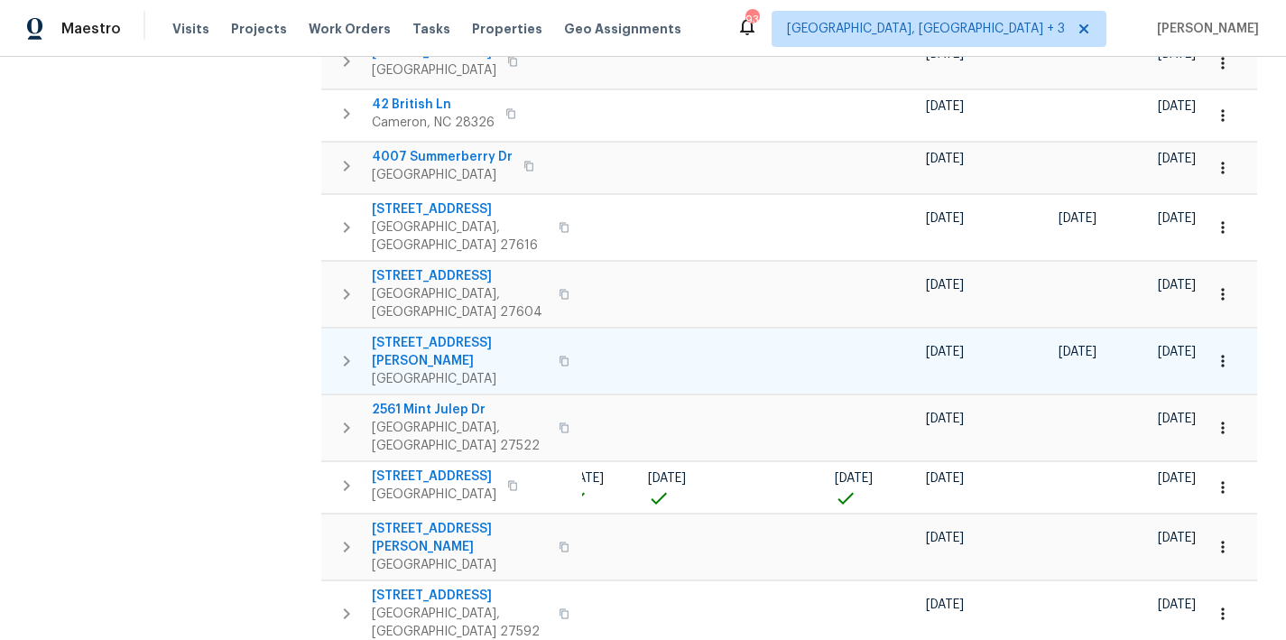
click at [348, 350] on icon "button" at bounding box center [347, 361] width 22 height 22
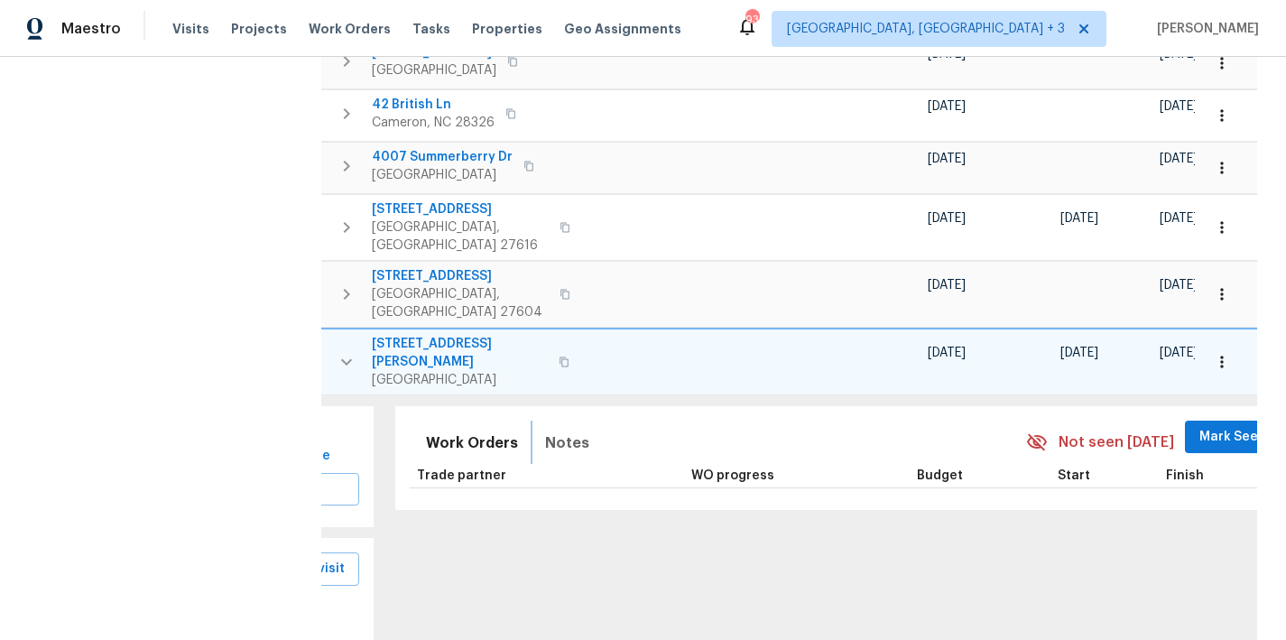
click at [553, 431] on span "Notes" at bounding box center [567, 443] width 44 height 25
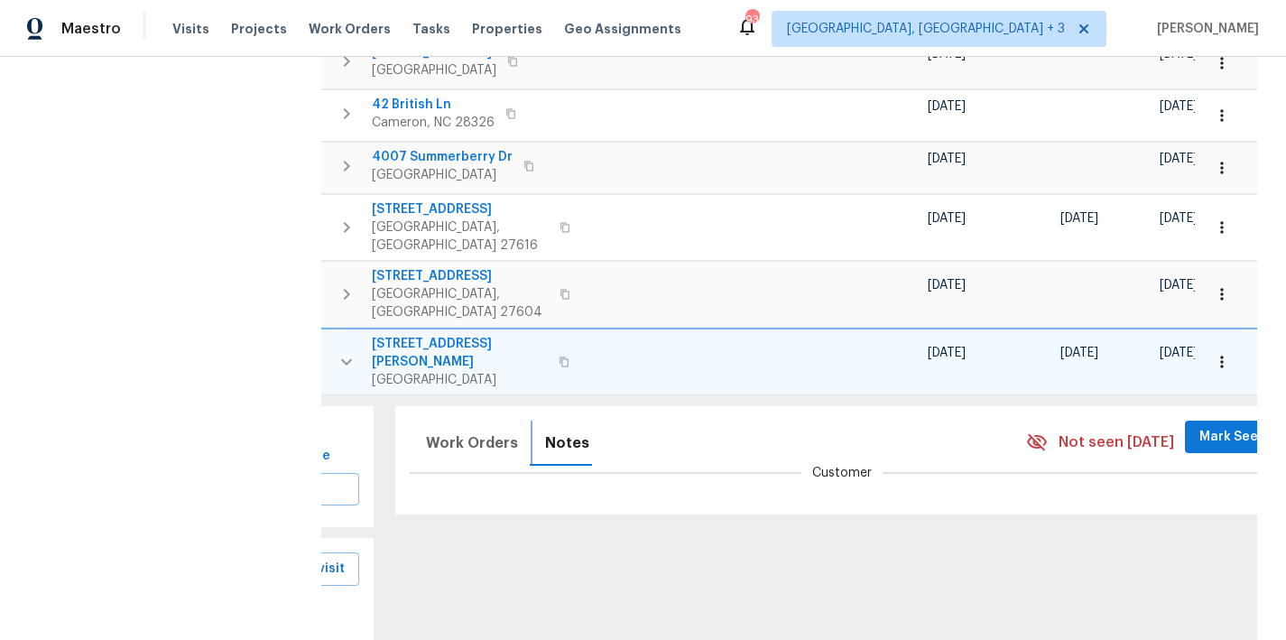
click at [566, 422] on button "Notes" at bounding box center [567, 443] width 66 height 43
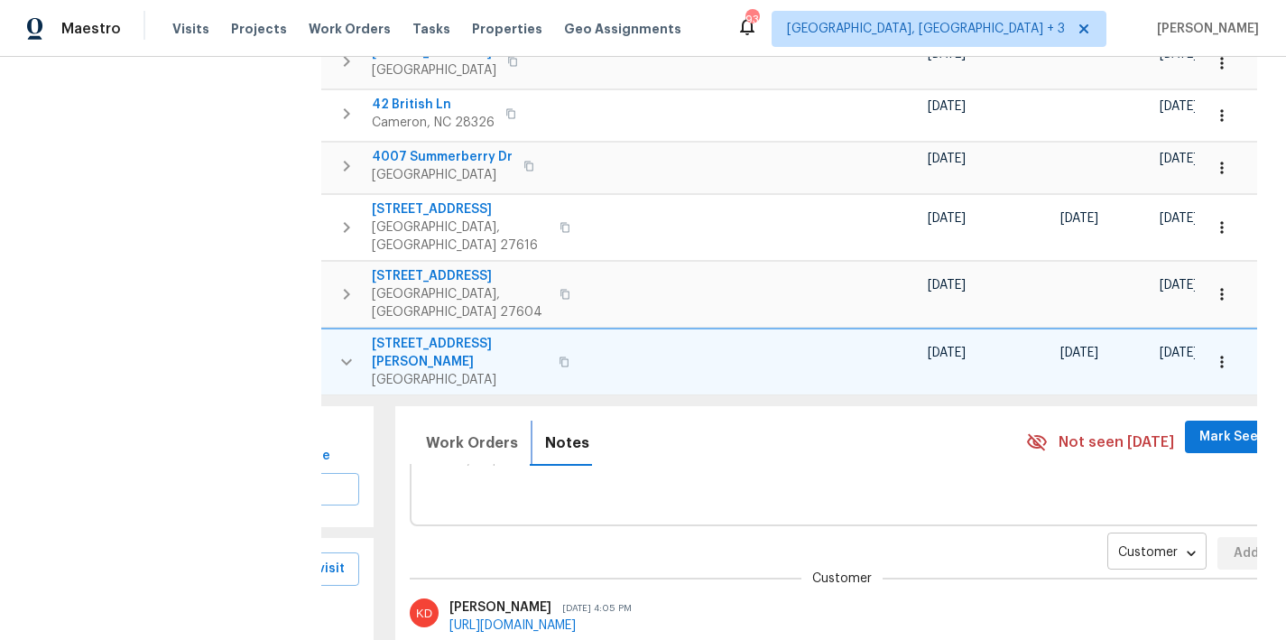
scroll to position [0, 0]
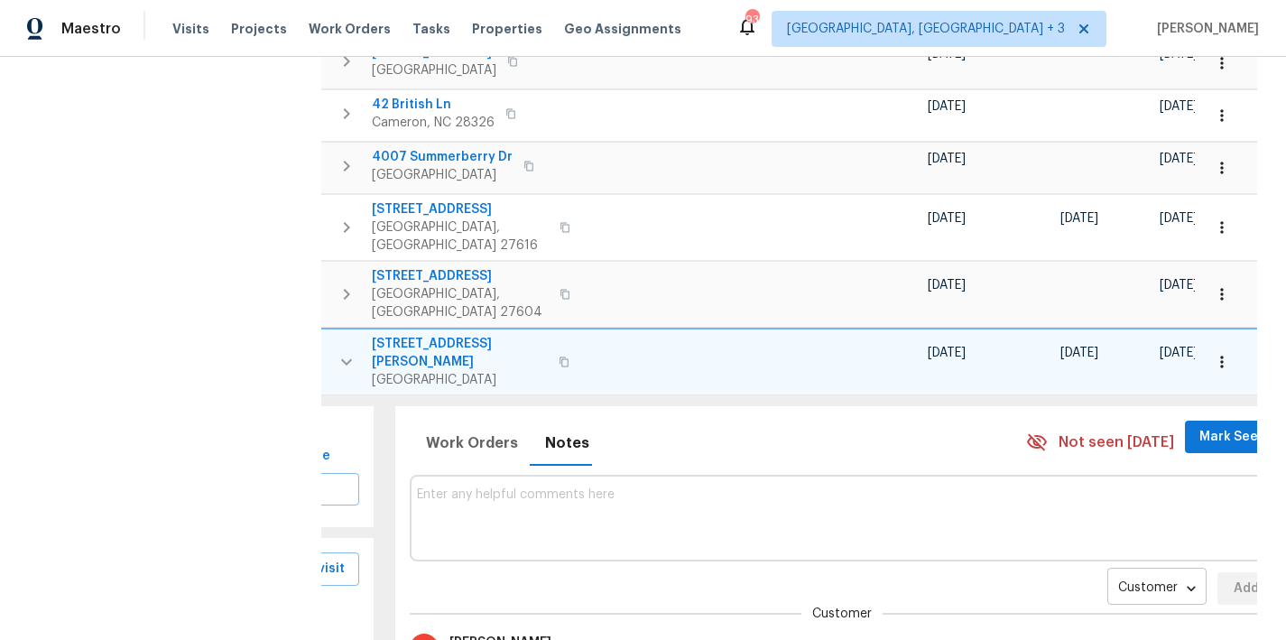
click at [1085, 455] on body "Maestro Visits Projects Work Orders Tasks Properties Geo Assignments 93 Greenvi…" at bounding box center [643, 320] width 1286 height 640
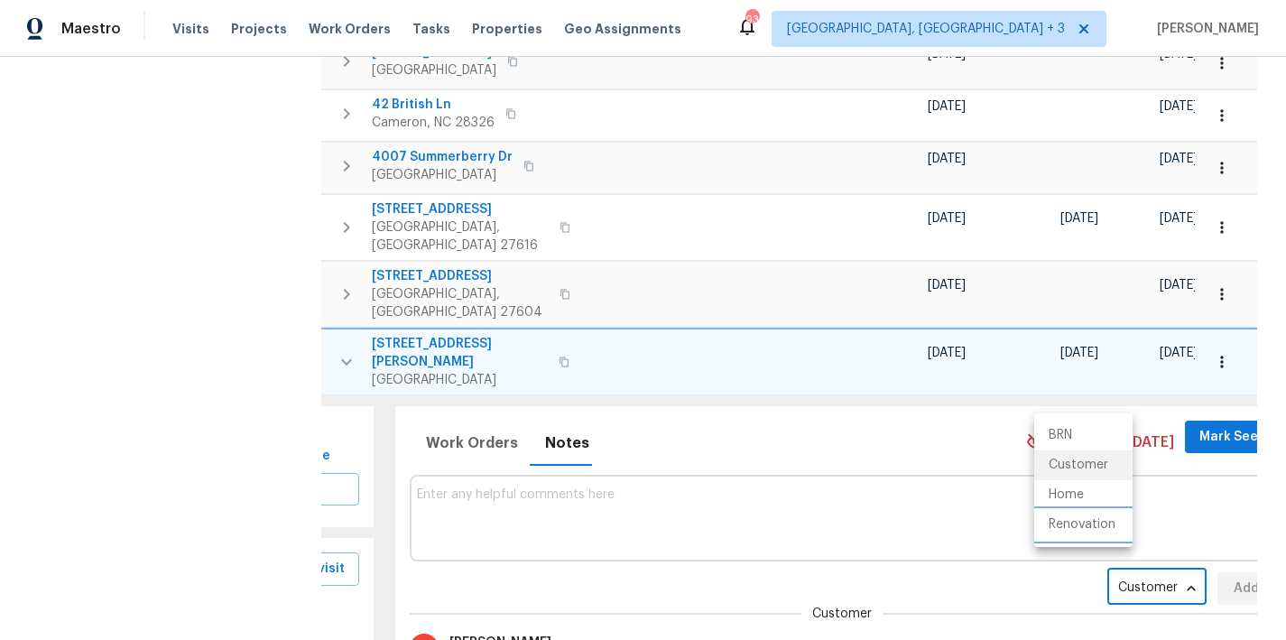
click at [1098, 524] on li "Renovation" at bounding box center [1084, 525] width 98 height 30
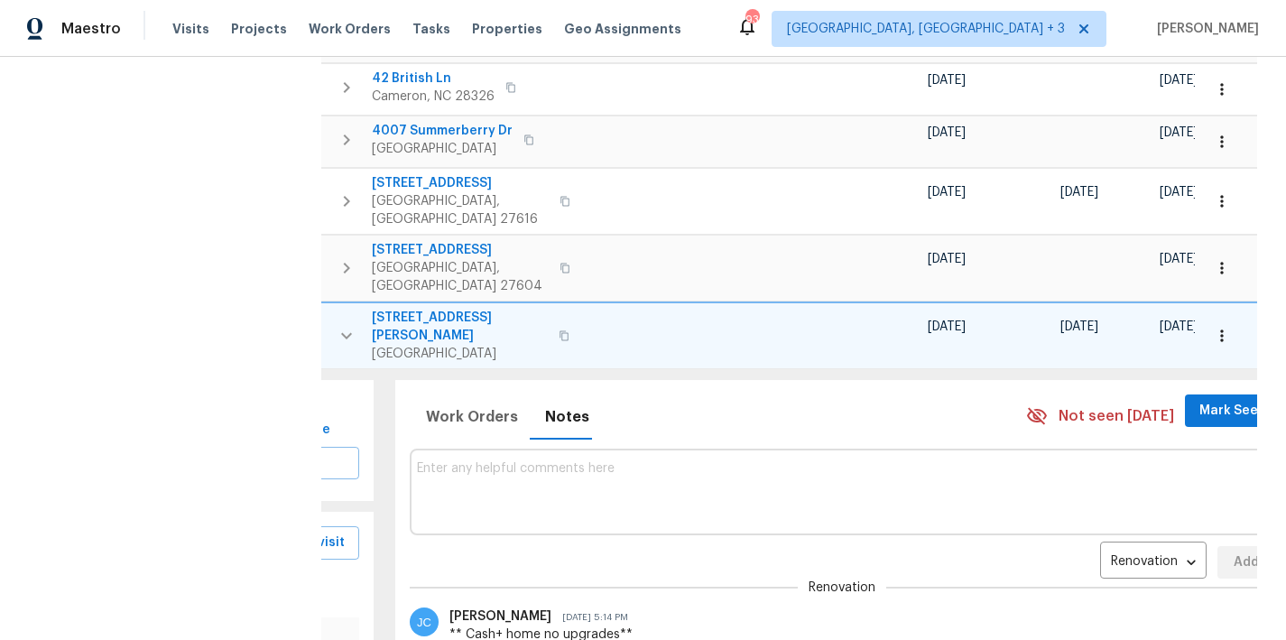
scroll to position [741, 0]
click at [1207, 315] on button "button" at bounding box center [1223, 335] width 40 height 40
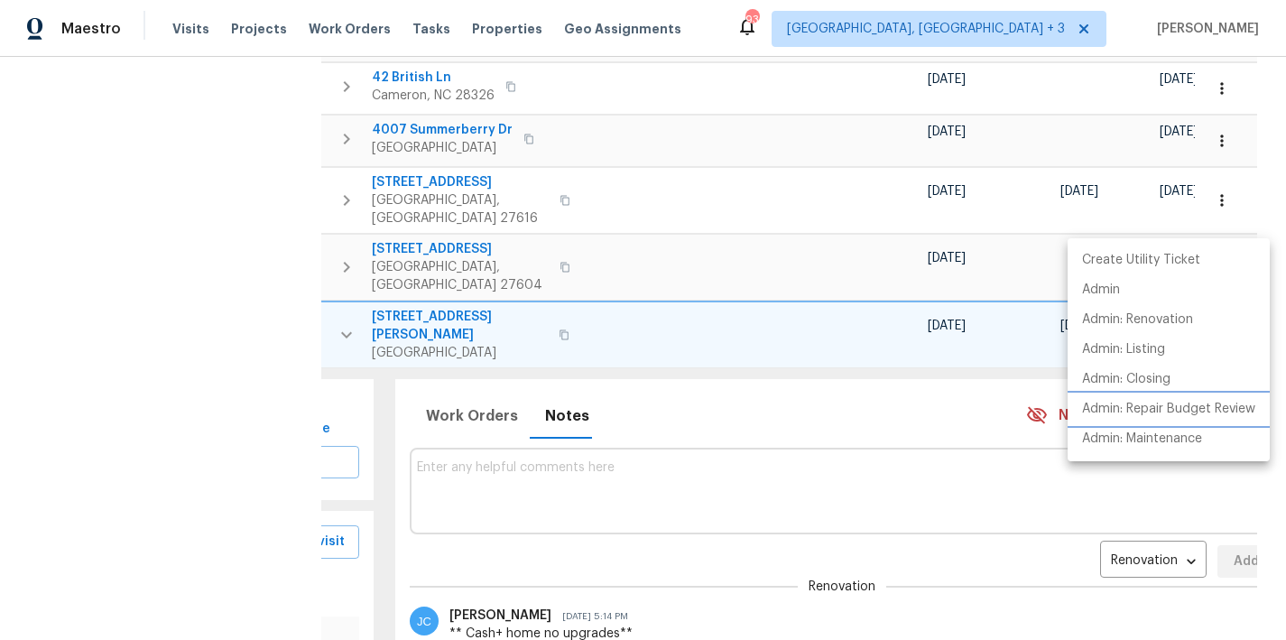
click at [1208, 409] on p "Admin: Repair Budget Review" at bounding box center [1168, 409] width 173 height 19
click at [256, 300] on div at bounding box center [643, 320] width 1286 height 640
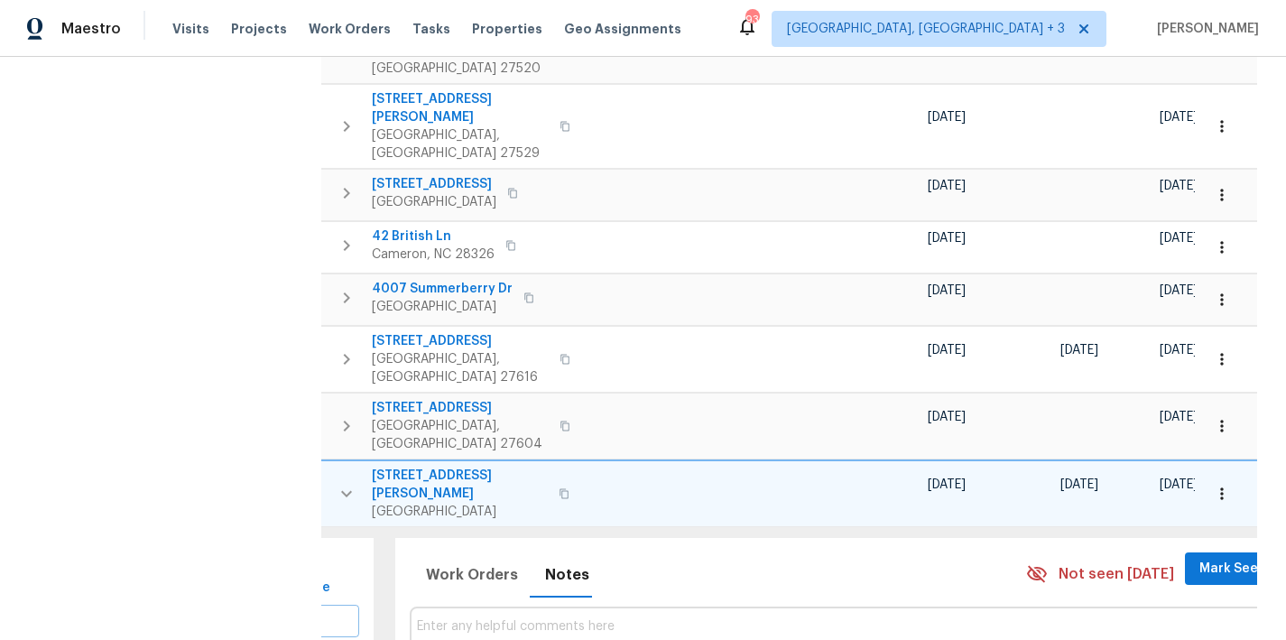
scroll to position [726, 0]
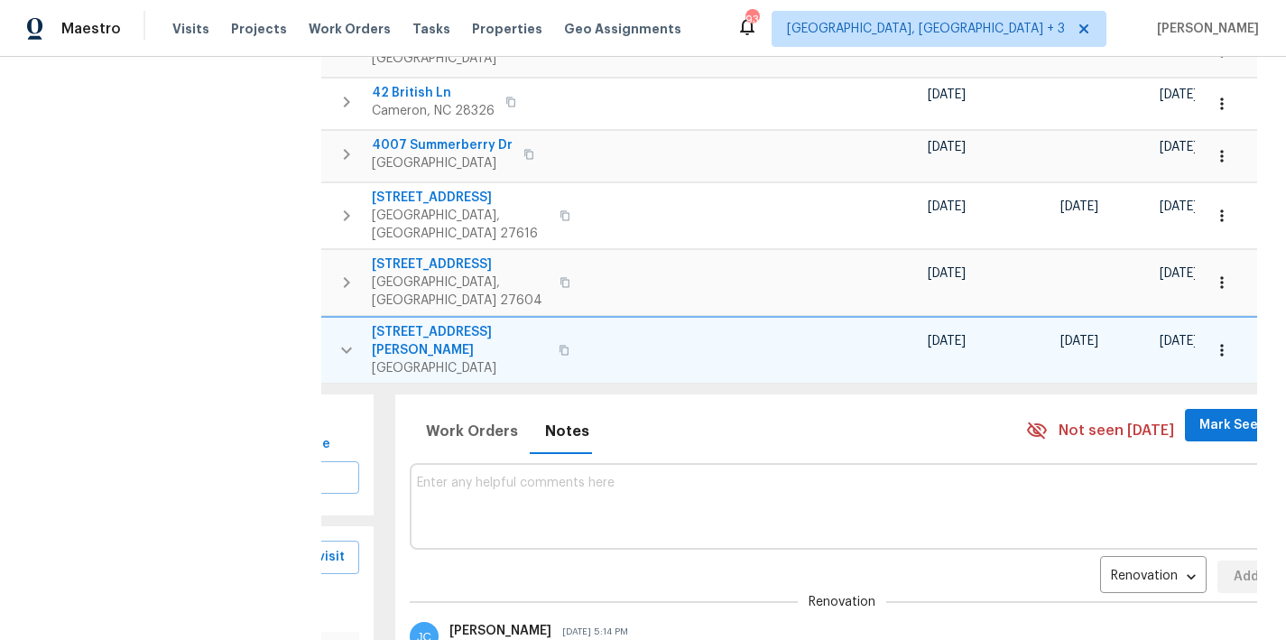
click at [469, 476] on textarea at bounding box center [843, 506] width 852 height 60
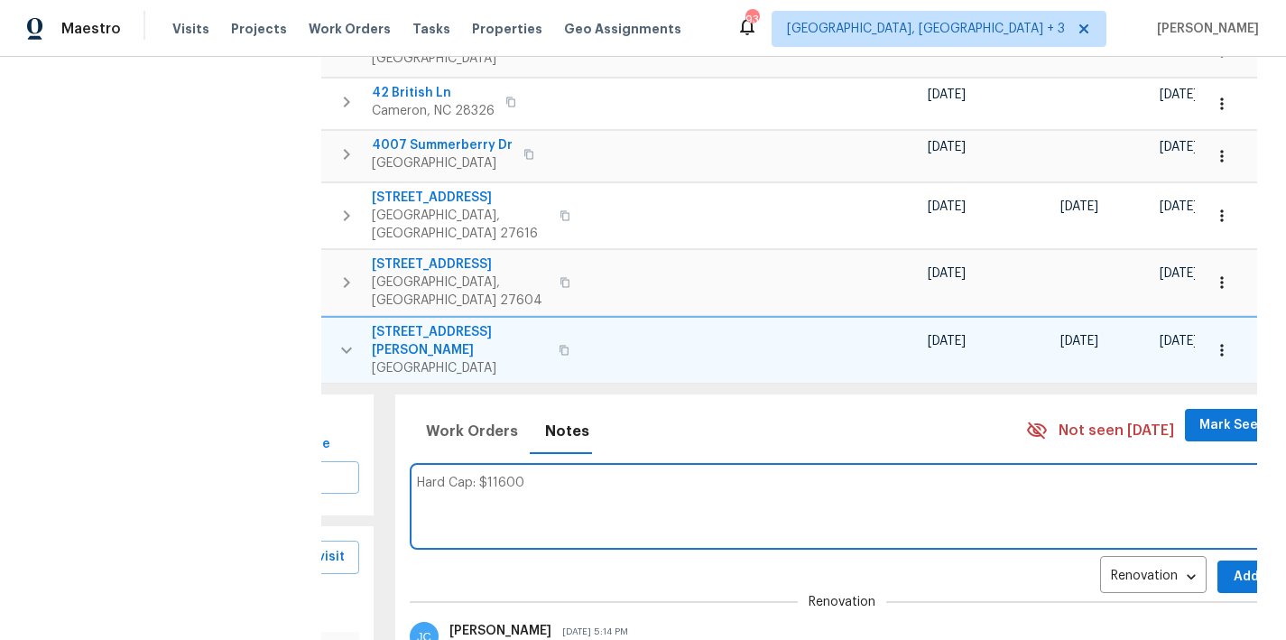
type textarea "Hard Cap: $11600"
click at [1232, 566] on span "Add" at bounding box center [1246, 577] width 29 height 23
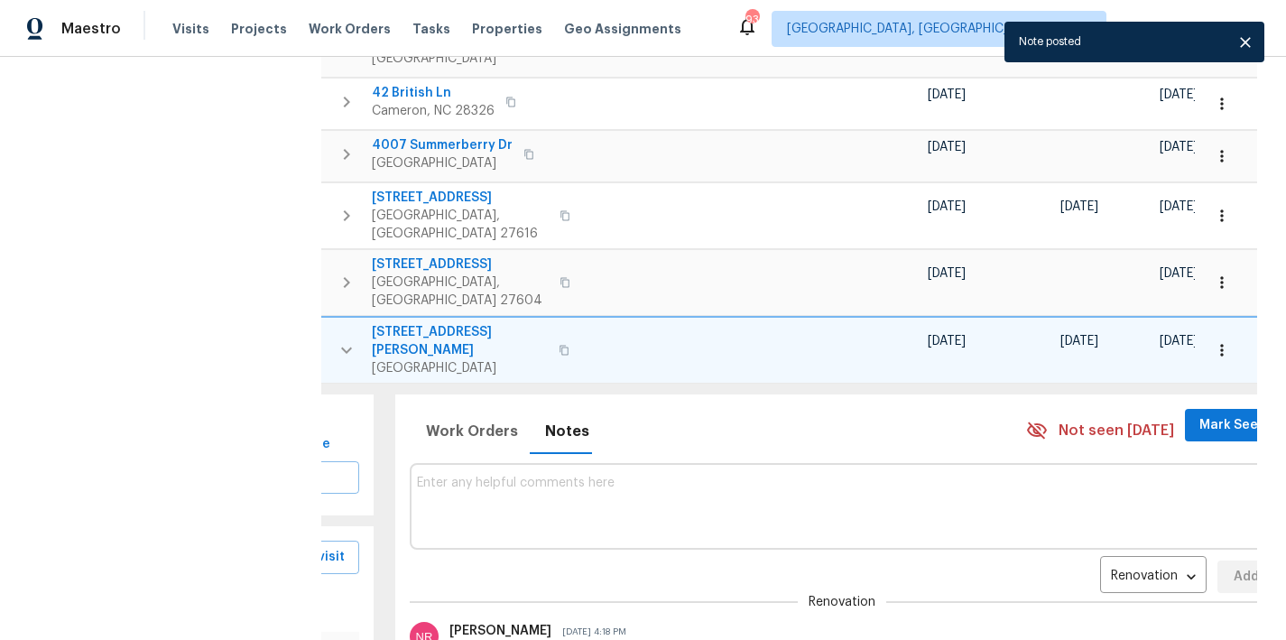
click at [351, 339] on icon "button" at bounding box center [347, 350] width 22 height 22
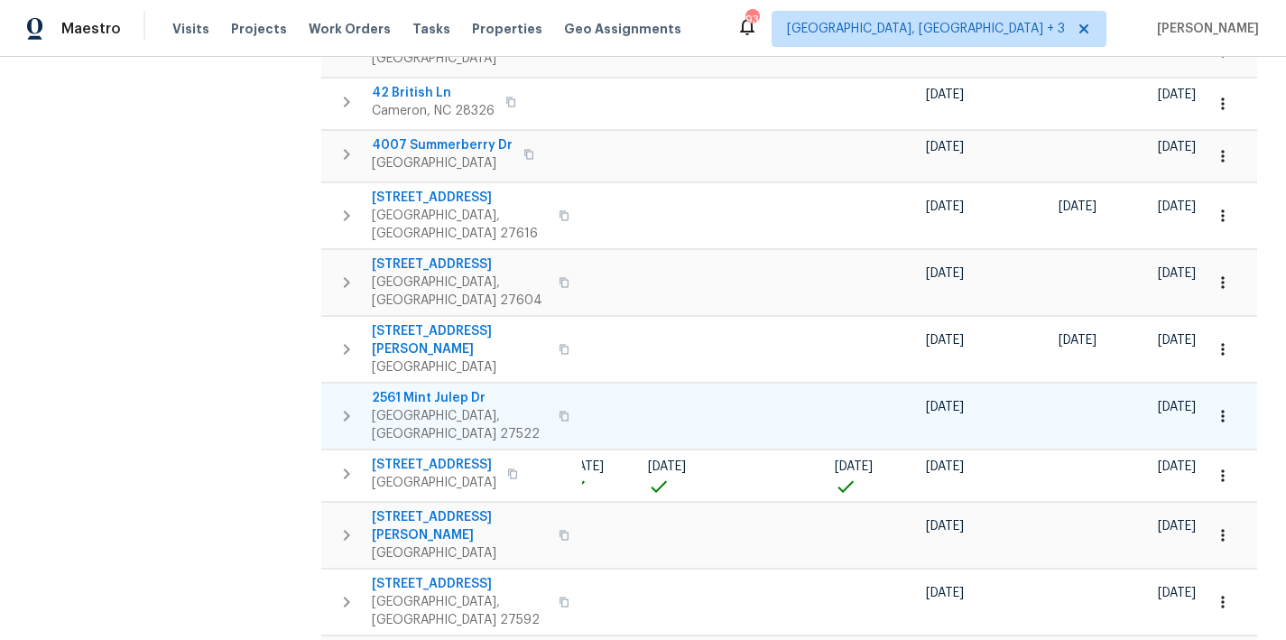
click at [345, 411] on icon "button" at bounding box center [347, 416] width 6 height 11
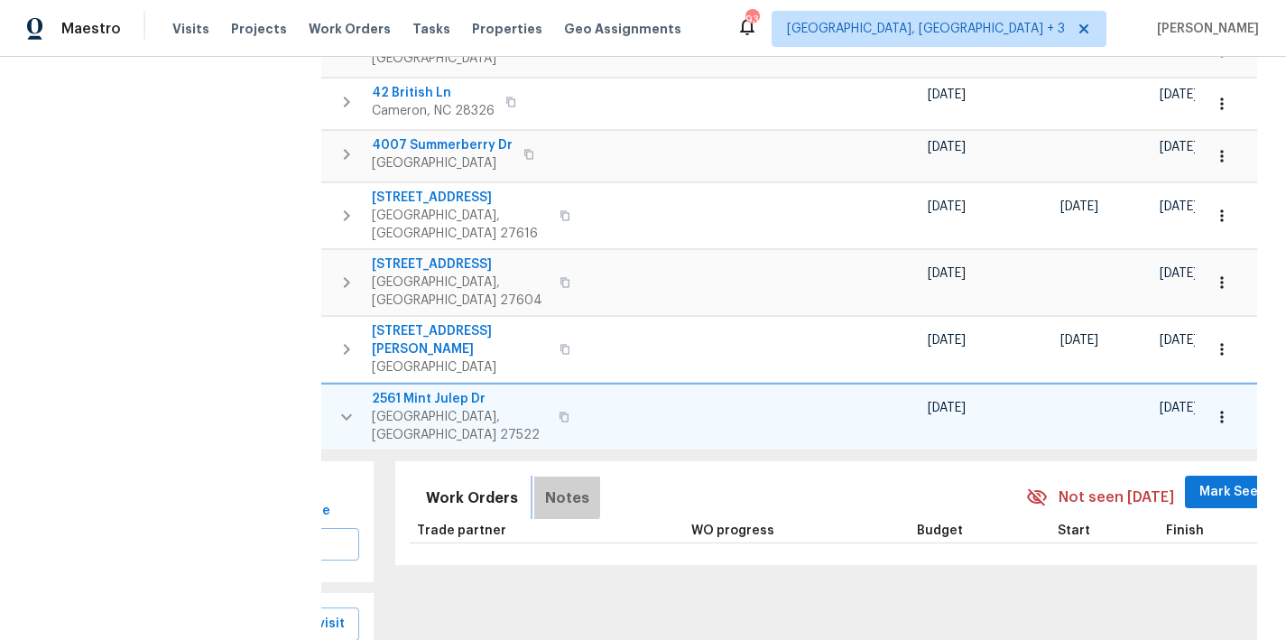
click at [545, 486] on span "Notes" at bounding box center [567, 498] width 44 height 25
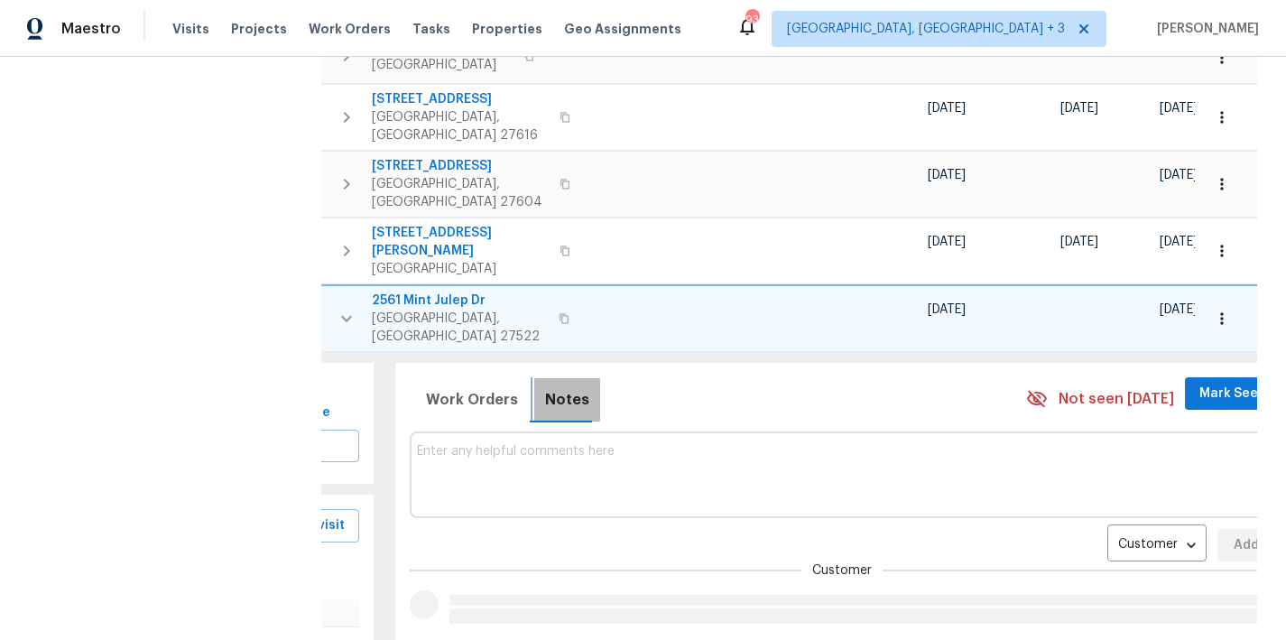
scroll to position [898, 0]
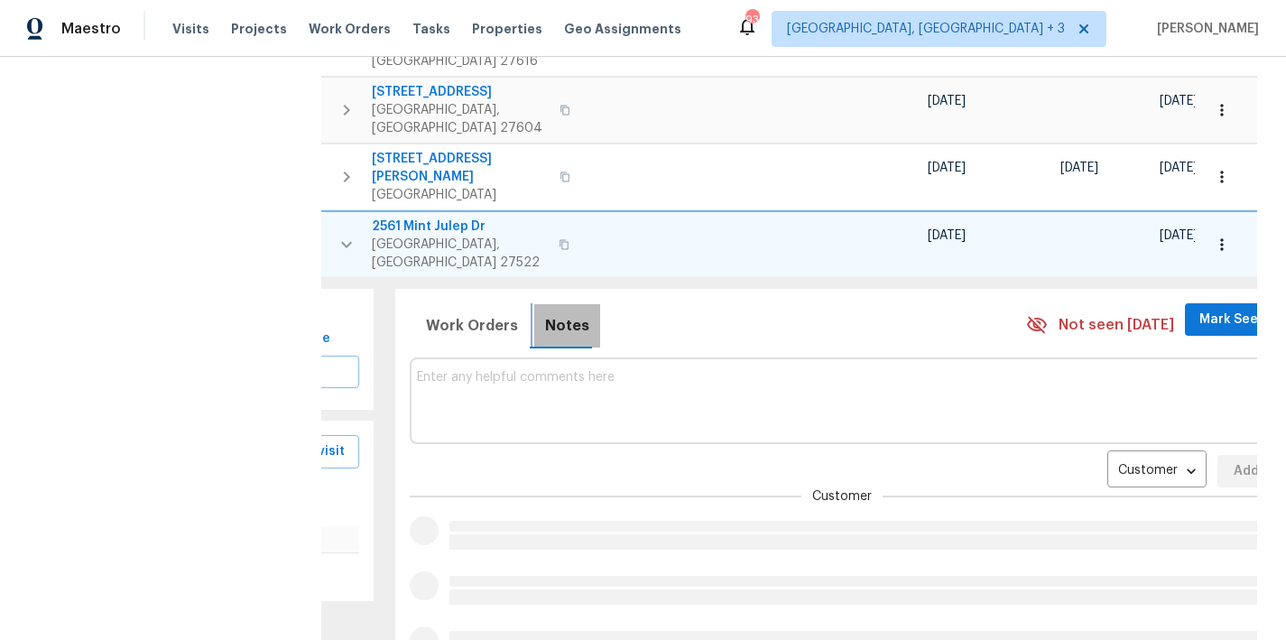
click at [559, 313] on span "Notes" at bounding box center [567, 325] width 44 height 25
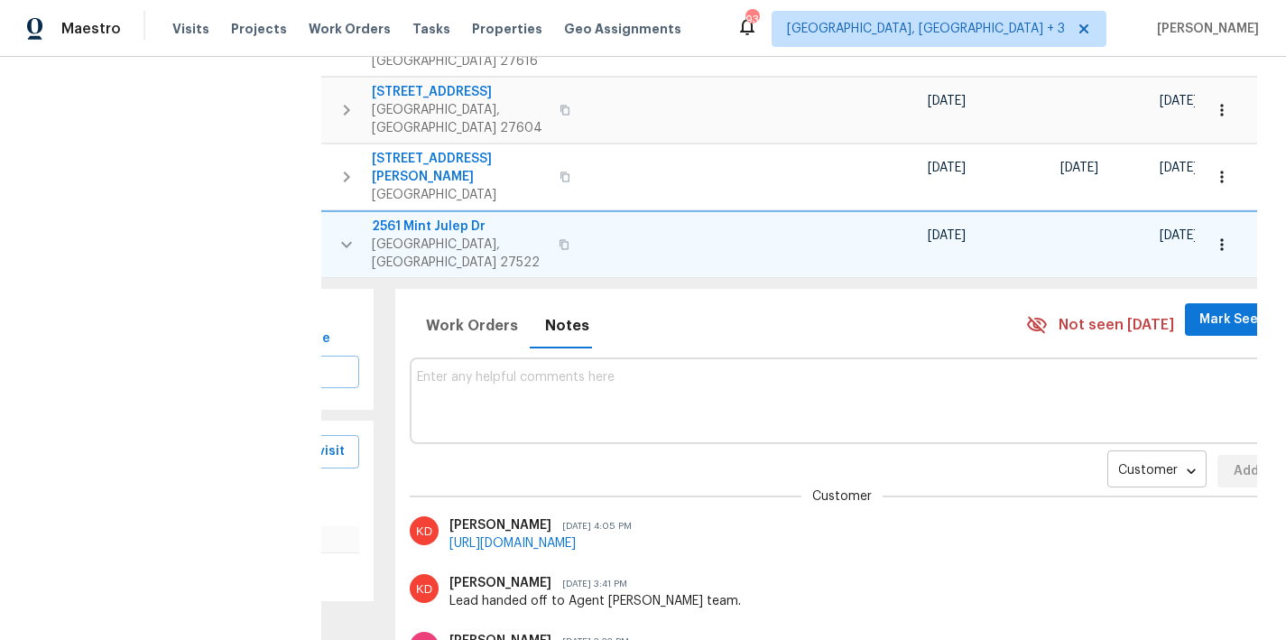
click at [1109, 337] on body "Maestro Visits Projects Work Orders Tasks Properties Geo Assignments 93 Greenvi…" at bounding box center [643, 320] width 1286 height 640
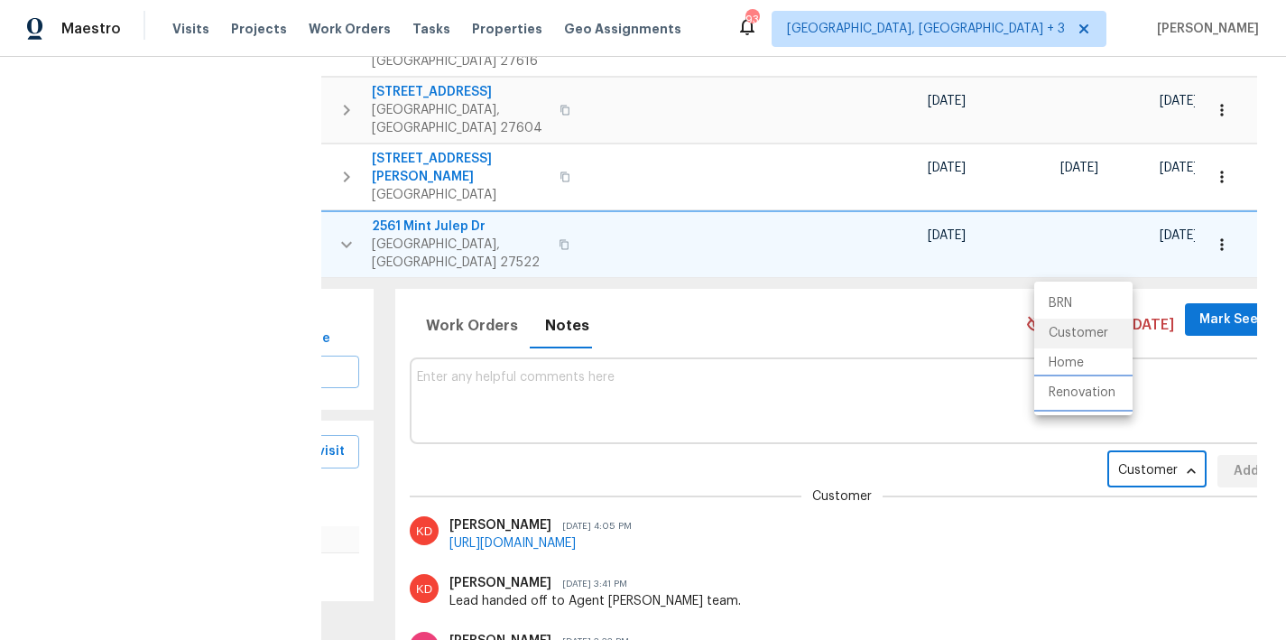
click at [1092, 395] on li "Renovation" at bounding box center [1084, 393] width 98 height 30
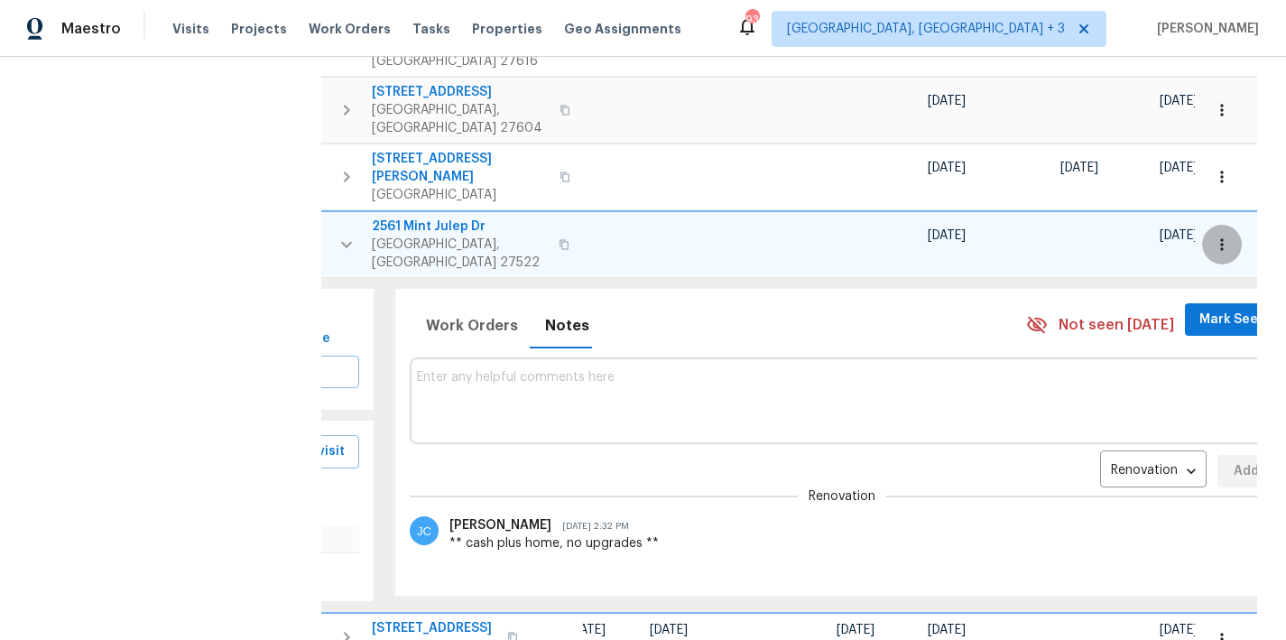
click at [1213, 236] on icon "button" at bounding box center [1222, 245] width 18 height 18
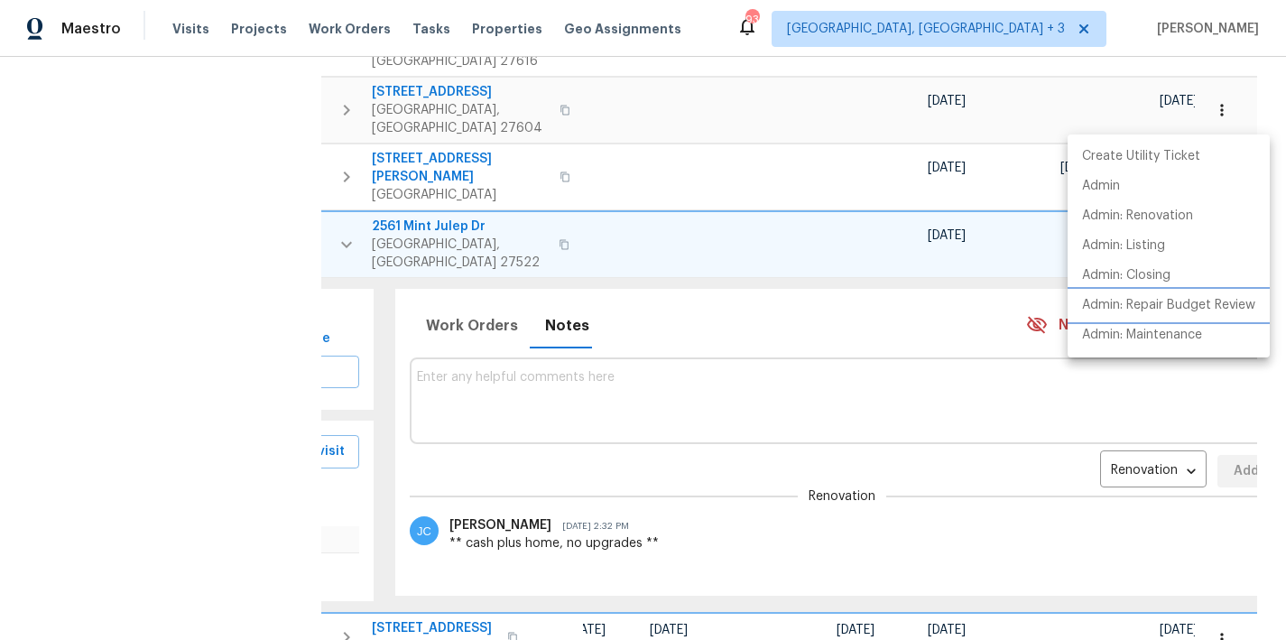
click at [1238, 302] on p "Admin: Repair Budget Review" at bounding box center [1168, 305] width 173 height 19
click at [515, 256] on div at bounding box center [643, 320] width 1286 height 640
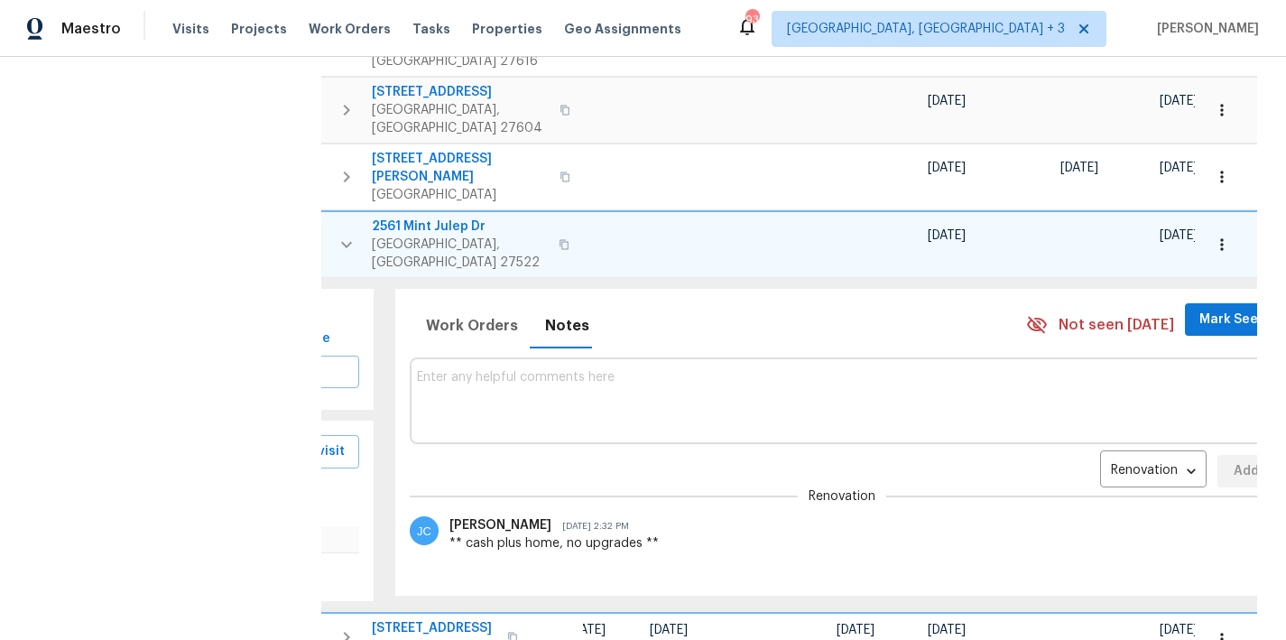
click at [510, 370] on textarea at bounding box center [843, 400] width 852 height 60
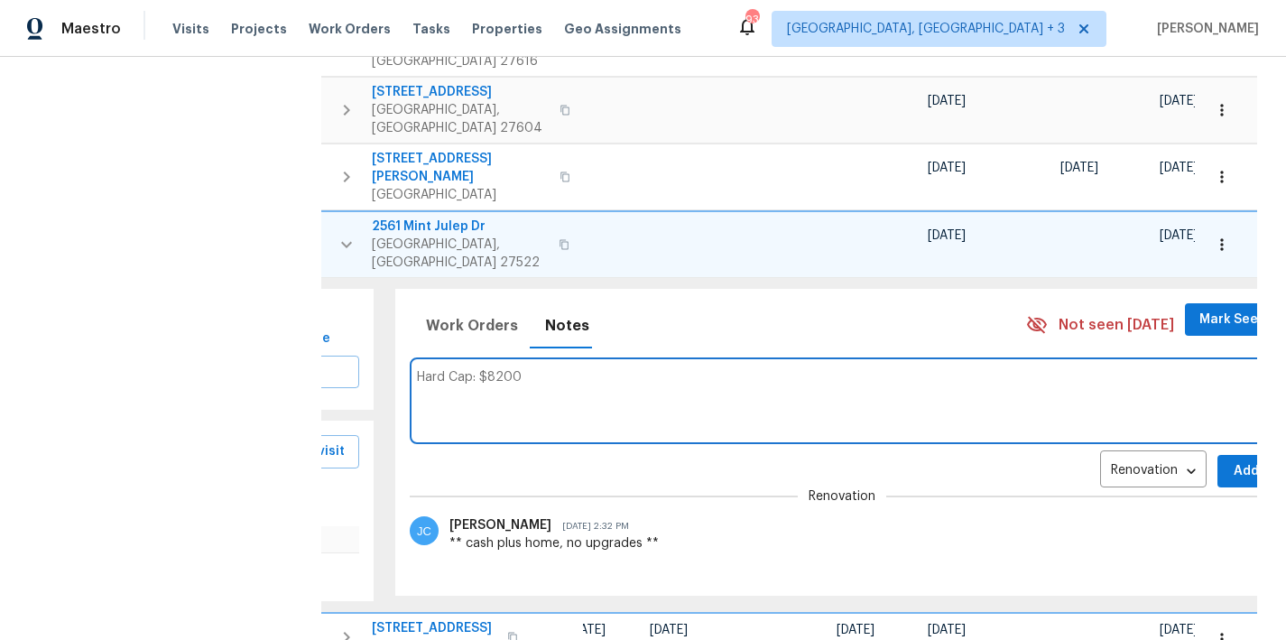
type textarea "Hard Cap: $8200"
click at [1232, 460] on span "Add" at bounding box center [1246, 471] width 29 height 23
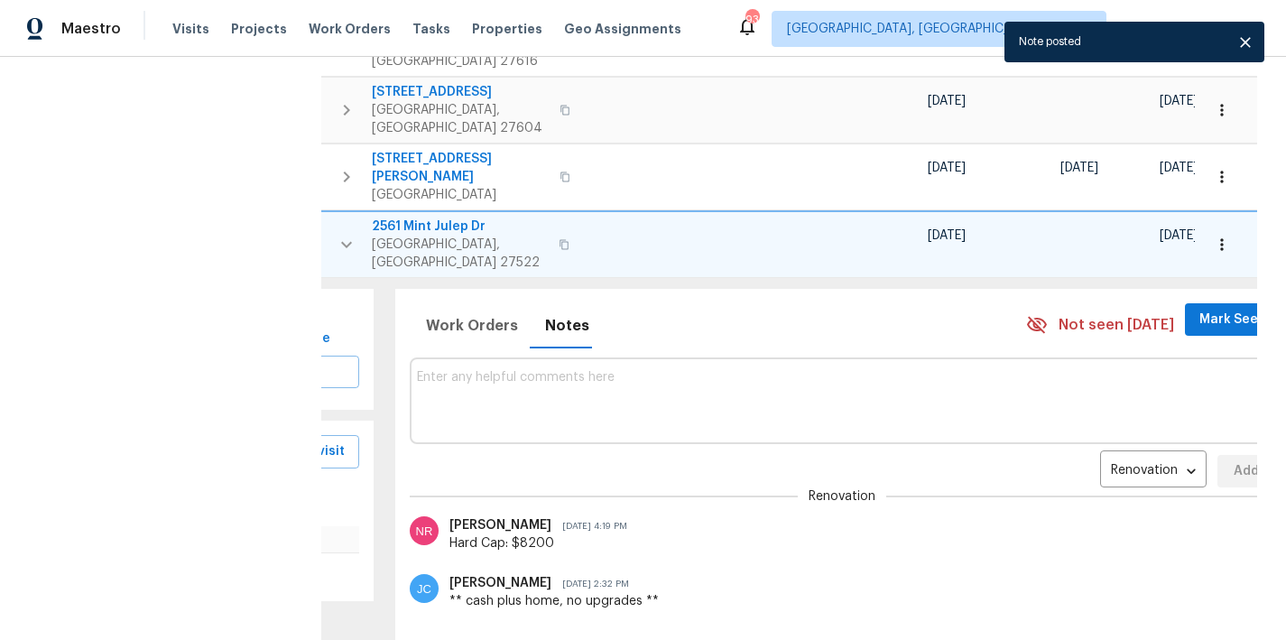
click at [343, 234] on icon "button" at bounding box center [347, 245] width 22 height 22
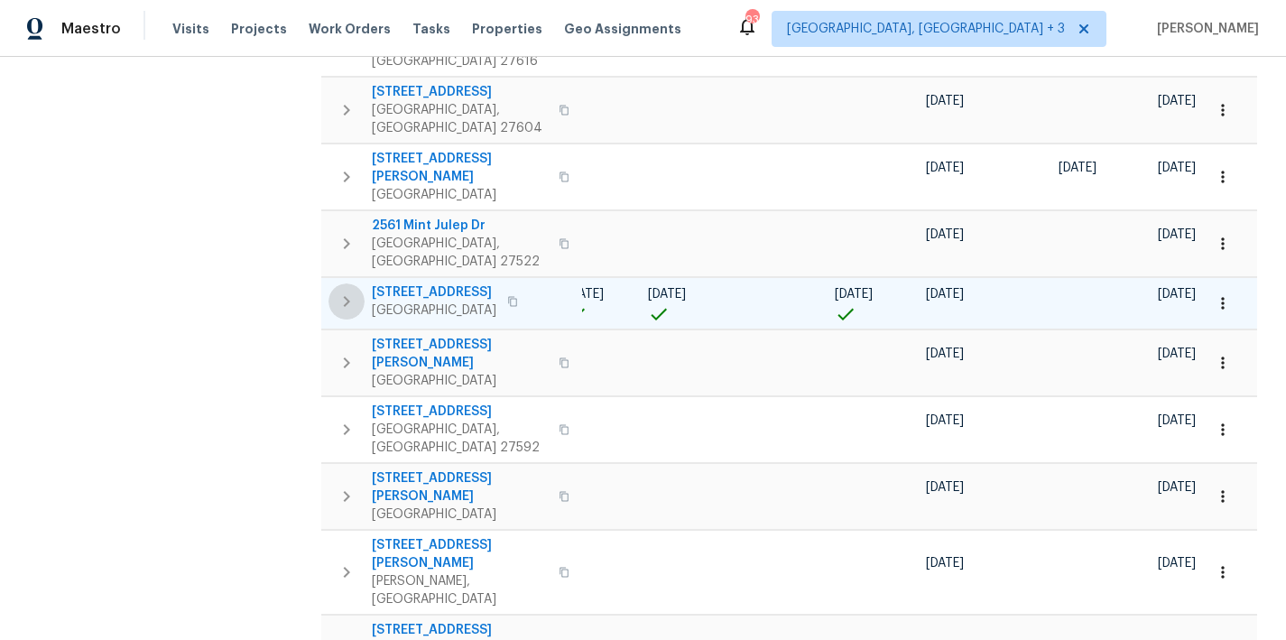
click at [340, 291] on icon "button" at bounding box center [347, 302] width 22 height 22
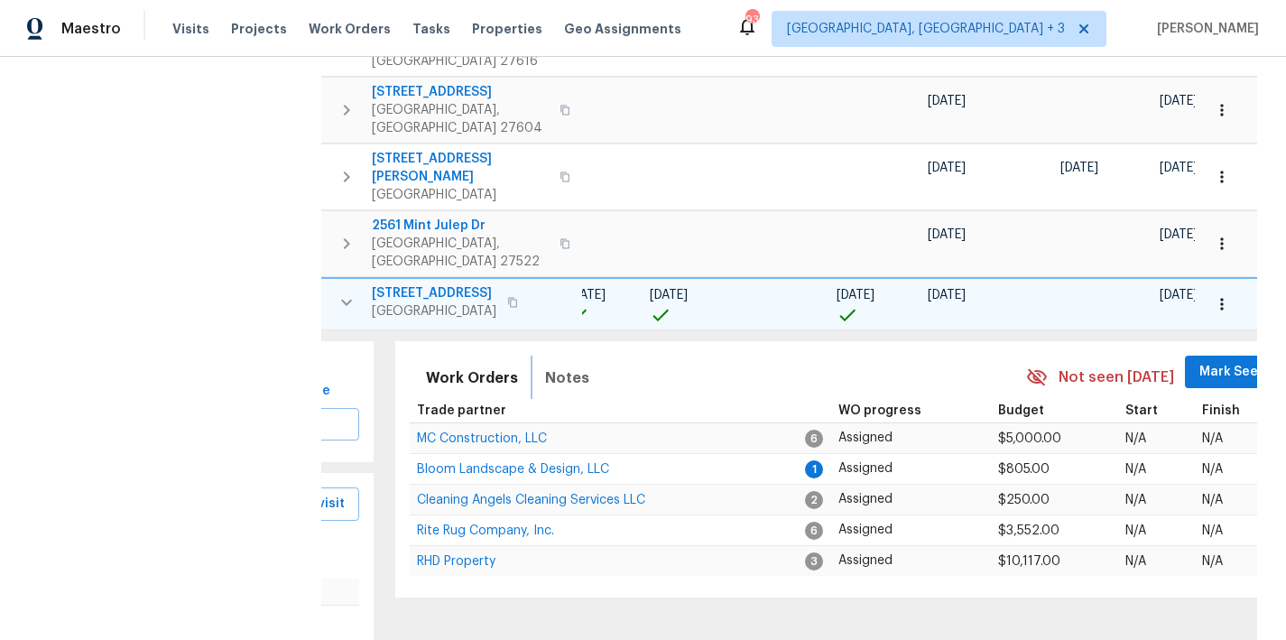
click at [545, 366] on span "Notes" at bounding box center [567, 378] width 44 height 25
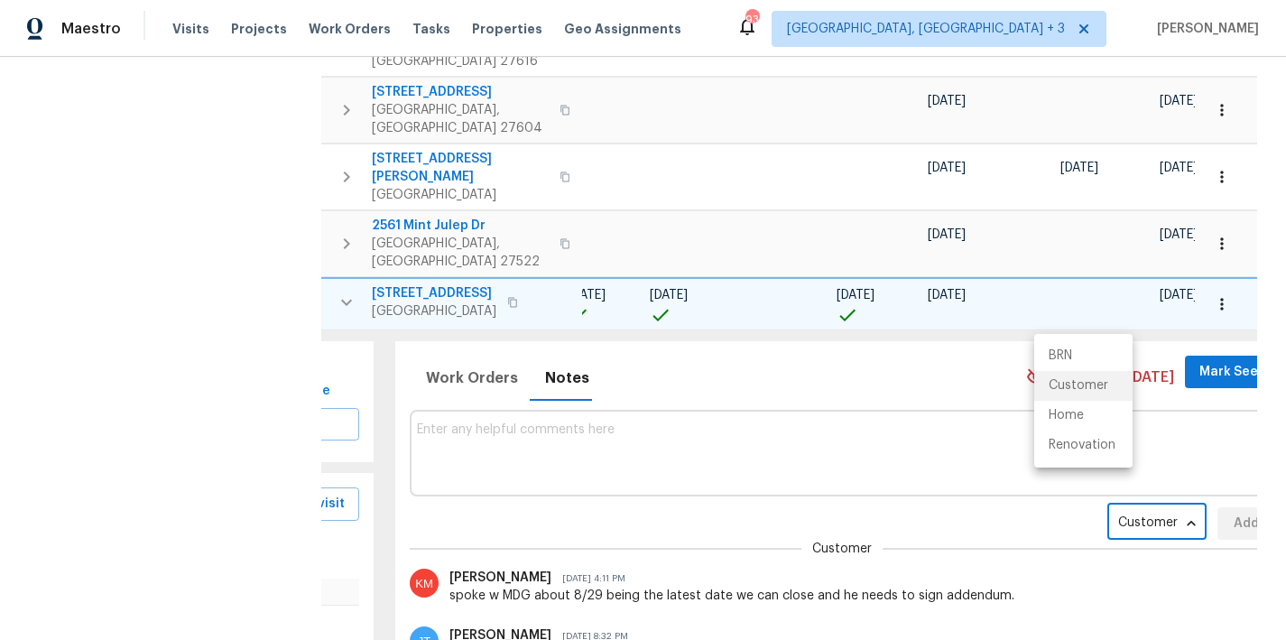
click at [1063, 386] on body "Maestro Visits Projects Work Orders Tasks Properties Geo Assignments 93 Greenvi…" at bounding box center [643, 320] width 1286 height 640
click at [1102, 450] on li "Renovation" at bounding box center [1084, 446] width 98 height 30
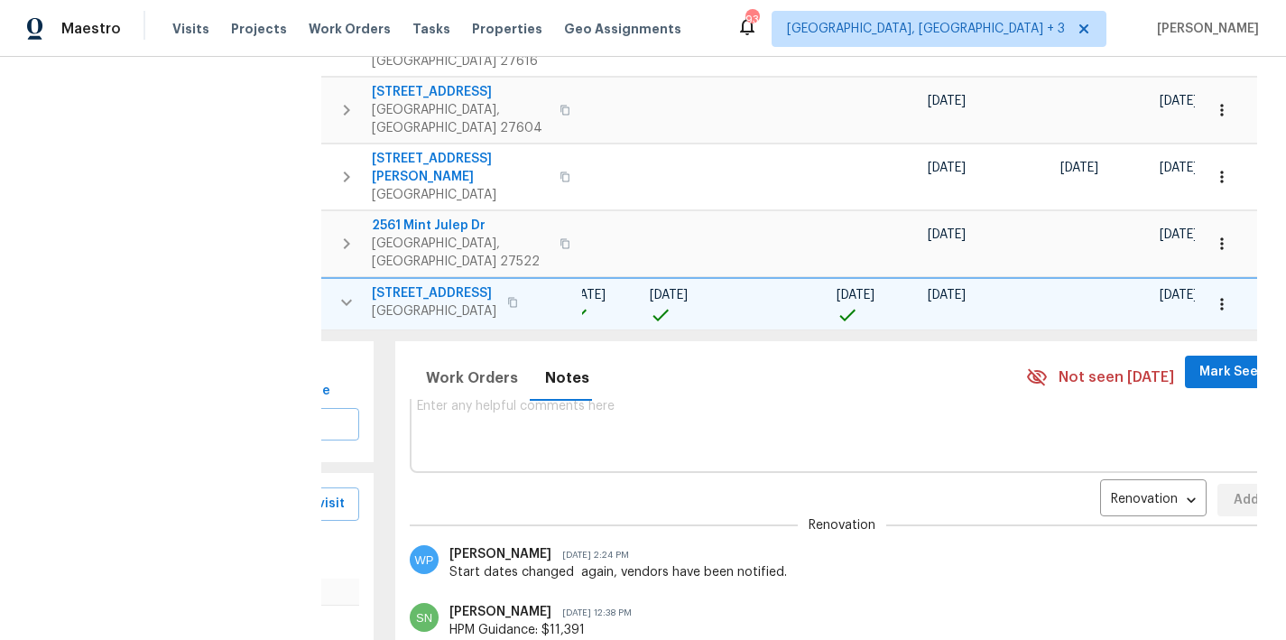
scroll to position [24, 0]
click at [497, 398] on textarea at bounding box center [843, 428] width 852 height 60
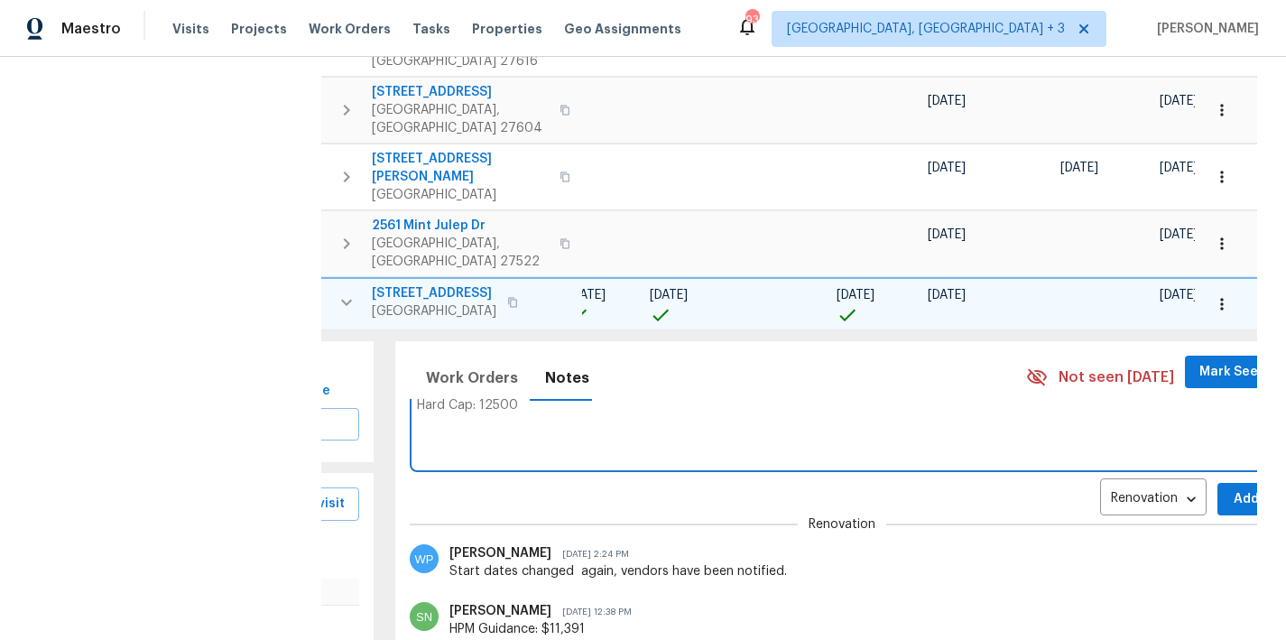
click at [465, 398] on textarea "Hard Cap: 12500" at bounding box center [843, 428] width 852 height 60
type textarea "Hard Cap: $12500"
click at [1232, 488] on span "Add" at bounding box center [1246, 499] width 29 height 23
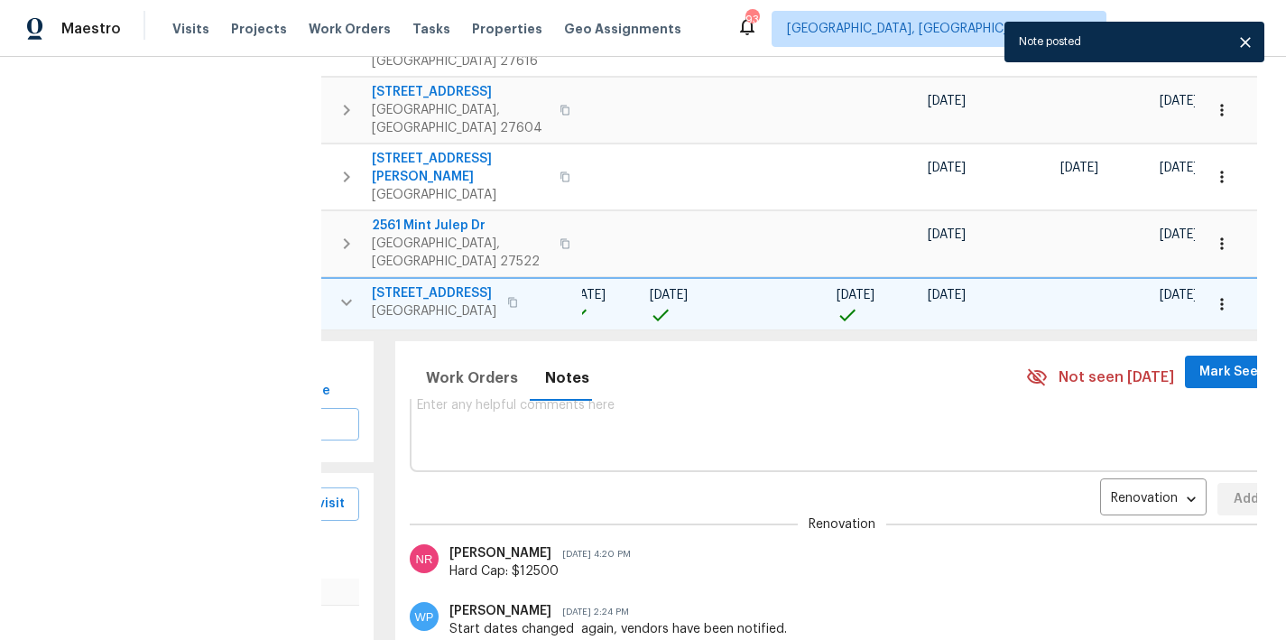
click at [346, 292] on icon "button" at bounding box center [347, 303] width 22 height 22
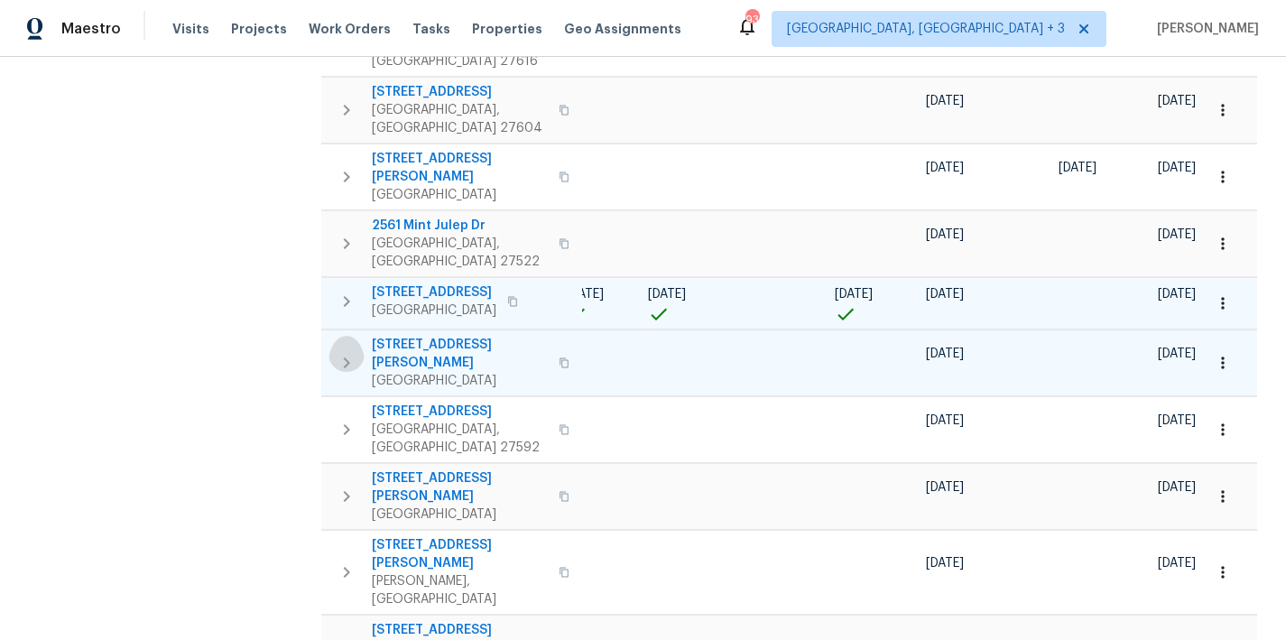
click at [348, 352] on icon "button" at bounding box center [347, 363] width 22 height 22
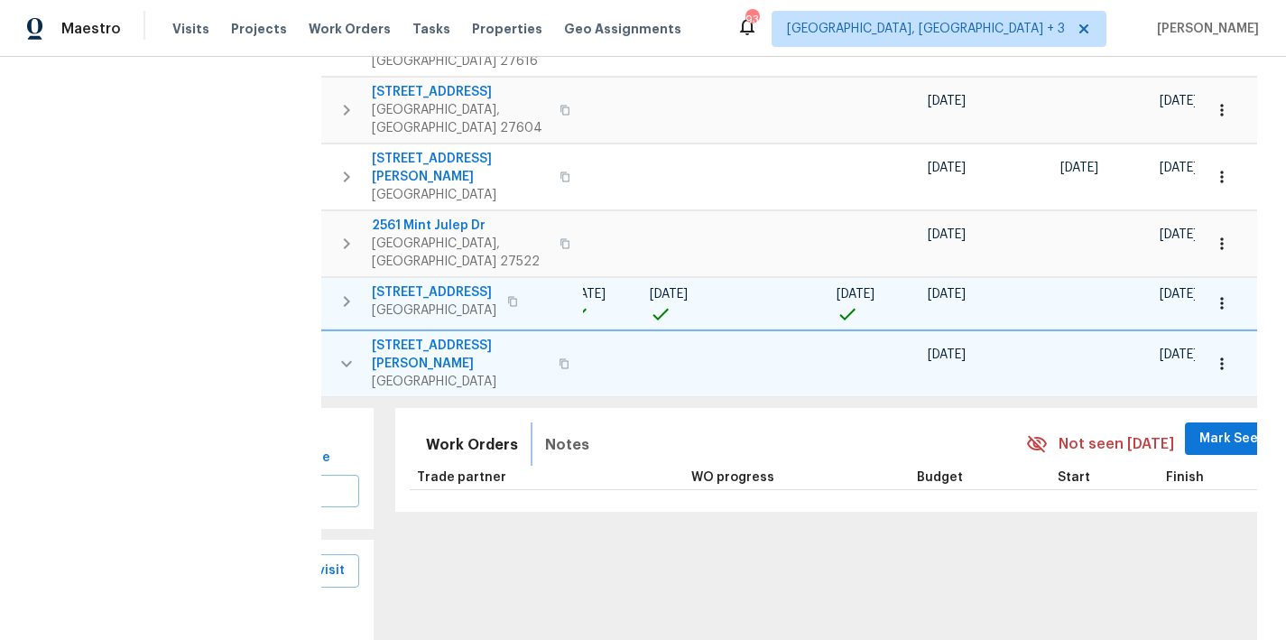
click at [546, 432] on span "Notes" at bounding box center [567, 444] width 44 height 25
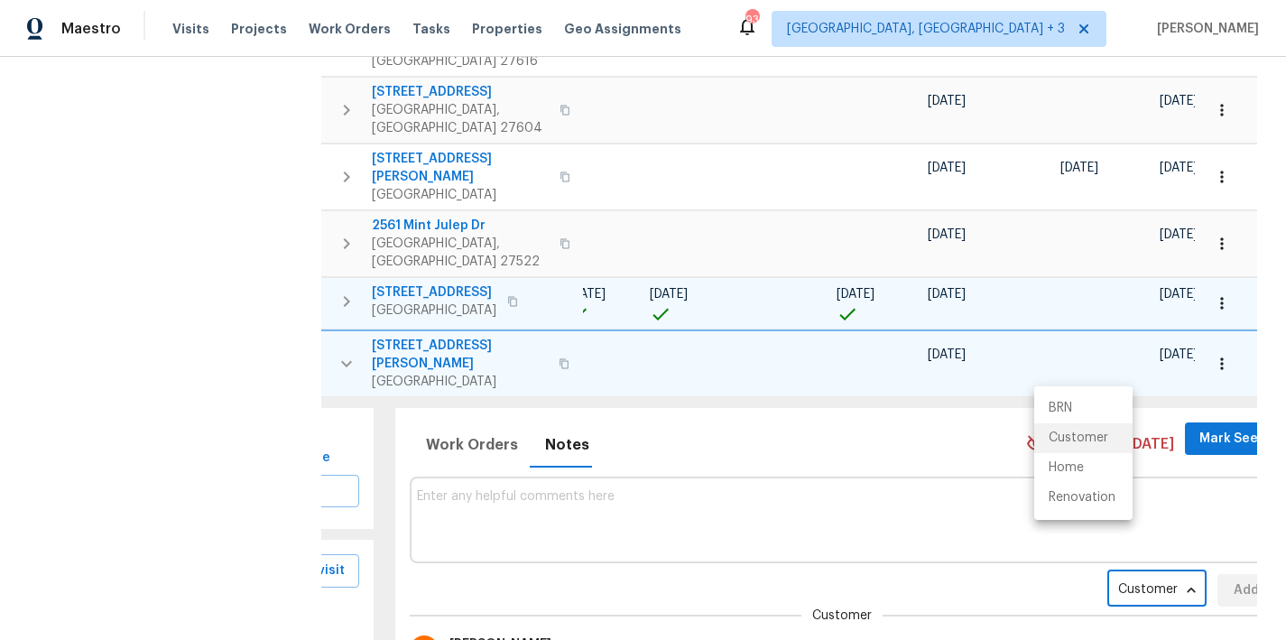
click at [1063, 435] on body "Maestro Visits Projects Work Orders Tasks Properties Geo Assignments 93 Greenvi…" at bounding box center [643, 320] width 1286 height 640
click at [1084, 505] on li "Renovation" at bounding box center [1084, 498] width 98 height 30
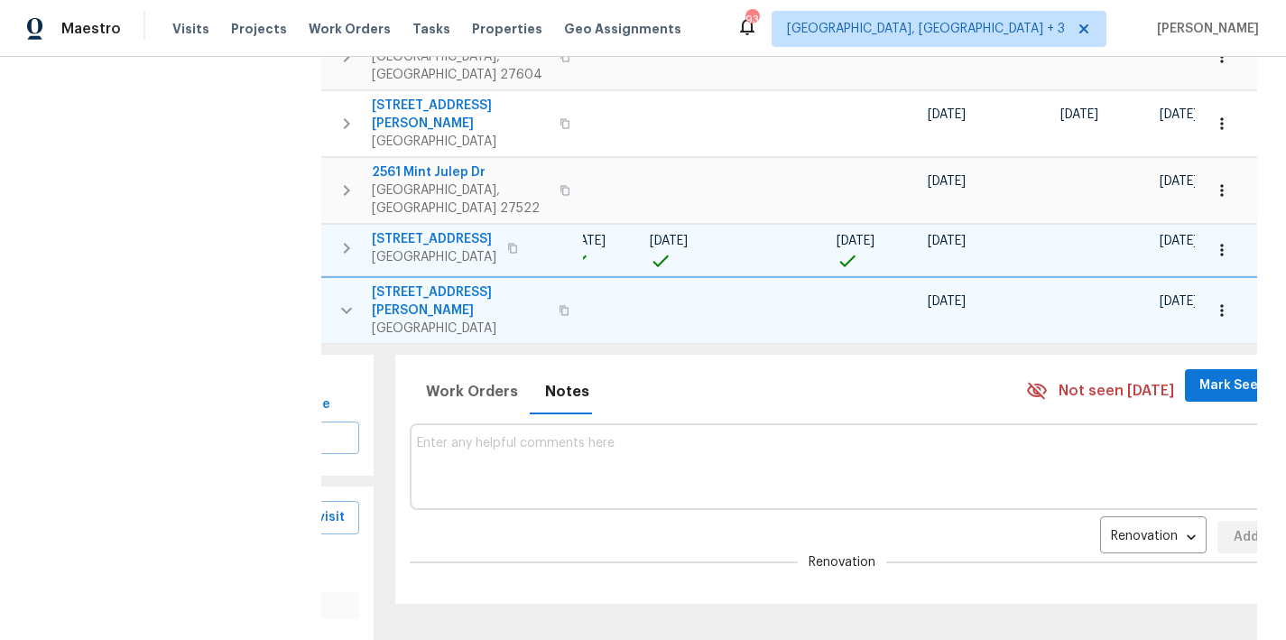
scroll to position [1029, 0]
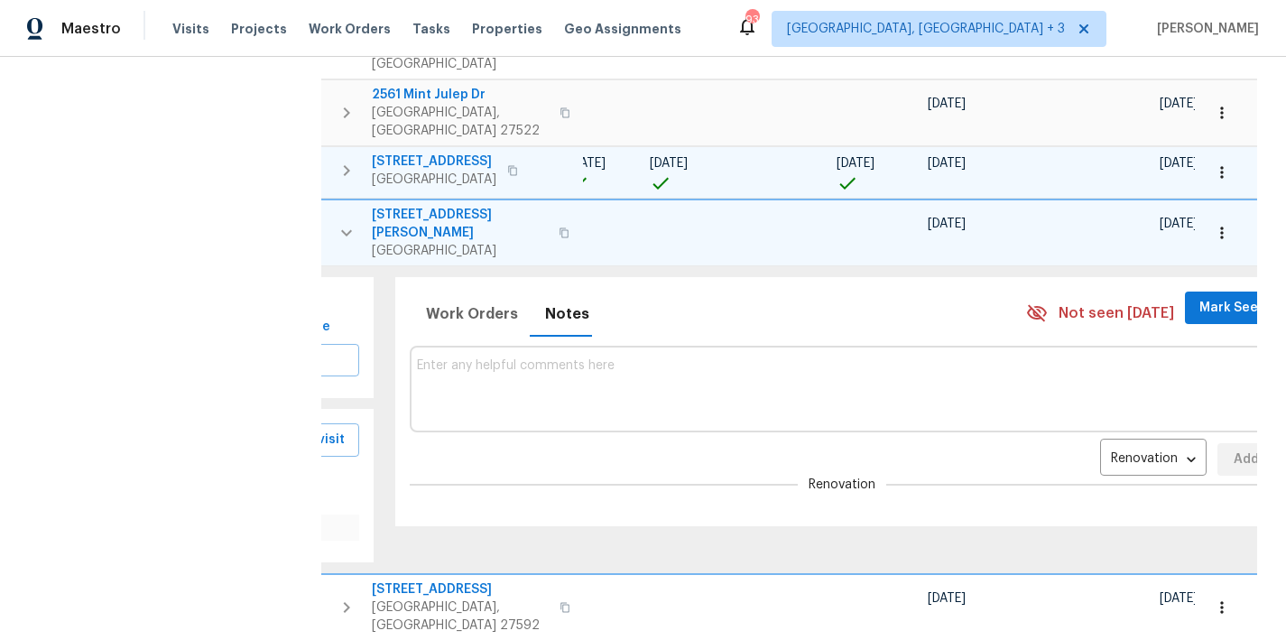
click at [1213, 224] on icon "button" at bounding box center [1222, 233] width 18 height 18
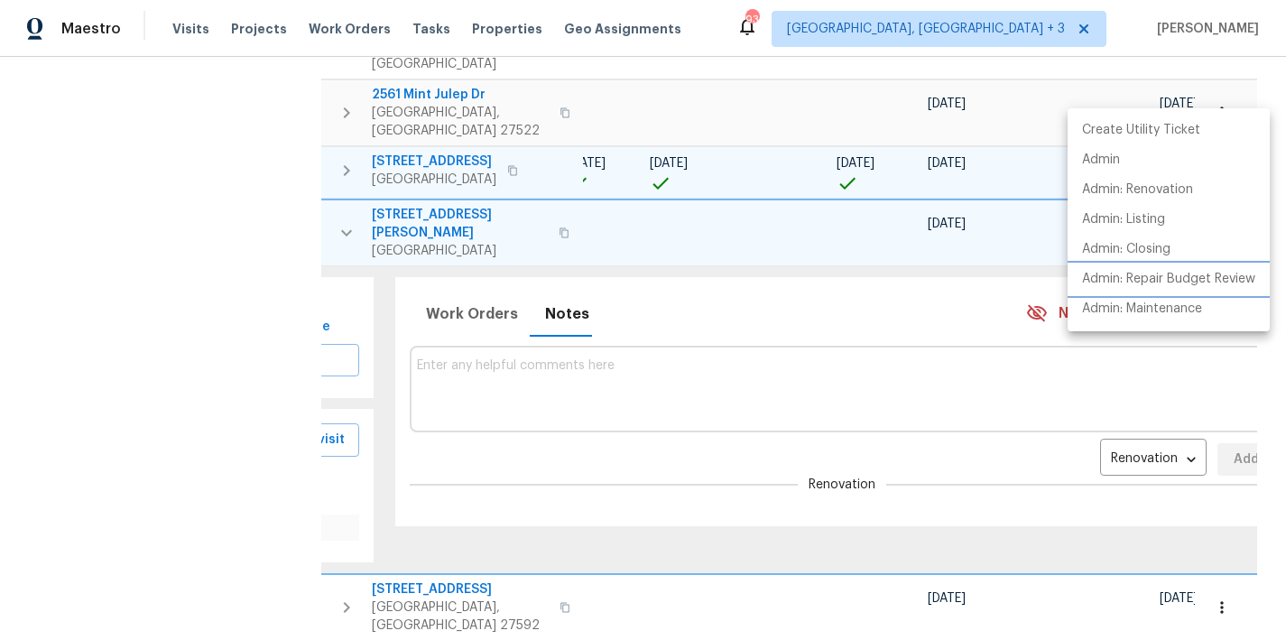
click at [1227, 274] on p "Admin: Repair Budget Review" at bounding box center [1168, 279] width 173 height 19
click at [511, 262] on div at bounding box center [643, 320] width 1286 height 640
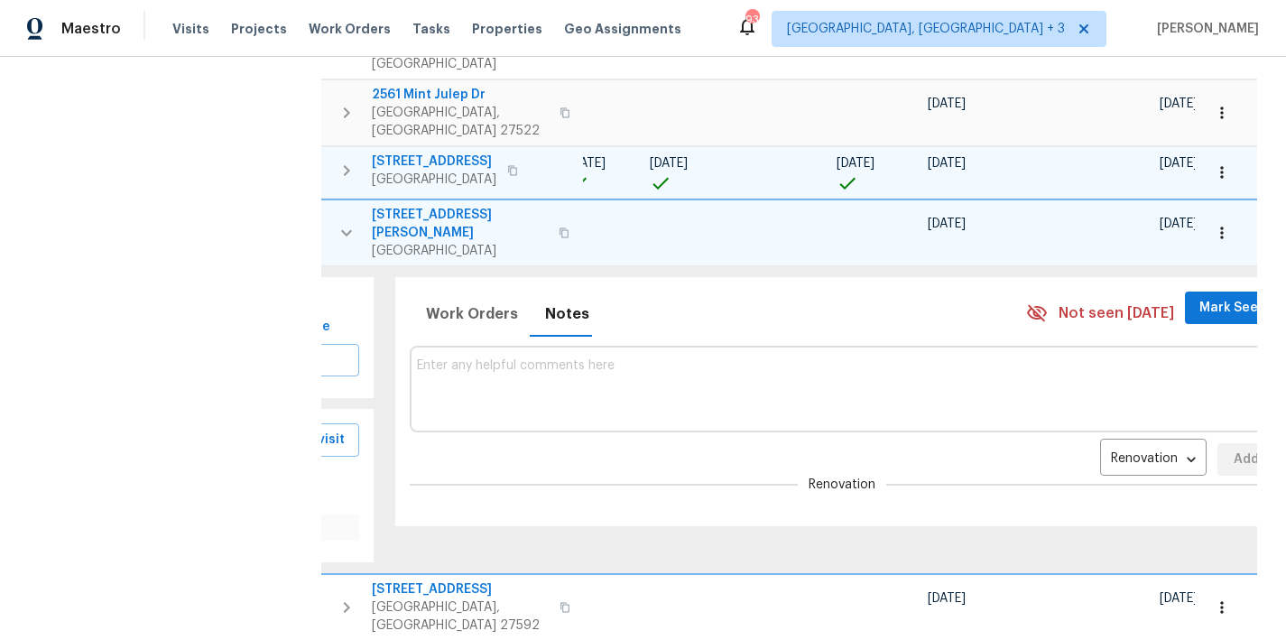
click at [521, 358] on textarea at bounding box center [843, 388] width 852 height 60
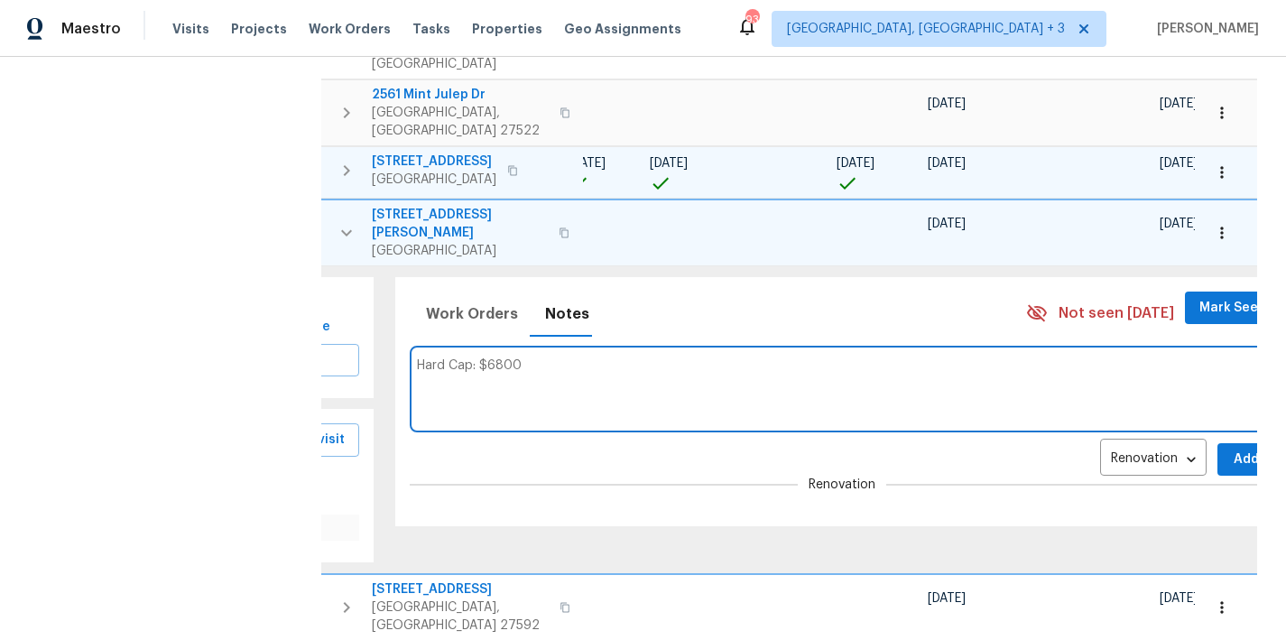
type textarea "Hard Cap: $6800"
click at [1232, 449] on span "Add" at bounding box center [1246, 460] width 29 height 23
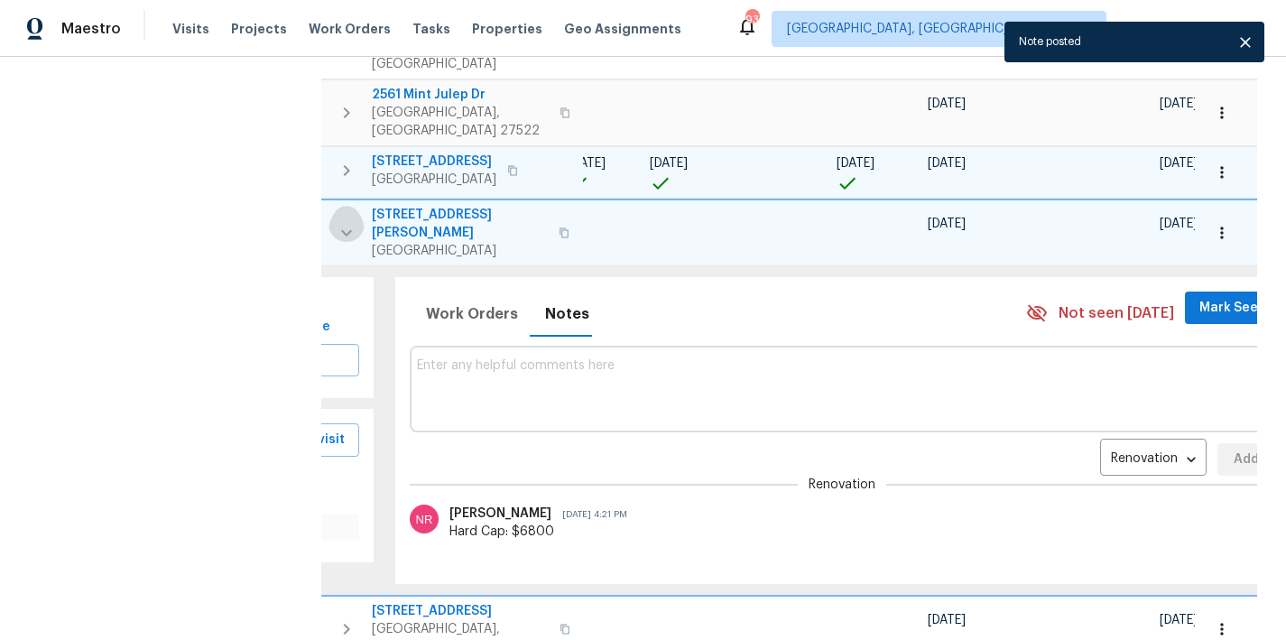
click at [333, 206] on button "button" at bounding box center [347, 233] width 36 height 54
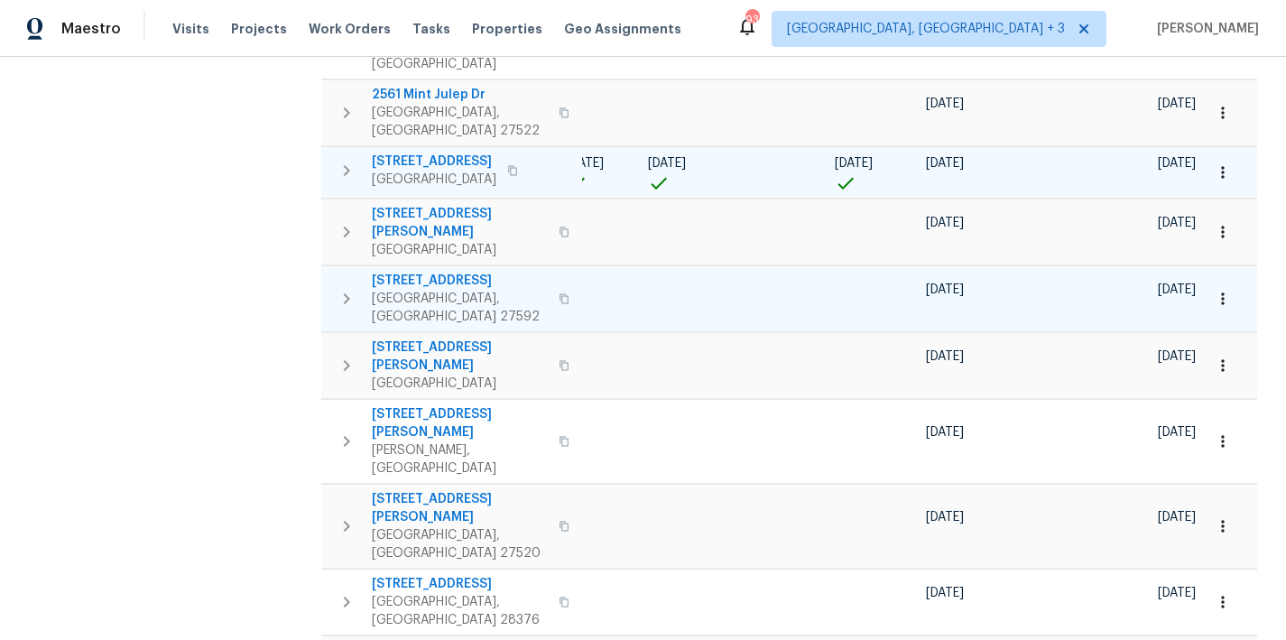
click at [337, 288] on icon "button" at bounding box center [347, 299] width 22 height 22
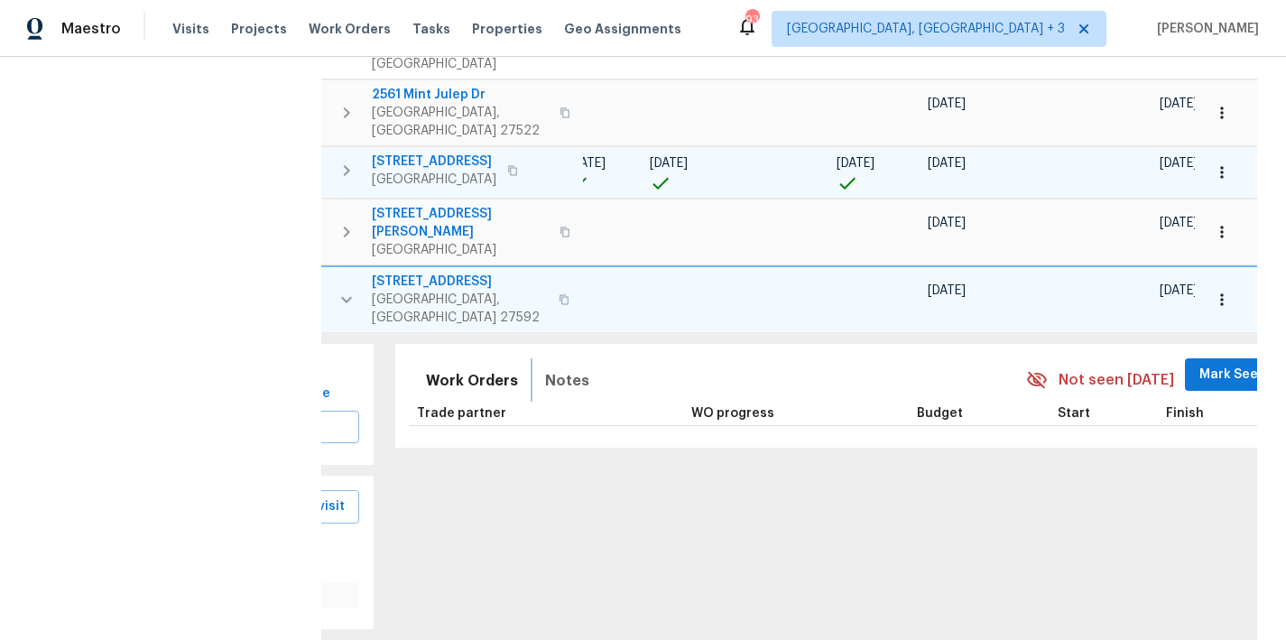
click at [545, 368] on span "Notes" at bounding box center [567, 380] width 44 height 25
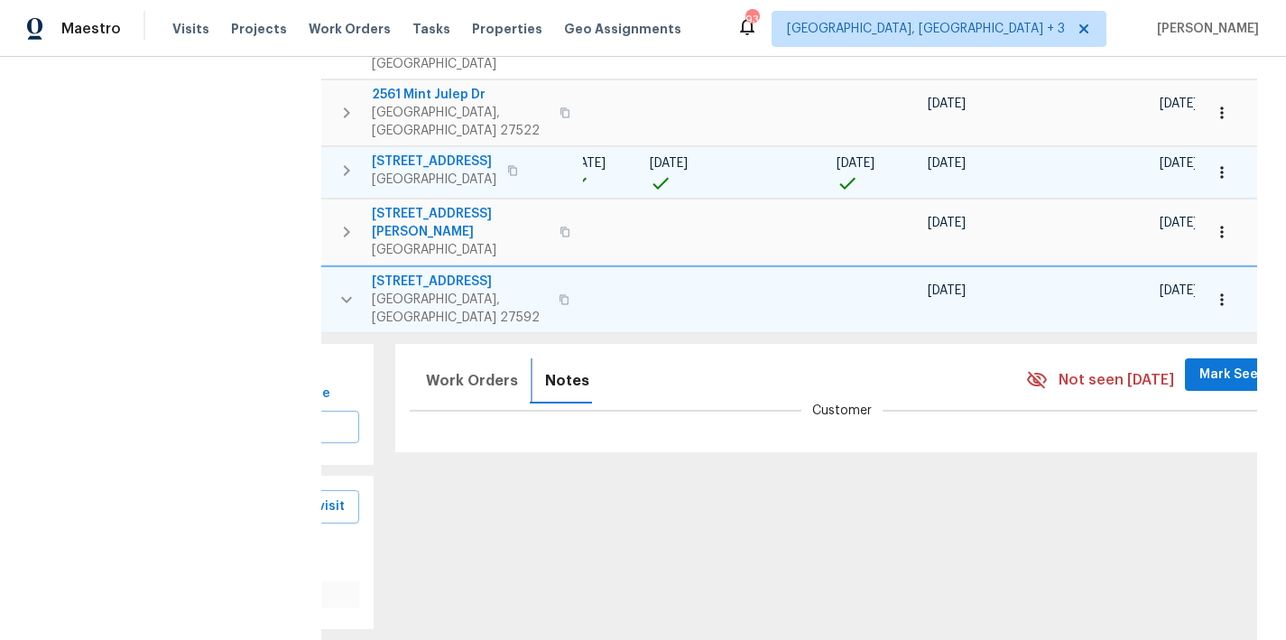
click at [553, 368] on span "Notes" at bounding box center [567, 380] width 44 height 25
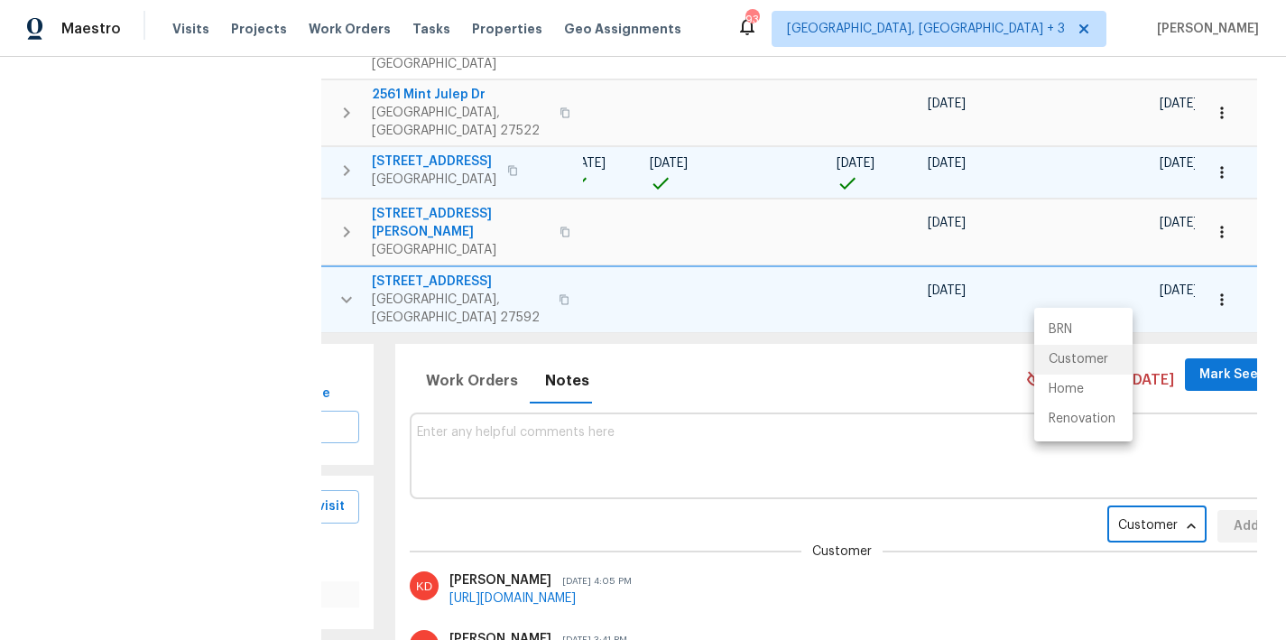
click at [1065, 372] on body "Maestro Visits Projects Work Orders Tasks Properties Geo Assignments 93 Greenvi…" at bounding box center [643, 320] width 1286 height 640
click at [1074, 415] on li "Renovation" at bounding box center [1084, 419] width 98 height 30
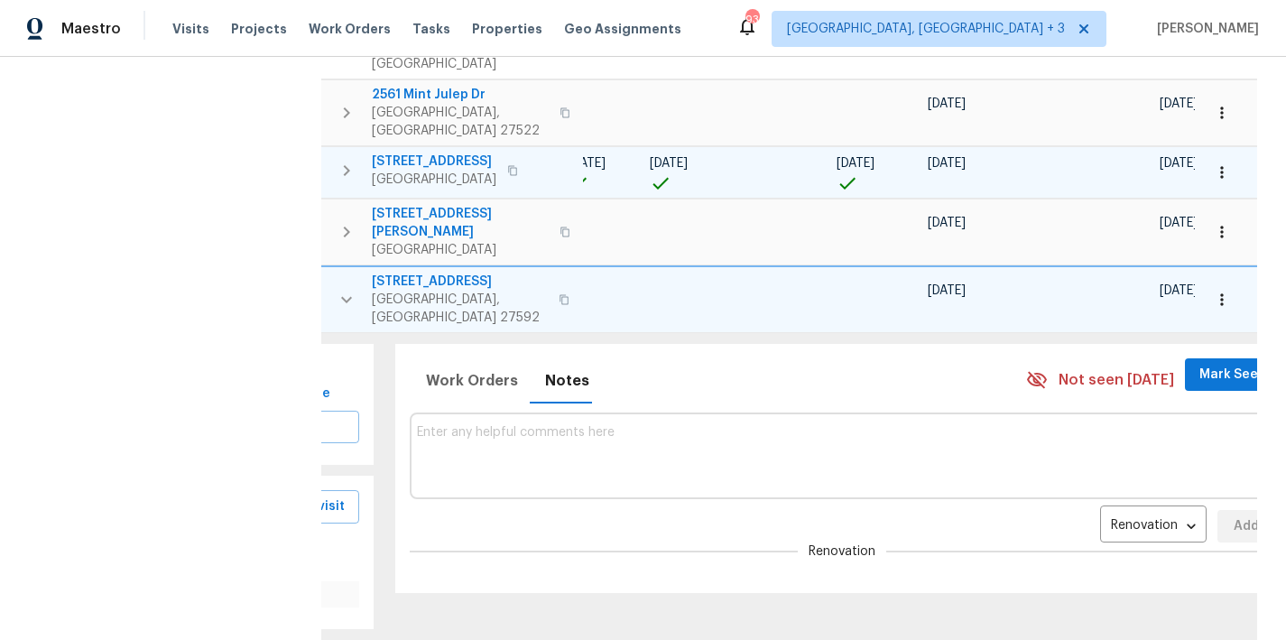
click at [1213, 291] on icon "button" at bounding box center [1222, 300] width 18 height 18
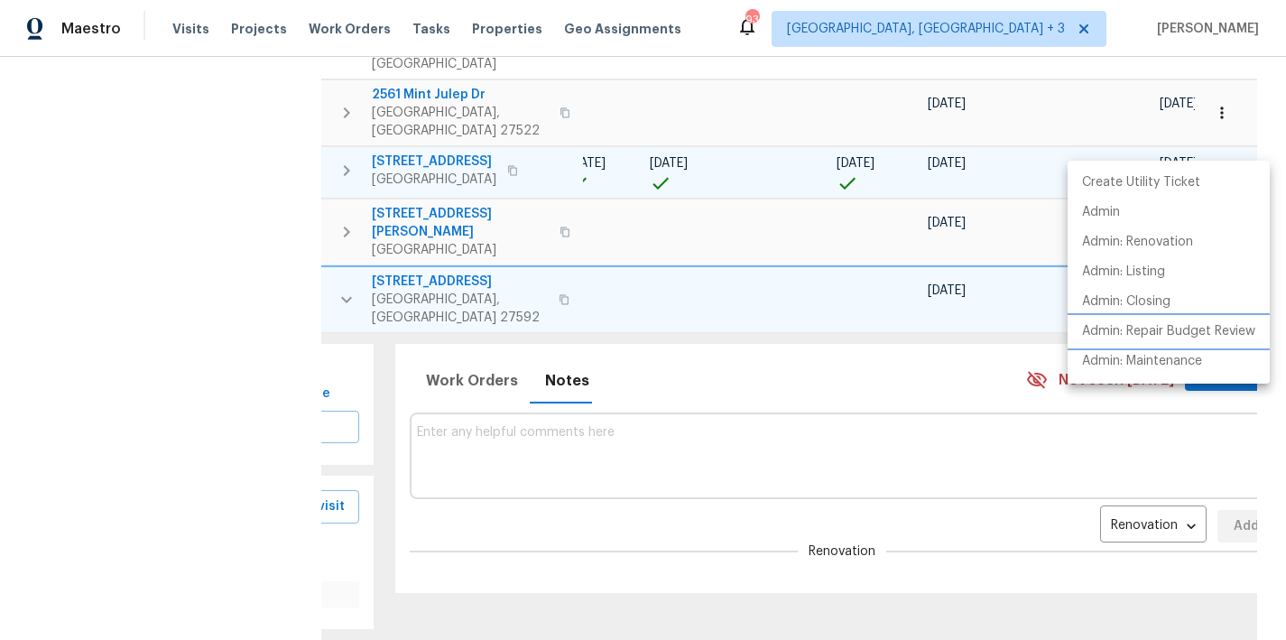
click at [1160, 332] on p "Admin: Repair Budget Review" at bounding box center [1168, 331] width 173 height 19
drag, startPoint x: 469, startPoint y: 255, endPoint x: 522, endPoint y: 306, distance: 74.1
click at [469, 255] on div at bounding box center [643, 320] width 1286 height 640
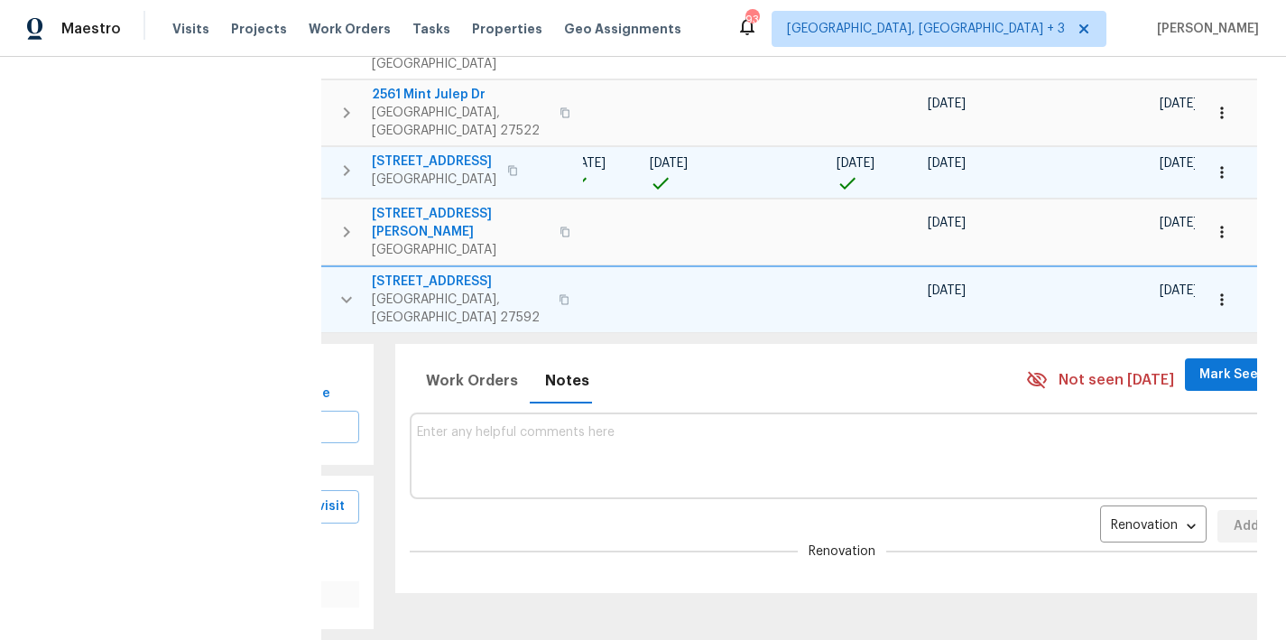
click at [517, 301] on div "Create Utility Ticket Admin Admin: Renovation Admin: Listing Admin: Closing Adm…" at bounding box center [643, 320] width 1286 height 640
click at [542, 425] on textarea at bounding box center [843, 455] width 852 height 60
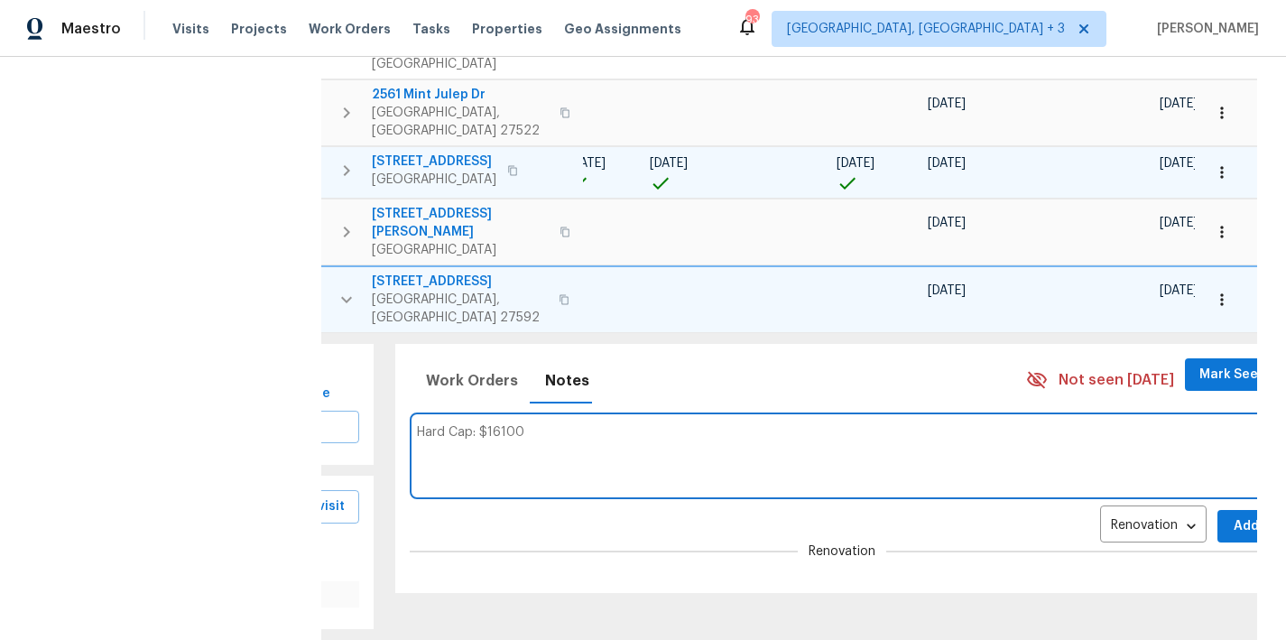
type textarea "Hard Cap: $16100"
click at [1218, 510] on button "Add" at bounding box center [1247, 526] width 58 height 33
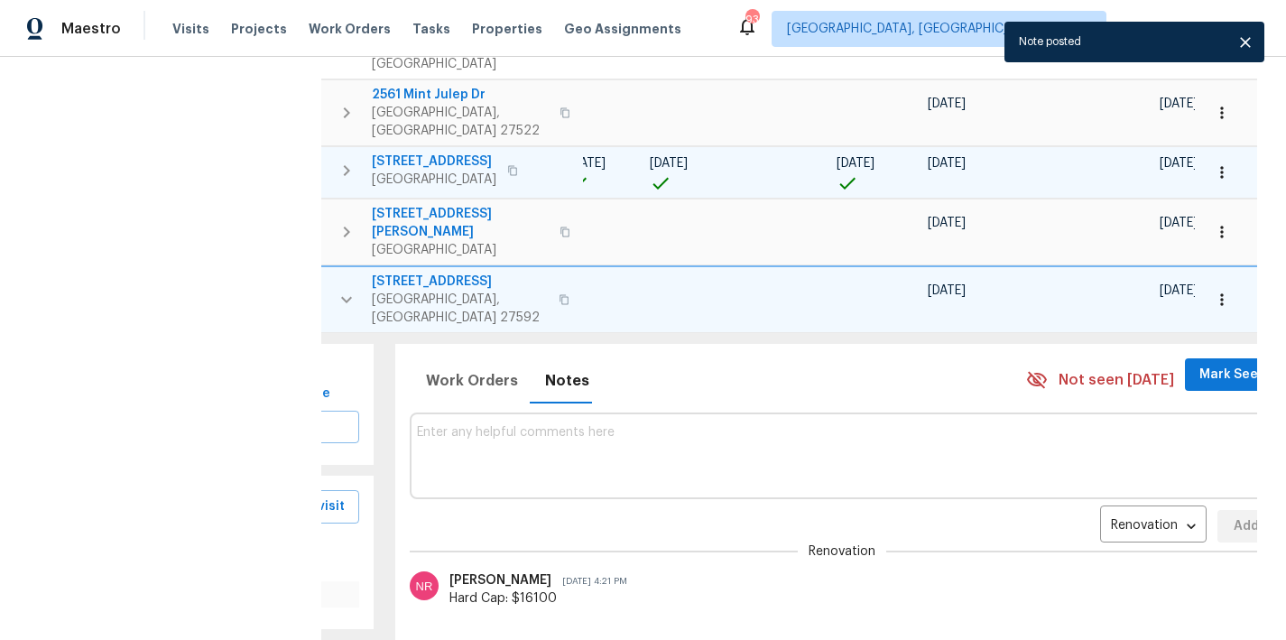
click at [330, 273] on button "button" at bounding box center [347, 300] width 36 height 54
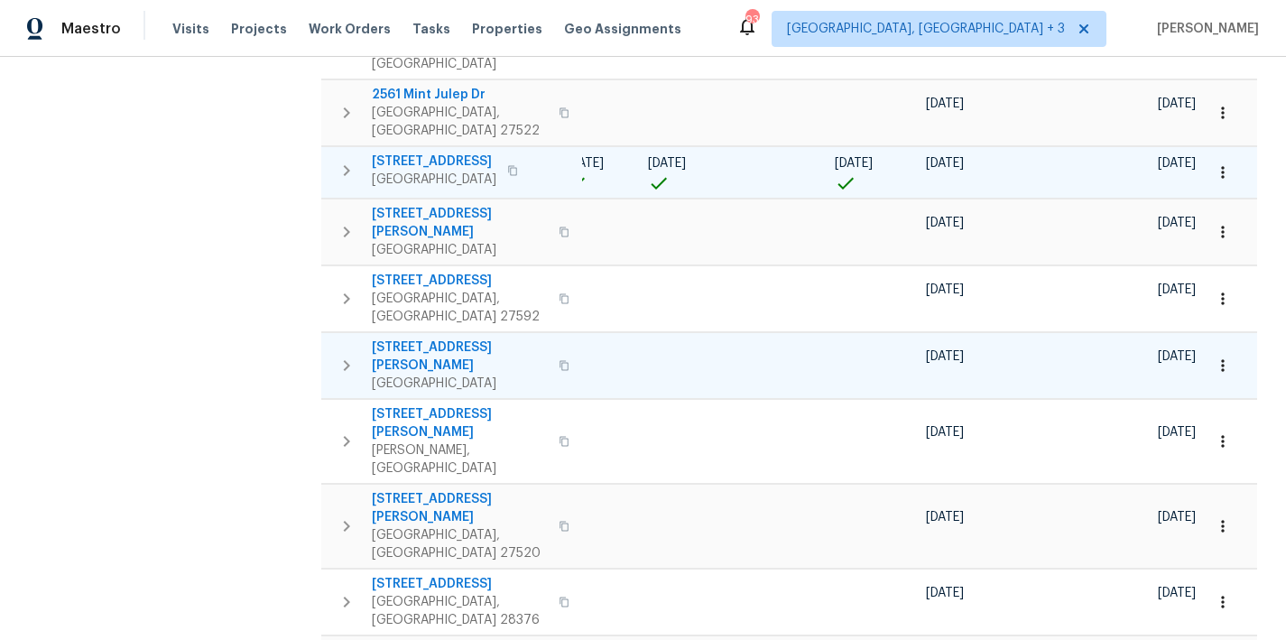
click at [348, 355] on icon "button" at bounding box center [347, 366] width 22 height 22
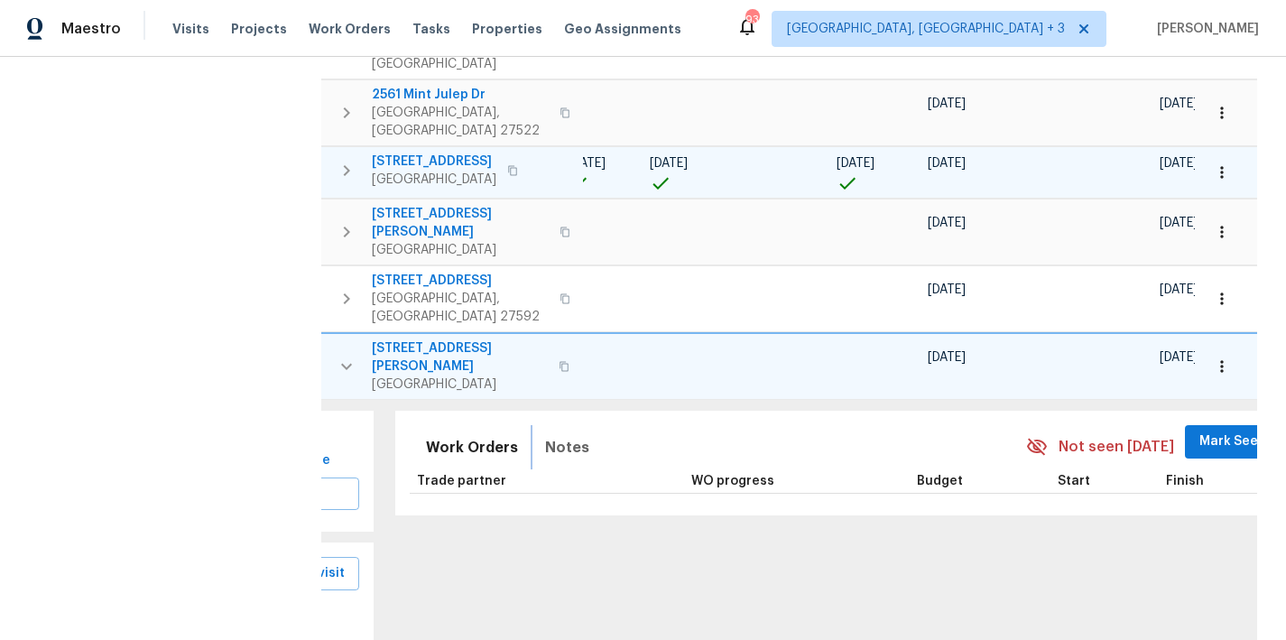
click at [565, 426] on button "Notes" at bounding box center [567, 447] width 66 height 43
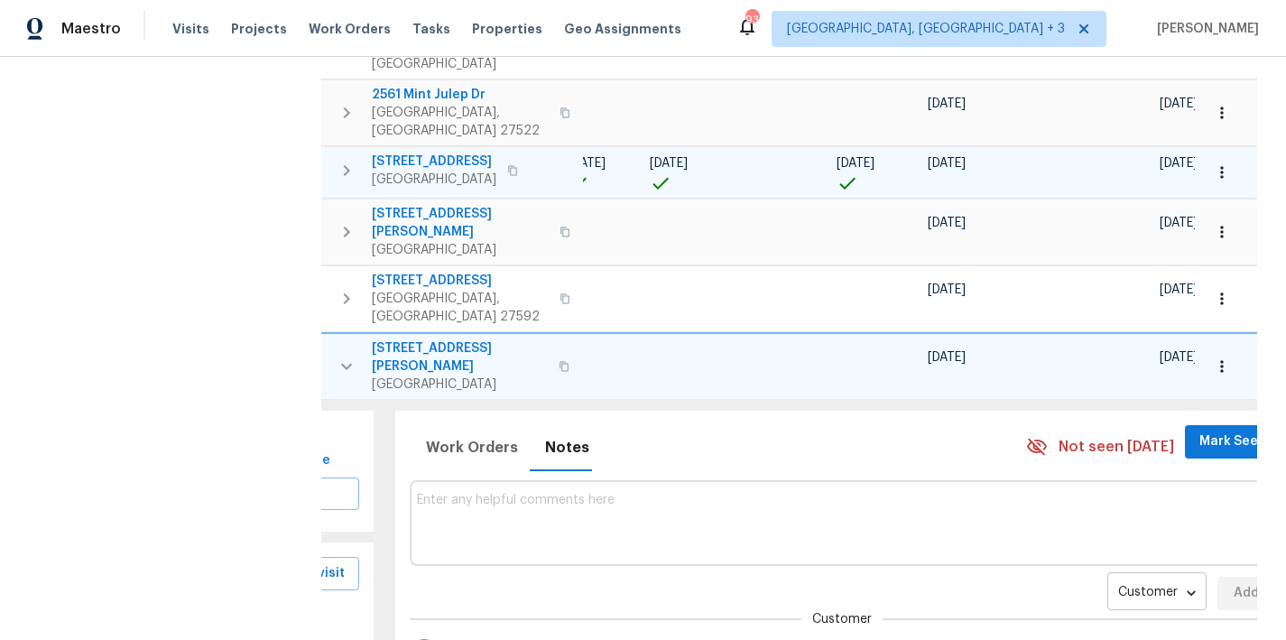
click at [1076, 412] on body "Maestro Visits Projects Work Orders Tasks Properties Geo Assignments 93 Greenvi…" at bounding box center [643, 320] width 1286 height 640
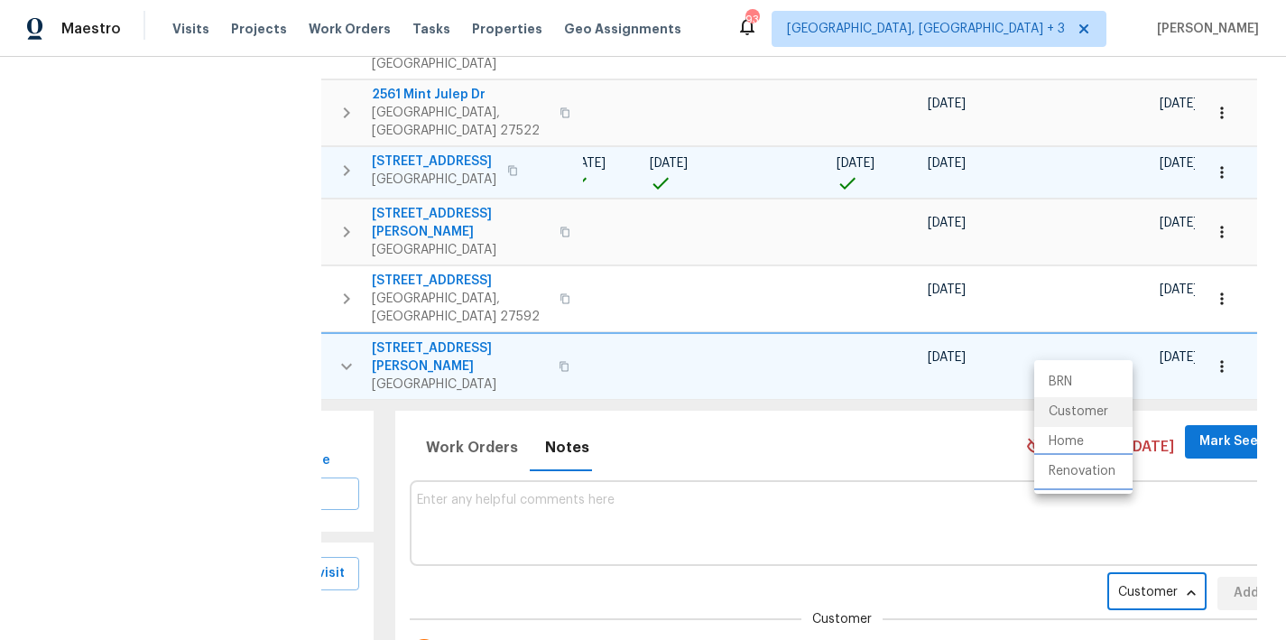
click at [1096, 482] on li "Renovation" at bounding box center [1084, 472] width 98 height 30
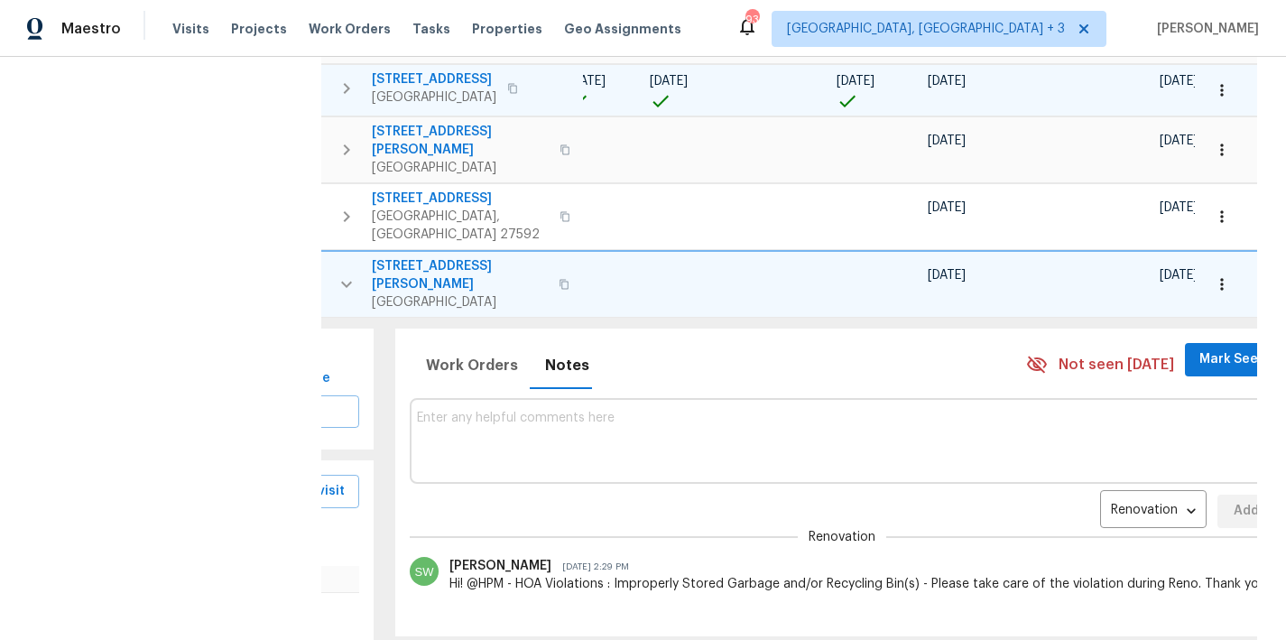
scroll to position [1184, 0]
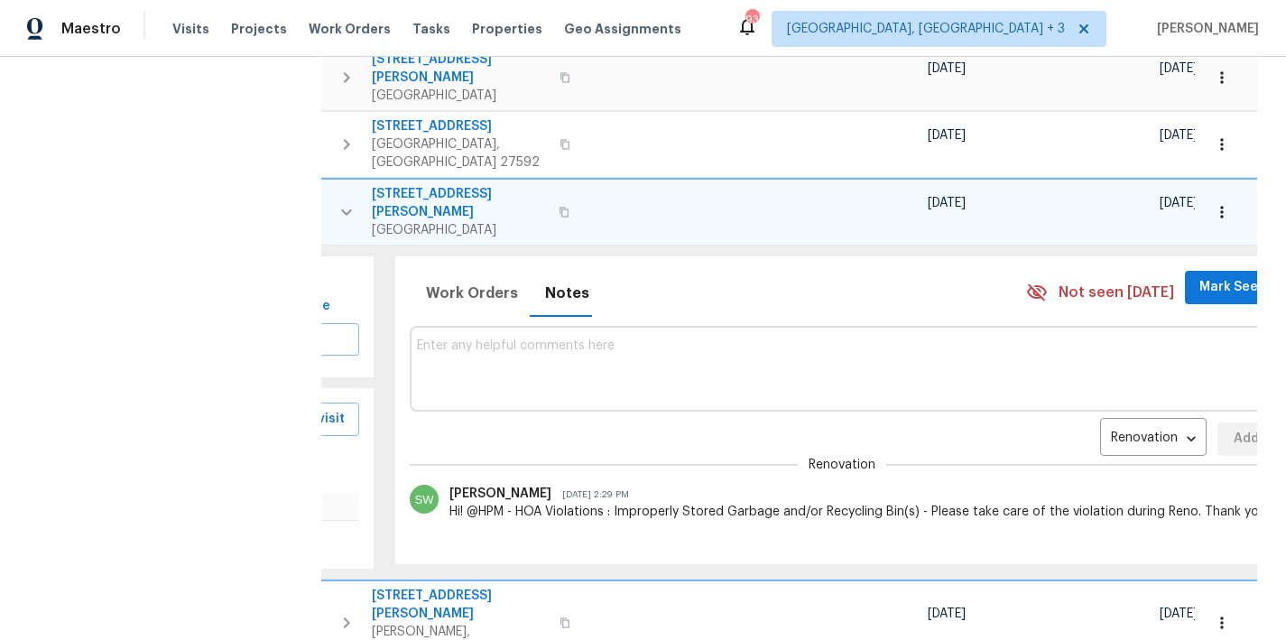
click at [654, 339] on textarea at bounding box center [843, 369] width 852 height 60
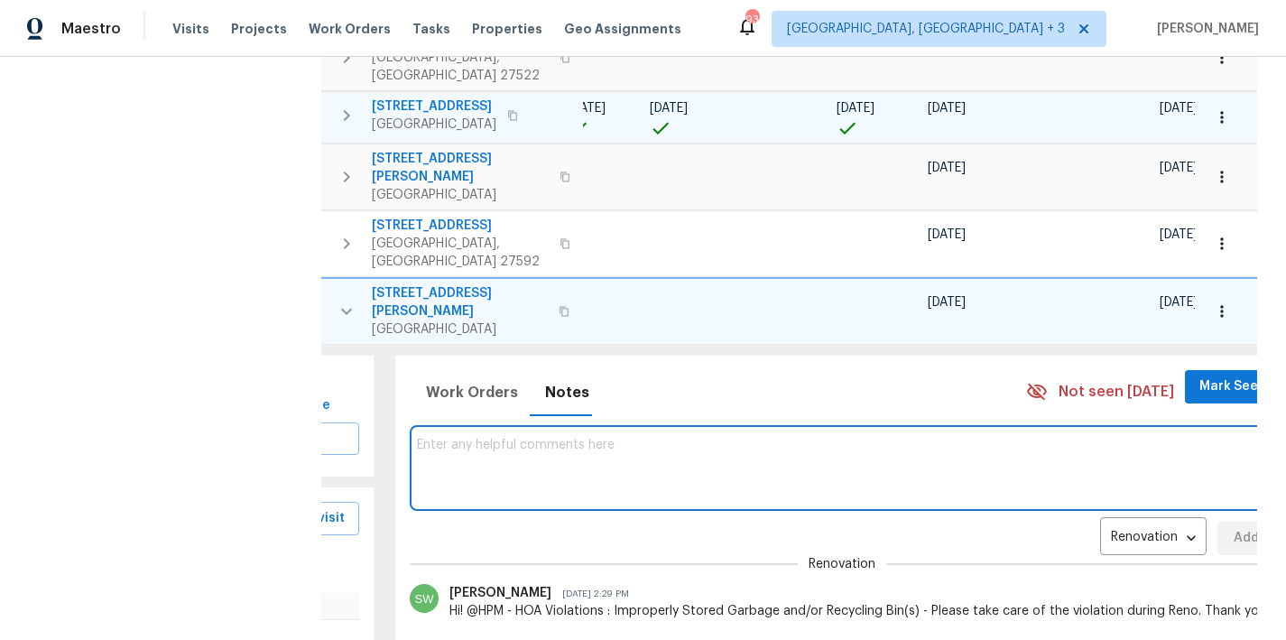
scroll to position [1015, 0]
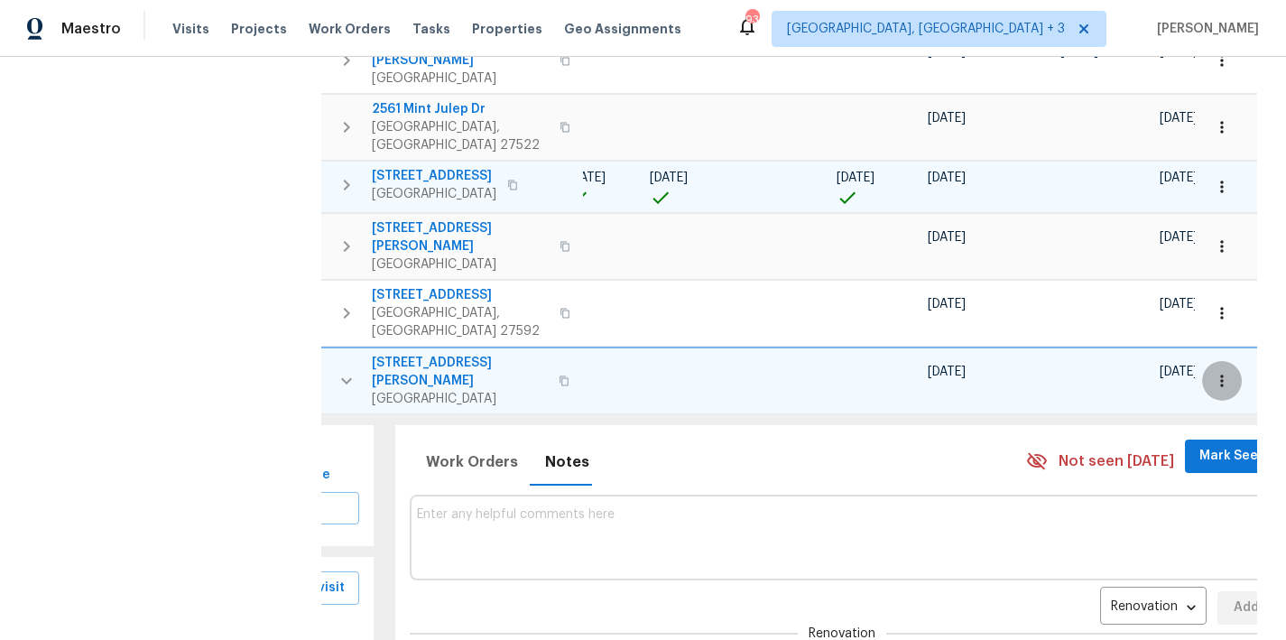
click at [1213, 372] on icon "button" at bounding box center [1222, 381] width 18 height 18
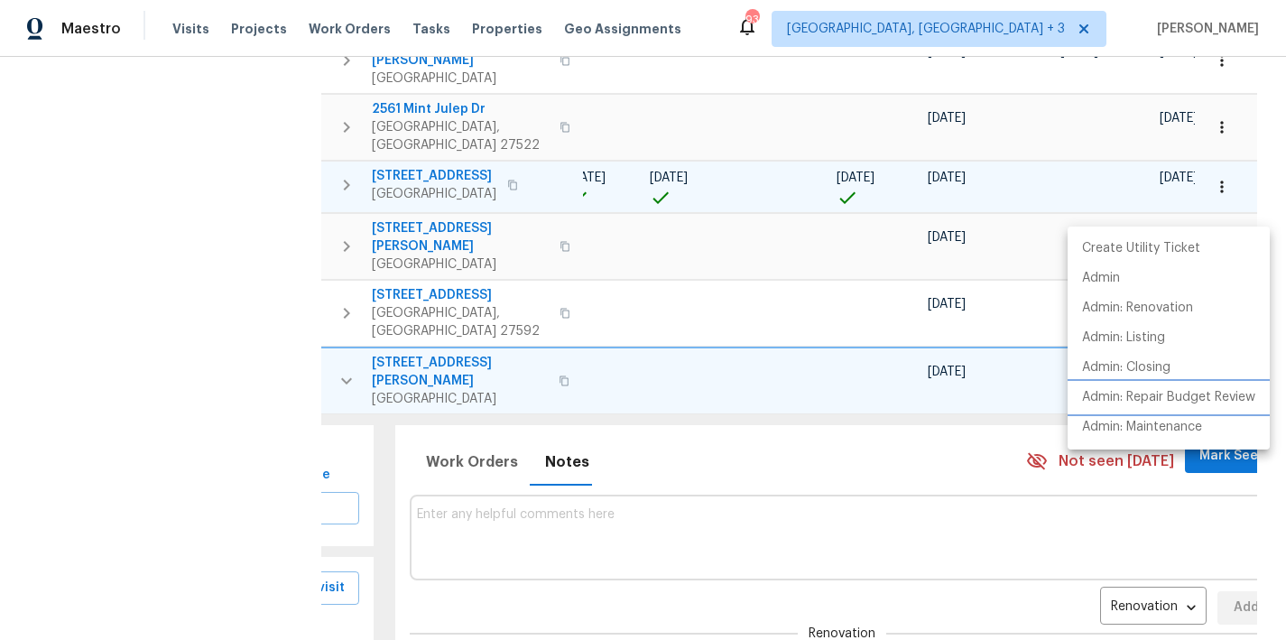
click at [1215, 402] on p "Admin: Repair Budget Review" at bounding box center [1168, 397] width 173 height 19
click at [529, 333] on div at bounding box center [643, 320] width 1286 height 640
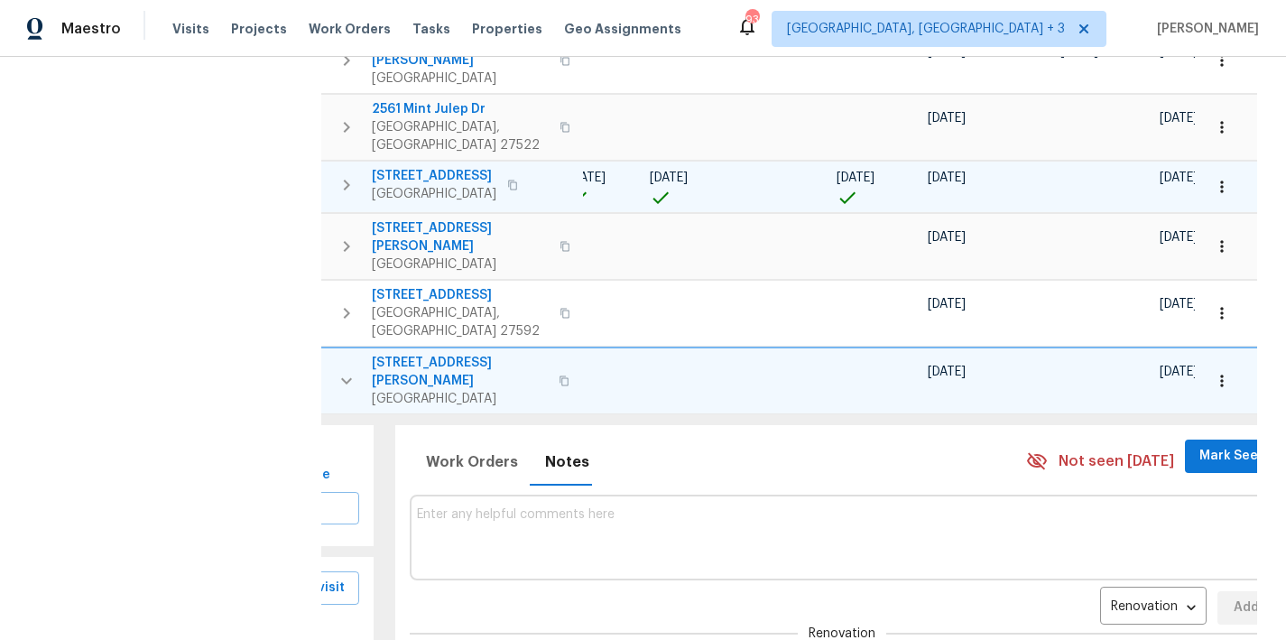
click at [504, 507] on textarea at bounding box center [843, 537] width 852 height 60
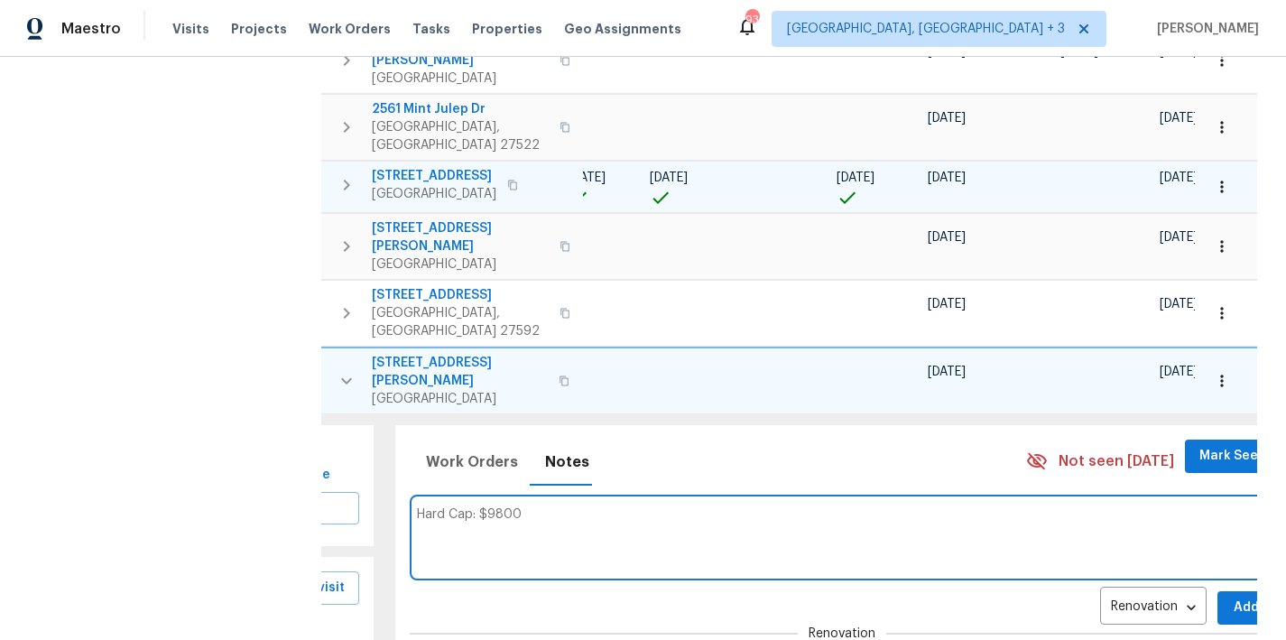
type textarea "Hard Cap: $9800"
click at [1232, 597] on span "Add" at bounding box center [1246, 608] width 29 height 23
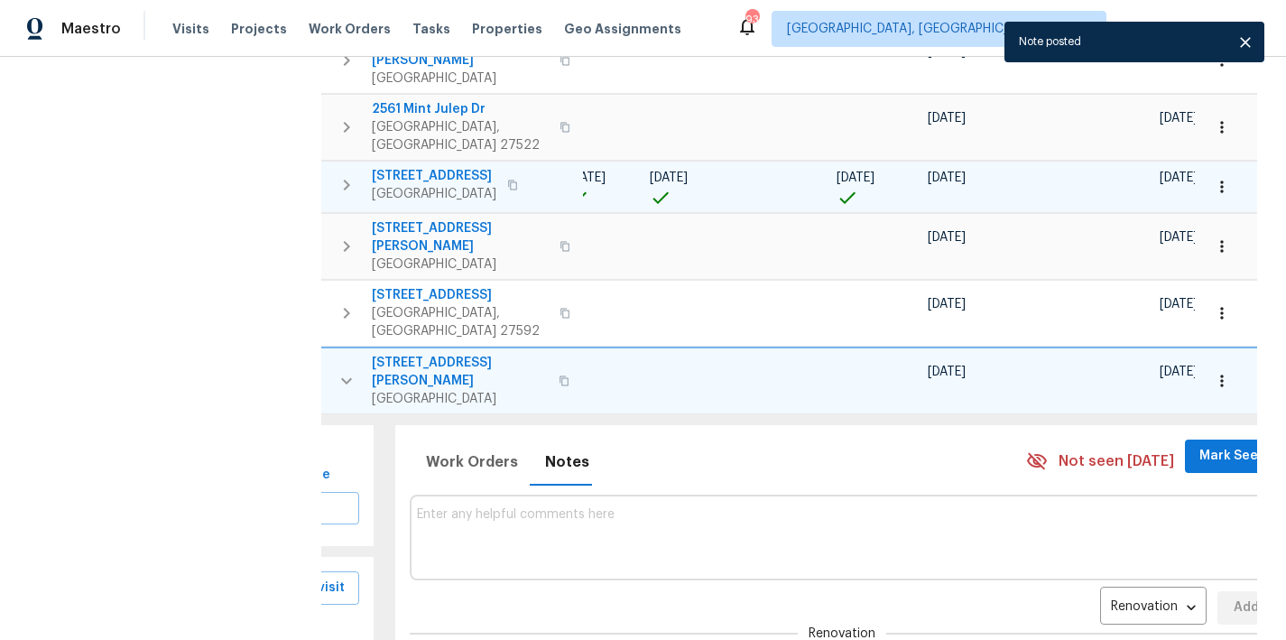
click at [334, 354] on button "button" at bounding box center [347, 381] width 36 height 54
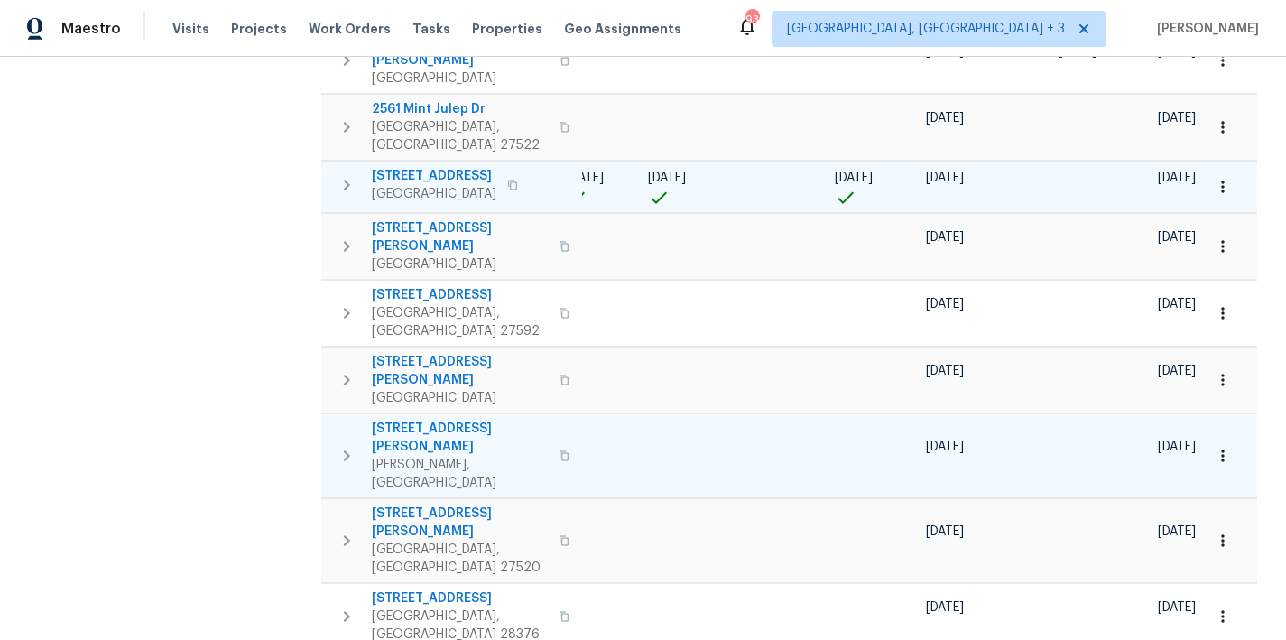
click at [339, 445] on icon "button" at bounding box center [347, 456] width 22 height 22
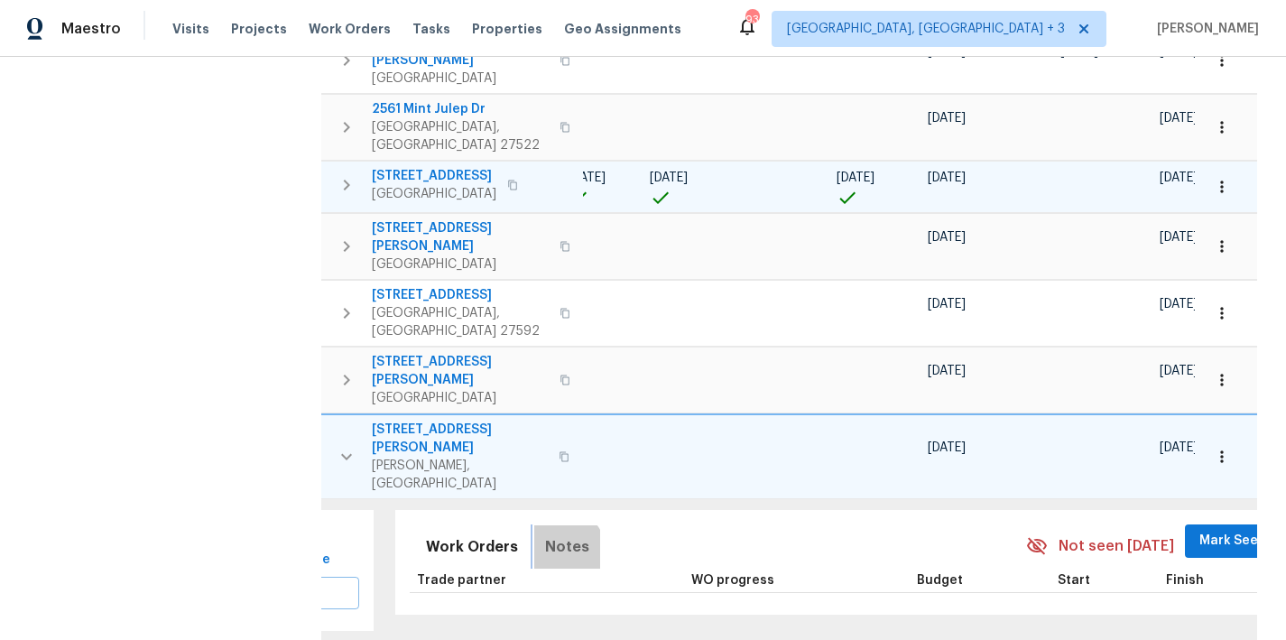
click at [545, 534] on span "Notes" at bounding box center [567, 546] width 44 height 25
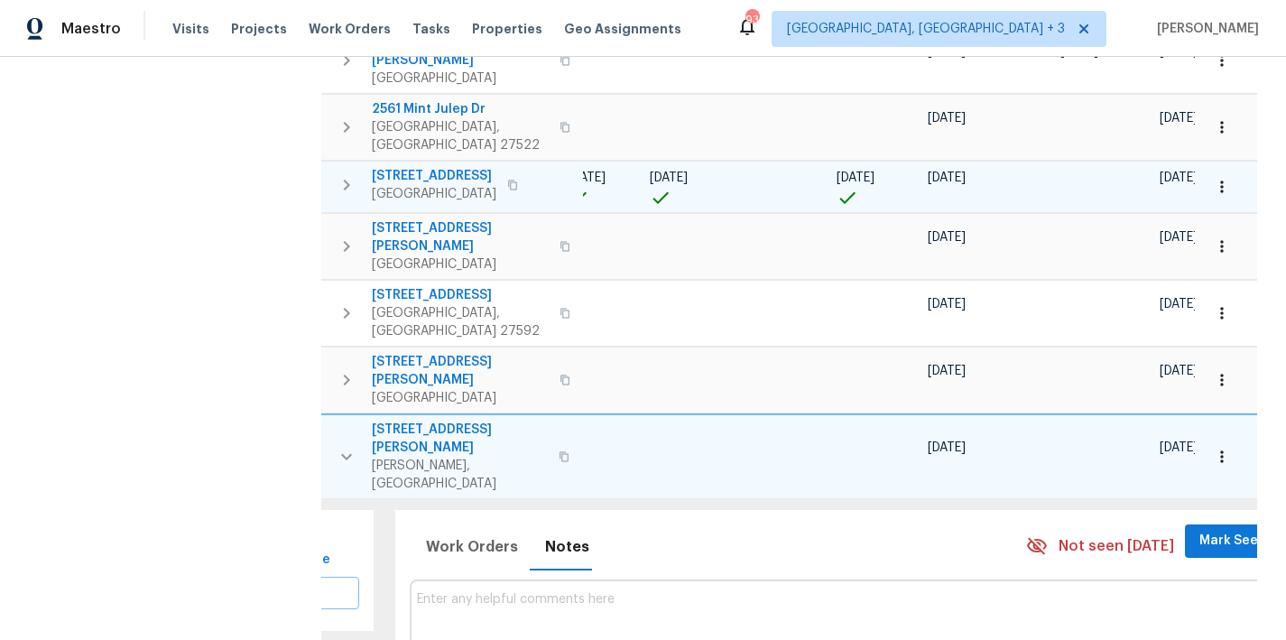
click at [525, 592] on textarea at bounding box center [843, 622] width 852 height 60
click at [1063, 479] on body "Maestro Visits Projects Work Orders Tasks Properties Geo Assignments 93 Greenvi…" at bounding box center [643, 320] width 1286 height 640
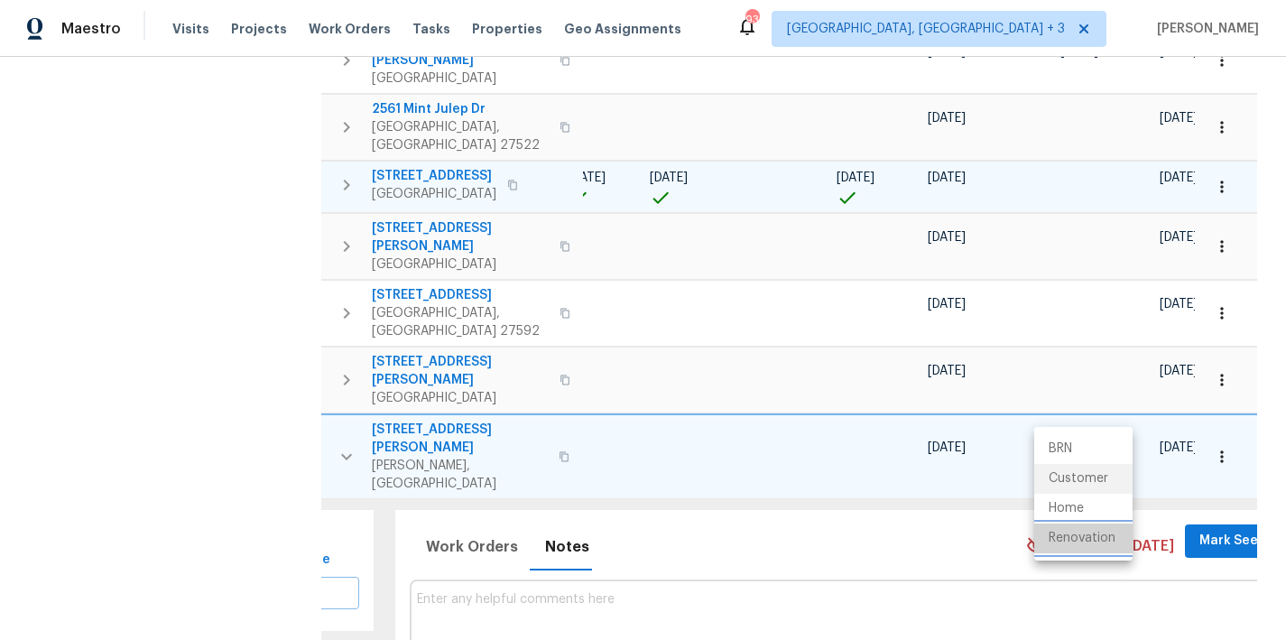
click at [1079, 534] on li "Renovation" at bounding box center [1084, 539] width 98 height 30
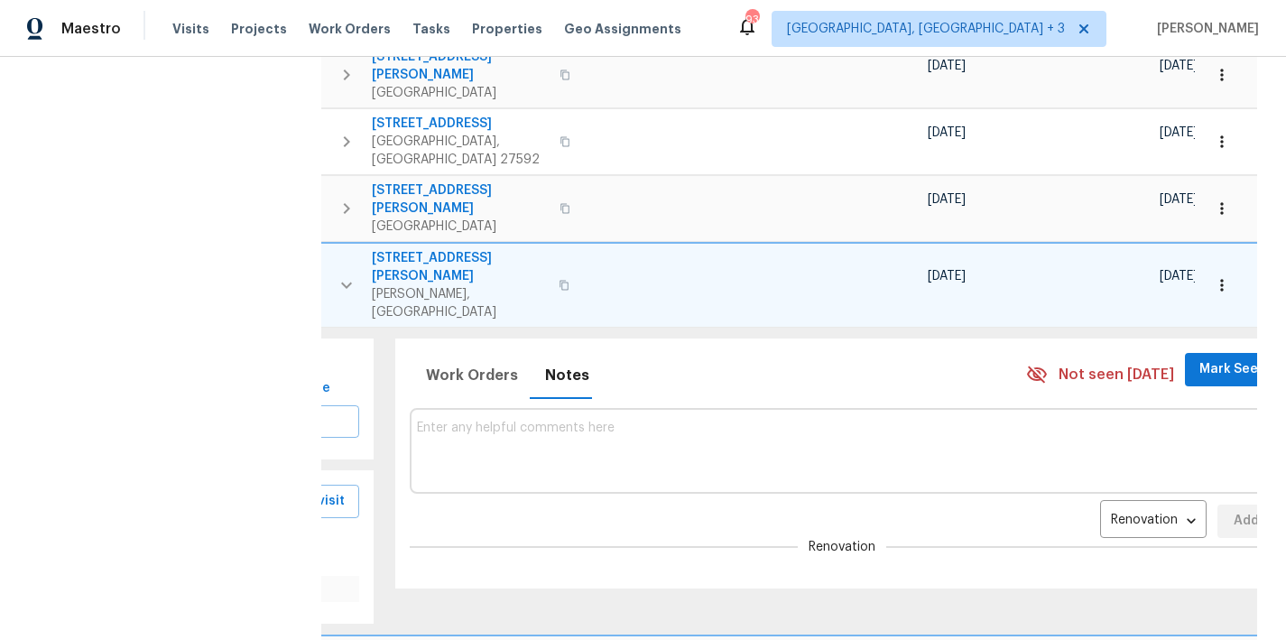
scroll to position [1017, 0]
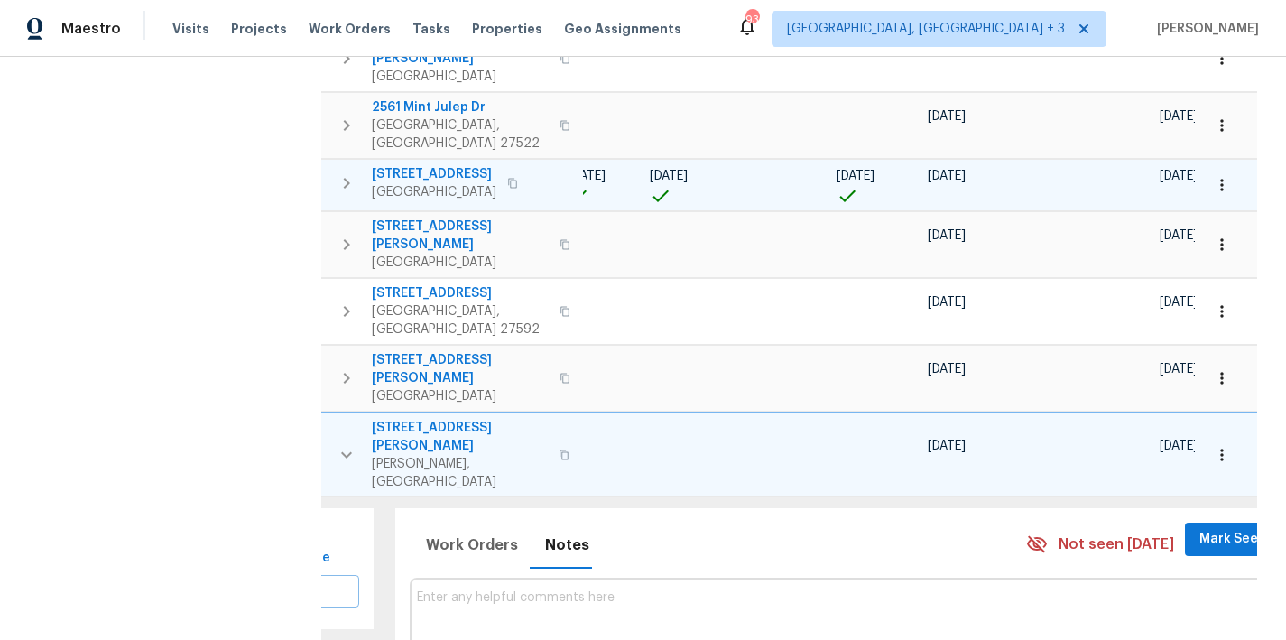
click at [1221, 435] on button "button" at bounding box center [1223, 455] width 40 height 40
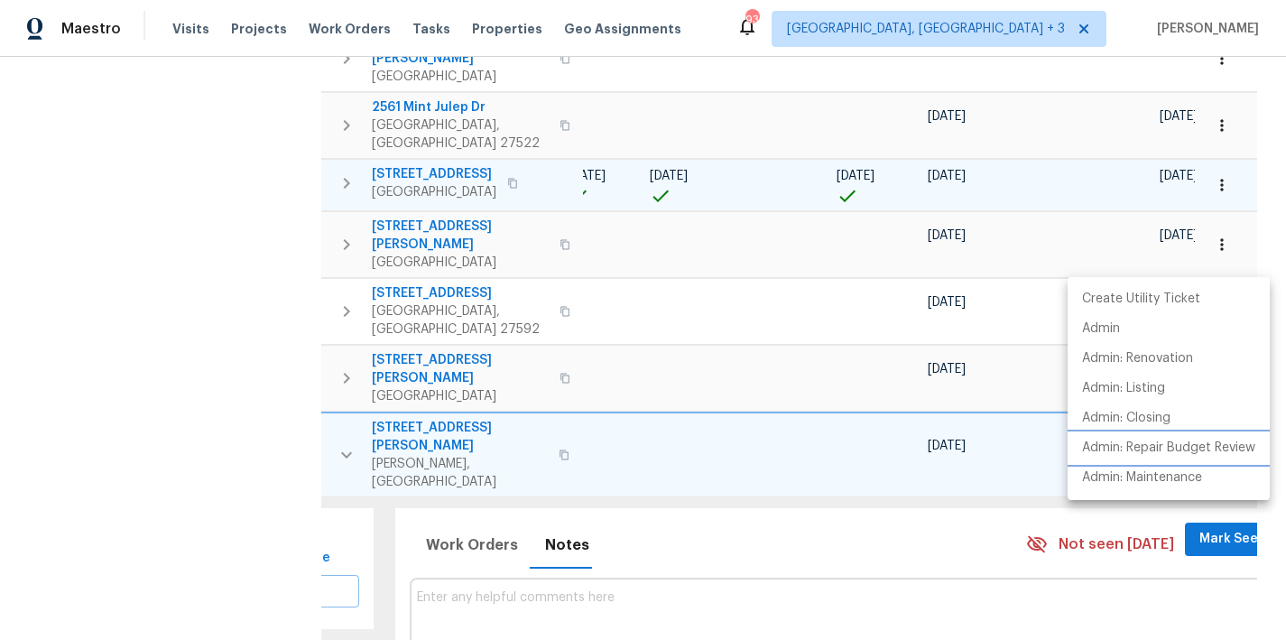
click at [1179, 445] on p "Admin: Repair Budget Review" at bounding box center [1168, 448] width 173 height 19
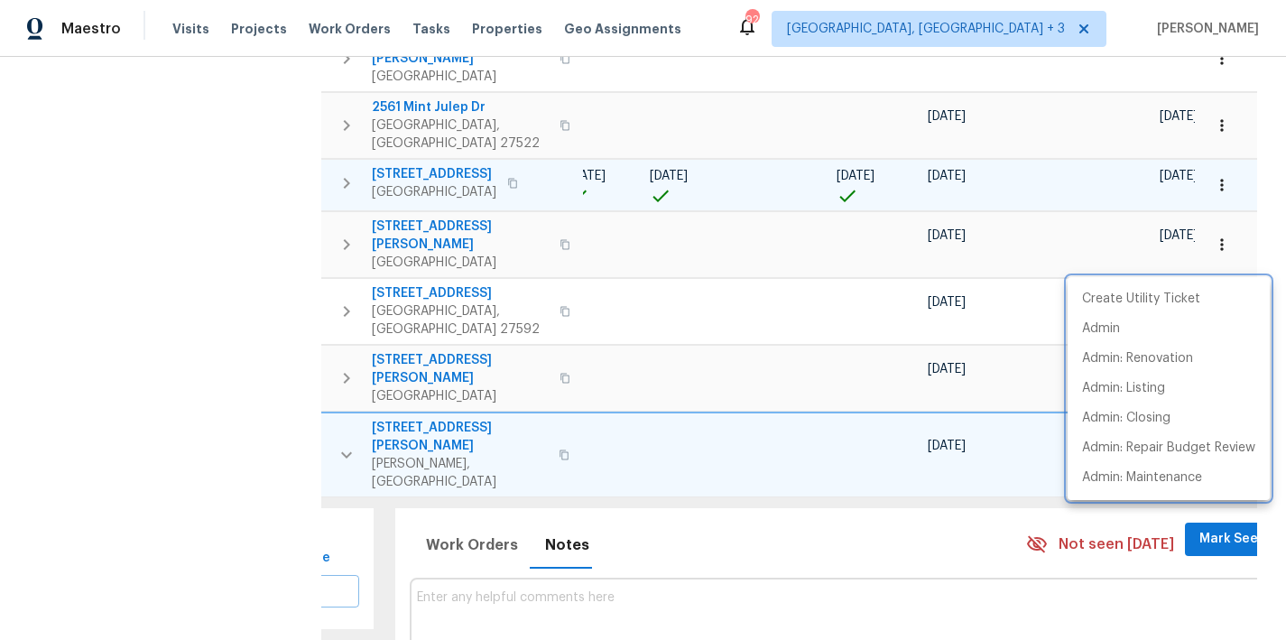
click at [486, 395] on div at bounding box center [643, 320] width 1286 height 640
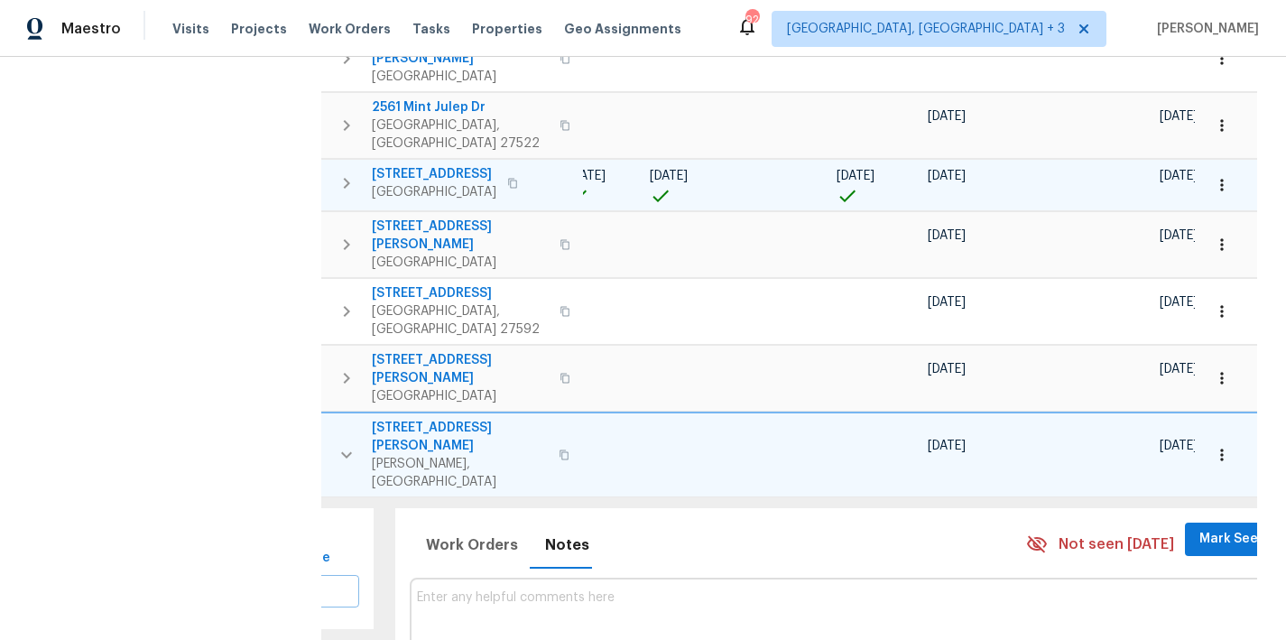
click at [527, 590] on textarea at bounding box center [843, 620] width 852 height 60
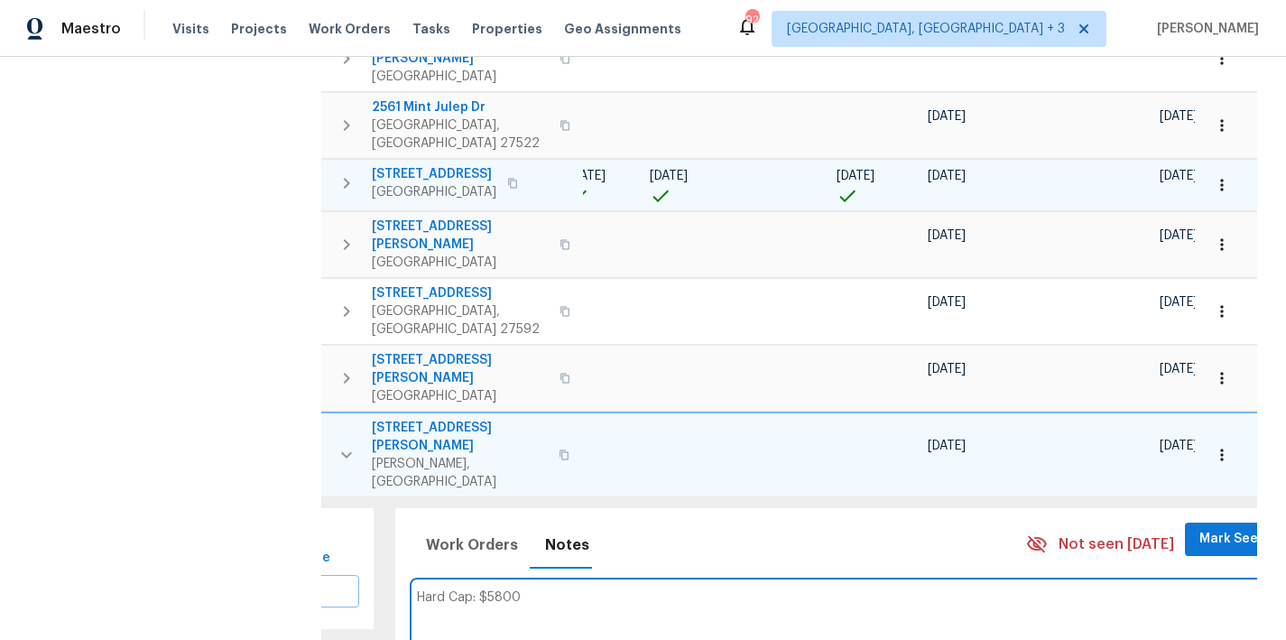
type textarea "Hard Cap: $5800"
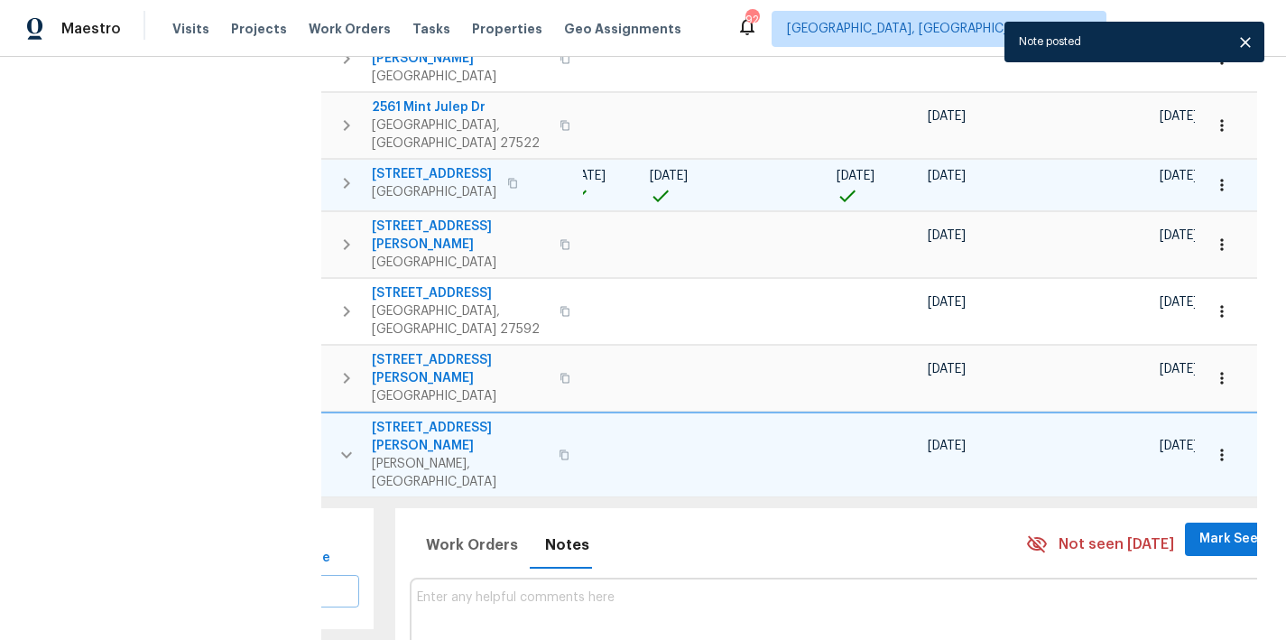
click at [344, 452] on icon "button" at bounding box center [346, 455] width 11 height 6
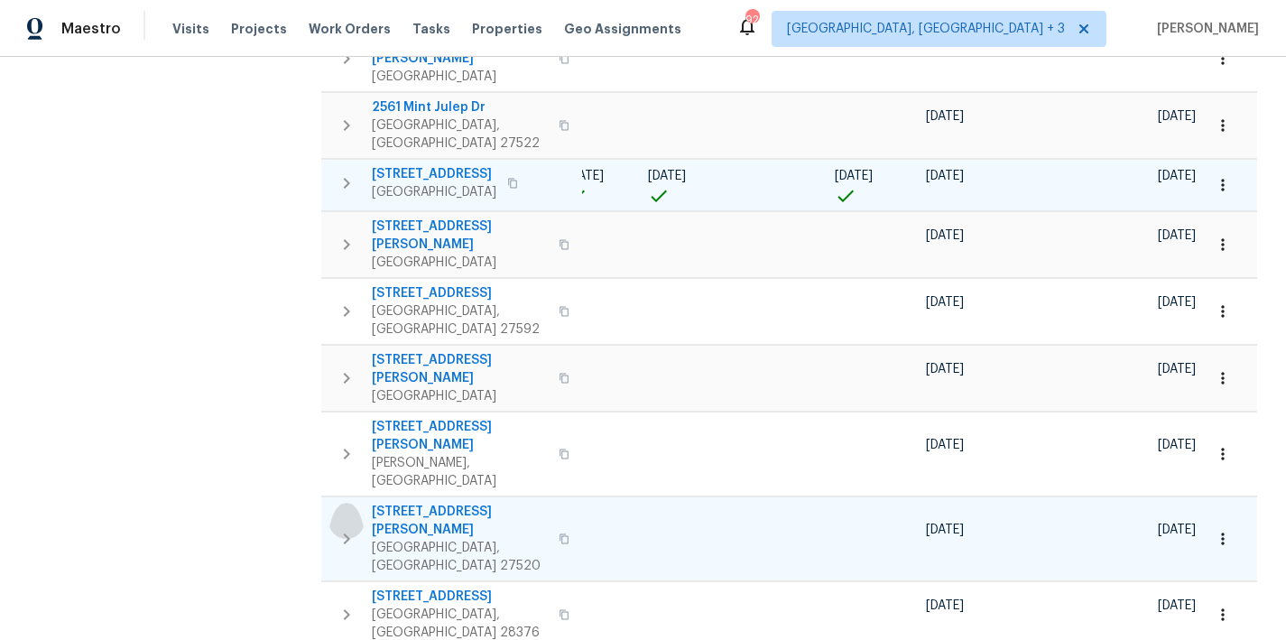
click at [339, 528] on icon "button" at bounding box center [347, 539] width 22 height 22
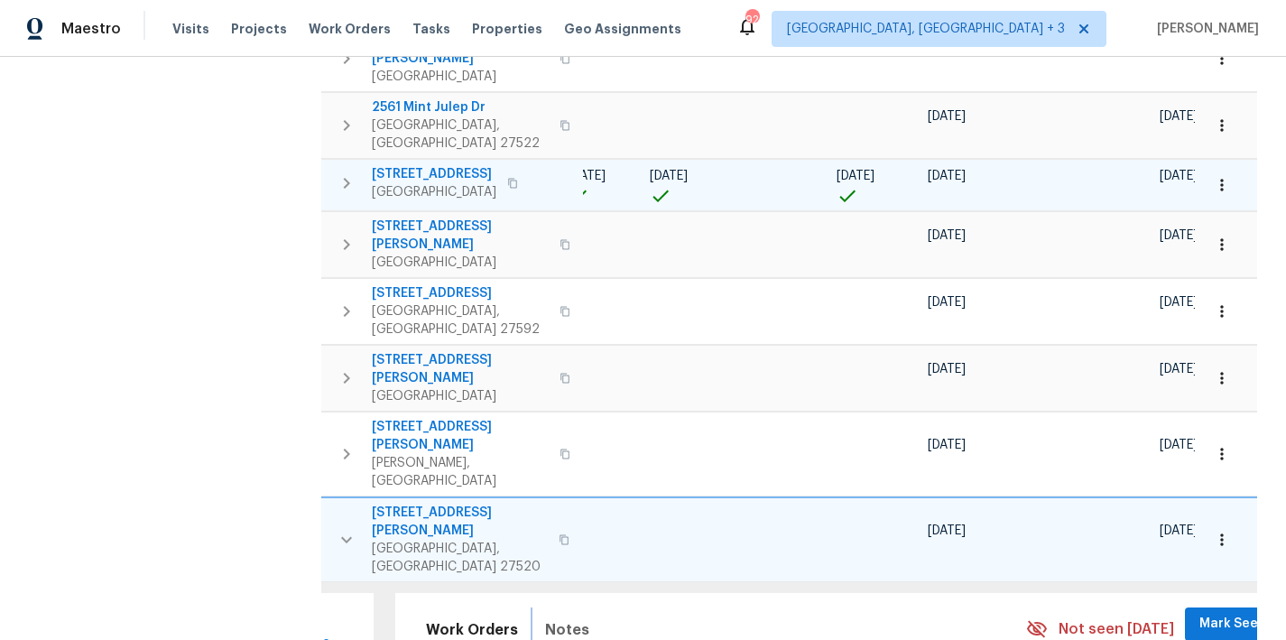
click at [545, 618] on span "Notes" at bounding box center [567, 630] width 44 height 25
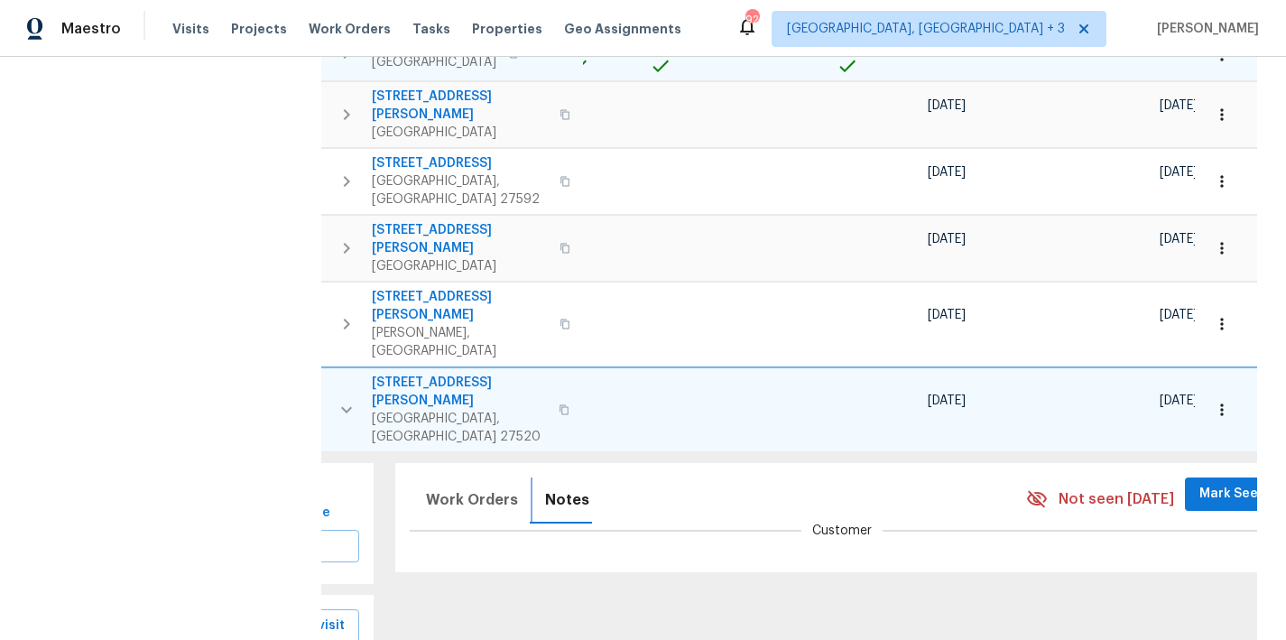
click at [540, 478] on button "Notes" at bounding box center [567, 499] width 66 height 43
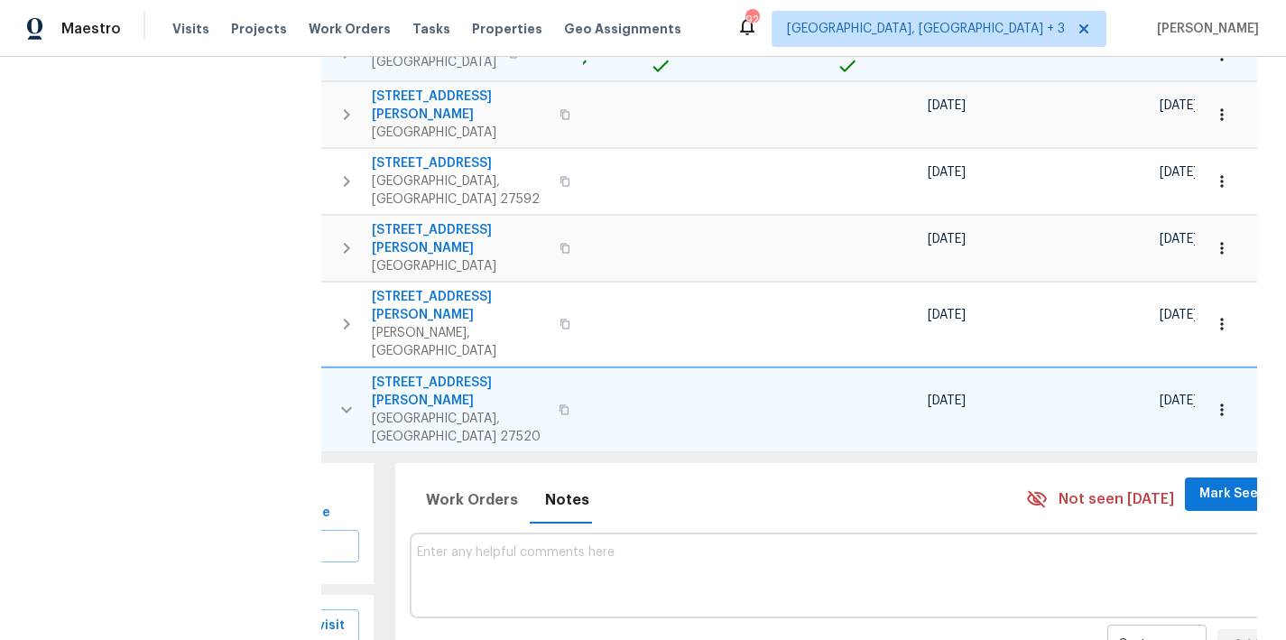
click at [1086, 397] on body "Maestro Visits Projects Work Orders Tasks Properties Geo Assignments 92 Greenvi…" at bounding box center [643, 320] width 1286 height 640
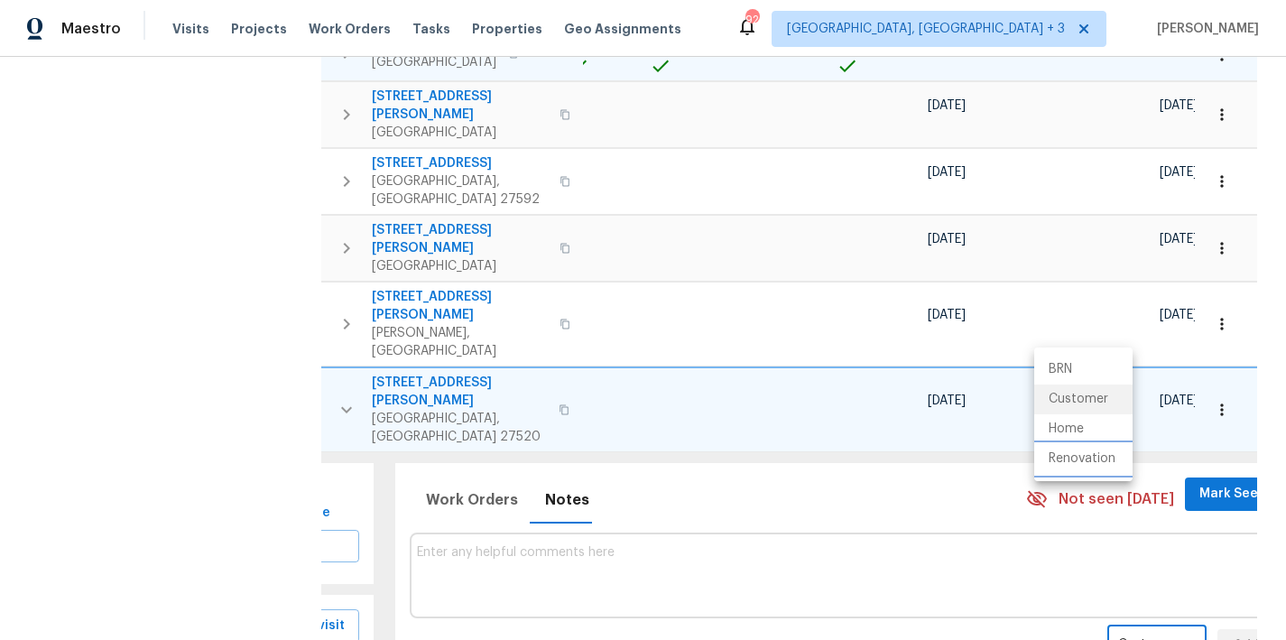
click at [1087, 465] on li "Renovation" at bounding box center [1084, 459] width 98 height 30
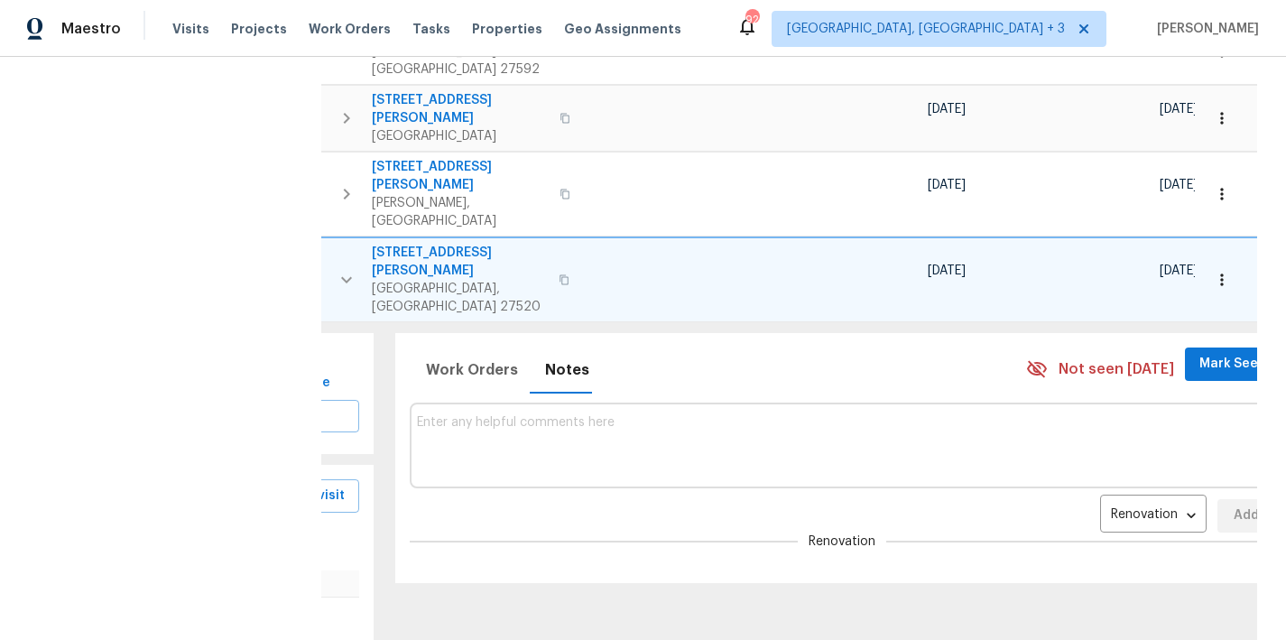
scroll to position [1106, 0]
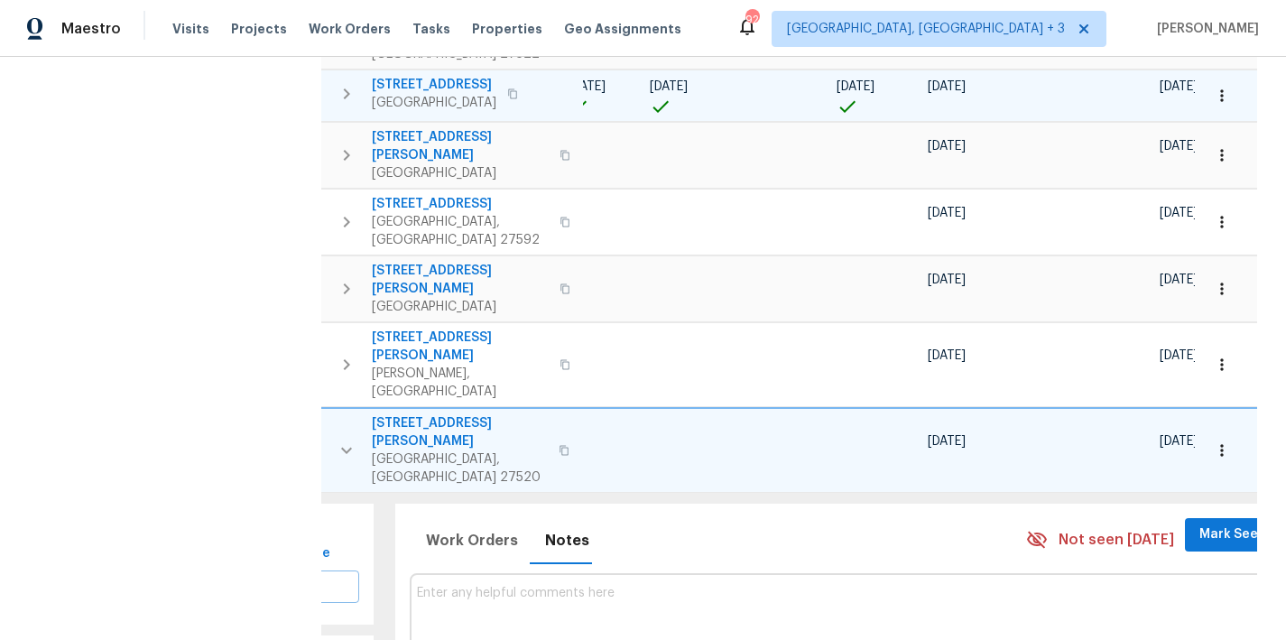
click at [1213, 441] on icon "button" at bounding box center [1222, 450] width 18 height 18
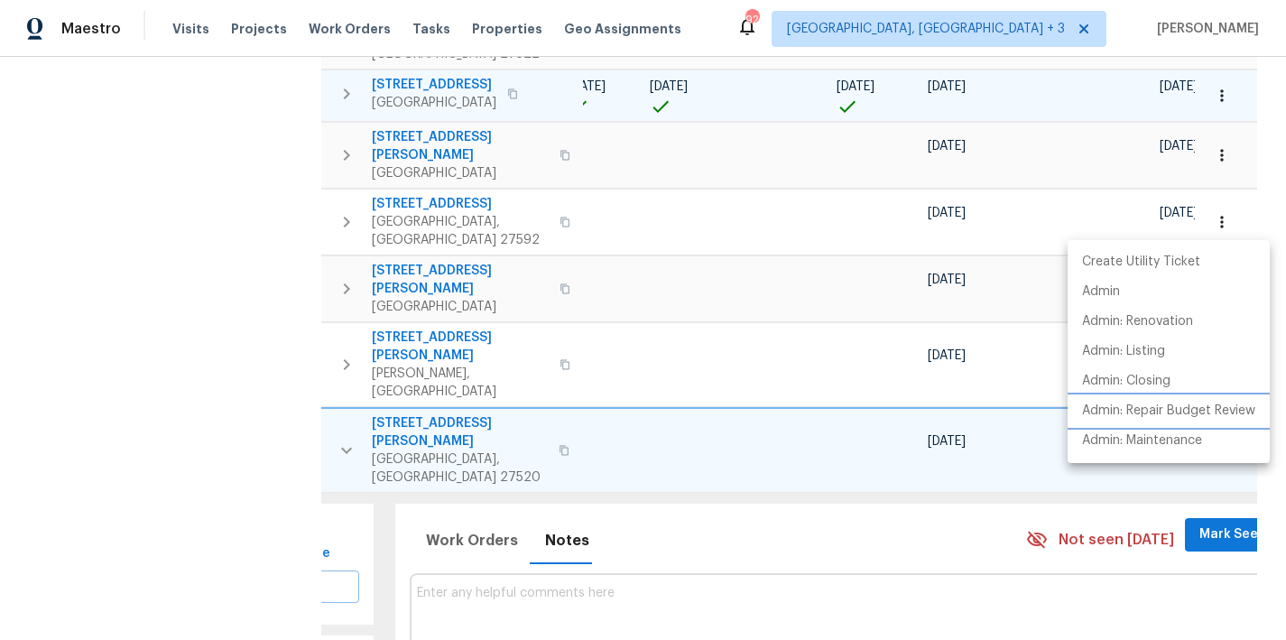
click at [1222, 418] on p "Admin: Repair Budget Review" at bounding box center [1168, 411] width 173 height 19
click at [461, 347] on div at bounding box center [643, 320] width 1286 height 640
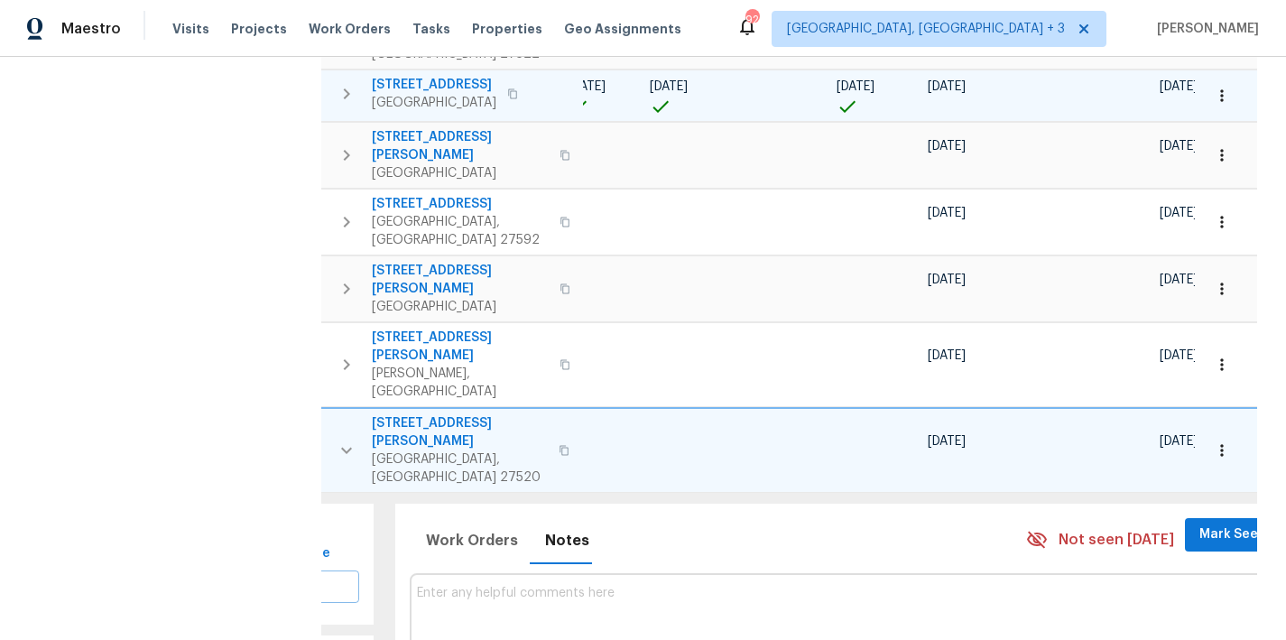
click at [475, 586] on textarea at bounding box center [843, 616] width 852 height 60
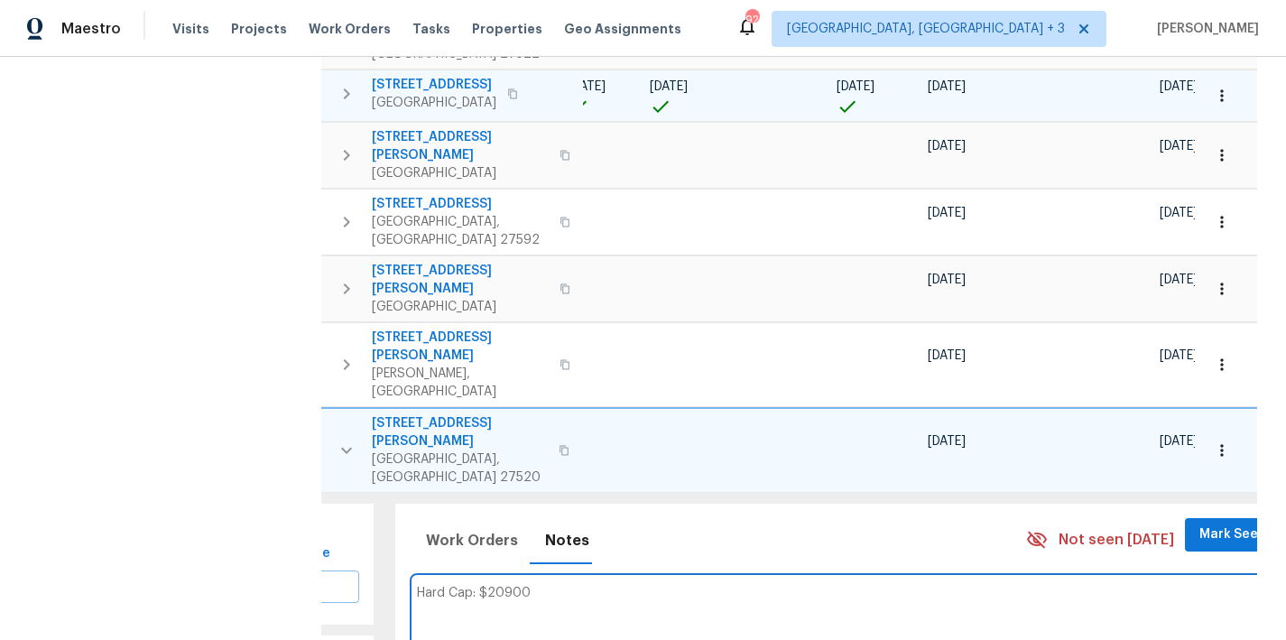
type textarea "Hard Cap: $20900"
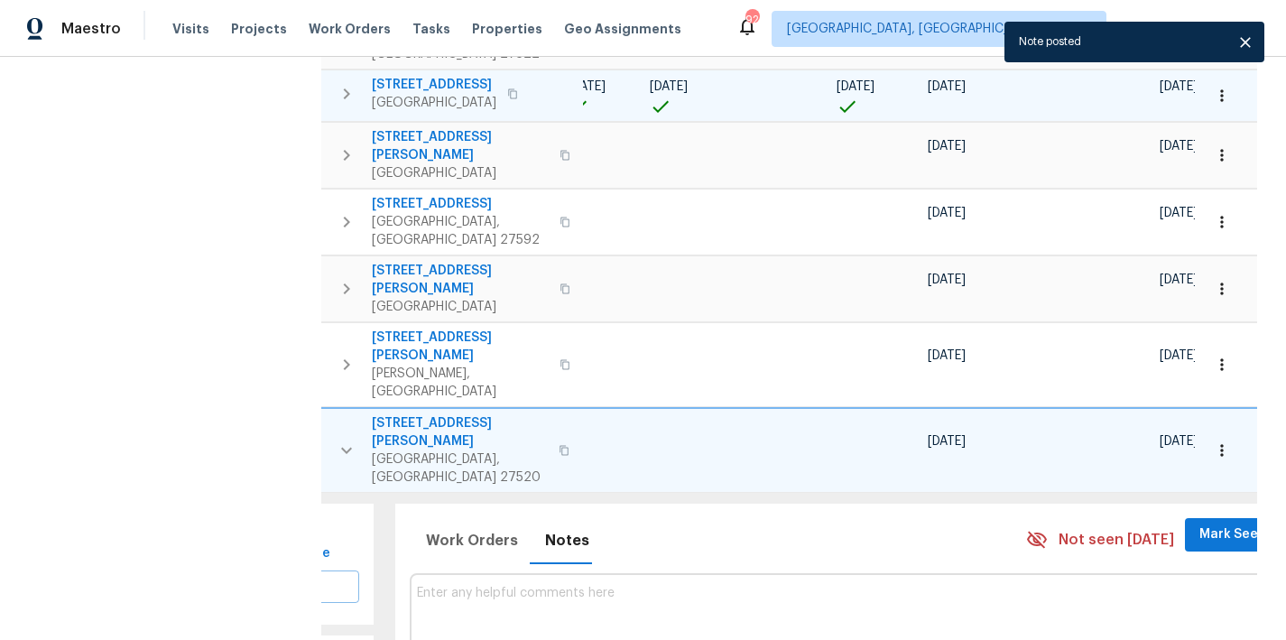
click at [351, 440] on icon "button" at bounding box center [347, 451] width 22 height 22
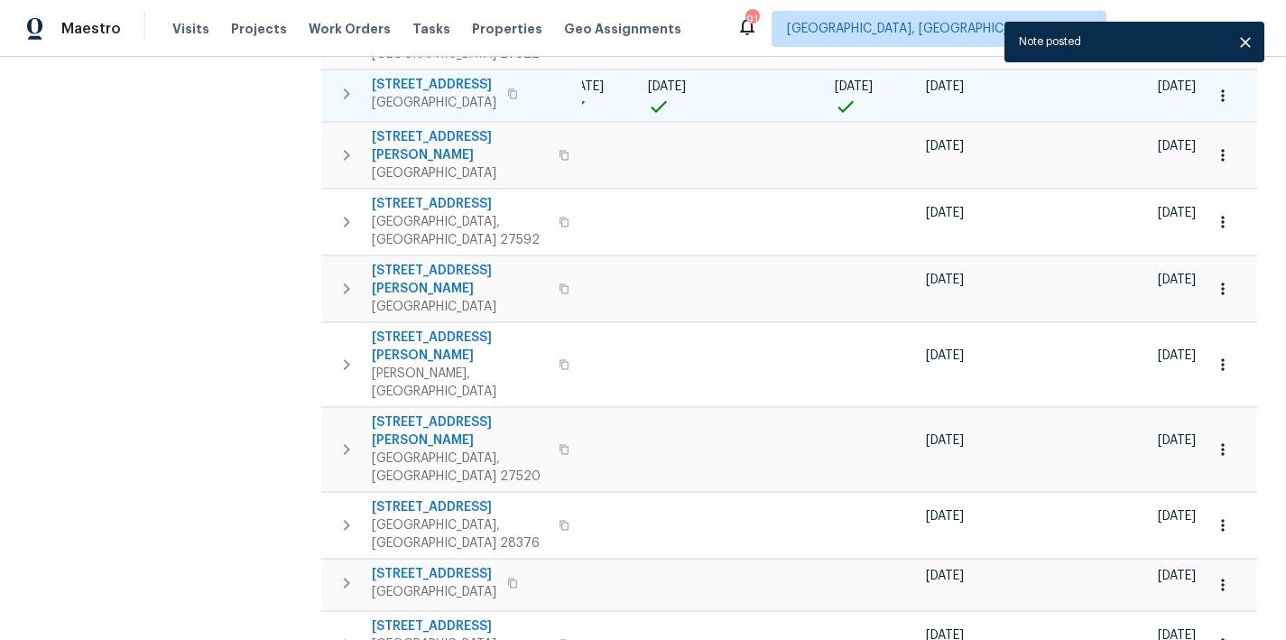
scroll to position [1073, 0]
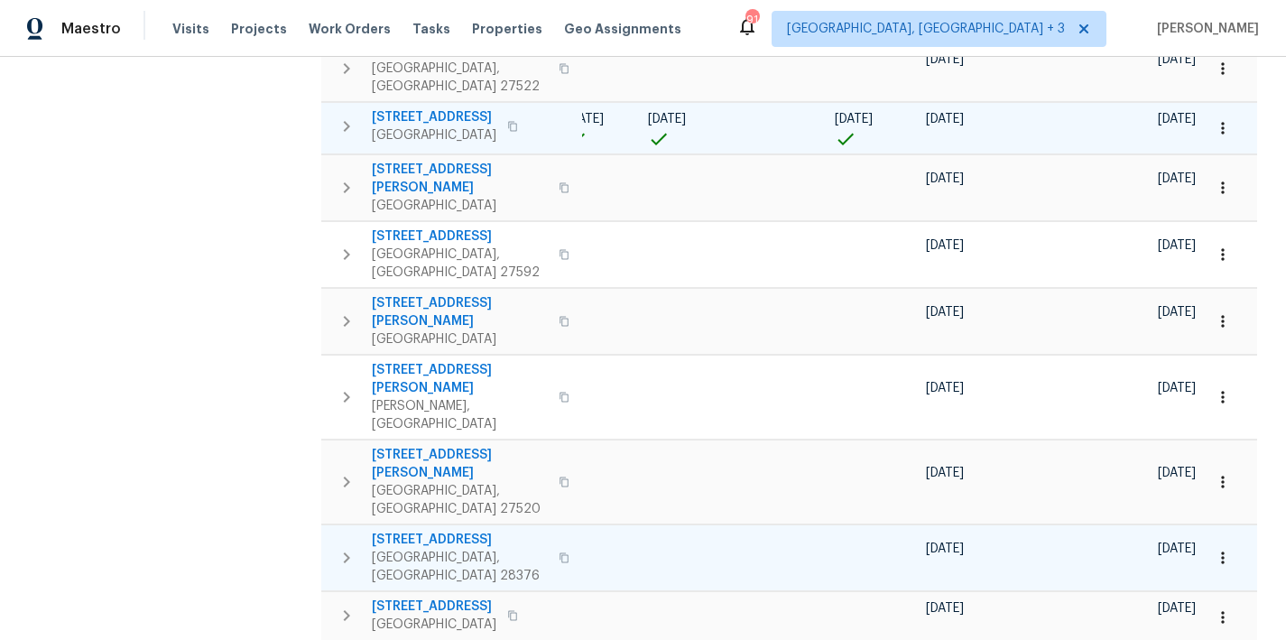
click at [344, 547] on icon "button" at bounding box center [347, 558] width 22 height 22
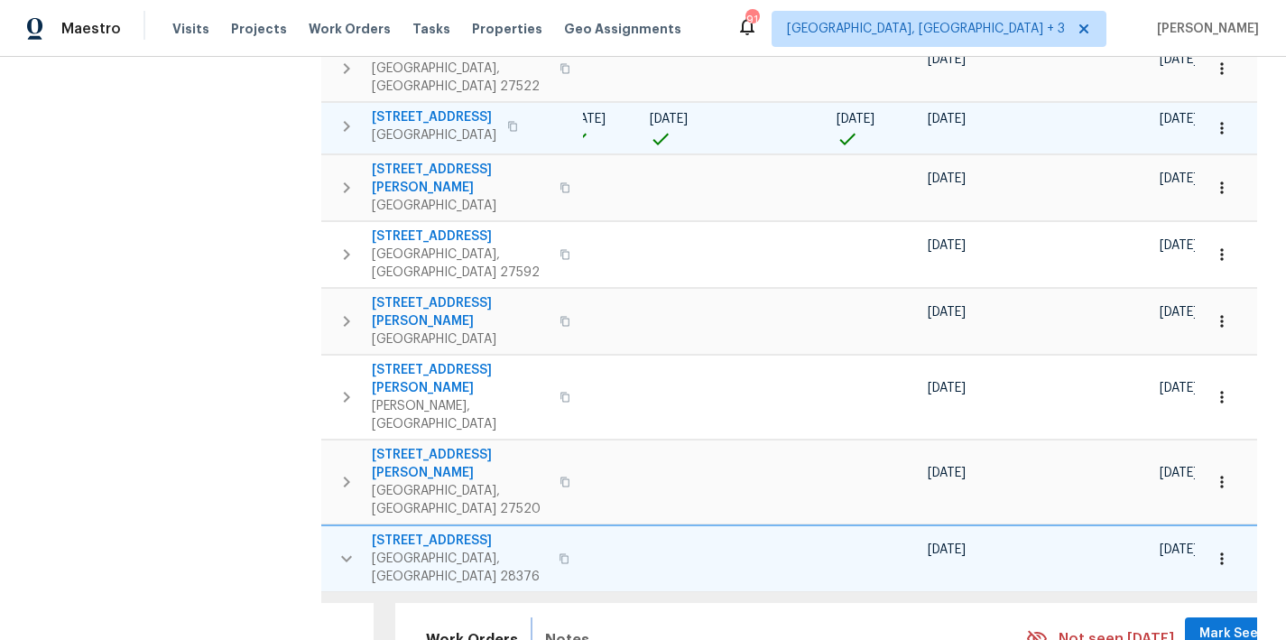
click at [564, 627] on span "Notes" at bounding box center [567, 639] width 44 height 25
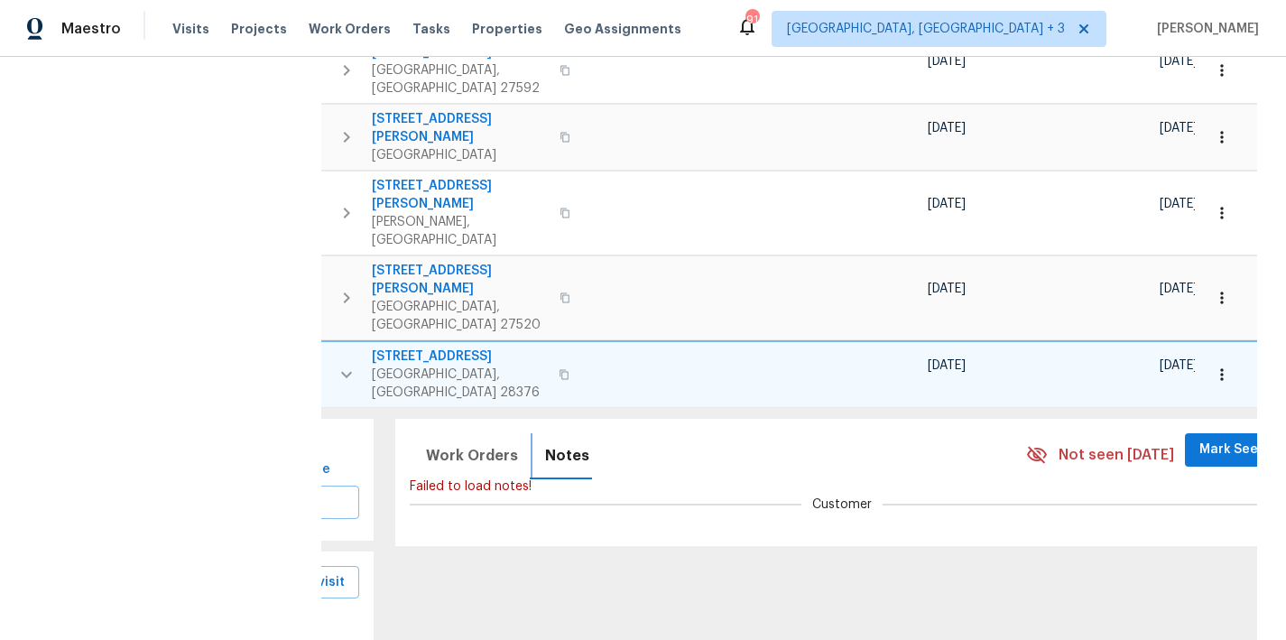
scroll to position [1193, 0]
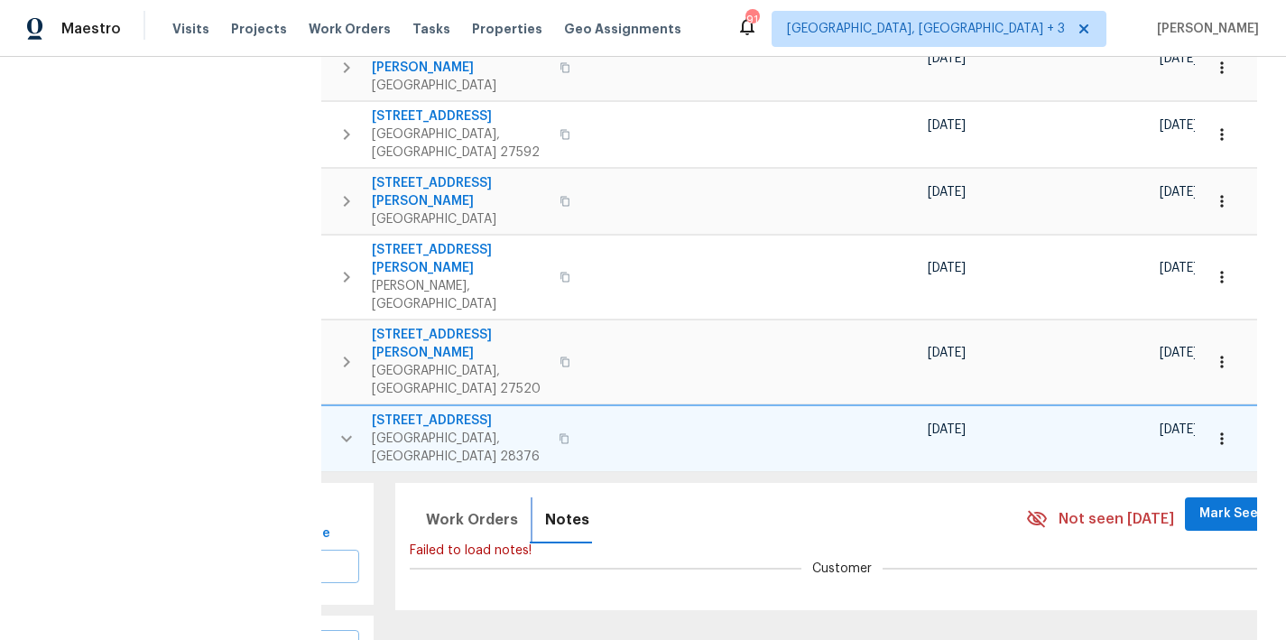
click at [545, 507] on span "Notes" at bounding box center [567, 519] width 44 height 25
click at [339, 428] on icon "button" at bounding box center [347, 439] width 22 height 22
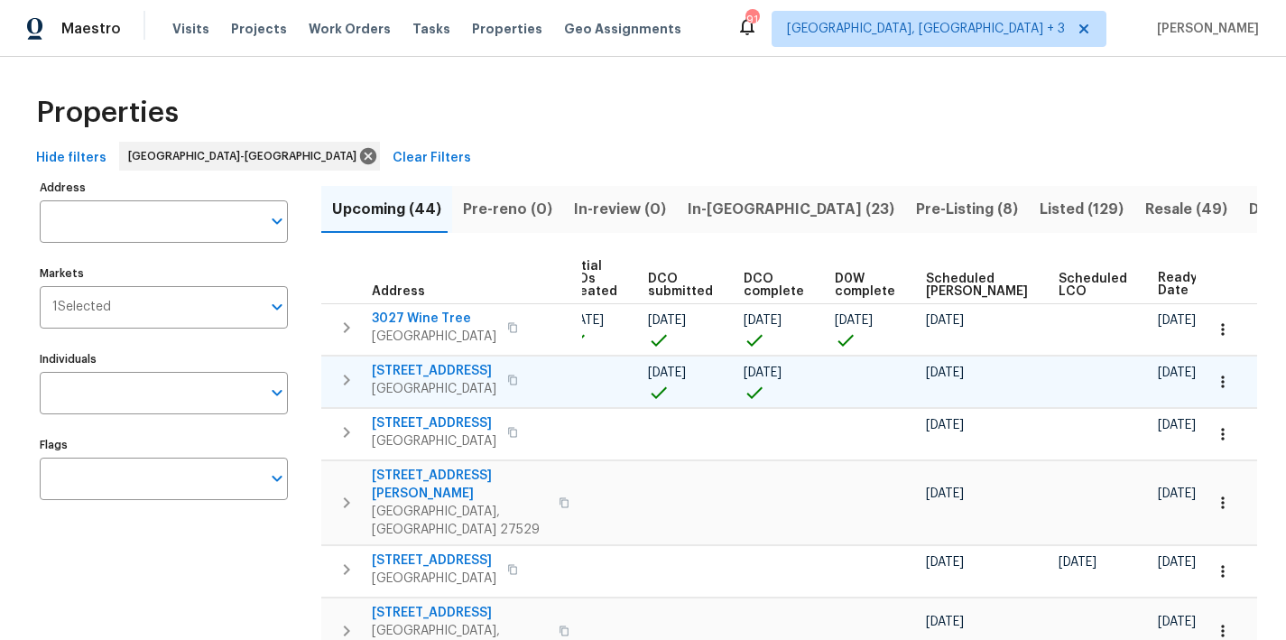
scroll to position [0, 0]
click at [748, 112] on div "Properties" at bounding box center [643, 115] width 1229 height 58
click at [763, 36] on div "Maestro Visits Projects Work Orders Tasks Properties Geo Assignments 91 Greenvi…" at bounding box center [643, 28] width 1286 height 57
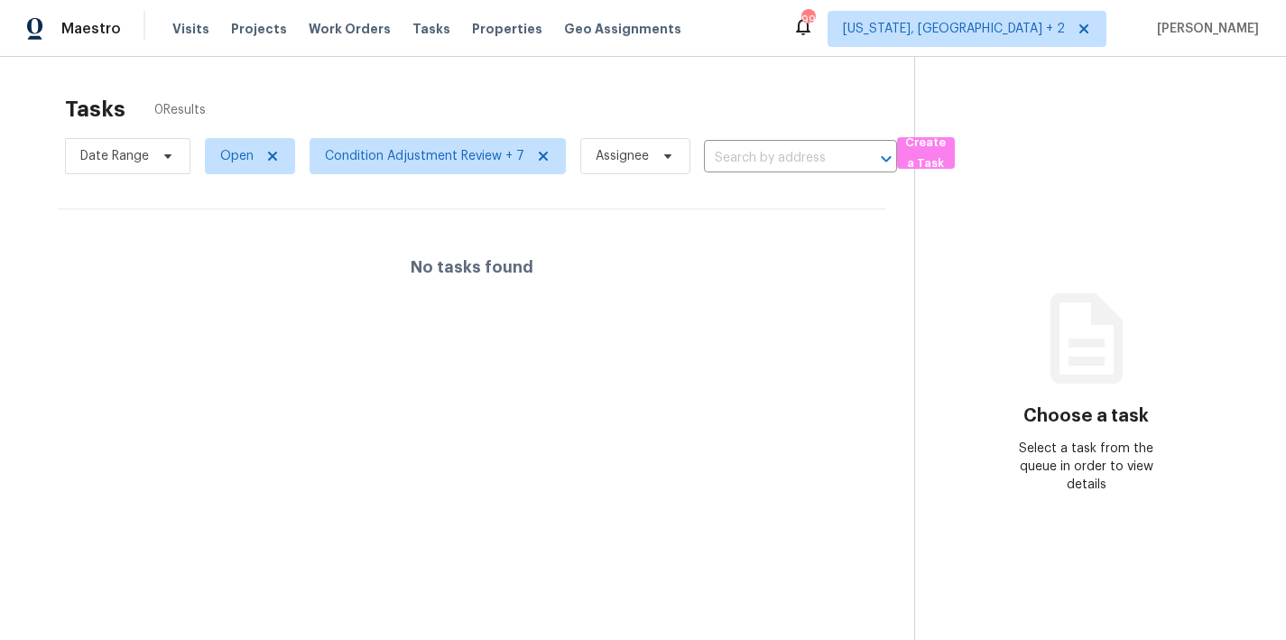
click at [764, 83] on div "Tasks 0 Results Date Range Open Condition Adjustment Review + 7 Assignee ​ Crea…" at bounding box center [643, 377] width 1286 height 640
